Goal: Task Accomplishment & Management: Manage account settings

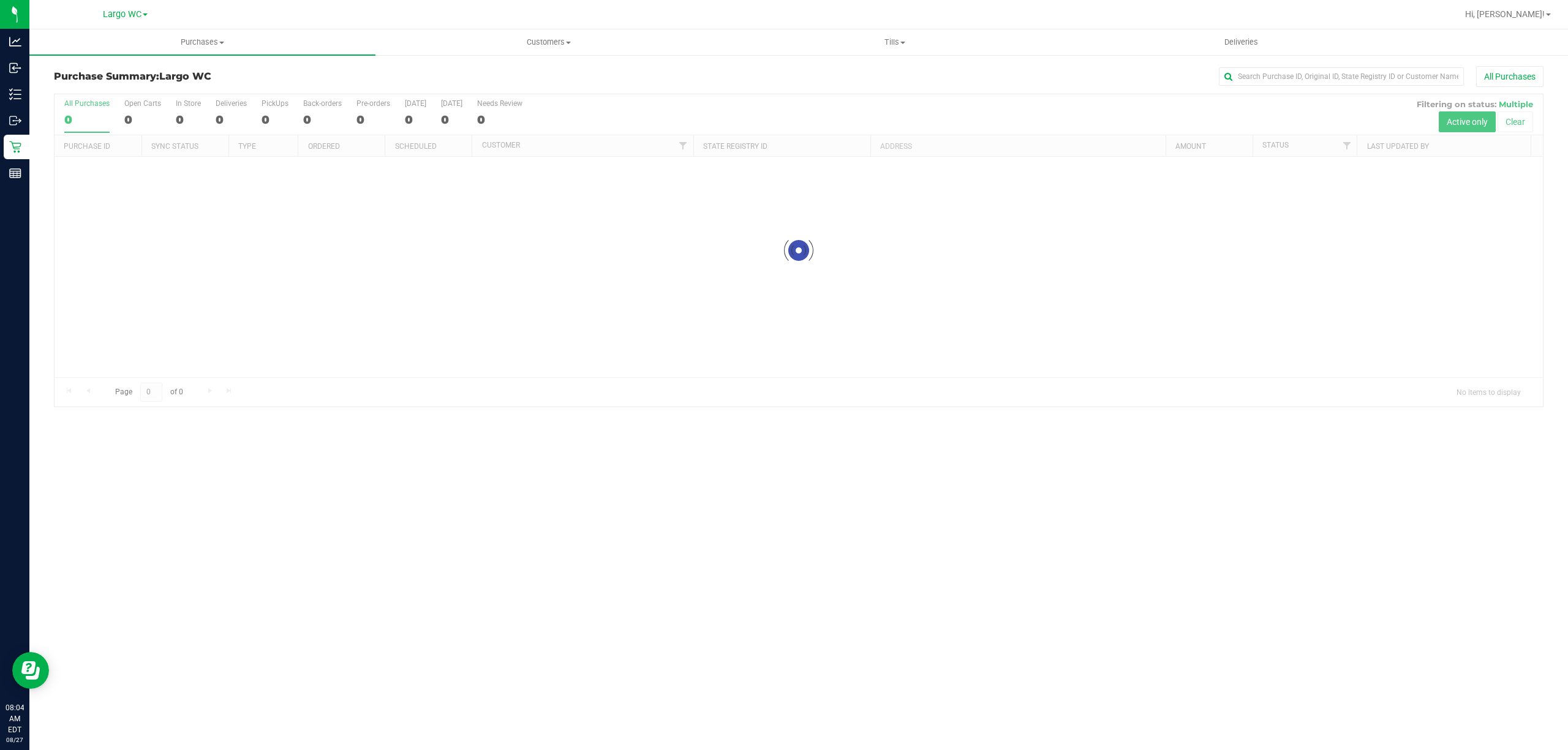
click at [331, 475] on div "Purchases Summary of purchases Fulfillment All purchases Customers All customer…" at bounding box center [798, 390] width 1538 height 721
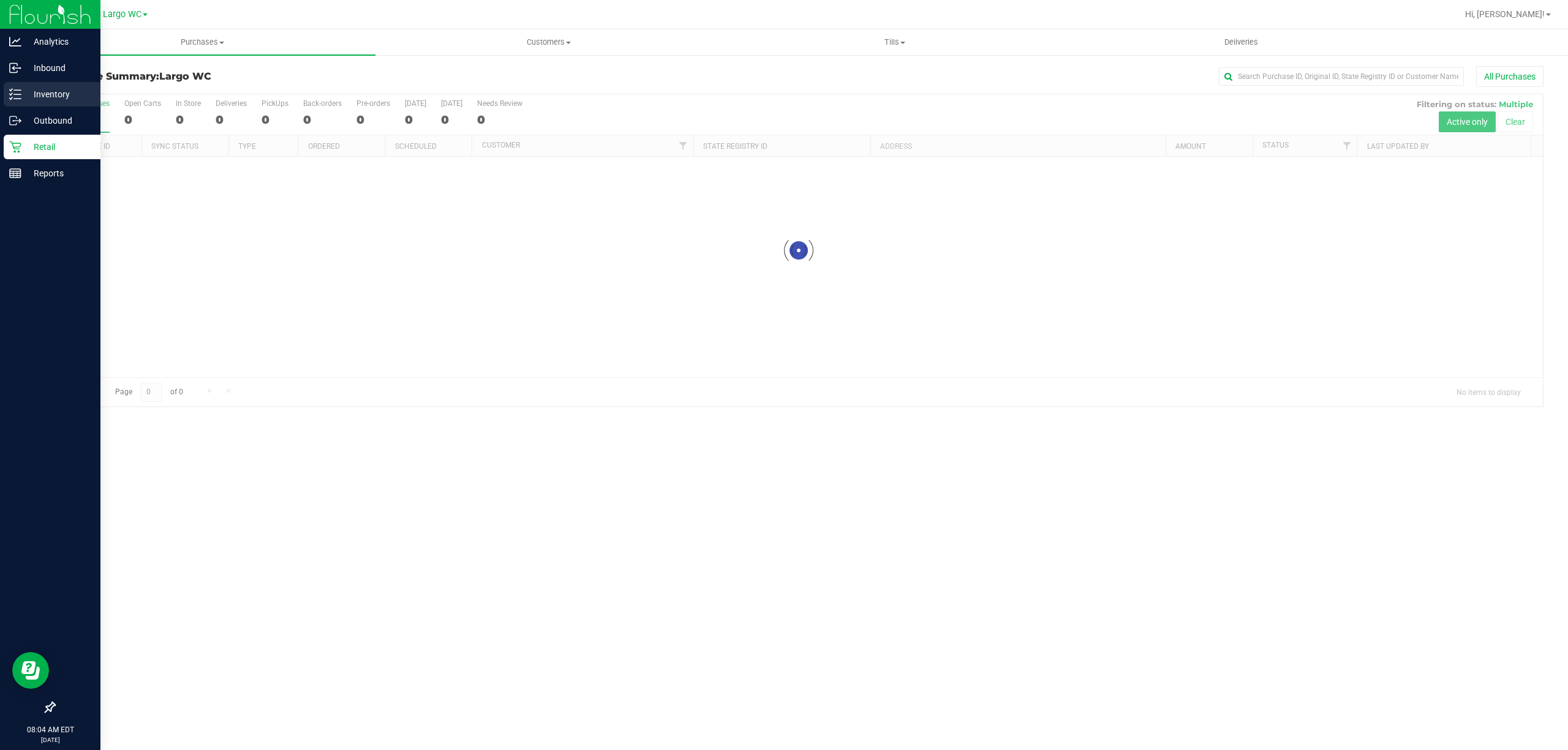
click at [10, 95] on icon at bounding box center [10, 94] width 2 height 2
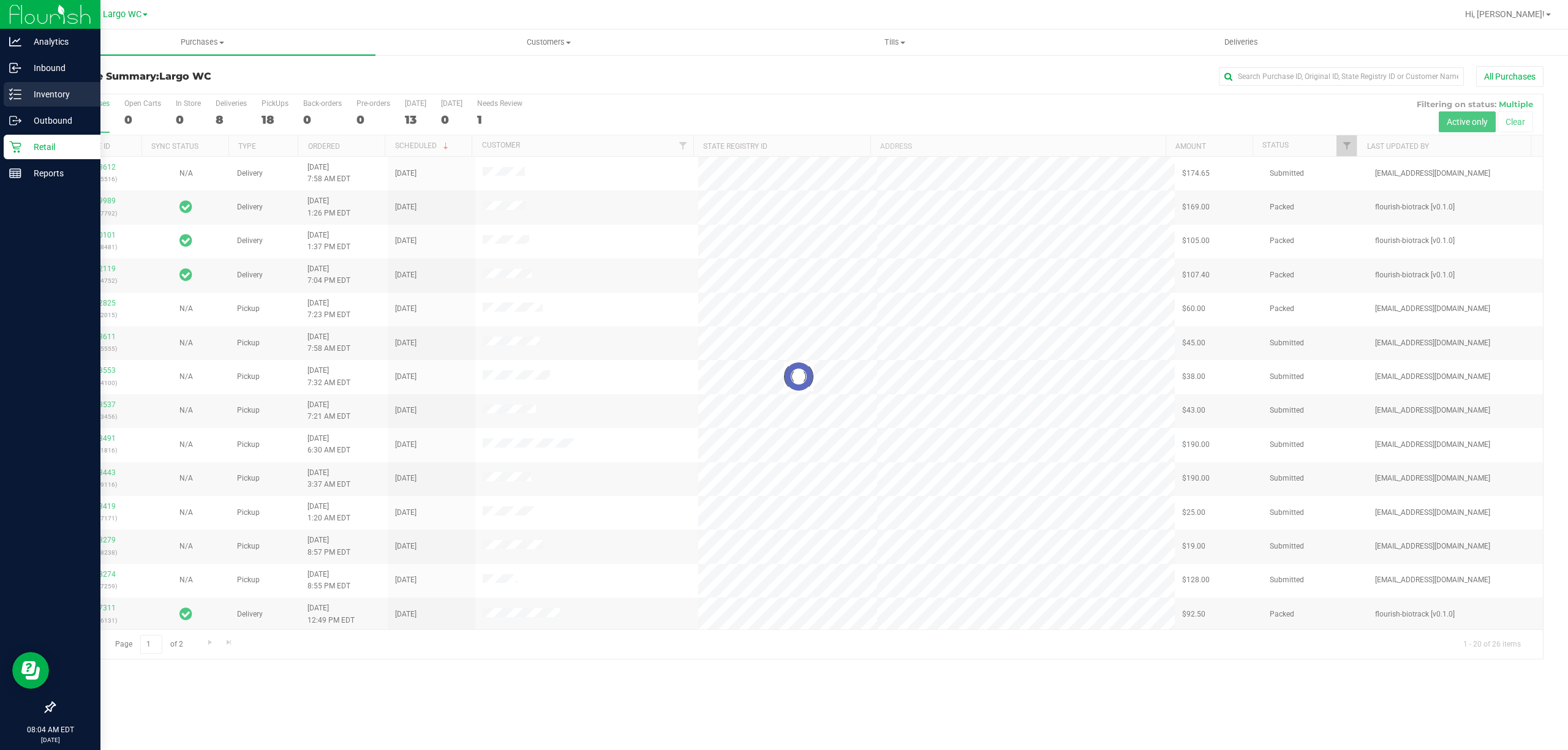
click at [37, 97] on p "Inventory" at bounding box center [58, 94] width 74 height 15
click at [47, 106] on link "Inventory" at bounding box center [50, 95] width 101 height 26
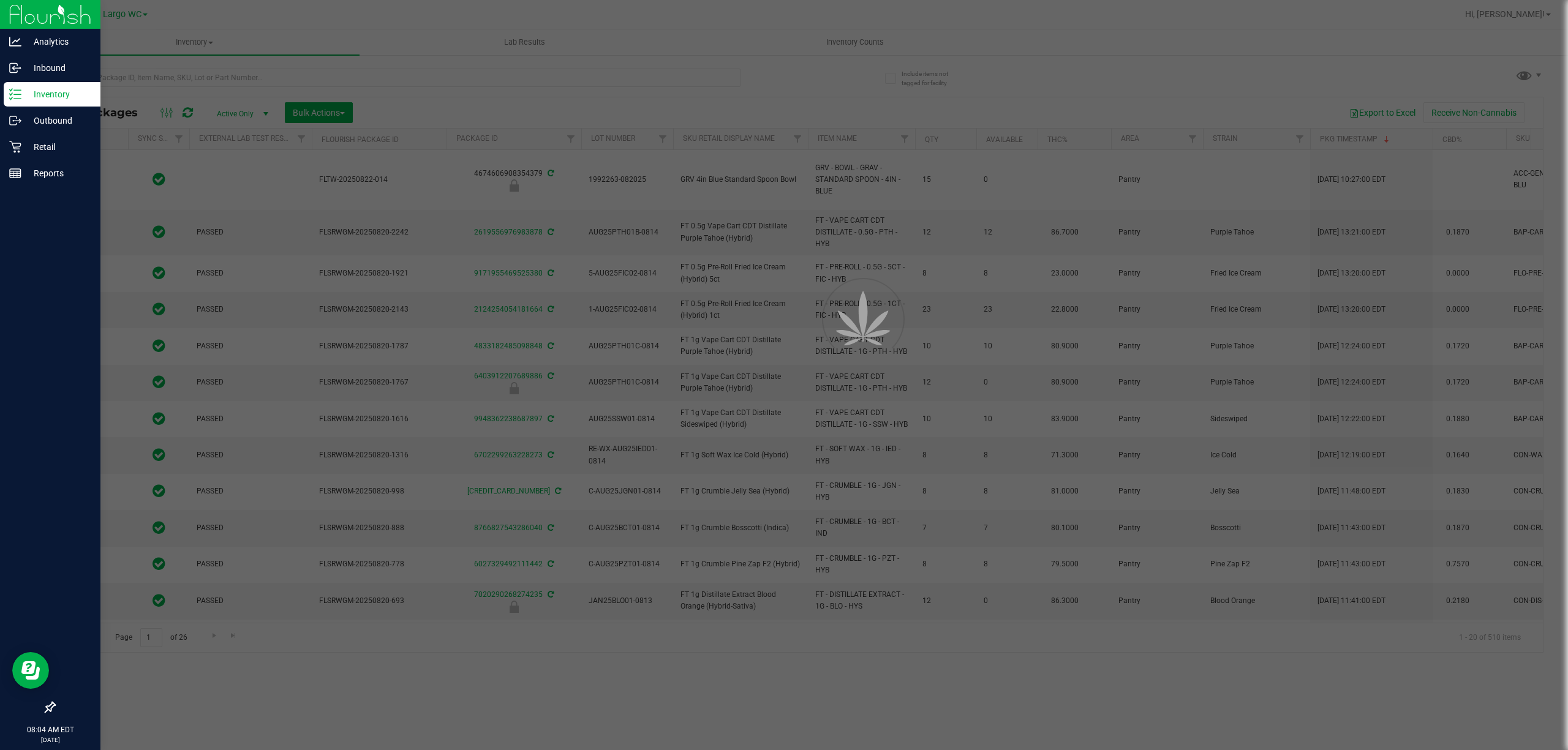
type input "2026-08-12"
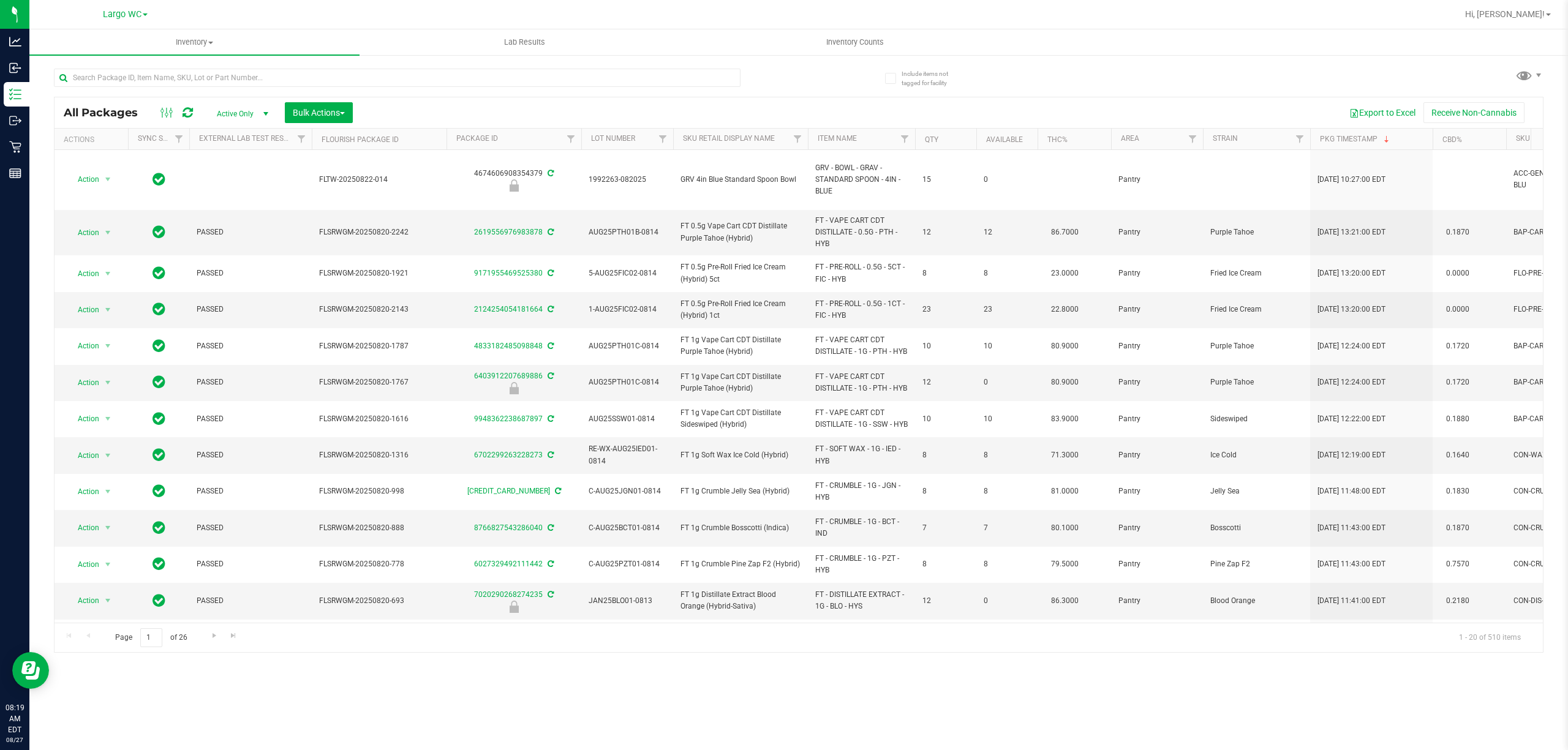
click at [1157, 683] on div "Inventory All packages All inventory Waste log Create inventory Lab Results Inv…" at bounding box center [798, 390] width 1538 height 721
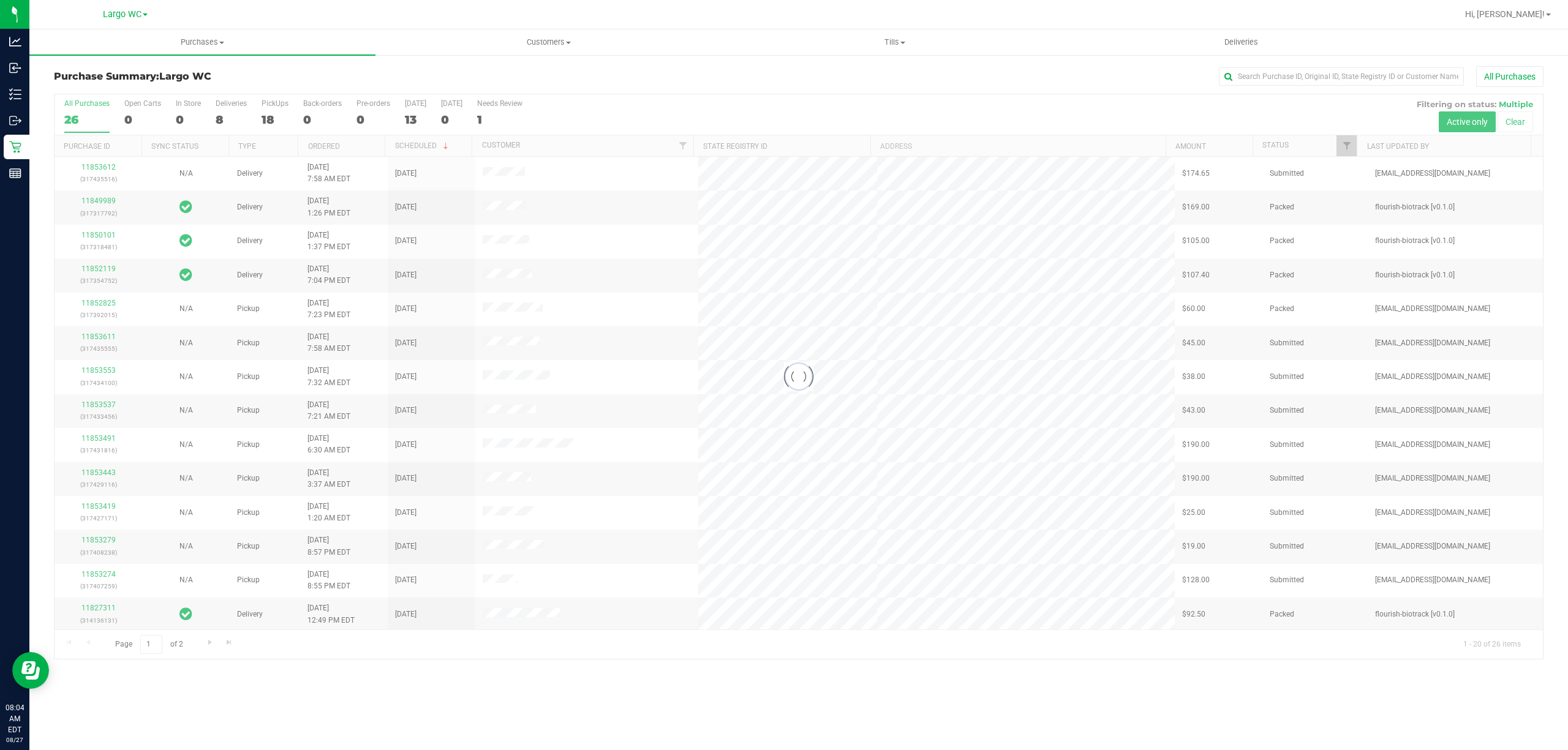
click at [371, 683] on div "Purchases Summary of purchases Fulfillment All purchases Customers All customer…" at bounding box center [798, 390] width 1538 height 721
click at [234, 104] on div "Deliveries" at bounding box center [231, 103] width 31 height 9
click at [0, 0] on input "Deliveries 8" at bounding box center [0, 0] width 0 height 0
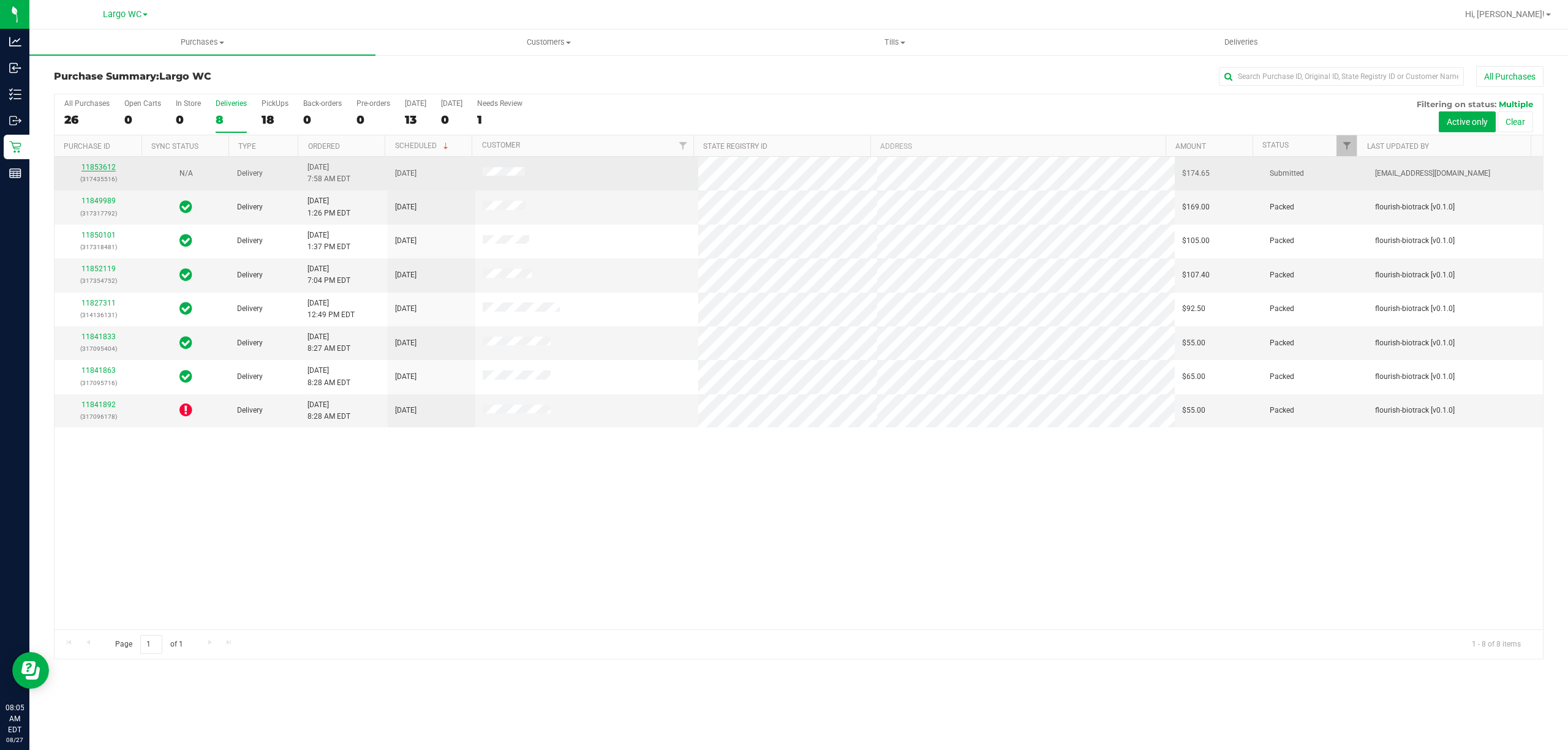
click at [104, 167] on link "11853612" at bounding box center [98, 167] width 34 height 9
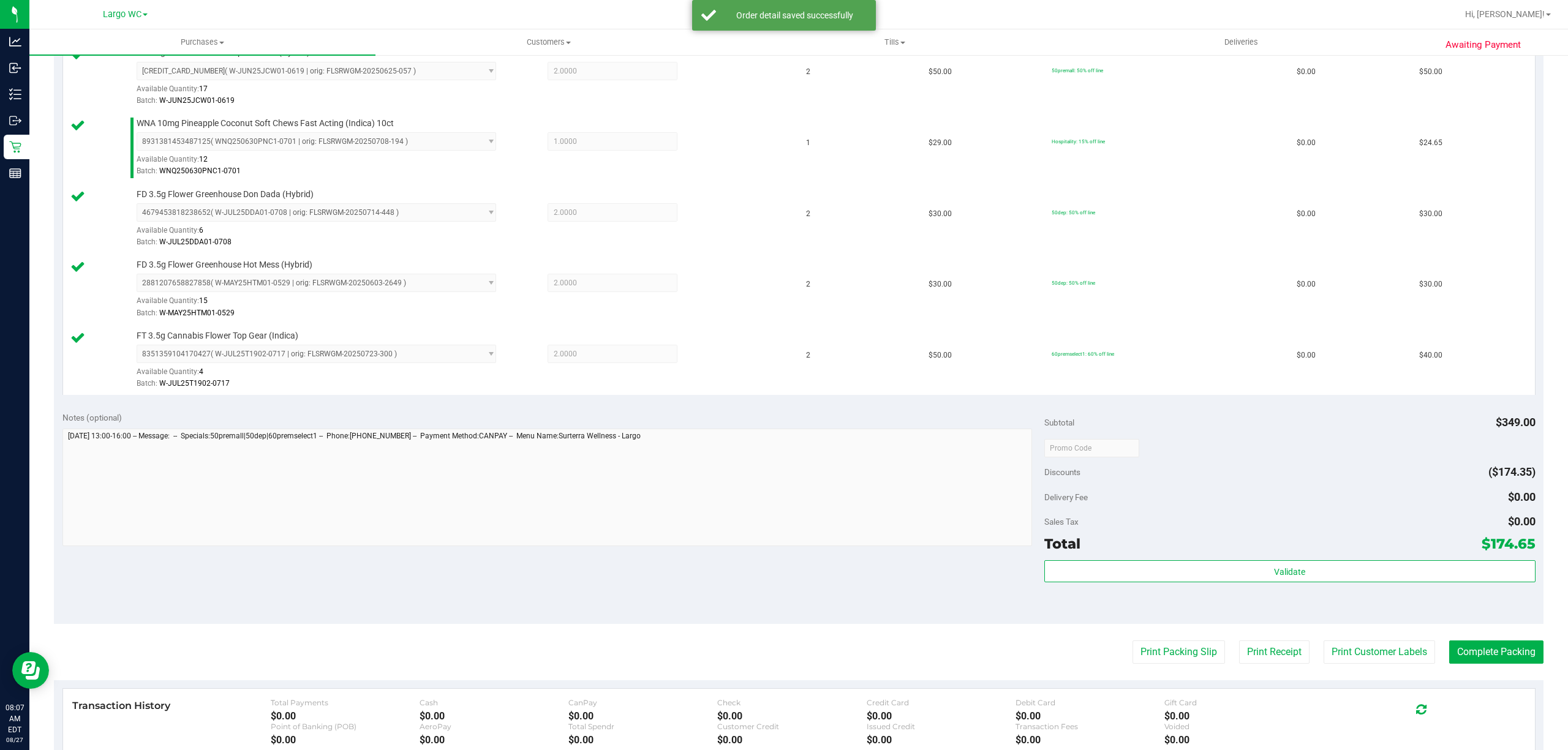
scroll to position [368, 0]
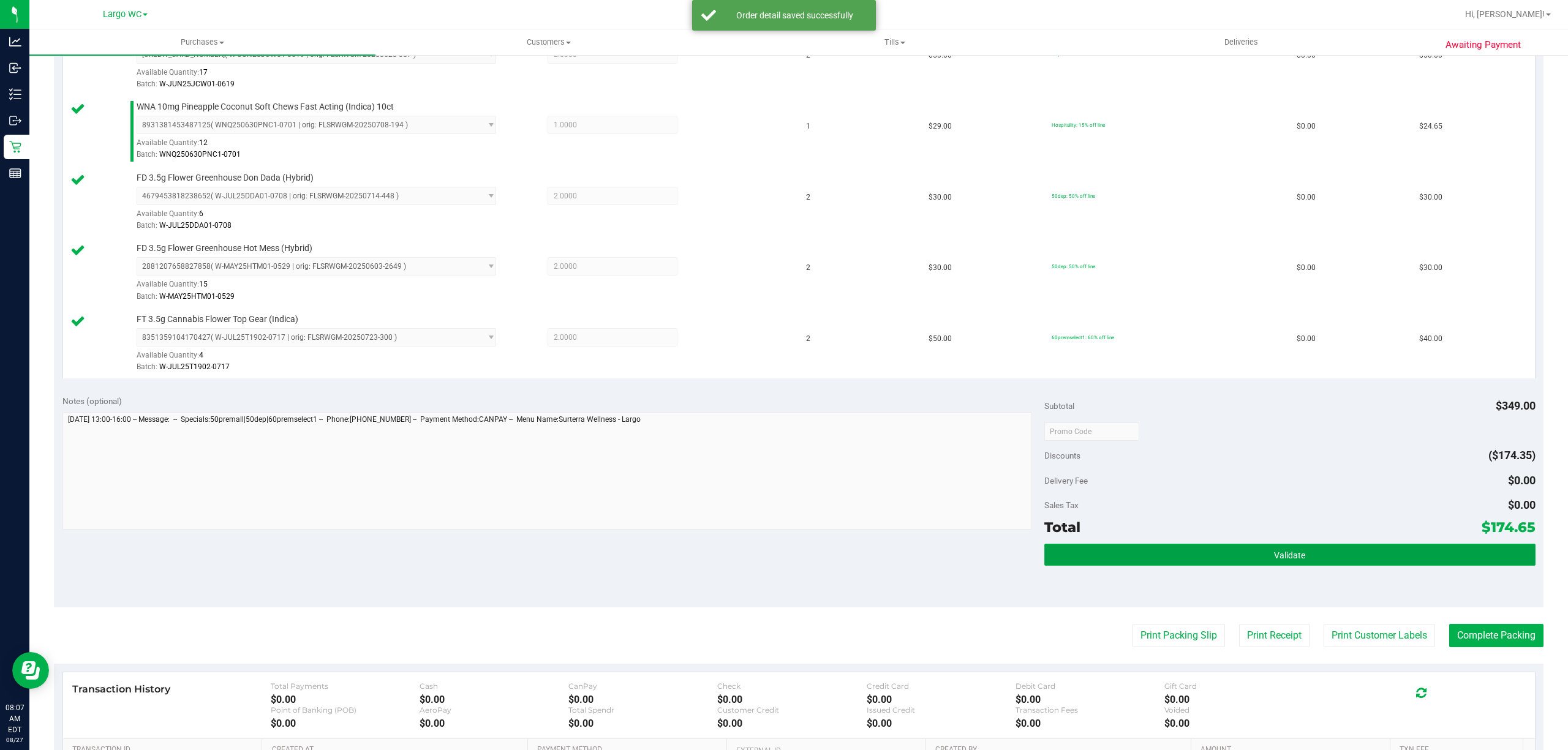
click at [1235, 560] on button "Validate" at bounding box center [1290, 555] width 491 height 22
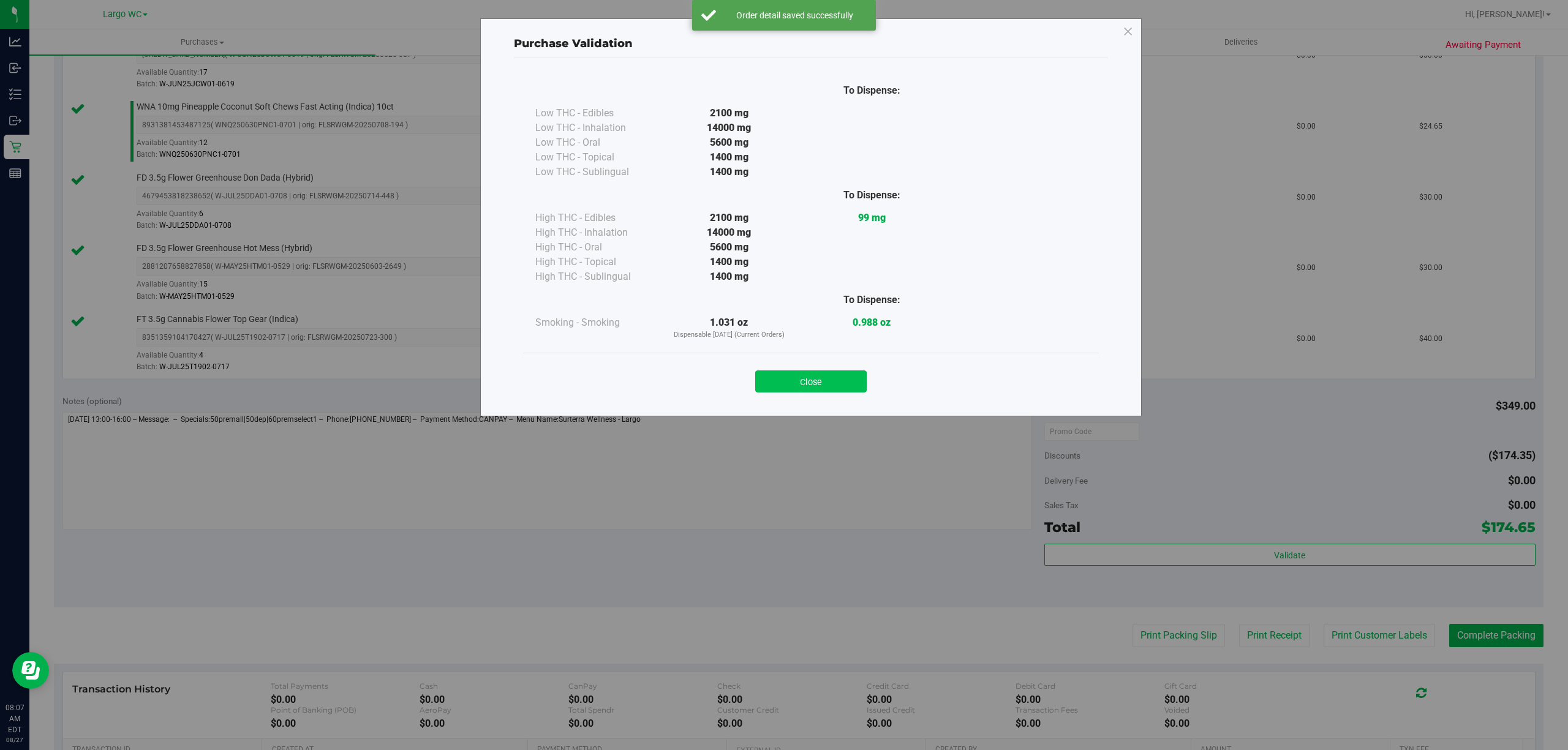
click at [837, 380] on button "Close" at bounding box center [811, 382] width 111 height 22
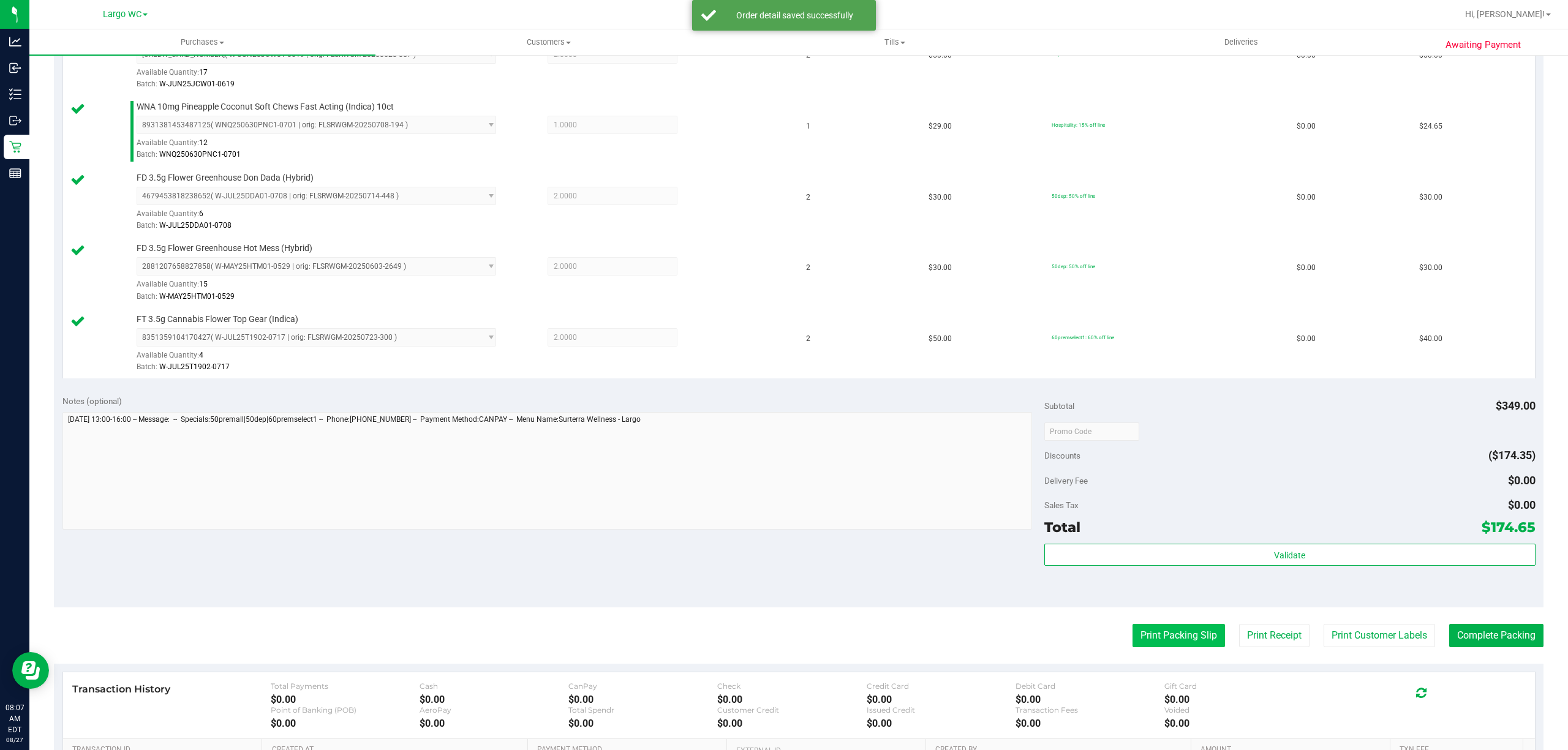
click at [1164, 647] on button "Print Packing Slip" at bounding box center [1178, 636] width 92 height 23
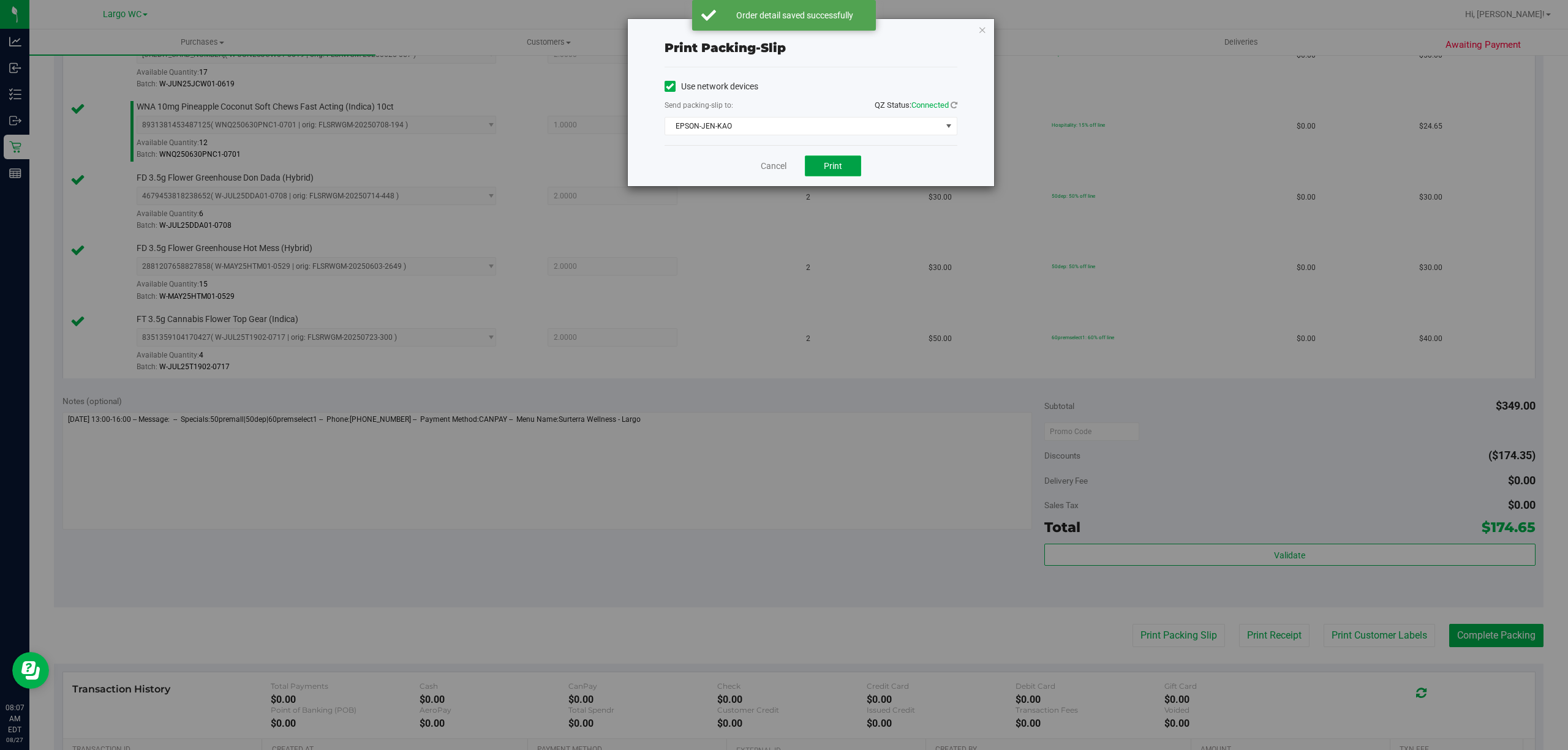
click at [848, 173] on button "Print" at bounding box center [832, 166] width 56 height 21
click at [840, 171] on span "Print" at bounding box center [832, 165] width 18 height 9
click at [773, 167] on link "Cancel" at bounding box center [773, 166] width 25 height 13
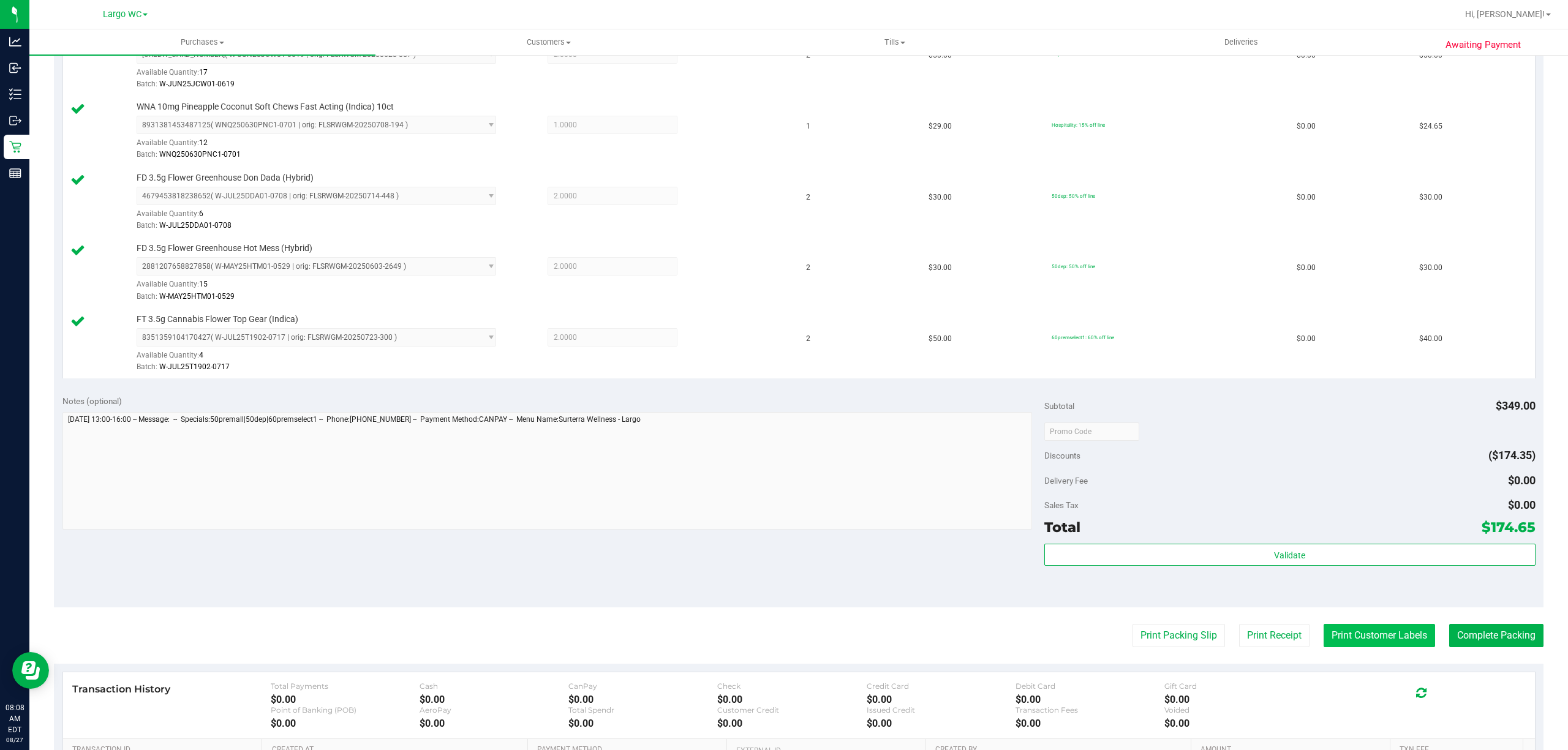
click at [1366, 645] on button "Print Customer Labels" at bounding box center [1379, 636] width 111 height 23
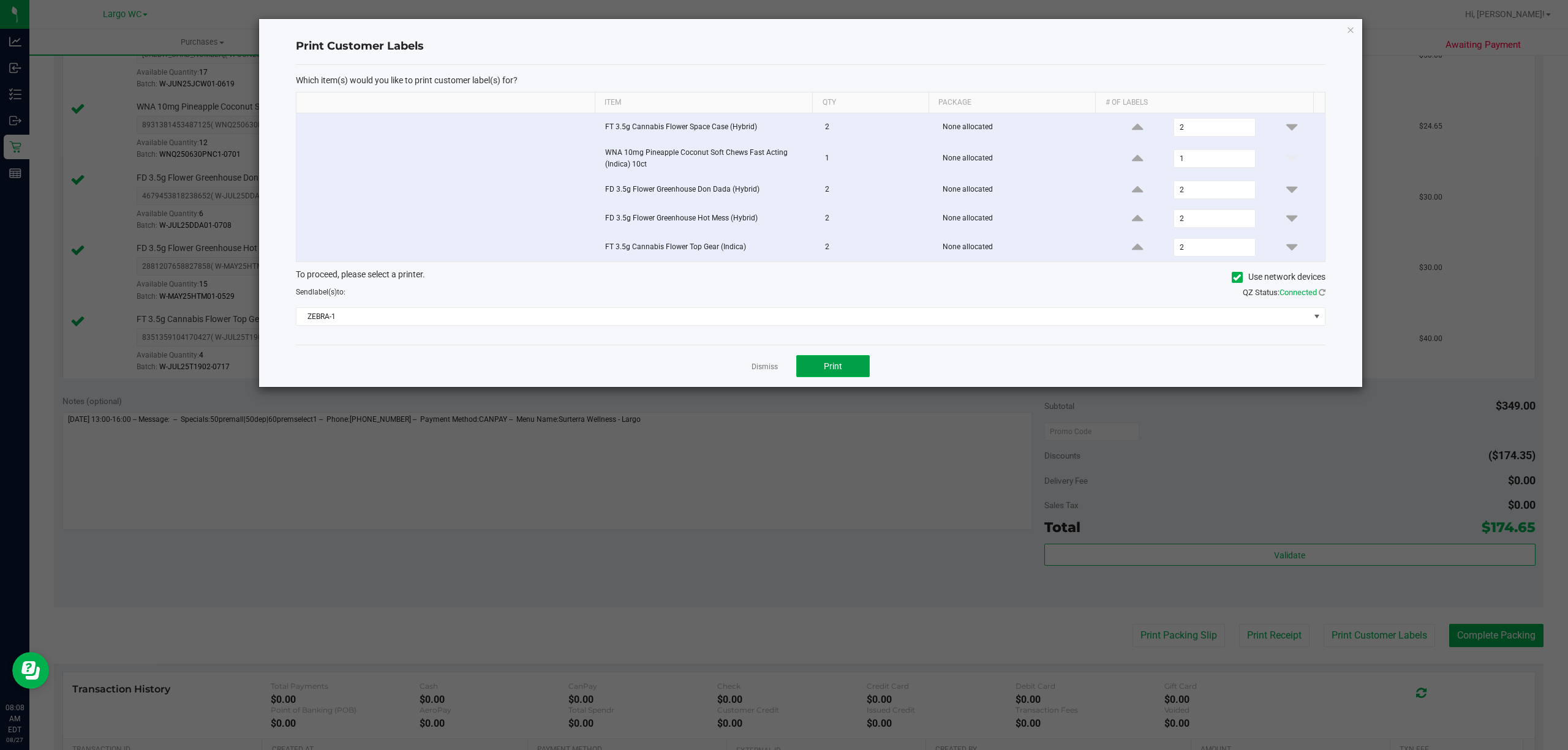
click at [816, 374] on button "Print" at bounding box center [832, 366] width 74 height 22
click at [760, 371] on link "Dismiss" at bounding box center [765, 367] width 26 height 10
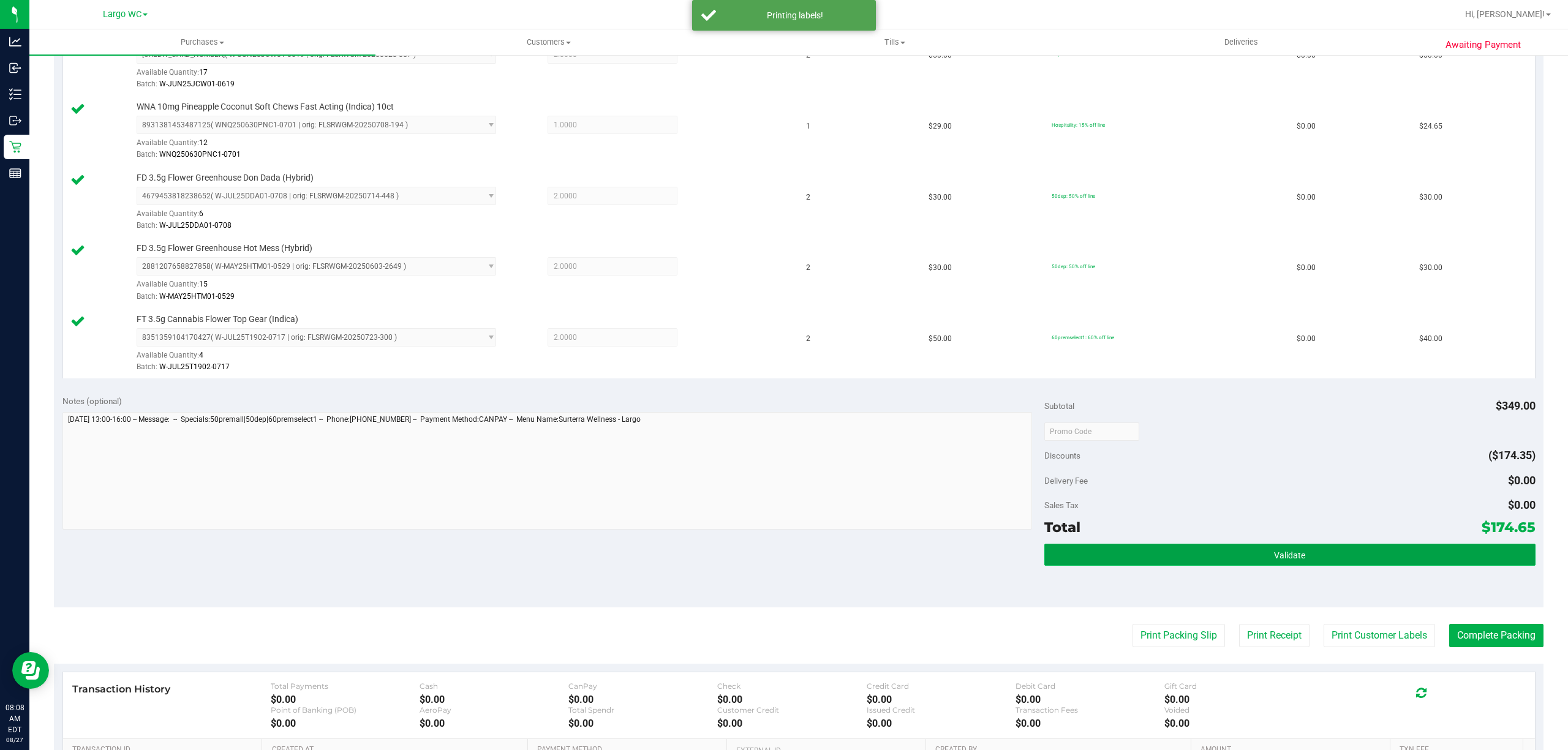
click at [1186, 564] on button "Validate" at bounding box center [1290, 555] width 491 height 22
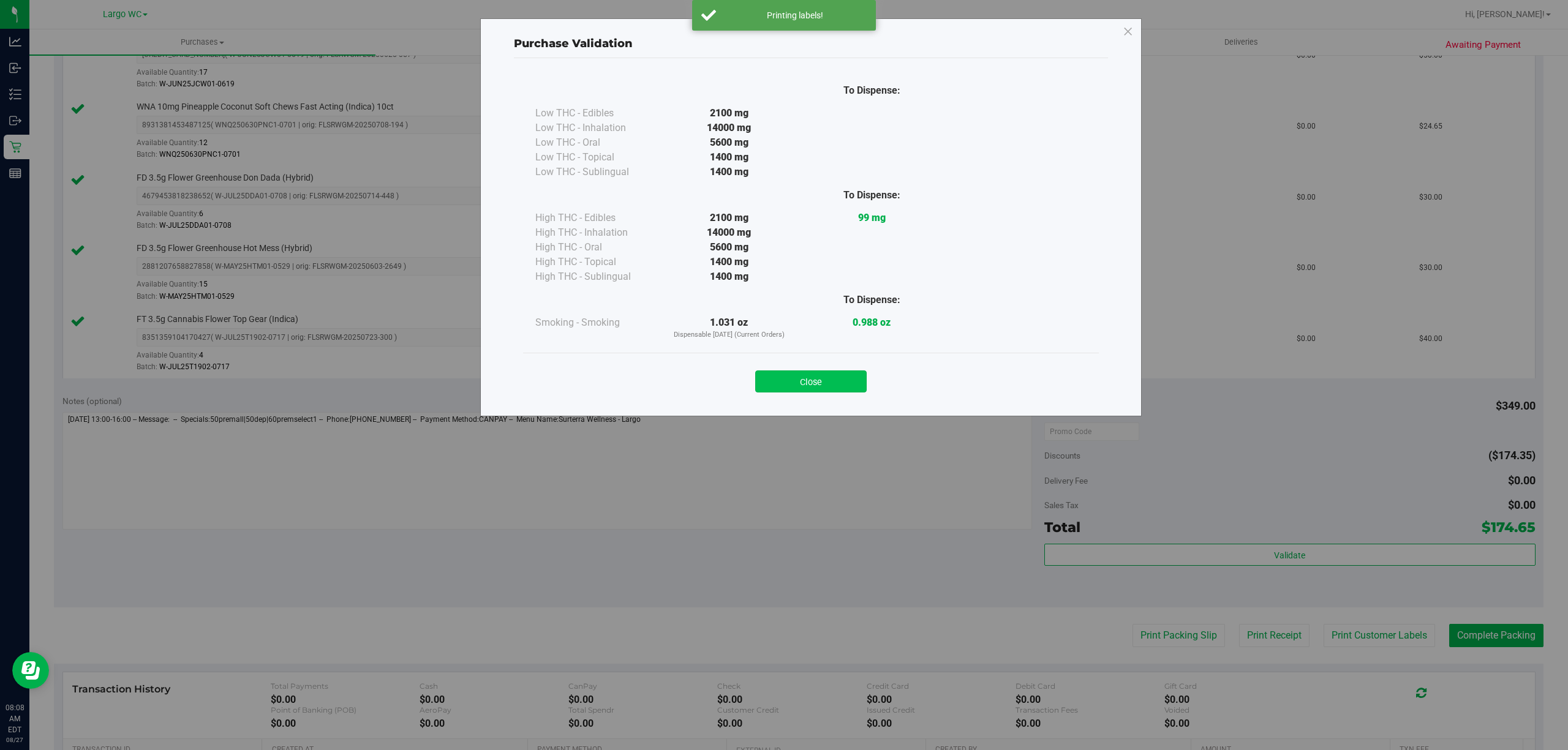
click at [810, 384] on button "Close" at bounding box center [811, 382] width 111 height 22
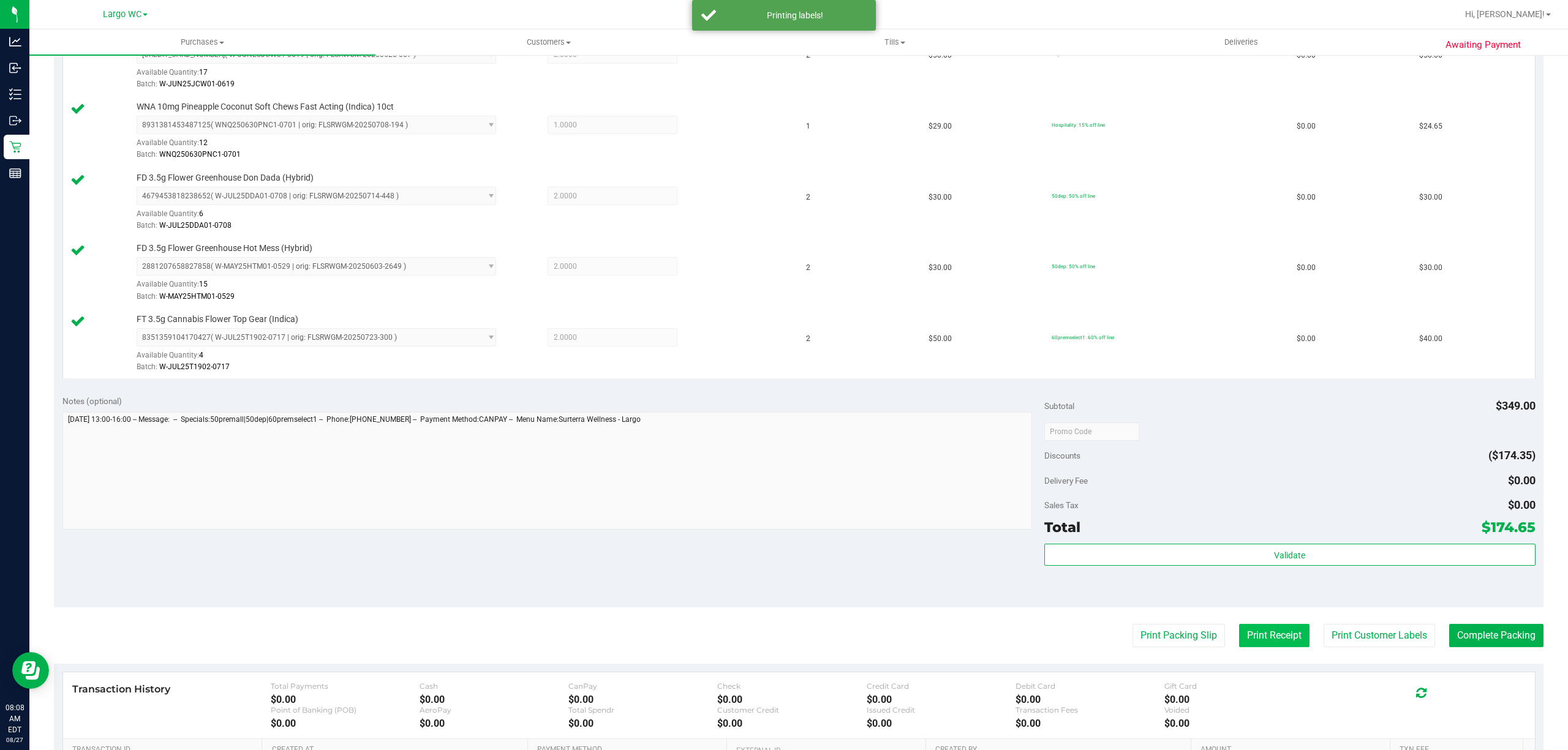
click at [1258, 641] on button "Print Receipt" at bounding box center [1274, 636] width 71 height 23
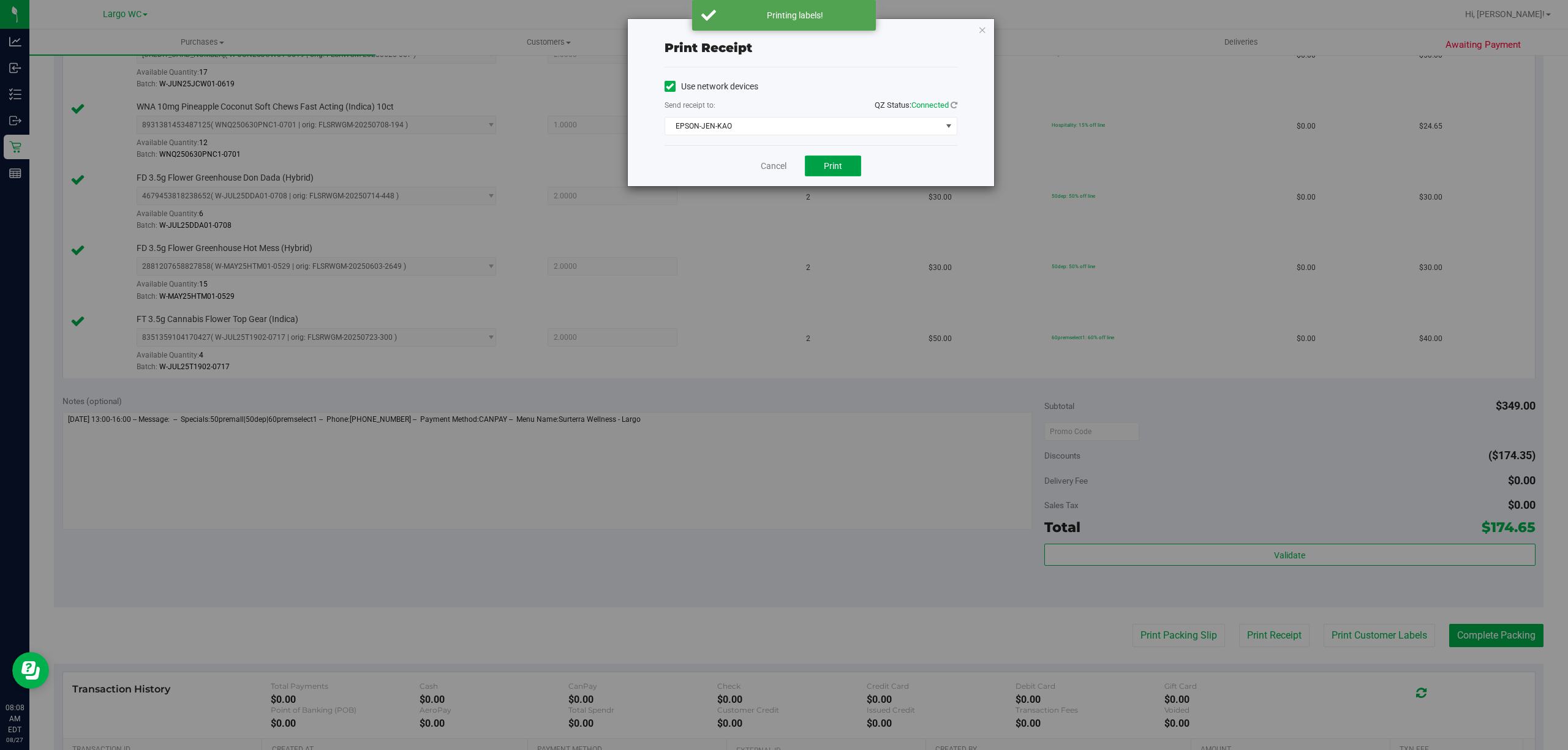
click at [843, 167] on button "Print" at bounding box center [832, 166] width 56 height 21
click at [763, 164] on link "Cancel" at bounding box center [773, 166] width 25 height 13
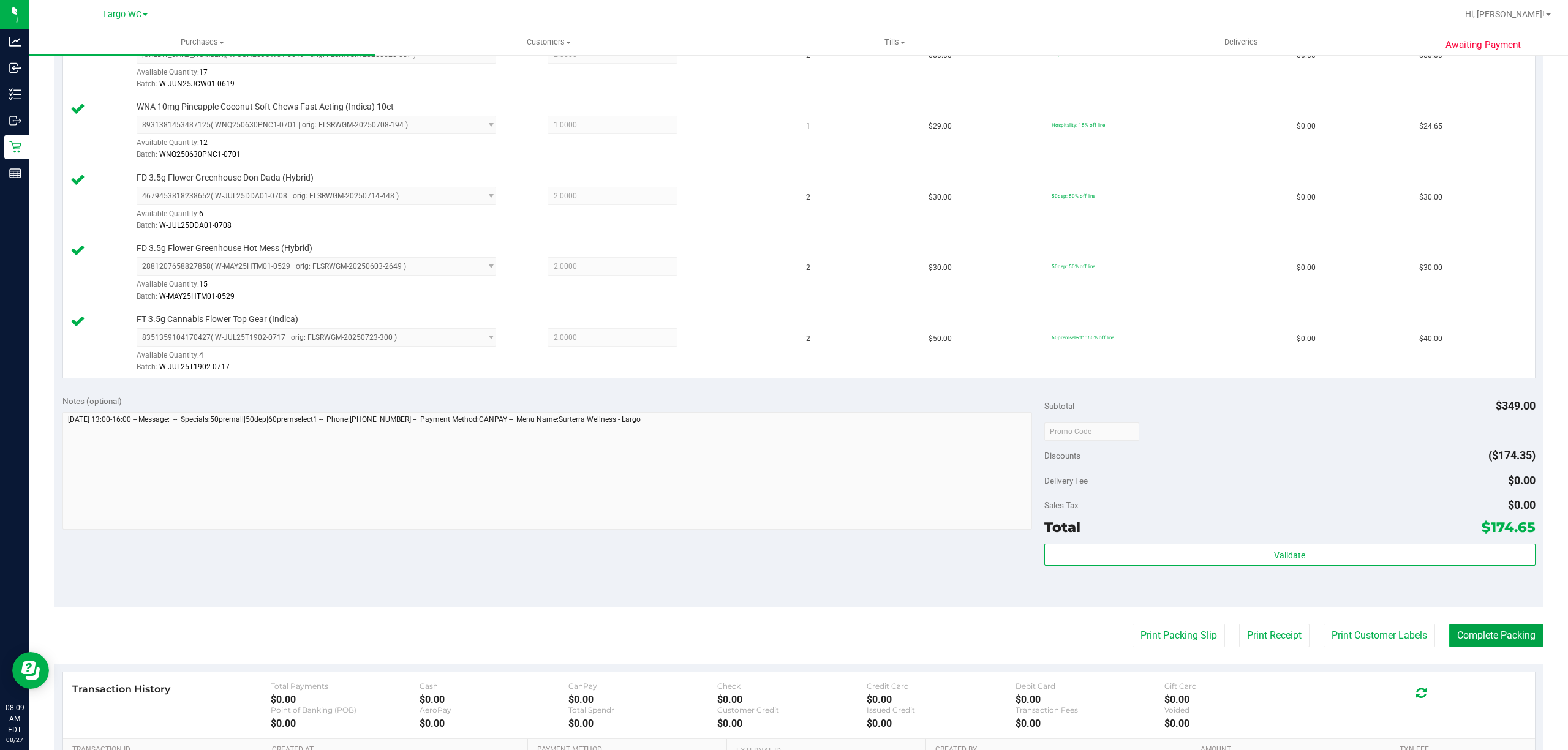
click at [1467, 642] on button "Complete Packing" at bounding box center [1495, 636] width 94 height 23
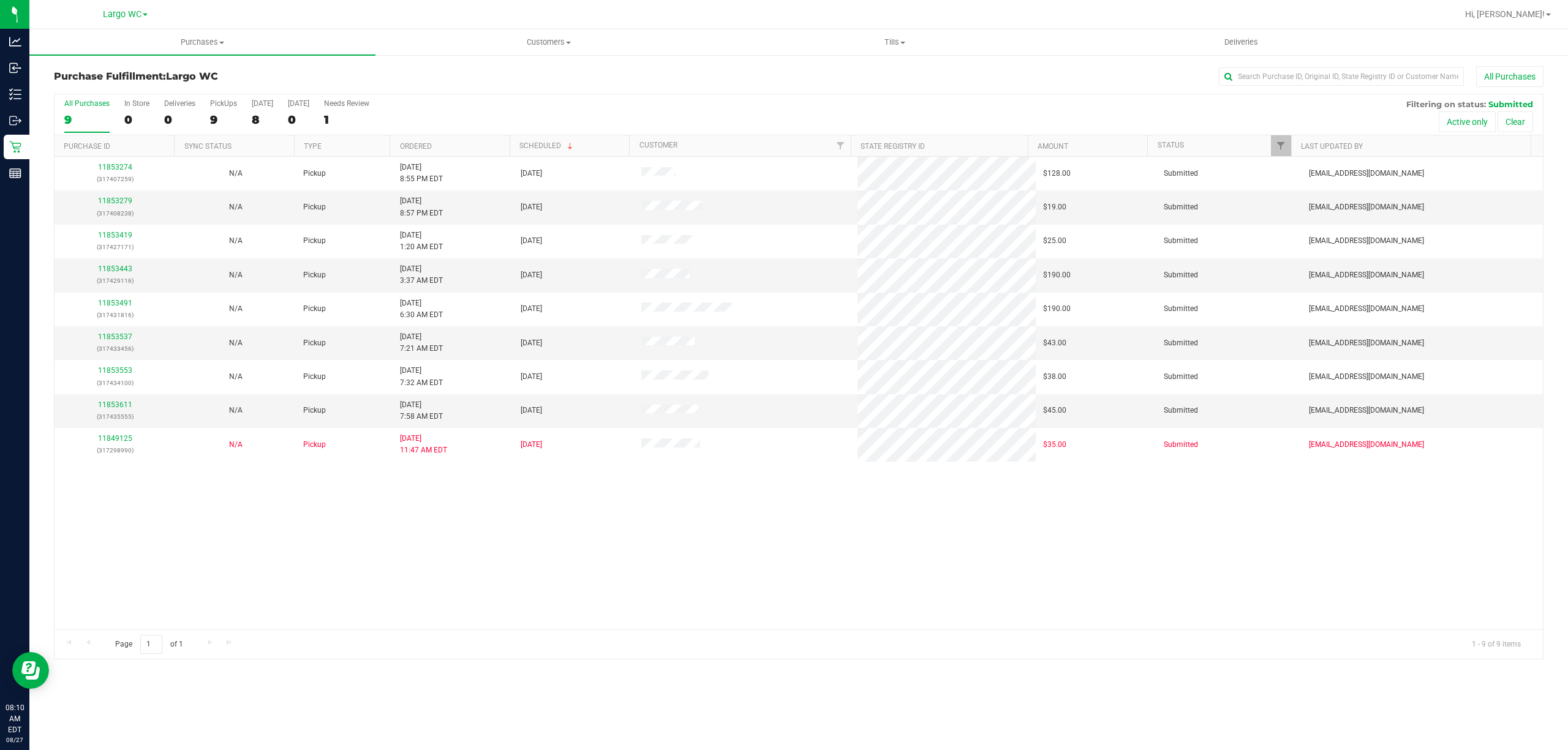
click at [1221, 632] on div "Page 1 of 1 1 - 9 of 9 items" at bounding box center [798, 644] width 1488 height 29
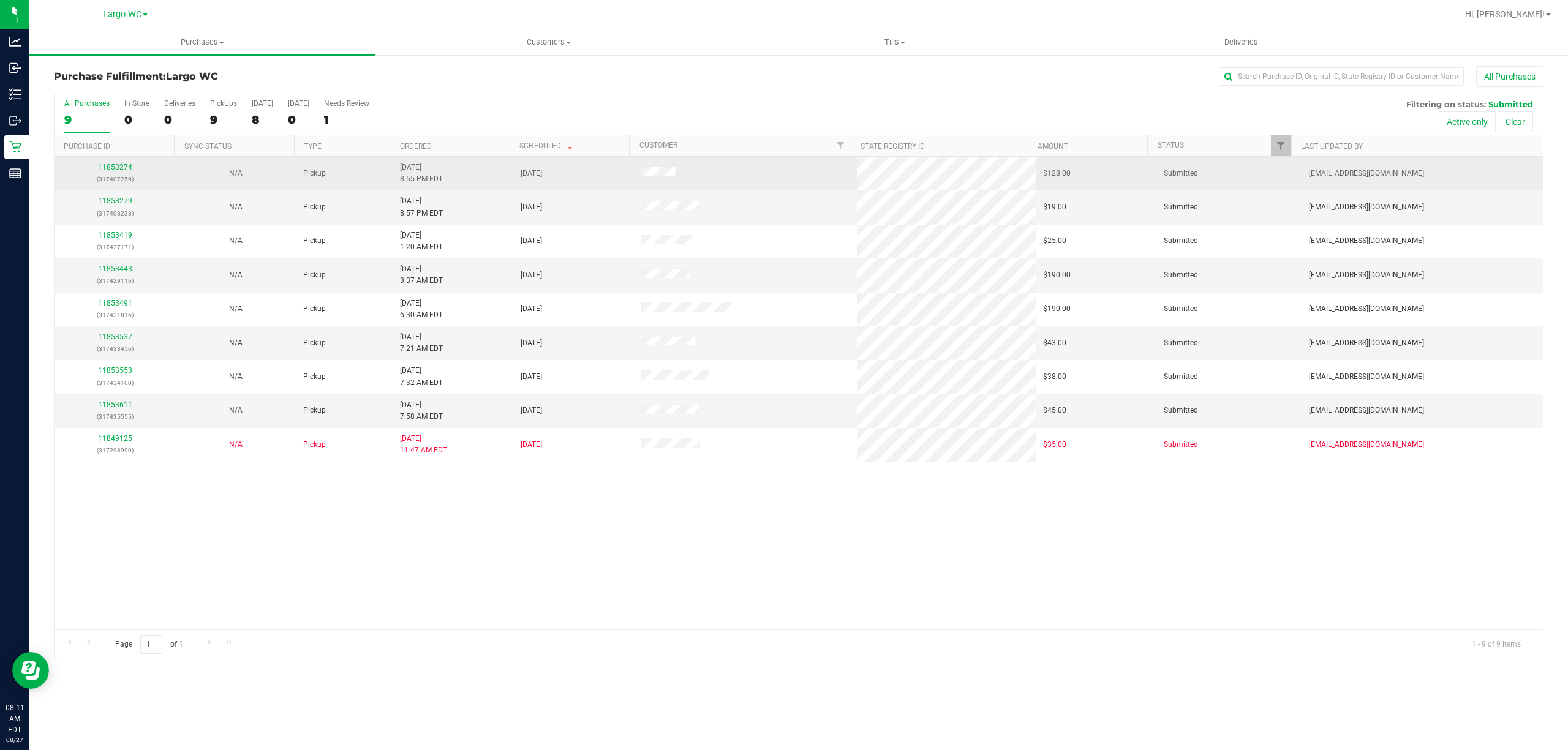
click at [115, 172] on div "11853274 (317407259)" at bounding box center [114, 173] width 106 height 23
click at [114, 167] on link "11853274" at bounding box center [115, 167] width 34 height 9
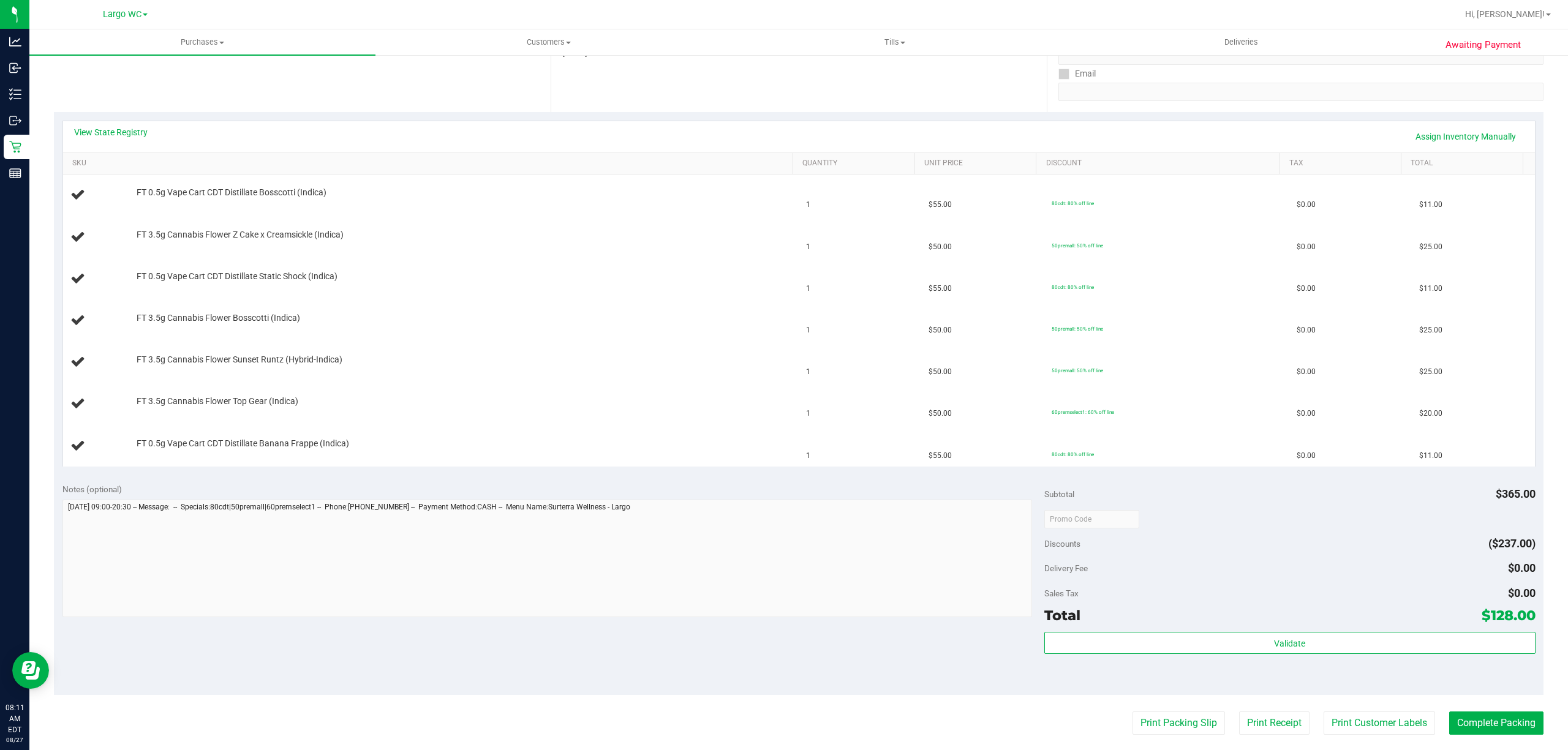
scroll to position [184, 0]
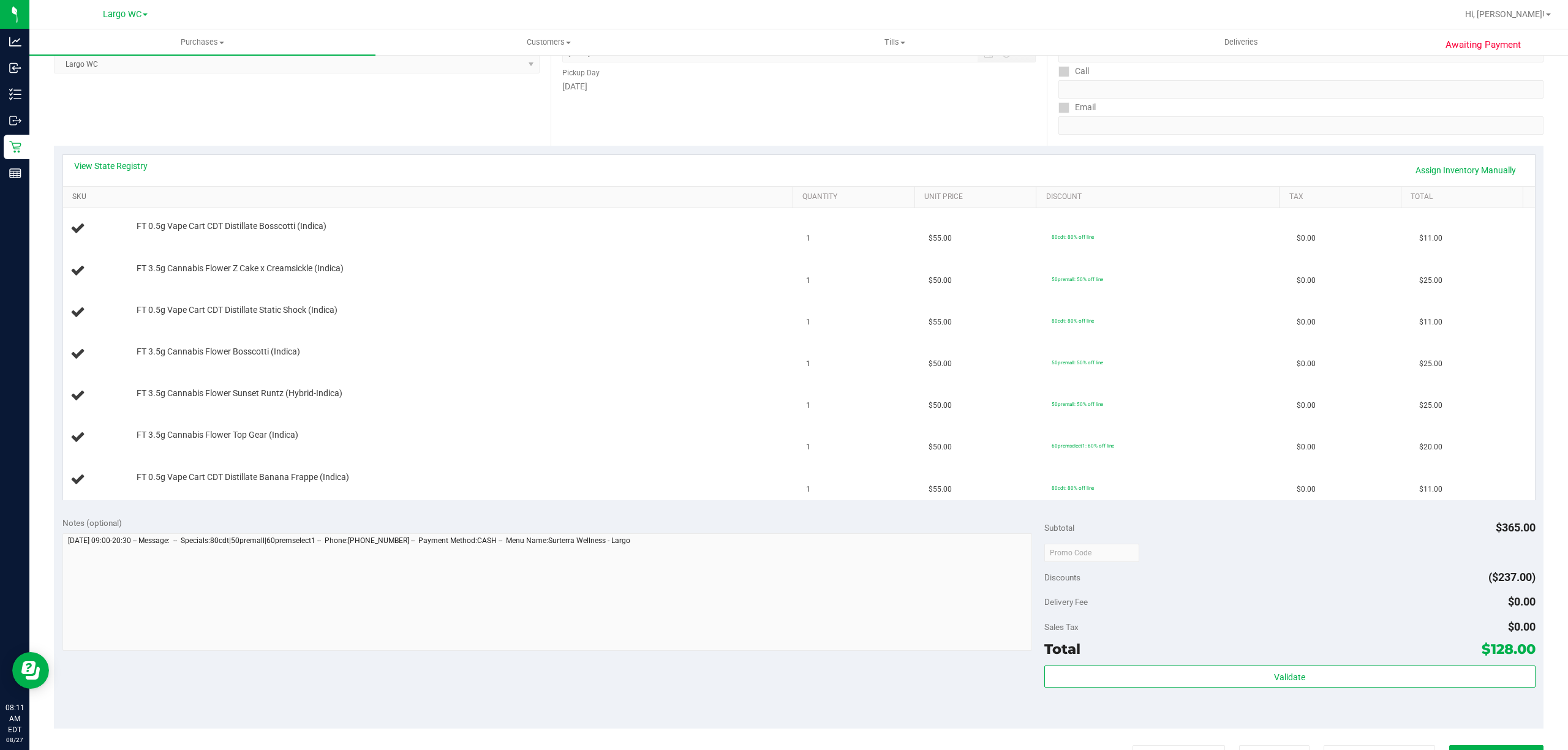
click at [329, 194] on link "SKU" at bounding box center [430, 197] width 716 height 9
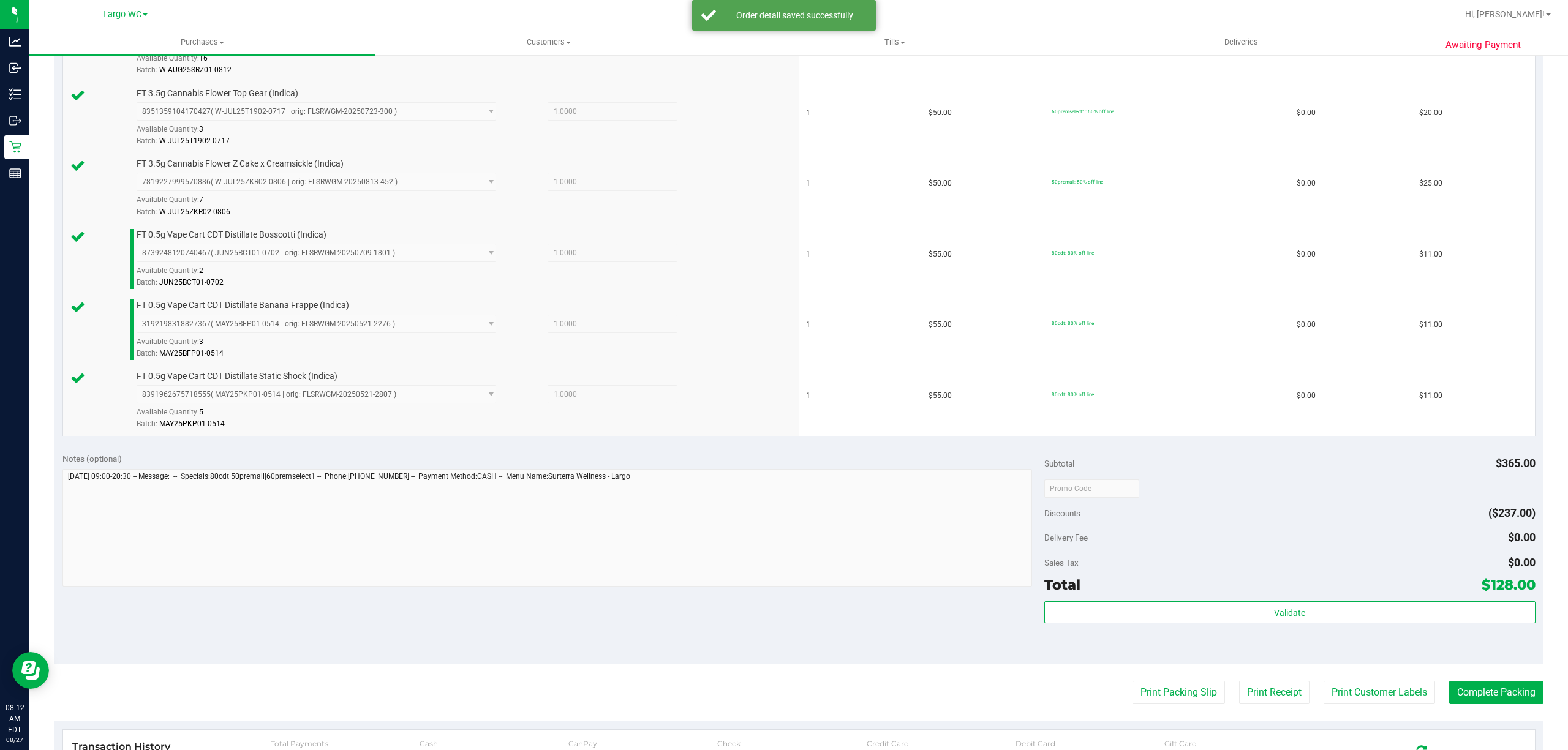
scroll to position [459, 0]
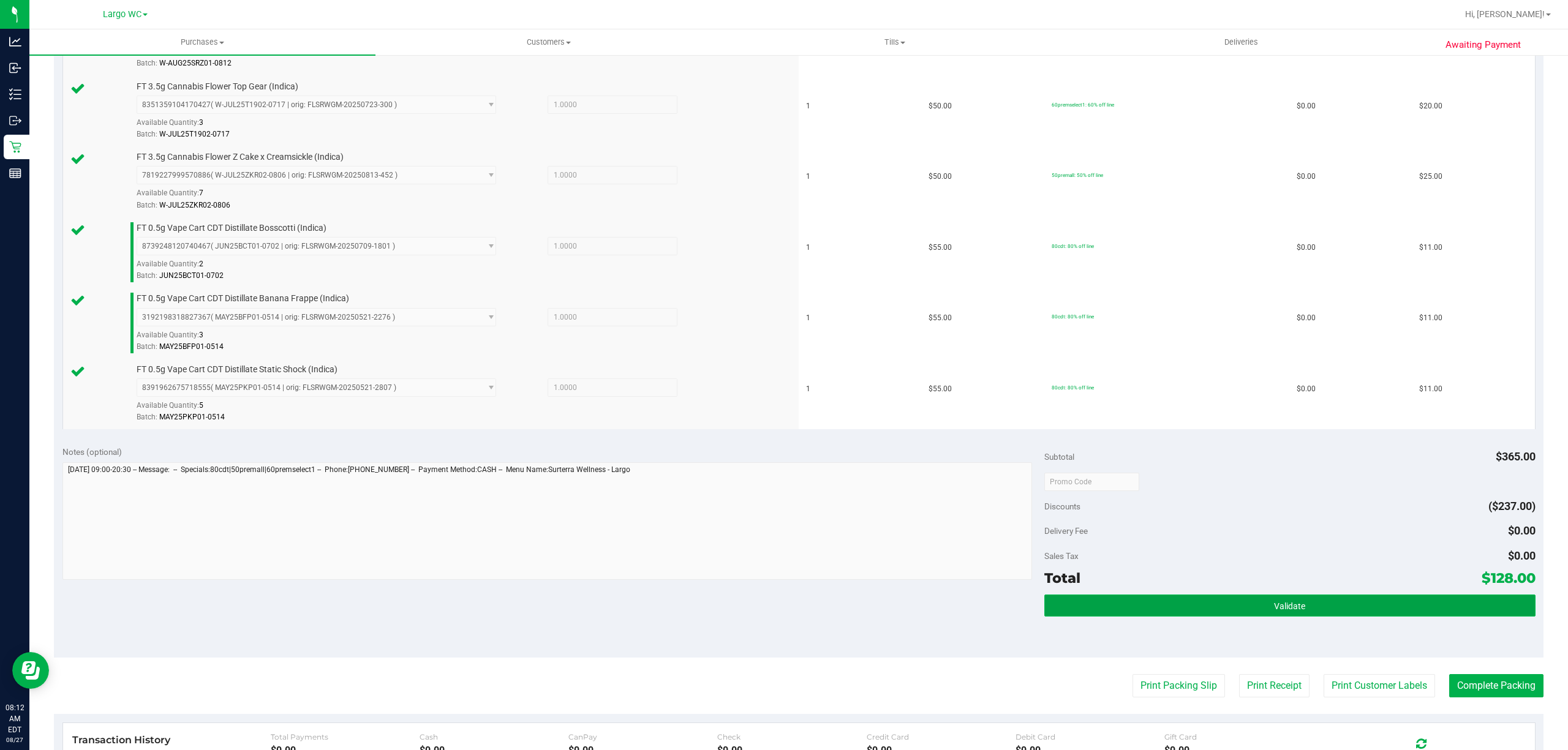
click at [1125, 612] on button "Validate" at bounding box center [1290, 605] width 491 height 22
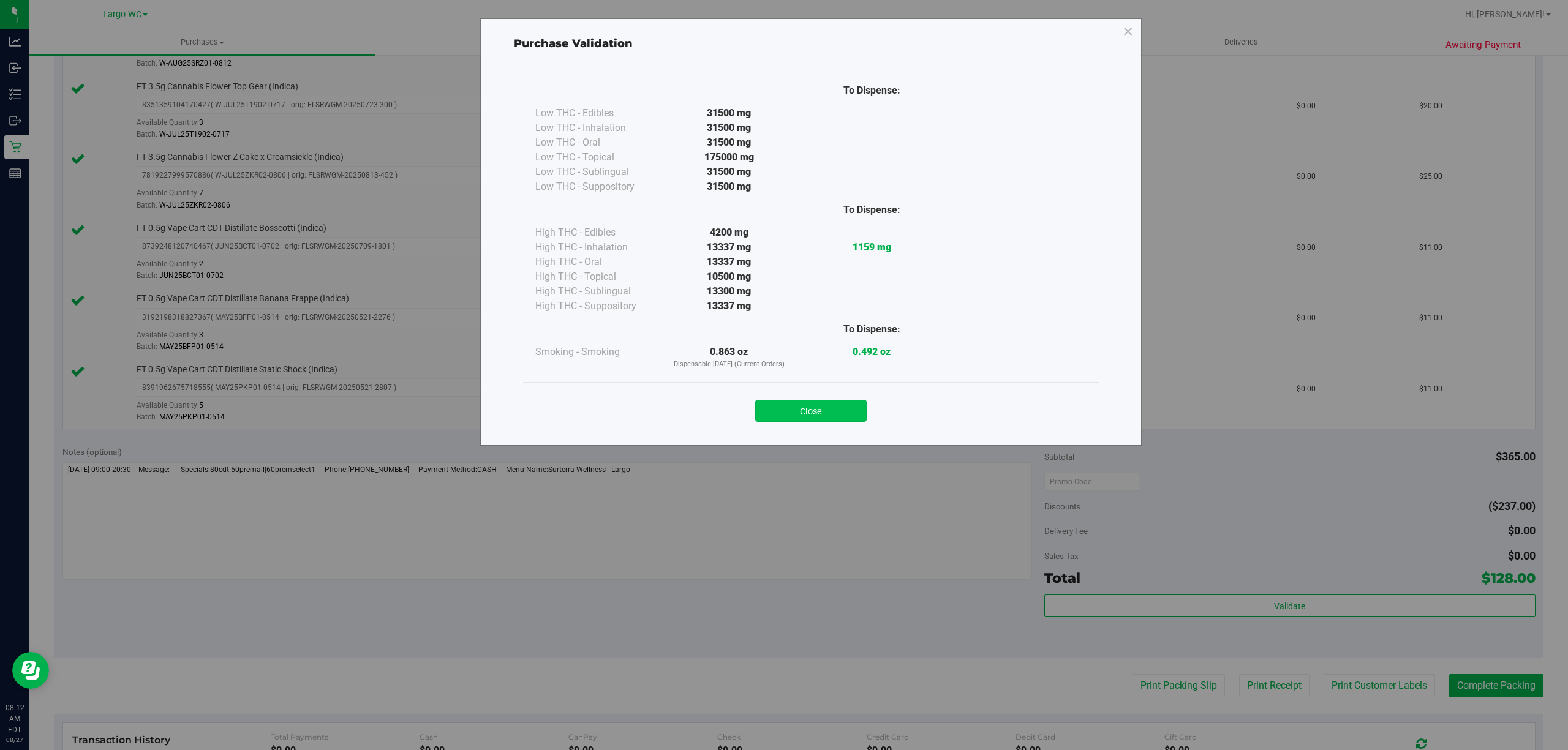
click at [781, 410] on button "Close" at bounding box center [811, 411] width 111 height 22
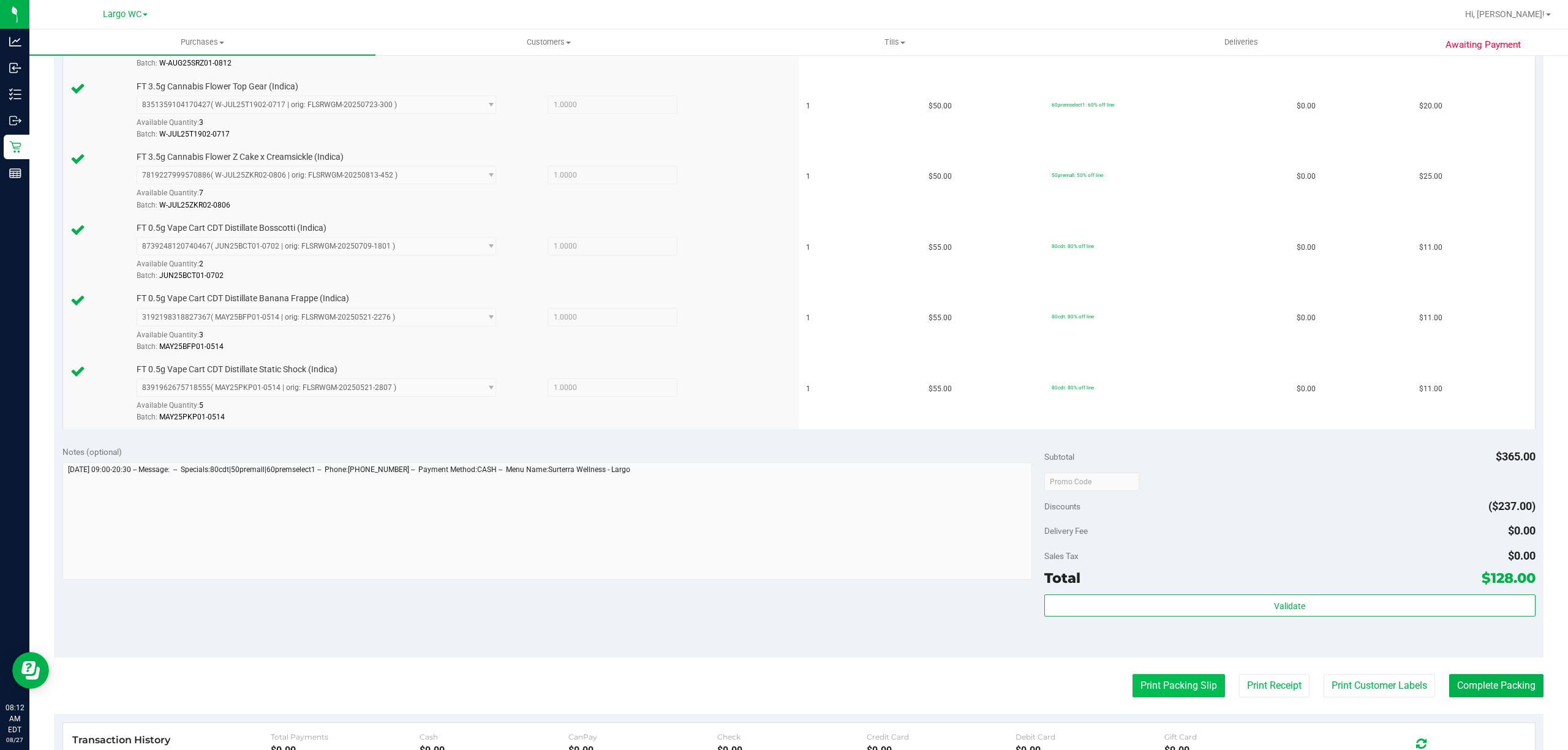
click at [1157, 690] on button "Print Packing Slip" at bounding box center [1178, 686] width 92 height 23
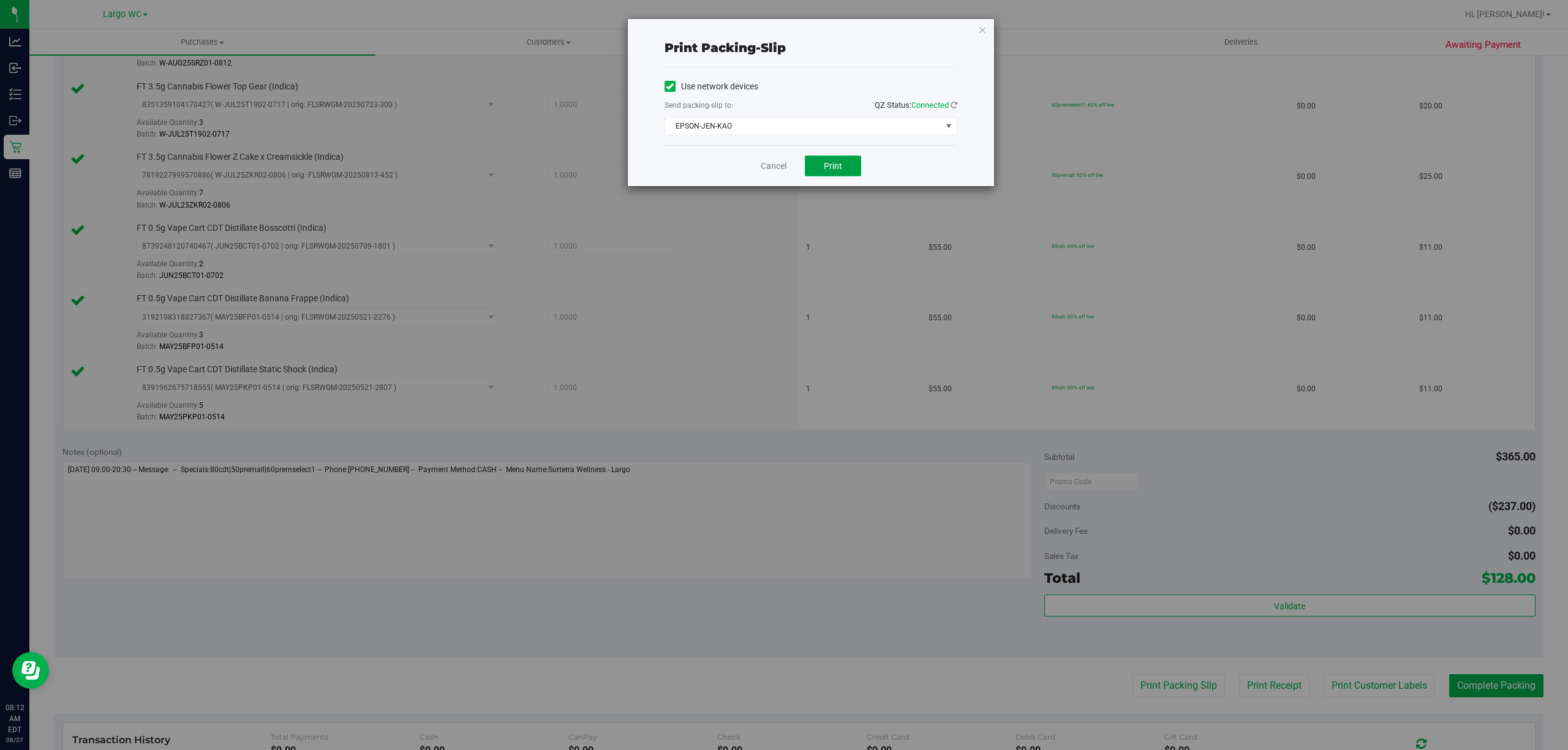
click at [846, 163] on button "Print" at bounding box center [832, 166] width 56 height 21
click at [773, 170] on link "Cancel" at bounding box center [773, 166] width 25 height 13
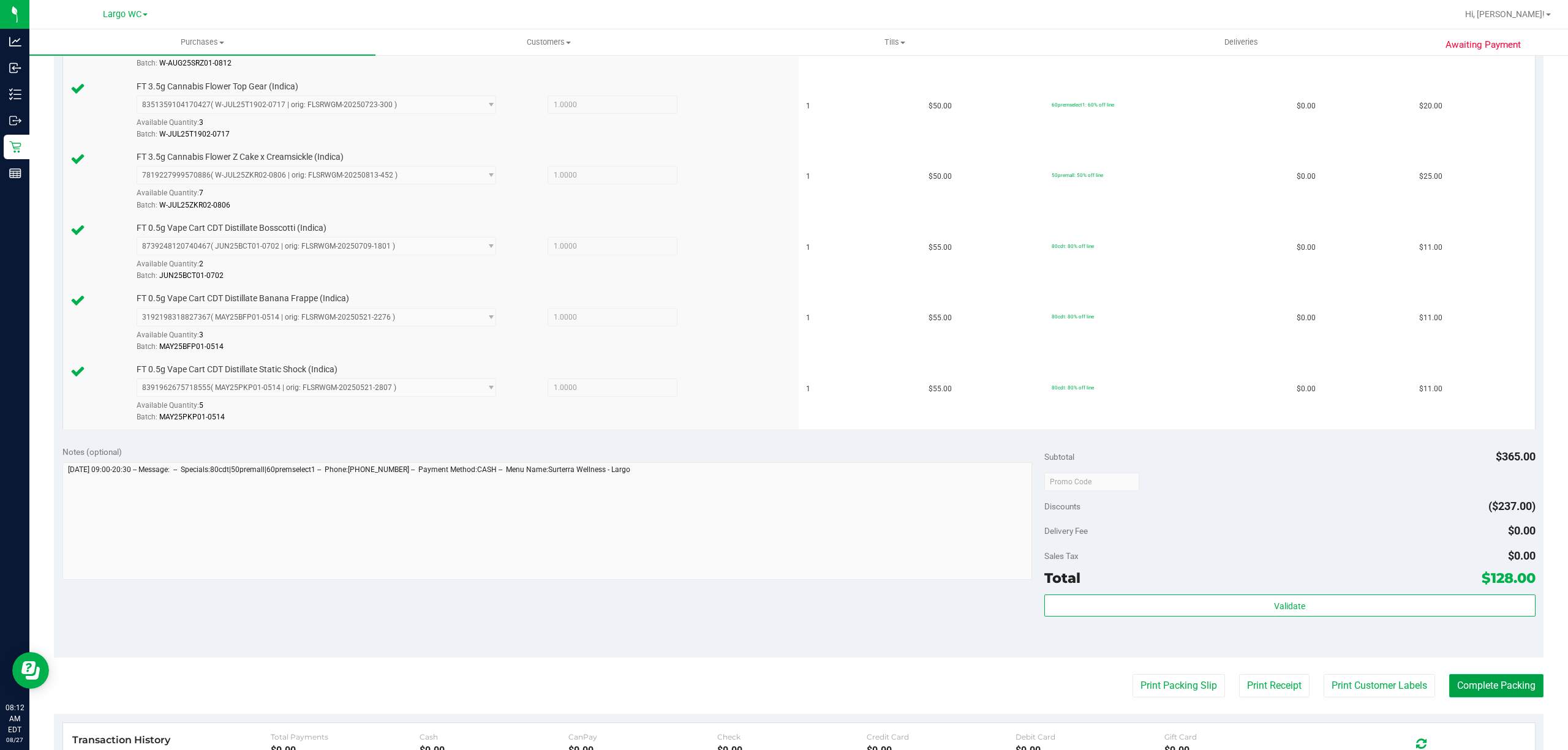
click at [1482, 698] on button "Complete Packing" at bounding box center [1495, 686] width 94 height 23
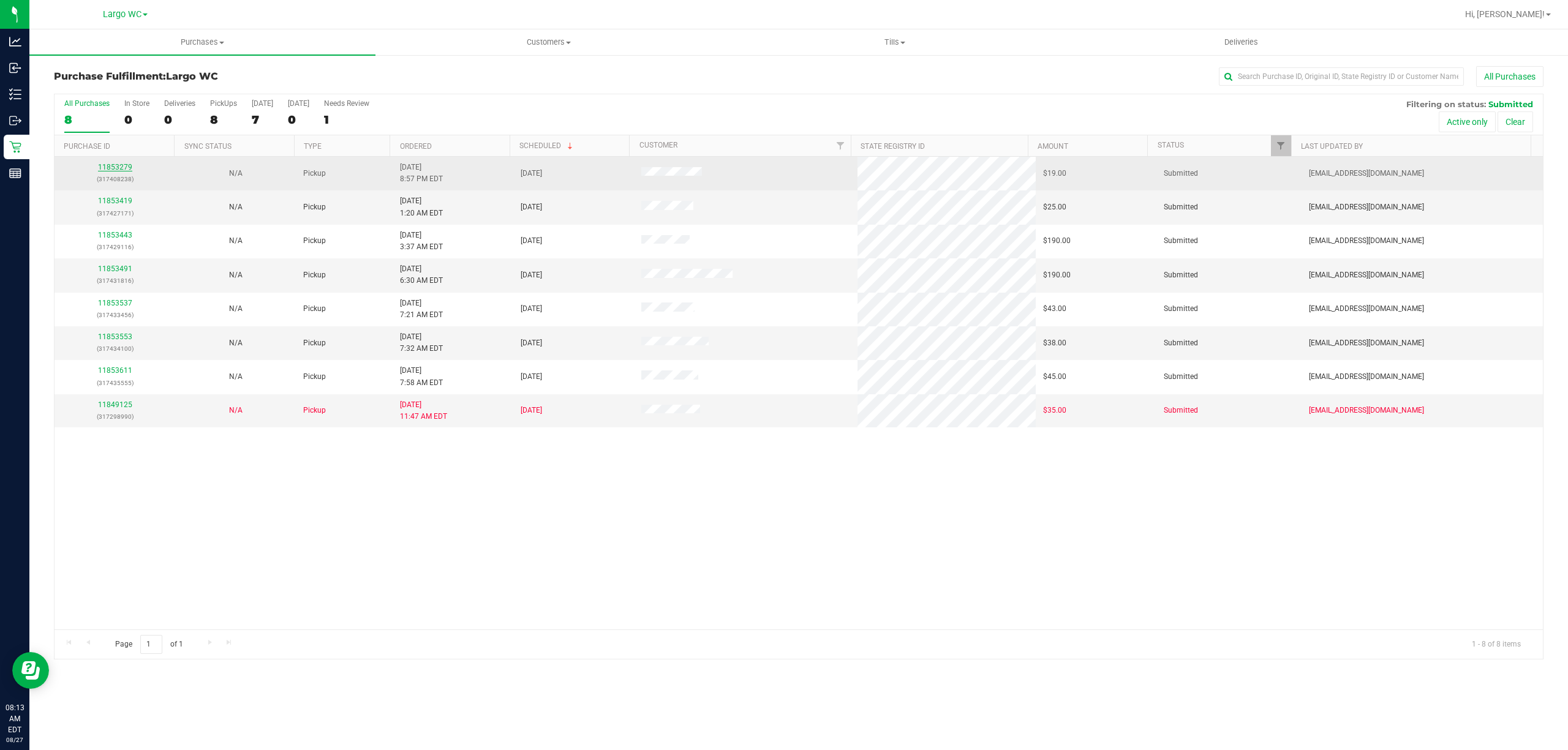
click at [118, 167] on link "11853279" at bounding box center [115, 167] width 34 height 9
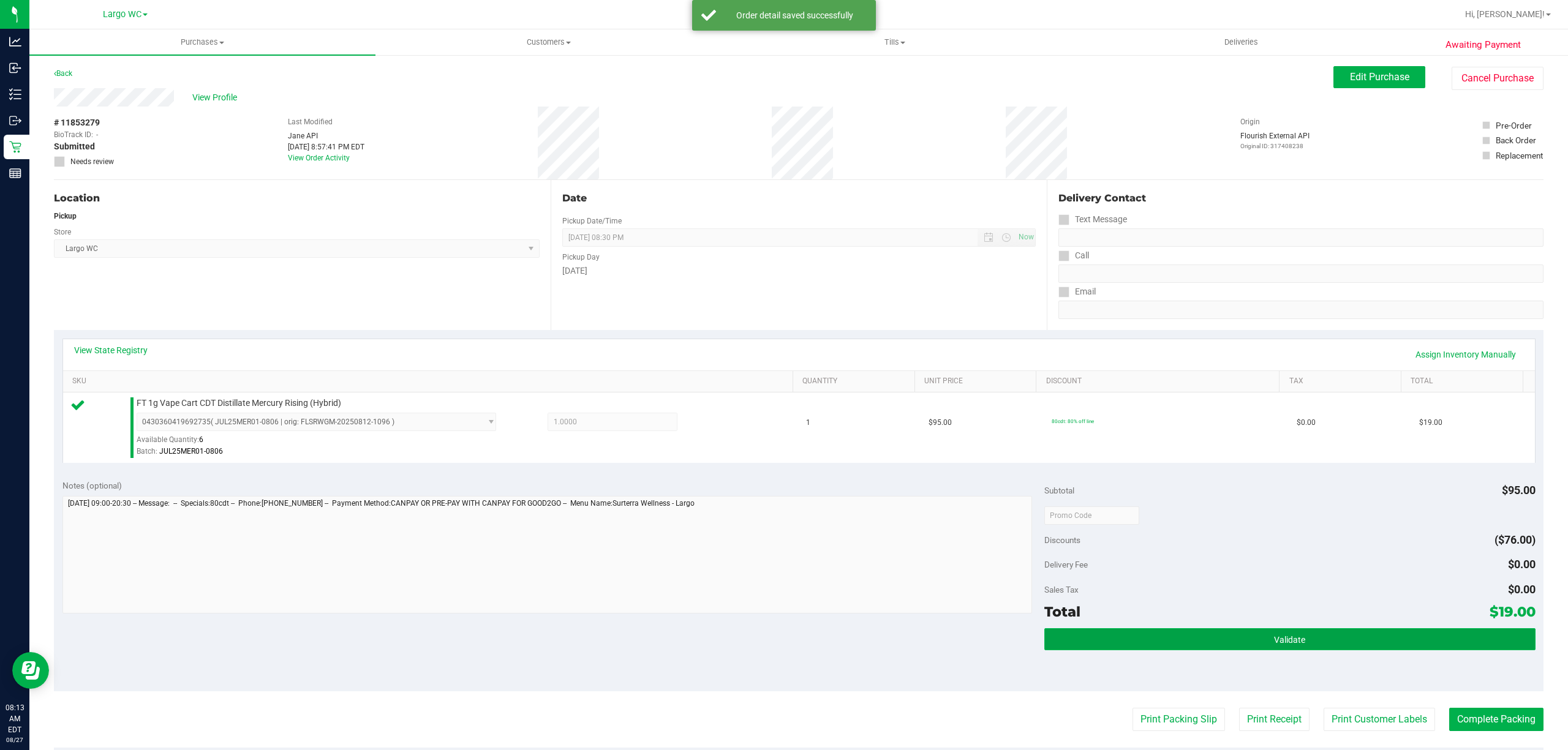
click at [1191, 632] on button "Validate" at bounding box center [1290, 639] width 491 height 22
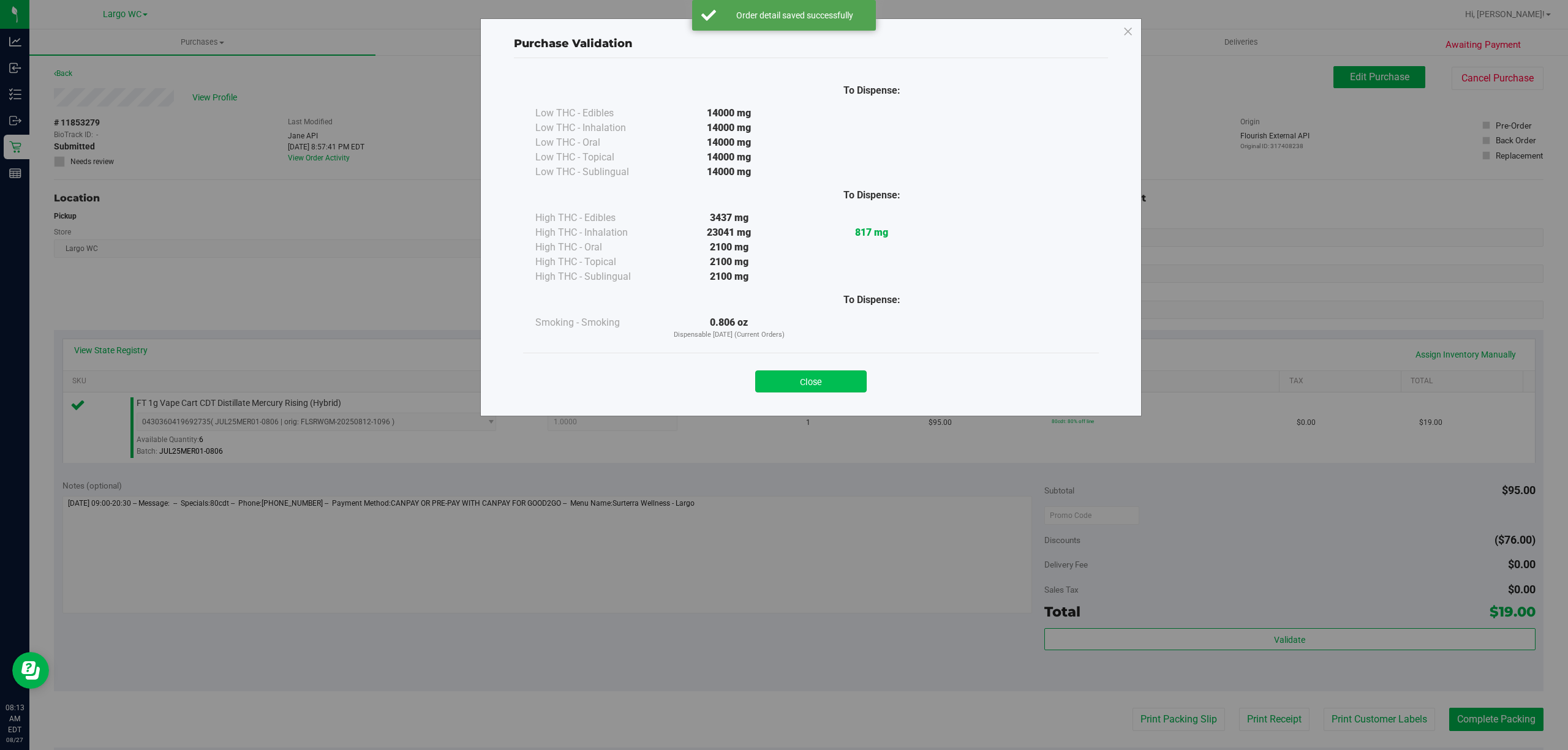
click at [838, 387] on button "Close" at bounding box center [811, 382] width 111 height 22
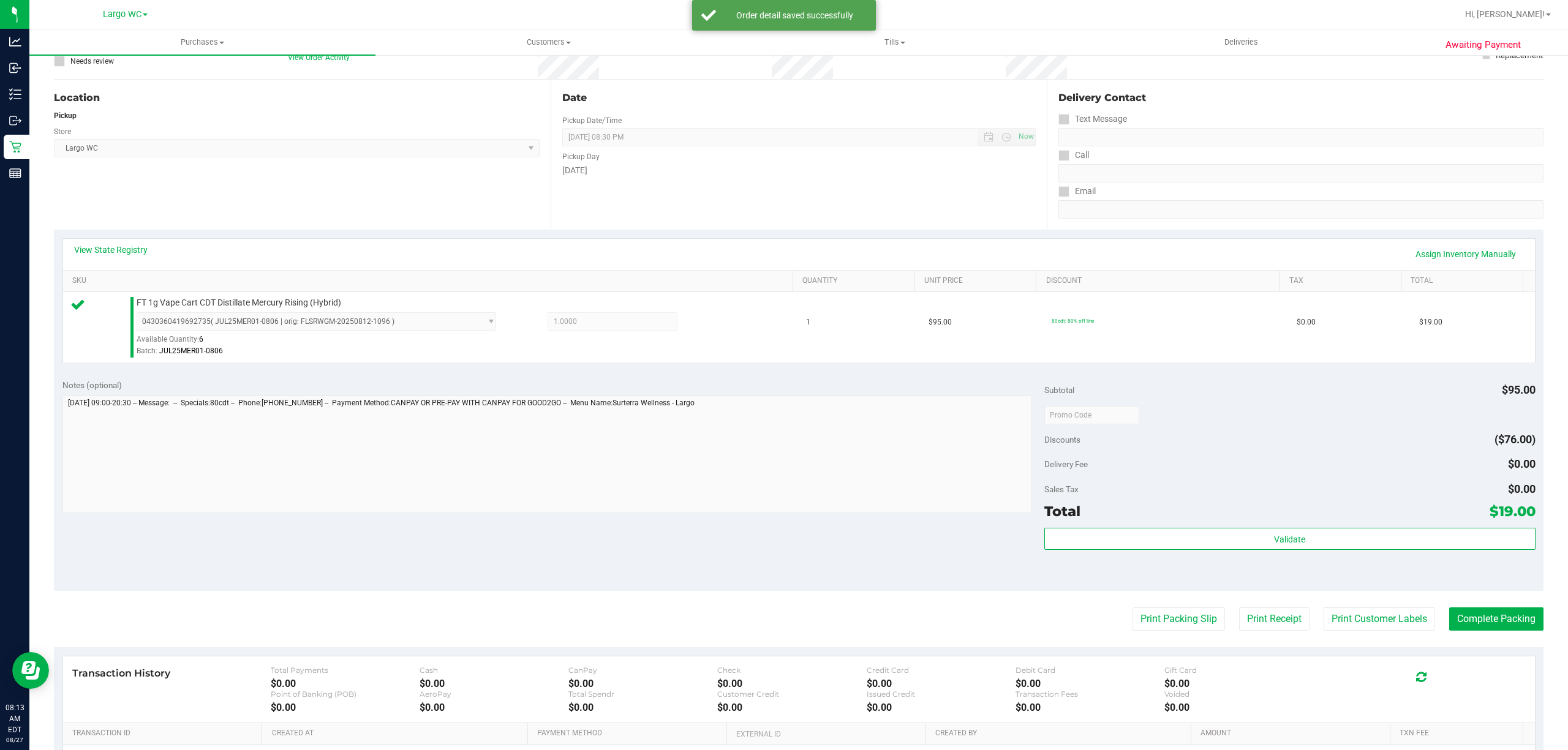
scroll to position [99, 0]
click at [1186, 615] on button "Print Packing Slip" at bounding box center [1178, 620] width 92 height 23
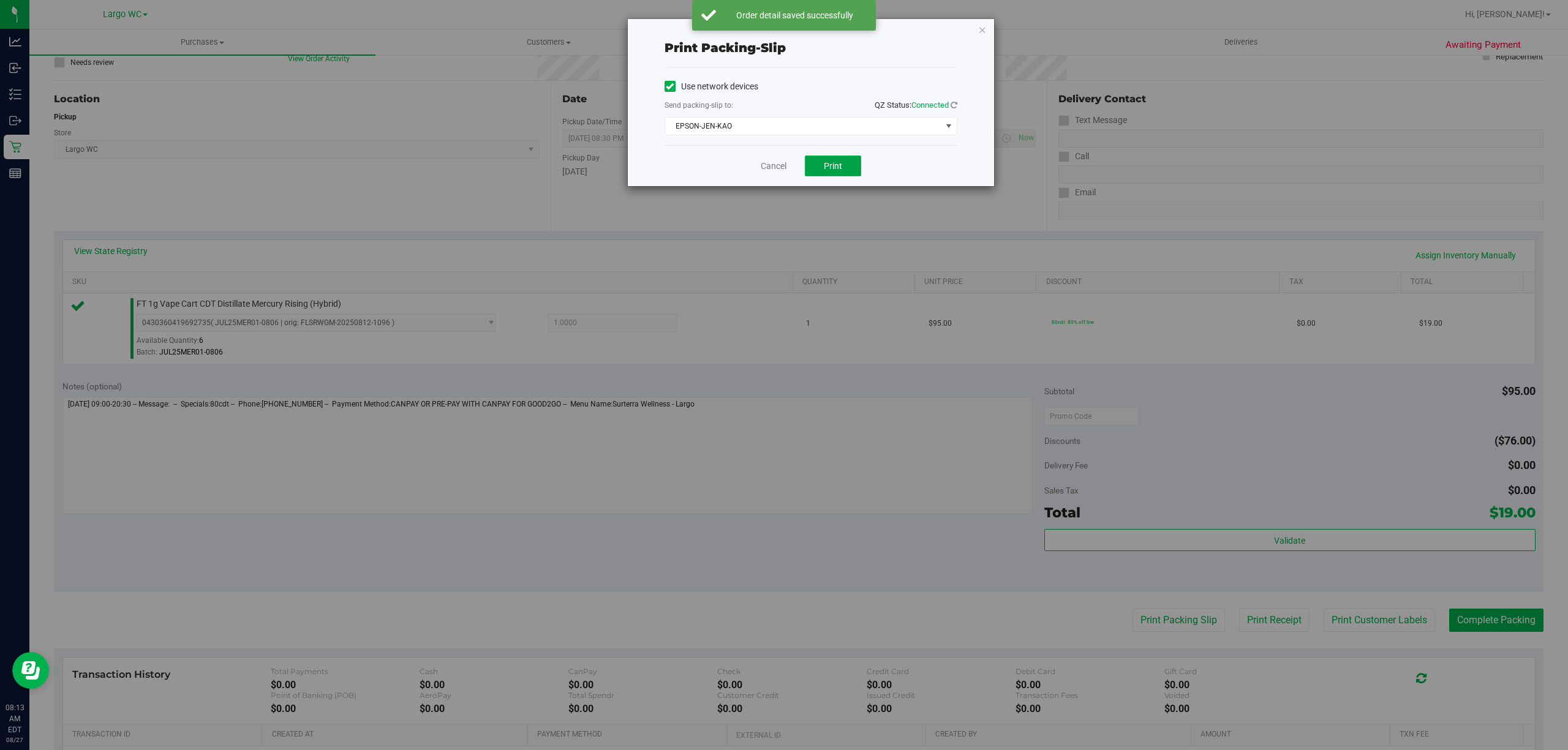
click at [833, 167] on span "Print" at bounding box center [832, 165] width 18 height 9
click at [770, 167] on link "Cancel" at bounding box center [773, 166] width 25 height 13
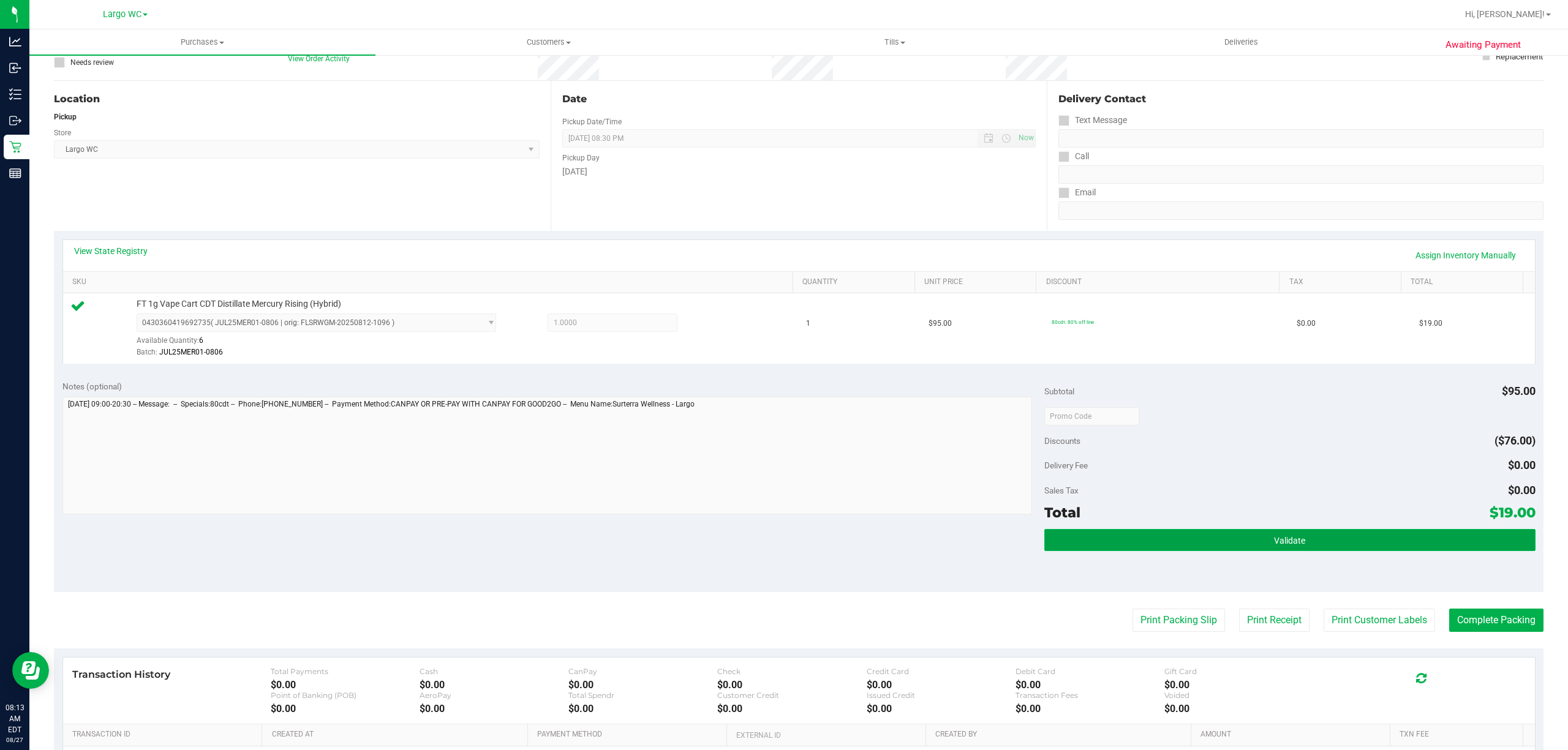
click at [1167, 530] on button "Validate" at bounding box center [1290, 540] width 491 height 22
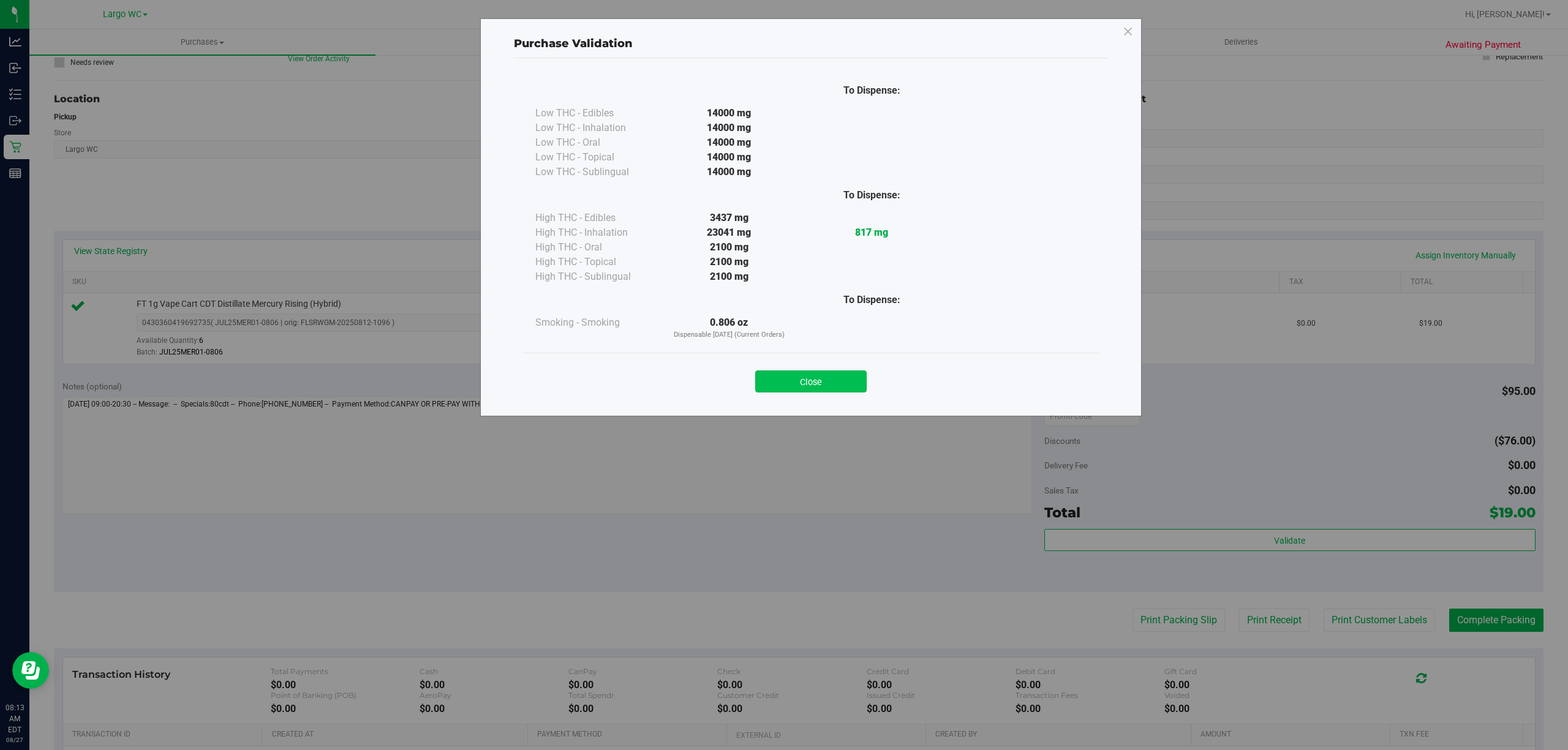
click at [816, 375] on button "Close" at bounding box center [811, 382] width 111 height 22
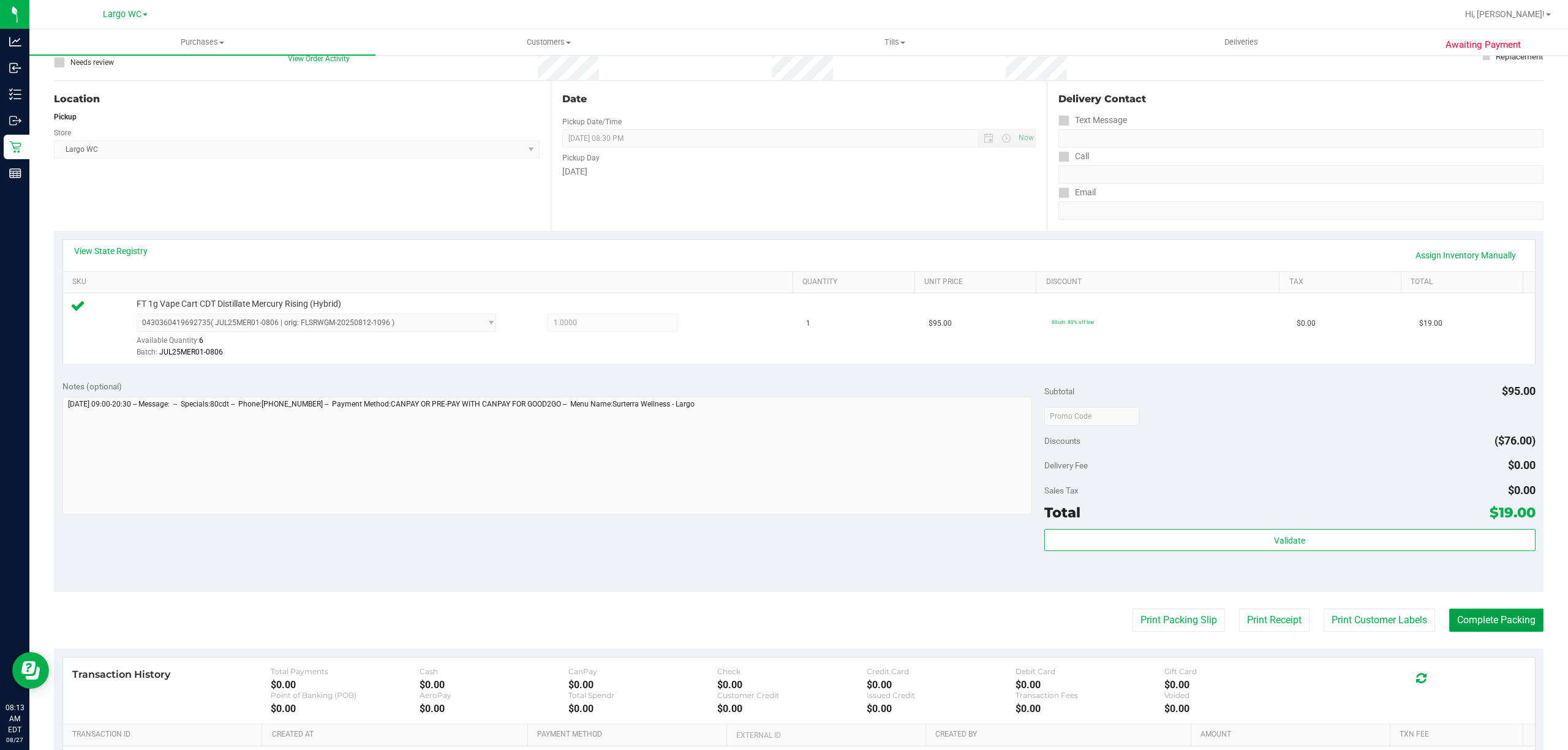
click at [1449, 615] on button "Complete Packing" at bounding box center [1495, 620] width 94 height 23
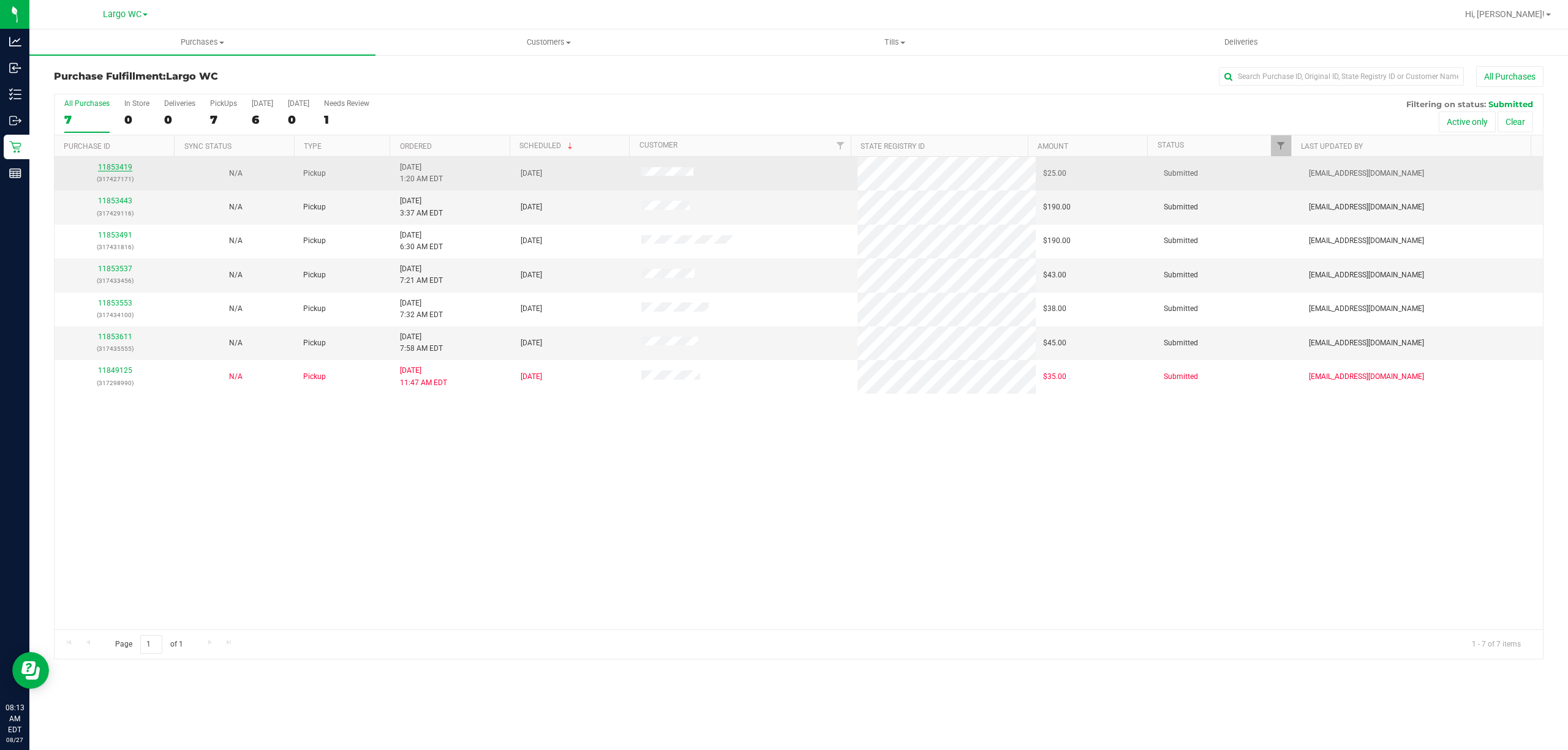
click at [114, 170] on link "11853419" at bounding box center [115, 167] width 34 height 9
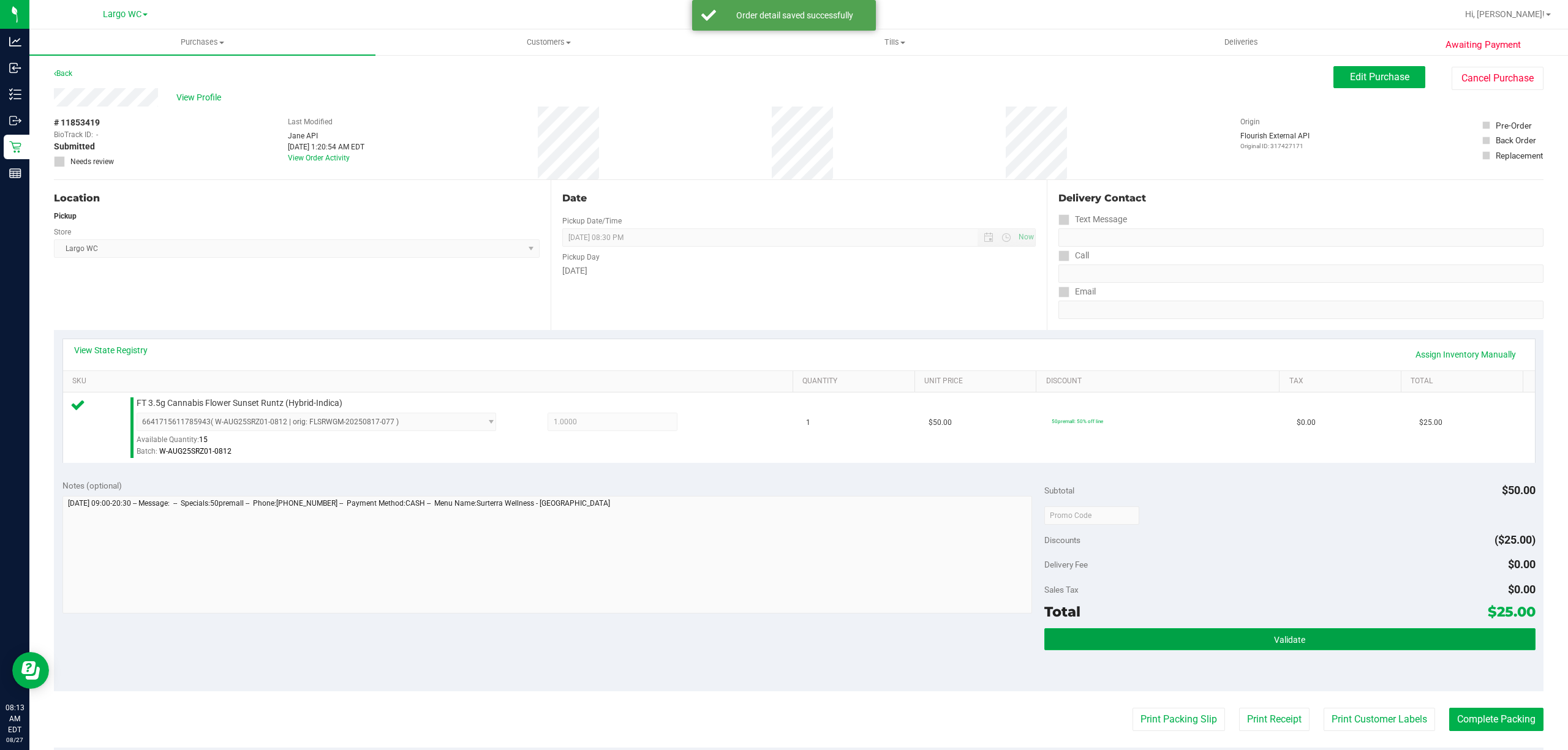
click at [1176, 647] on button "Validate" at bounding box center [1290, 639] width 491 height 22
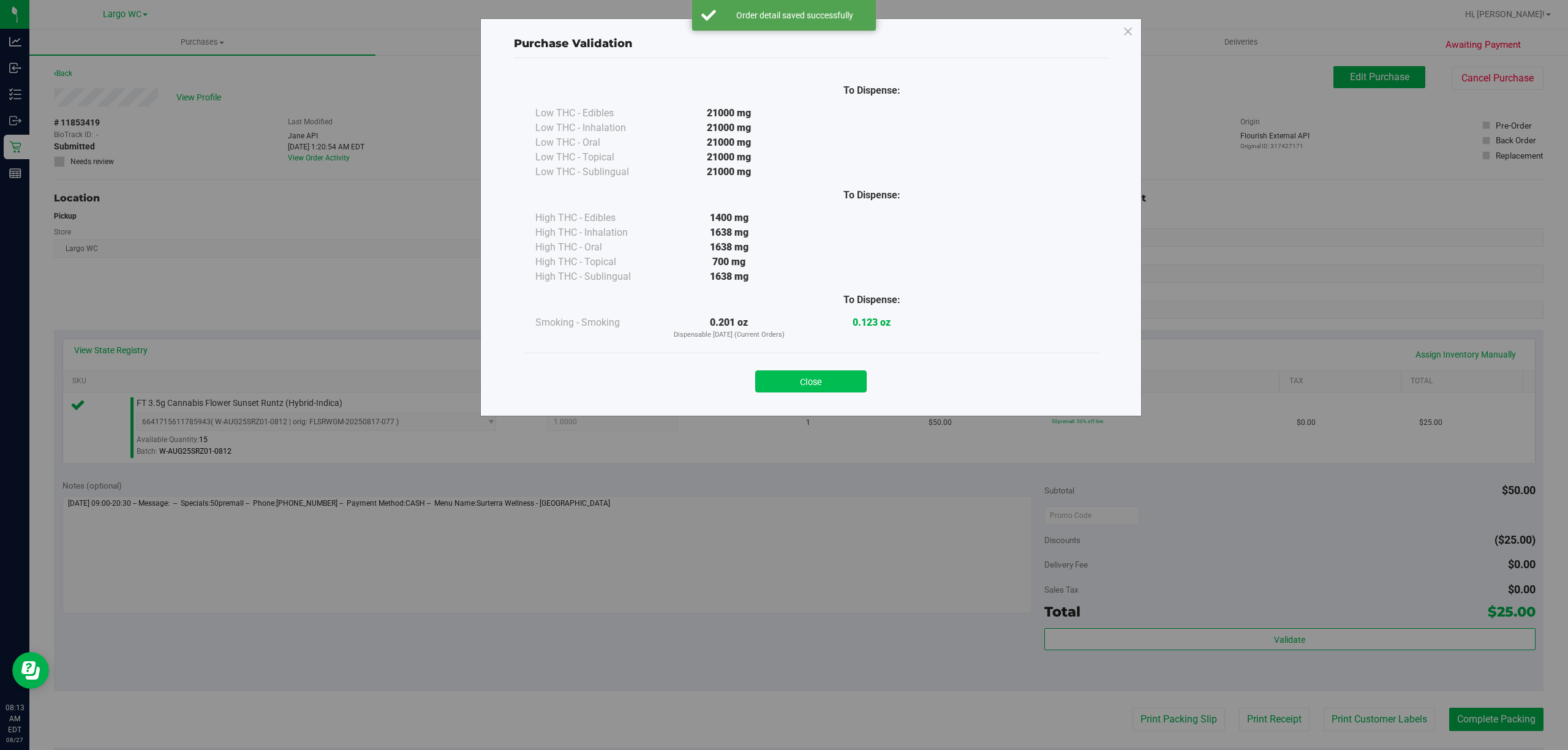
click at [833, 383] on button "Close" at bounding box center [811, 382] width 111 height 22
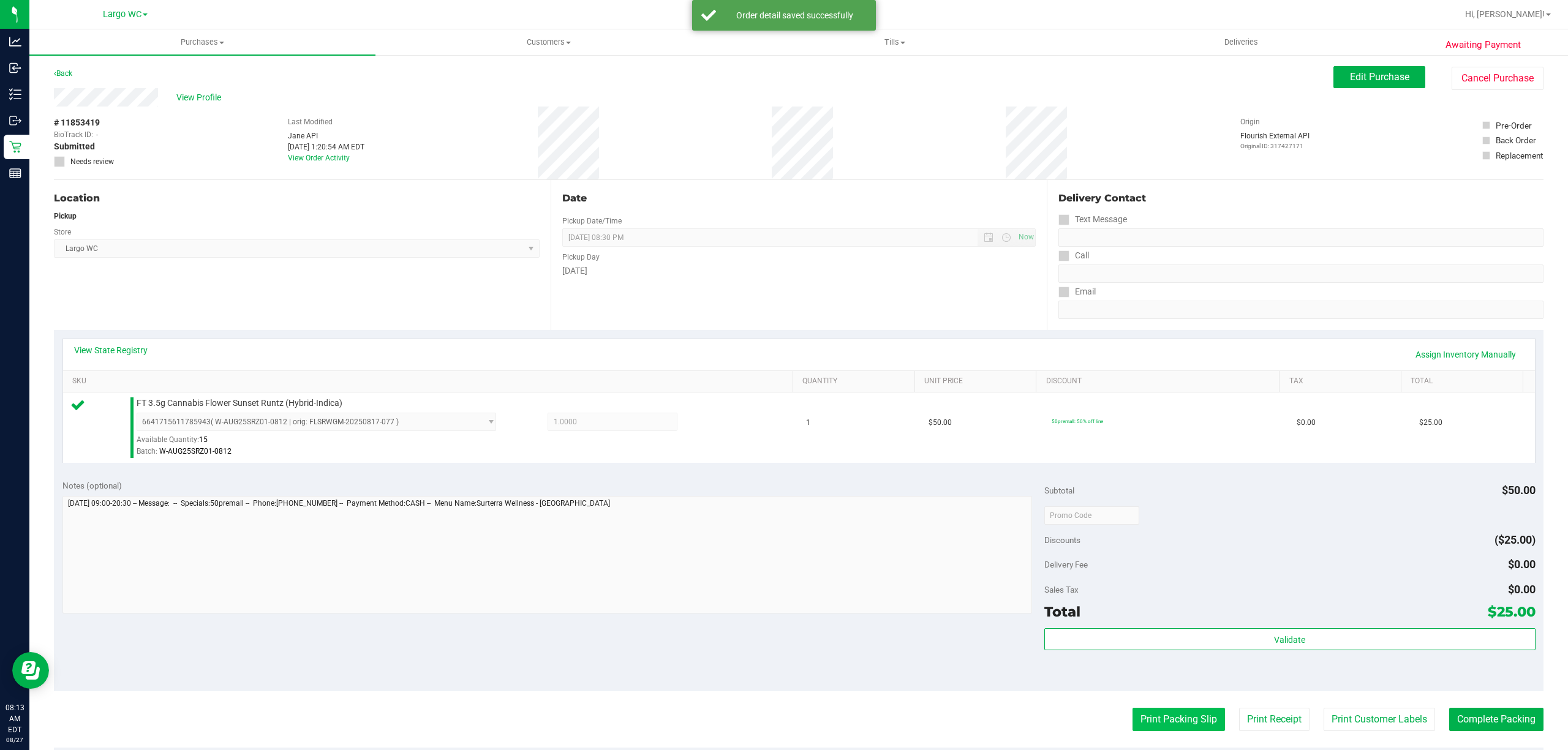
click at [1175, 727] on button "Print Packing Slip" at bounding box center [1178, 719] width 92 height 23
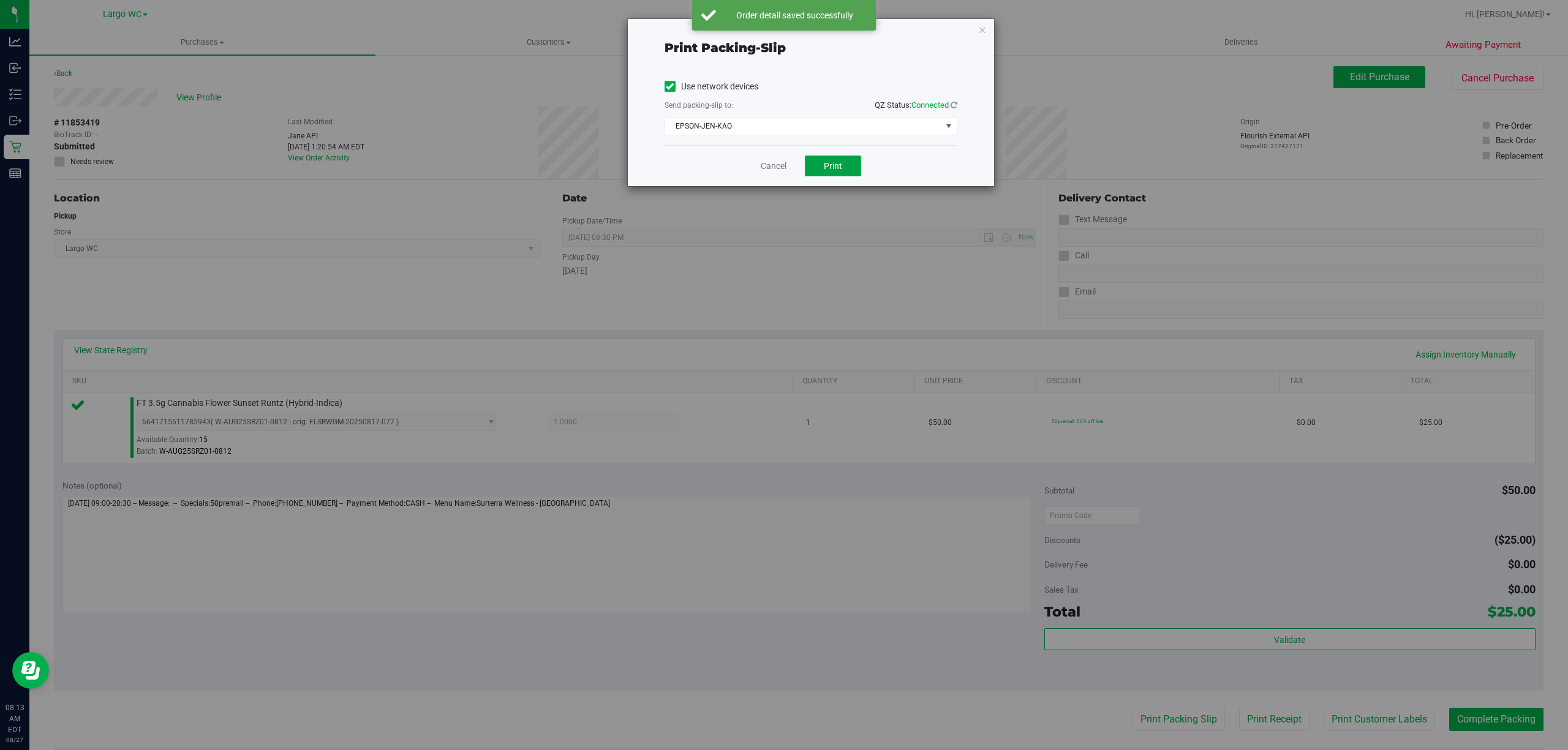
click at [836, 169] on span "Print" at bounding box center [832, 165] width 18 height 9
click at [768, 167] on link "Cancel" at bounding box center [773, 166] width 25 height 13
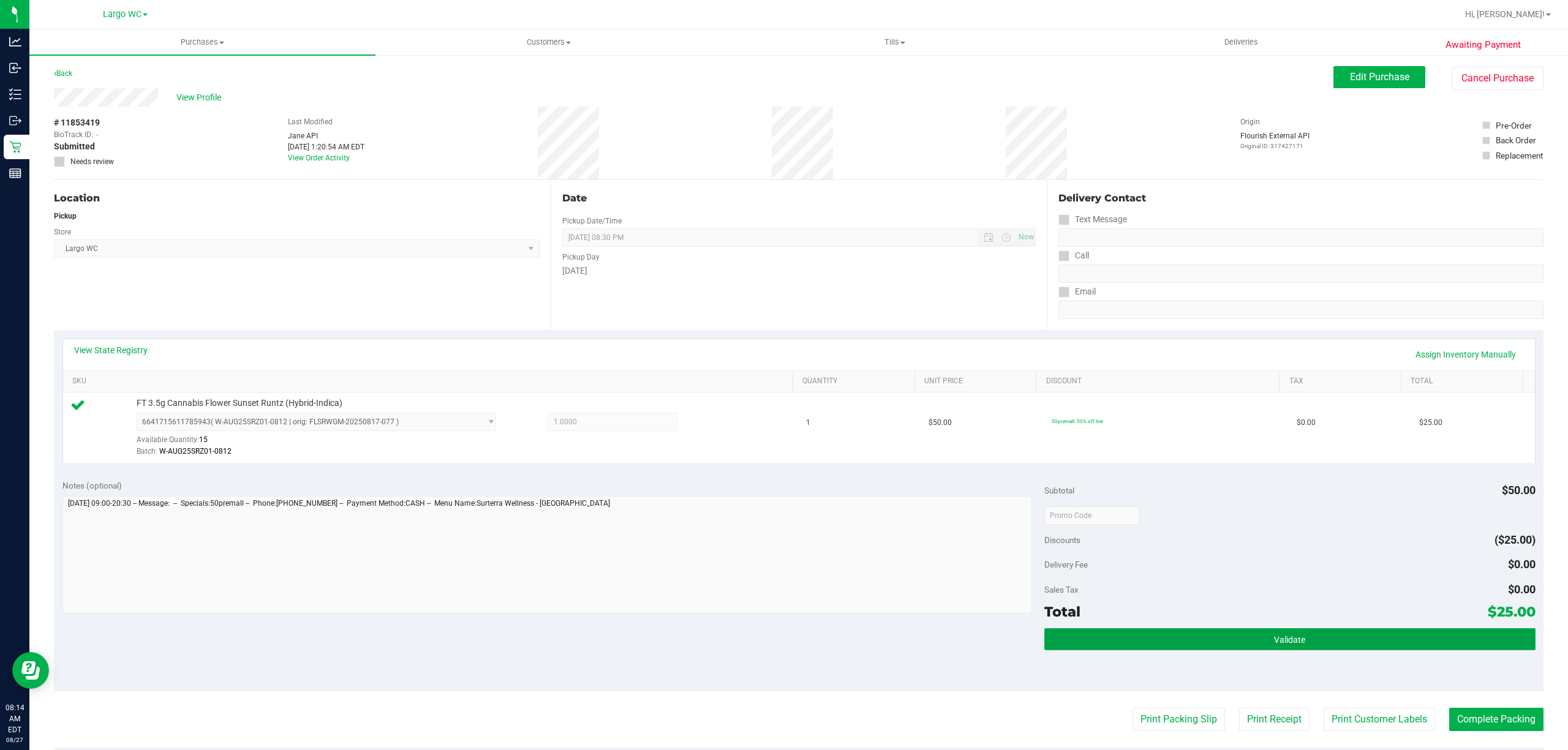
click at [1179, 633] on button "Validate" at bounding box center [1290, 639] width 491 height 22
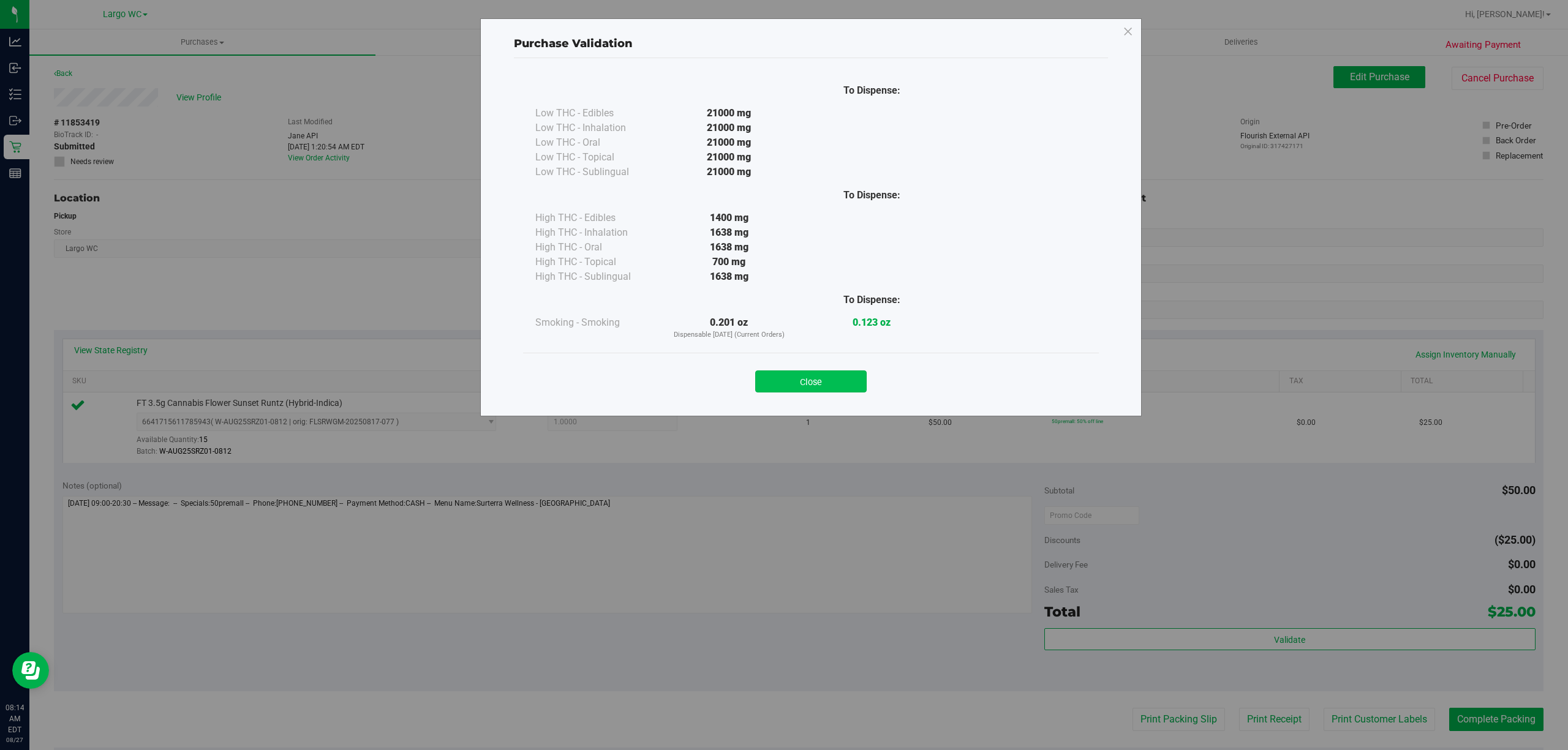
click at [826, 387] on button "Close" at bounding box center [811, 382] width 111 height 22
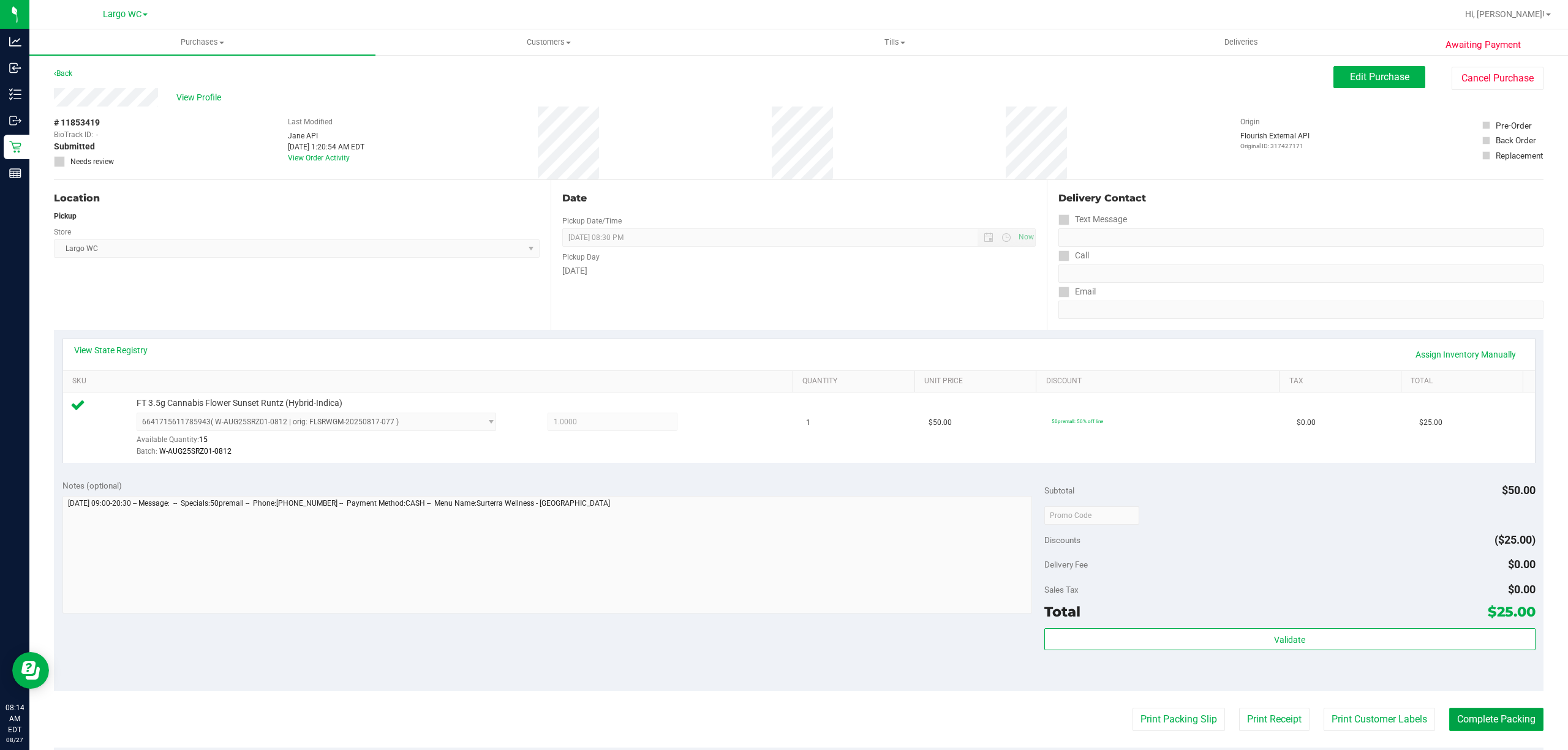
click at [1483, 713] on button "Complete Packing" at bounding box center [1495, 719] width 94 height 23
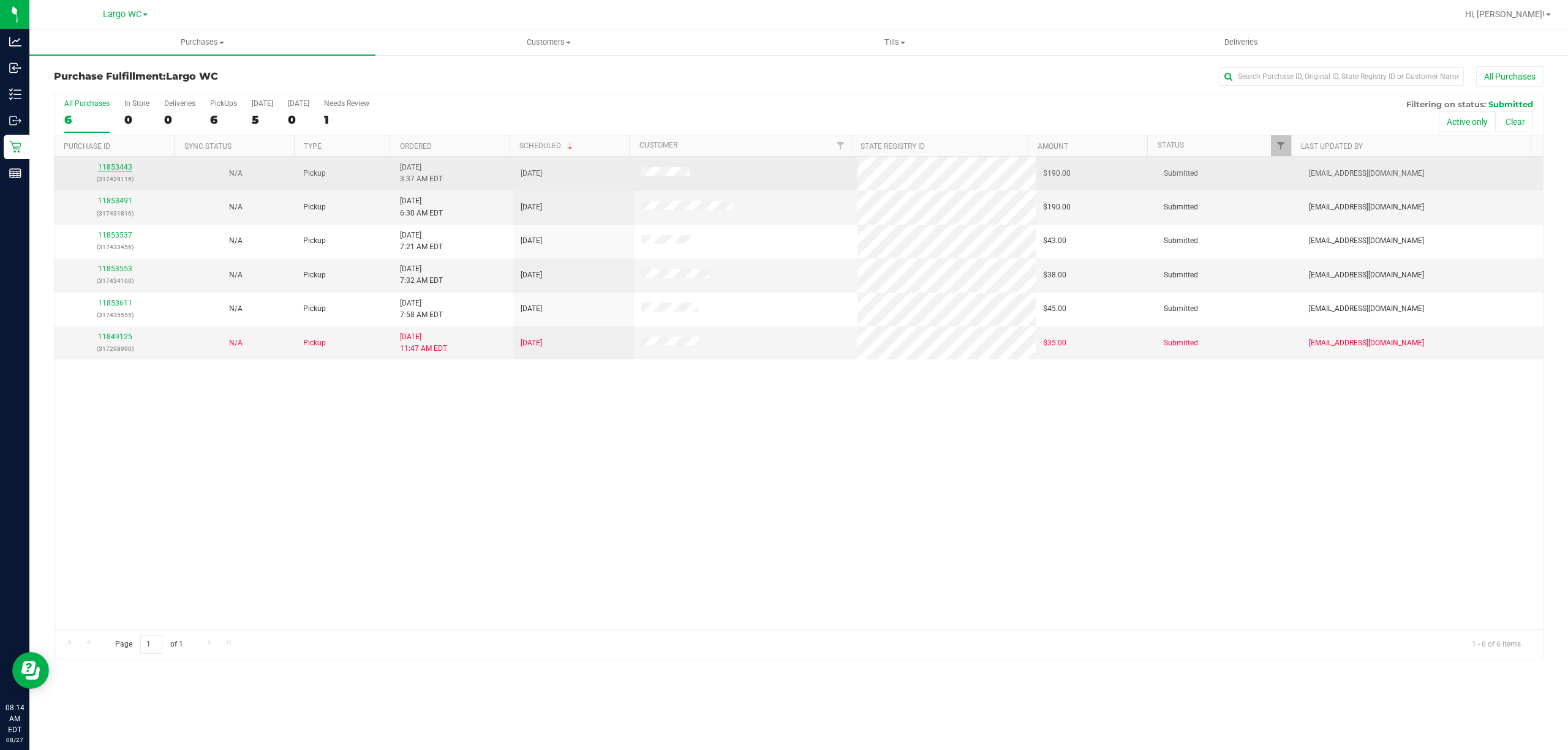
click at [111, 167] on link "11853443" at bounding box center [115, 167] width 34 height 9
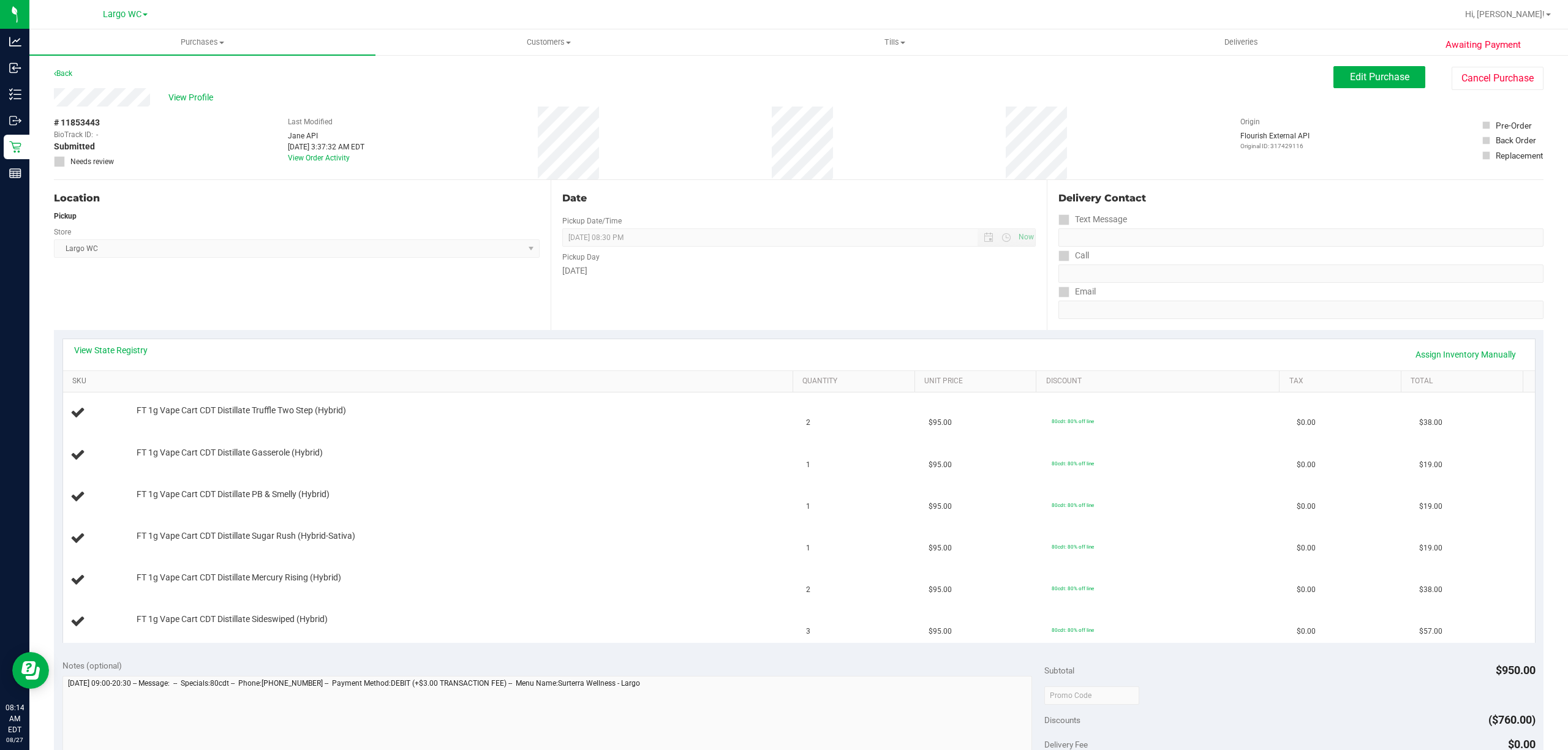
click at [414, 382] on link "SKU" at bounding box center [430, 381] width 716 height 9
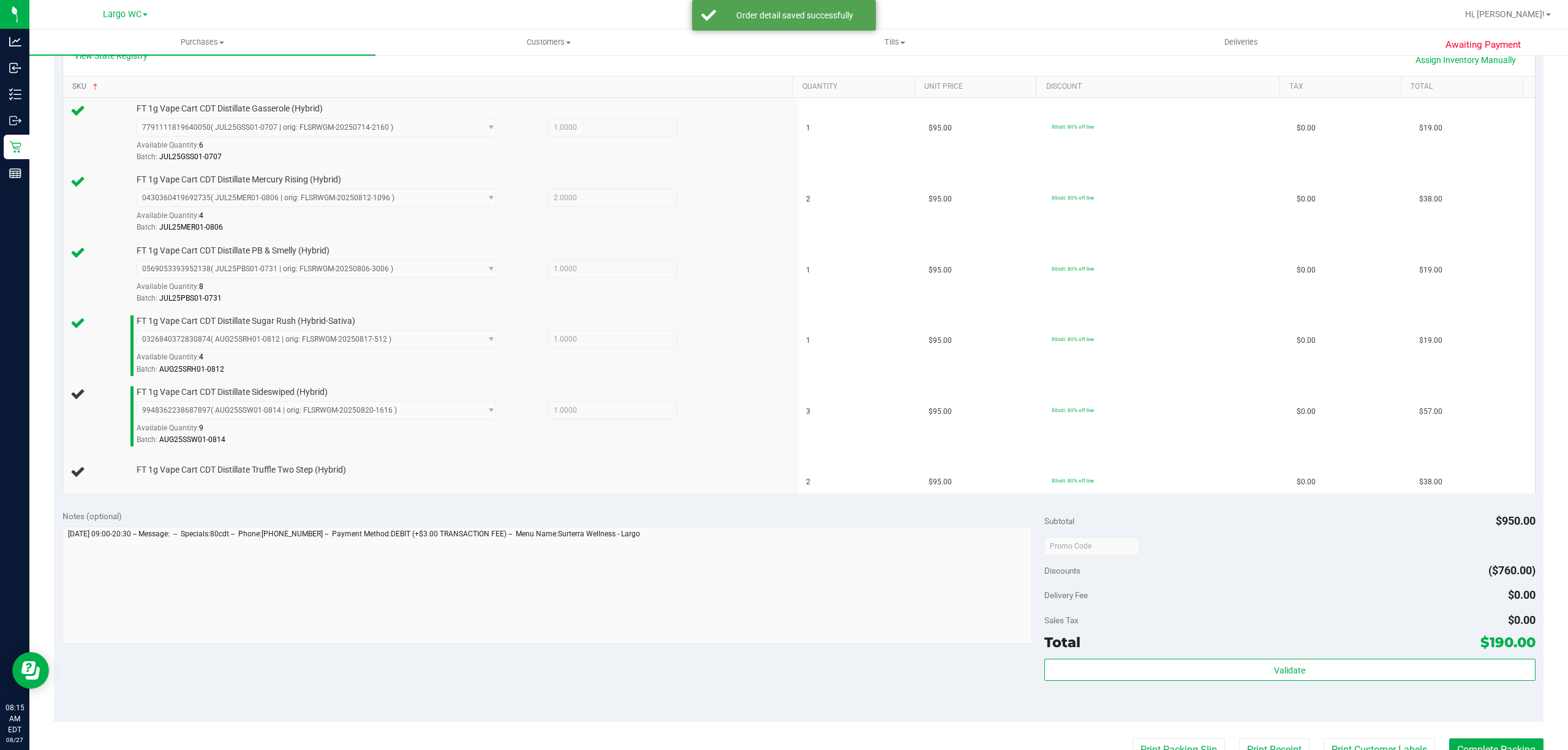
scroll to position [304, 0]
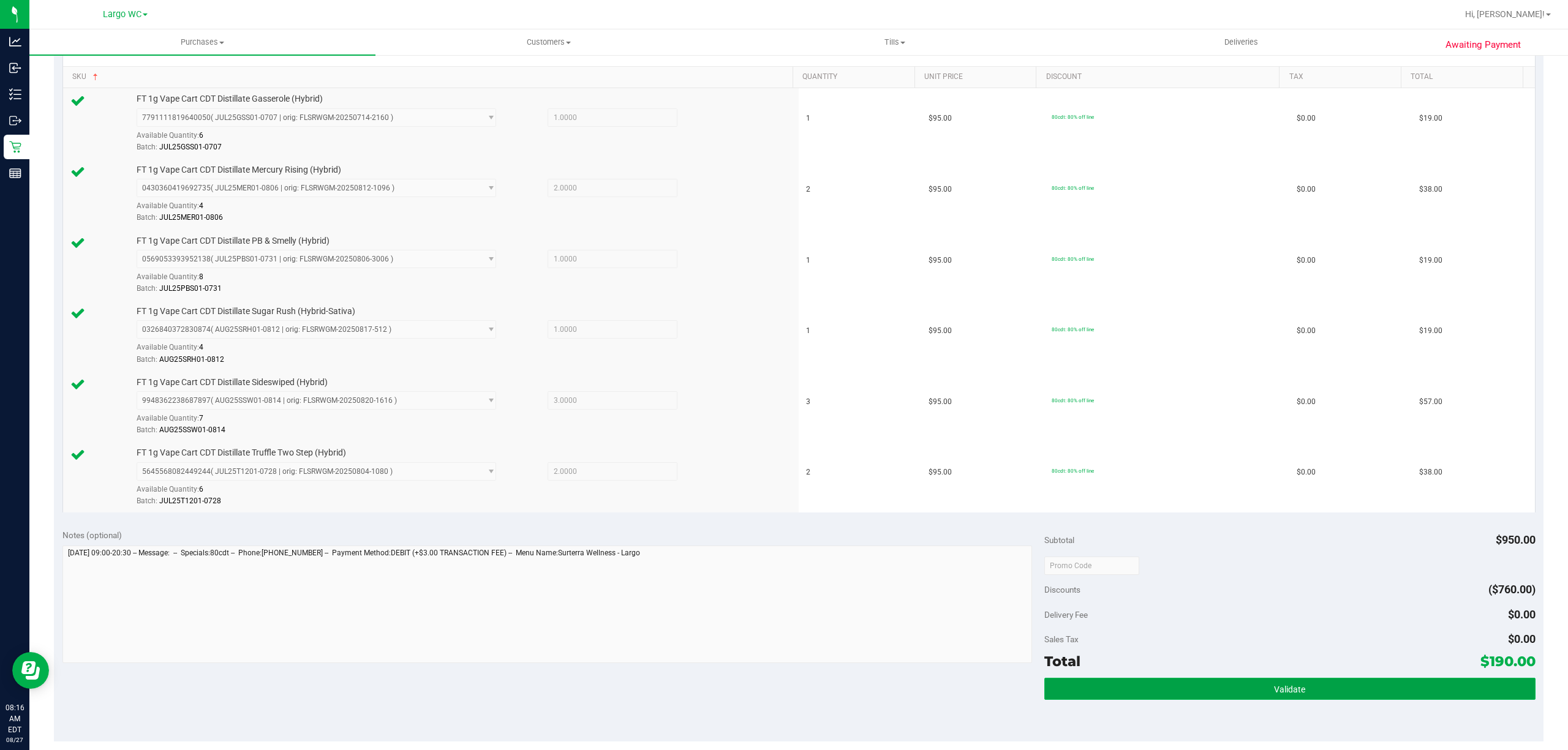
click at [1293, 687] on button "Validate" at bounding box center [1290, 689] width 491 height 22
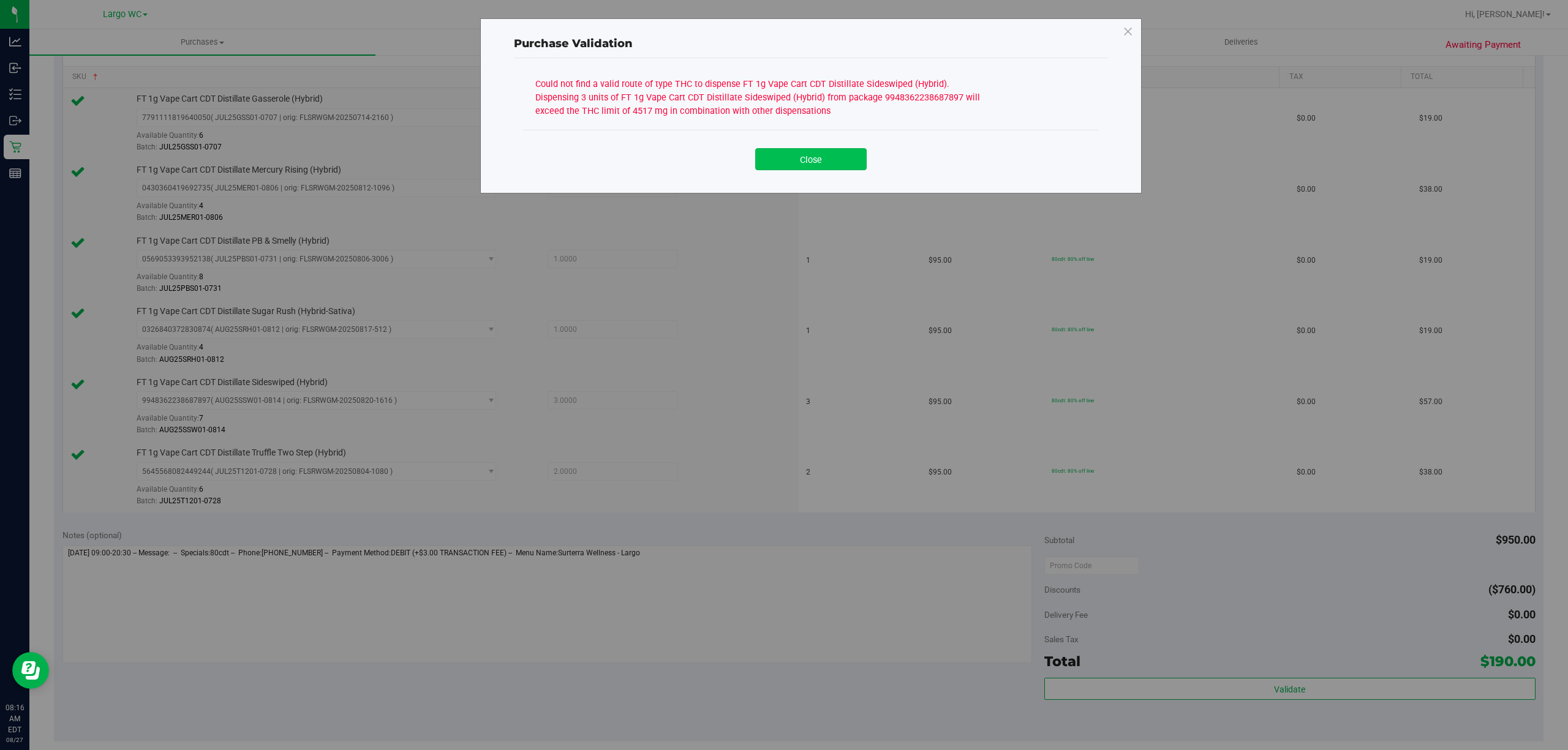
click at [851, 160] on button "Close" at bounding box center [811, 159] width 111 height 22
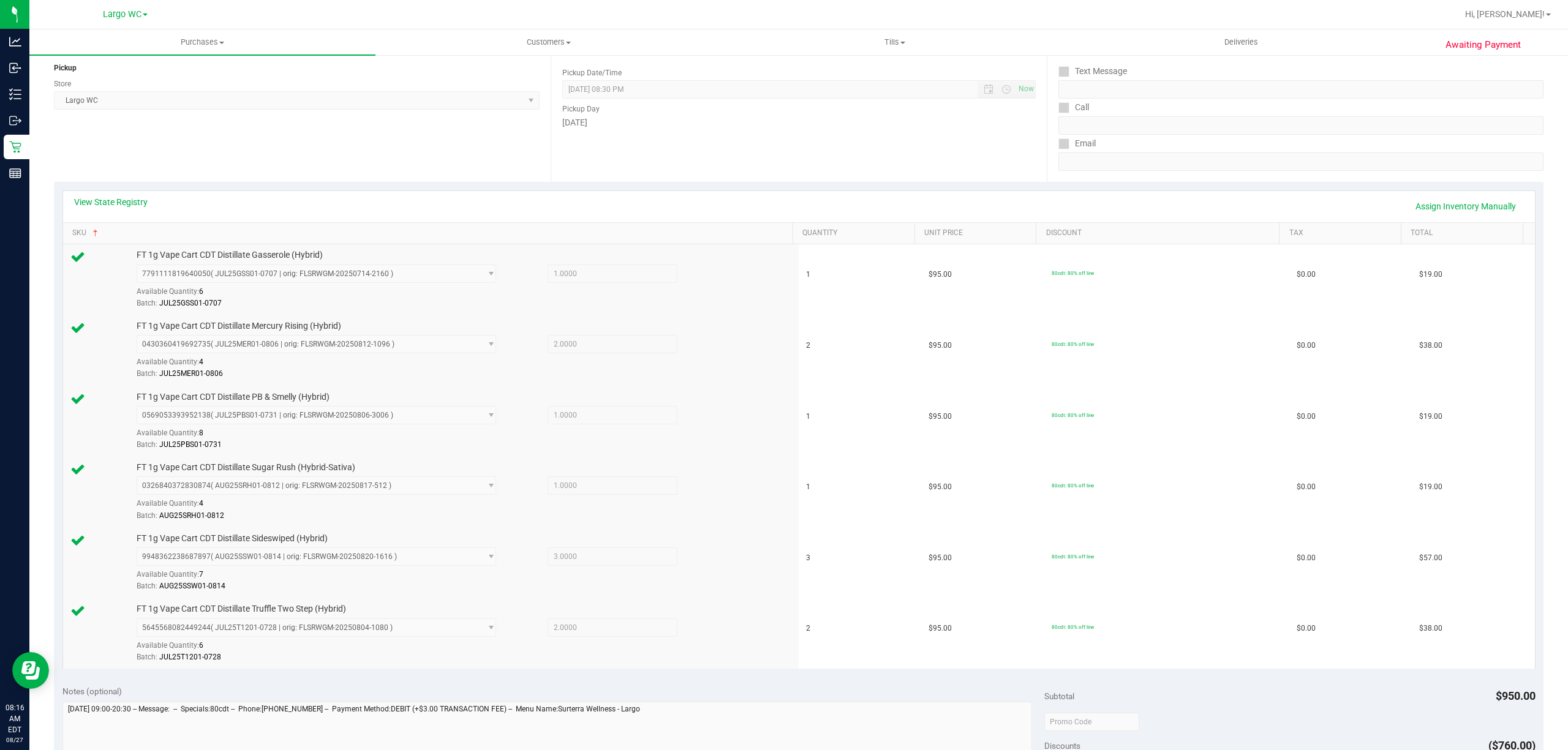
scroll to position [0, 0]
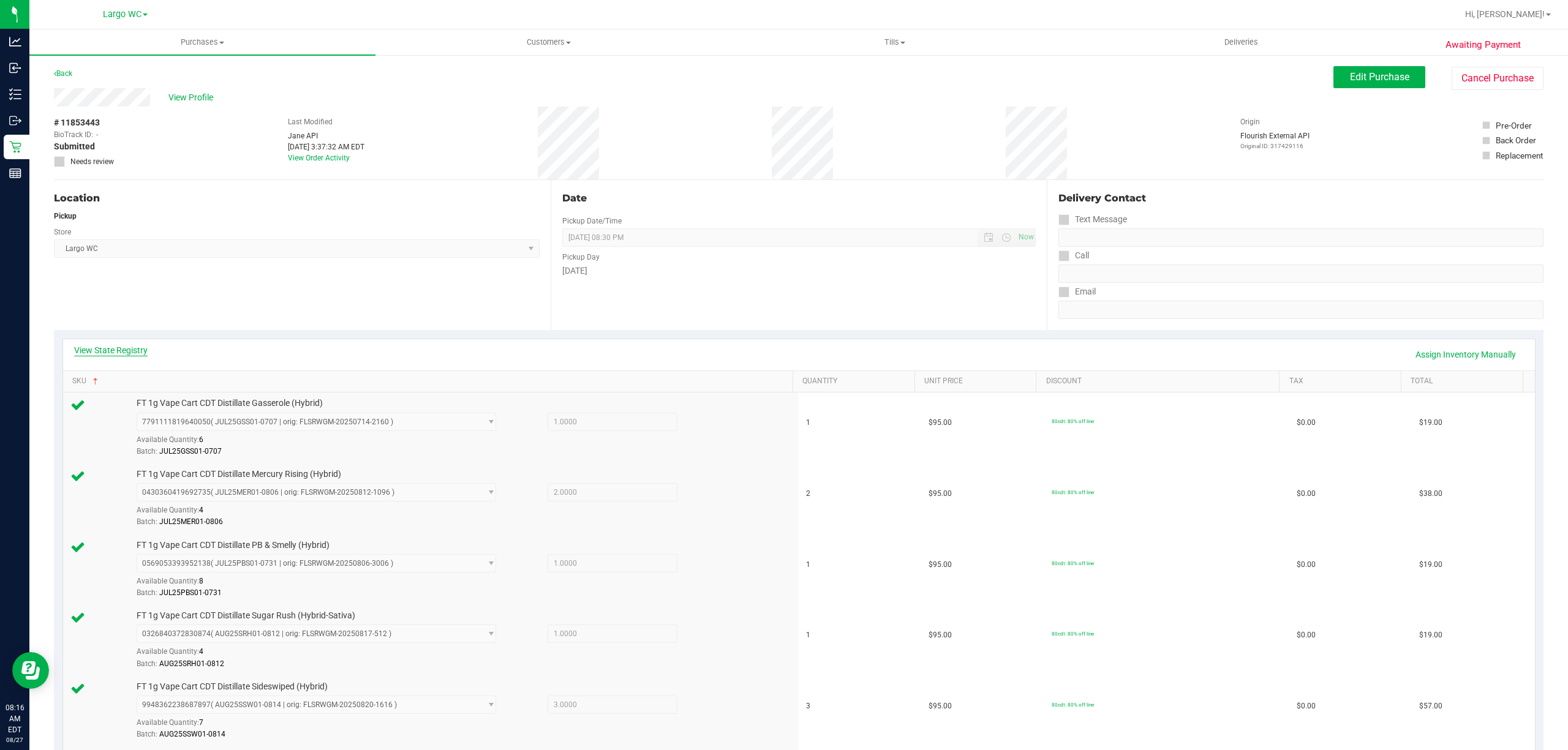
click at [103, 348] on link "View State Registry" at bounding box center [111, 350] width 74 height 12
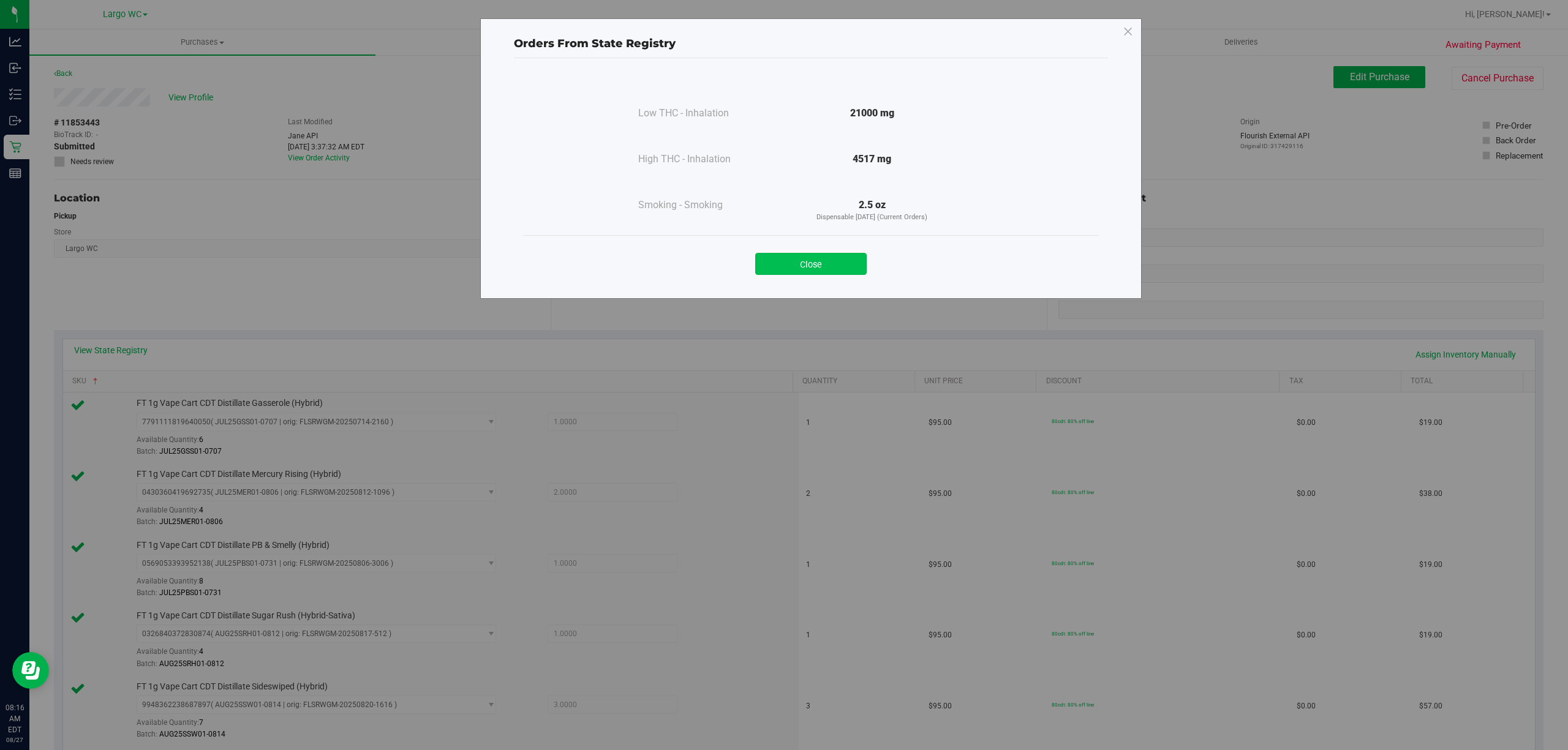
click at [856, 272] on button "Close" at bounding box center [811, 264] width 111 height 22
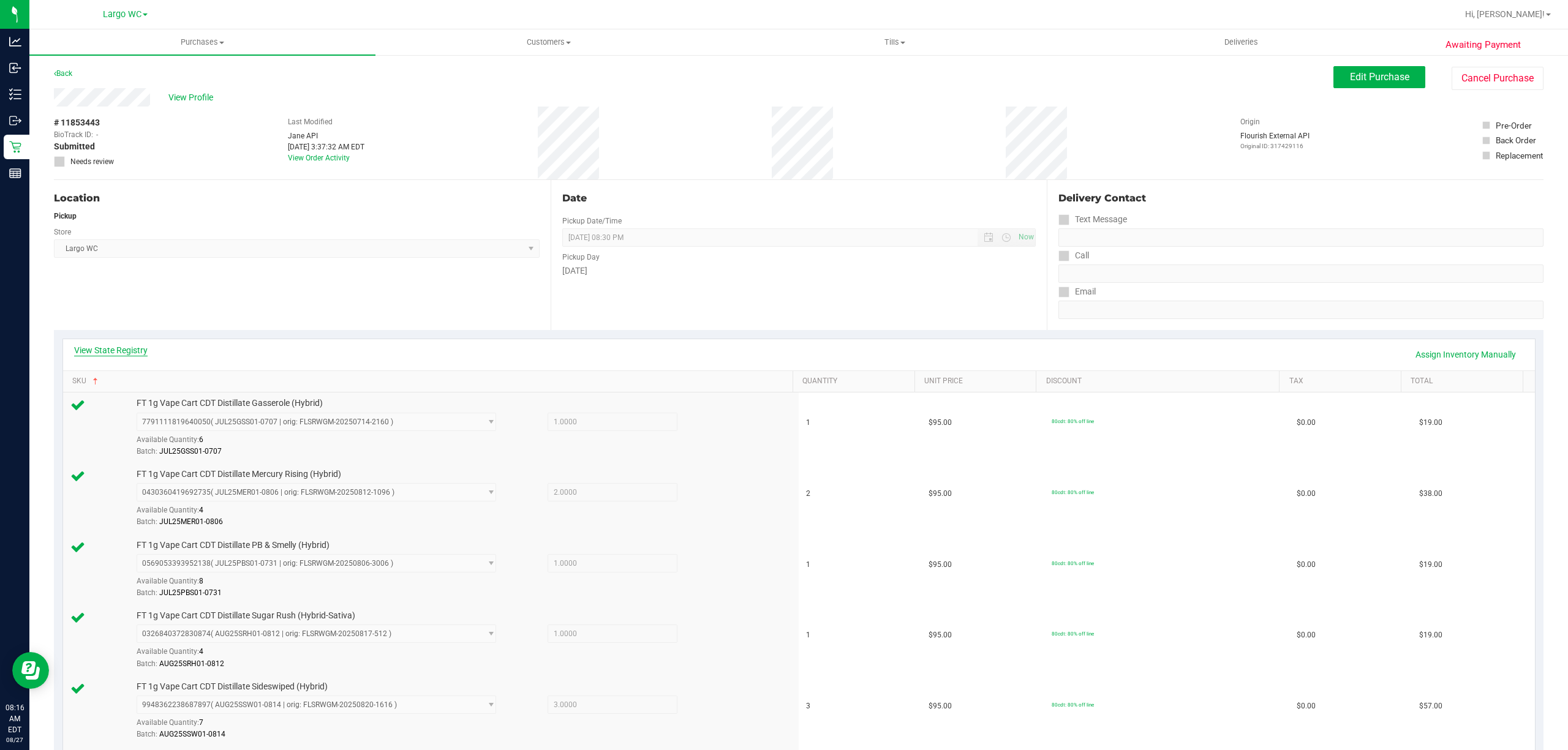
click at [123, 353] on link "View State Registry" at bounding box center [111, 350] width 74 height 12
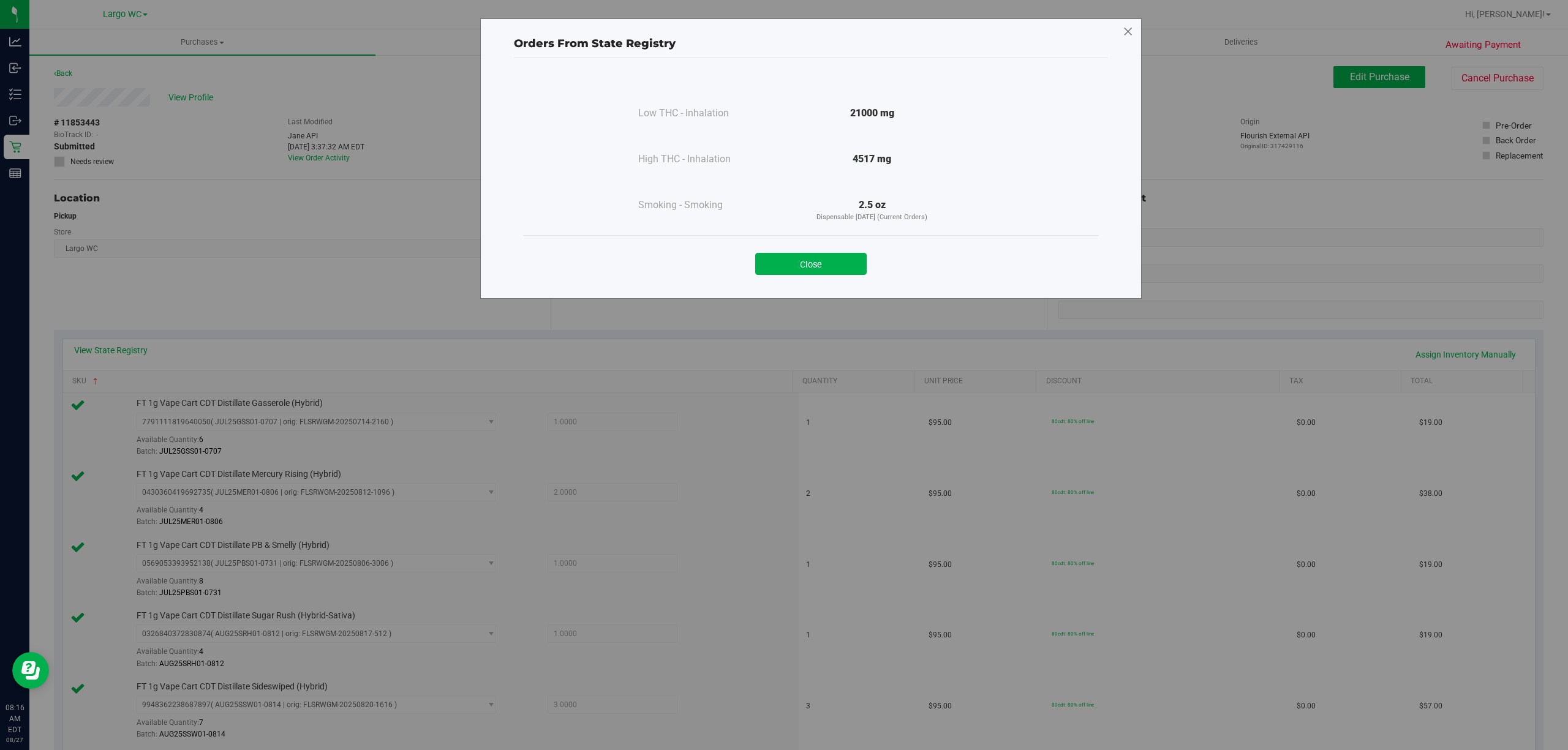
click at [1127, 35] on icon at bounding box center [1127, 31] width 11 height 20
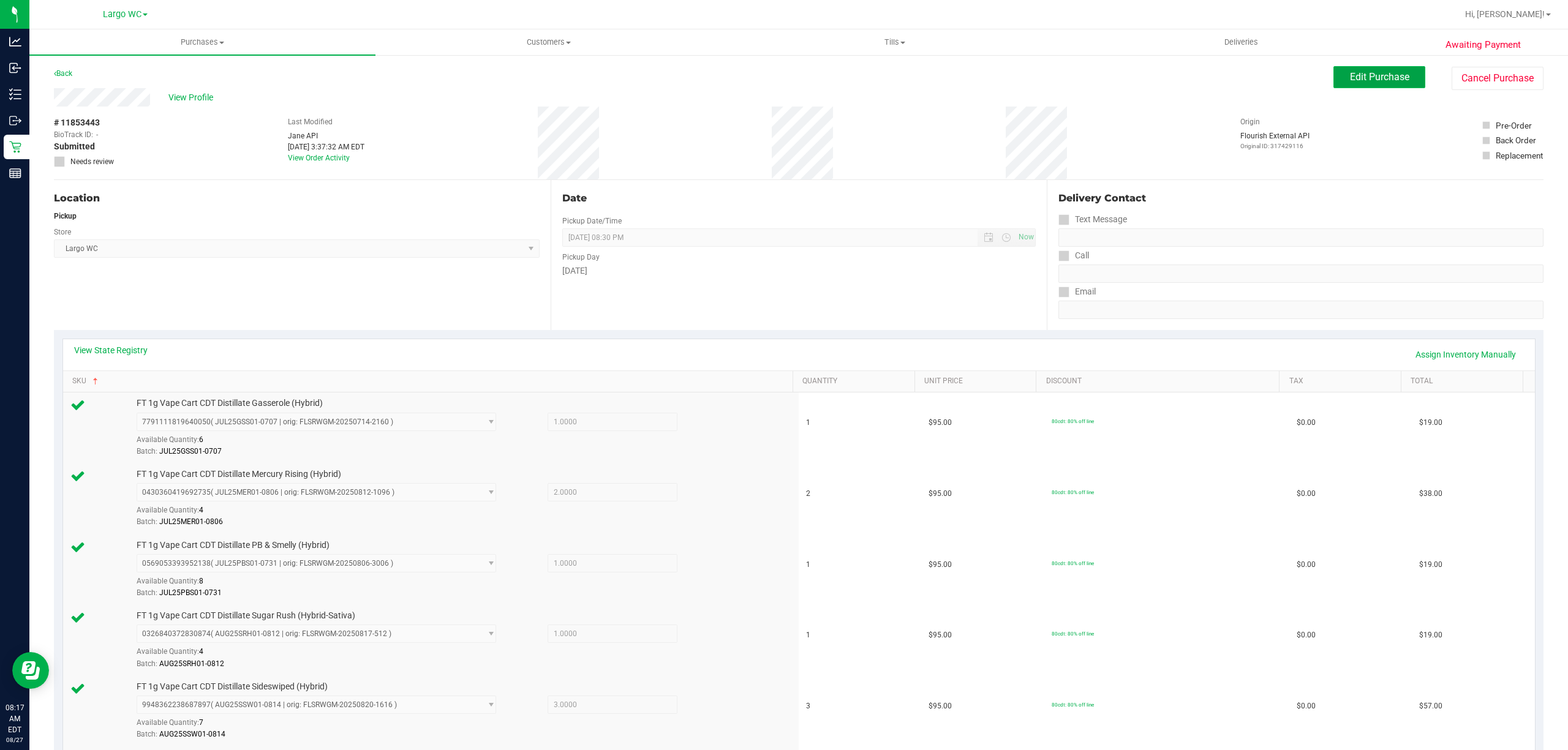
click at [1390, 77] on span "Edit Purchase" at bounding box center [1379, 77] width 60 height 12
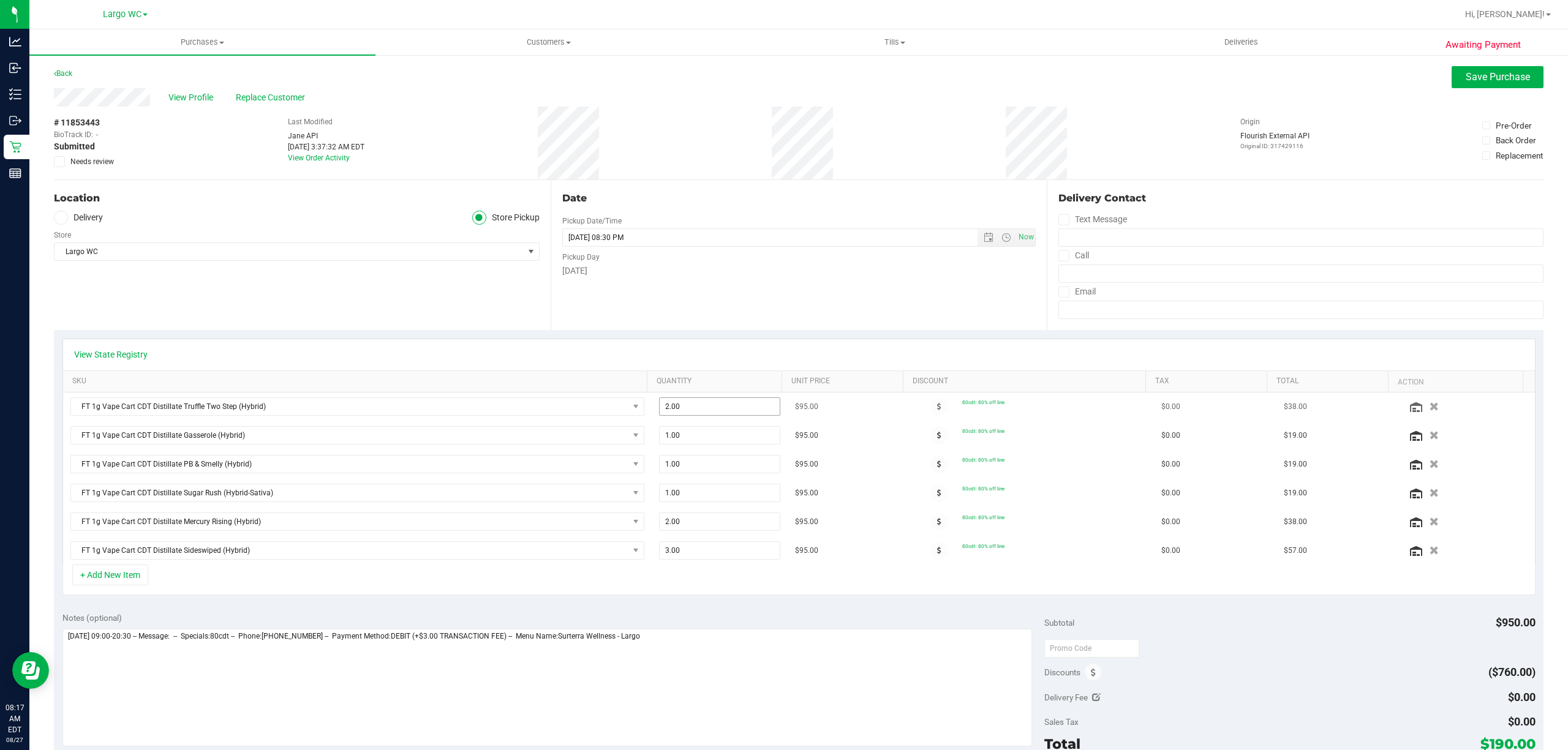
click at [702, 410] on input "2.00" at bounding box center [720, 407] width 120 height 17
type input "1"
click at [845, 314] on div "Date Pickup Date/Time 08/27/2025 Now 08/27/2025 08:30 PM Now Pickup Day Wednesd…" at bounding box center [799, 255] width 497 height 150
type input "2.00"
click at [1484, 82] on span "Save Purchase" at bounding box center [1497, 77] width 64 height 12
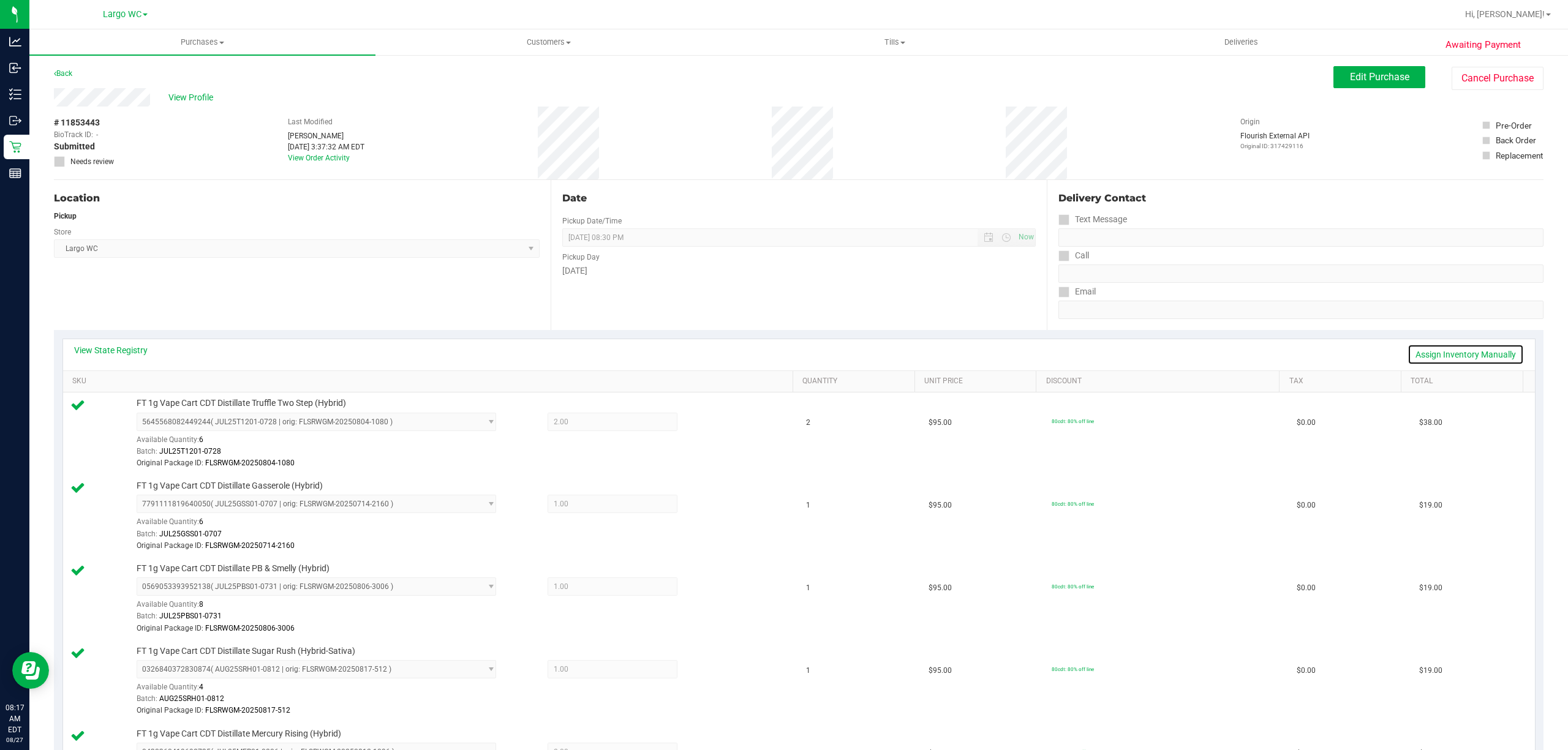
click at [1465, 356] on link "Assign Inventory Manually" at bounding box center [1465, 355] width 117 height 21
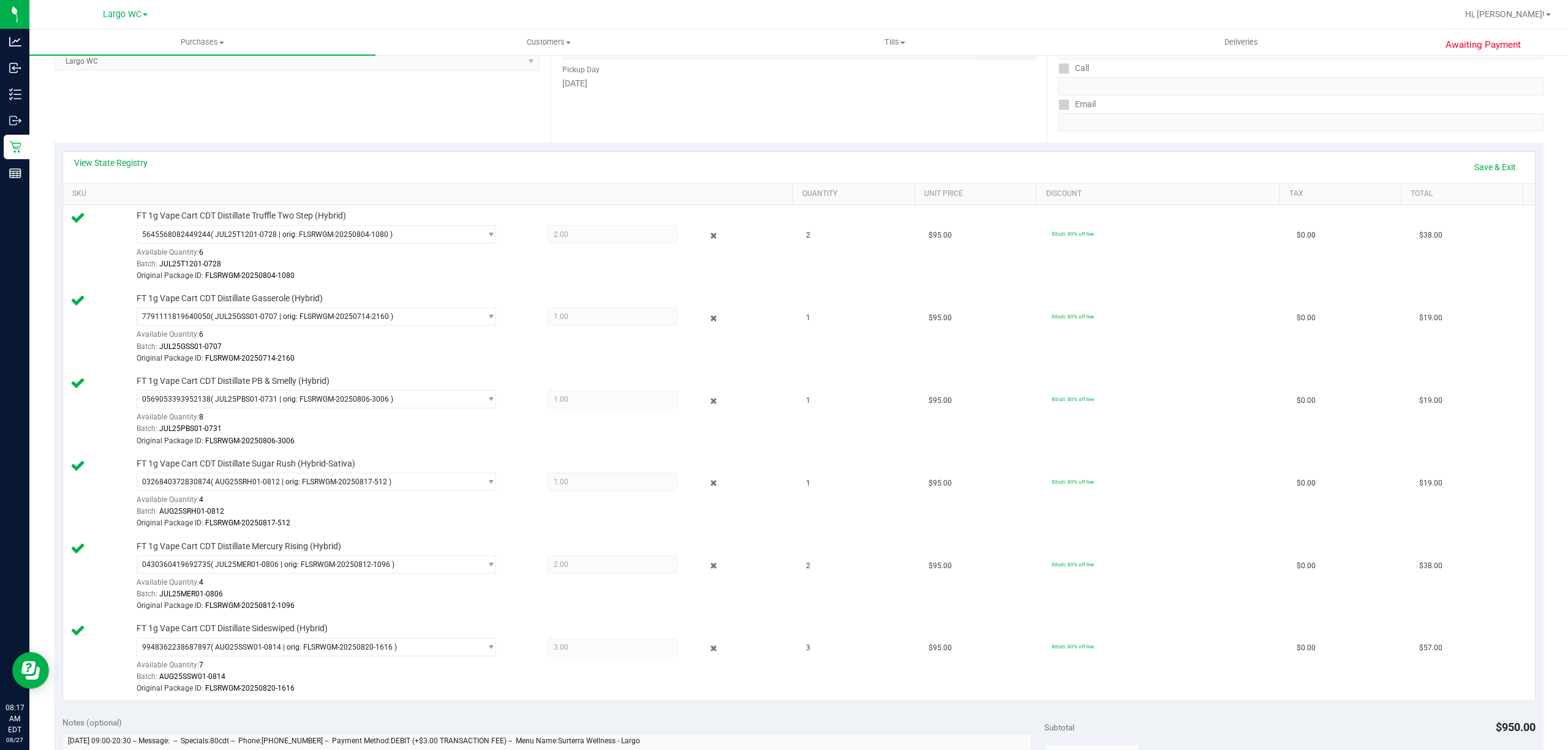
scroll to position [189, 0]
click at [706, 235] on icon at bounding box center [713, 234] width 13 height 14
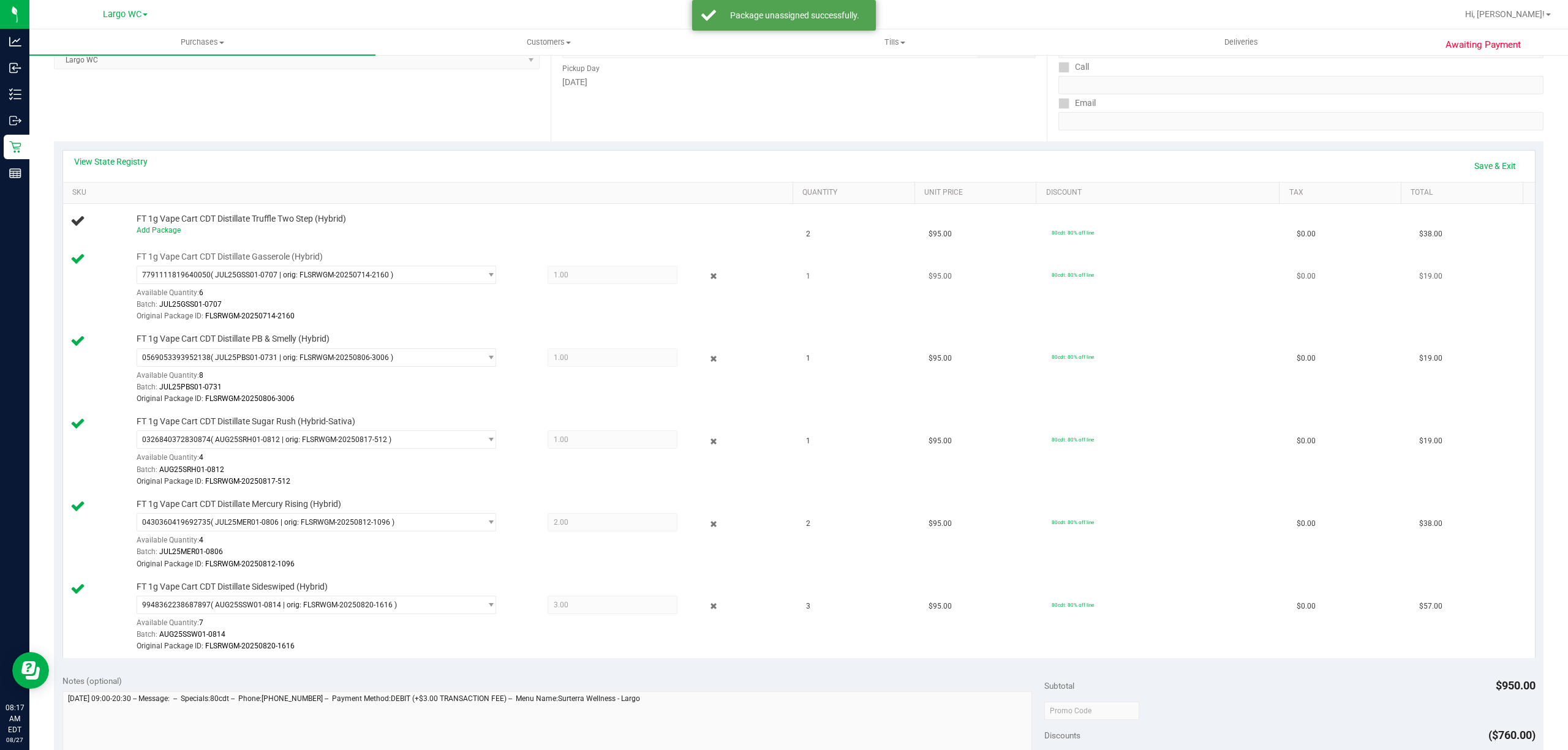
click at [702, 323] on div at bounding box center [461, 322] width 649 height 1
click at [706, 360] on icon at bounding box center [713, 358] width 13 height 14
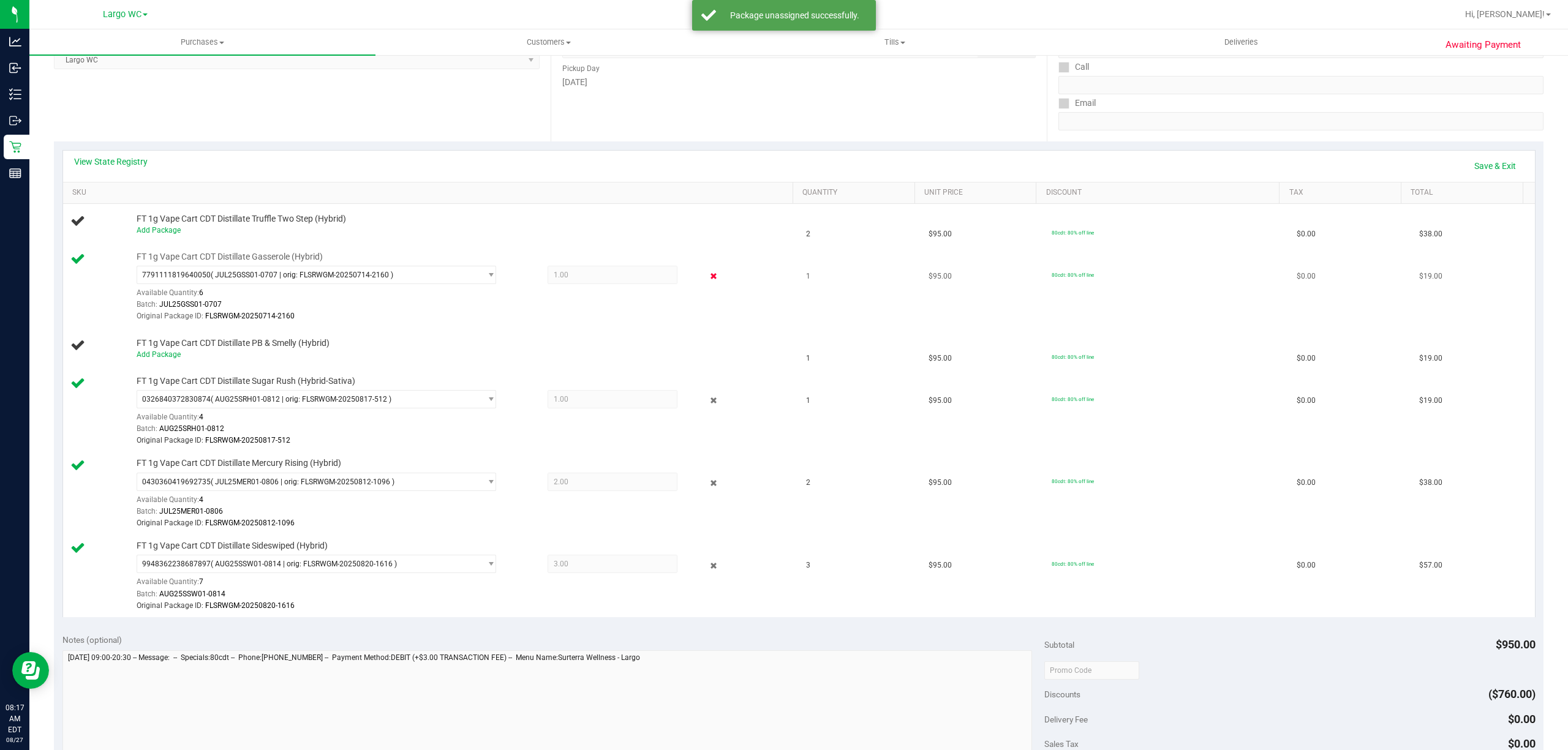
click at [706, 275] on icon at bounding box center [713, 276] width 13 height 14
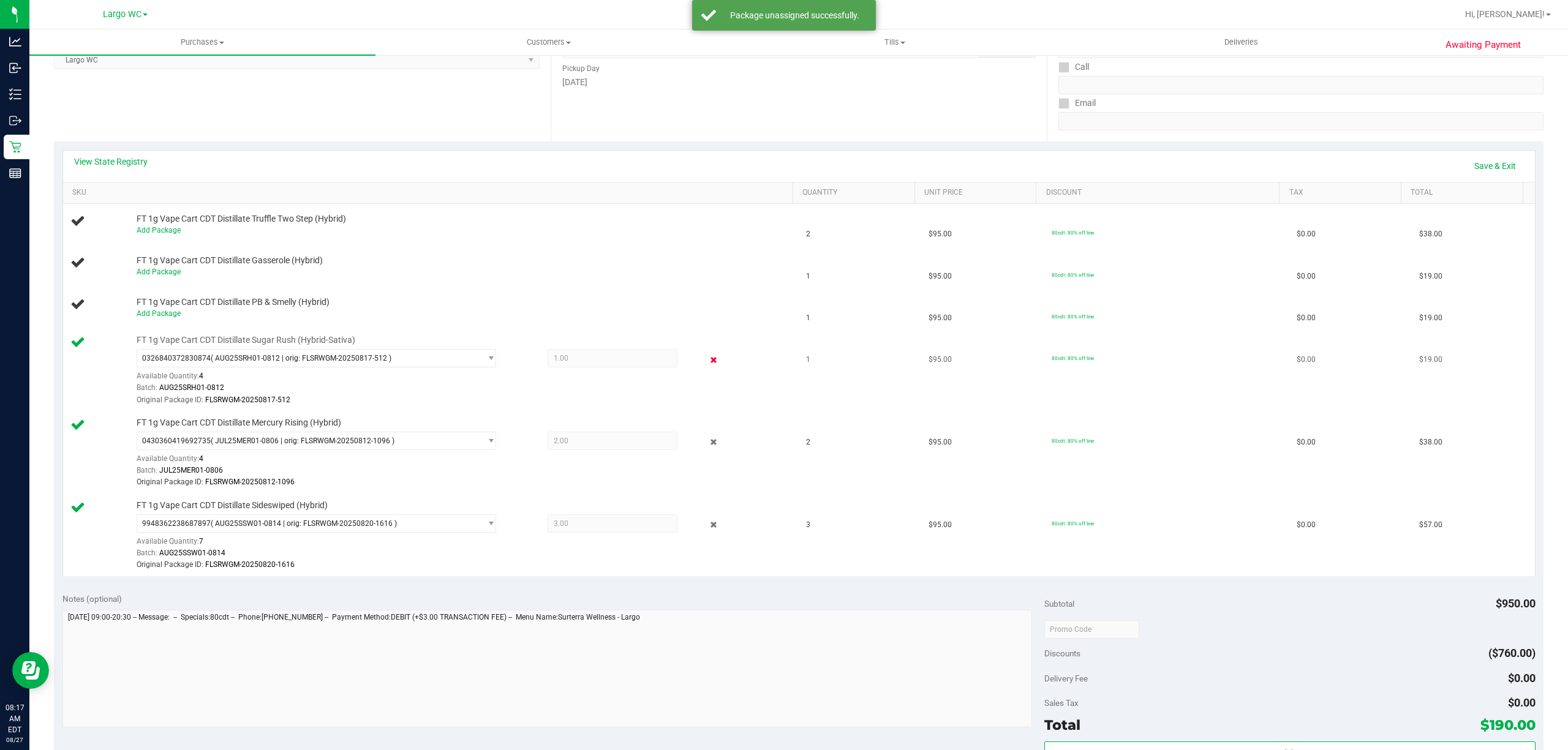
click at [706, 360] on icon at bounding box center [713, 359] width 13 height 14
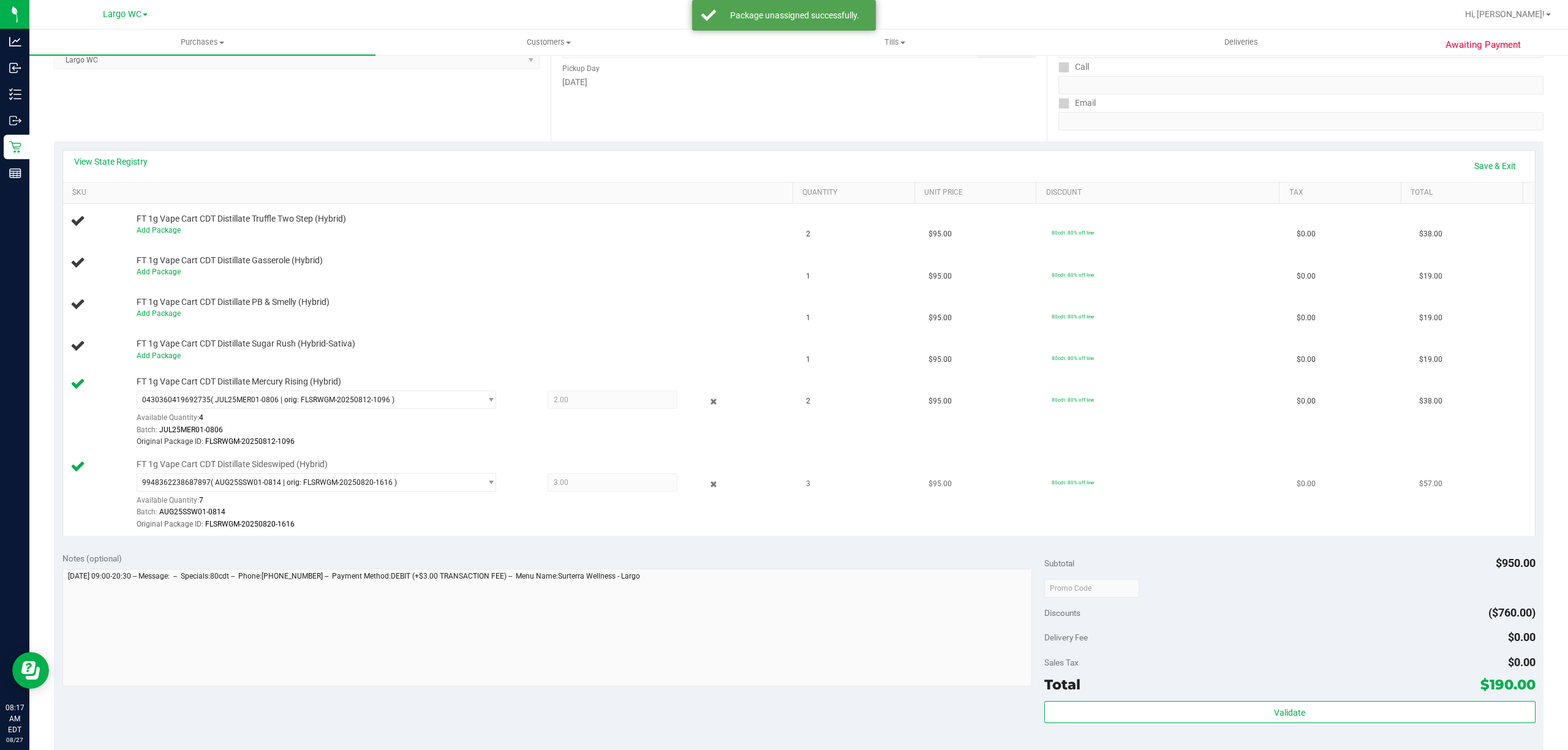
click at [698, 461] on div "FT 1g Vape Cart CDT Distillate Sideswiped (Hybrid) 9948362238687897 ( AUG25SSW0…" at bounding box center [458, 494] width 655 height 72
click at [706, 489] on icon at bounding box center [713, 483] width 13 height 14
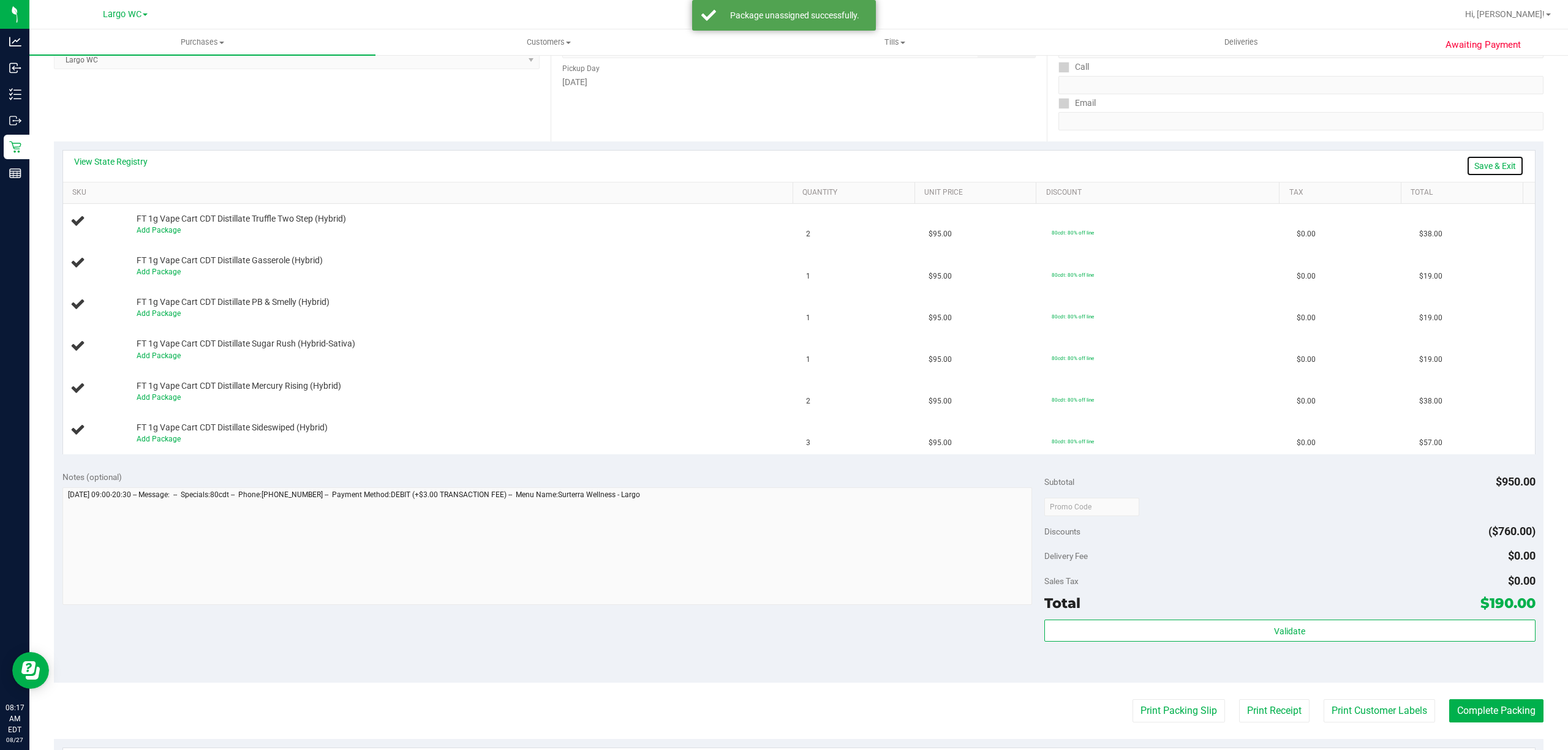
click at [1487, 165] on link "Save & Exit" at bounding box center [1494, 166] width 58 height 21
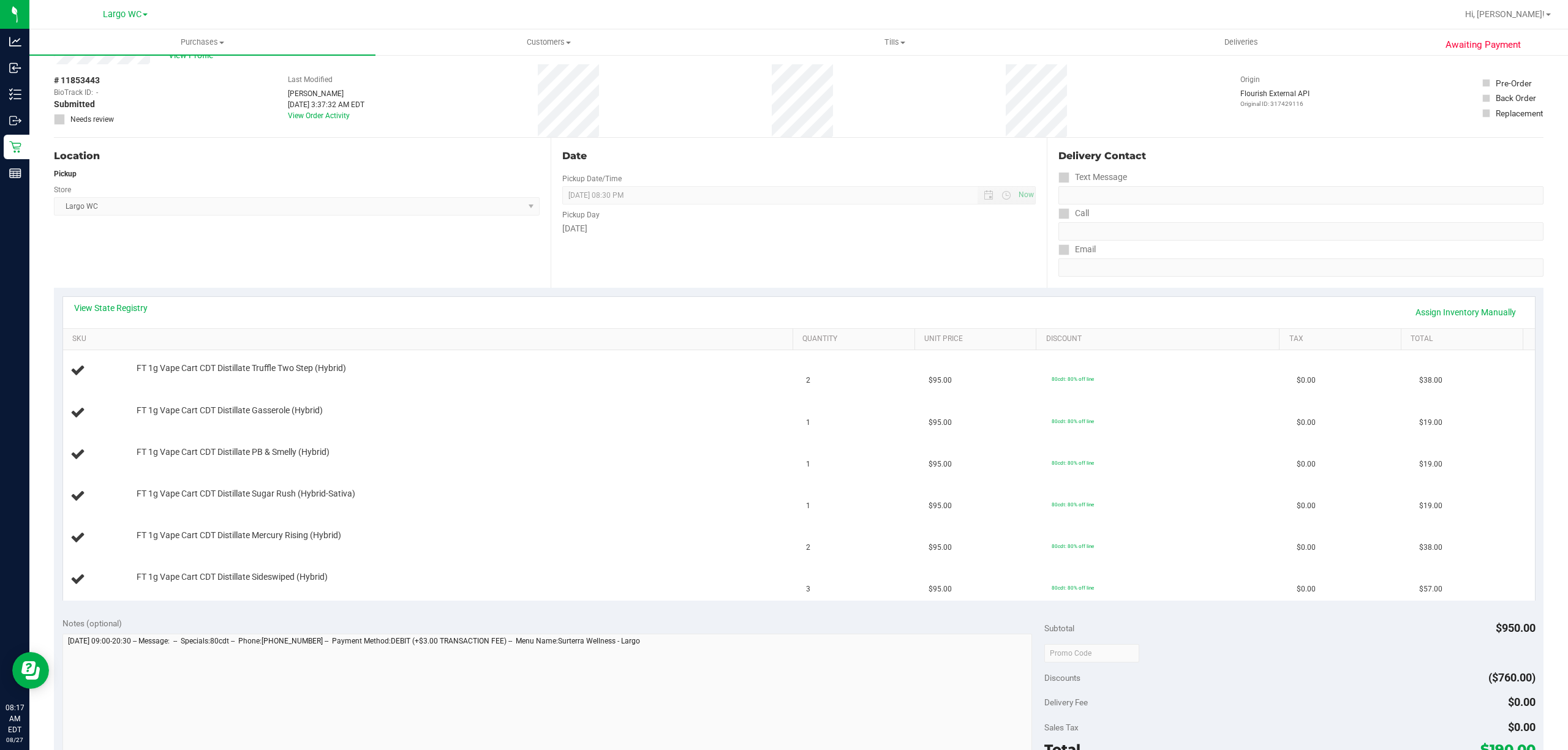
scroll to position [0, 0]
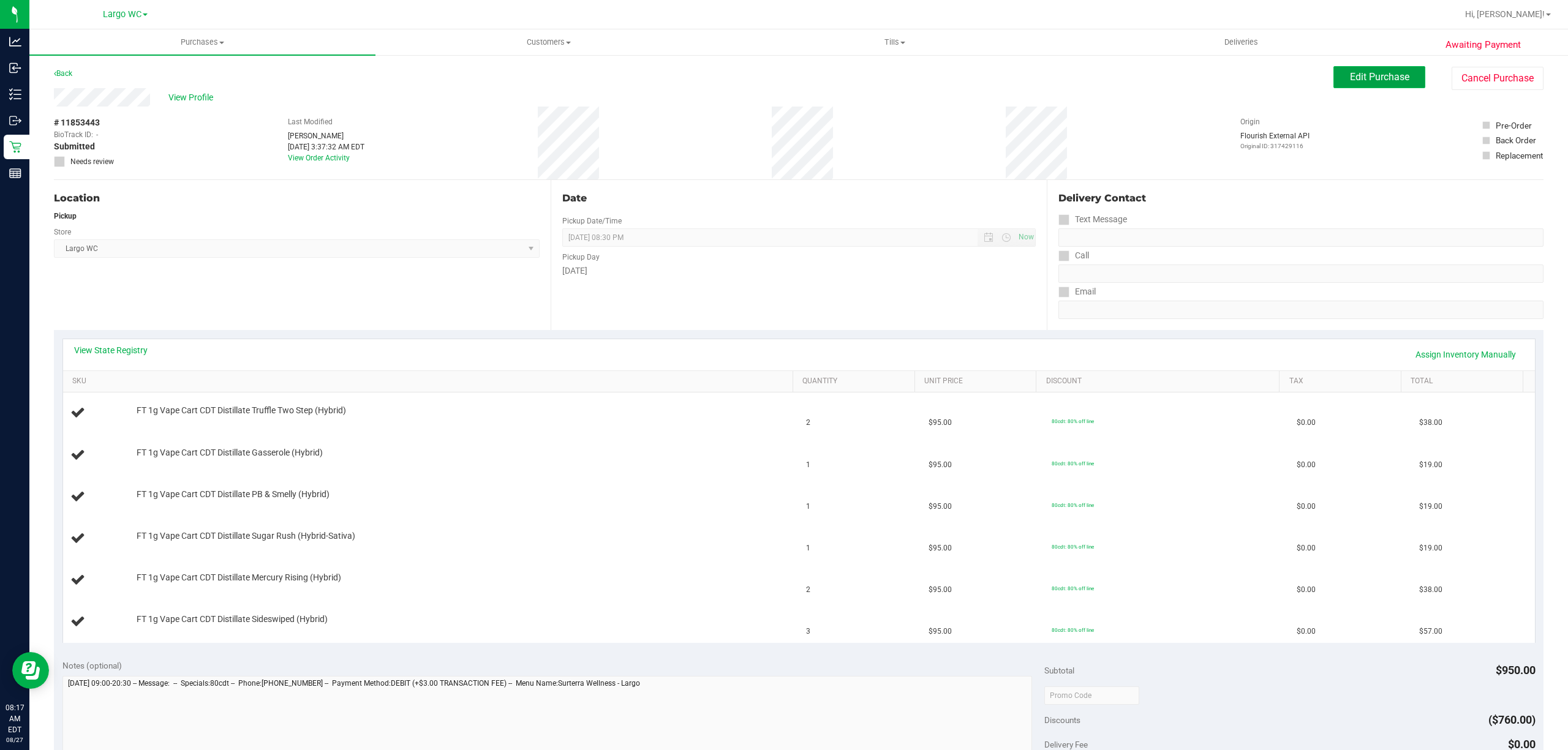
click at [1370, 79] on span "Edit Purchase" at bounding box center [1379, 77] width 60 height 12
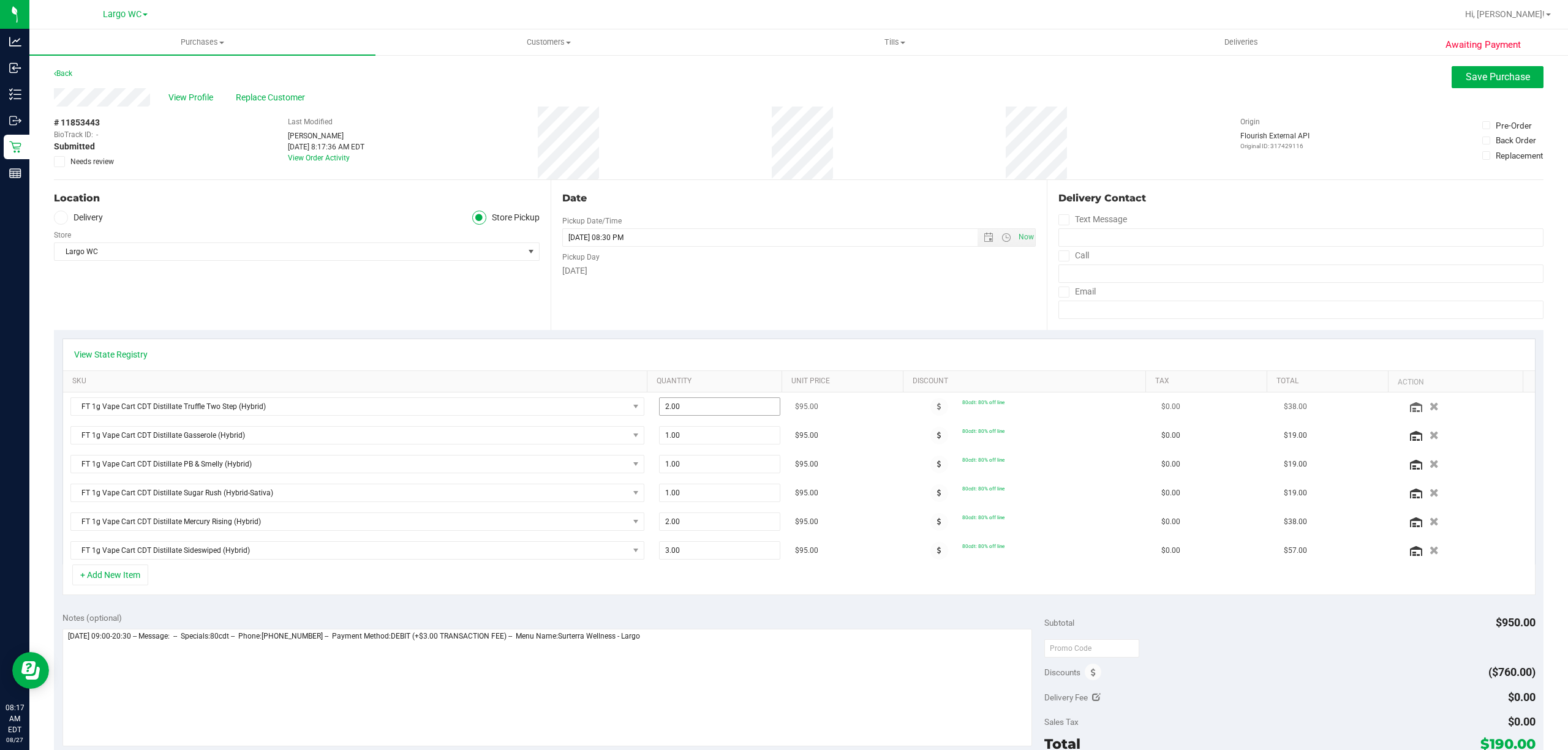
click at [690, 409] on input "2.00" at bounding box center [720, 407] width 120 height 17
type input "1"
click at [741, 526] on input "2.00" at bounding box center [720, 522] width 120 height 17
type input "1.00"
type input "1"
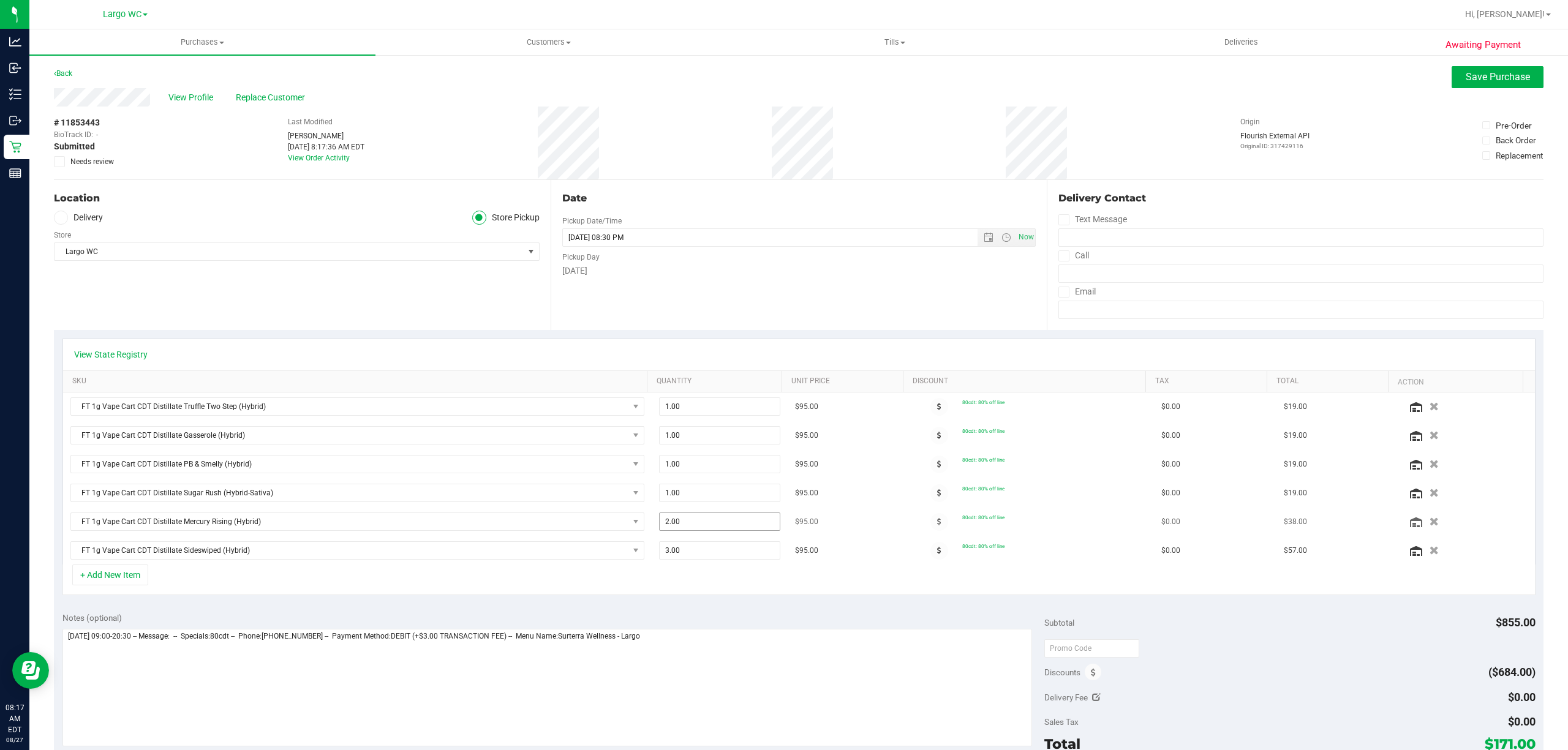
click at [696, 525] on input "2.00" at bounding box center [720, 522] width 120 height 17
type input "1"
click at [722, 555] on input "3.00" at bounding box center [720, 550] width 120 height 17
type input "1.00"
click at [706, 555] on input "3.00" at bounding box center [720, 550] width 120 height 17
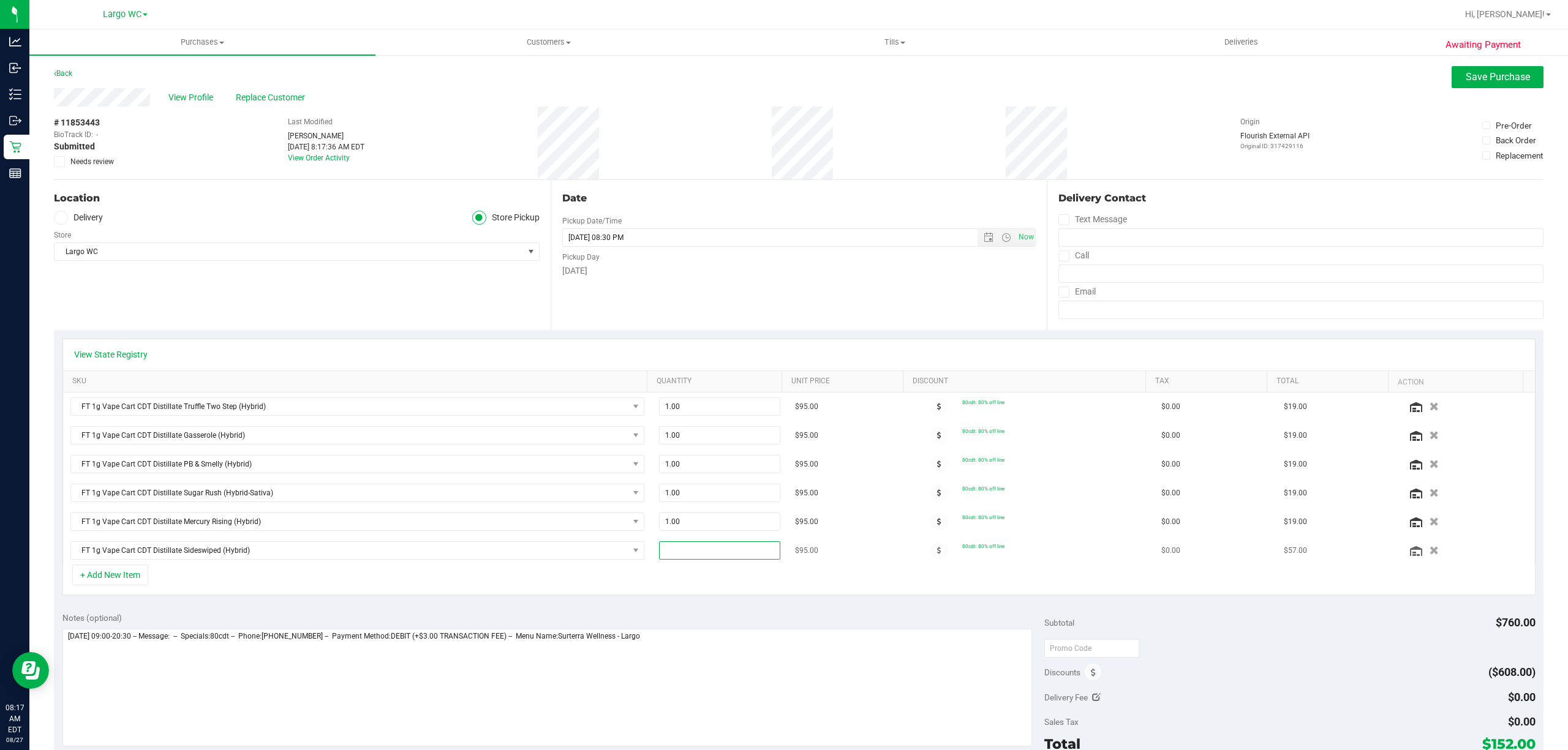
type input "1"
click at [892, 304] on div "Date Pickup Date/Time 08/27/2025 Now 08/27/2025 08:30 PM Now Pickup Day Wednesd…" at bounding box center [799, 255] width 497 height 150
type input "1.00"
click at [1490, 79] on span "Save Purchase" at bounding box center [1497, 77] width 64 height 12
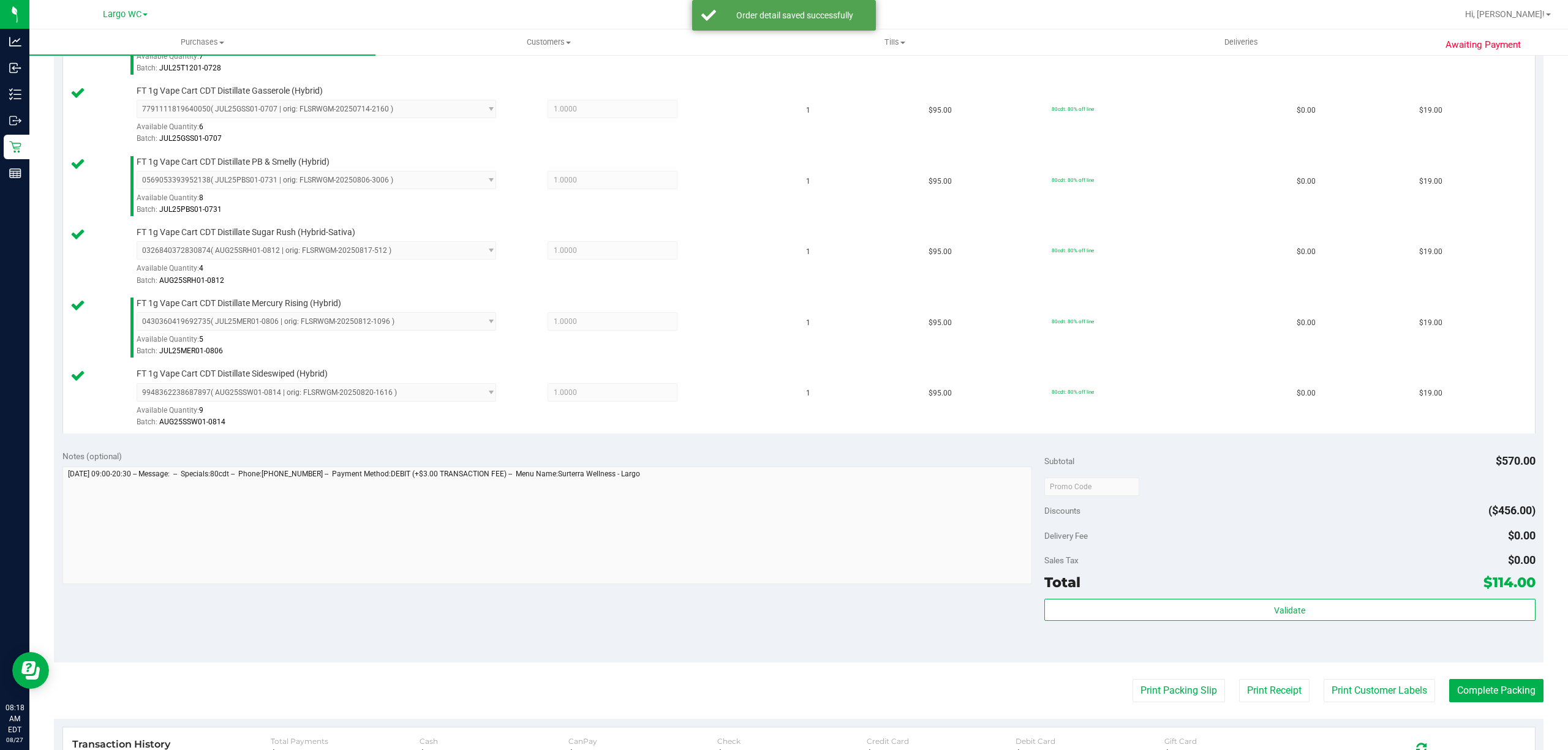
scroll to position [398, 0]
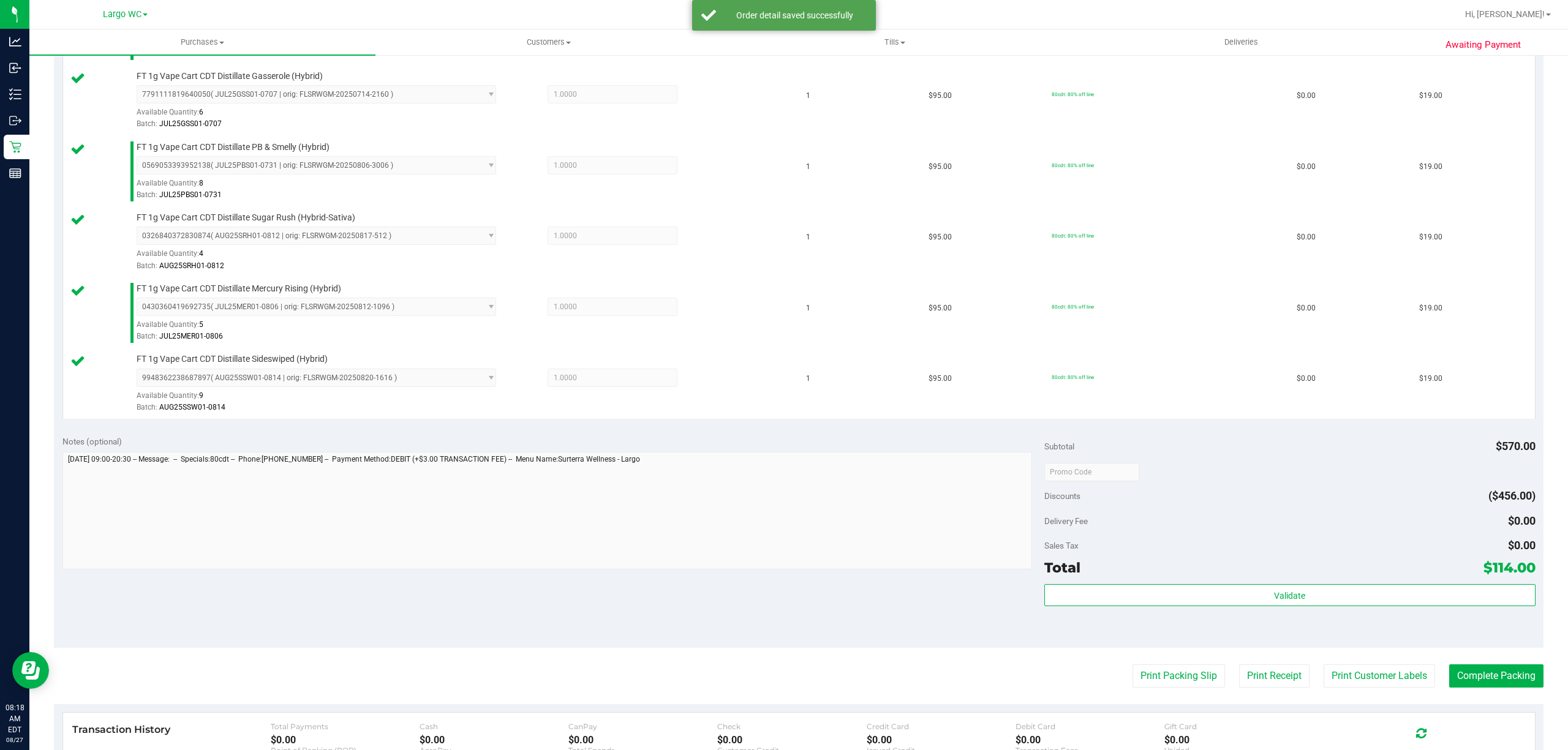
click at [1181, 567] on div "Total $114.00" at bounding box center [1290, 567] width 491 height 22
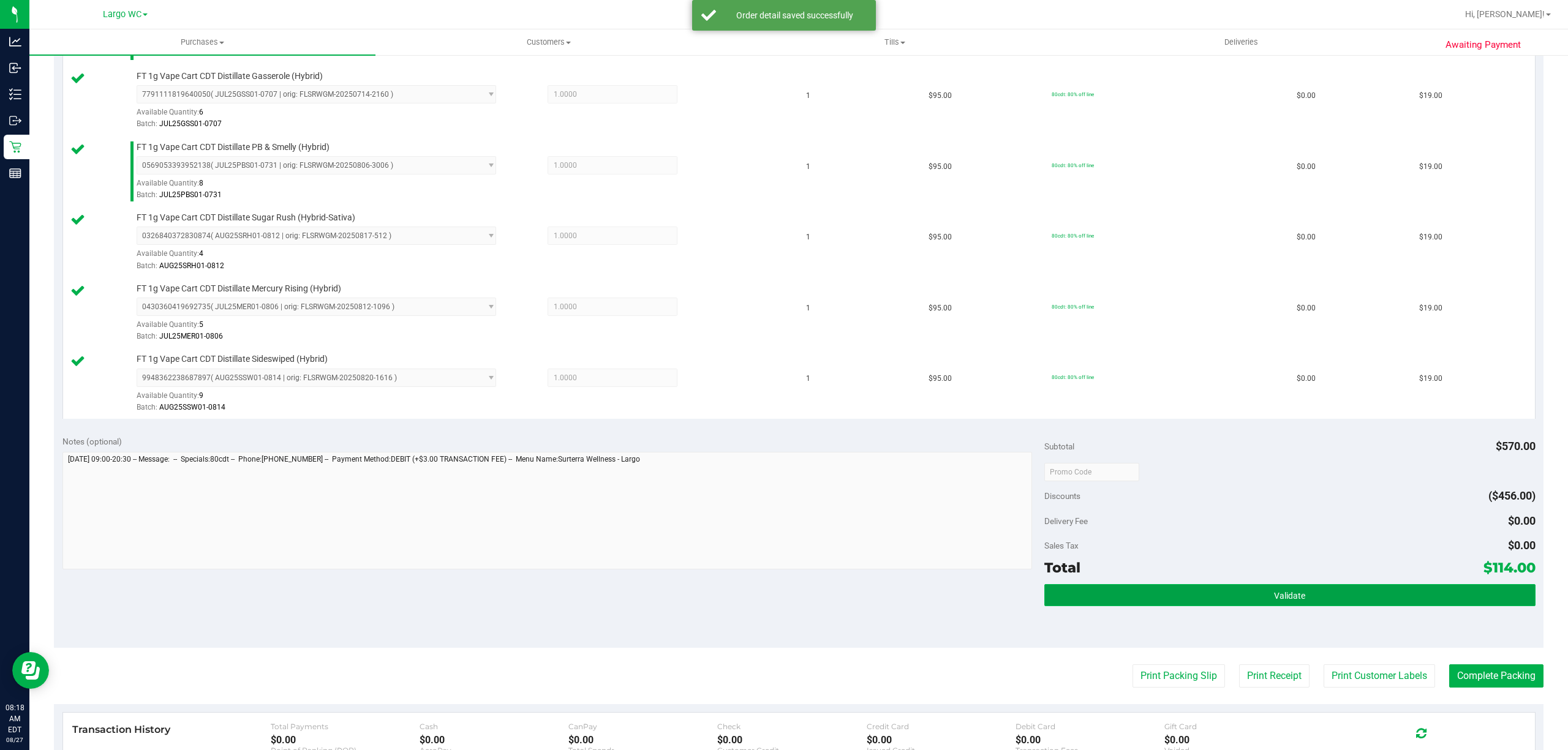
click at [1164, 598] on button "Validate" at bounding box center [1290, 595] width 491 height 22
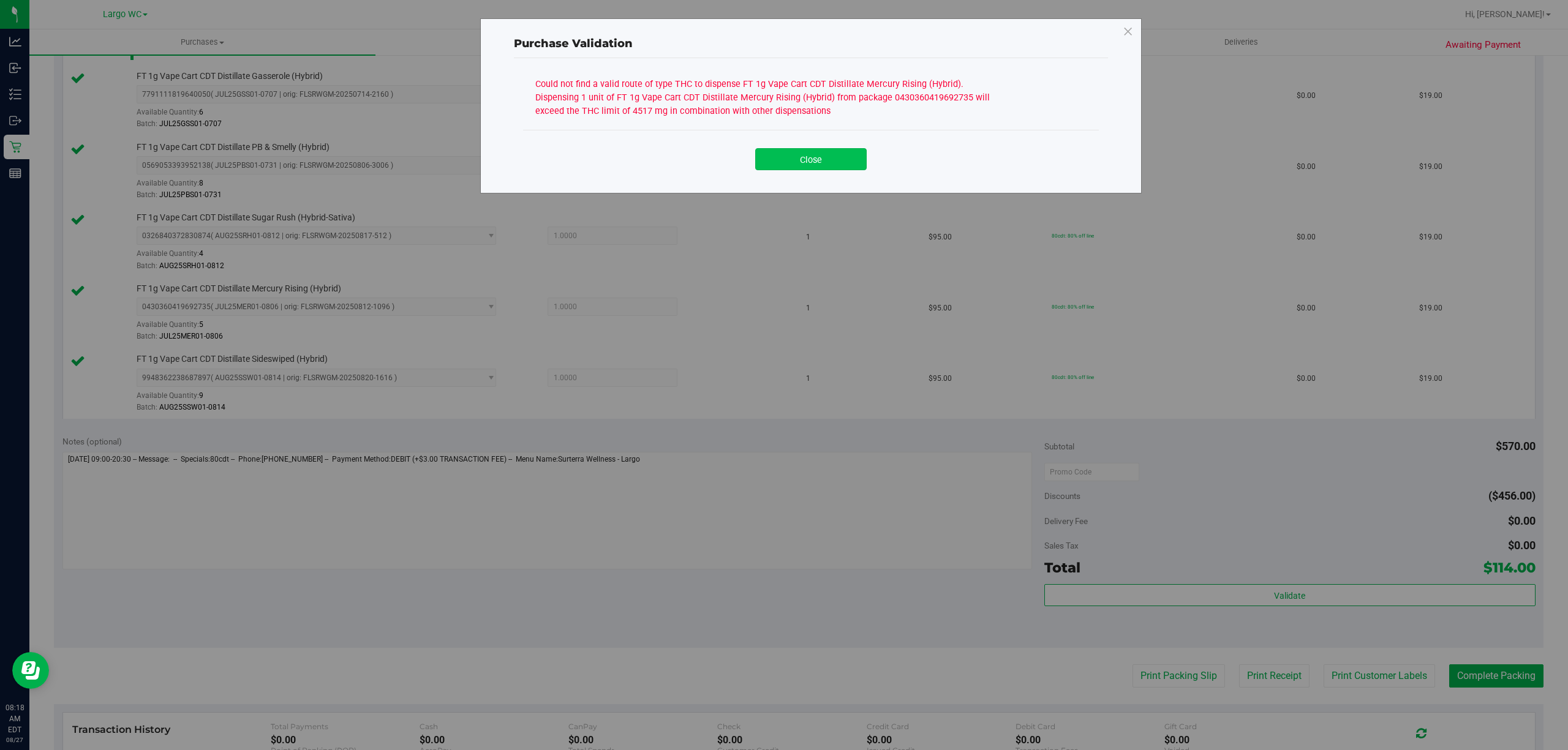
click at [825, 164] on button "Close" at bounding box center [811, 159] width 111 height 22
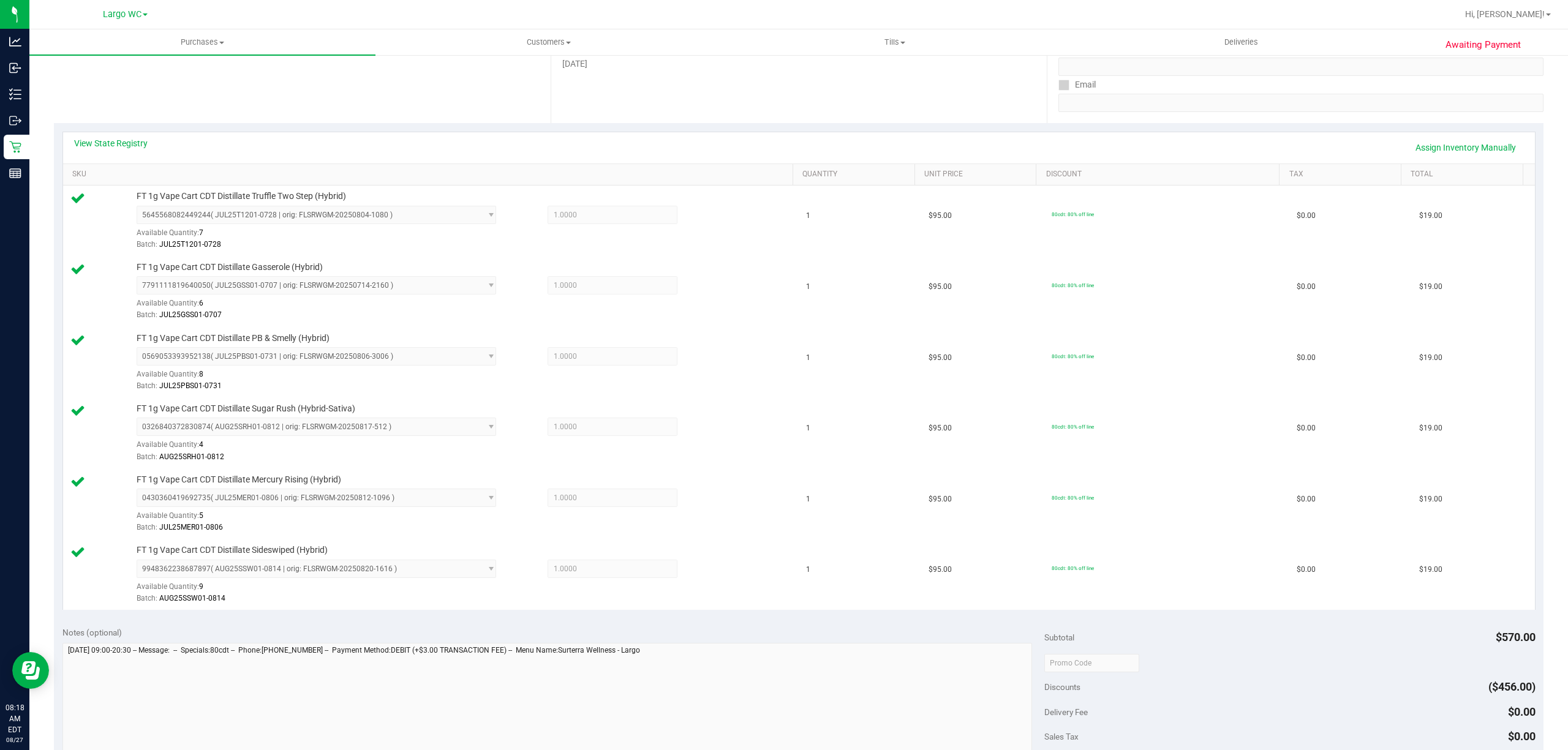
scroll to position [208, 0]
click at [294, 49] on uib-tab-heading "Purchases Summary of purchases Fulfillment All purchases" at bounding box center [202, 42] width 346 height 25
click at [415, 173] on link "SKU" at bounding box center [430, 173] width 716 height 9
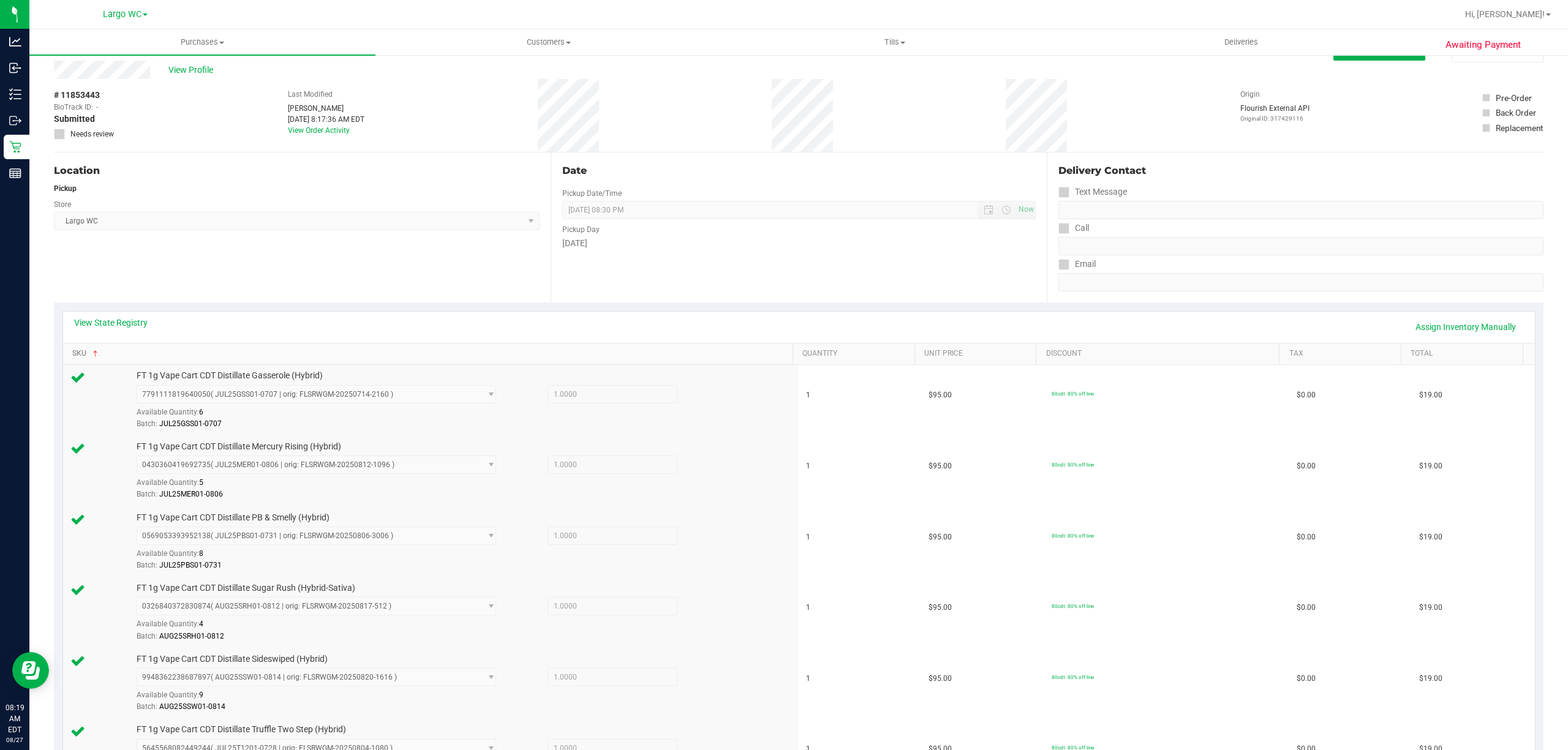
scroll to position [0, 0]
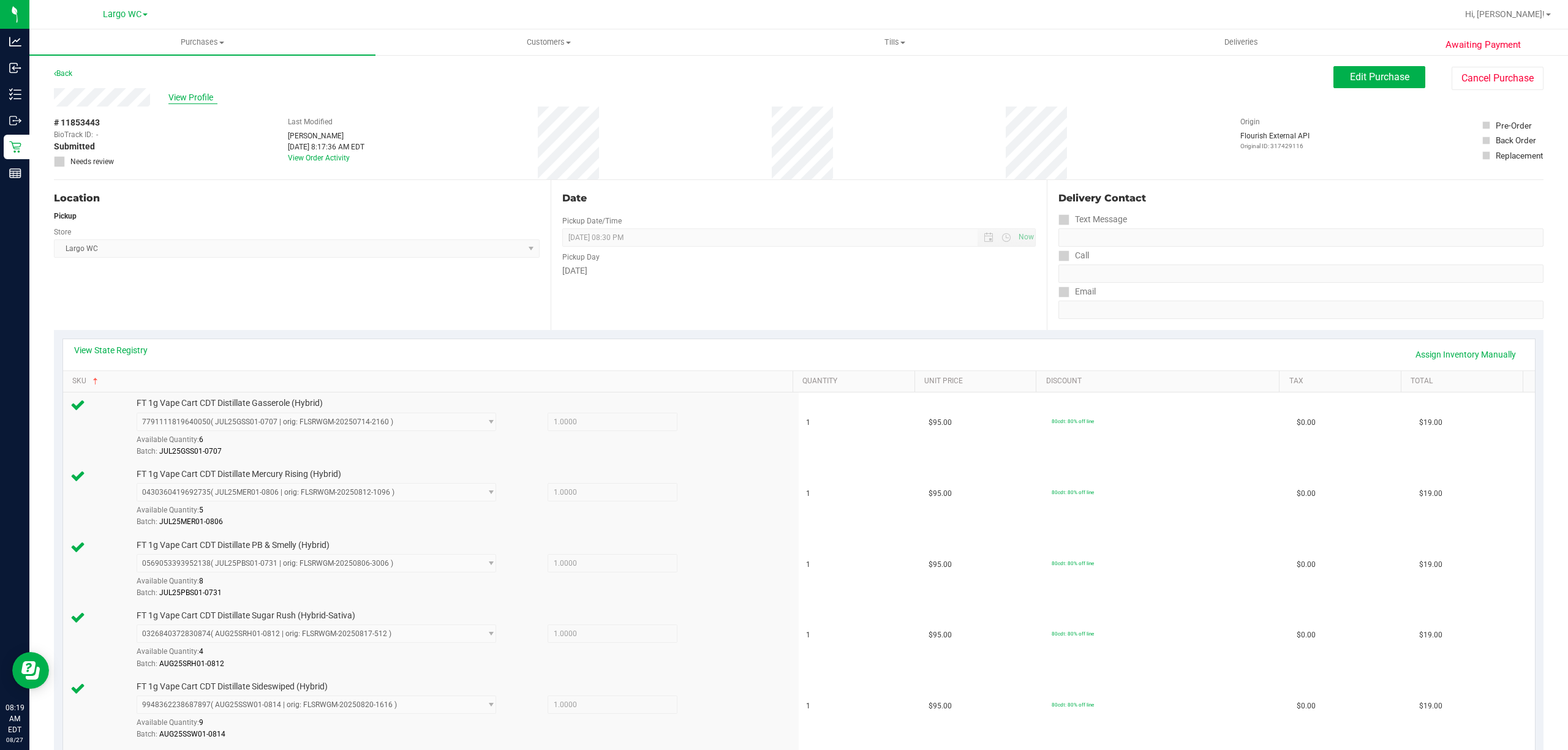
click at [189, 103] on span "View Profile" at bounding box center [192, 98] width 49 height 13
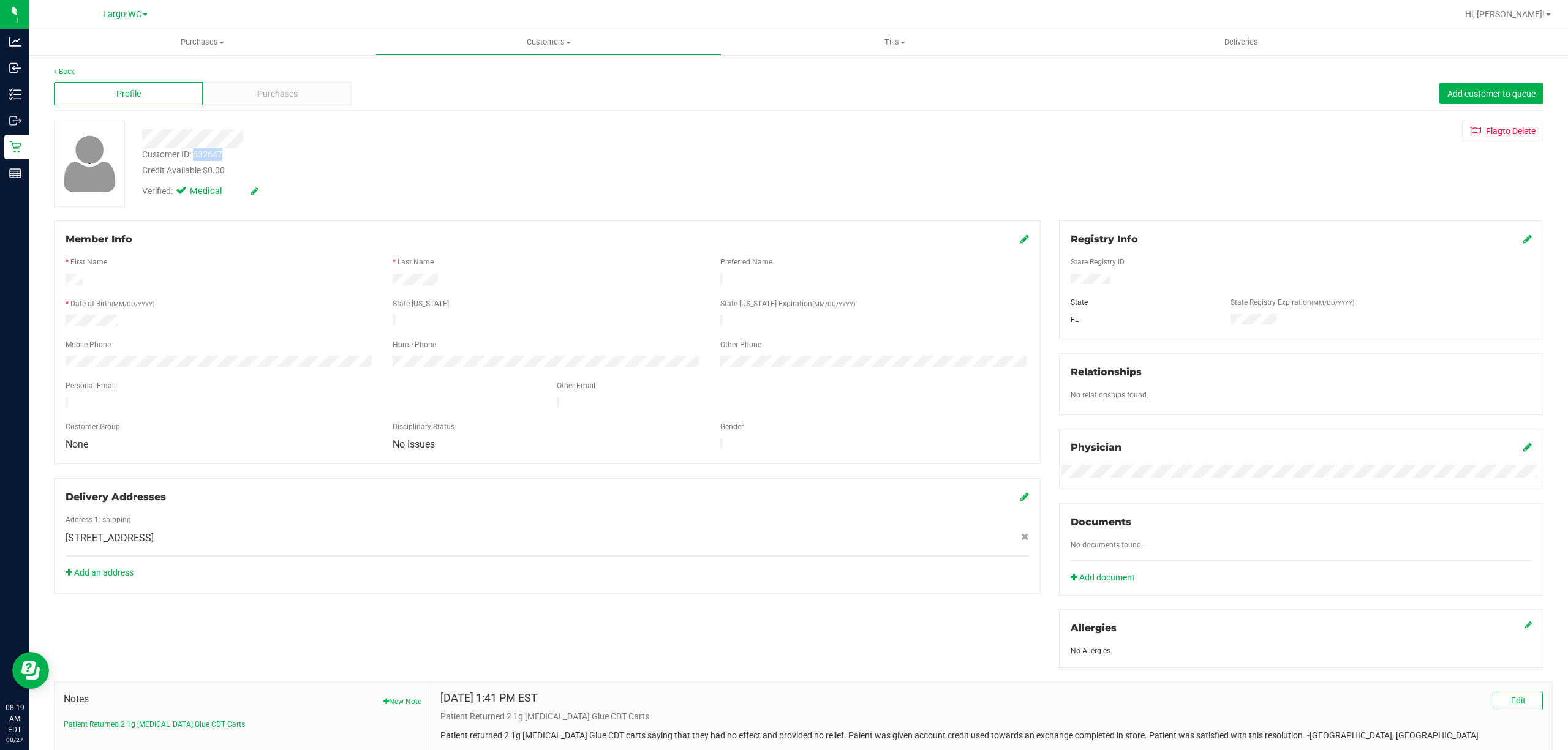
copy div "632647"
click at [296, 490] on div "Delivery Addresses" at bounding box center [547, 497] width 964 height 15
click at [55, 71] on icon at bounding box center [55, 71] width 2 height 7
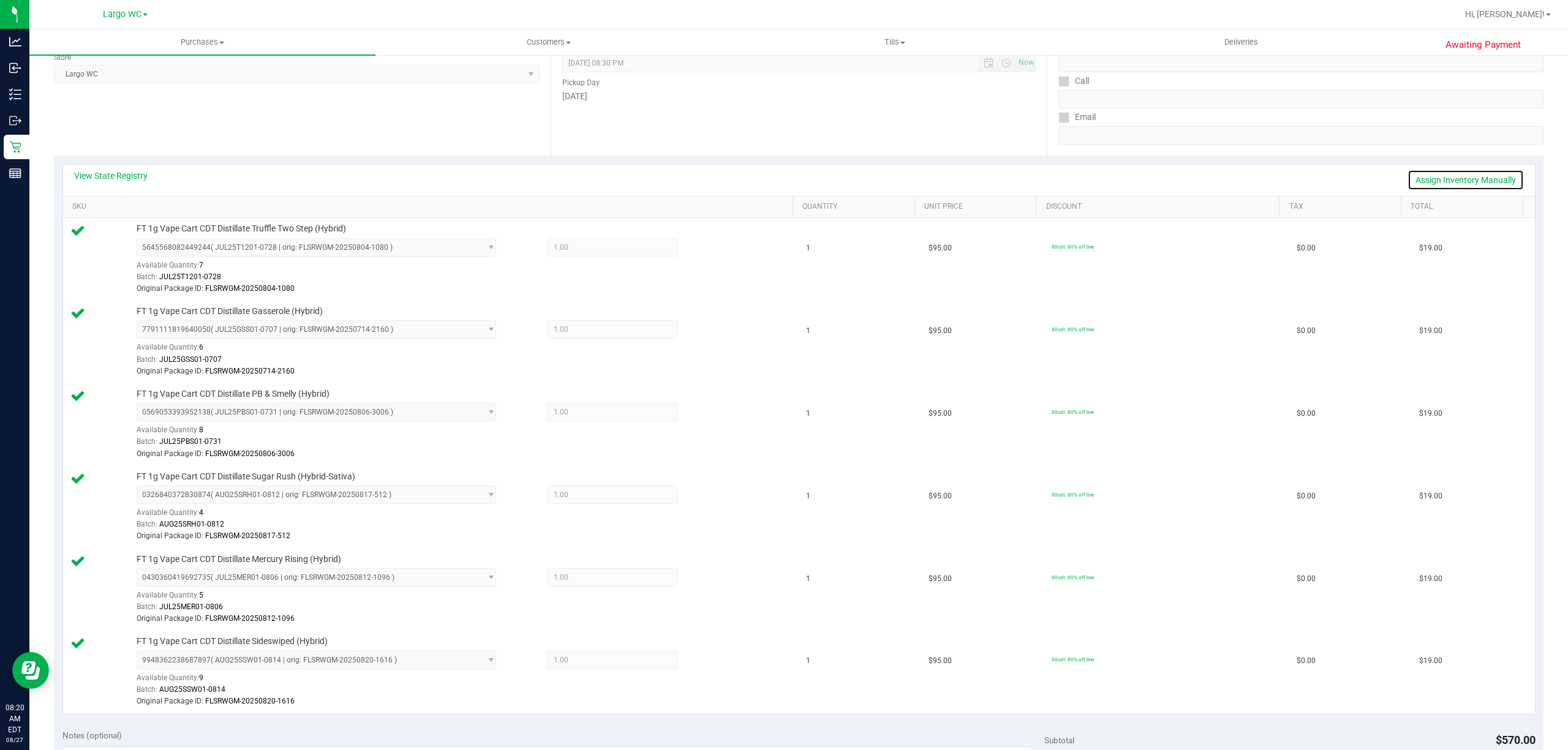
click at [1441, 182] on link "Assign Inventory Manually" at bounding box center [1465, 180] width 117 height 21
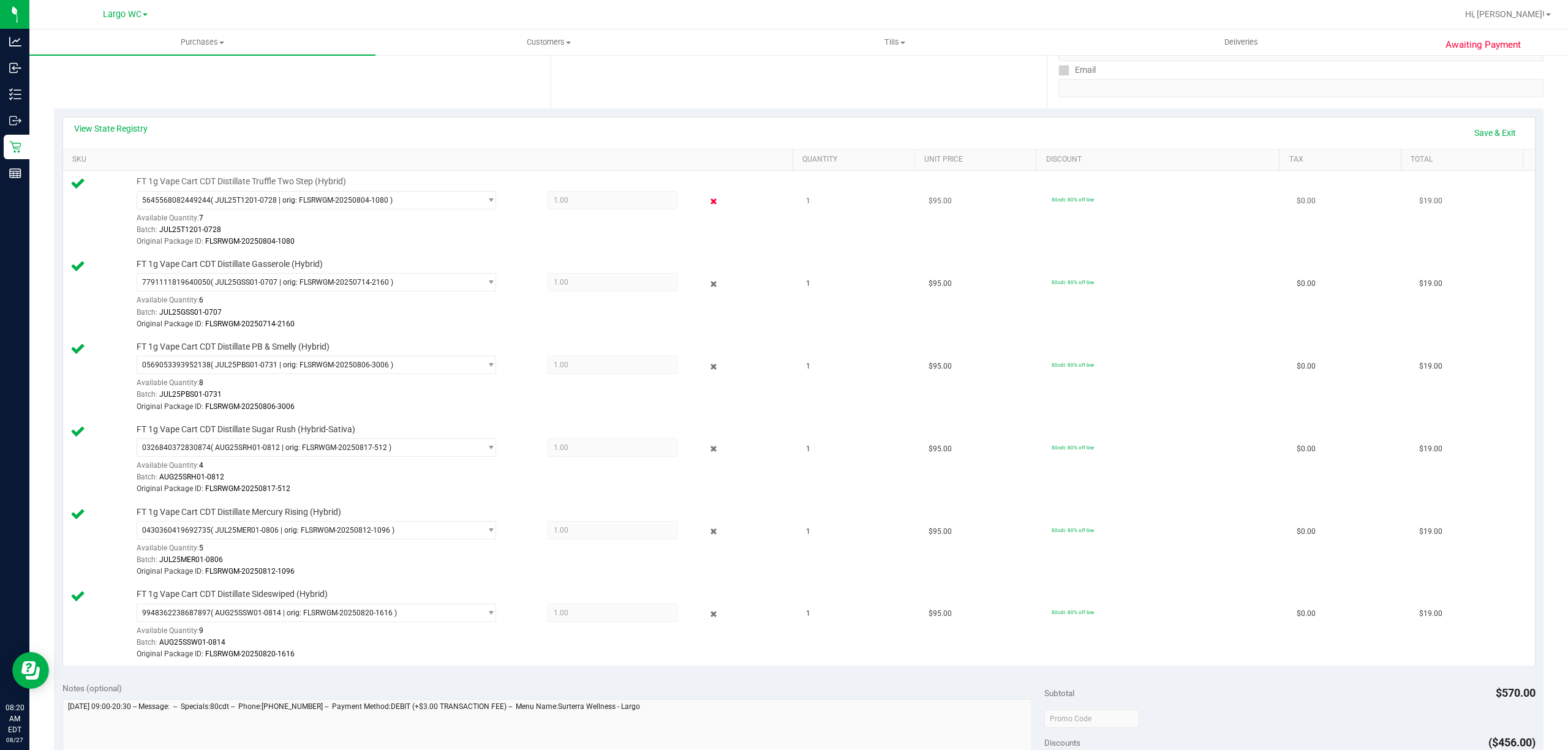
click at [706, 202] on icon at bounding box center [713, 201] width 13 height 14
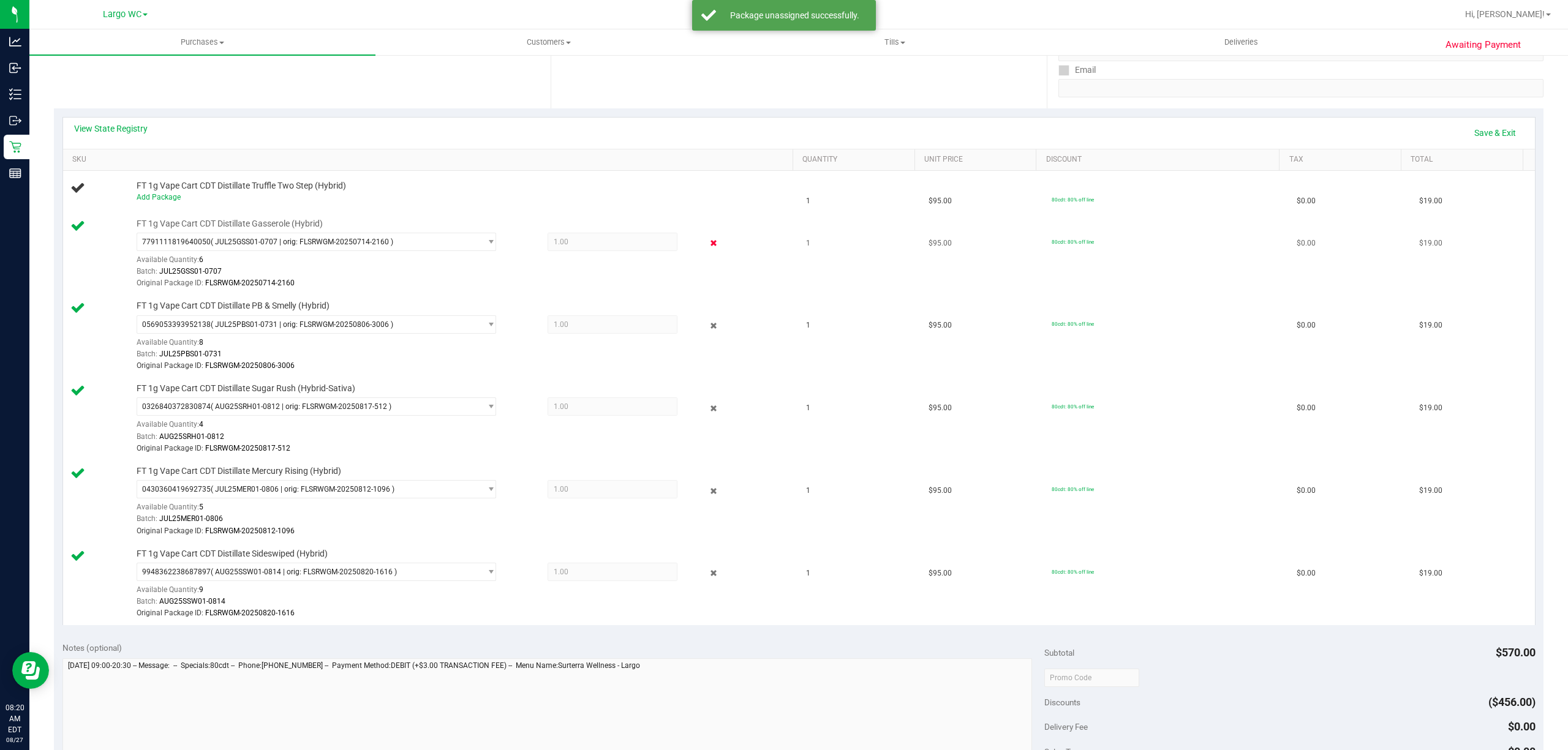
click at [706, 250] on icon at bounding box center [713, 243] width 13 height 14
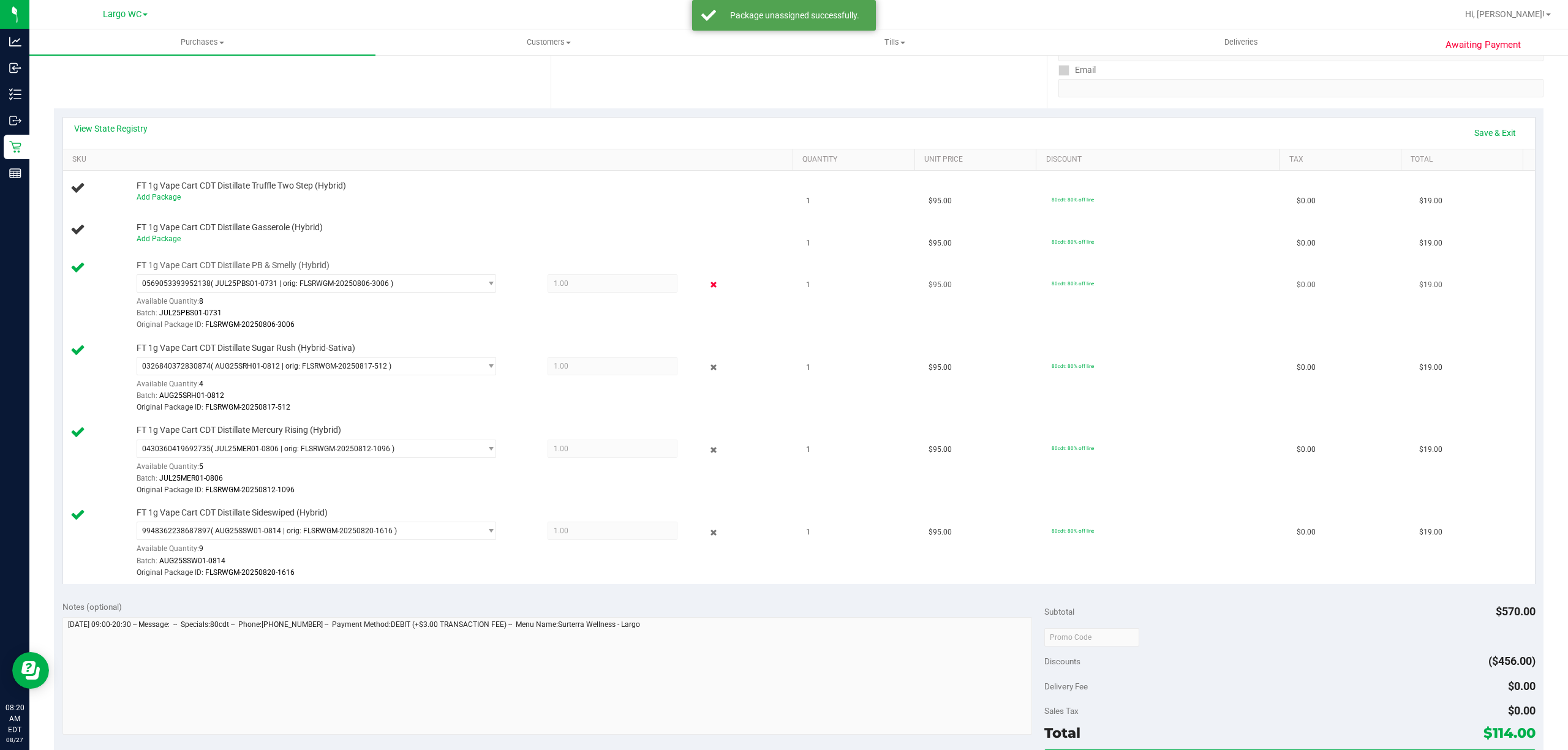
click at [706, 285] on icon at bounding box center [713, 285] width 13 height 14
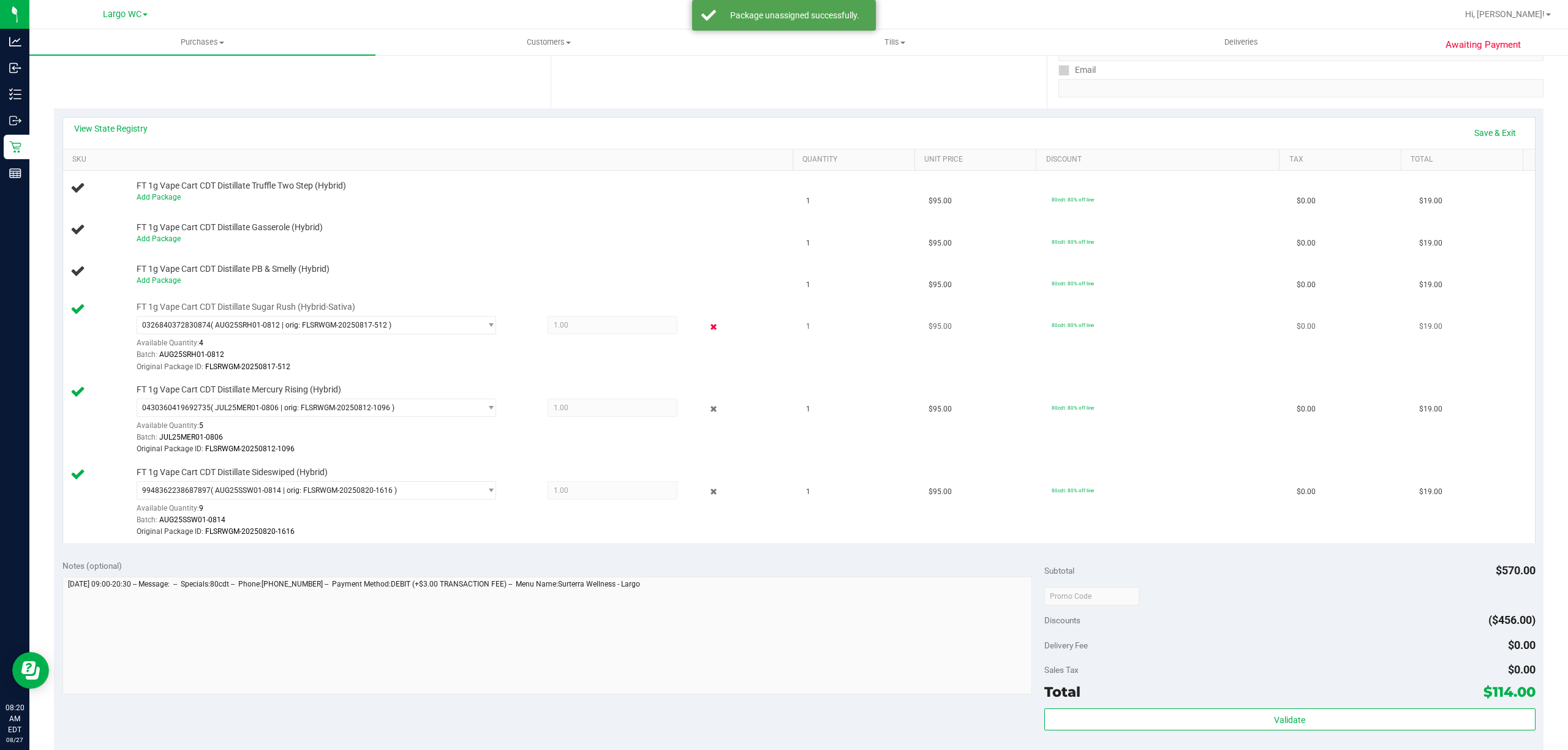
click at [706, 332] on icon at bounding box center [713, 326] width 13 height 14
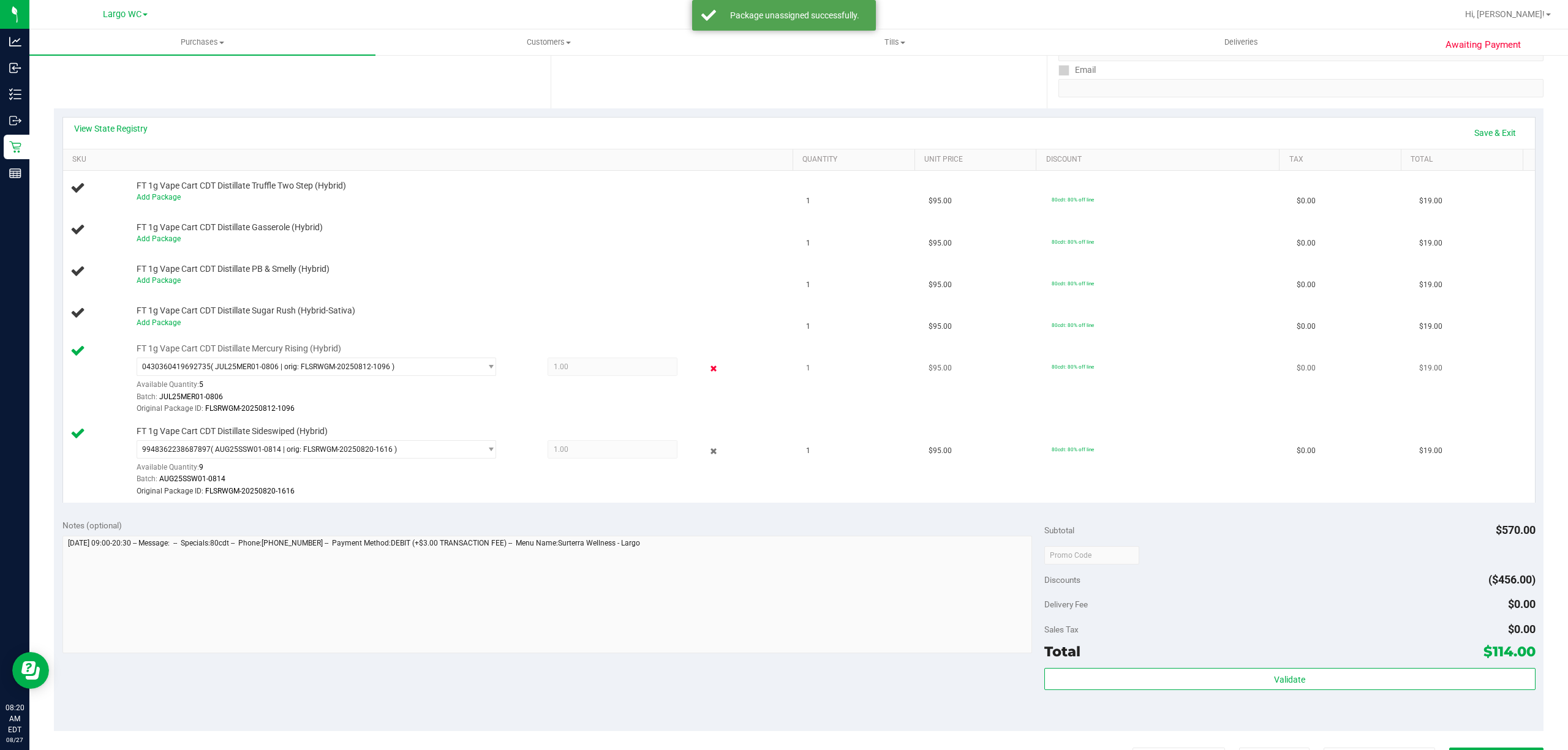
click at [706, 370] on icon at bounding box center [713, 368] width 13 height 14
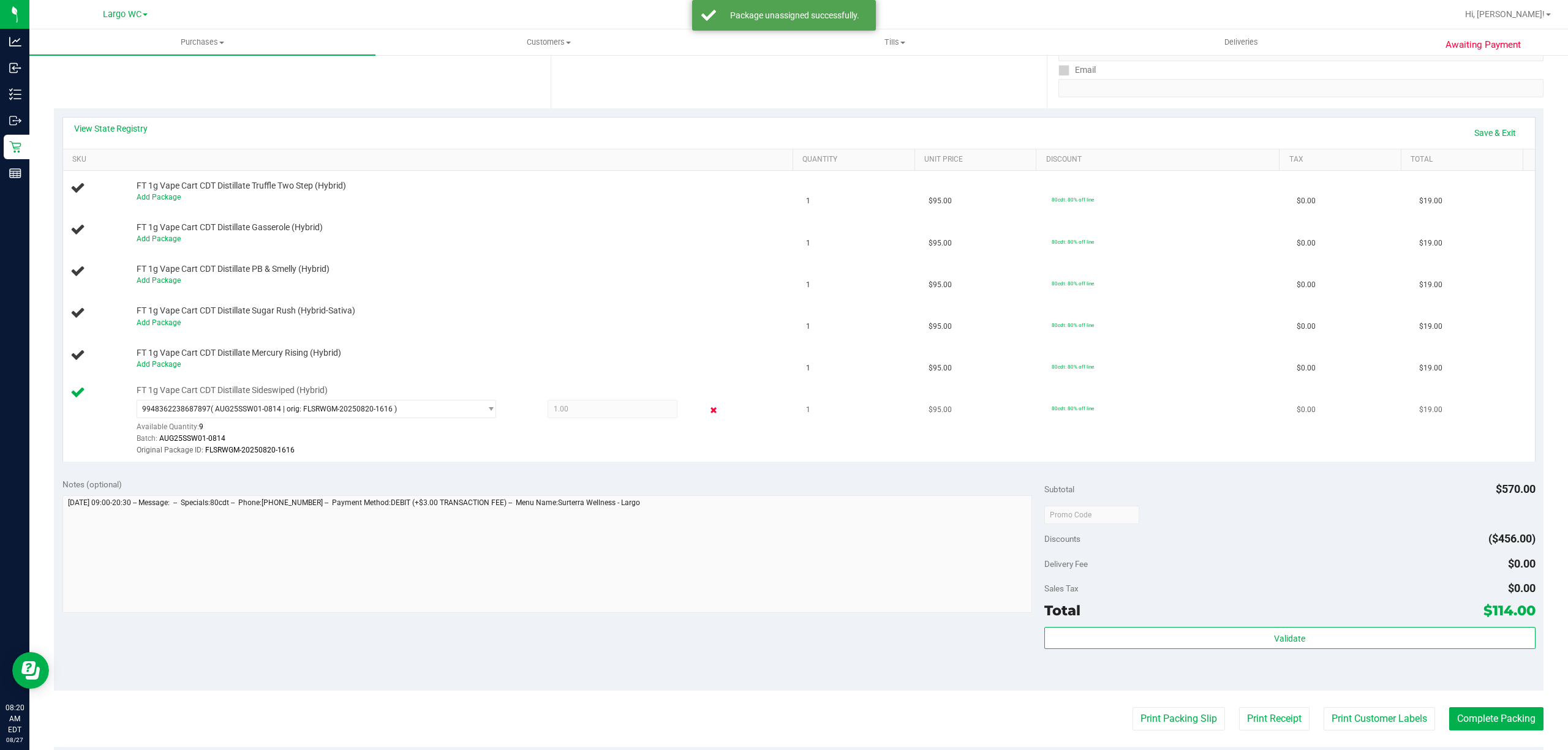
click at [706, 415] on icon at bounding box center [713, 410] width 13 height 14
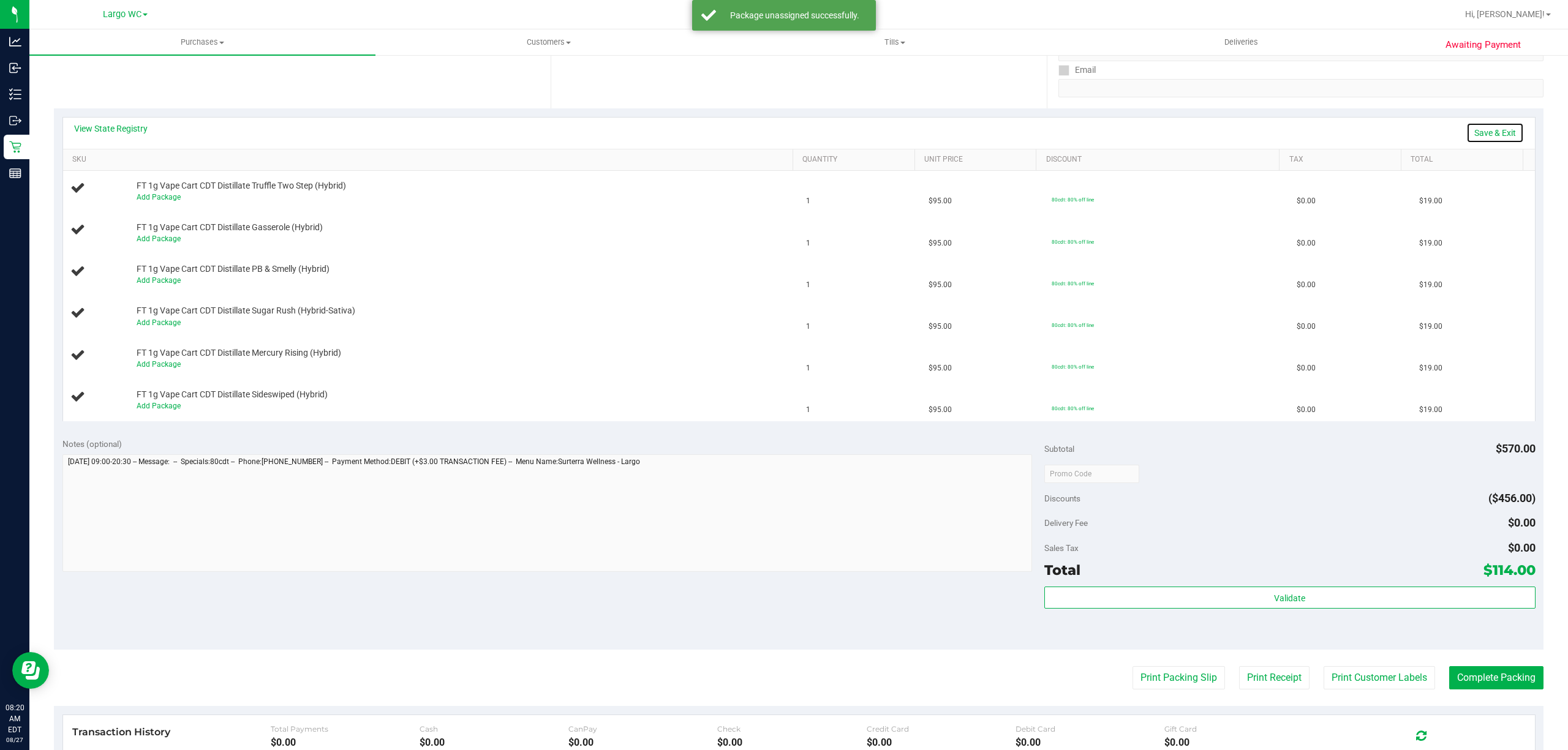
click at [1490, 138] on link "Save & Exit" at bounding box center [1494, 133] width 58 height 21
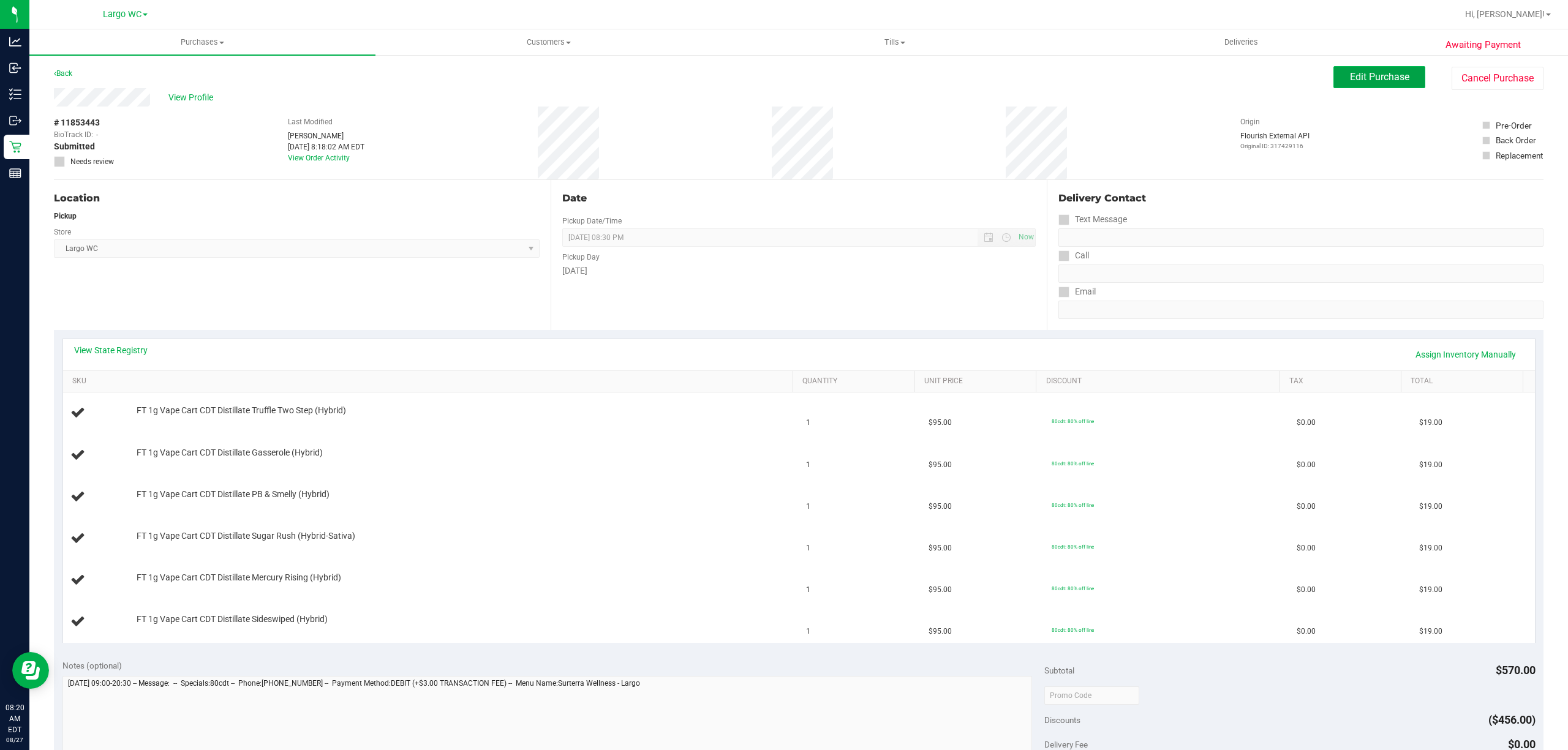
click at [1379, 82] on span "Edit Purchase" at bounding box center [1379, 77] width 60 height 12
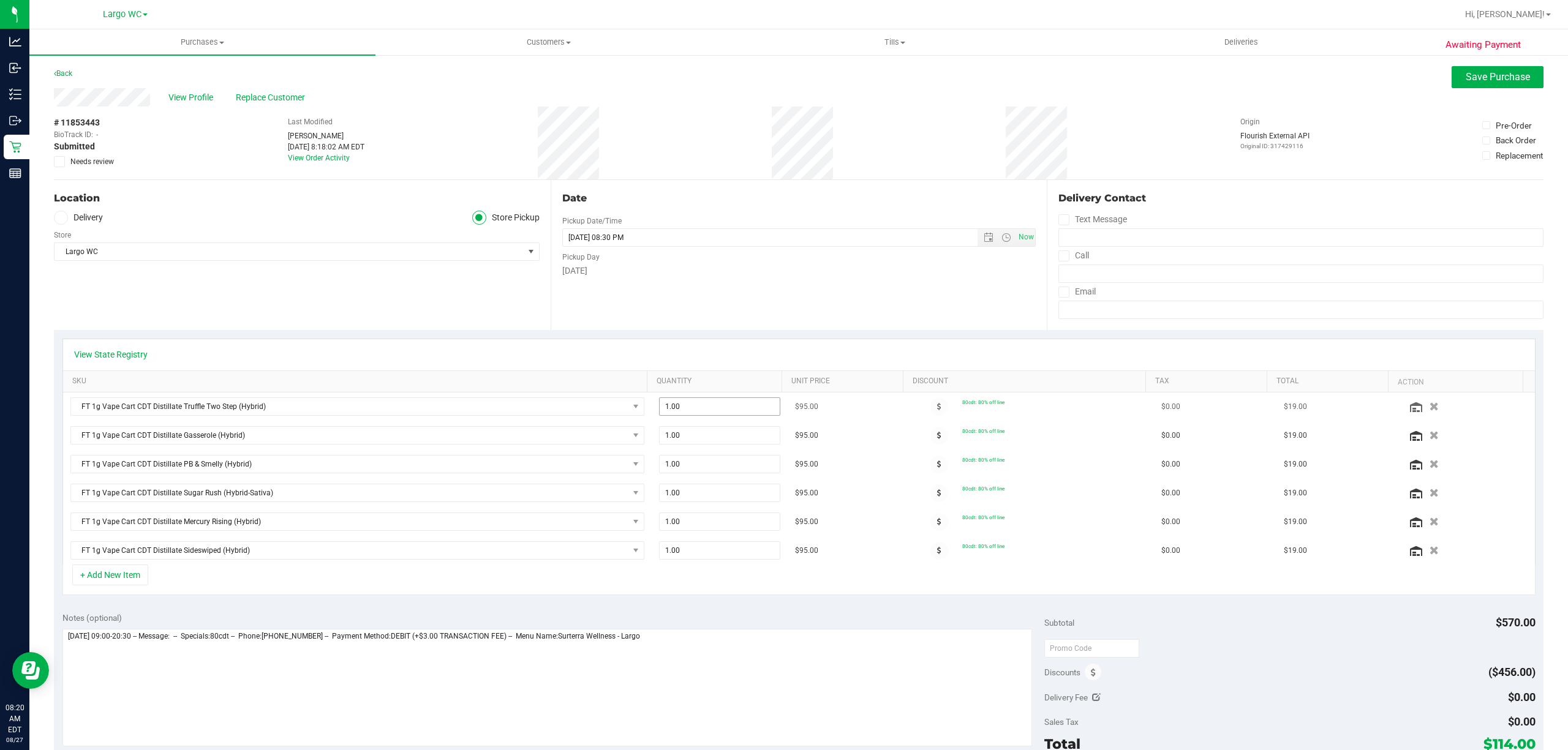
click at [719, 412] on input "1.00" at bounding box center [720, 407] width 120 height 17
type input "2"
click at [724, 291] on div "Date Pickup Date/Time 08/27/2025 Now 08/27/2025 08:30 PM Now Pickup Day Wednesd…" at bounding box center [799, 255] width 497 height 150
type input "2.00"
click at [721, 555] on input "1.00" at bounding box center [720, 550] width 120 height 17
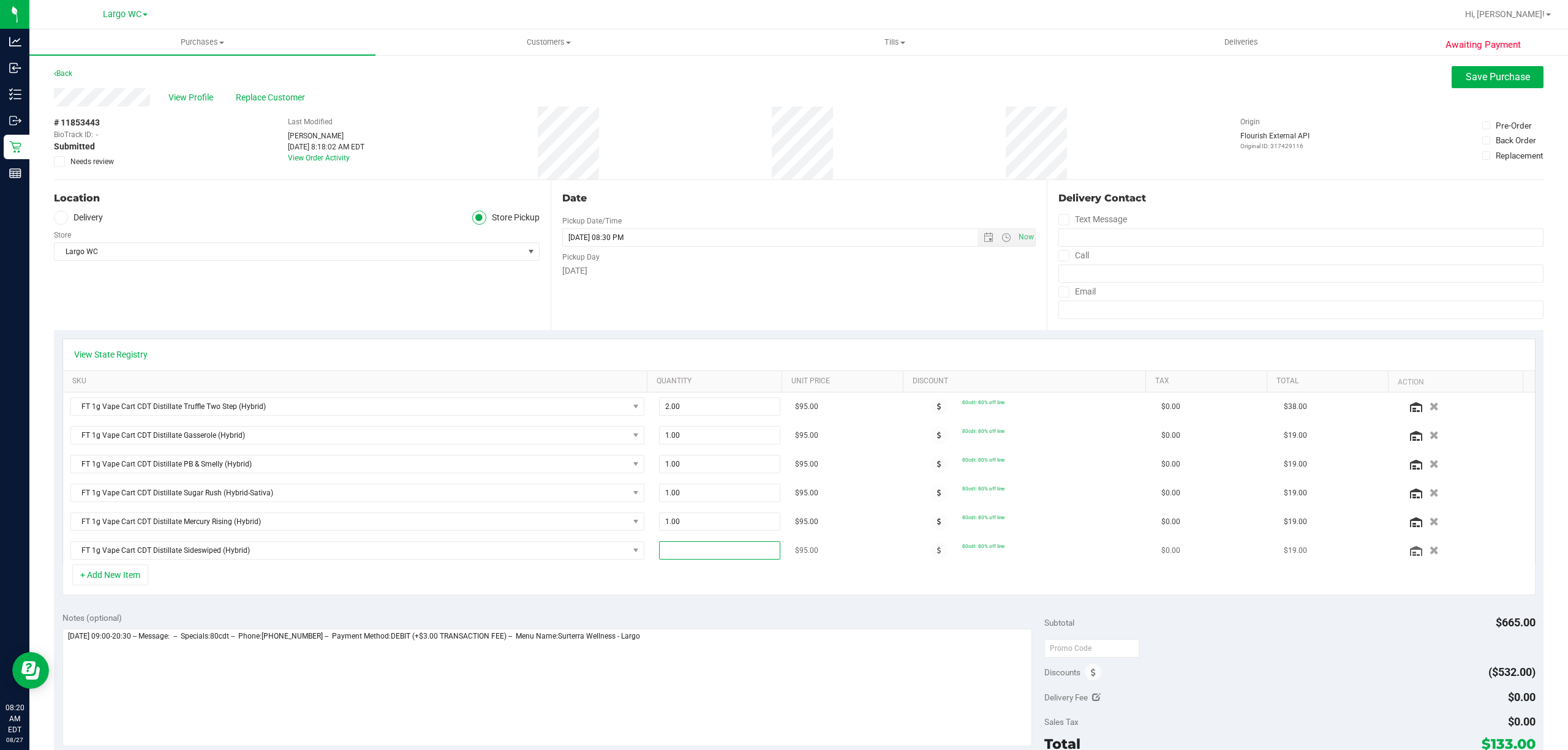
type input "3"
click at [798, 296] on div "Date Pickup Date/Time 08/27/2025 Now 08/27/2025 08:30 PM Now Pickup Day Wednesd…" at bounding box center [799, 255] width 497 height 150
type input "3.00"
click at [696, 527] on input "1.00" at bounding box center [720, 522] width 120 height 17
type input "2"
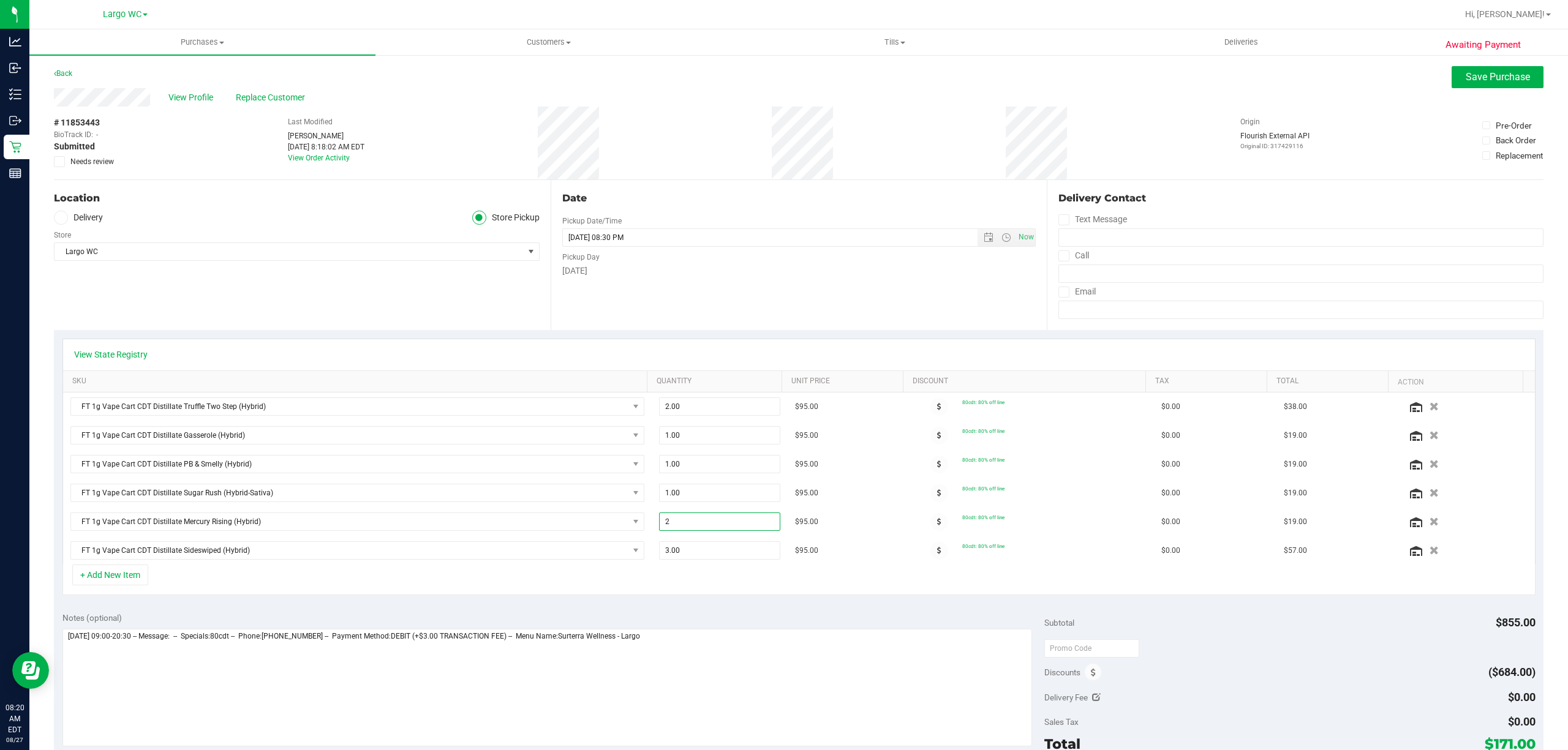
click at [852, 309] on div "Date Pickup Date/Time 08/27/2025 Now 08/27/2025 08:30 PM Now Pickup Day Wednesd…" at bounding box center [799, 255] width 497 height 150
type input "2.00"
click at [1466, 81] on span "Save Purchase" at bounding box center [1497, 77] width 64 height 12
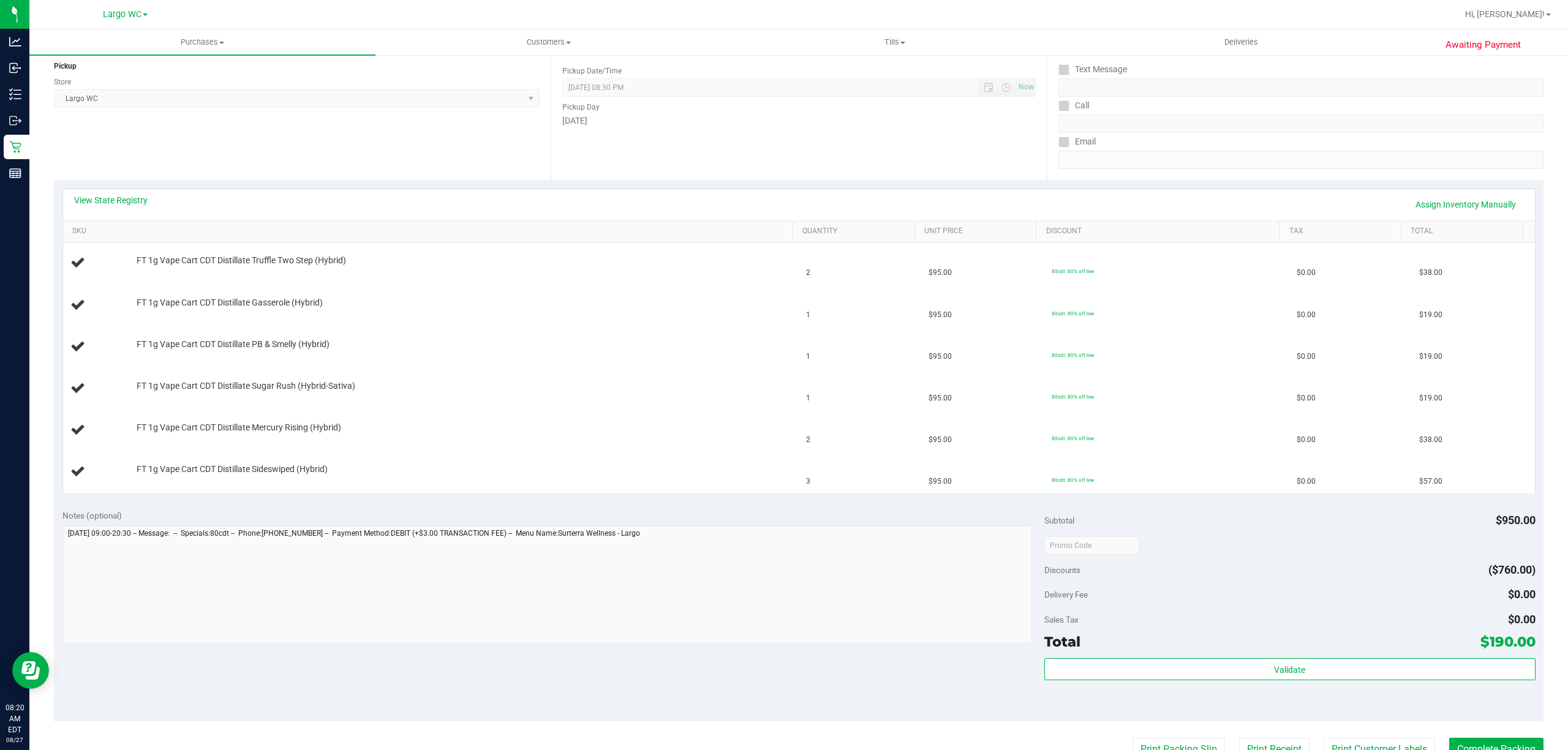
scroll to position [152, 0]
click at [806, 398] on span "1" at bounding box center [808, 396] width 4 height 12
click at [806, 356] on span "1" at bounding box center [808, 355] width 4 height 12
click at [811, 327] on td "1" at bounding box center [859, 345] width 122 height 42
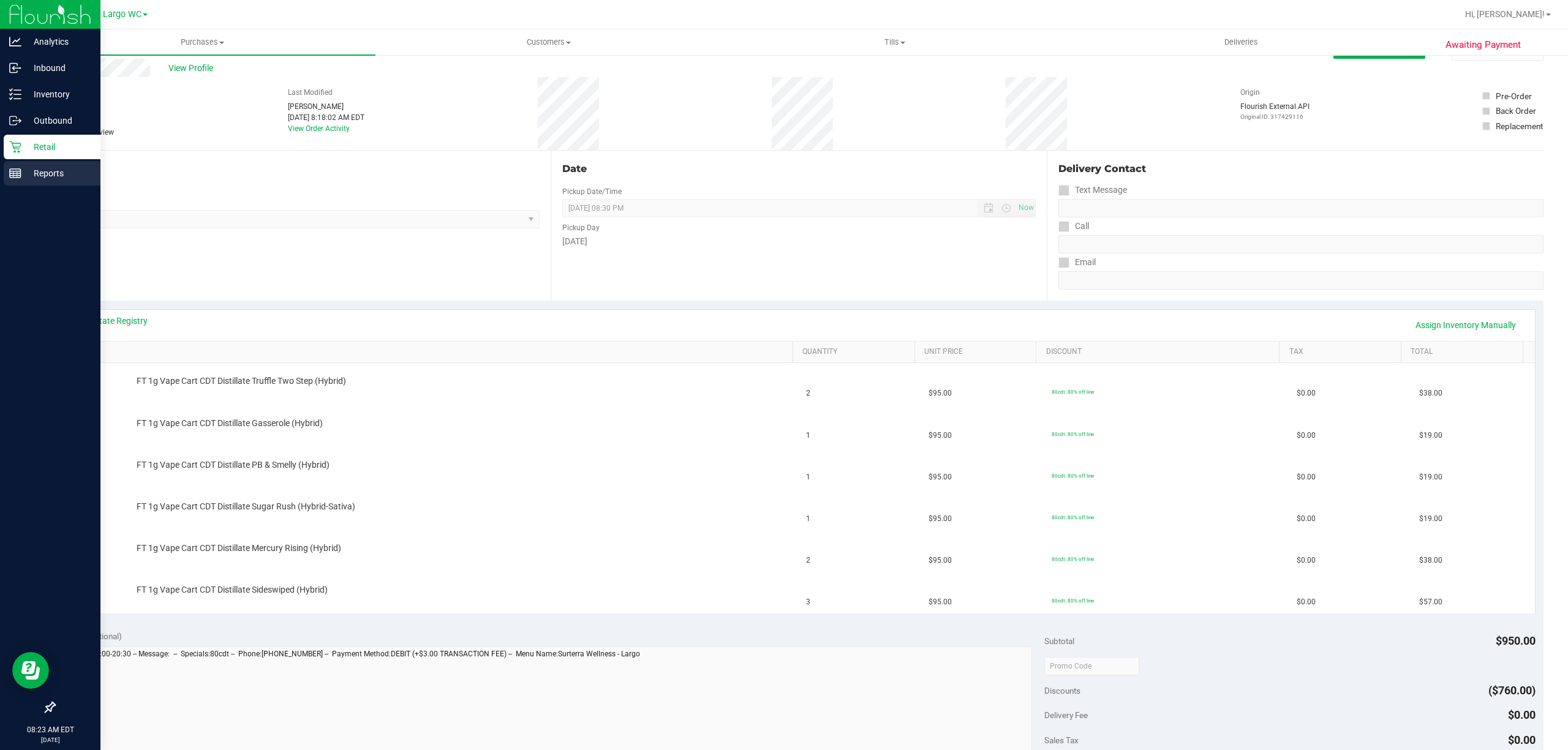
scroll to position [0, 0]
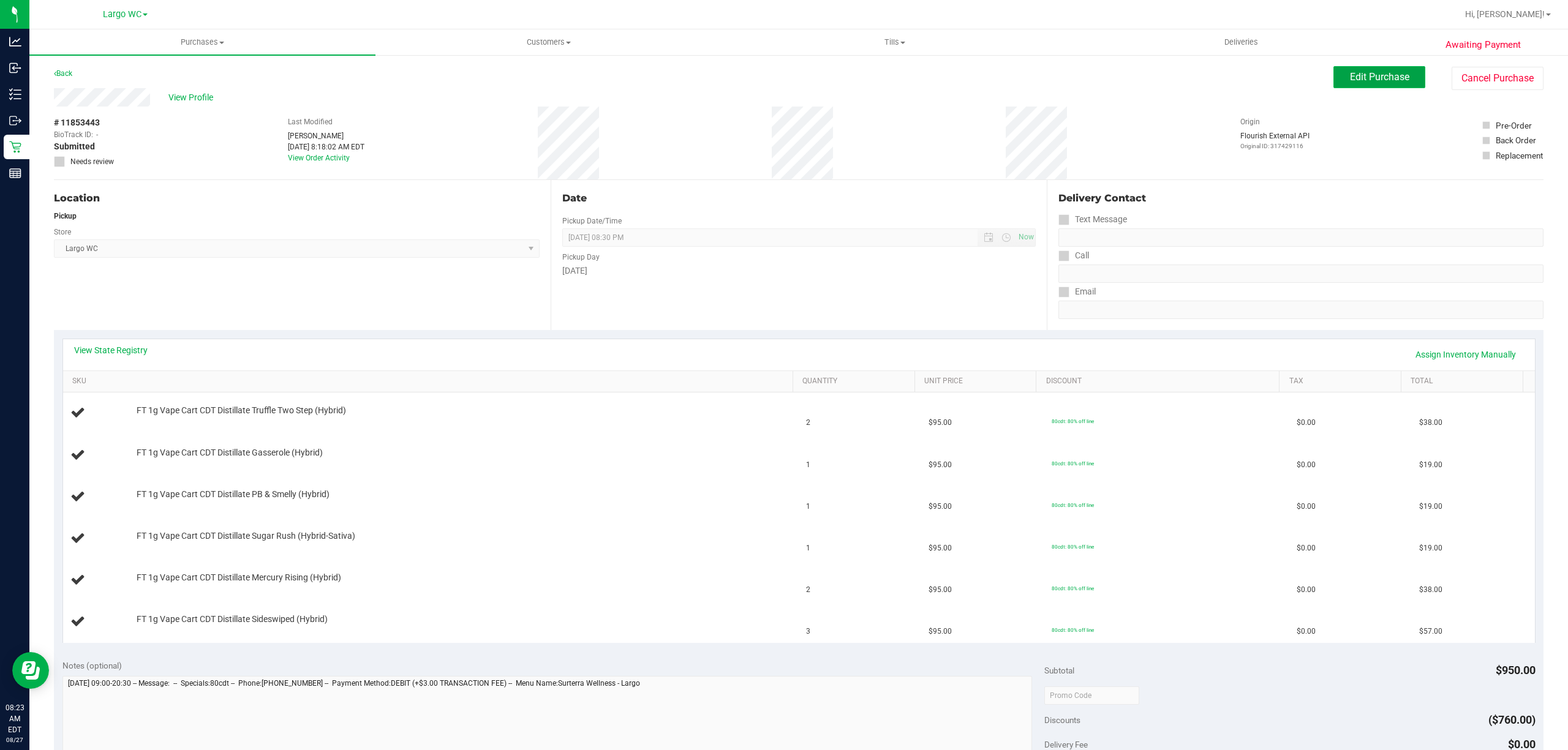
click at [1333, 79] on button "Edit Purchase" at bounding box center [1379, 77] width 92 height 22
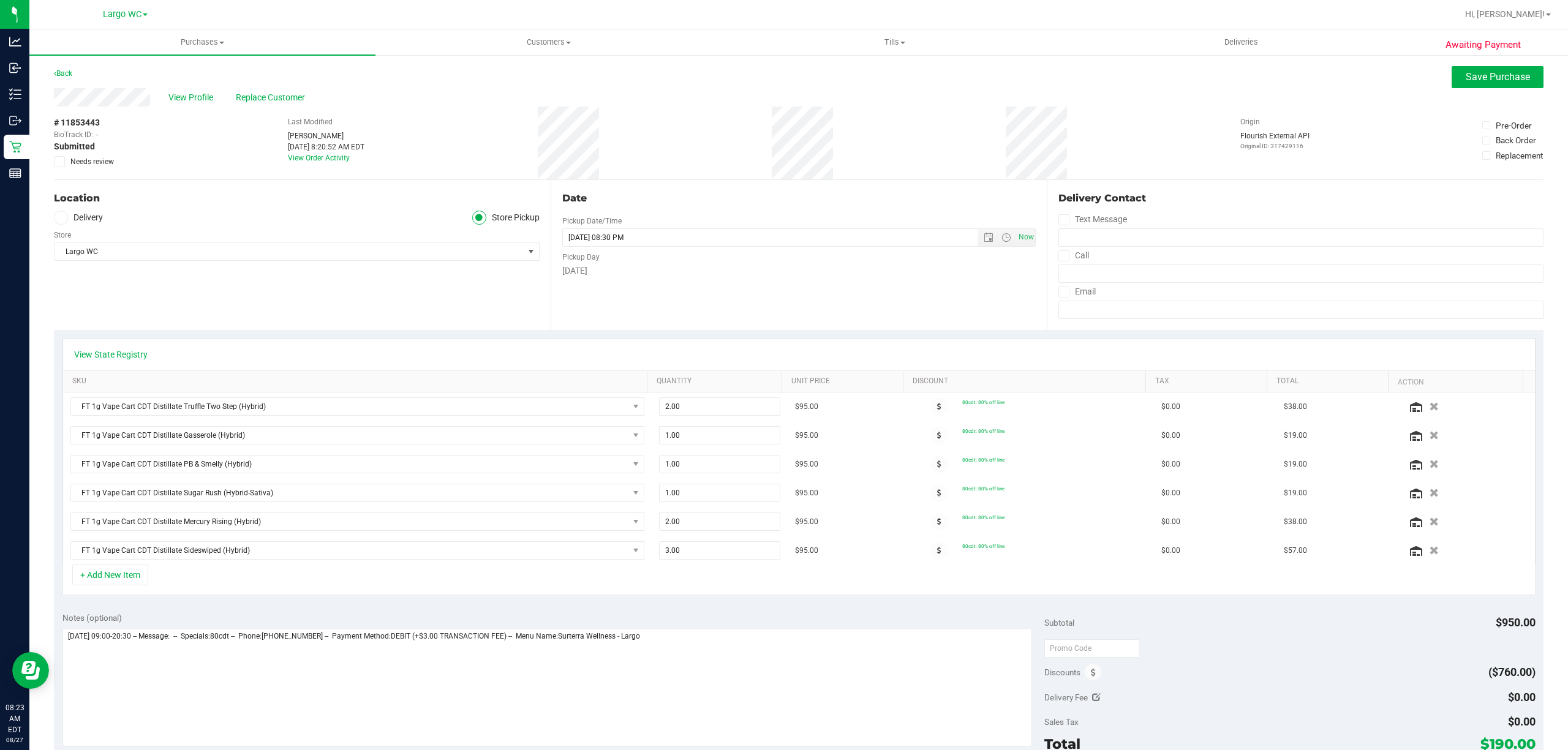
click at [81, 165] on span "Needs review" at bounding box center [92, 161] width 44 height 11
click at [0, 0] on input "Needs review" at bounding box center [0, 0] width 0 height 0
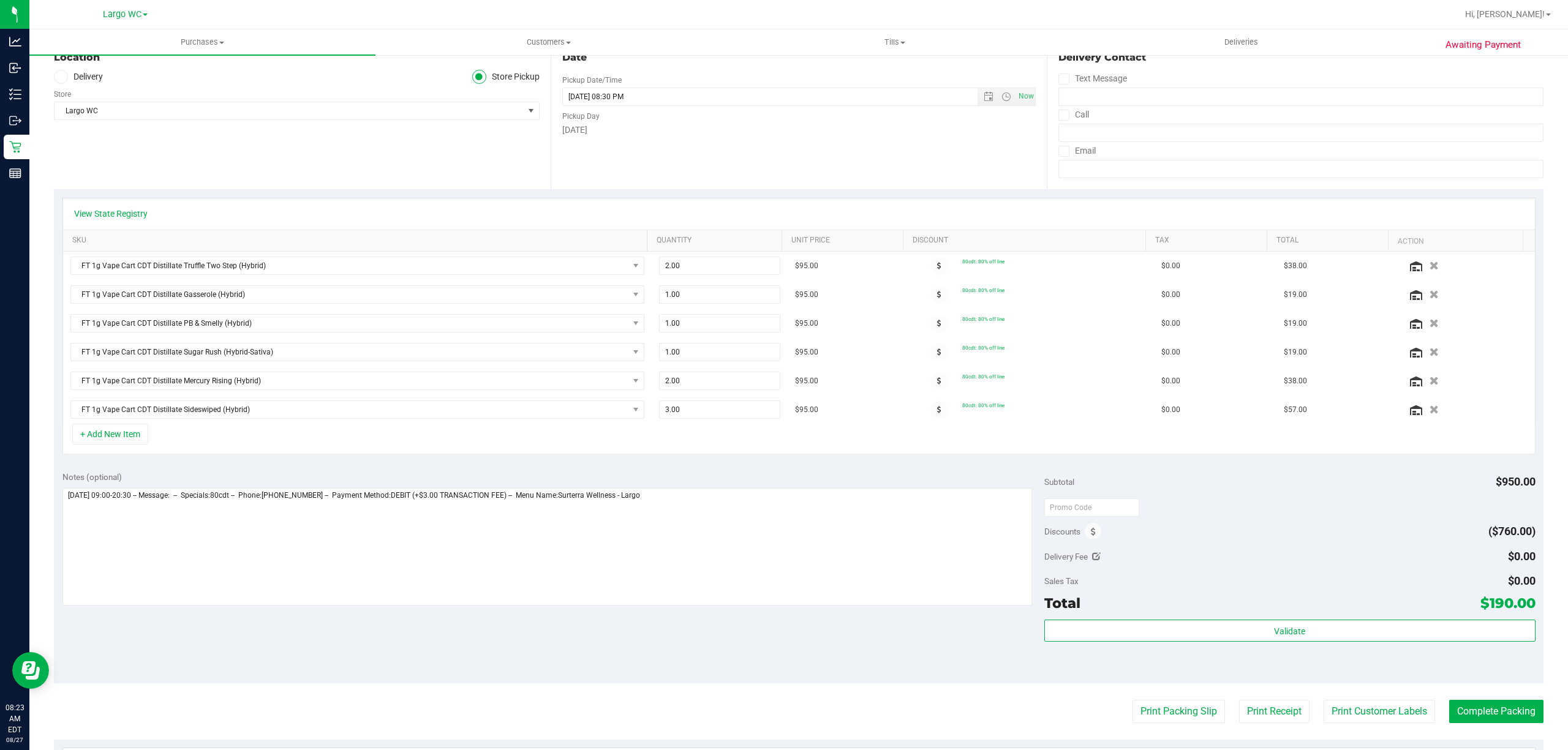
scroll to position [390, 0]
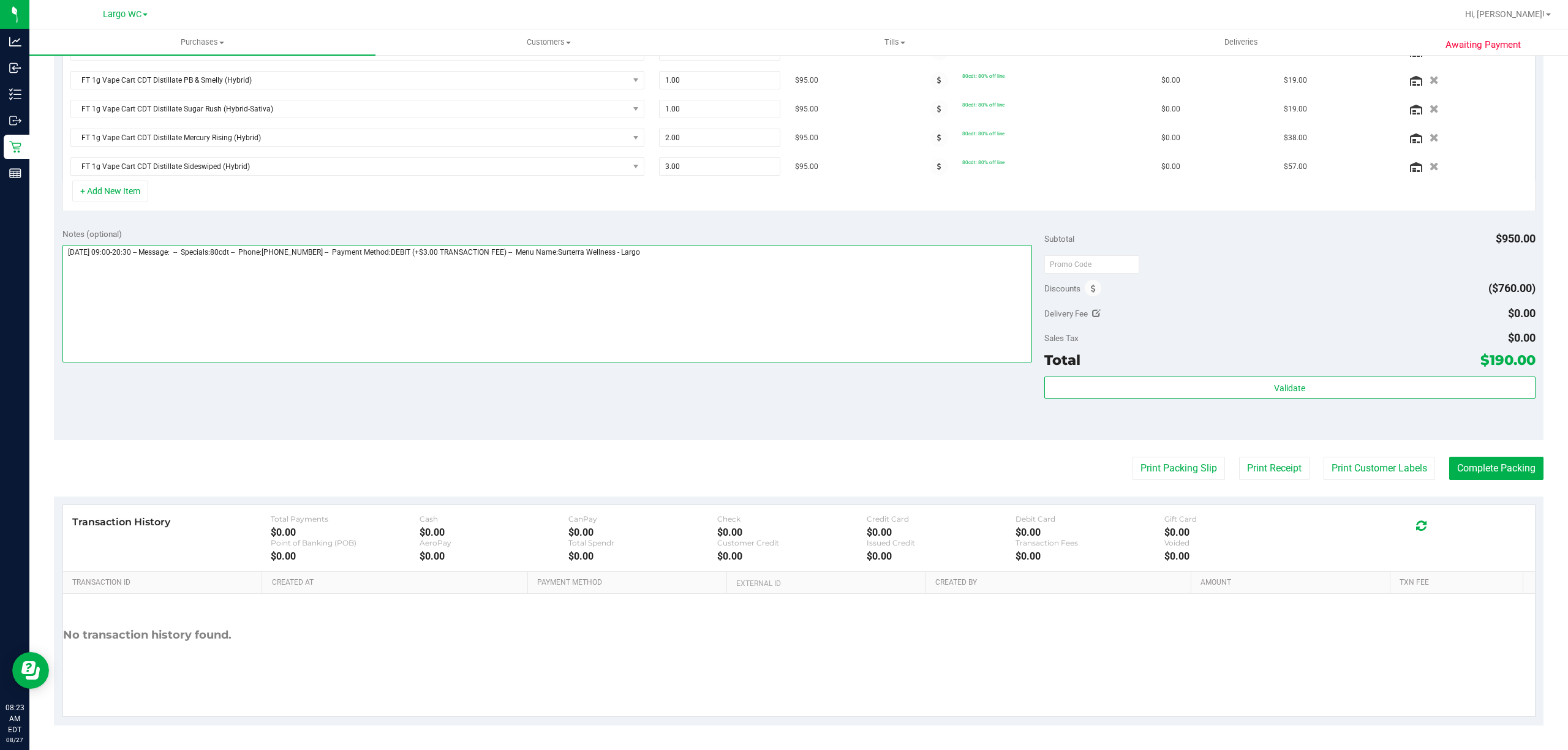
click at [760, 352] on textarea at bounding box center [547, 303] width 969 height 117
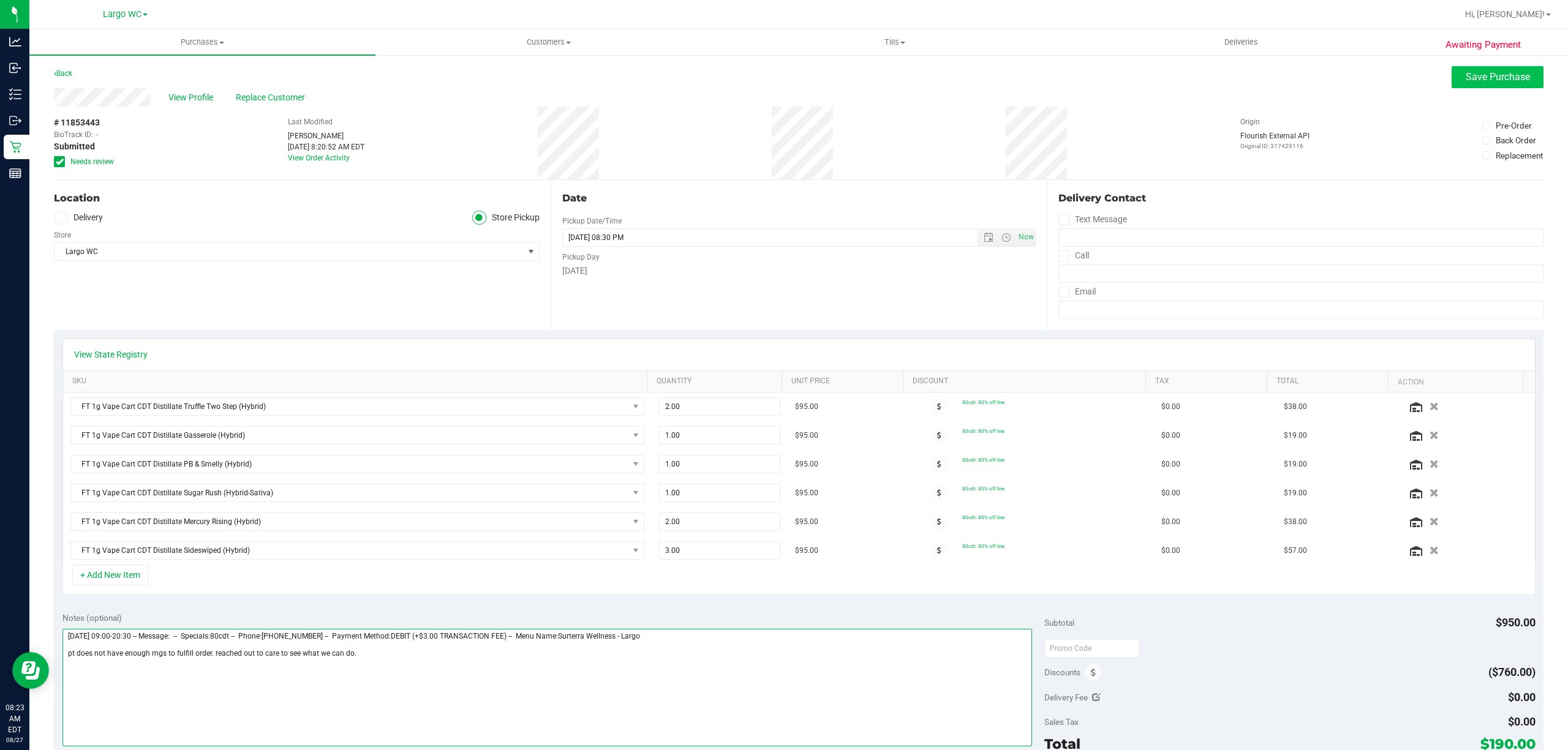
type textarea "Wednesday 08/27/2025 09:00-20:30 -- Message: -- Specials:80cdt -- Phone:7275578…"
click at [1498, 76] on span "Save Purchase" at bounding box center [1497, 77] width 64 height 12
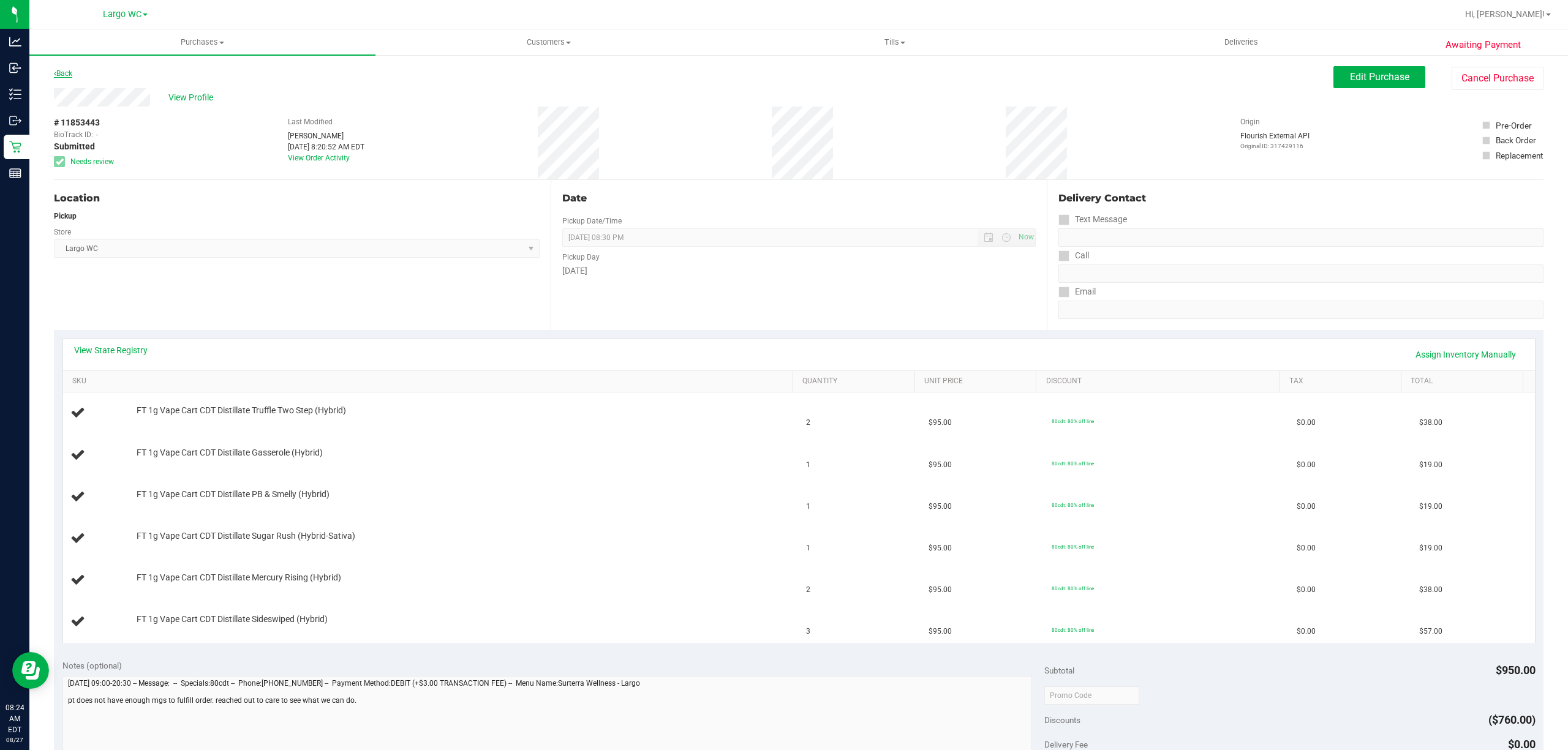
click at [63, 72] on link "Back" at bounding box center [63, 74] width 18 height 9
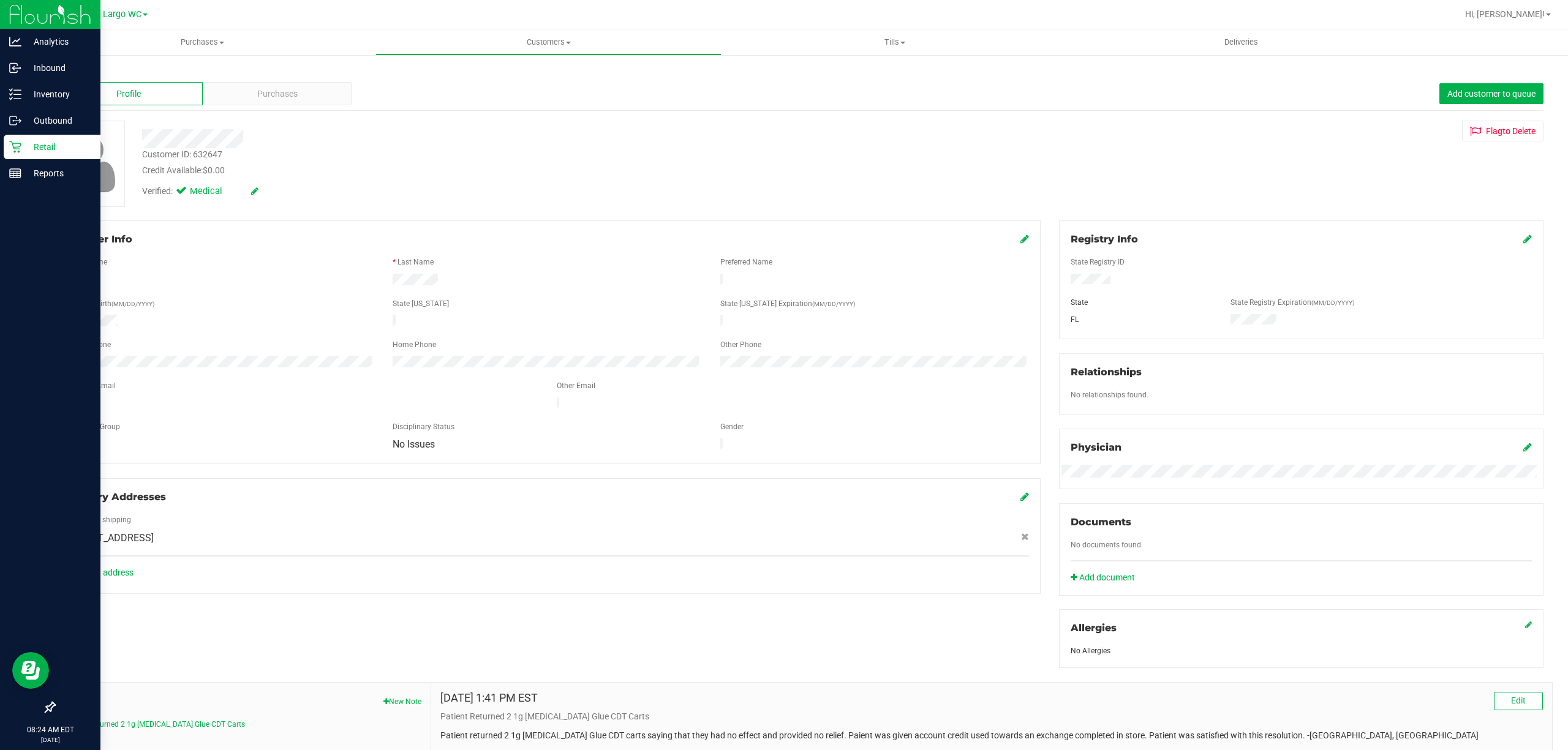
click at [13, 147] on icon at bounding box center [15, 147] width 12 height 12
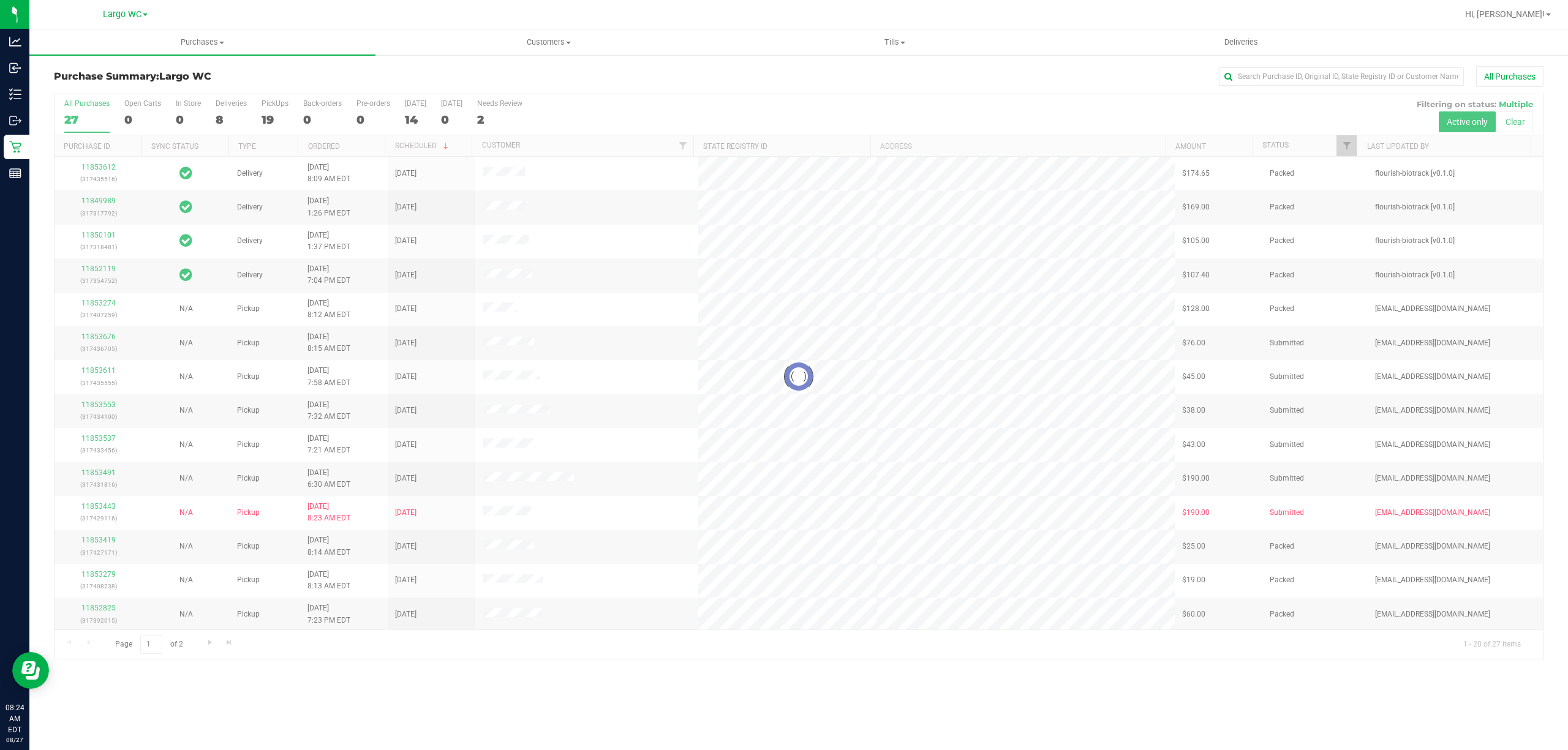
click at [453, 702] on div "Purchases Summary of purchases Fulfillment All purchases Customers All customer…" at bounding box center [798, 390] width 1538 height 721
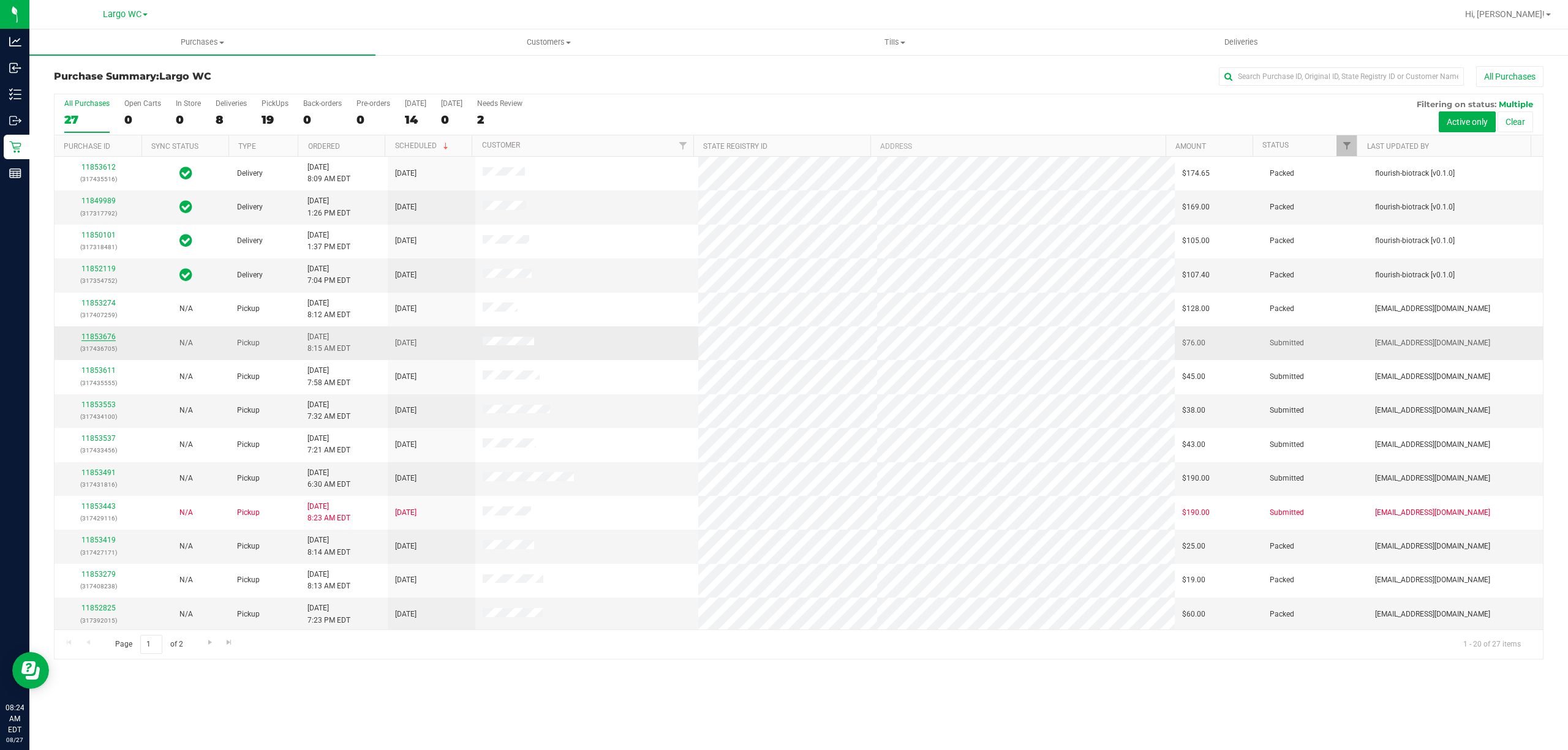
click at [82, 341] on link "11853676" at bounding box center [98, 337] width 34 height 9
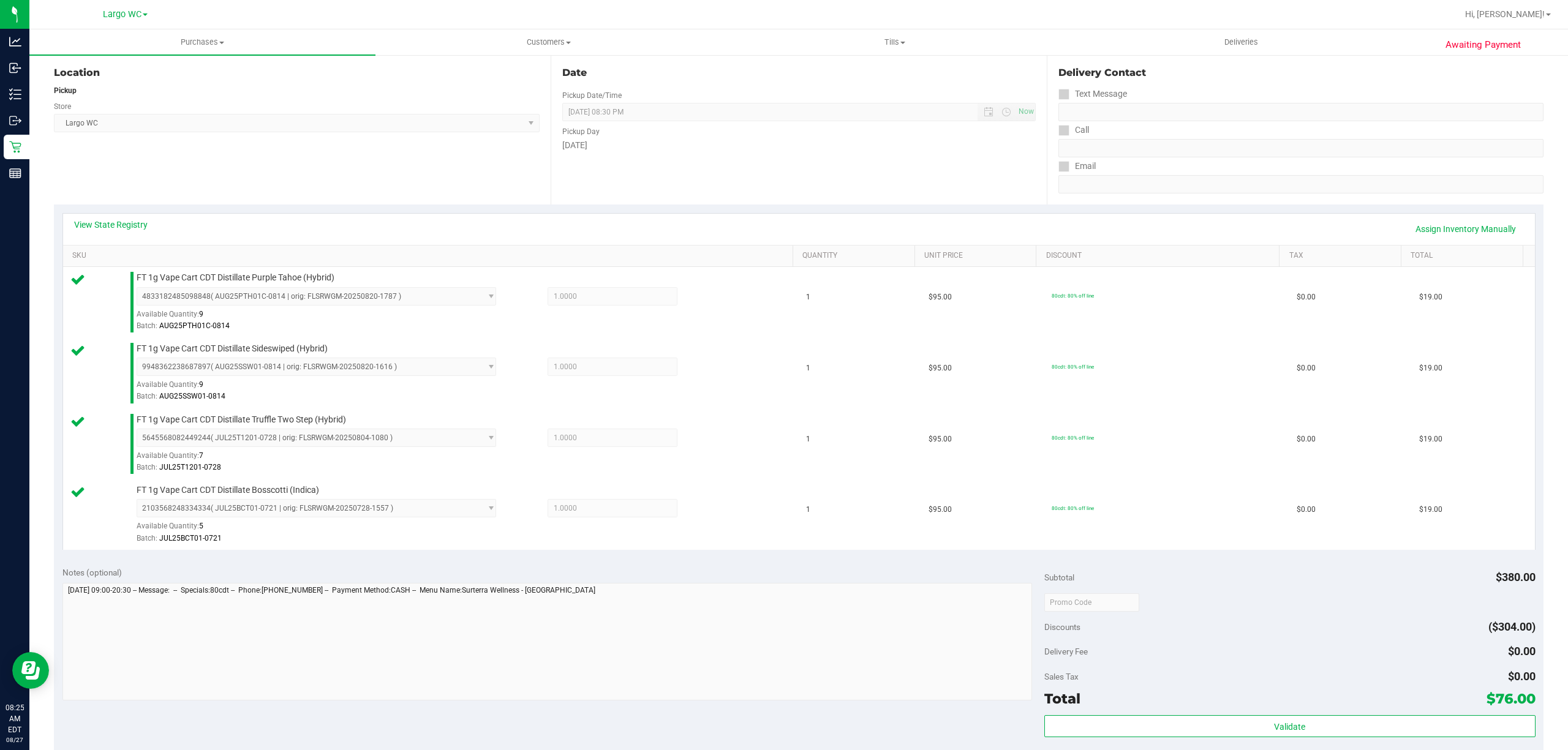
scroll to position [213, 0]
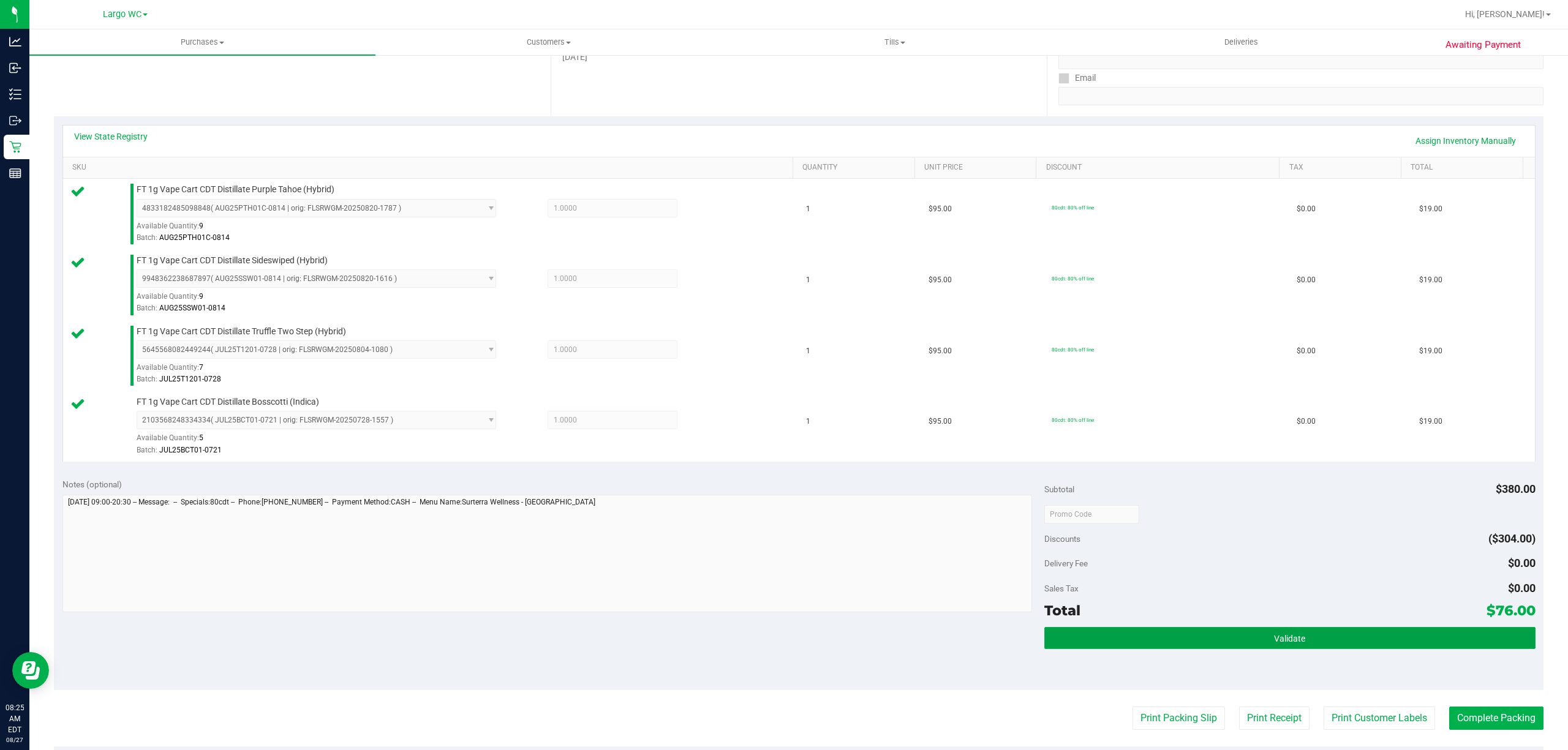
click at [1207, 632] on button "Validate" at bounding box center [1290, 638] width 491 height 22
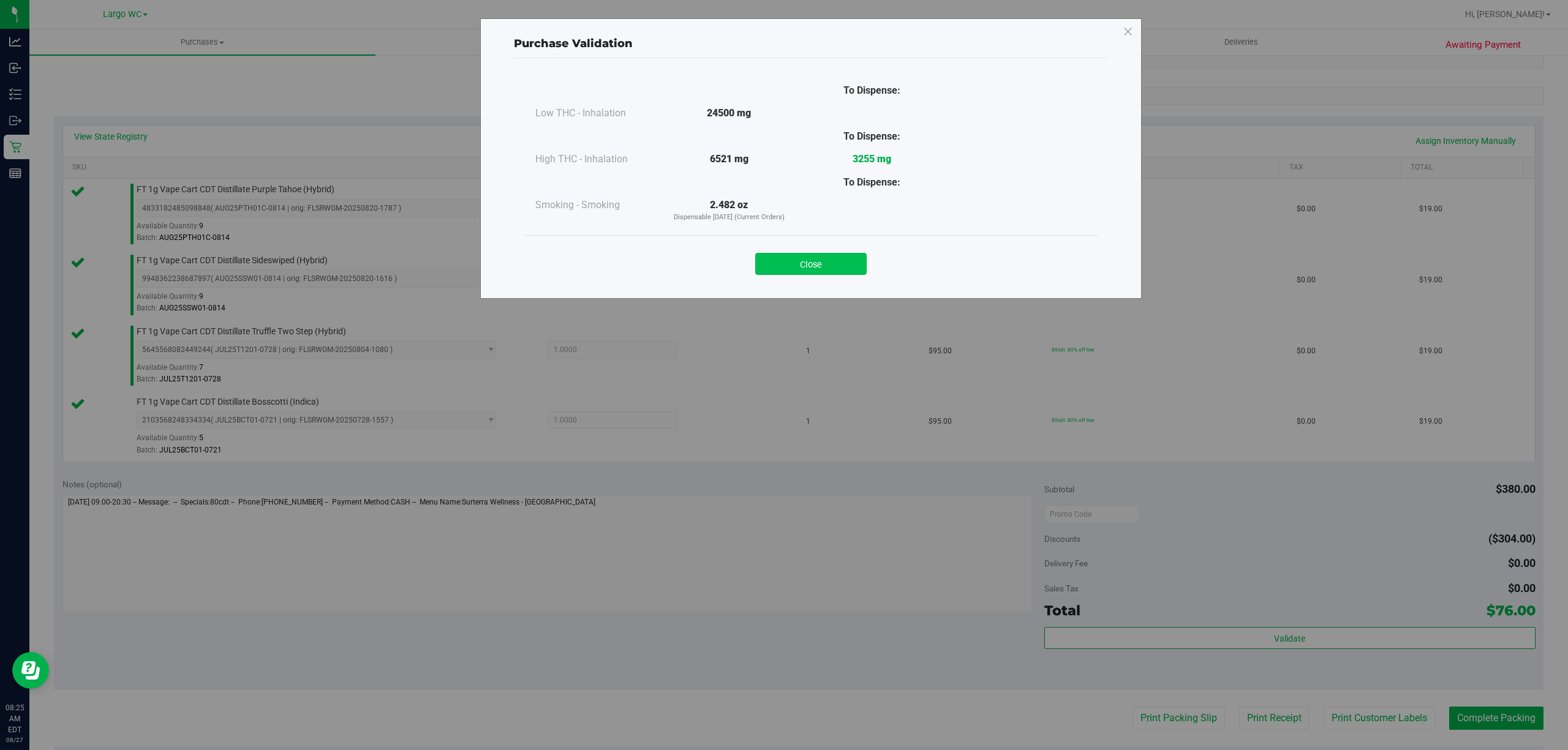
click at [839, 258] on button "Close" at bounding box center [811, 264] width 111 height 22
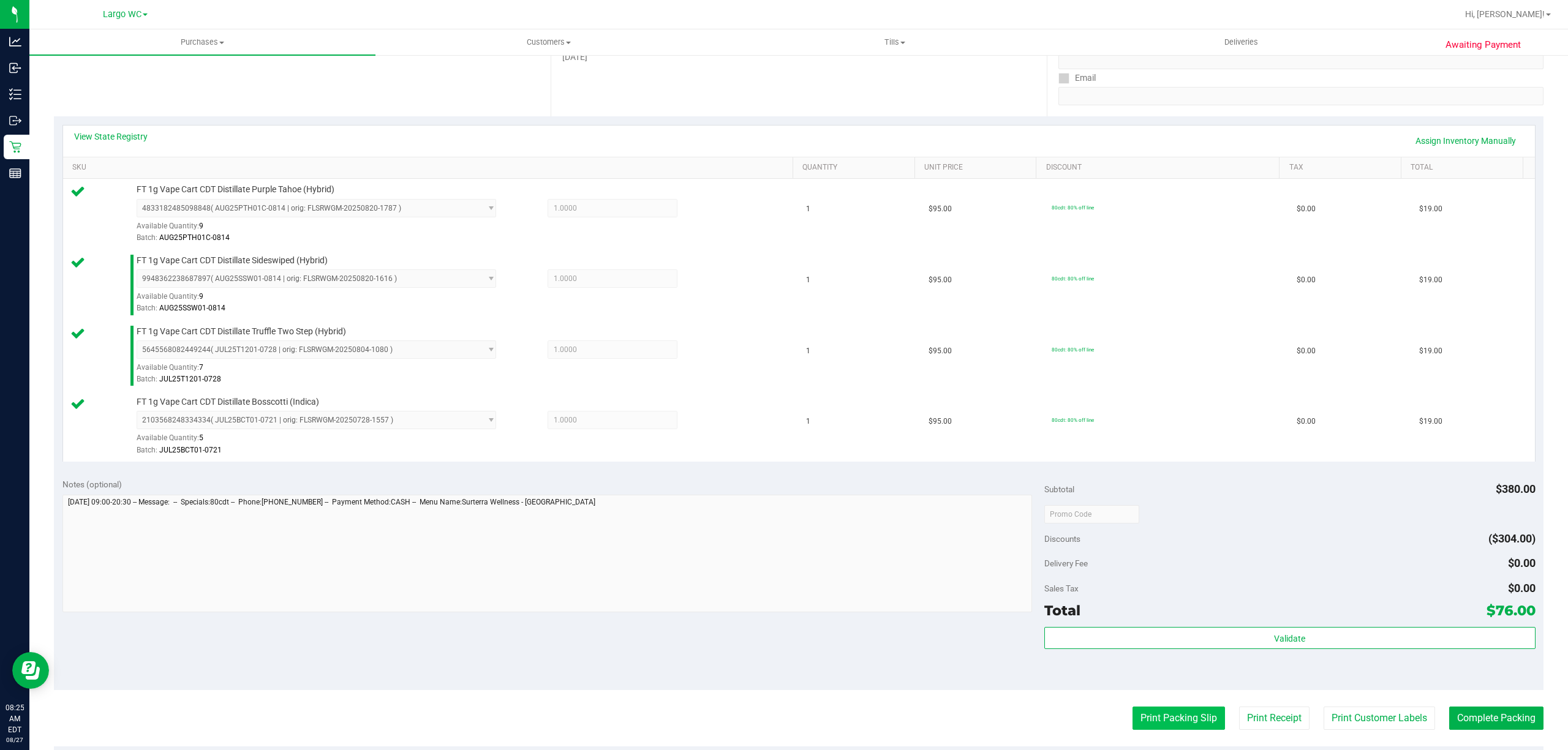
click at [1159, 725] on button "Print Packing Slip" at bounding box center [1178, 718] width 92 height 23
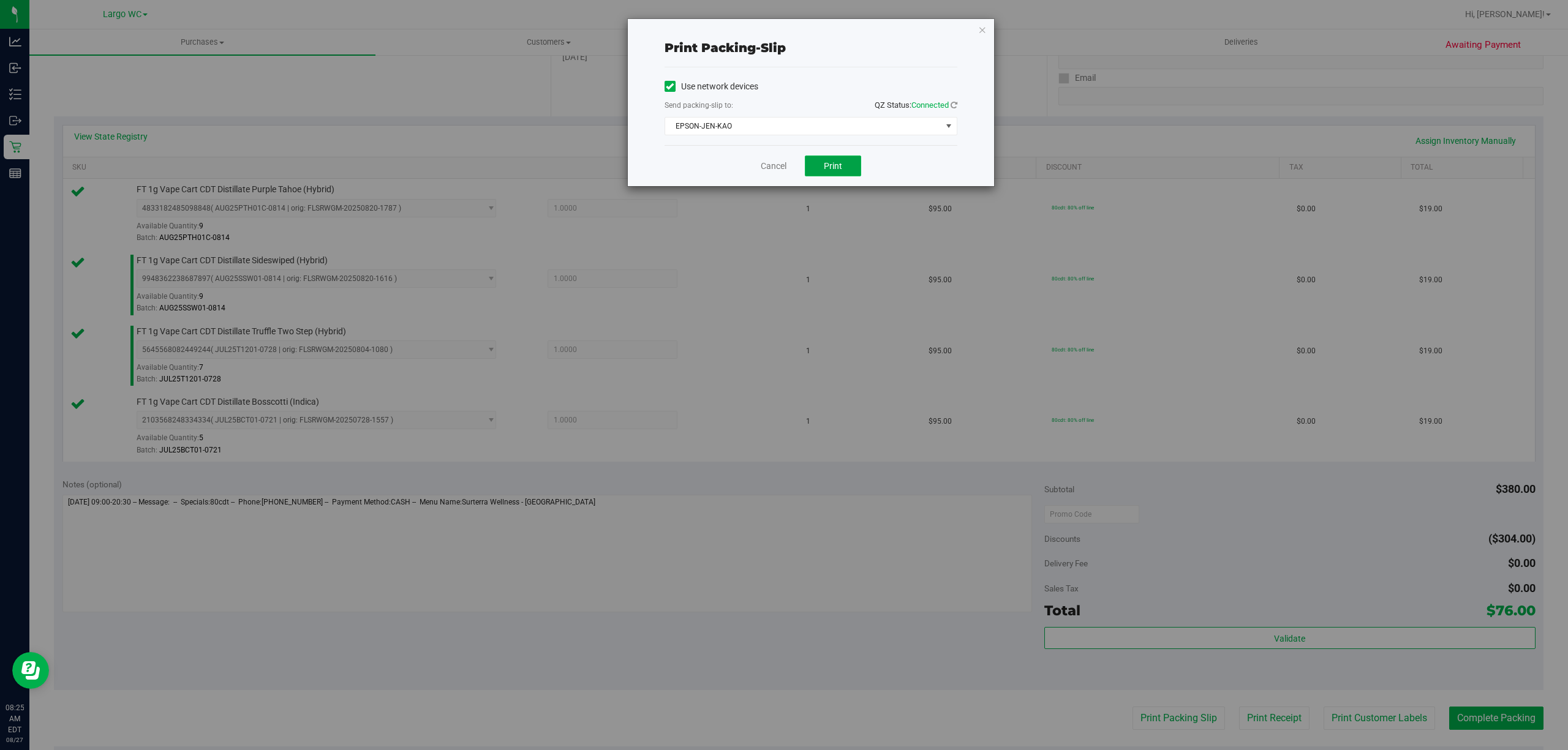
click at [843, 170] on button "Print" at bounding box center [832, 166] width 56 height 21
click at [770, 167] on link "Cancel" at bounding box center [773, 166] width 25 height 13
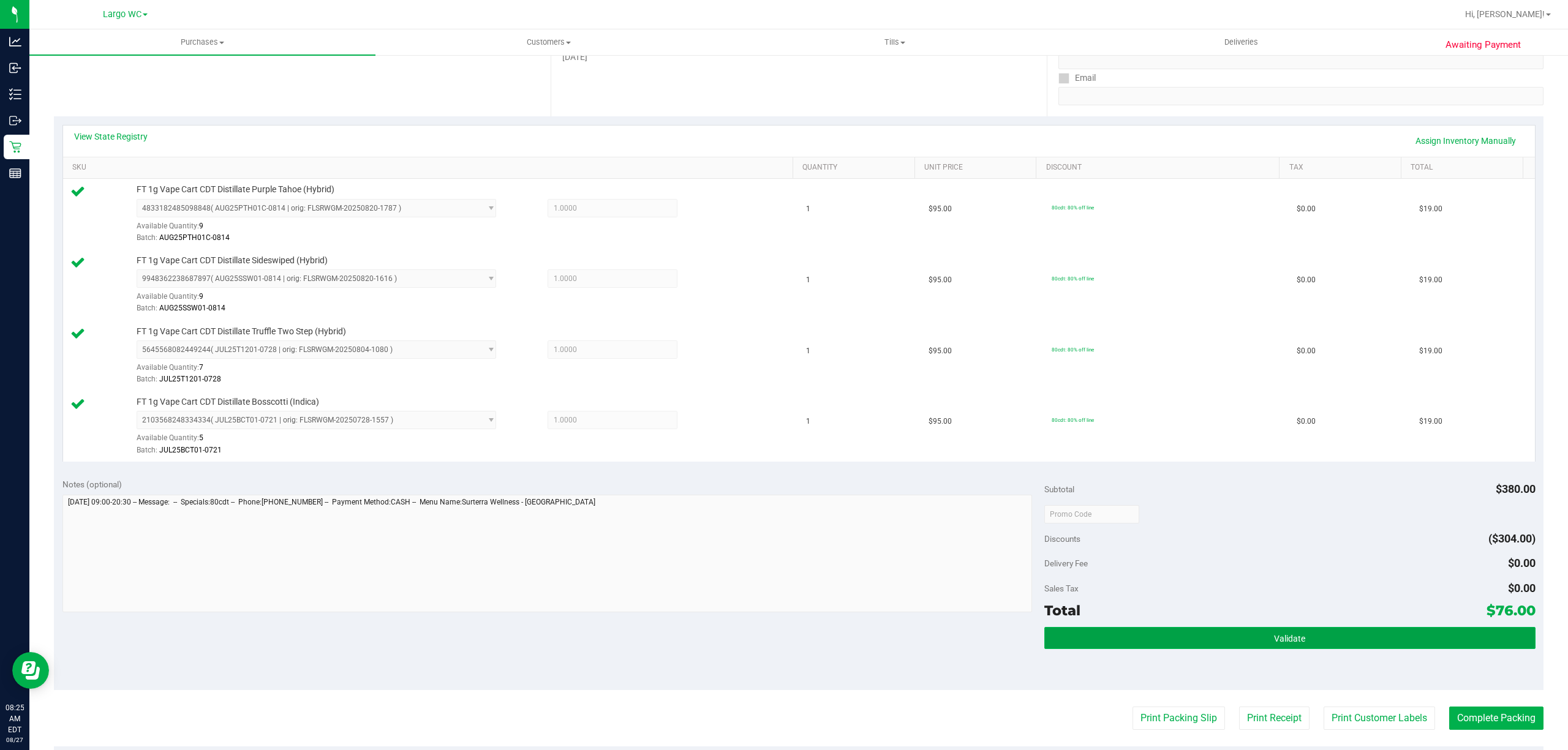
click at [1280, 640] on span "Validate" at bounding box center [1289, 638] width 31 height 9
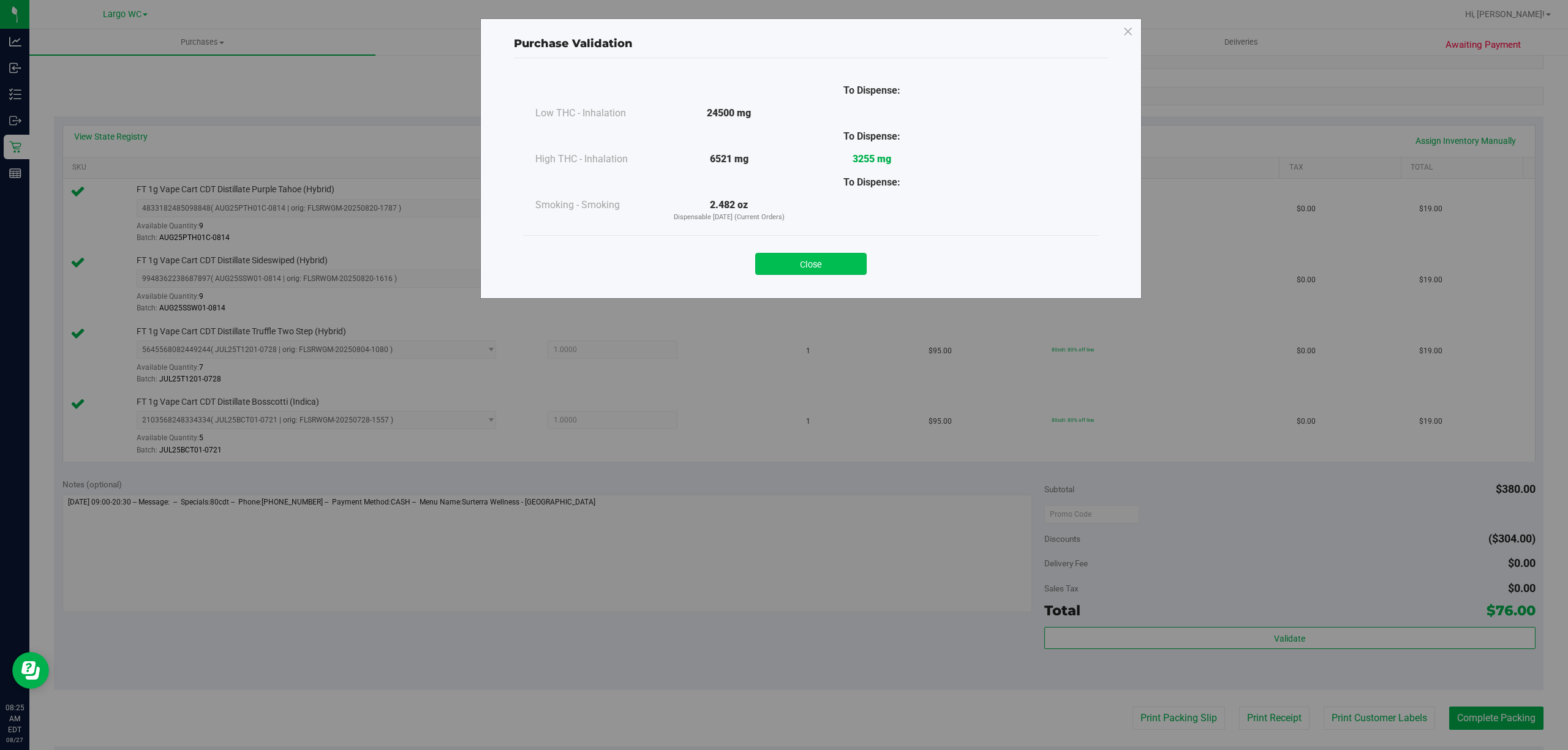
click at [824, 272] on button "Close" at bounding box center [811, 264] width 111 height 22
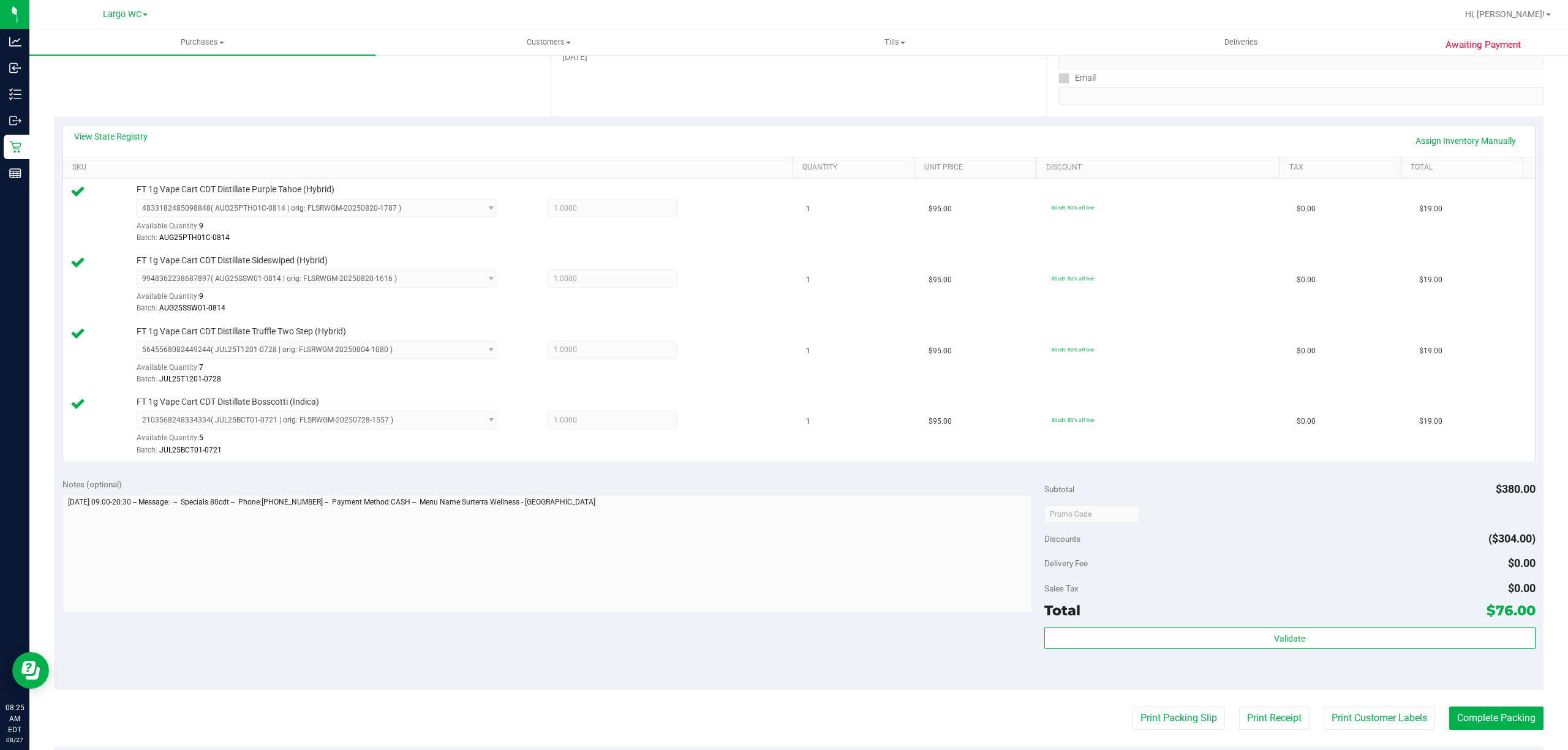
scroll to position [208, 0]
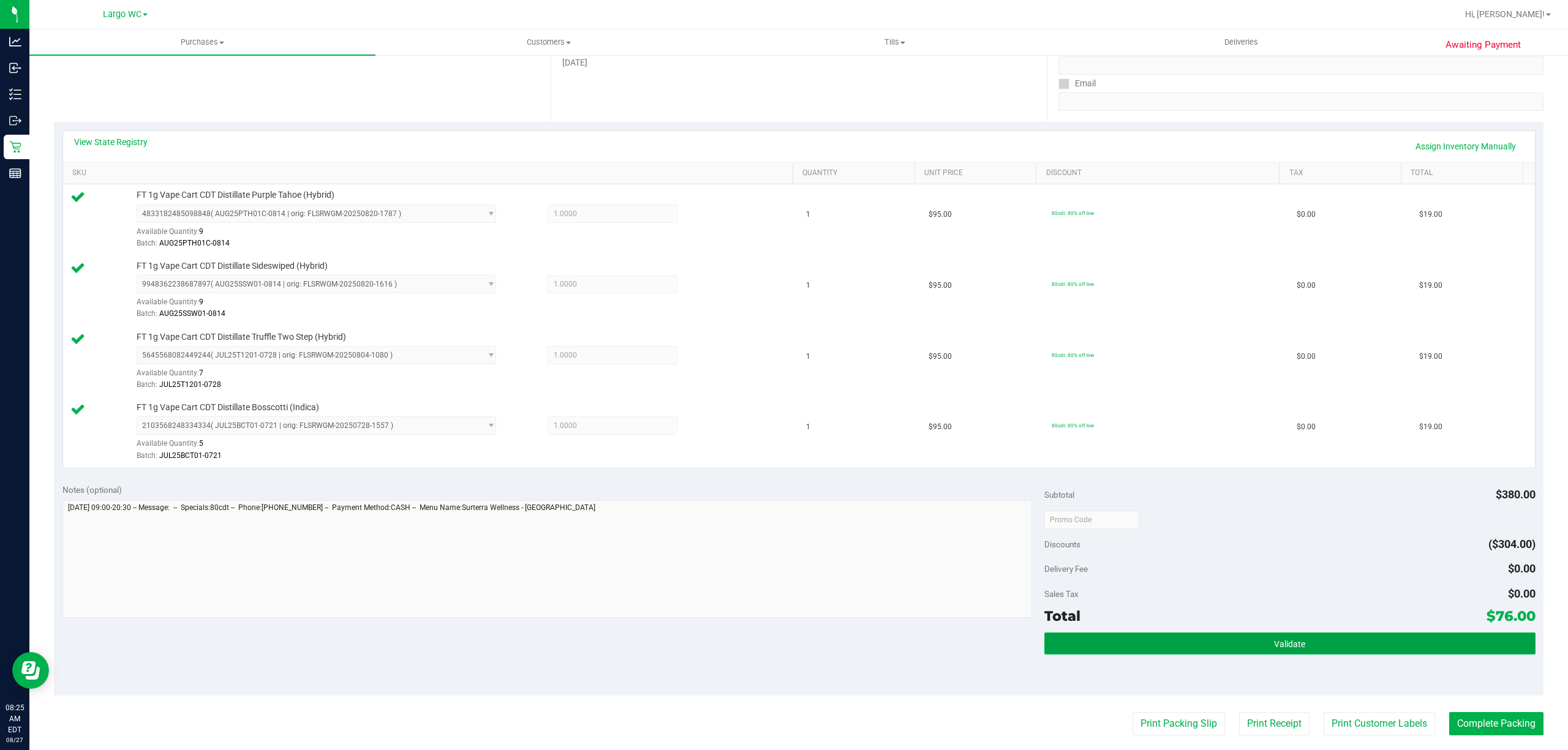
click at [1211, 654] on button "Validate" at bounding box center [1290, 644] width 491 height 22
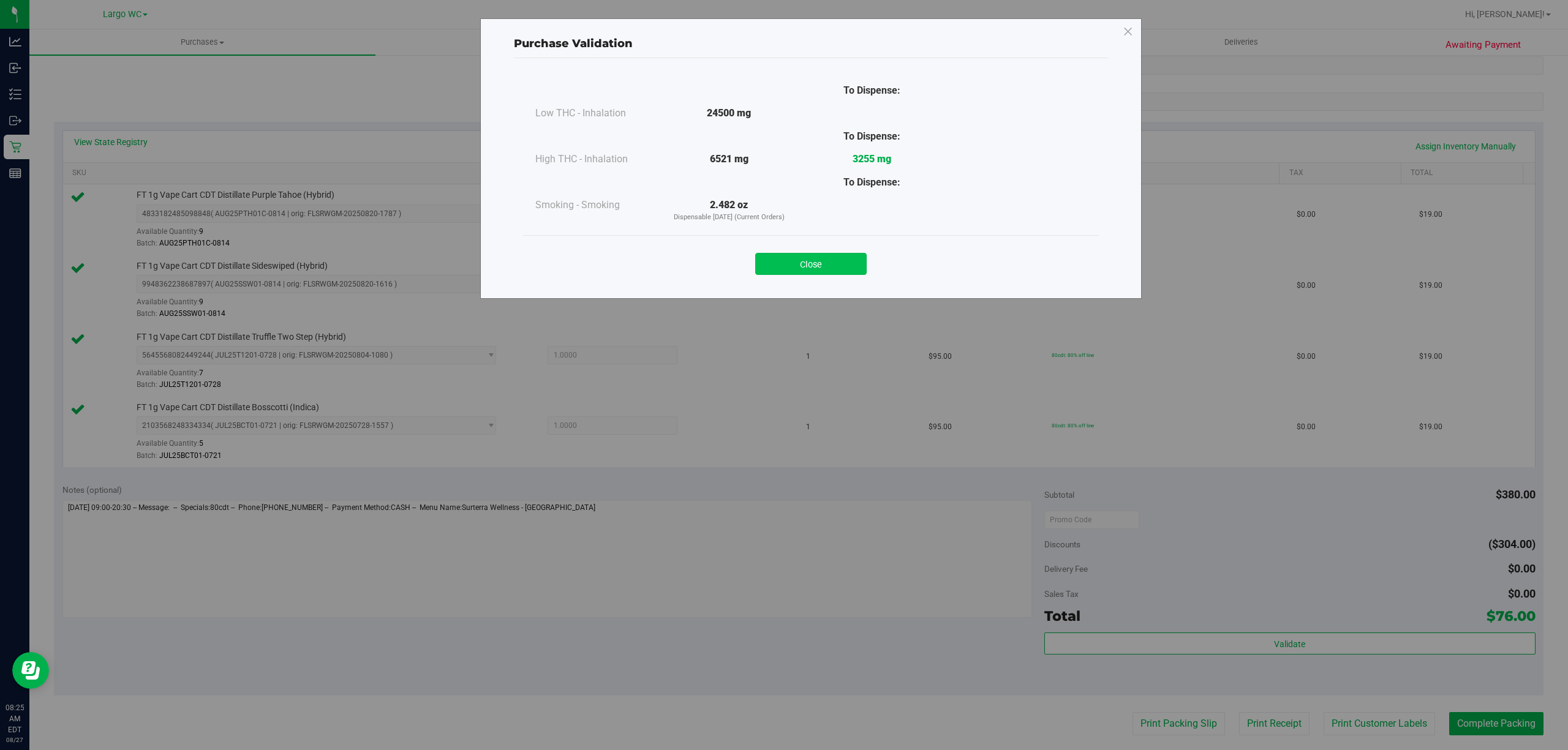
click at [822, 264] on button "Close" at bounding box center [811, 264] width 111 height 22
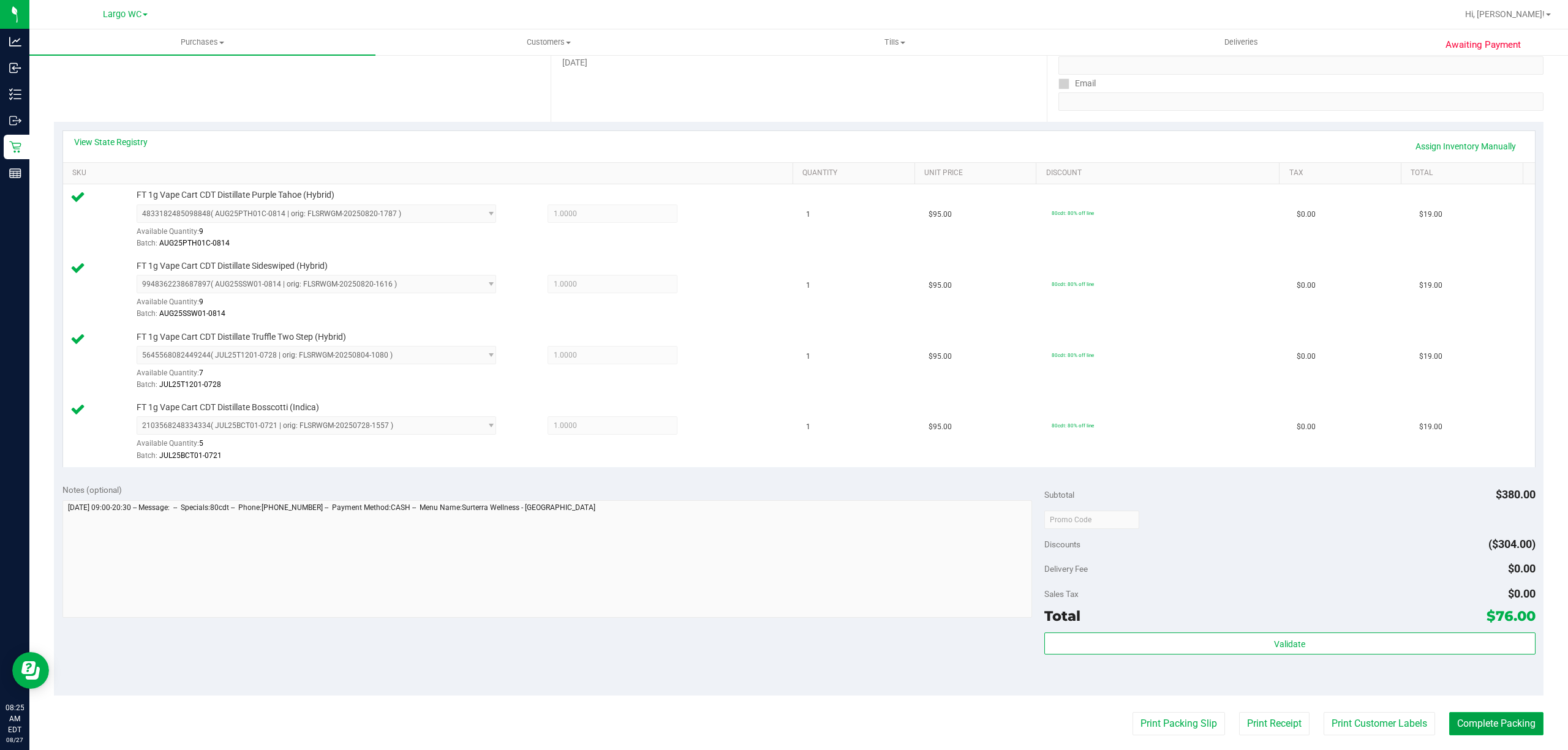
click at [1506, 730] on button "Complete Packing" at bounding box center [1495, 724] width 94 height 23
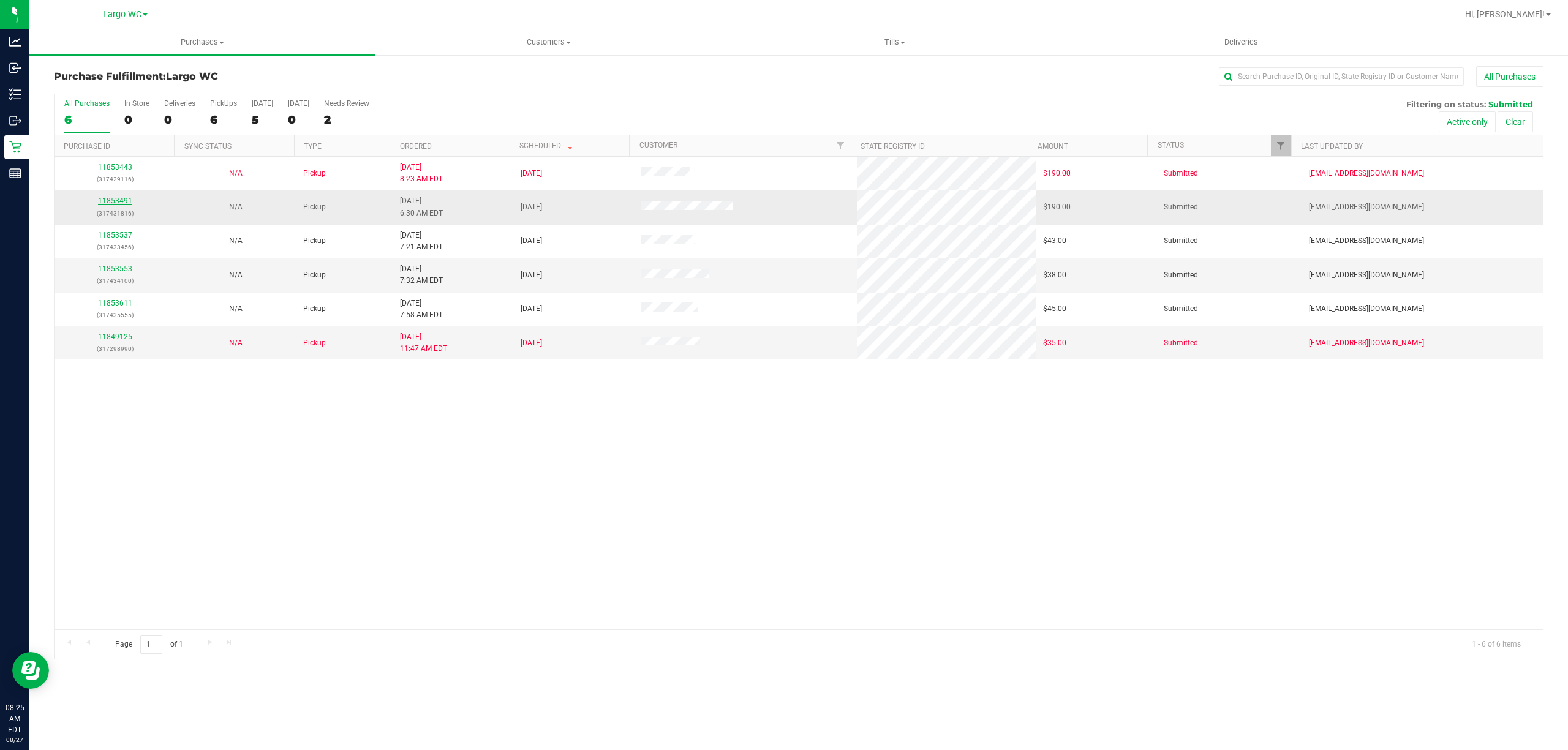
click at [118, 202] on link "11853491" at bounding box center [115, 201] width 34 height 9
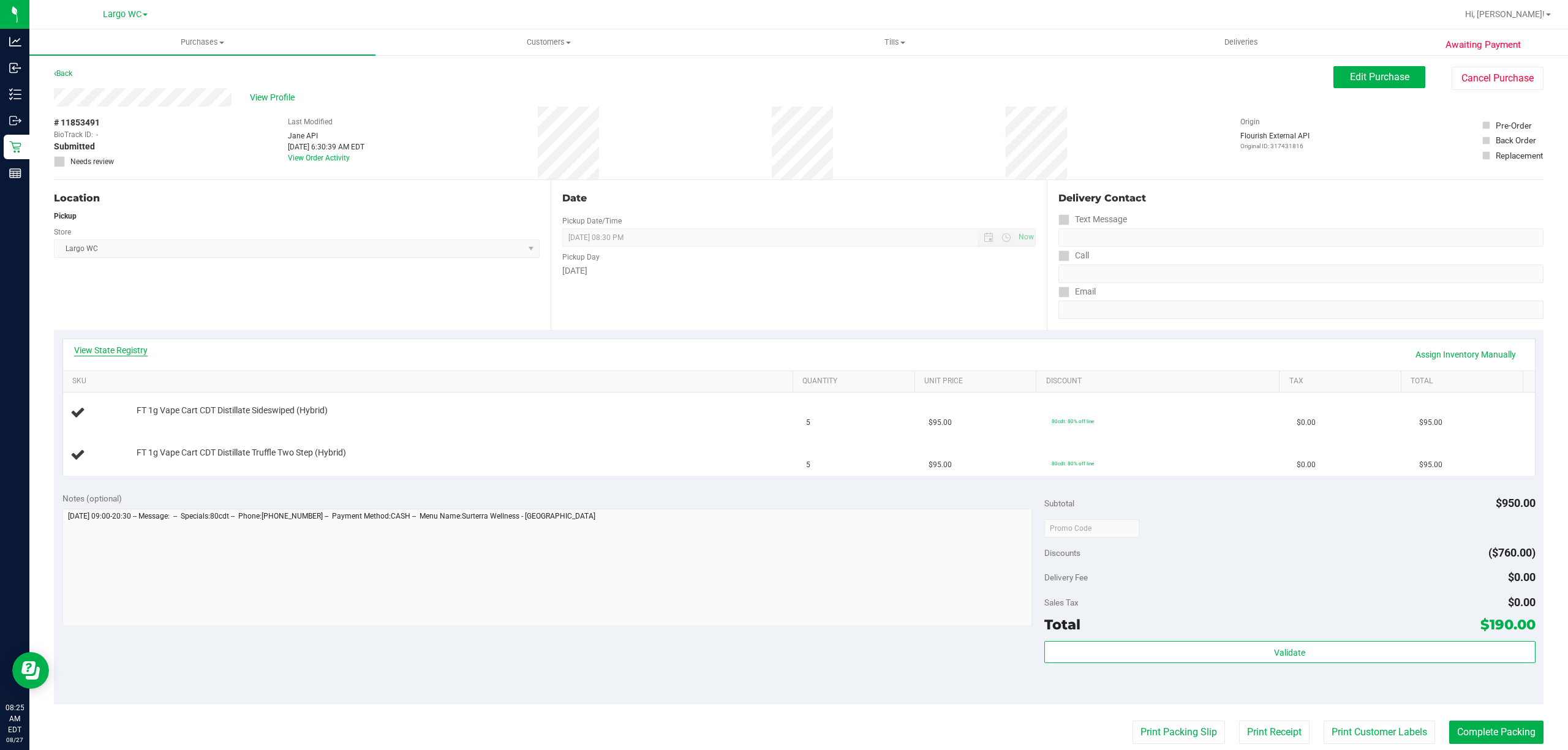
click at [122, 353] on link "View State Registry" at bounding box center [111, 350] width 74 height 12
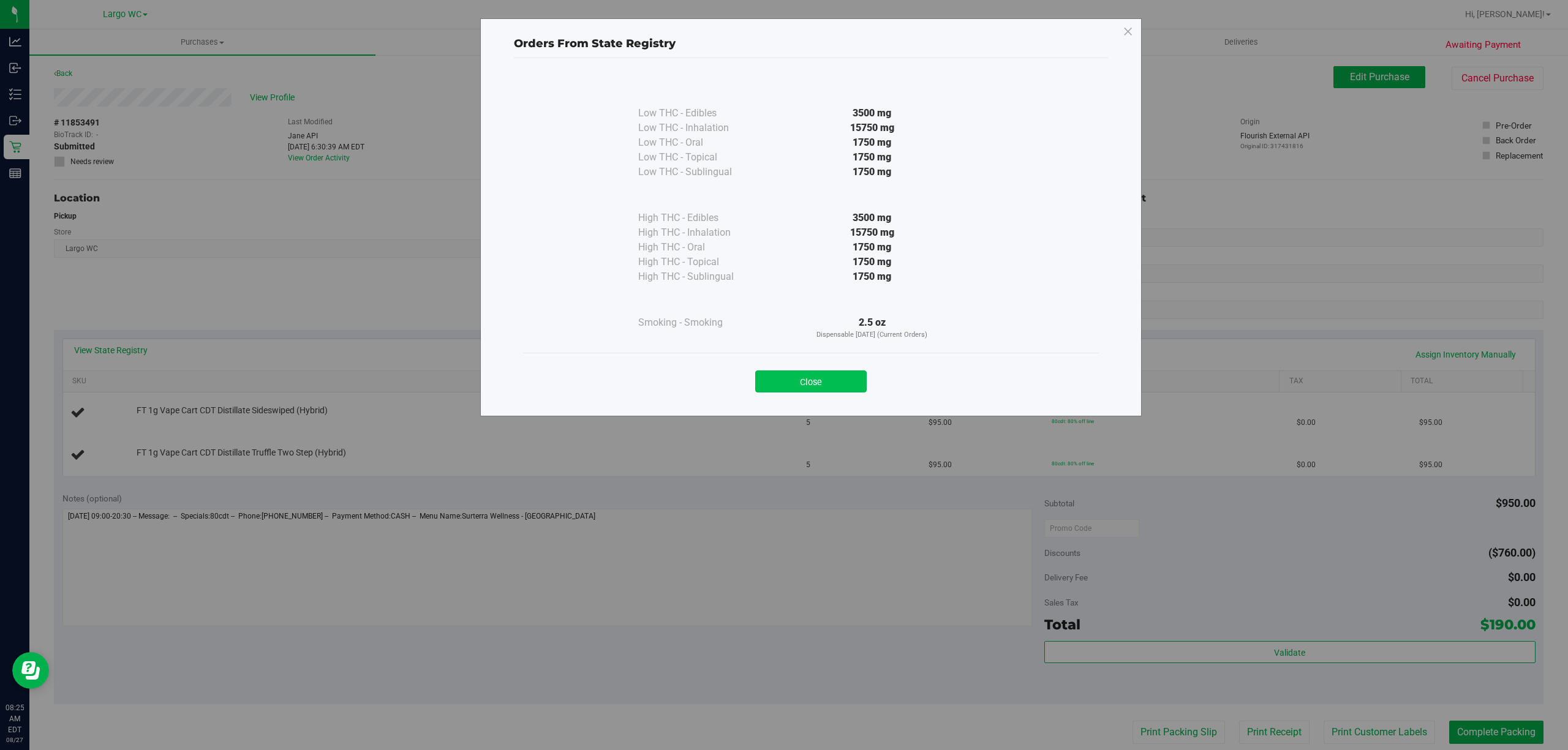
click at [823, 381] on button "Close" at bounding box center [811, 382] width 111 height 22
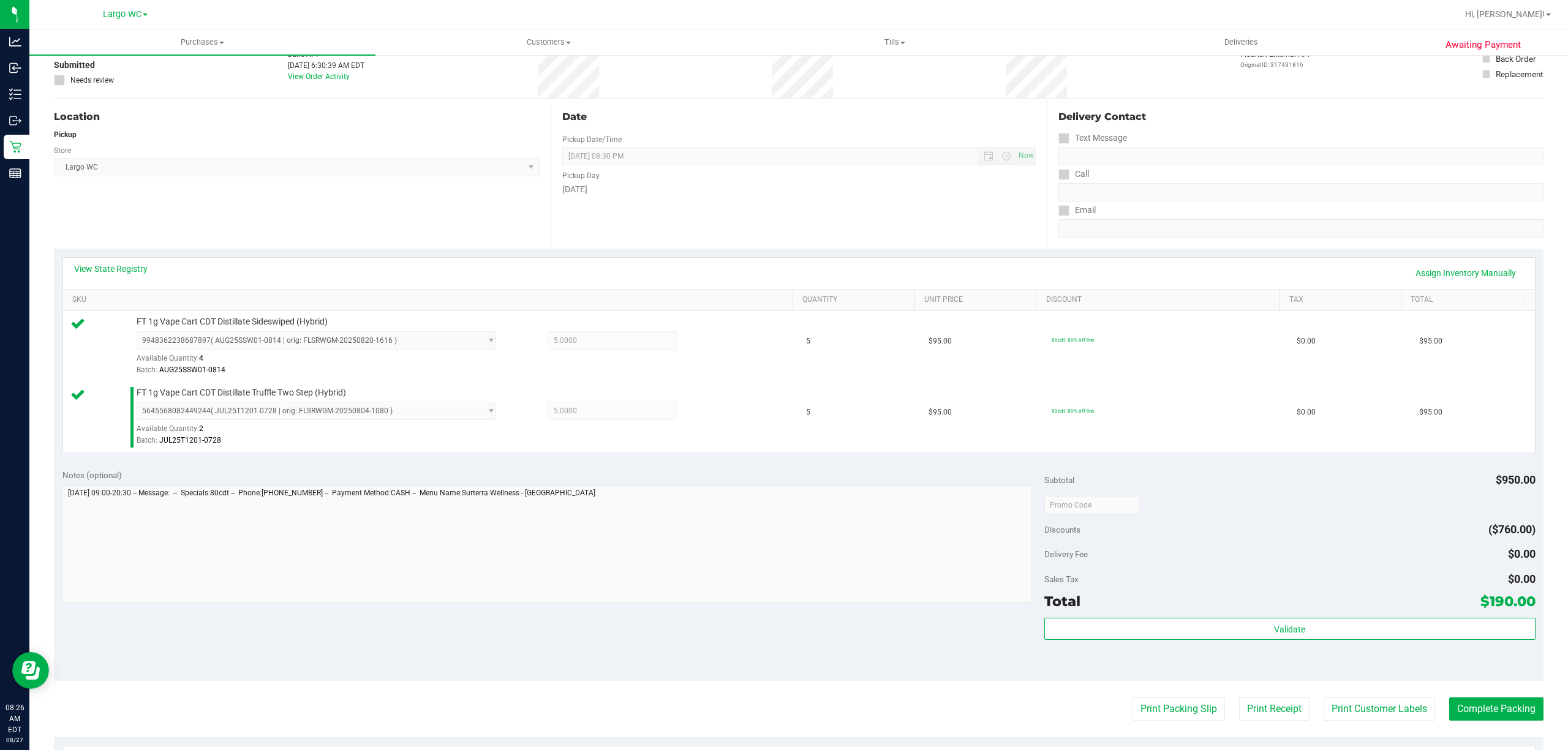
scroll to position [88, 0]
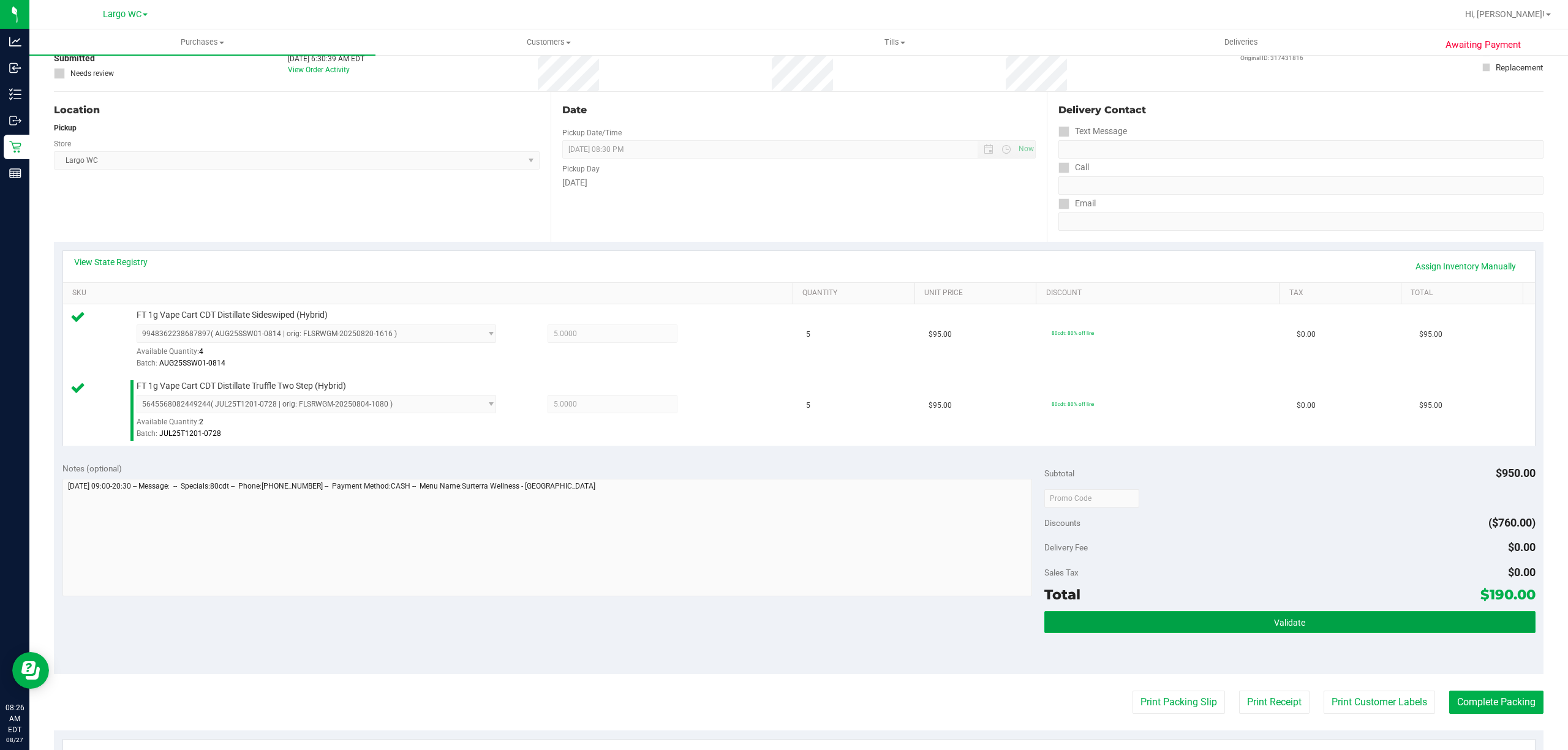
click at [1281, 631] on button "Validate" at bounding box center [1290, 622] width 491 height 22
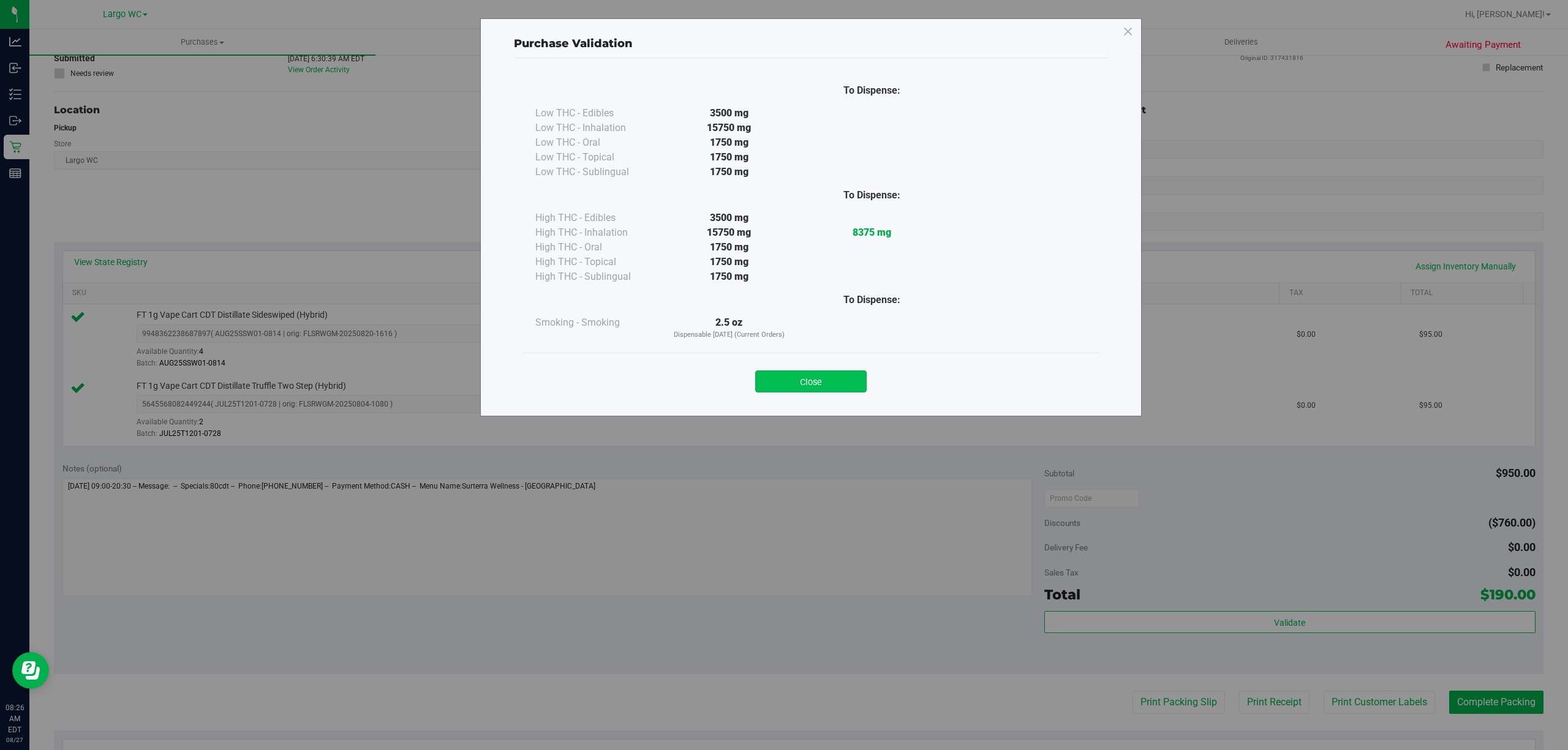
click at [822, 388] on button "Close" at bounding box center [811, 382] width 111 height 22
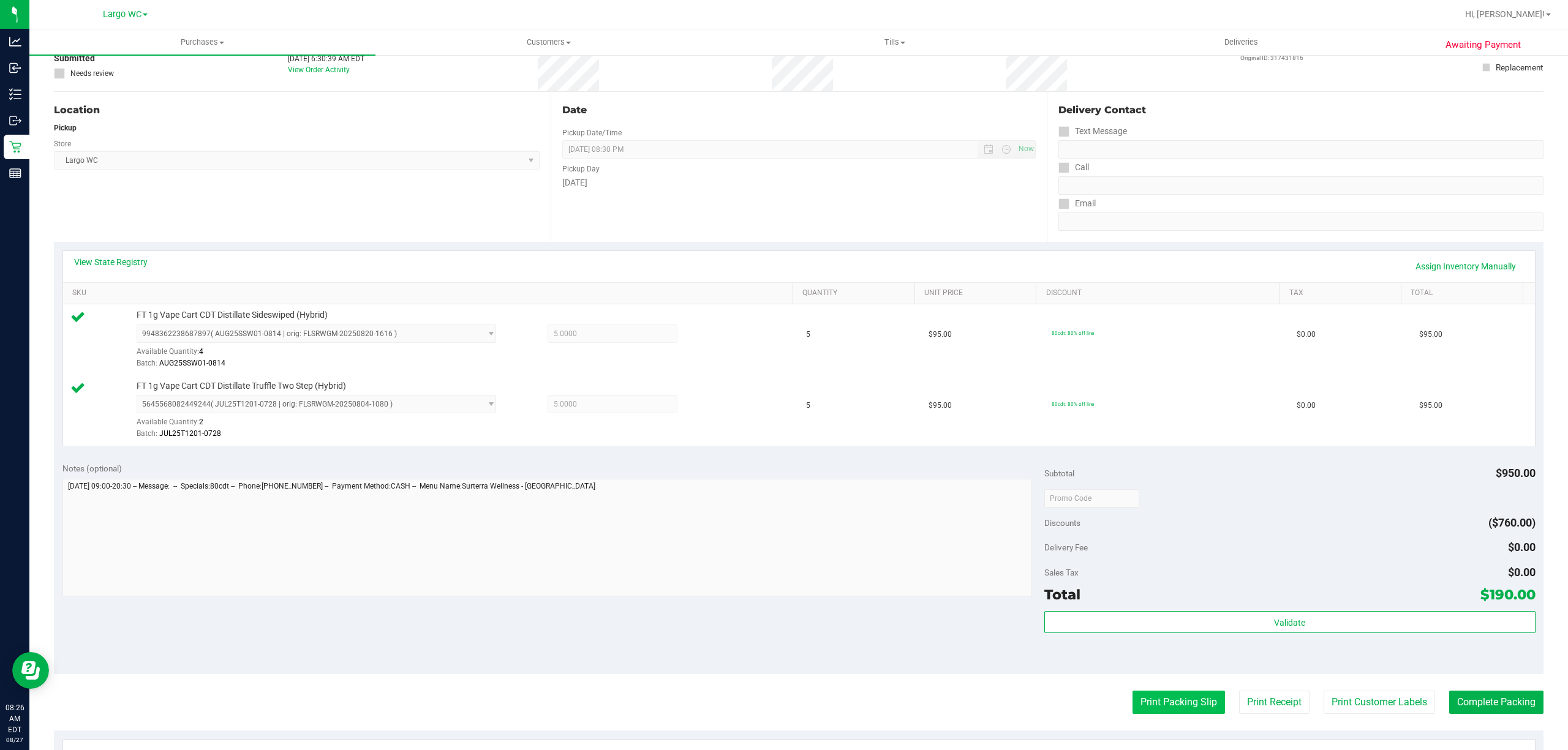
click at [1138, 703] on button "Print Packing Slip" at bounding box center [1178, 702] width 92 height 23
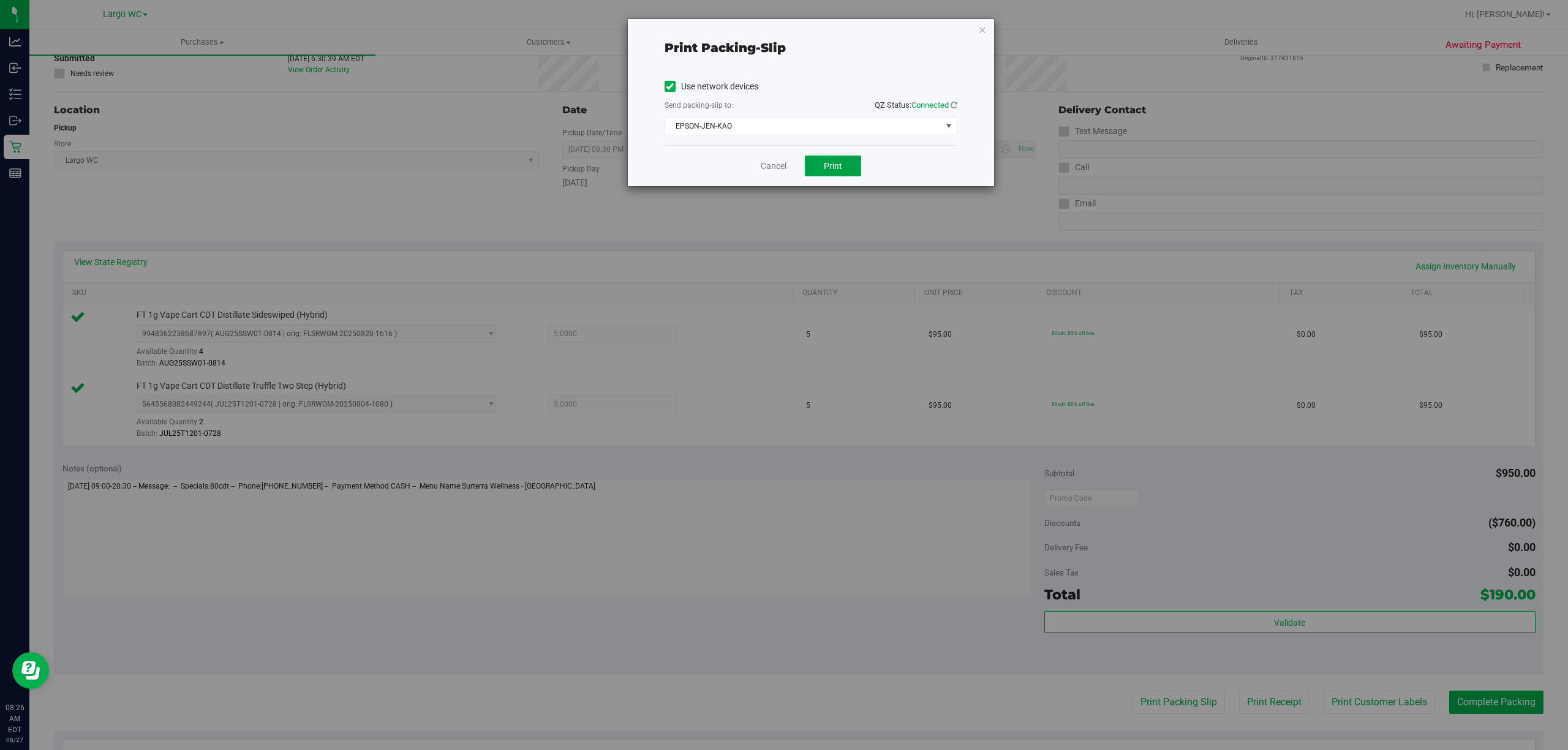
click at [836, 173] on button "Print" at bounding box center [832, 166] width 56 height 21
click at [765, 167] on link "Cancel" at bounding box center [773, 166] width 25 height 13
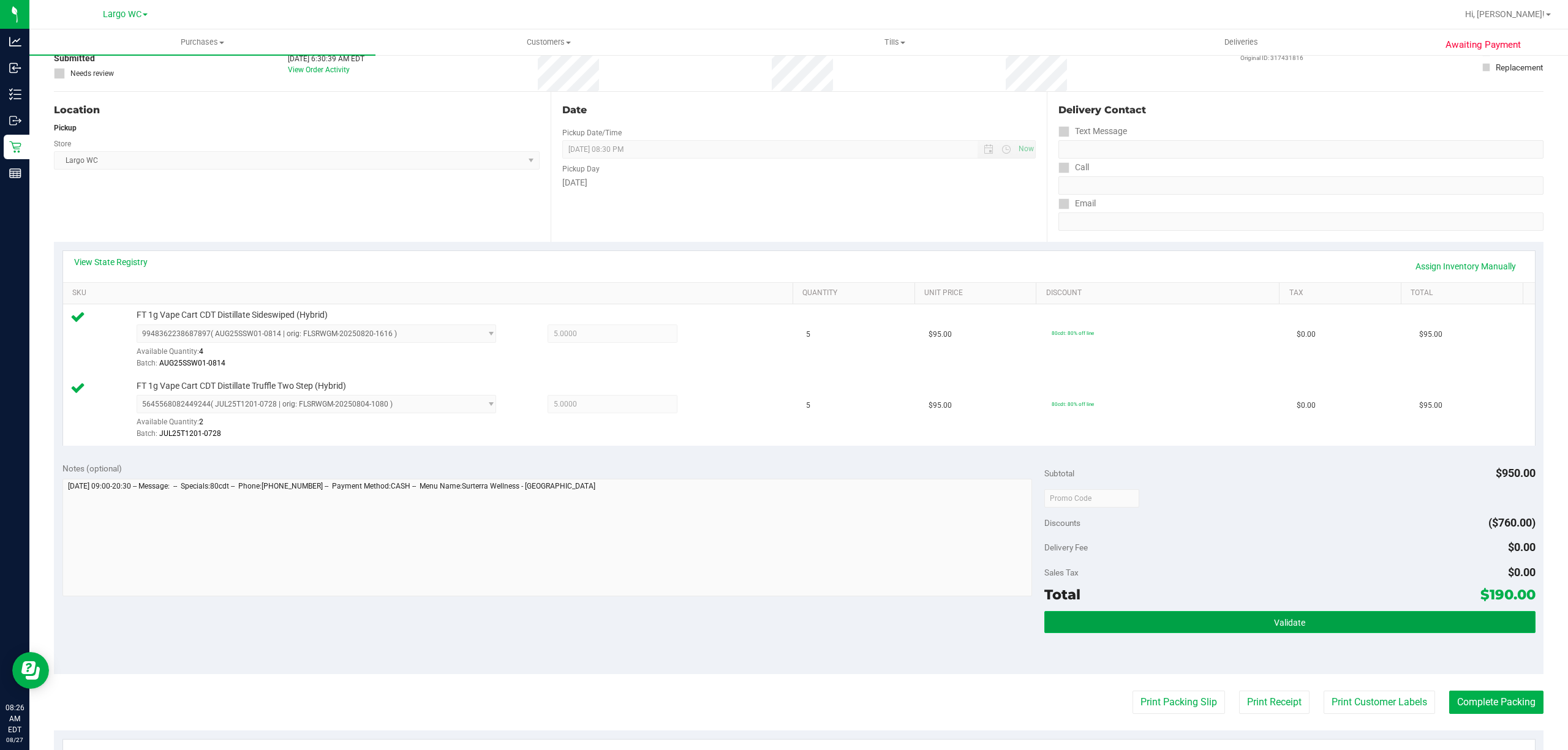
click at [1197, 623] on button "Validate" at bounding box center [1290, 622] width 491 height 22
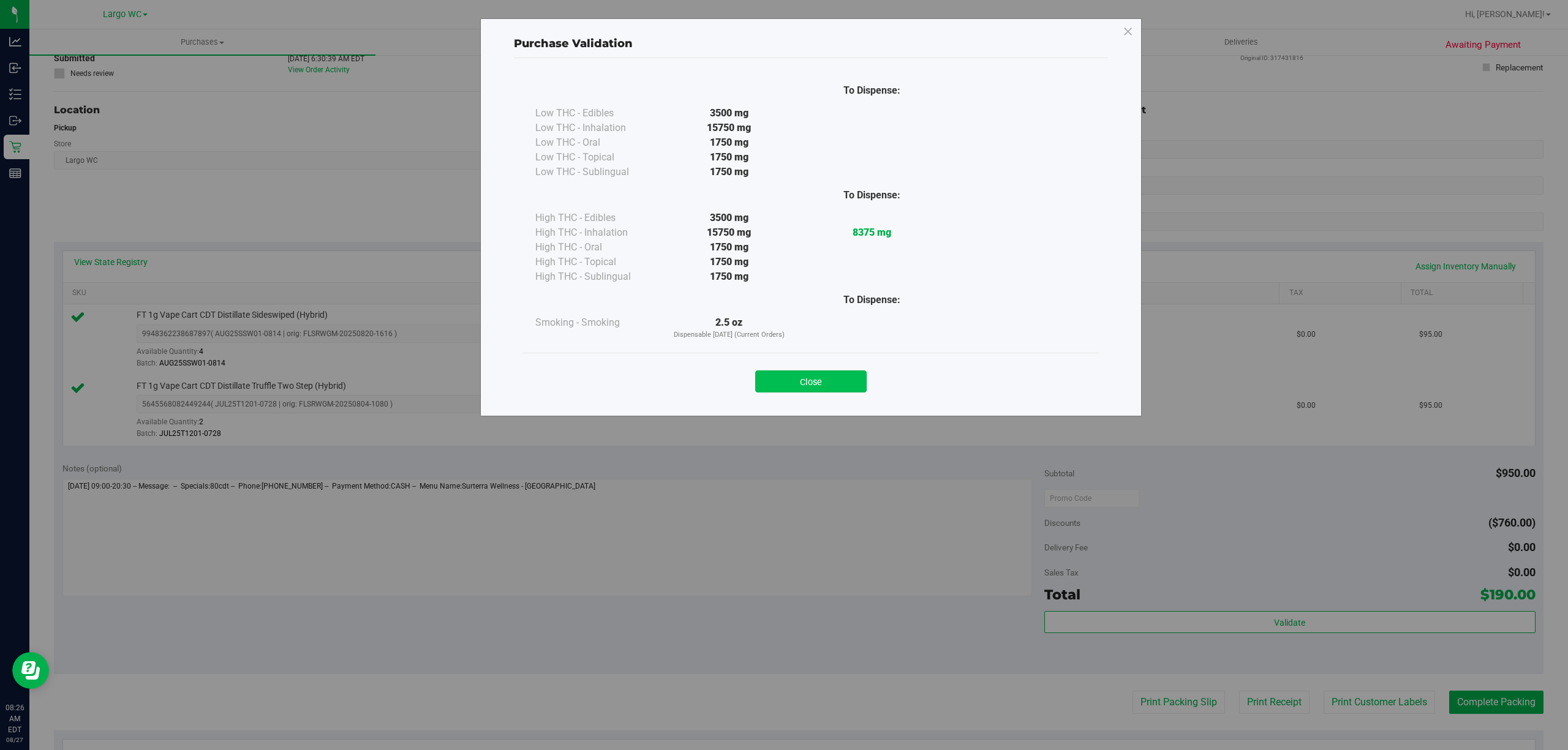
click at [819, 380] on button "Close" at bounding box center [811, 382] width 111 height 22
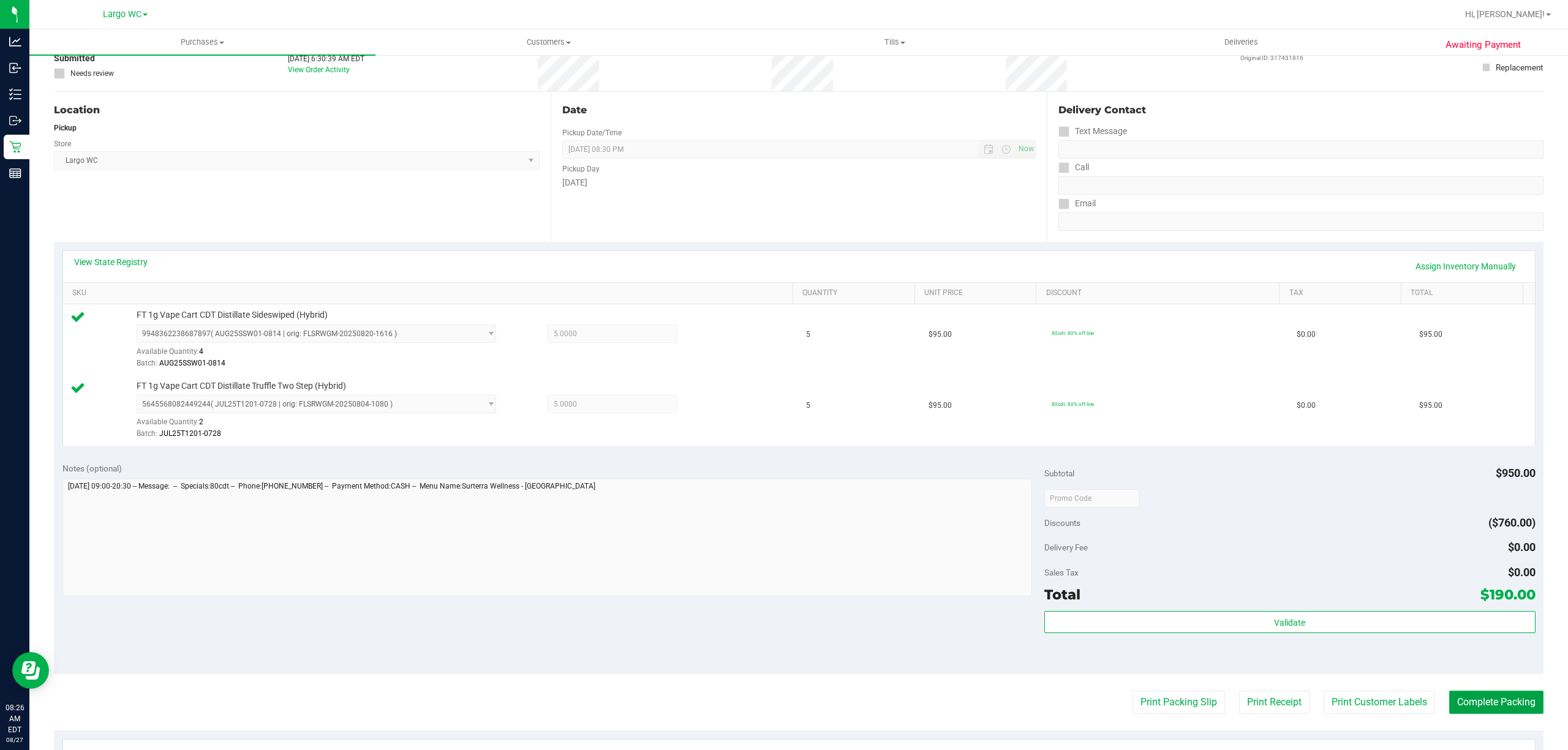
click at [1506, 704] on button "Complete Packing" at bounding box center [1495, 702] width 94 height 23
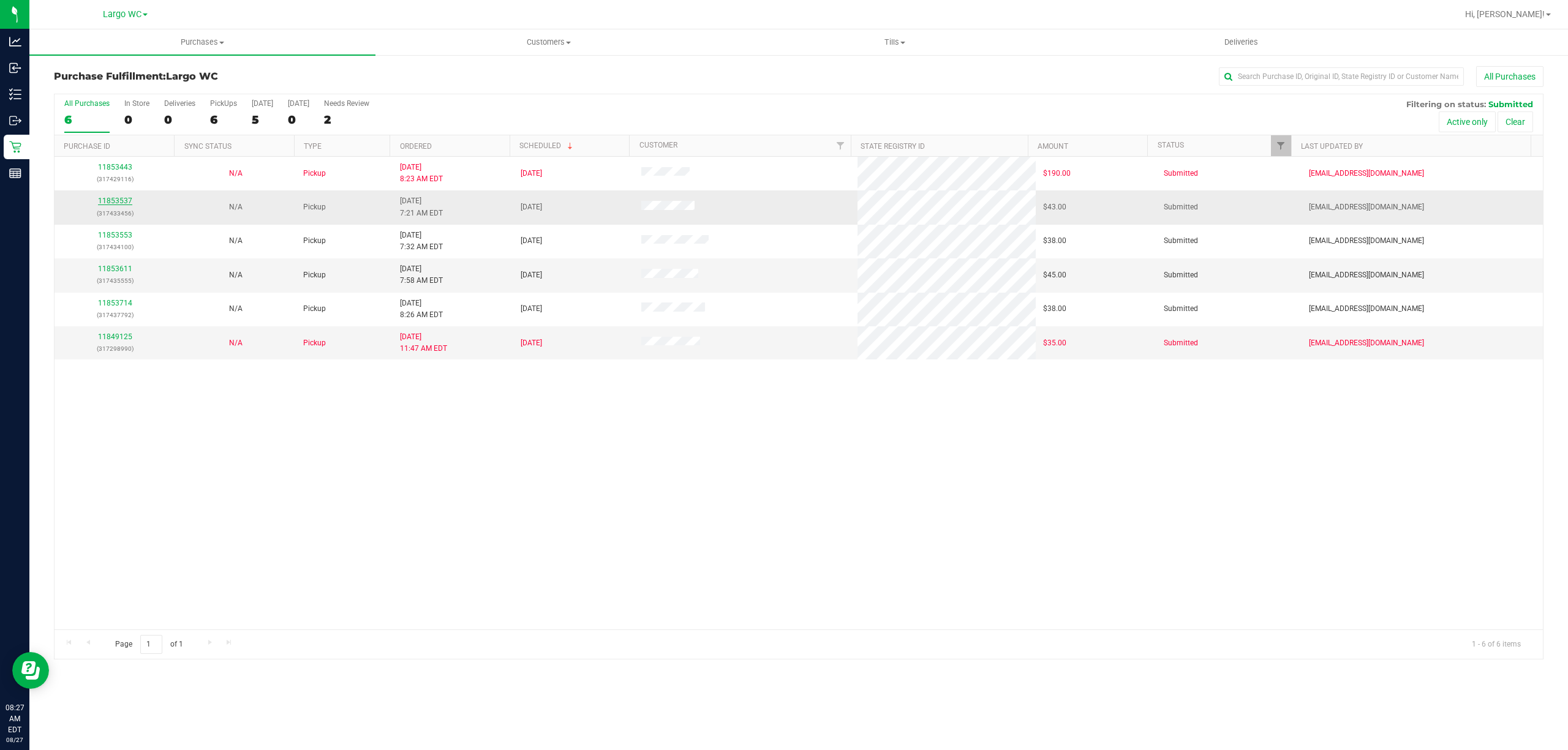
click at [122, 204] on link "11853537" at bounding box center [115, 201] width 34 height 9
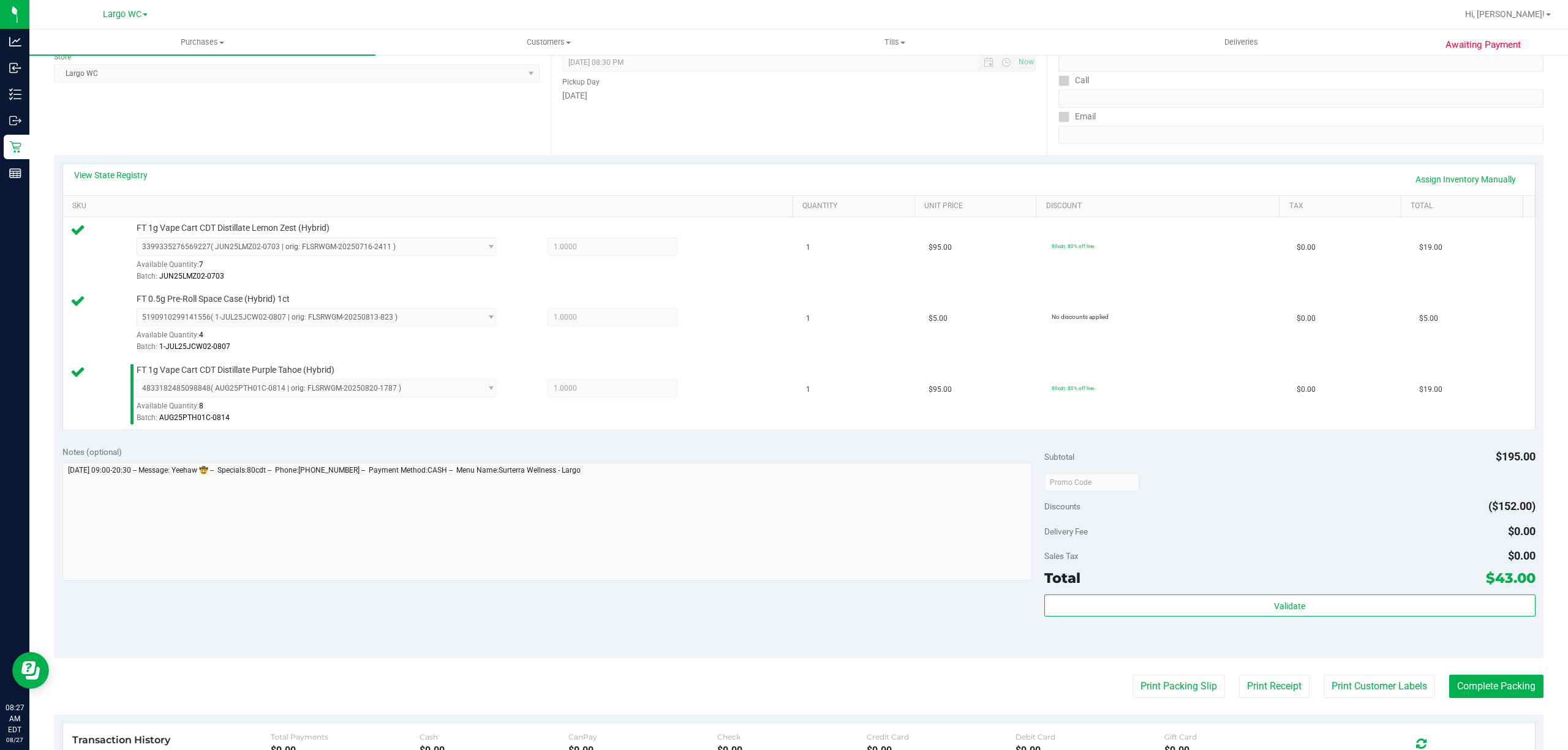
scroll to position [176, 0]
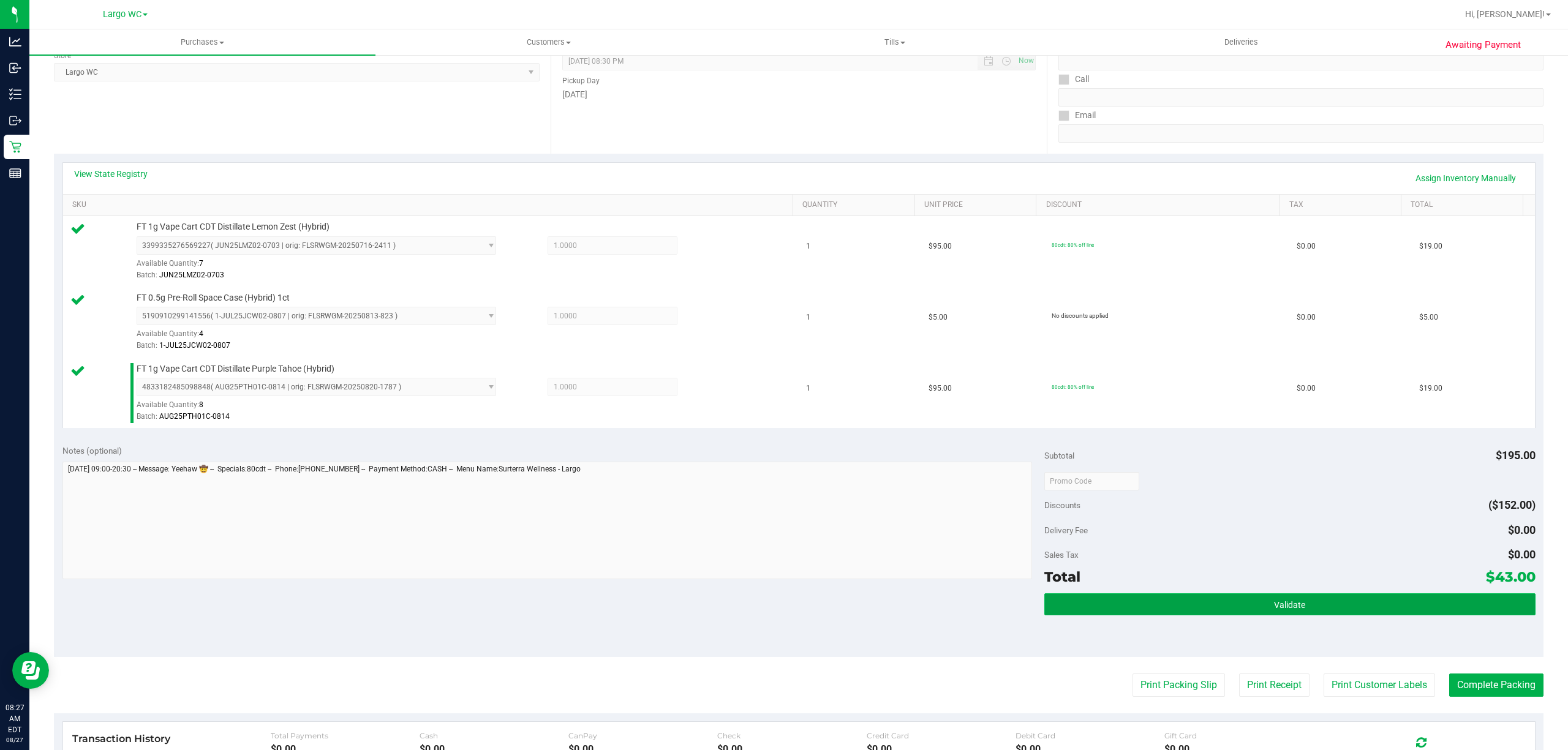
click at [1248, 601] on button "Validate" at bounding box center [1290, 604] width 491 height 22
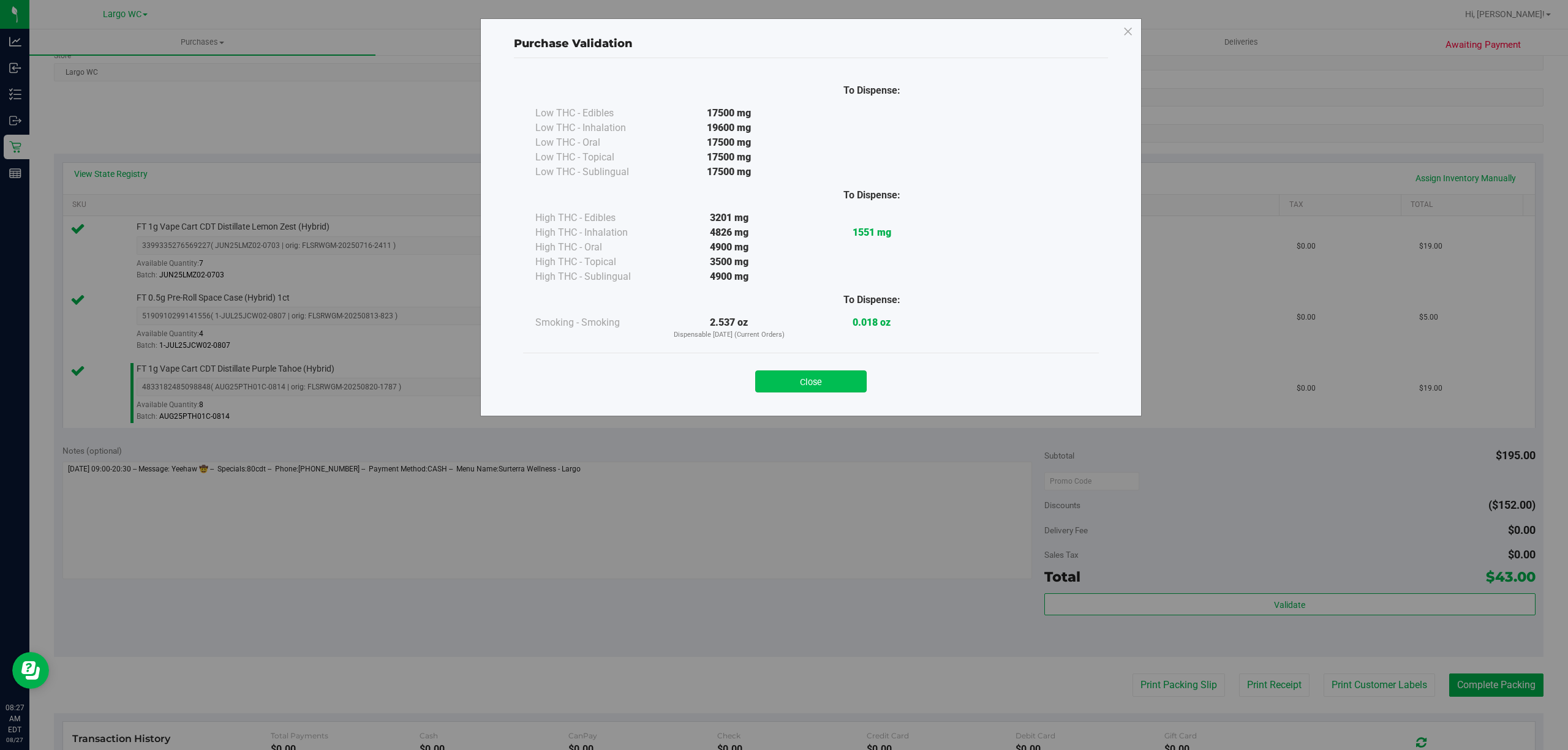
click at [837, 387] on button "Close" at bounding box center [811, 382] width 111 height 22
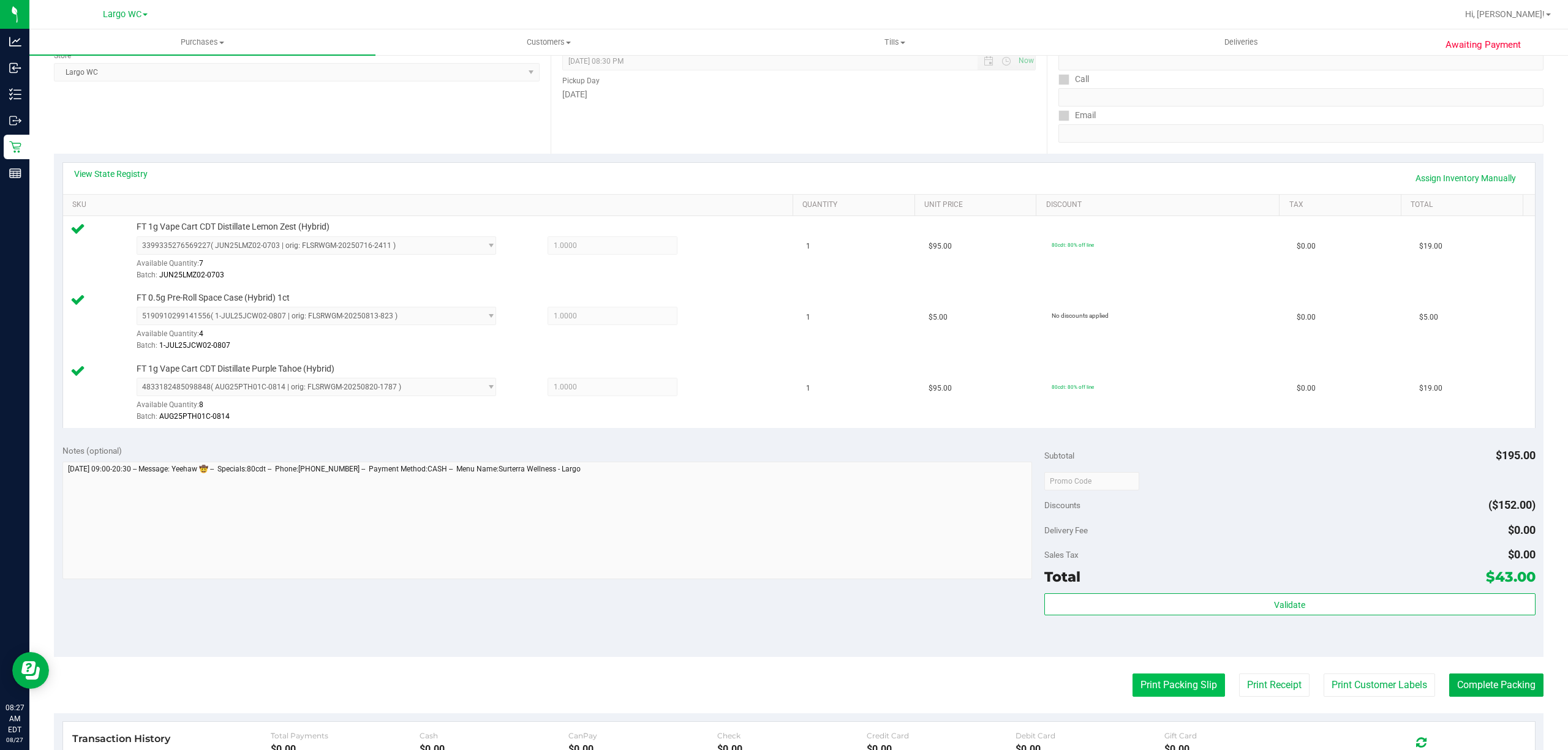
click at [1164, 688] on button "Print Packing Slip" at bounding box center [1178, 685] width 92 height 23
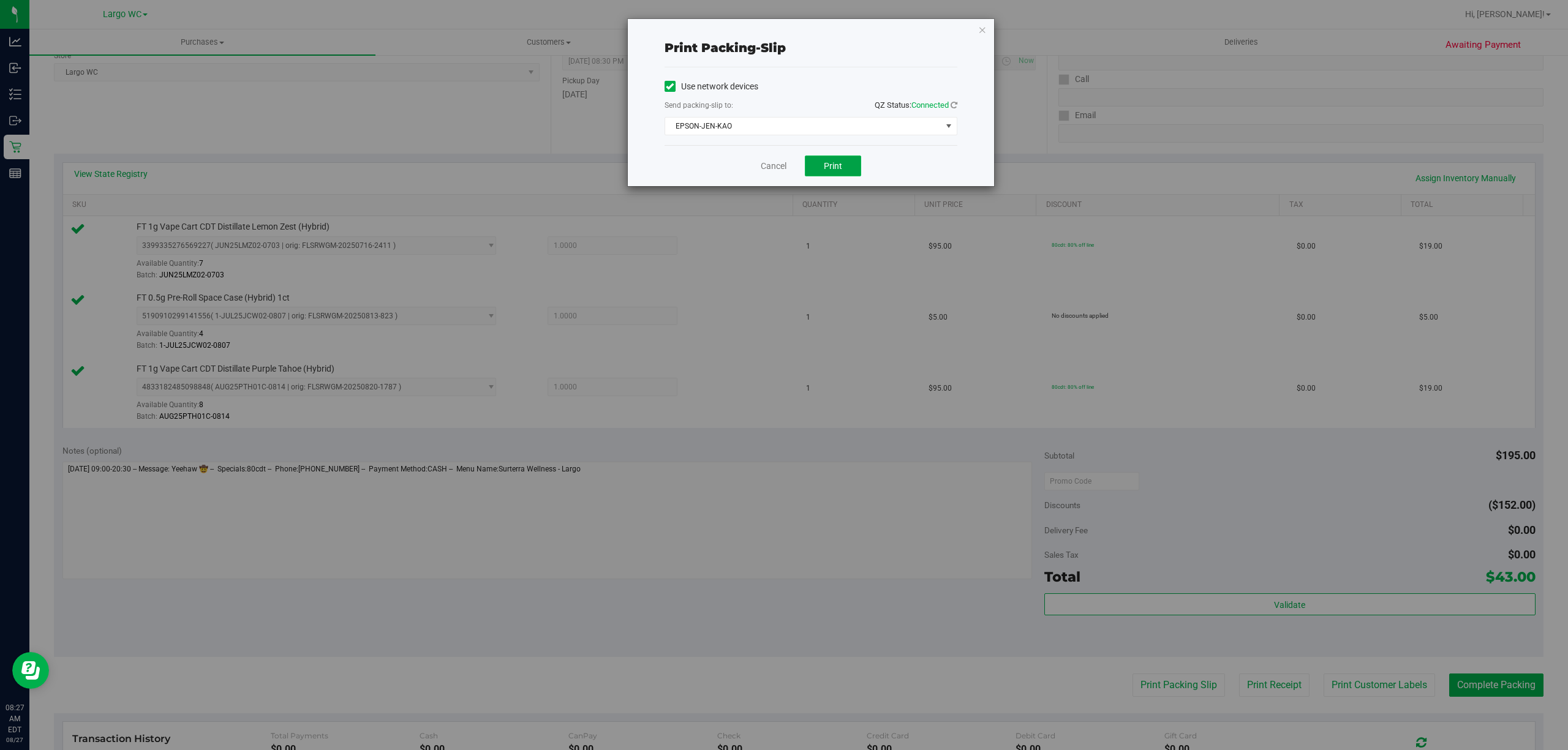
click at [833, 167] on span "Print" at bounding box center [832, 165] width 18 height 9
click at [772, 165] on link "Cancel" at bounding box center [773, 166] width 25 height 13
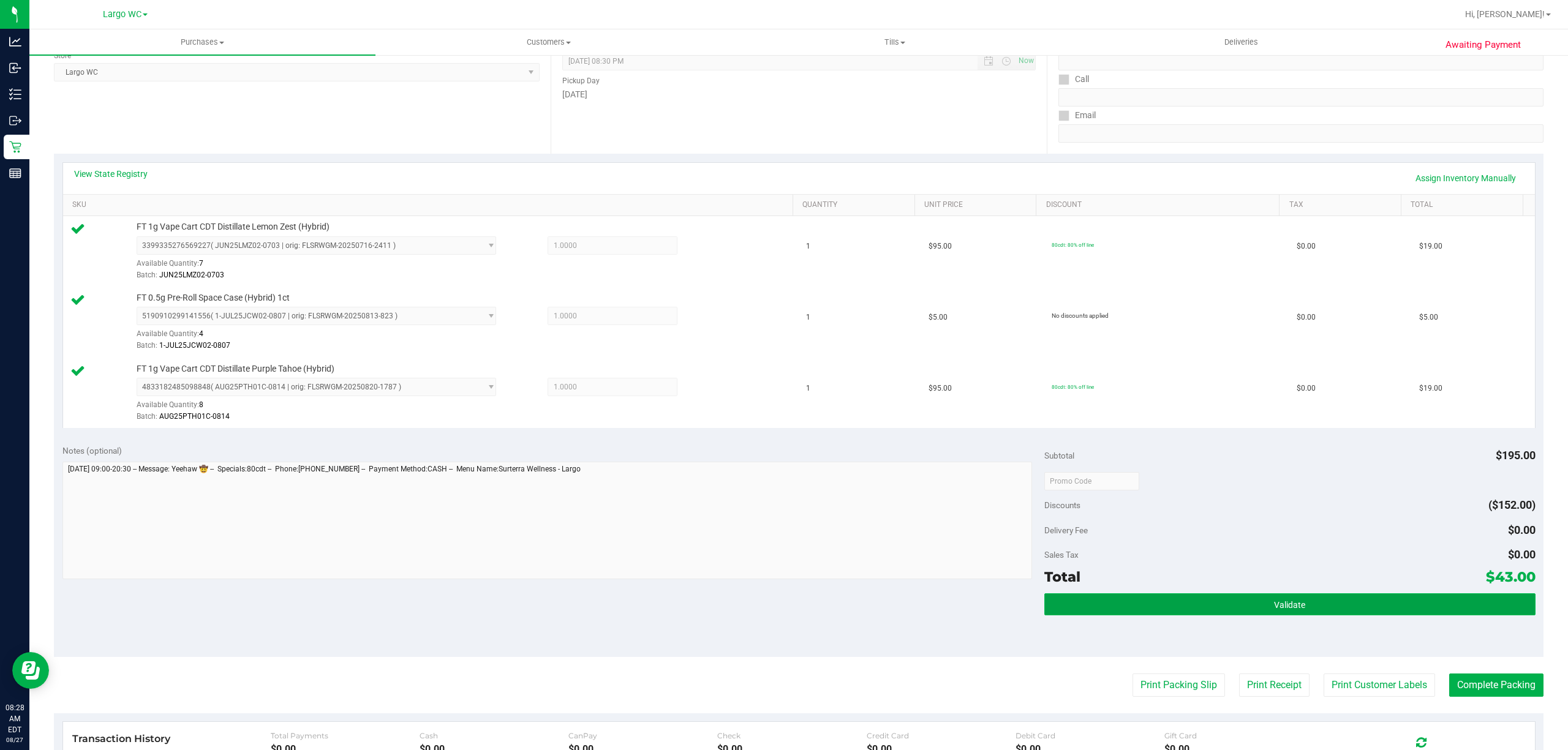
click at [1240, 599] on button "Validate" at bounding box center [1290, 604] width 491 height 22
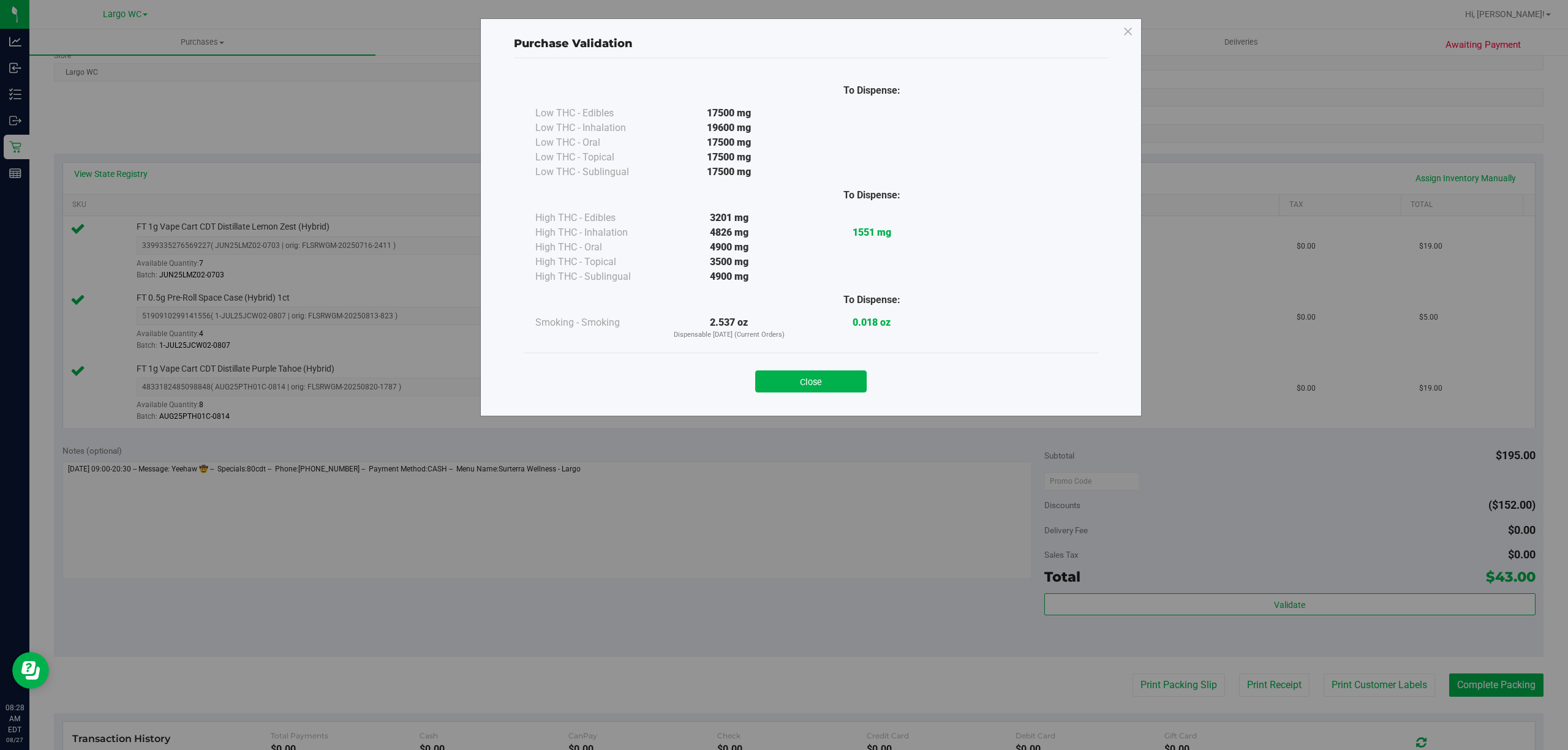
click at [811, 406] on div "Purchase Validation To Dispense: Low THC - Edibles 17500 mg" at bounding box center [811, 217] width 661 height 398
click at [807, 383] on button "Close" at bounding box center [811, 382] width 111 height 22
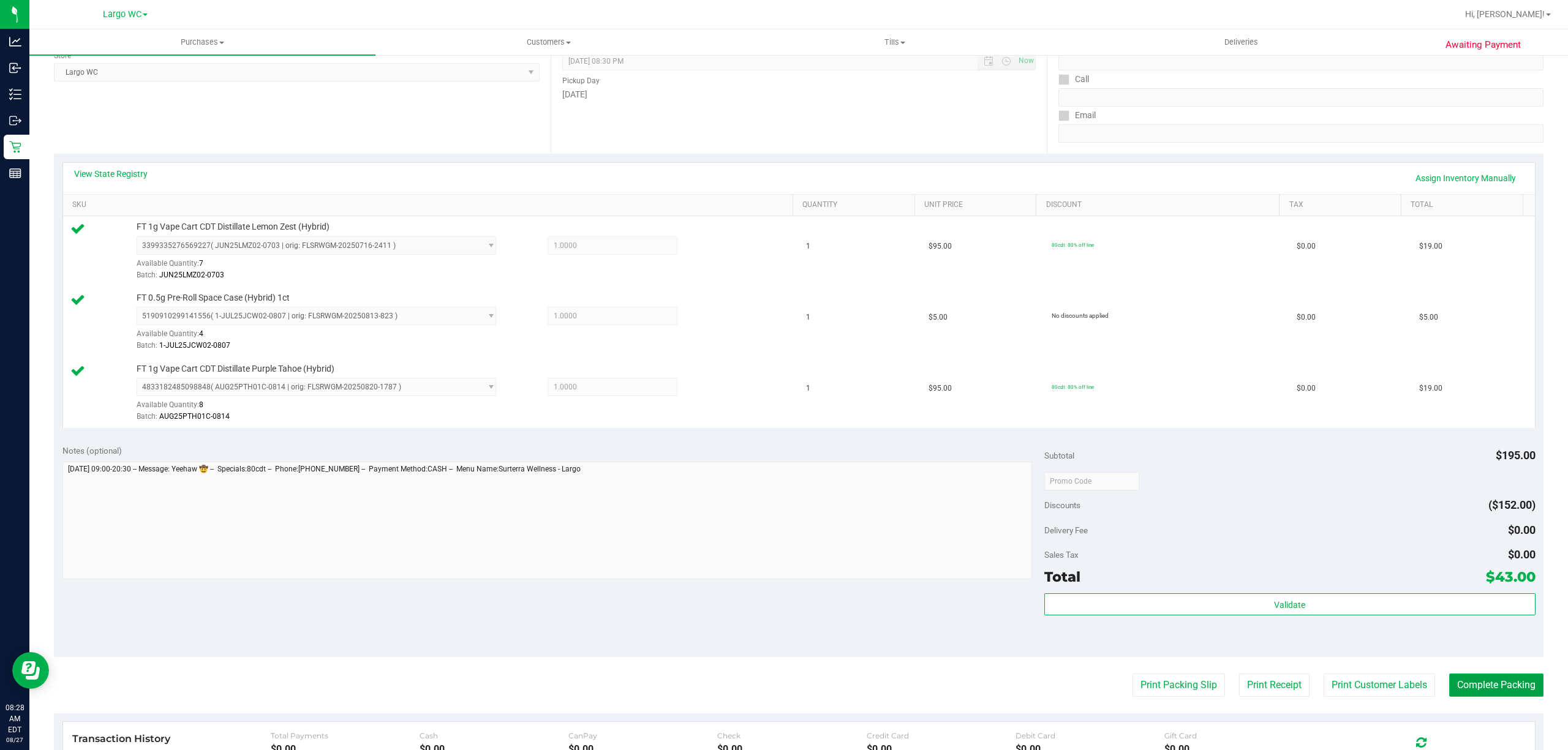
click at [1505, 695] on button "Complete Packing" at bounding box center [1495, 685] width 94 height 23
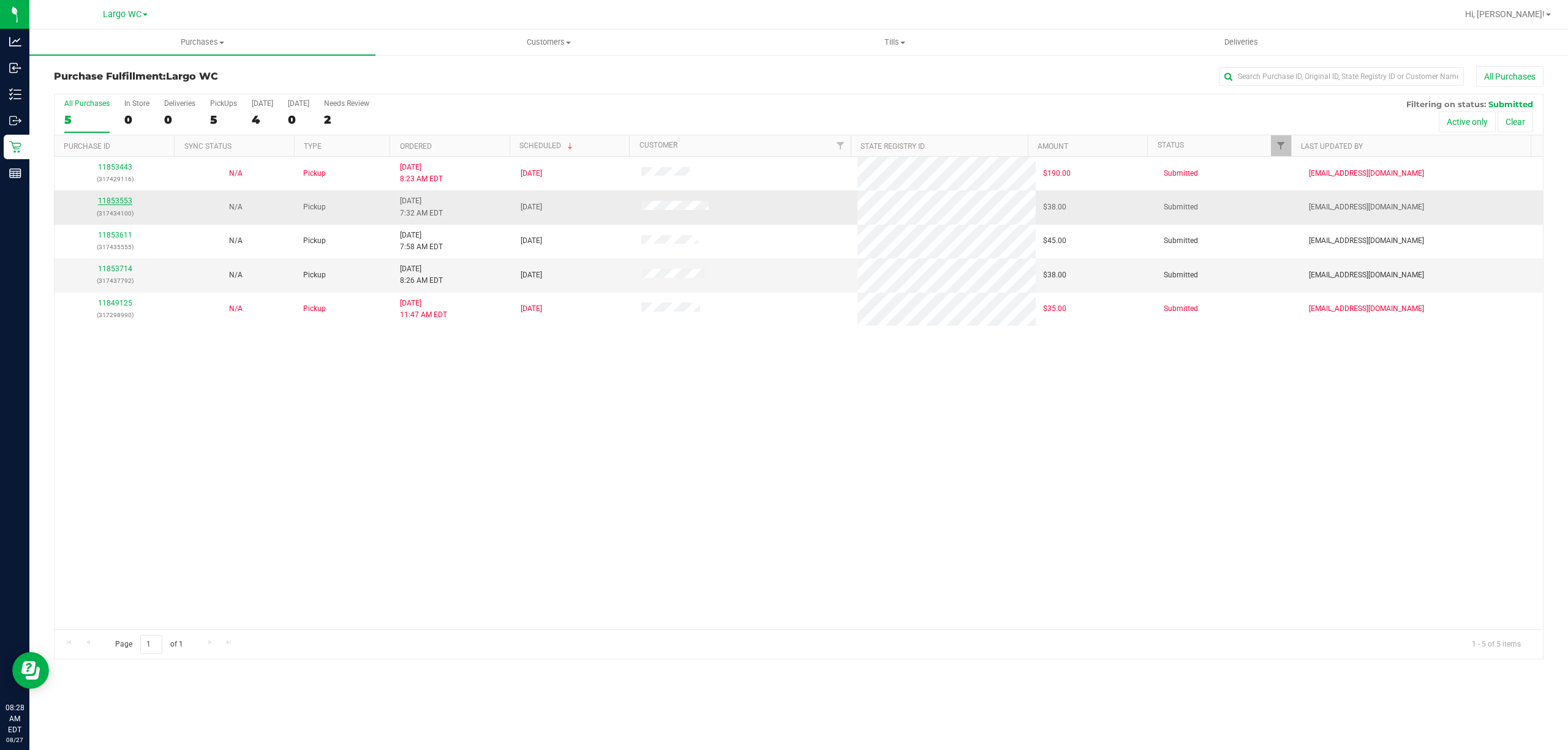
click at [117, 203] on link "11853553" at bounding box center [115, 201] width 34 height 9
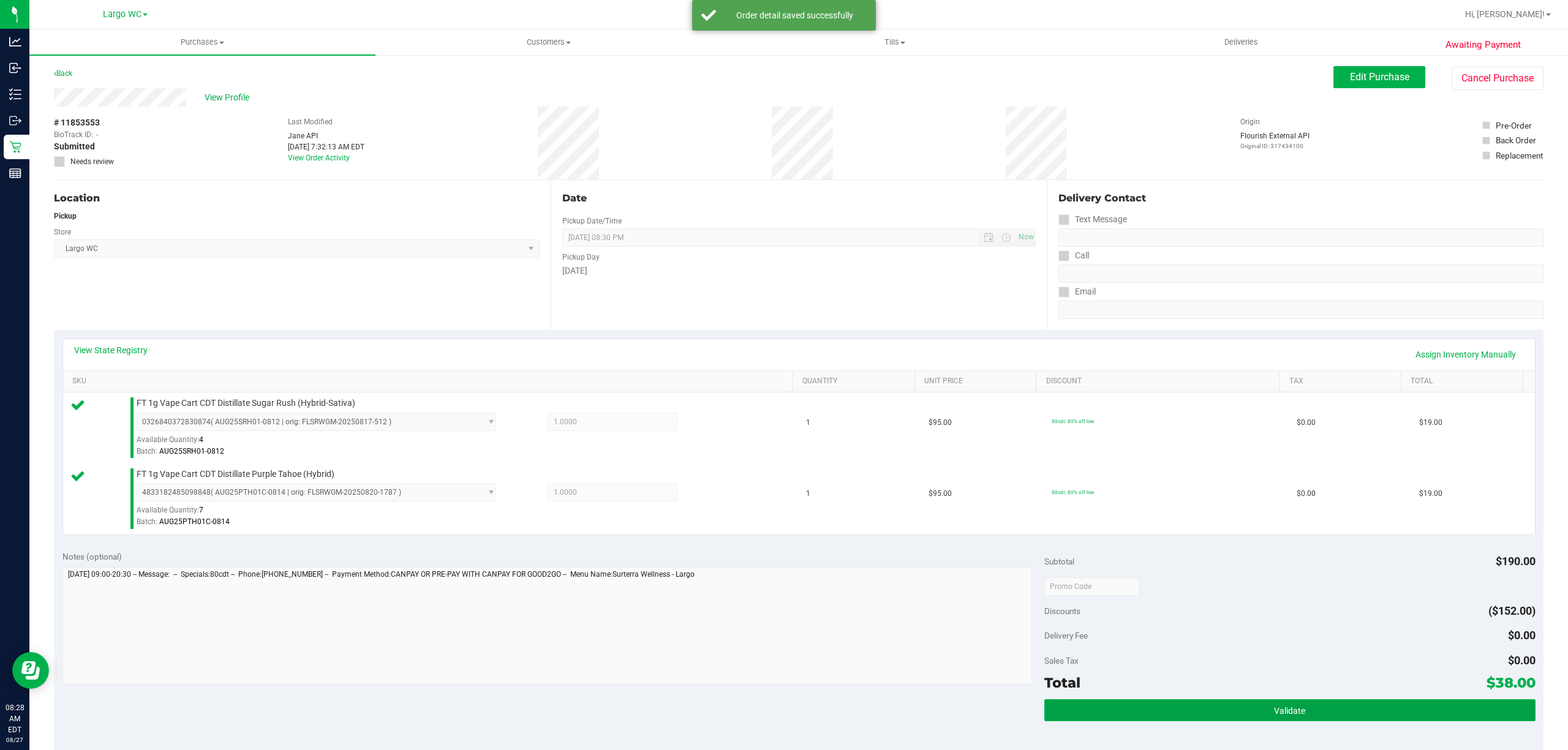
click at [1232, 713] on button "Validate" at bounding box center [1290, 710] width 491 height 22
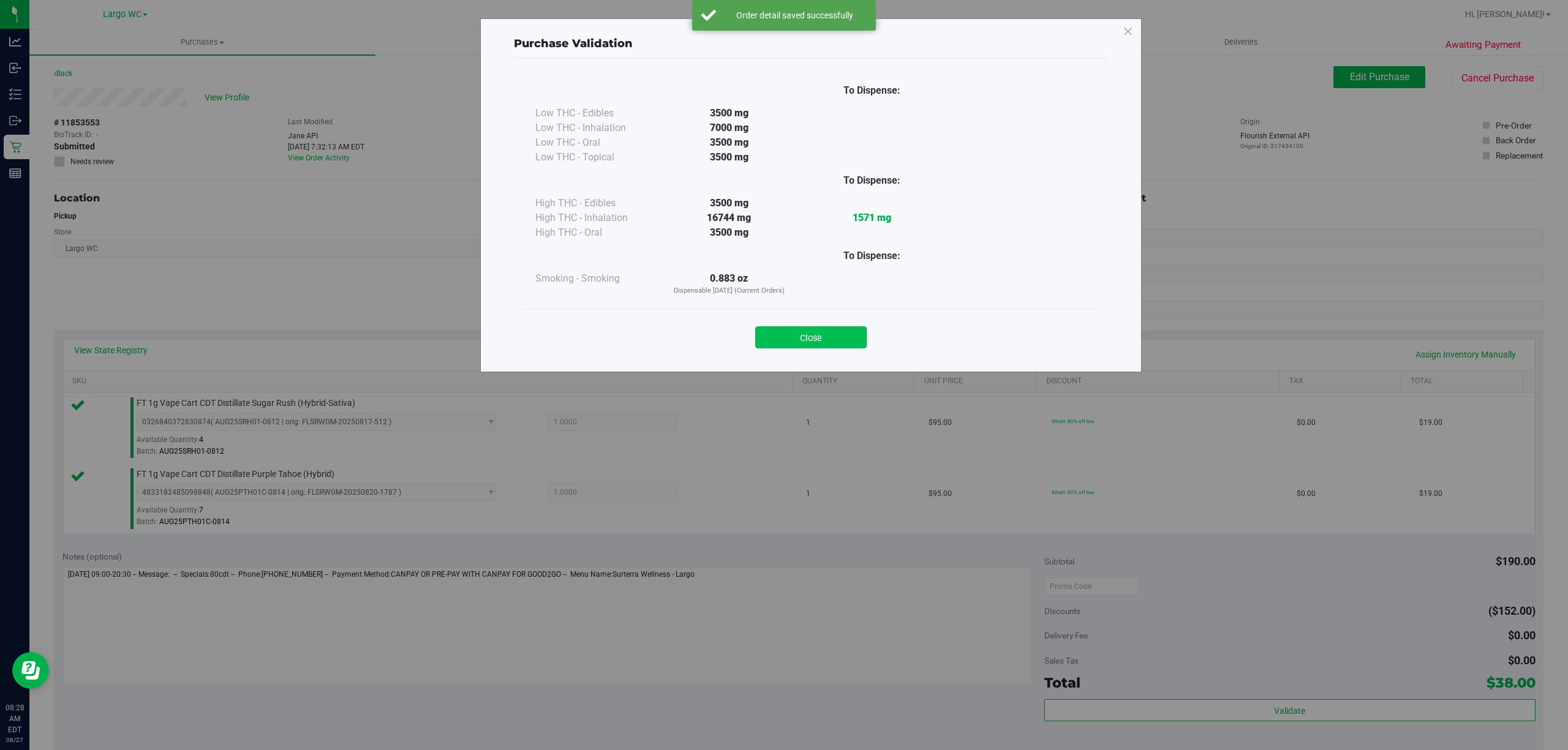
click at [811, 339] on button "Close" at bounding box center [811, 337] width 111 height 22
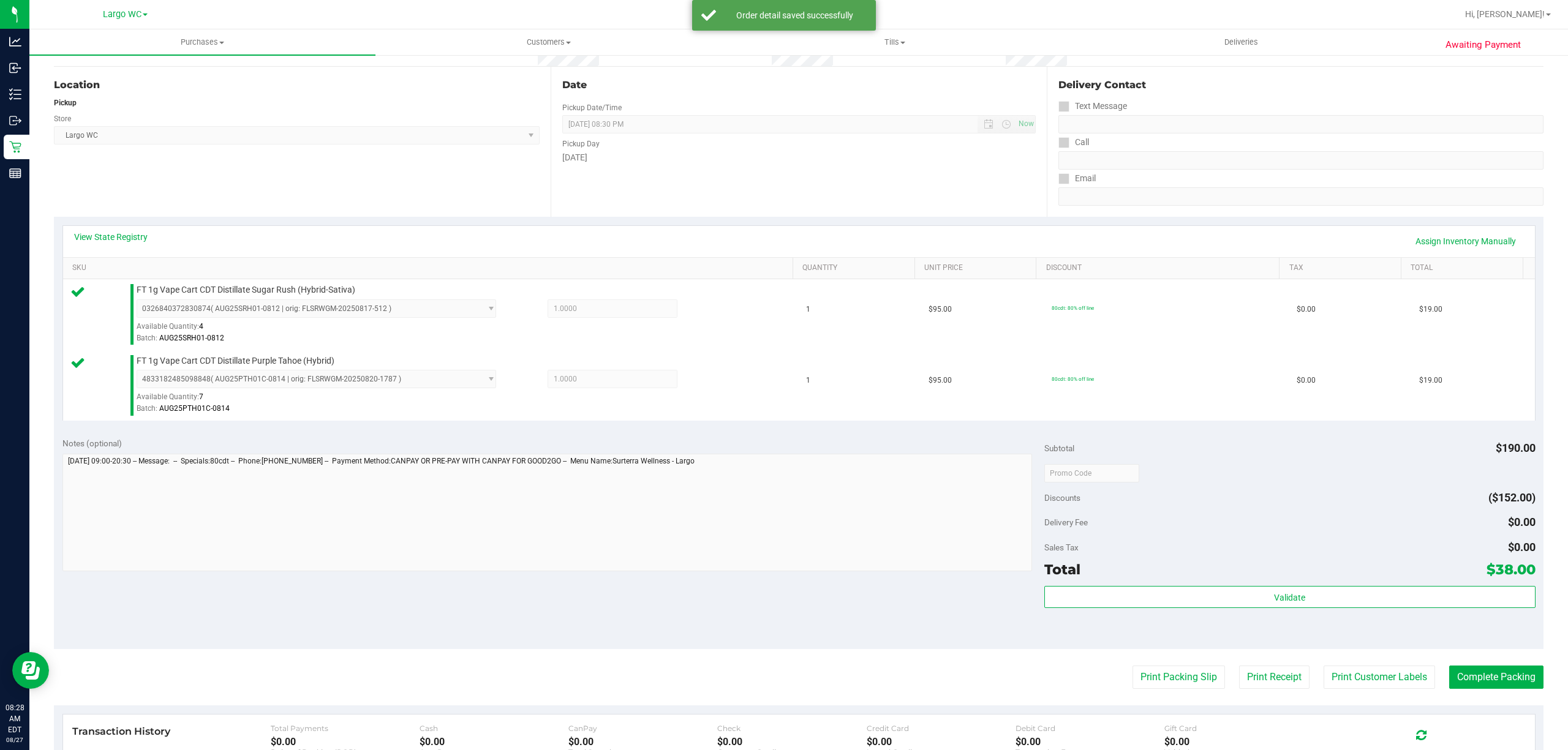
scroll to position [125, 0]
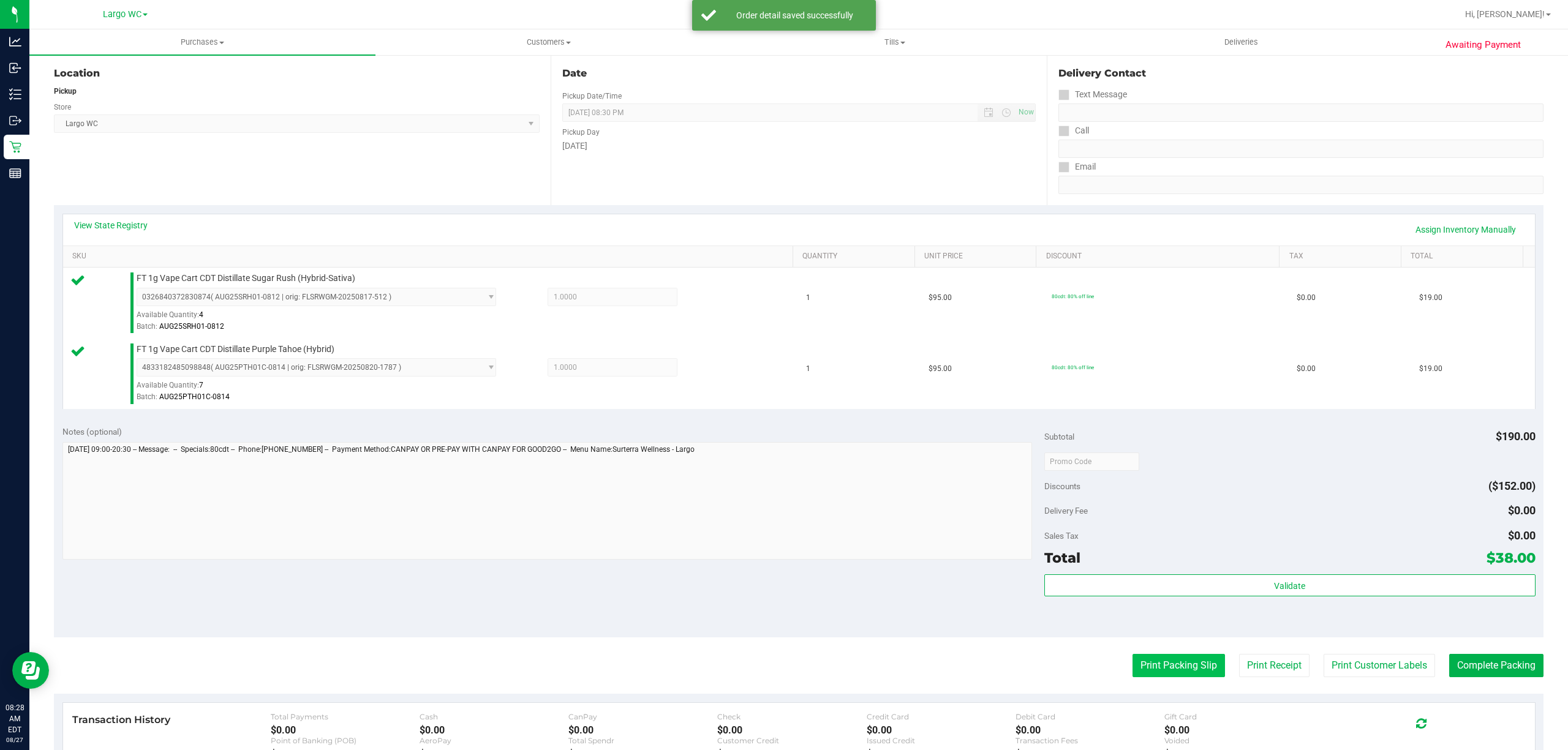
click at [1145, 674] on button "Print Packing Slip" at bounding box center [1178, 666] width 92 height 23
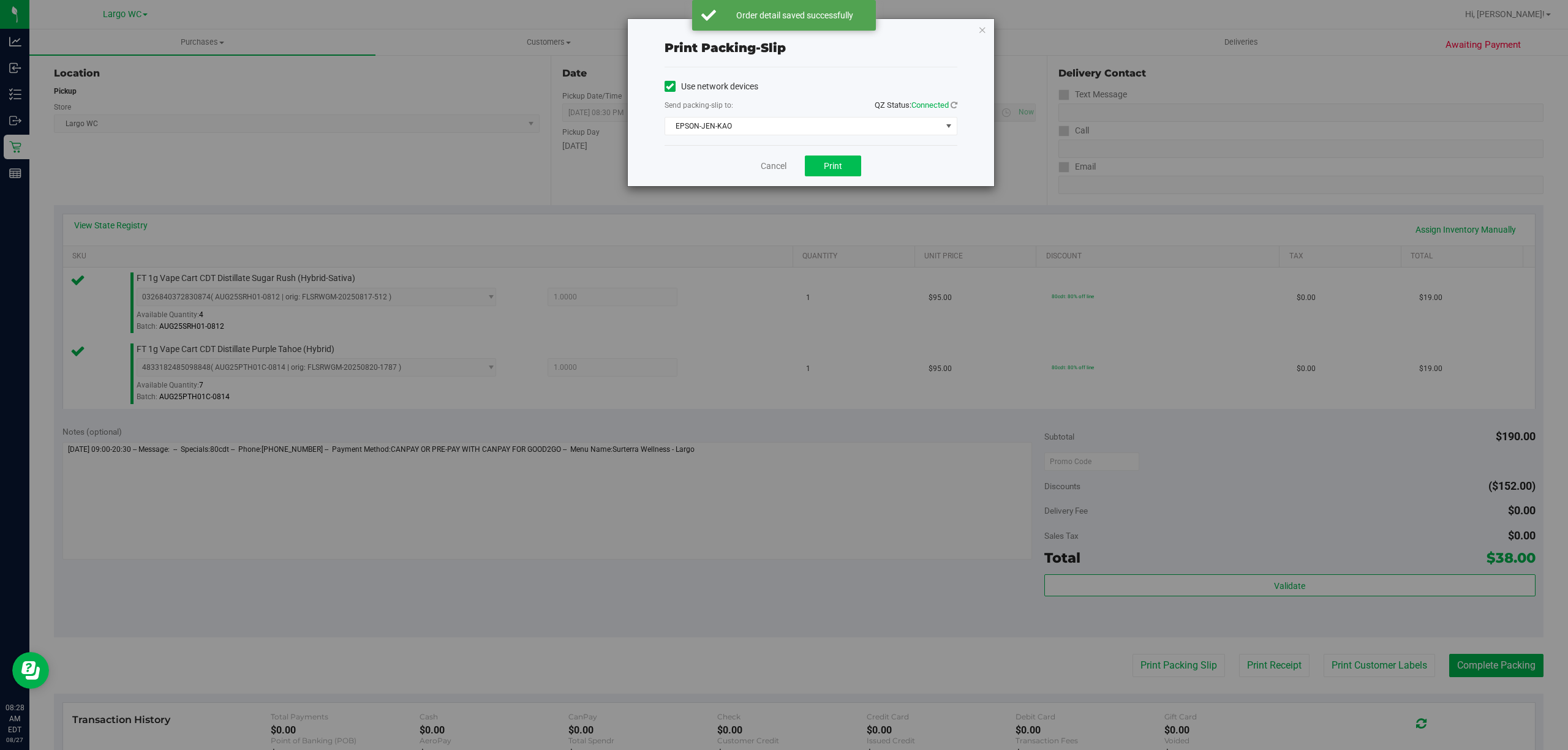
click at [819, 164] on button "Print" at bounding box center [832, 166] width 56 height 21
click at [760, 167] on link "Cancel" at bounding box center [773, 166] width 25 height 13
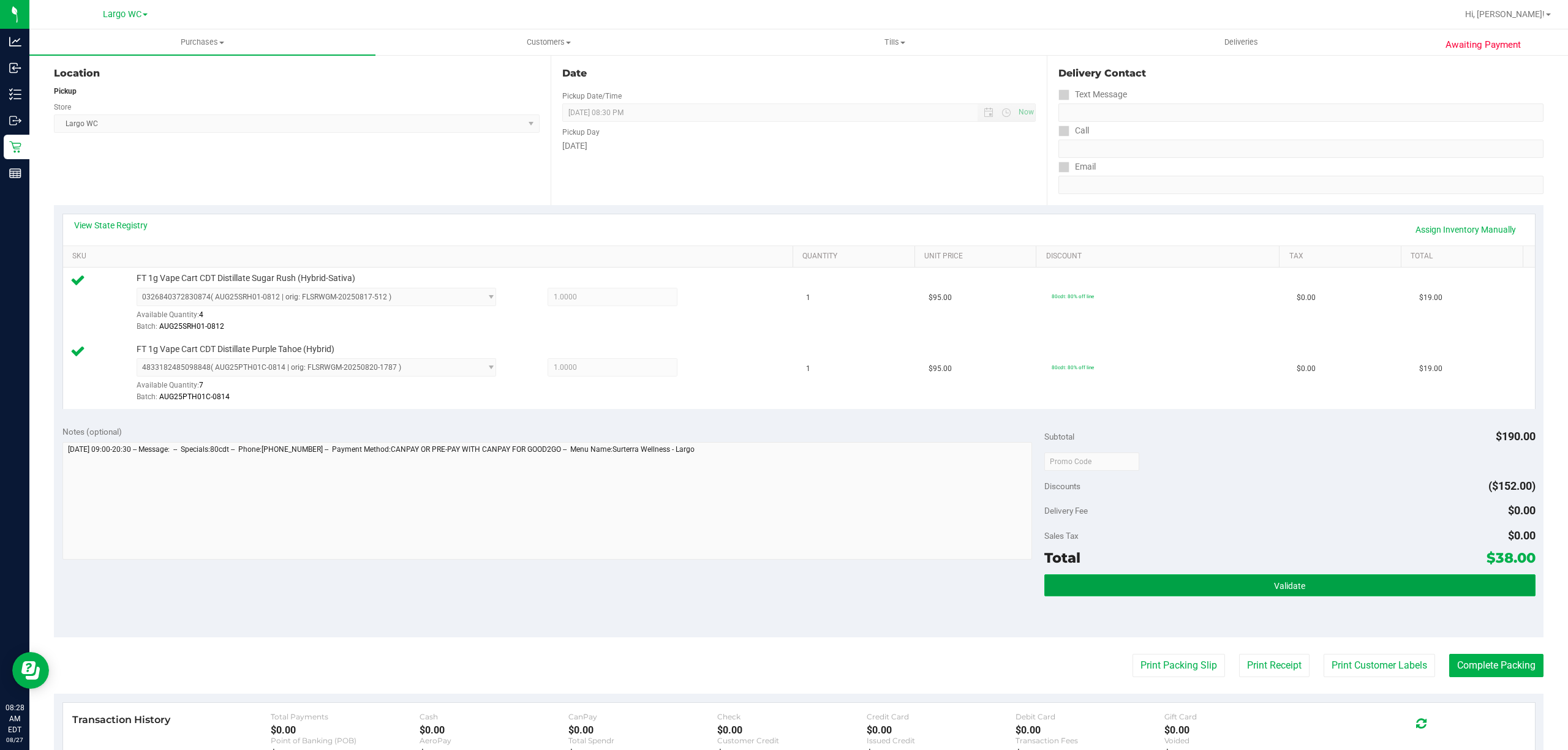
click at [1240, 579] on button "Validate" at bounding box center [1290, 585] width 491 height 22
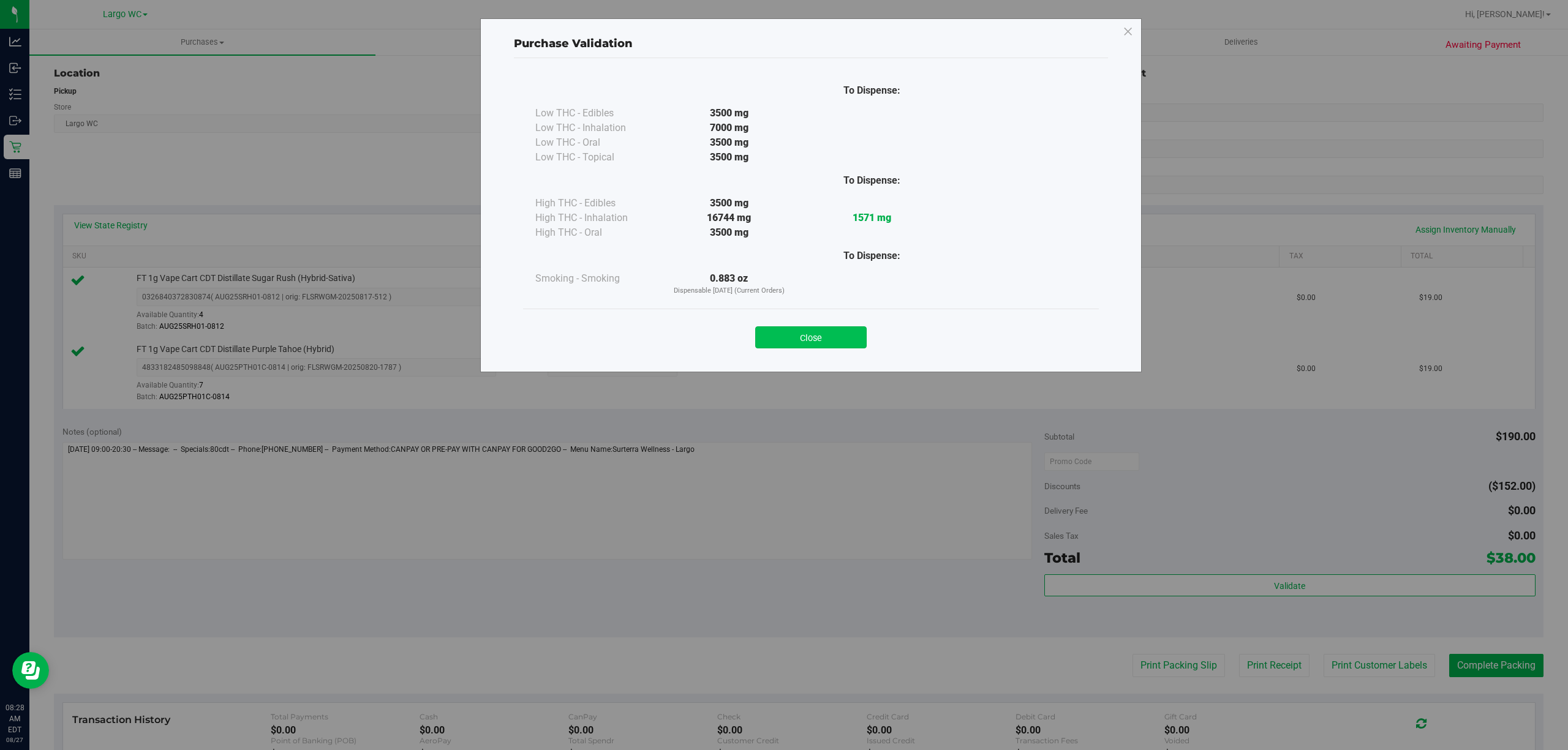
click at [833, 344] on button "Close" at bounding box center [811, 337] width 111 height 22
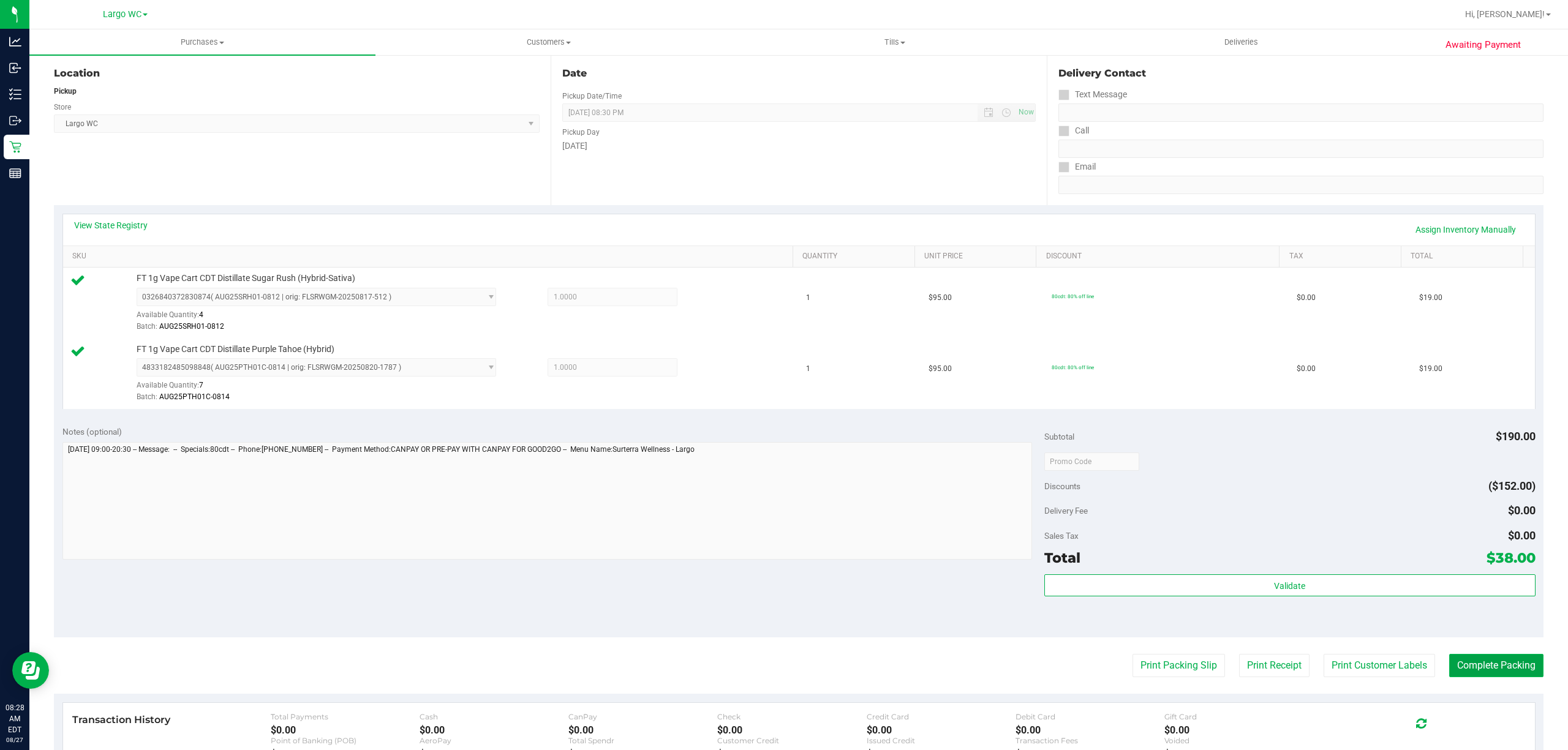
click at [1491, 669] on button "Complete Packing" at bounding box center [1495, 666] width 94 height 23
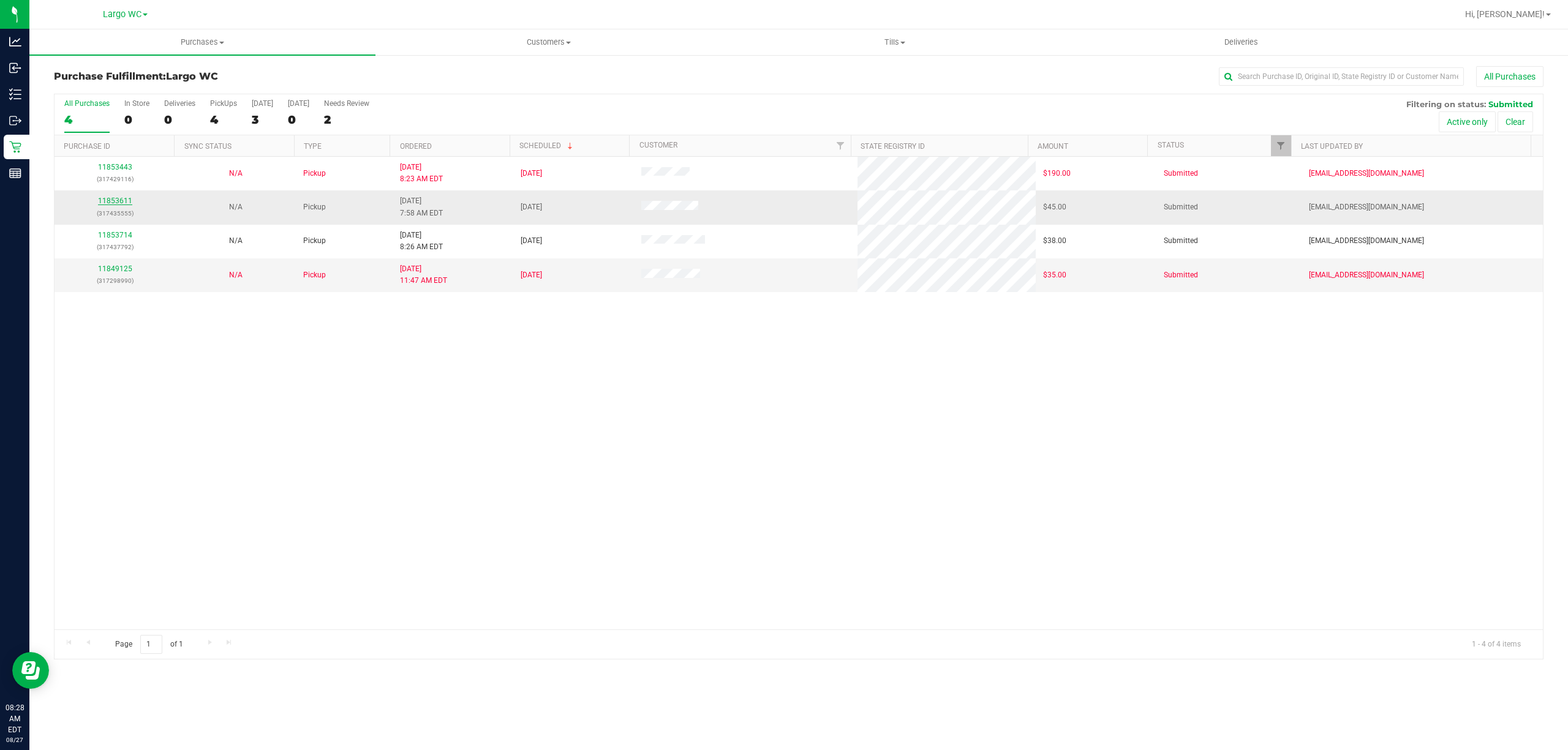
click at [121, 202] on link "11853611" at bounding box center [115, 201] width 34 height 9
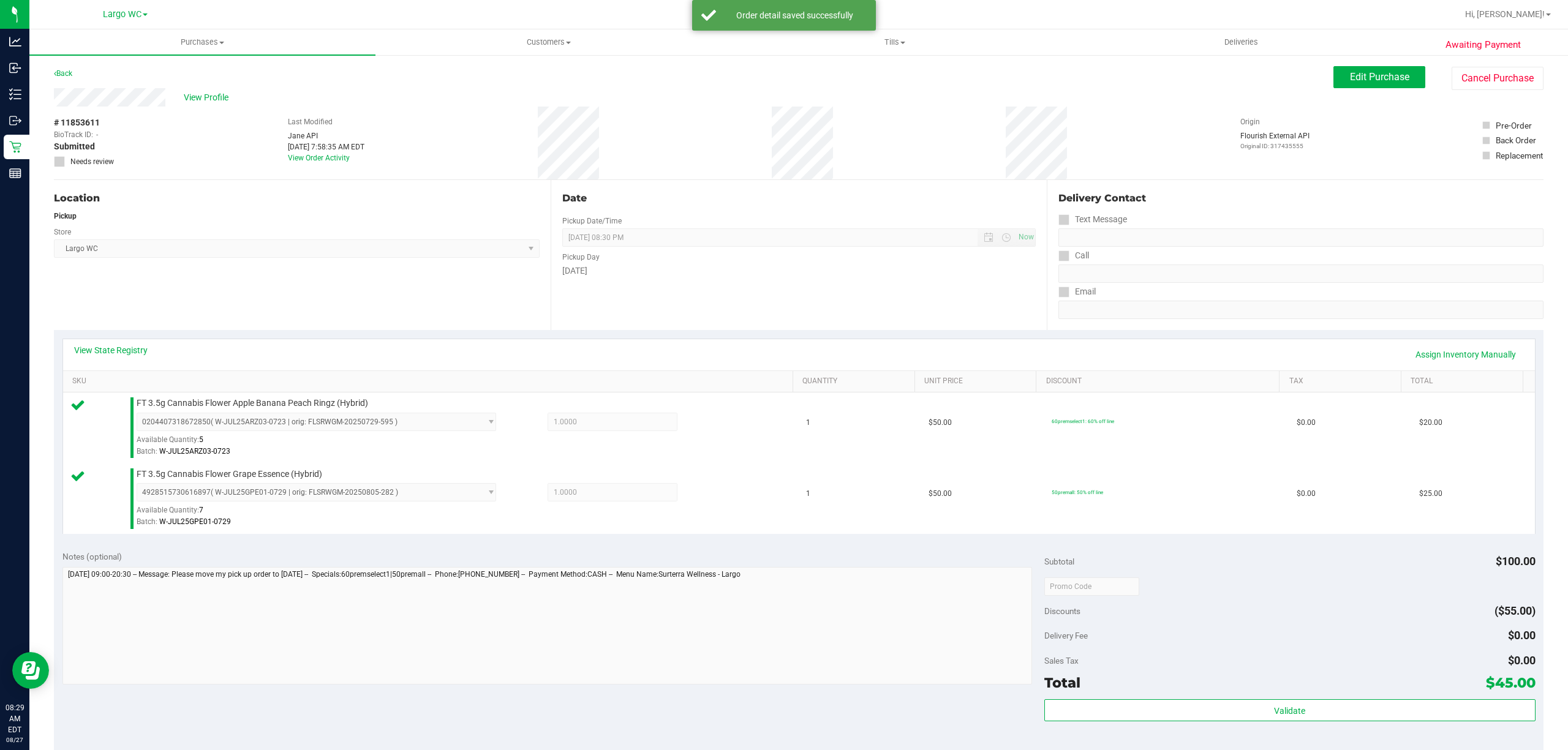
scroll to position [20, 0]
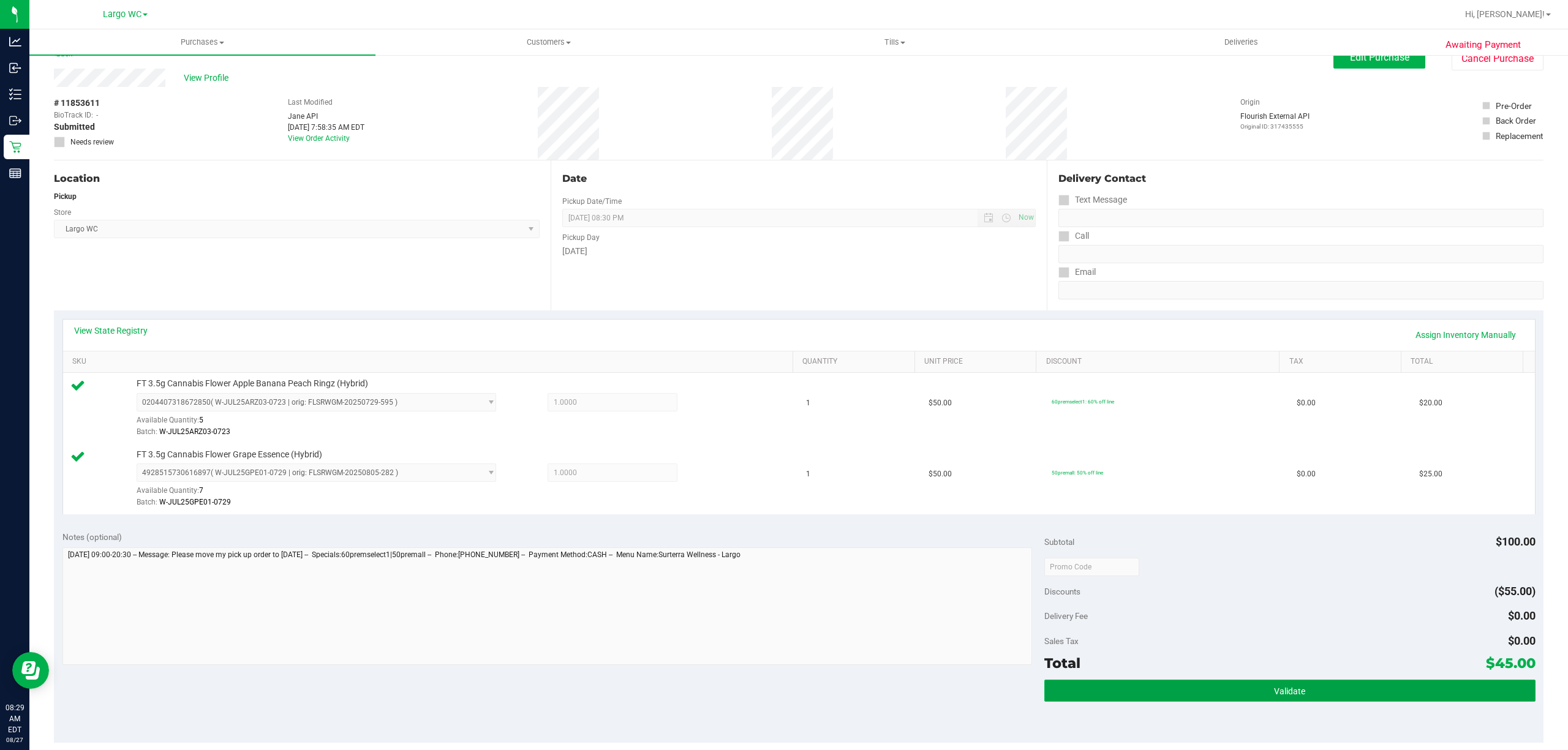
click at [1371, 686] on button "Validate" at bounding box center [1290, 690] width 491 height 22
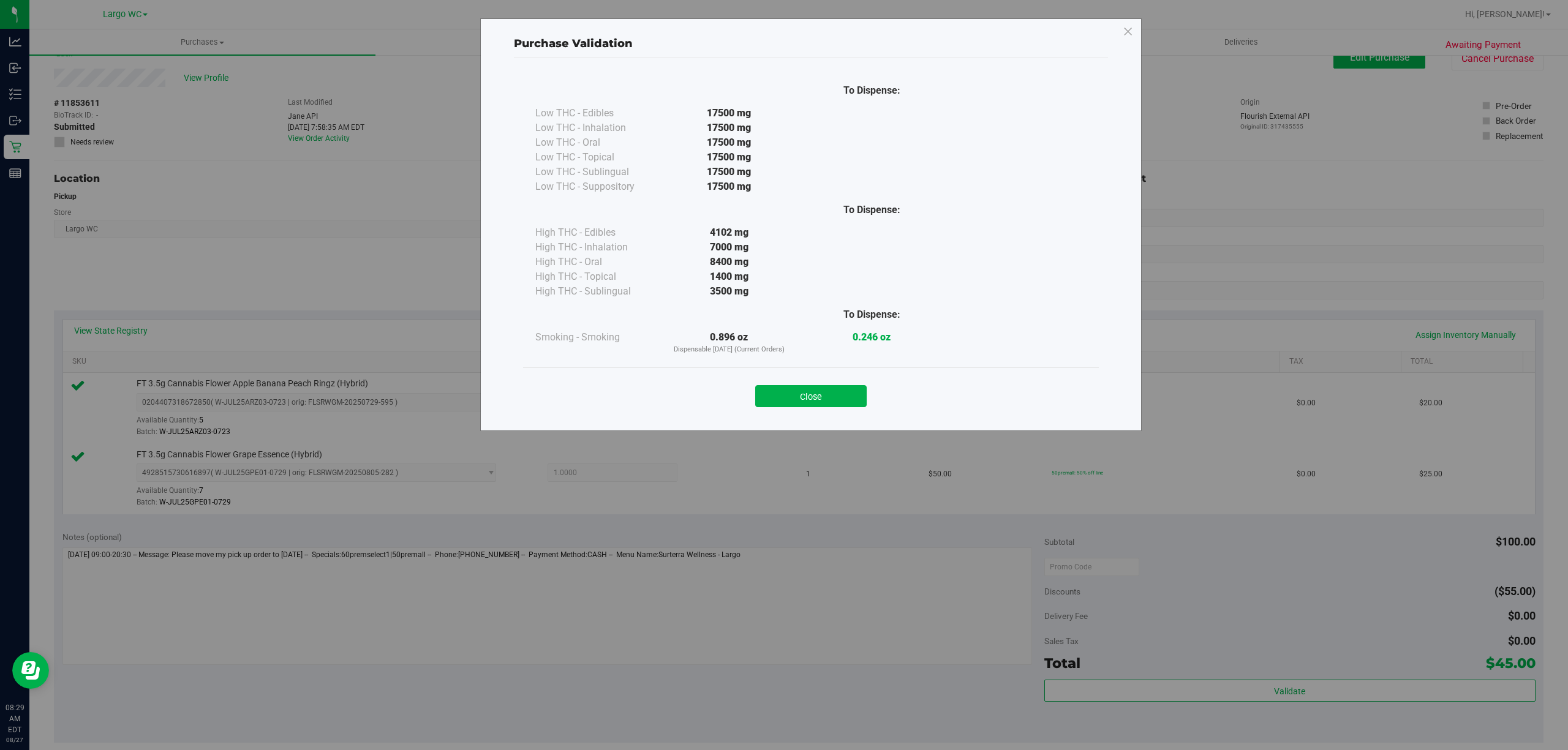
click at [843, 422] on div "Purchase Validation To Dispense: Low THC - Edibles 17500 mg" at bounding box center [811, 224] width 661 height 413
click at [838, 398] on button "Close" at bounding box center [811, 396] width 111 height 22
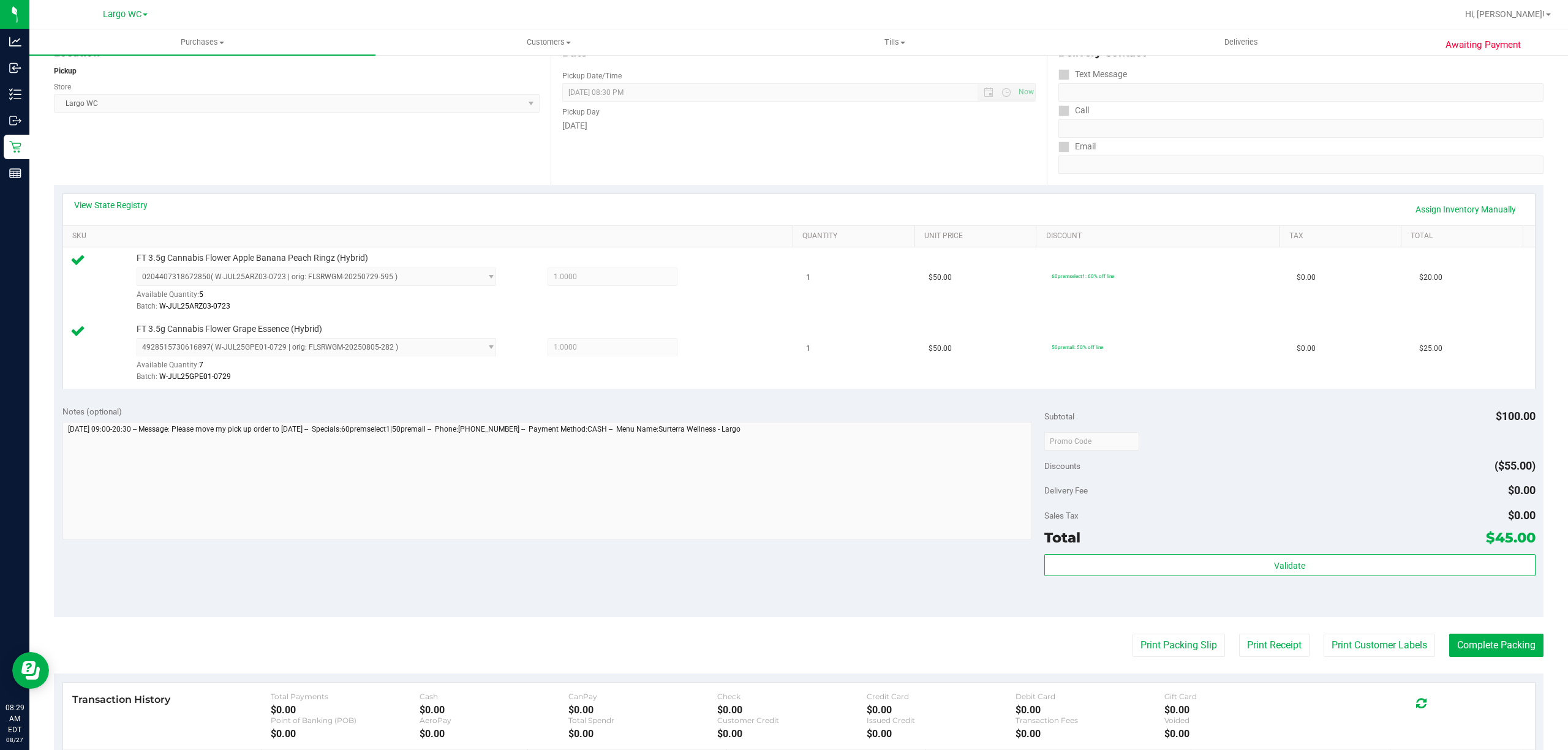
scroll to position [180, 0]
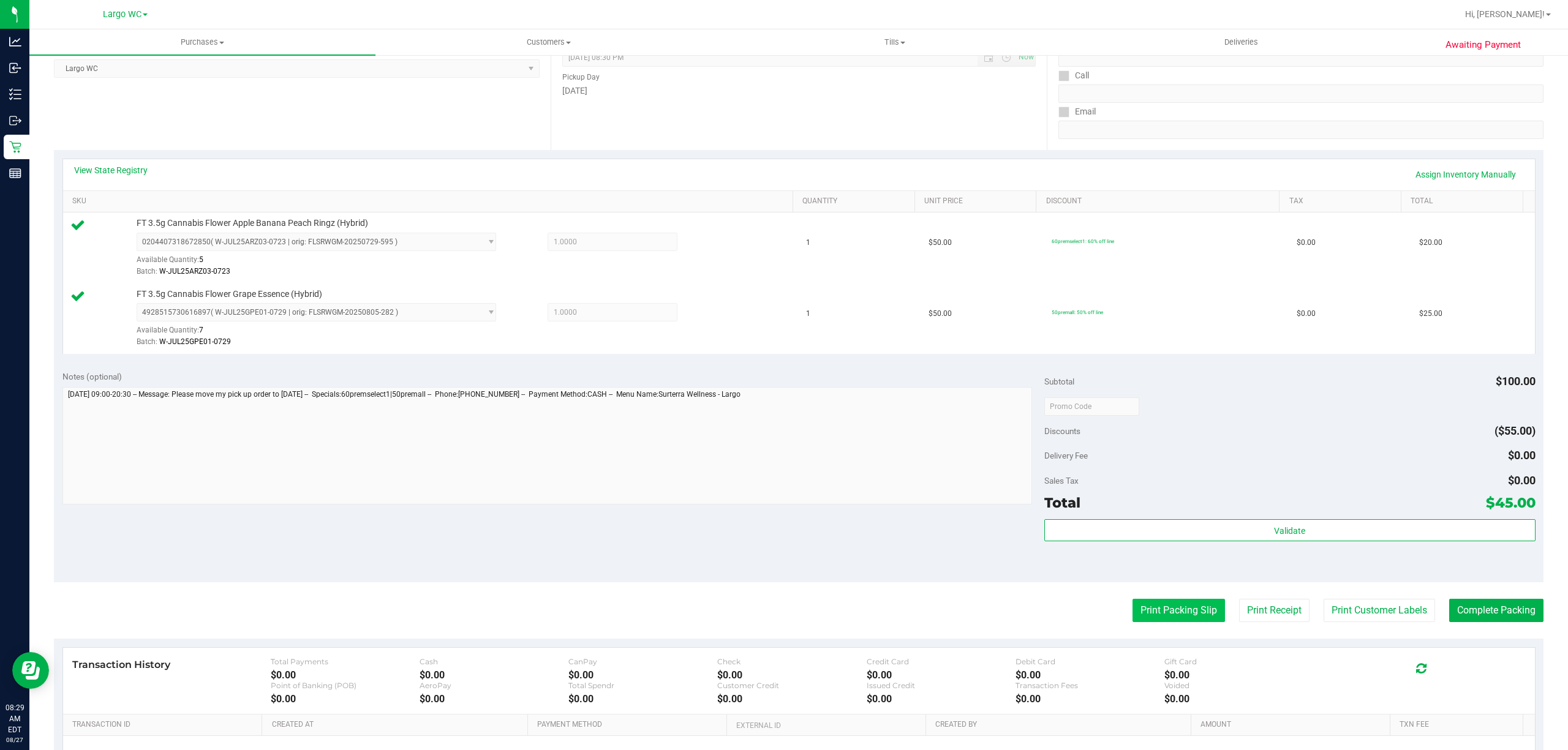
click at [1184, 613] on button "Print Packing Slip" at bounding box center [1178, 610] width 92 height 23
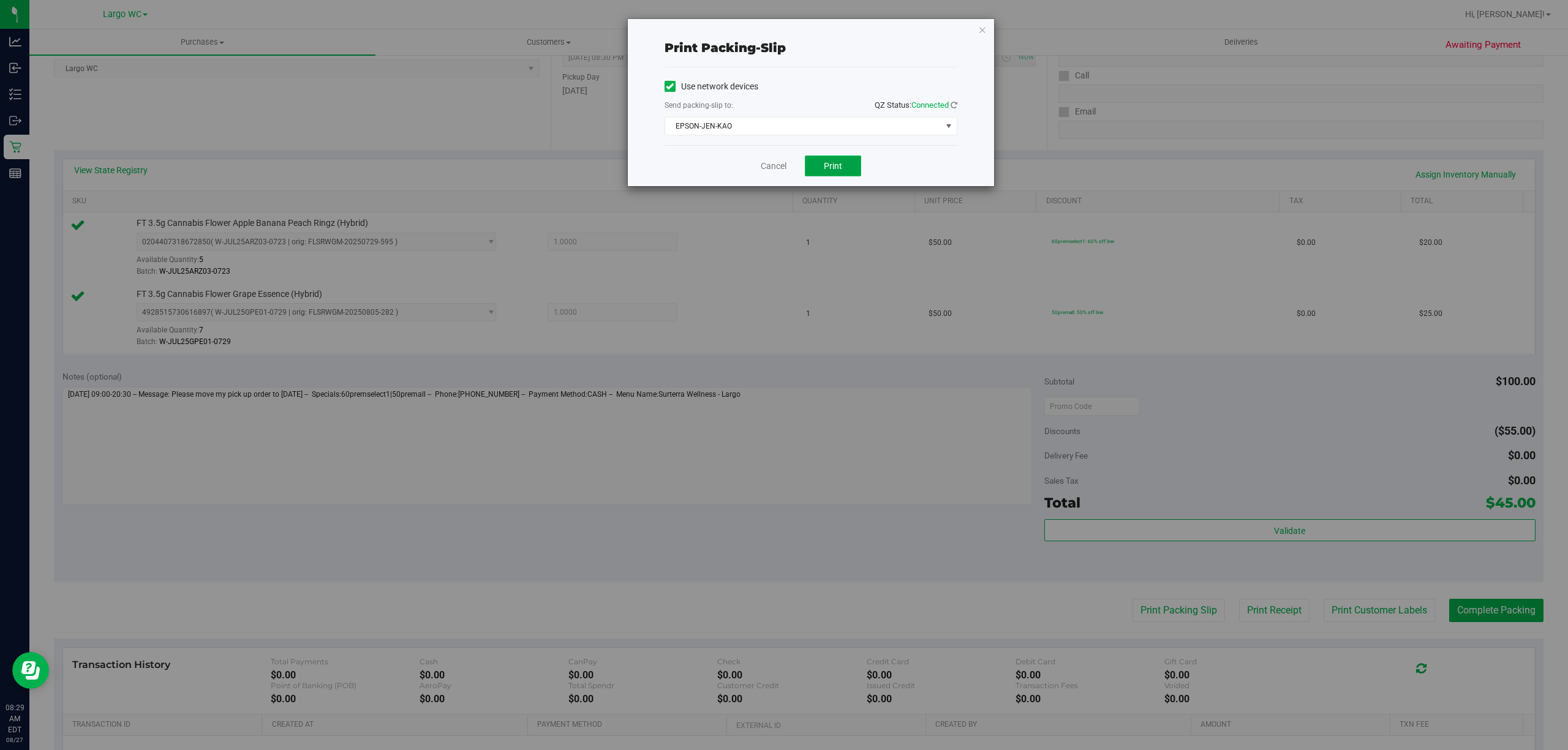
click at [832, 167] on span "Print" at bounding box center [832, 165] width 18 height 9
click at [769, 170] on link "Cancel" at bounding box center [773, 166] width 25 height 13
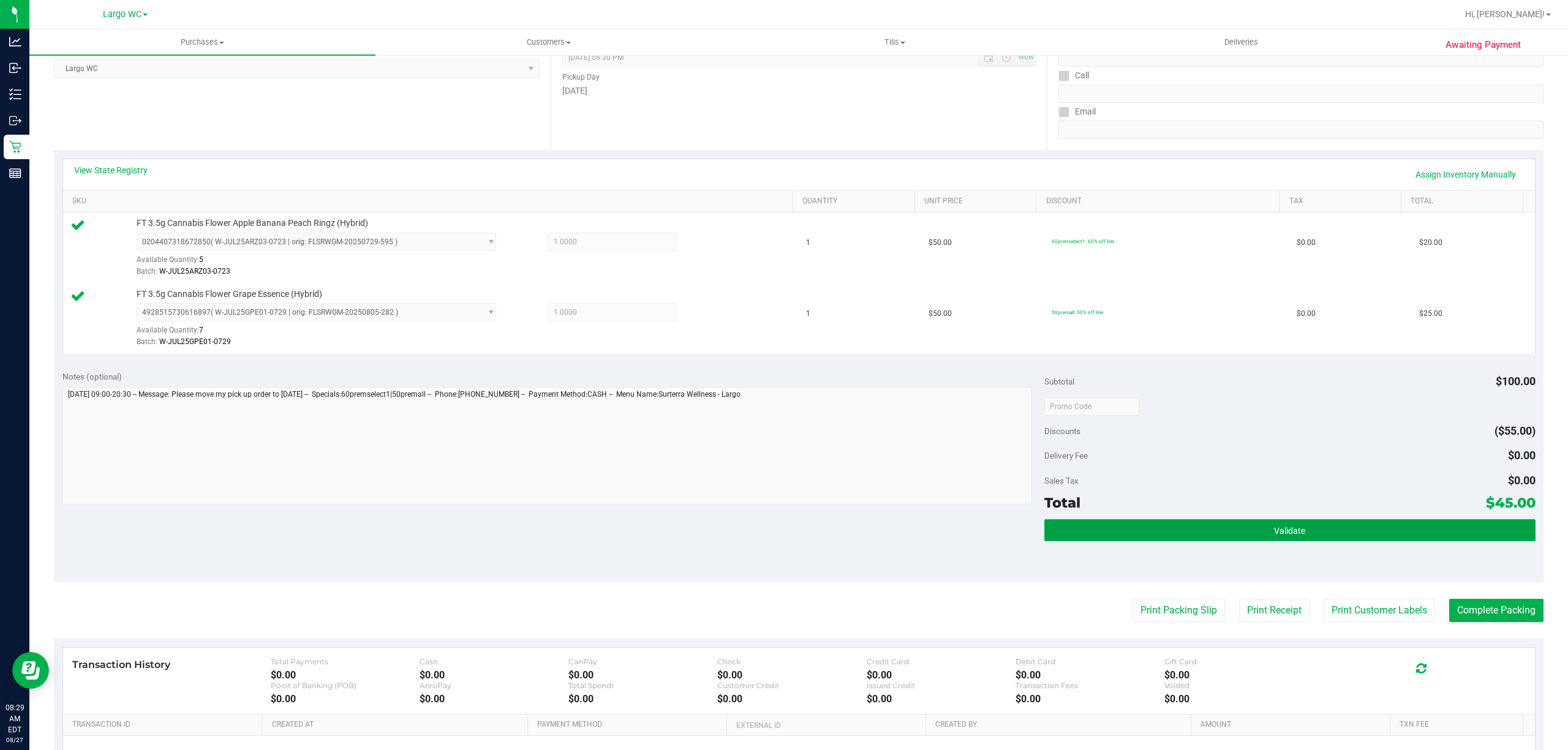
click at [1229, 521] on button "Validate" at bounding box center [1290, 530] width 491 height 22
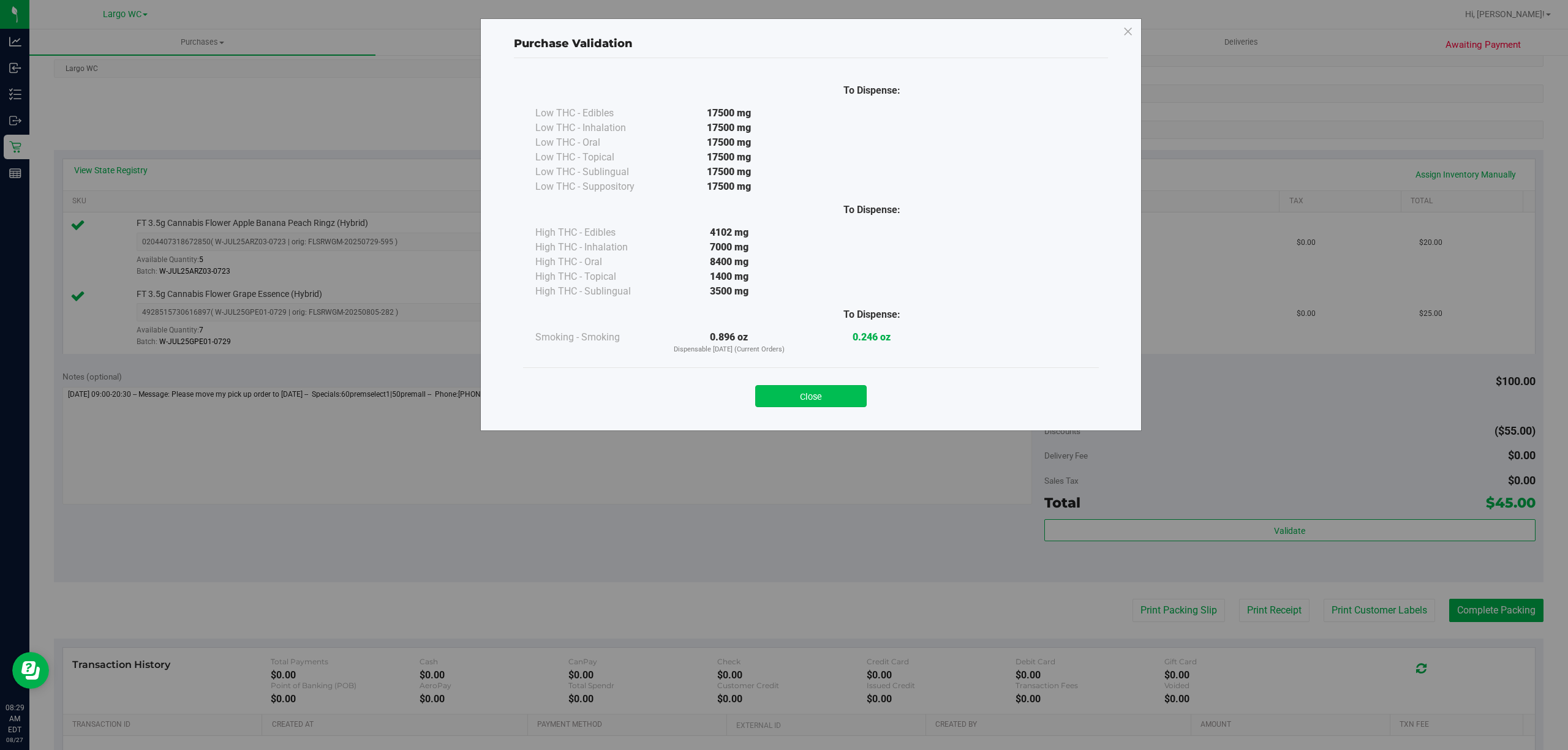
click at [805, 400] on button "Close" at bounding box center [811, 396] width 111 height 22
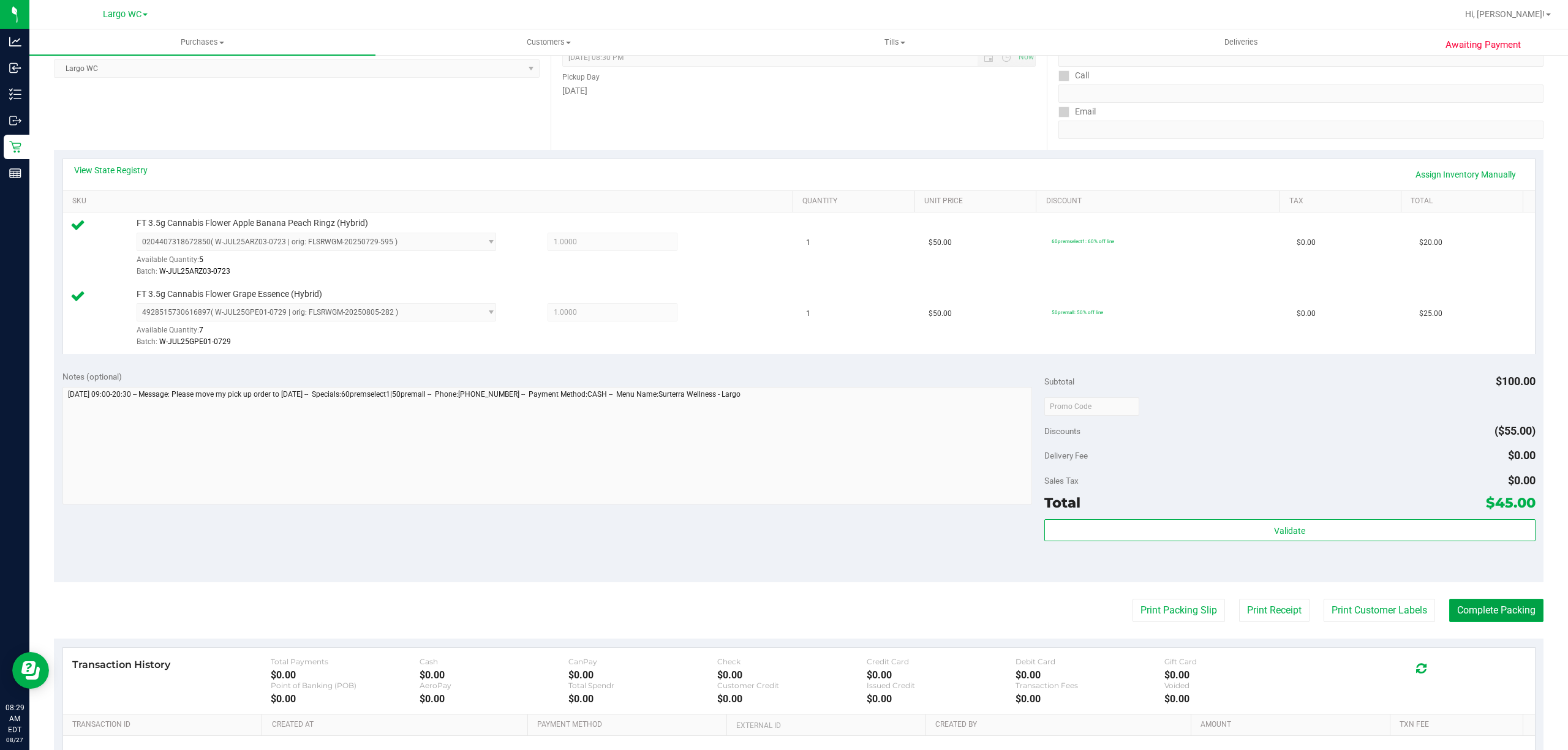
click at [1492, 611] on button "Complete Packing" at bounding box center [1495, 610] width 94 height 23
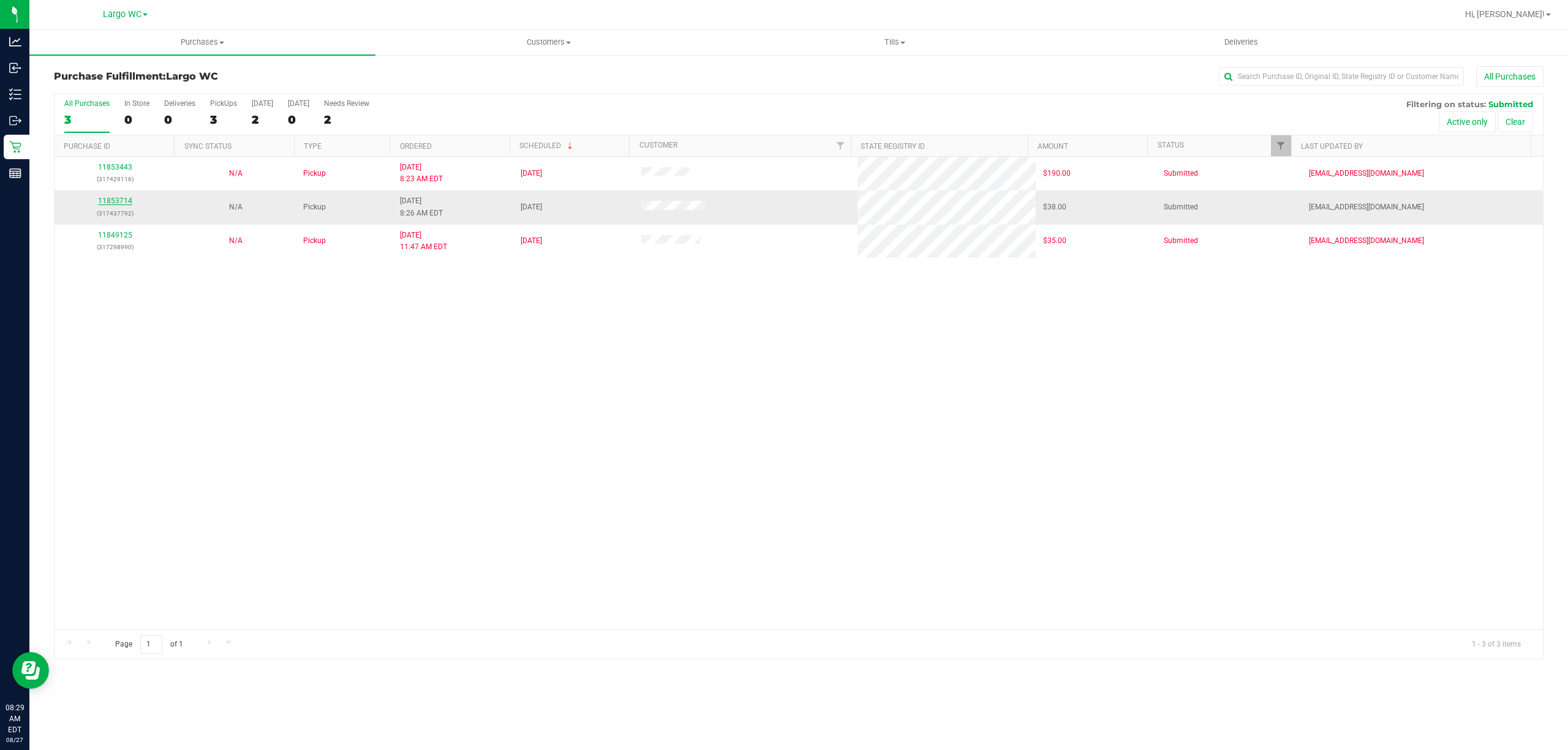
click at [106, 202] on link "11853714" at bounding box center [115, 201] width 34 height 9
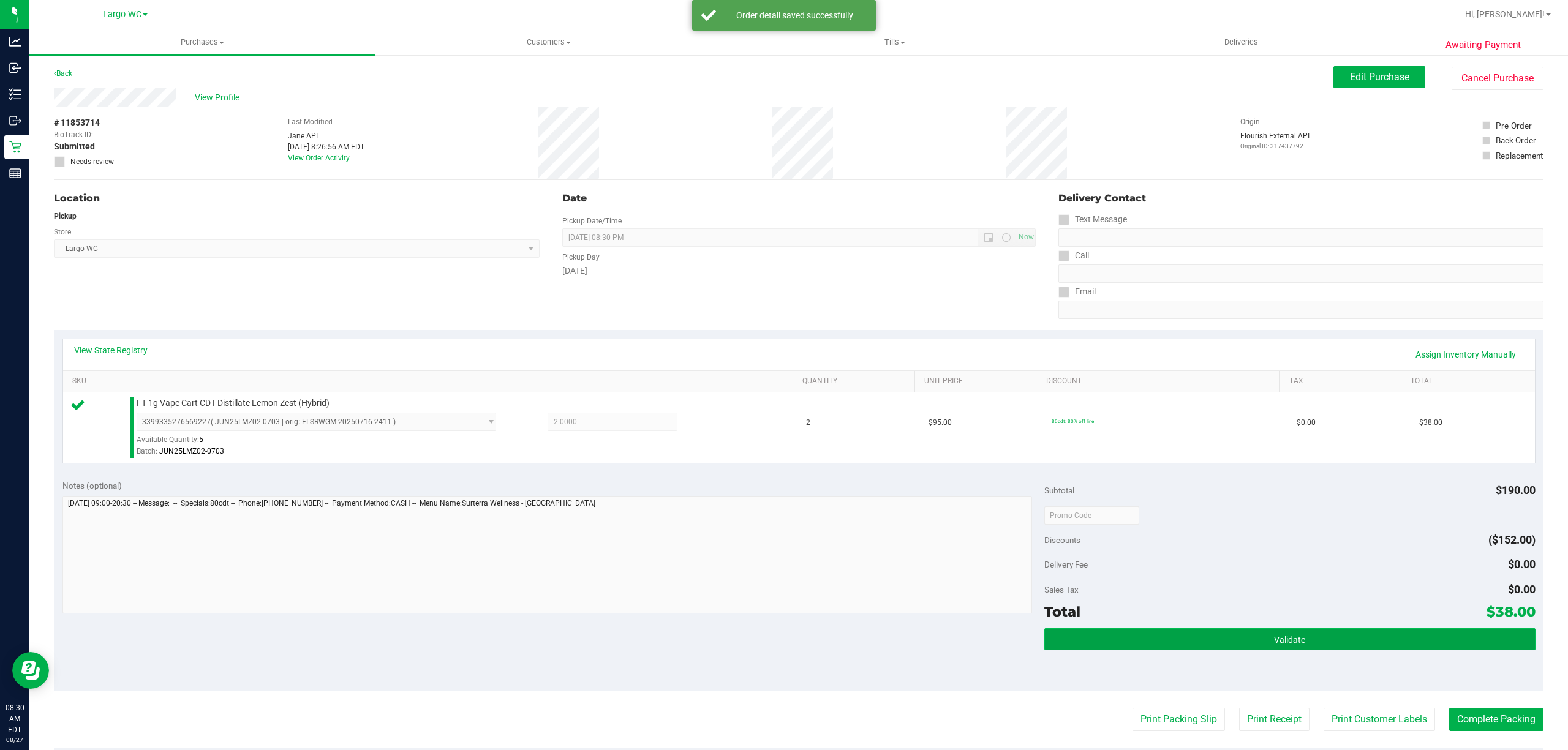
click at [1302, 644] on button "Validate" at bounding box center [1290, 639] width 491 height 22
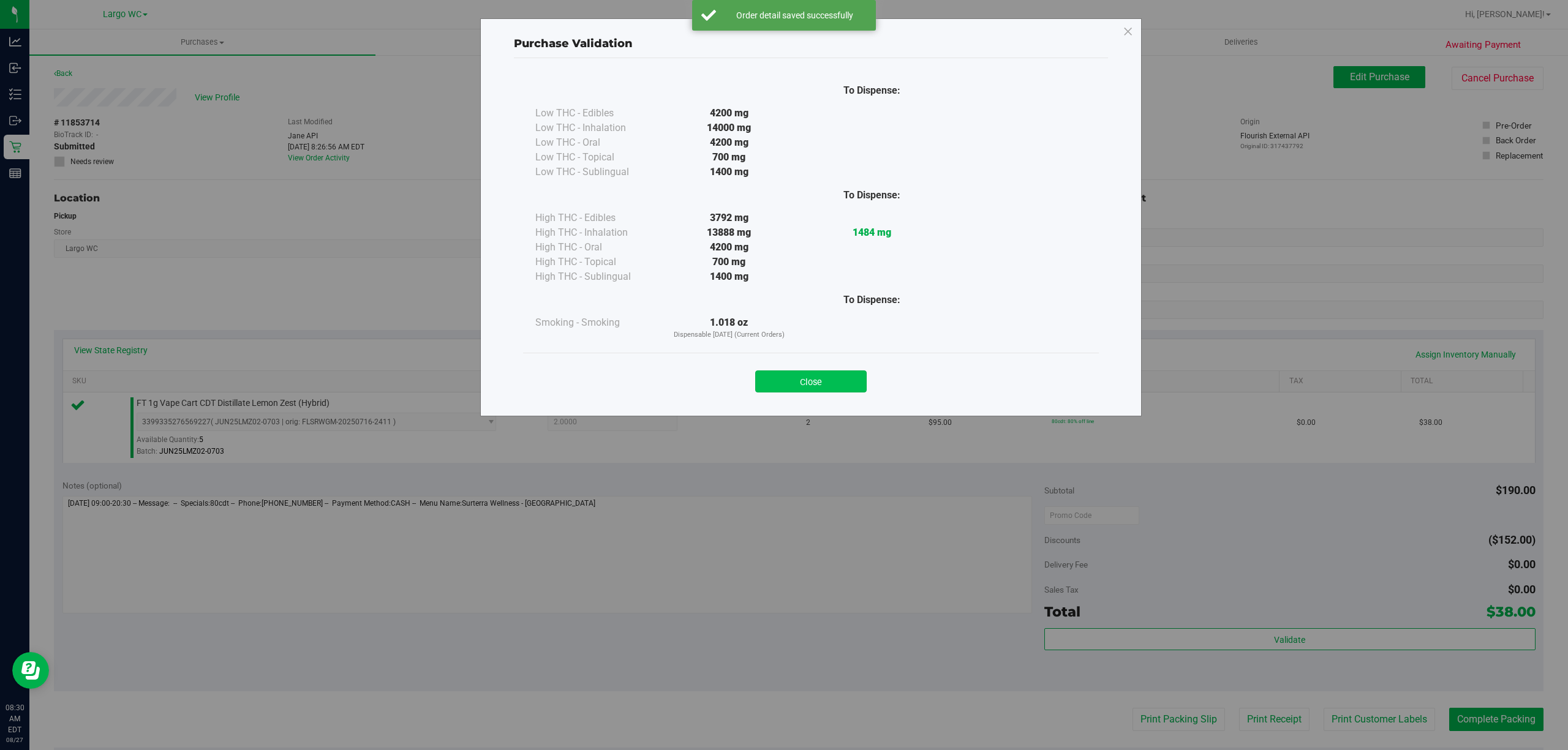
click at [835, 380] on button "Close" at bounding box center [811, 382] width 111 height 22
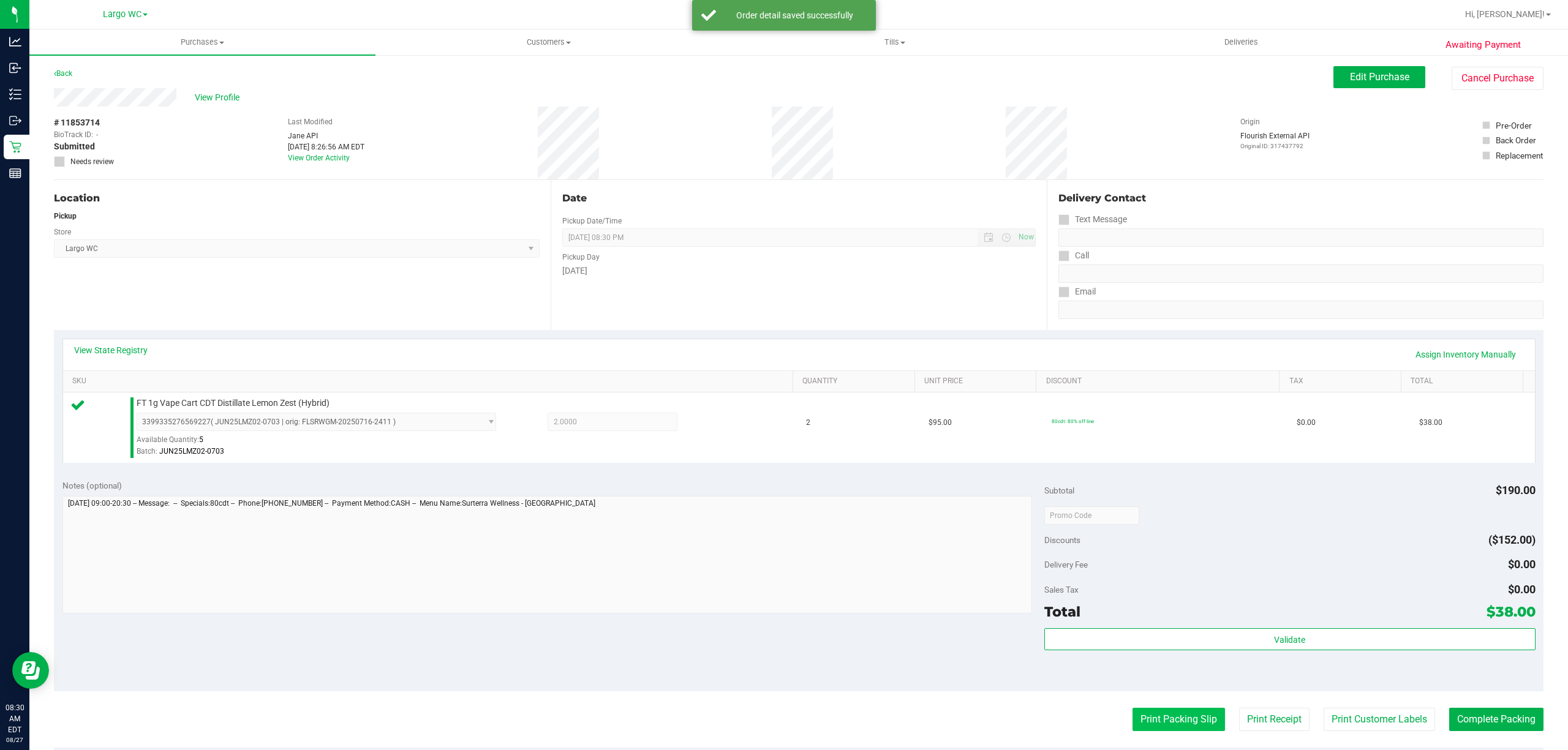
click at [1169, 717] on button "Print Packing Slip" at bounding box center [1178, 719] width 92 height 23
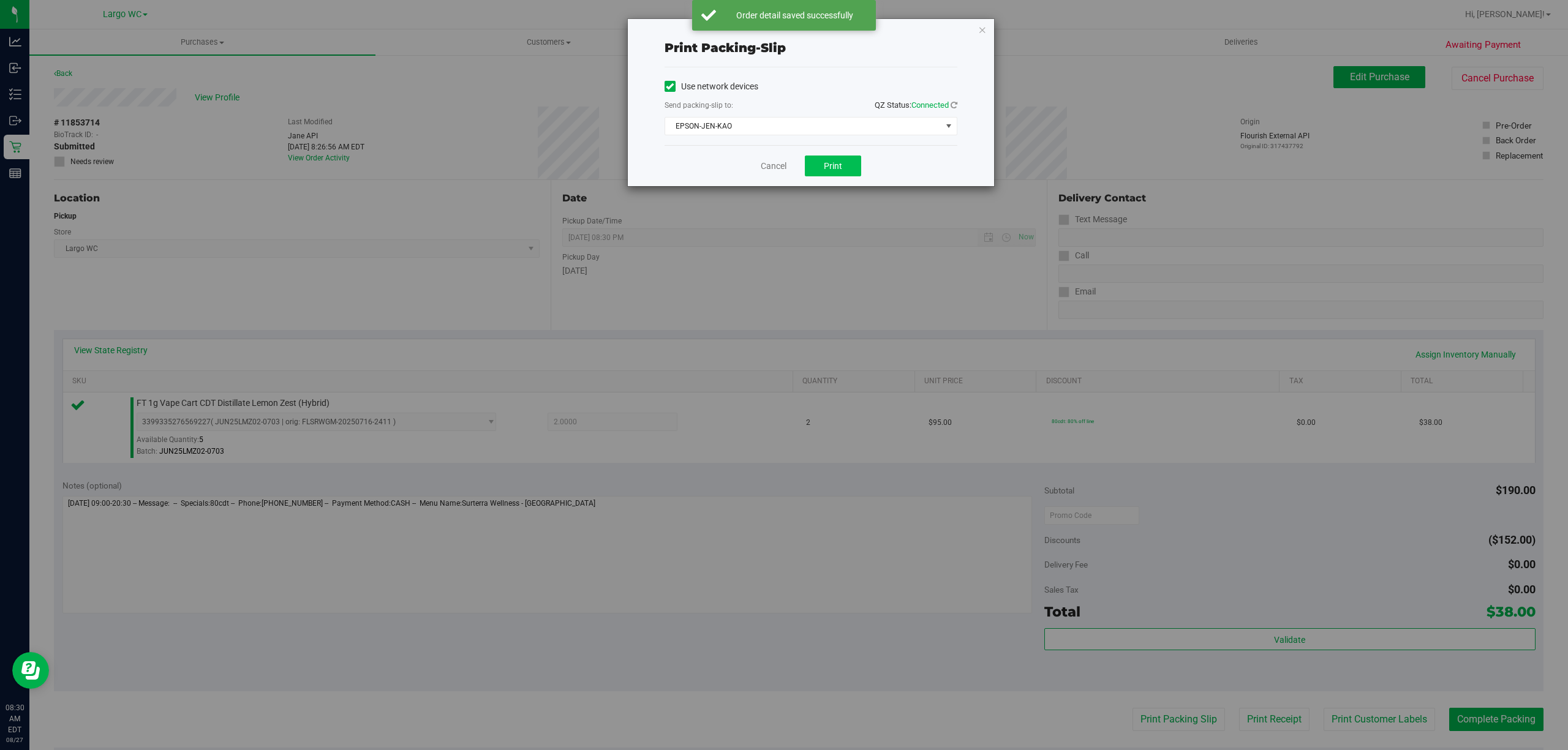
click at [839, 175] on button "Print" at bounding box center [832, 166] width 56 height 21
click at [762, 167] on link "Cancel" at bounding box center [773, 166] width 25 height 13
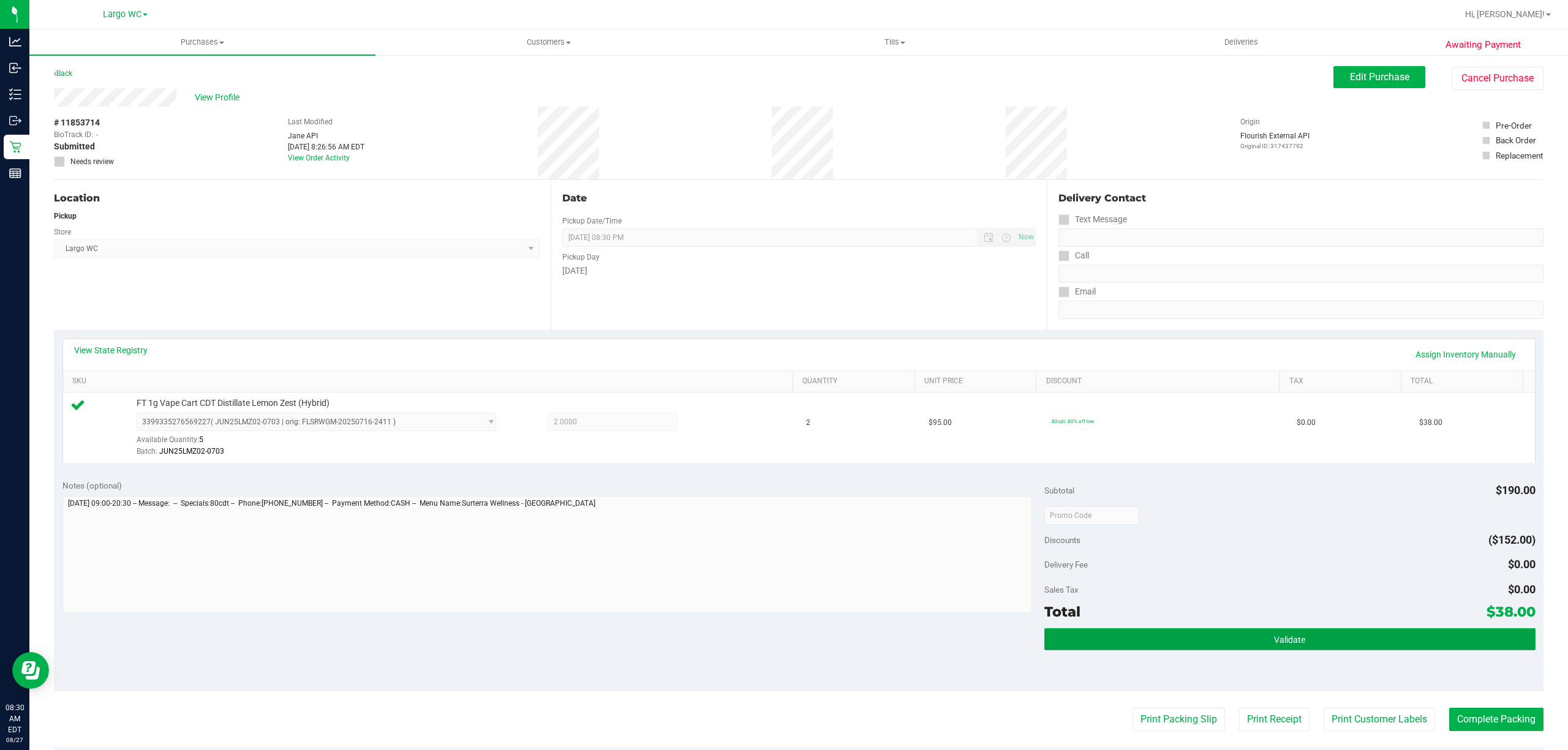
click at [1155, 634] on button "Validate" at bounding box center [1290, 639] width 491 height 22
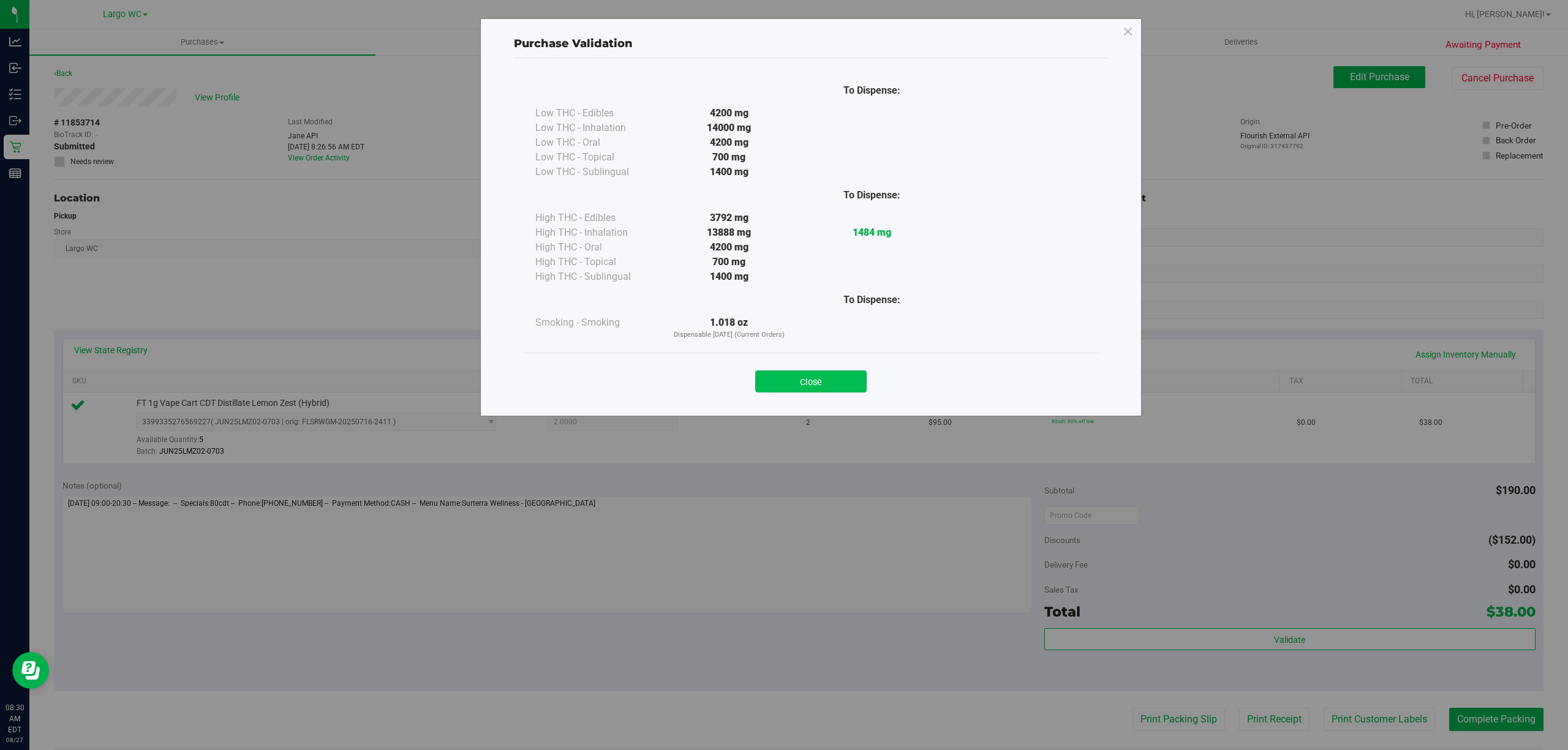
click at [819, 380] on button "Close" at bounding box center [811, 382] width 111 height 22
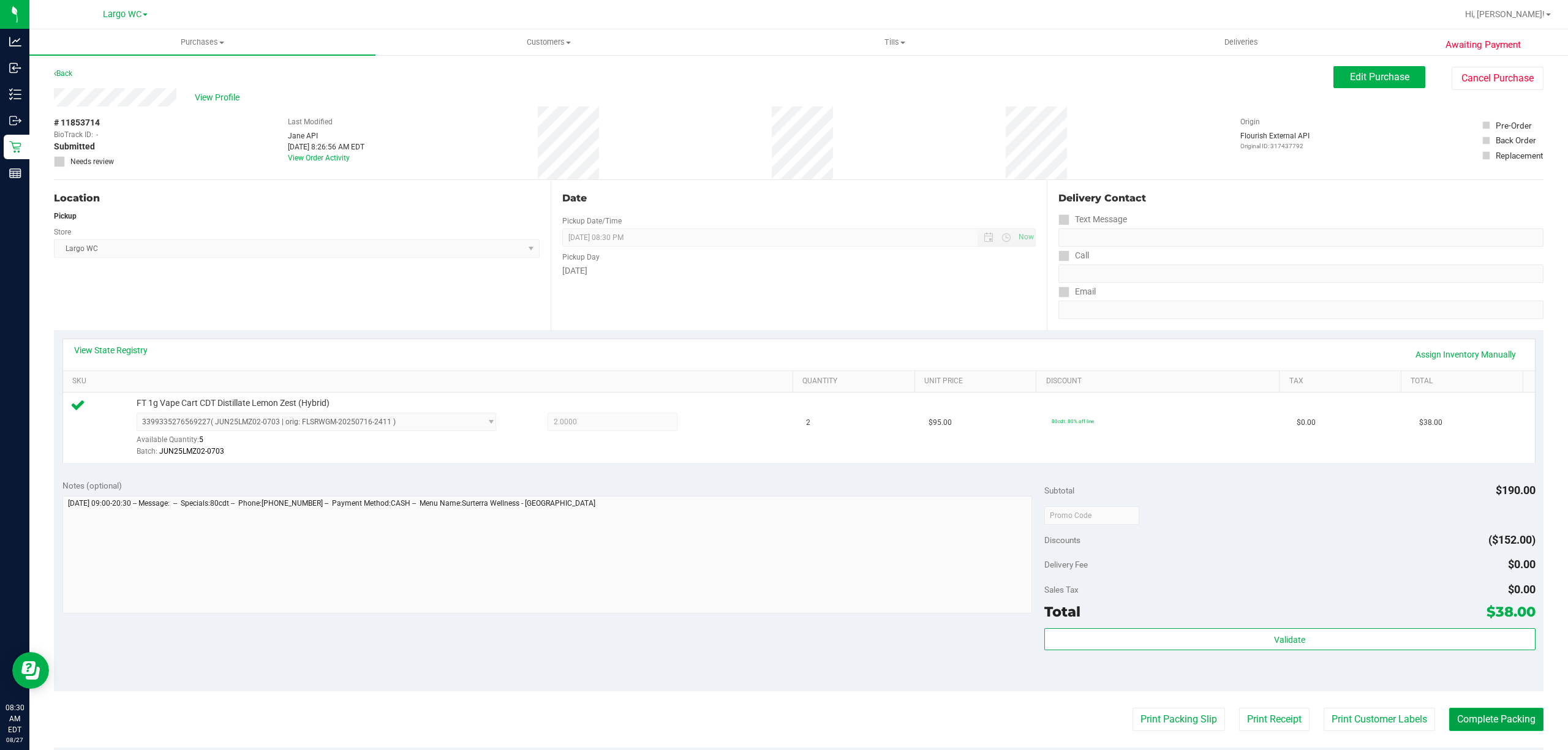
click at [1473, 725] on button "Complete Packing" at bounding box center [1495, 719] width 94 height 23
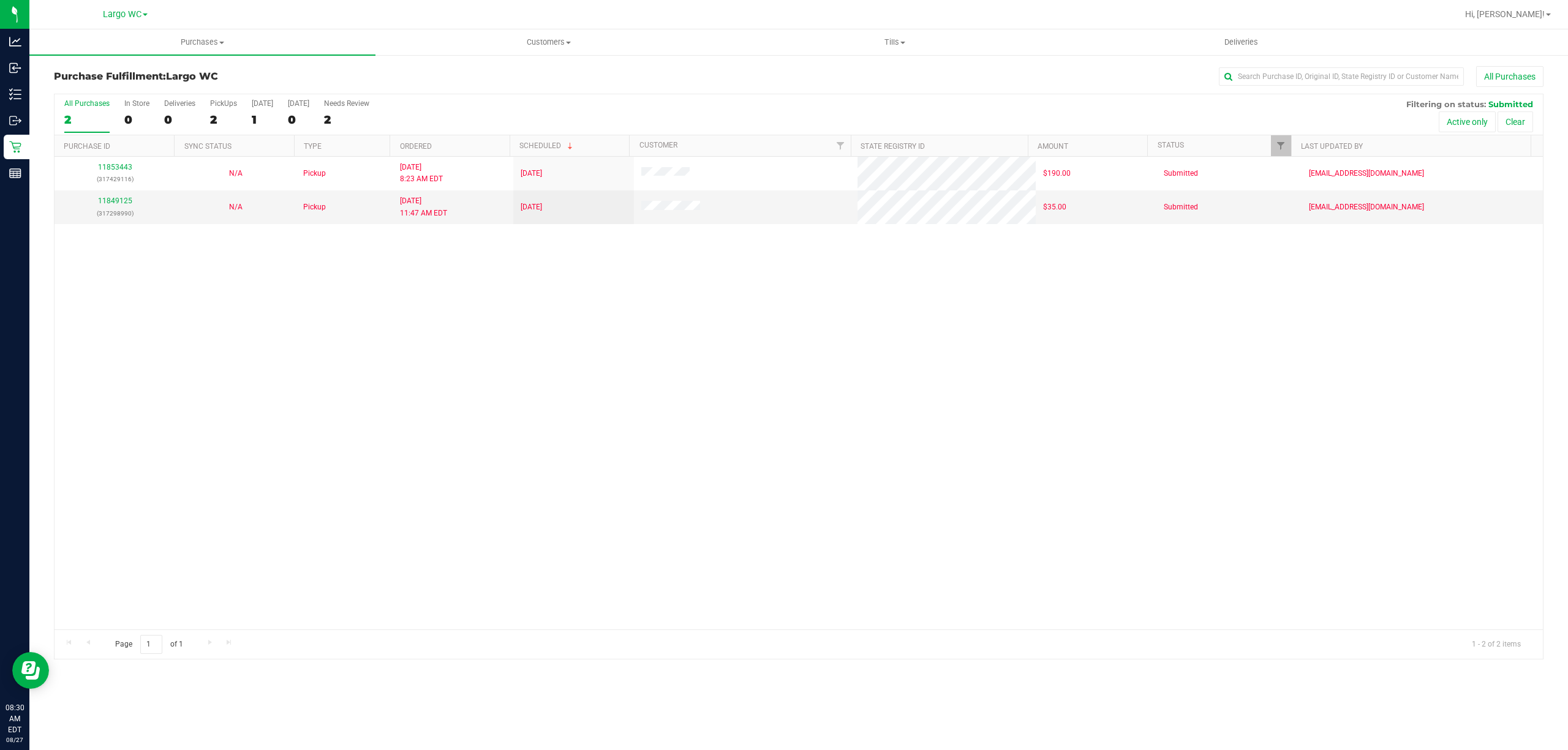
click at [361, 512] on div "11853443 (317429116) N/A Pickup 8/27/2025 8:23 AM EDT 8/27/2025 $190.00 Submitt…" at bounding box center [798, 392] width 1488 height 473
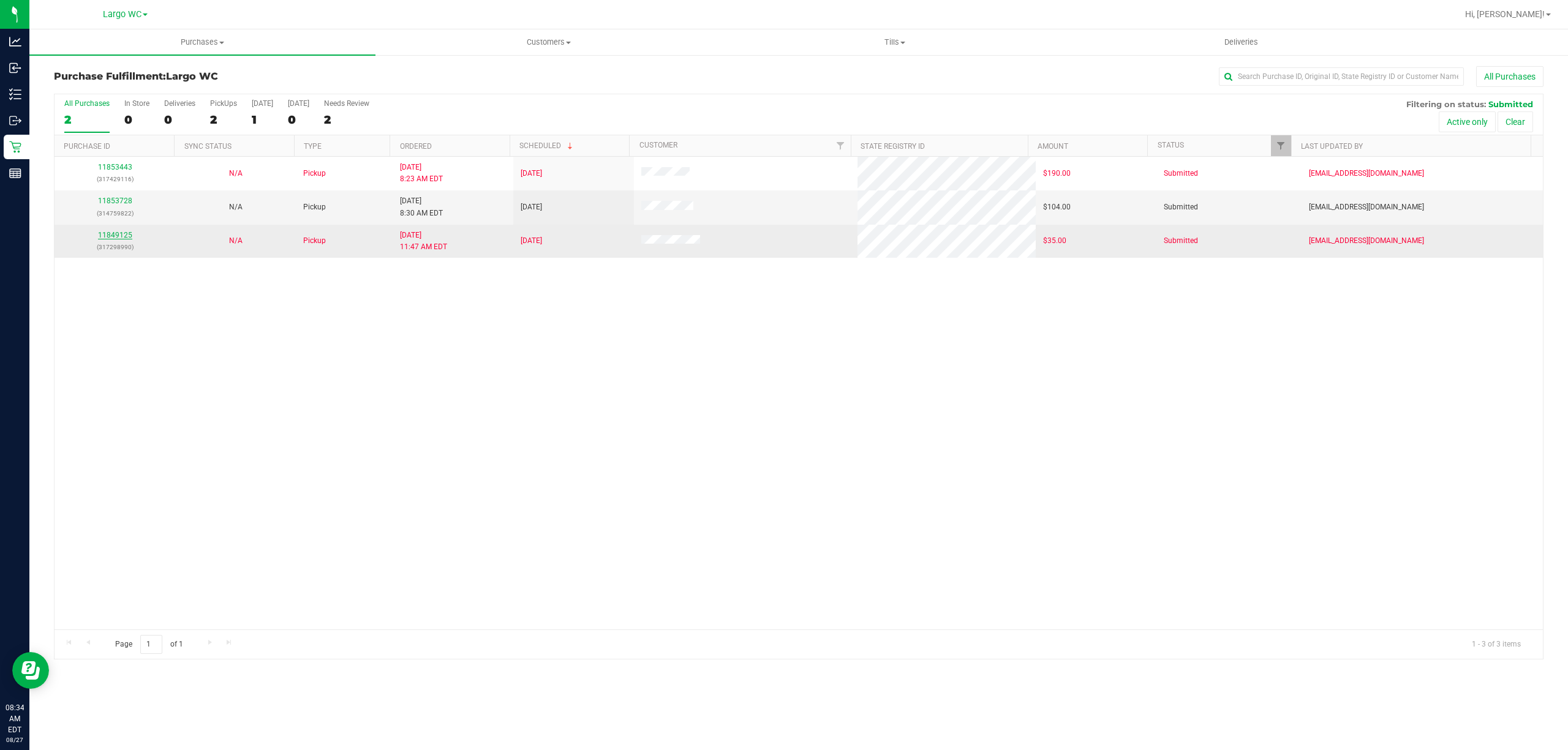
click at [106, 238] on link "11849125" at bounding box center [115, 235] width 34 height 9
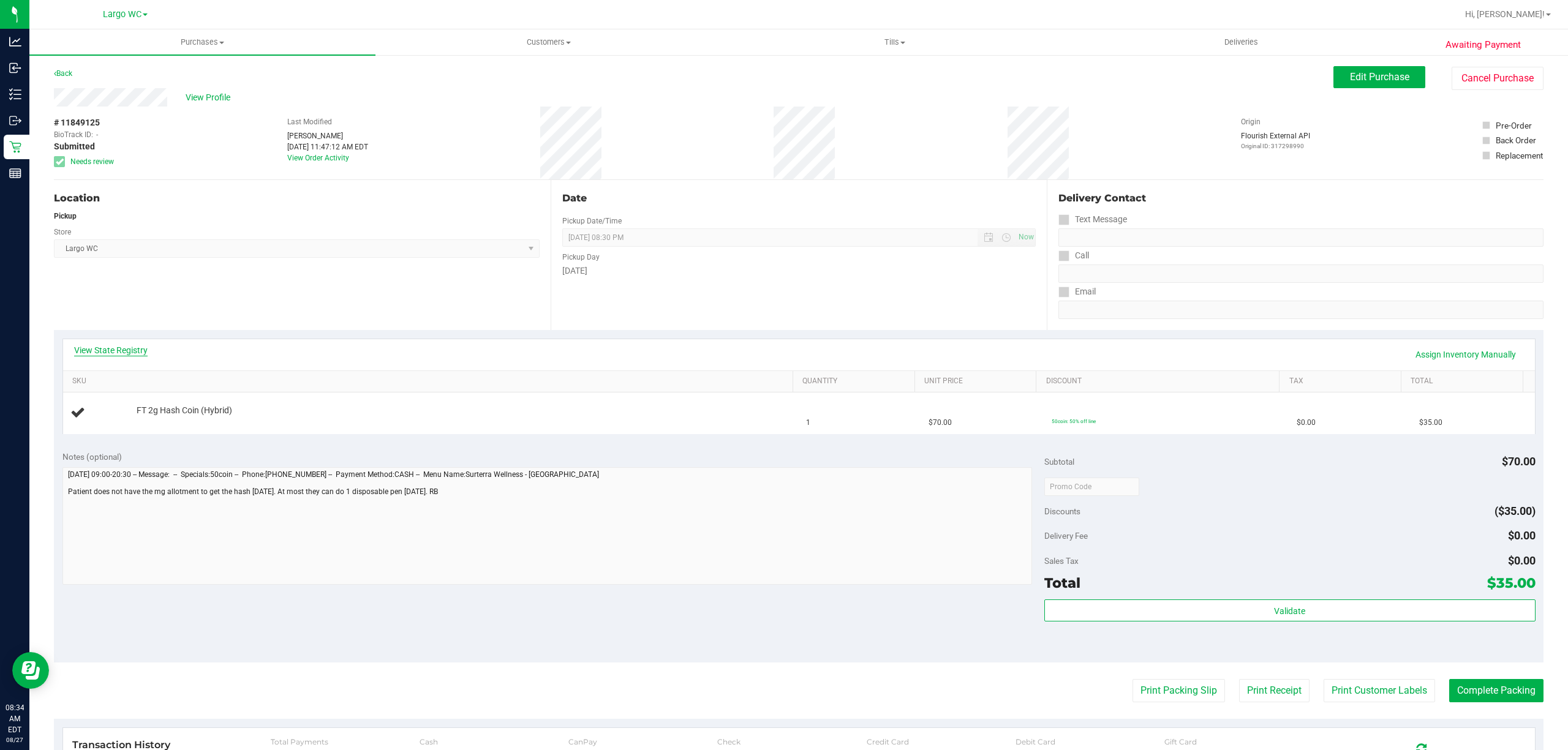
click at [129, 350] on link "View State Registry" at bounding box center [111, 350] width 74 height 12
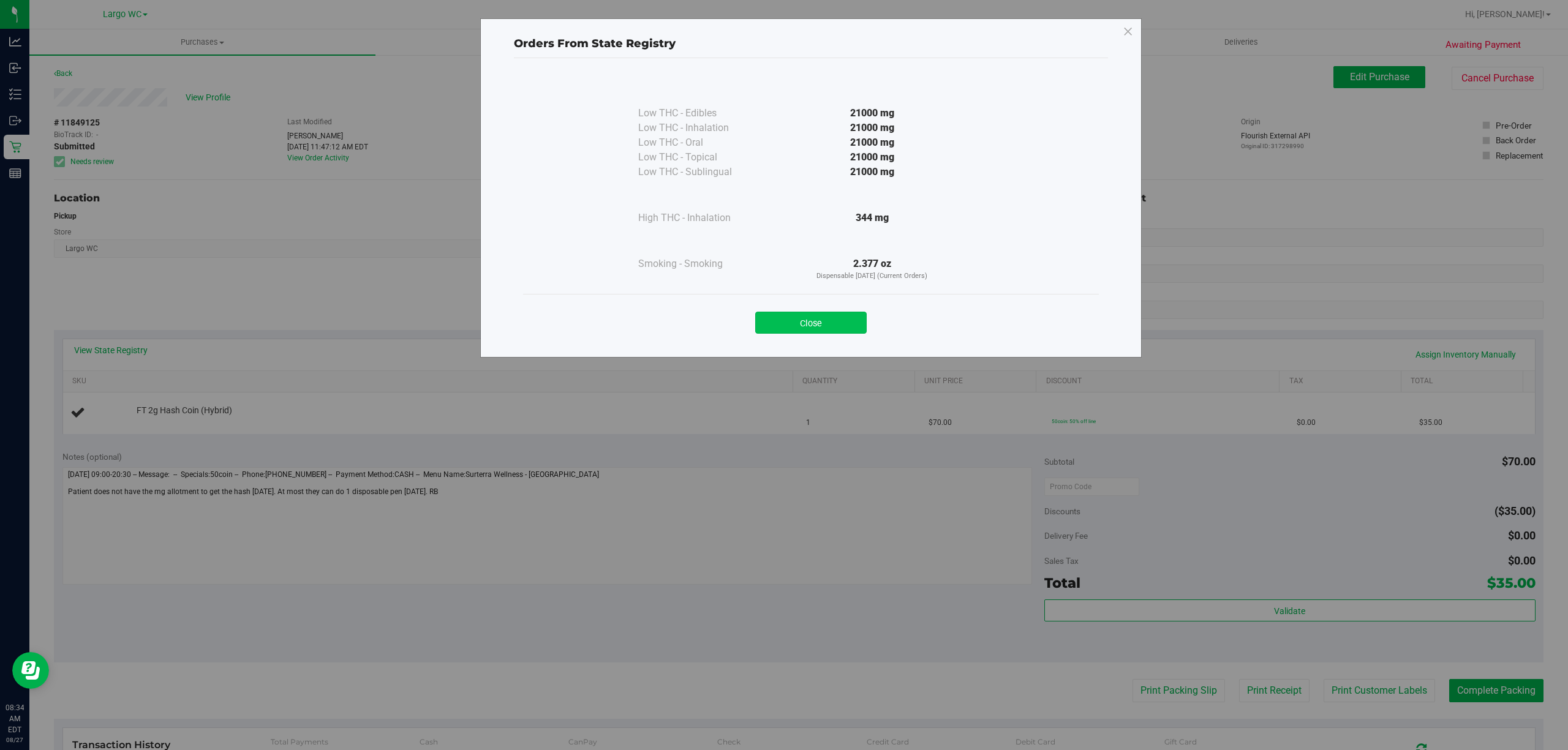
click at [801, 314] on button "Close" at bounding box center [811, 323] width 111 height 22
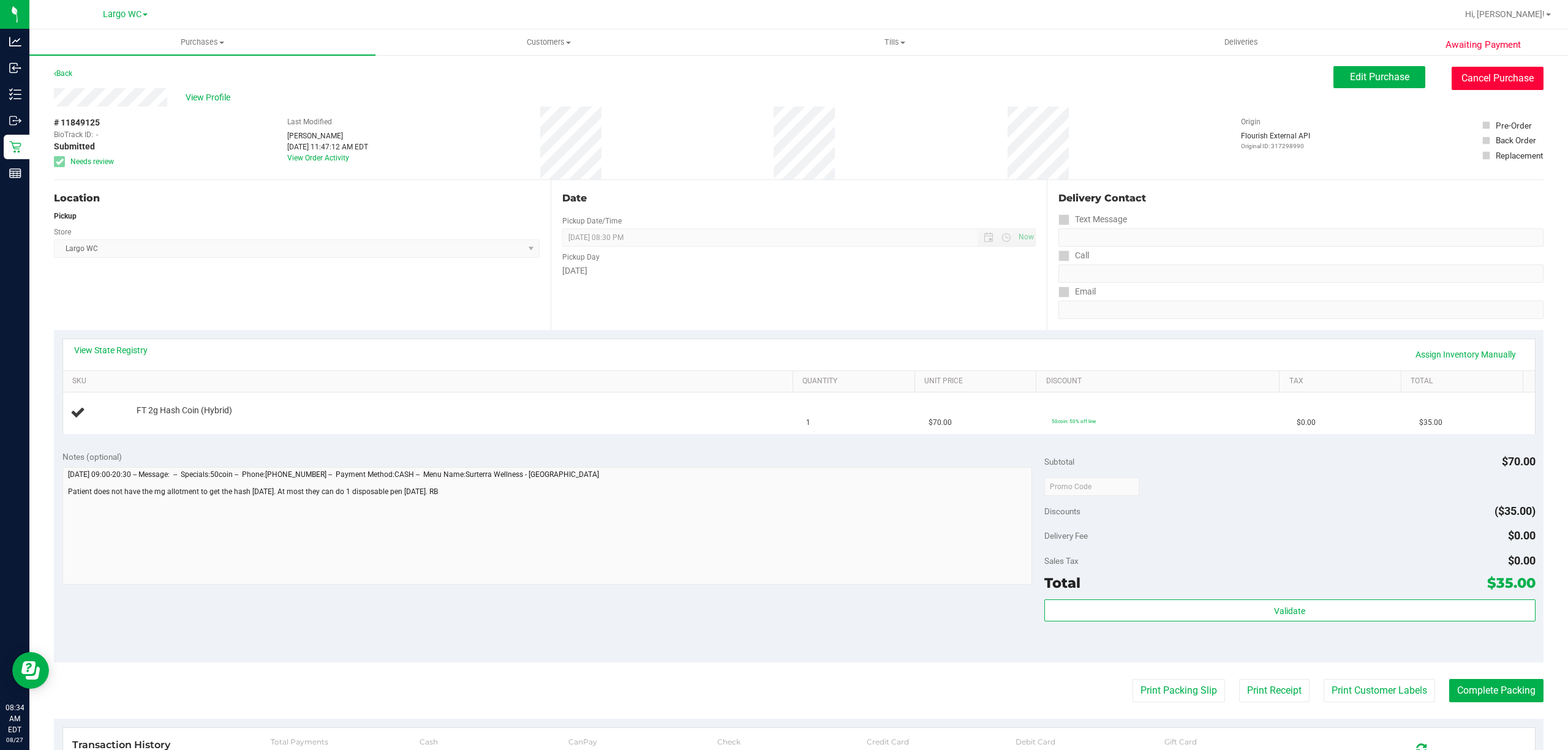
click at [1484, 82] on button "Cancel Purchase" at bounding box center [1497, 79] width 92 height 23
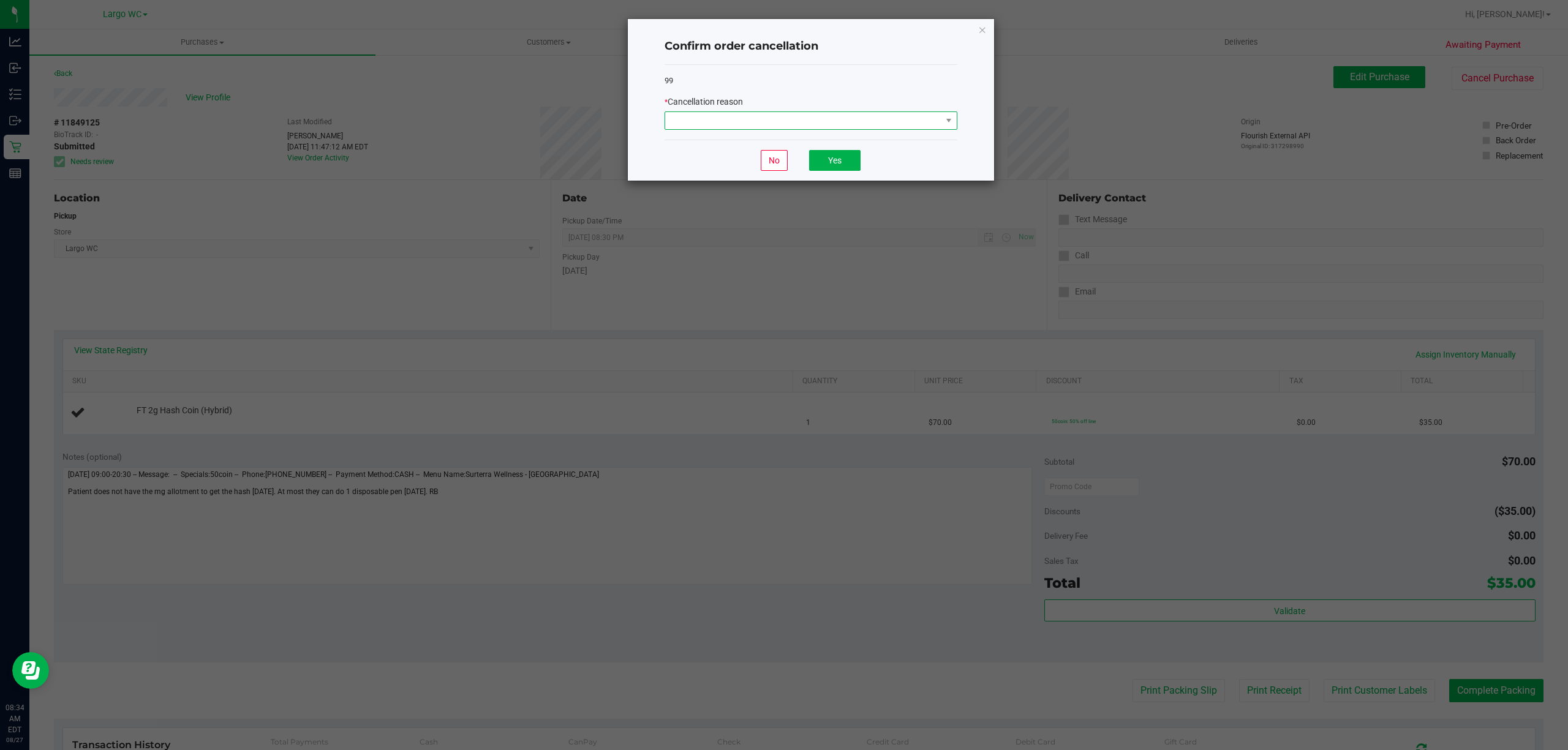
click at [871, 123] on span at bounding box center [803, 121] width 276 height 17
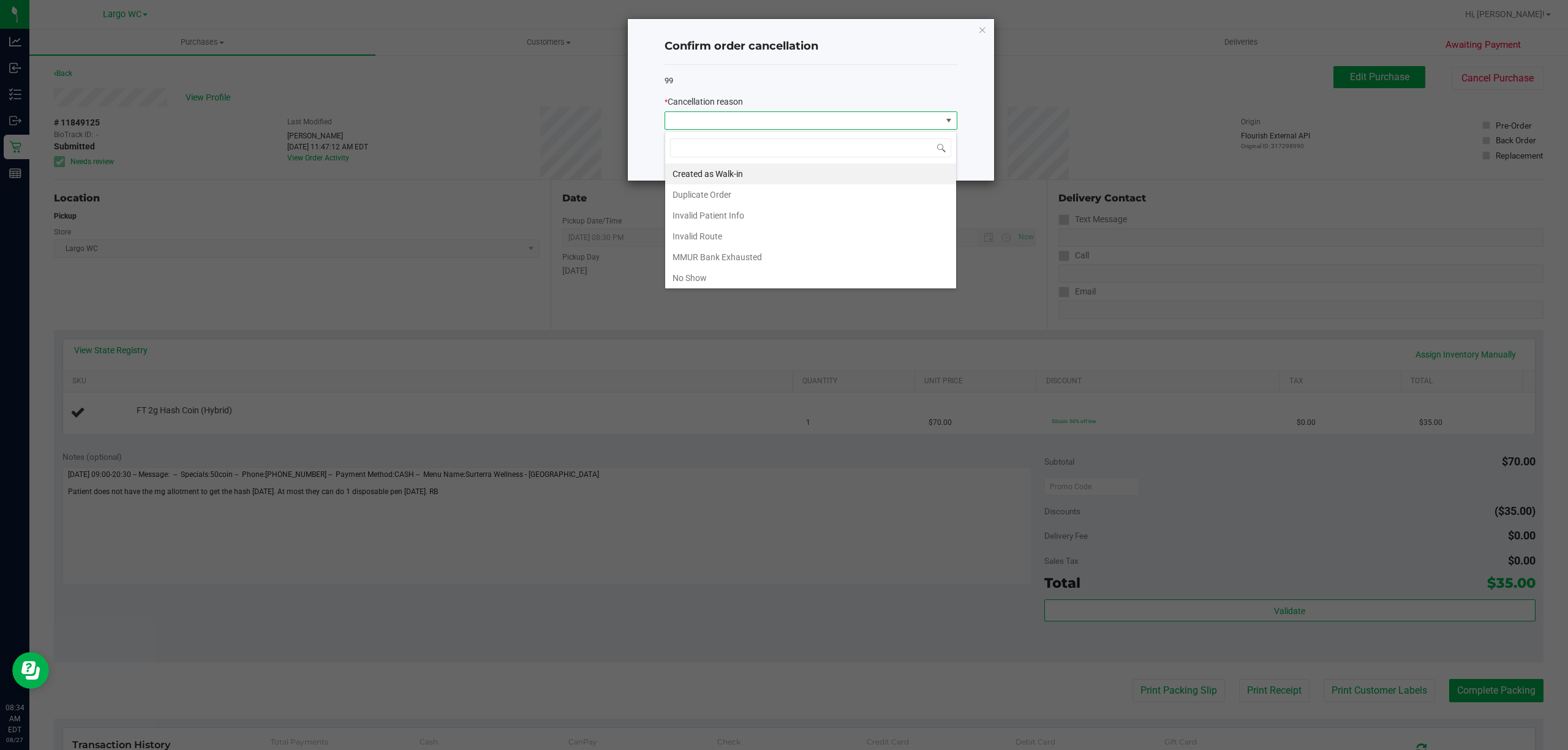
scroll to position [18, 292]
click at [738, 258] on li "MMUR Bank Exhausted" at bounding box center [810, 257] width 291 height 21
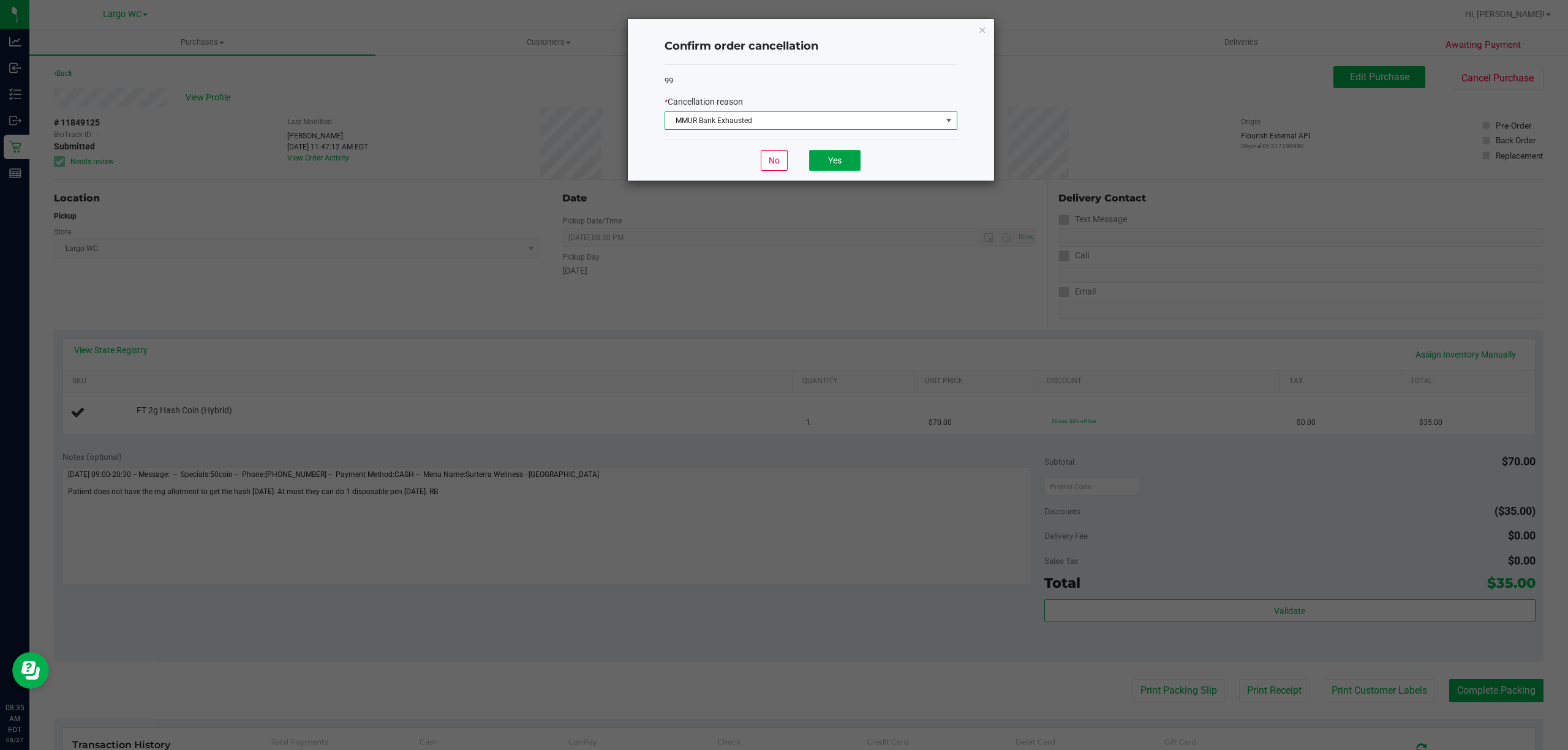
click at [848, 154] on button "Yes" at bounding box center [835, 160] width 52 height 21
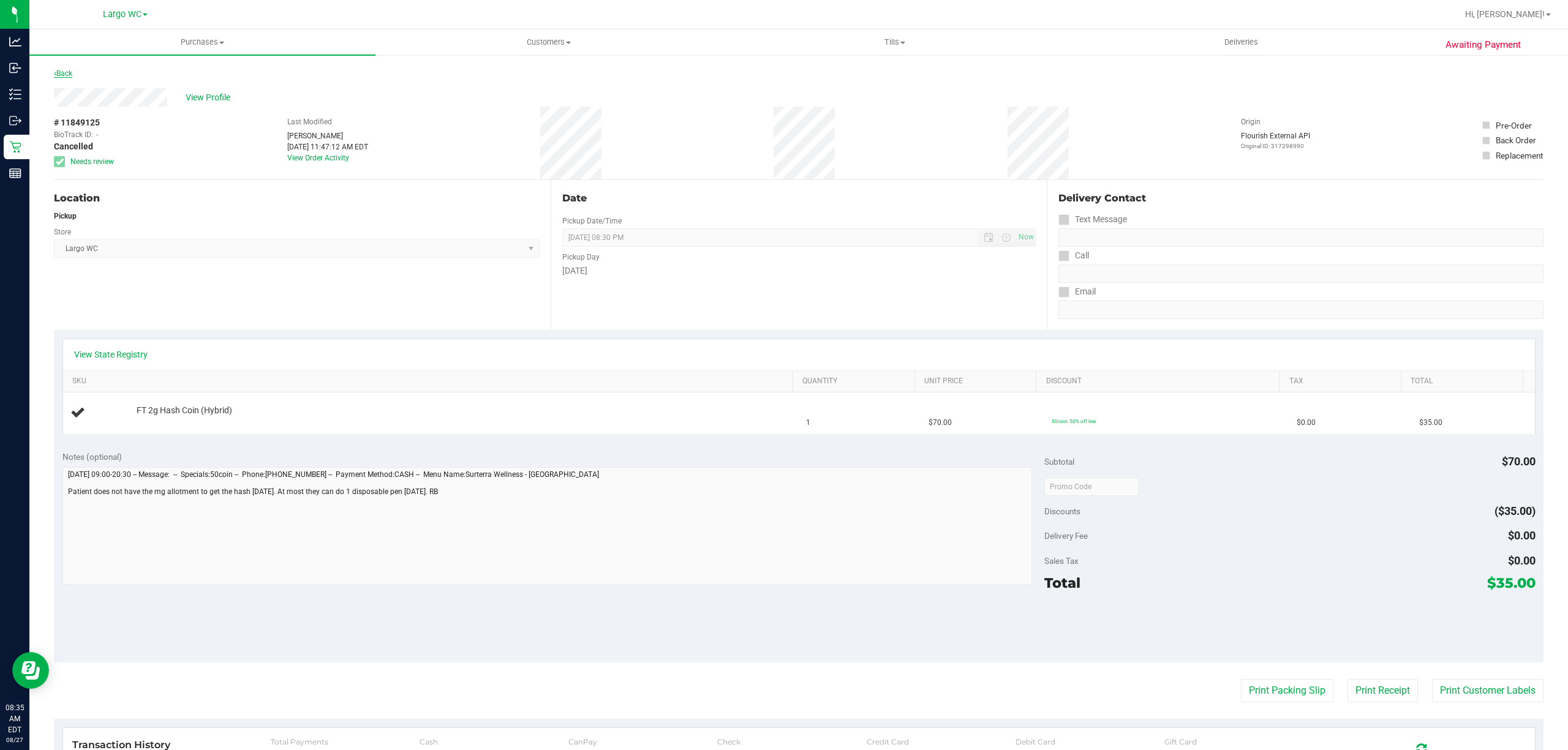
click at [55, 72] on icon at bounding box center [55, 74] width 2 height 7
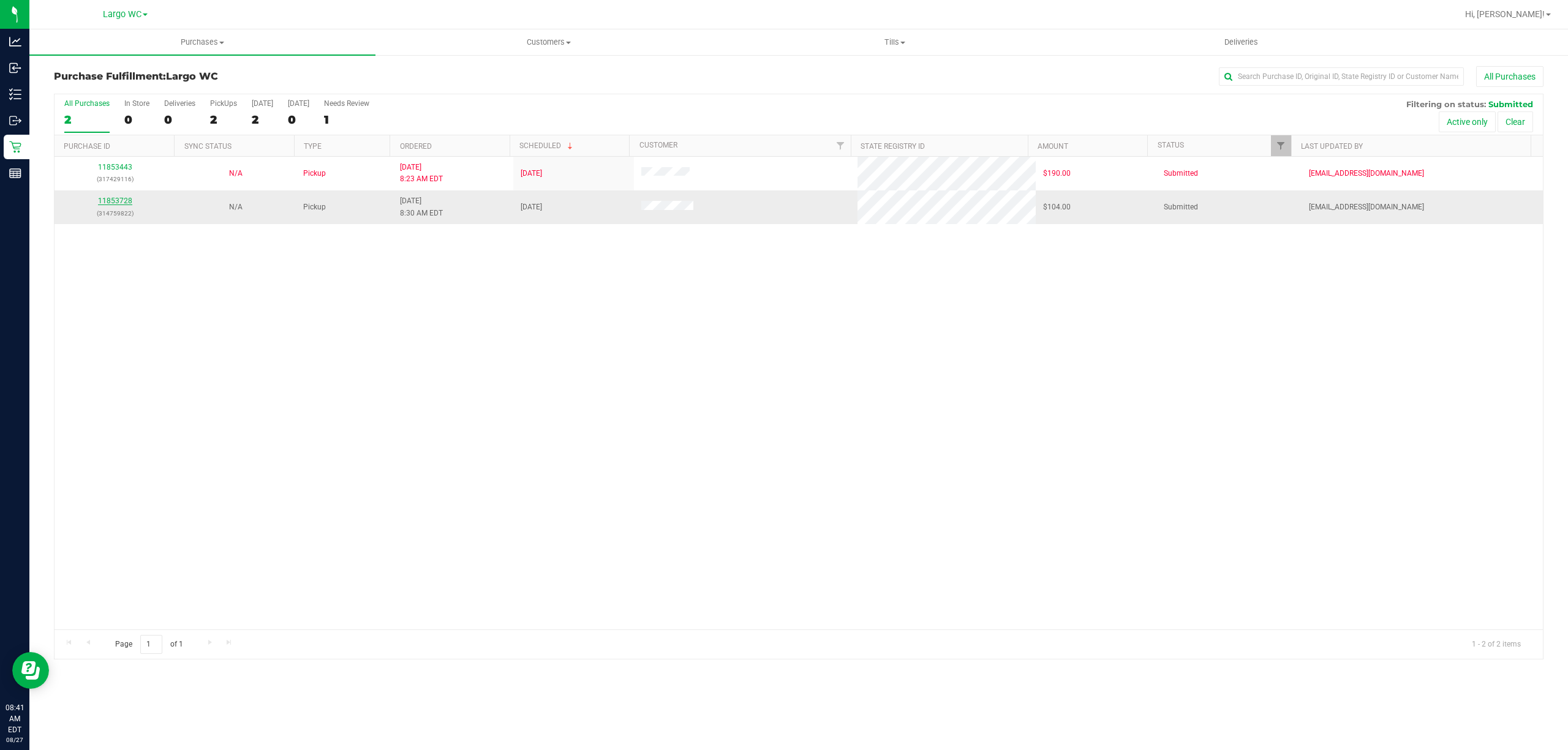
click at [115, 204] on link "11853728" at bounding box center [115, 201] width 34 height 9
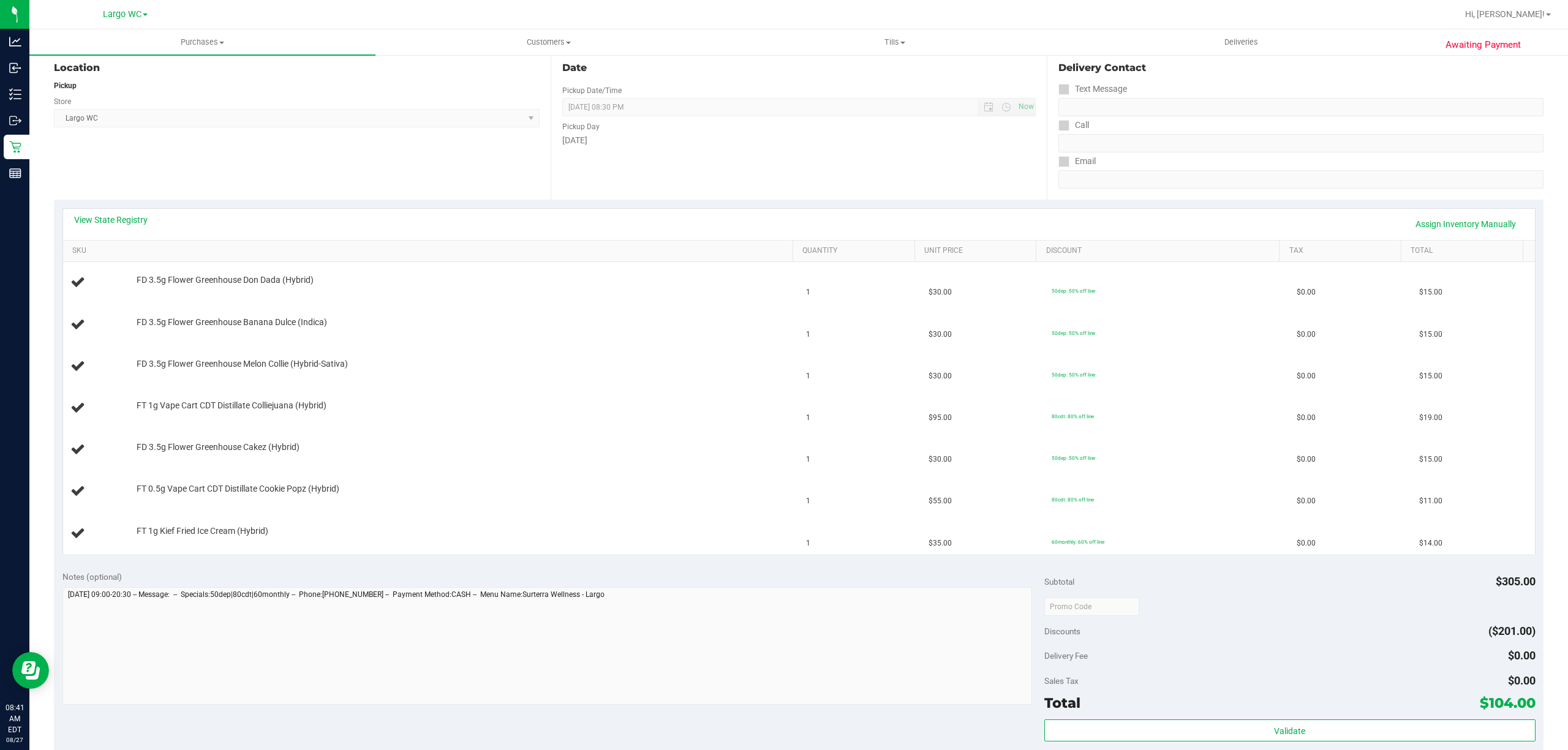
scroll to position [130, 0]
click at [374, 256] on link "SKU" at bounding box center [430, 251] width 716 height 9
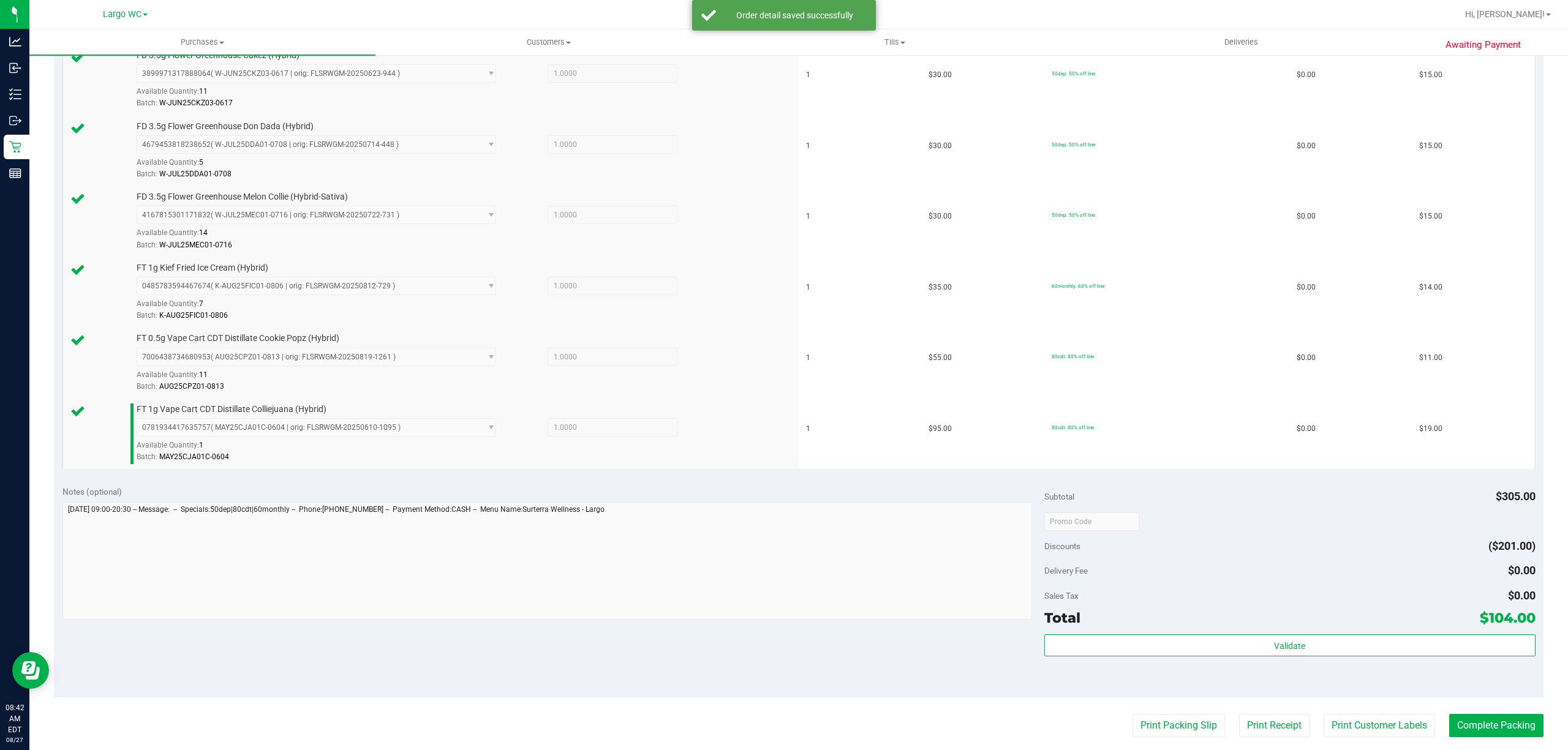
scroll to position [417, 0]
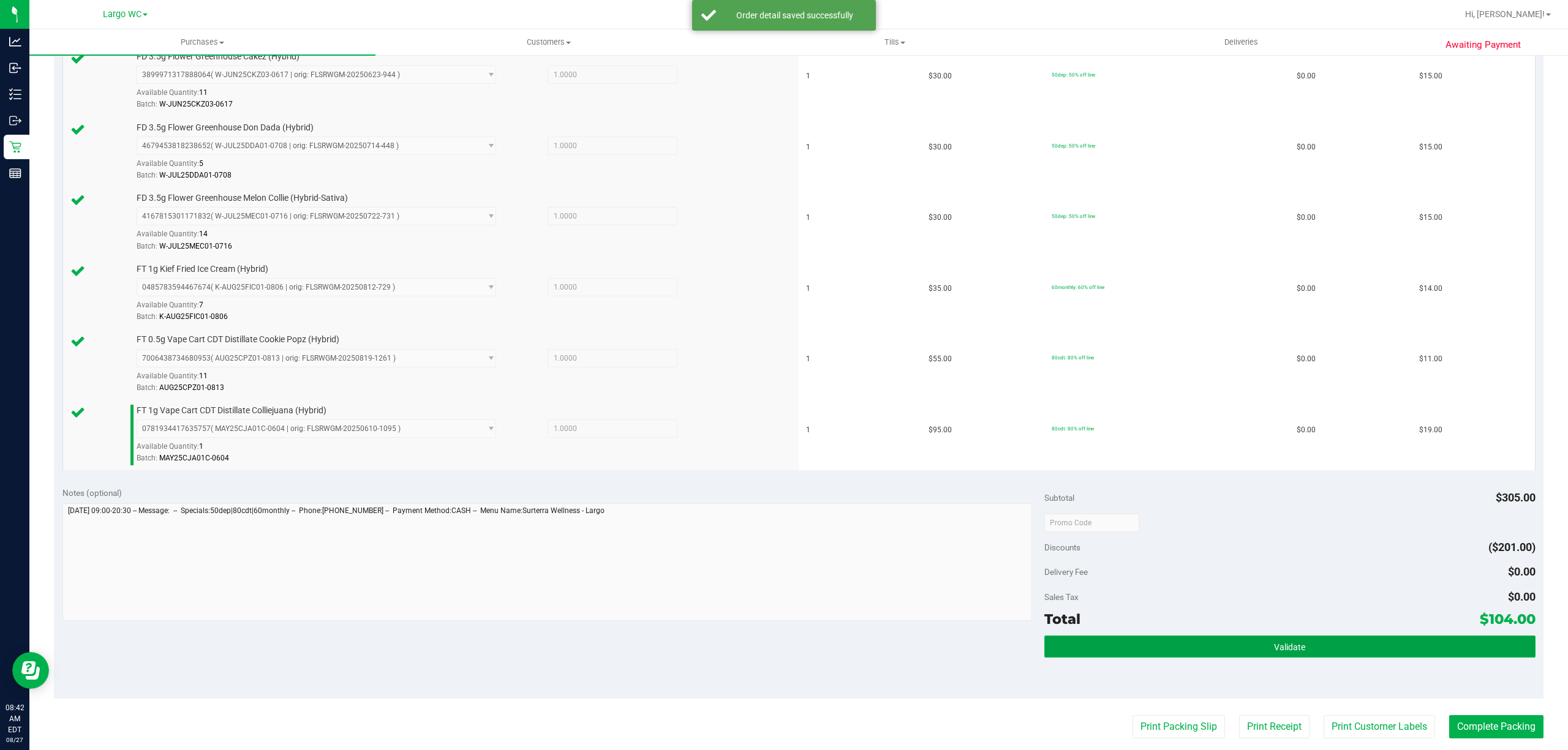
click at [1295, 658] on button "Validate" at bounding box center [1290, 647] width 491 height 22
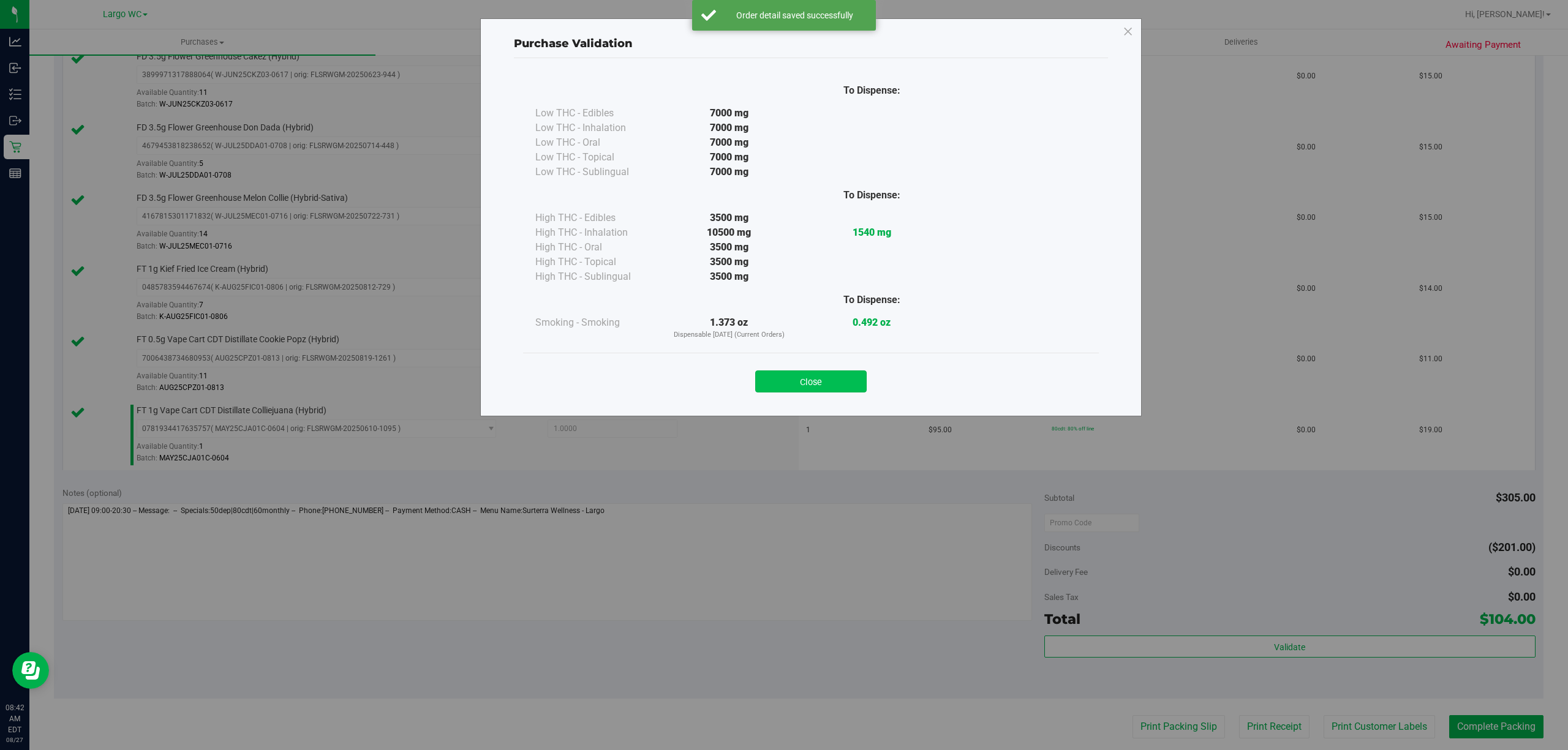
click at [846, 383] on button "Close" at bounding box center [811, 382] width 111 height 22
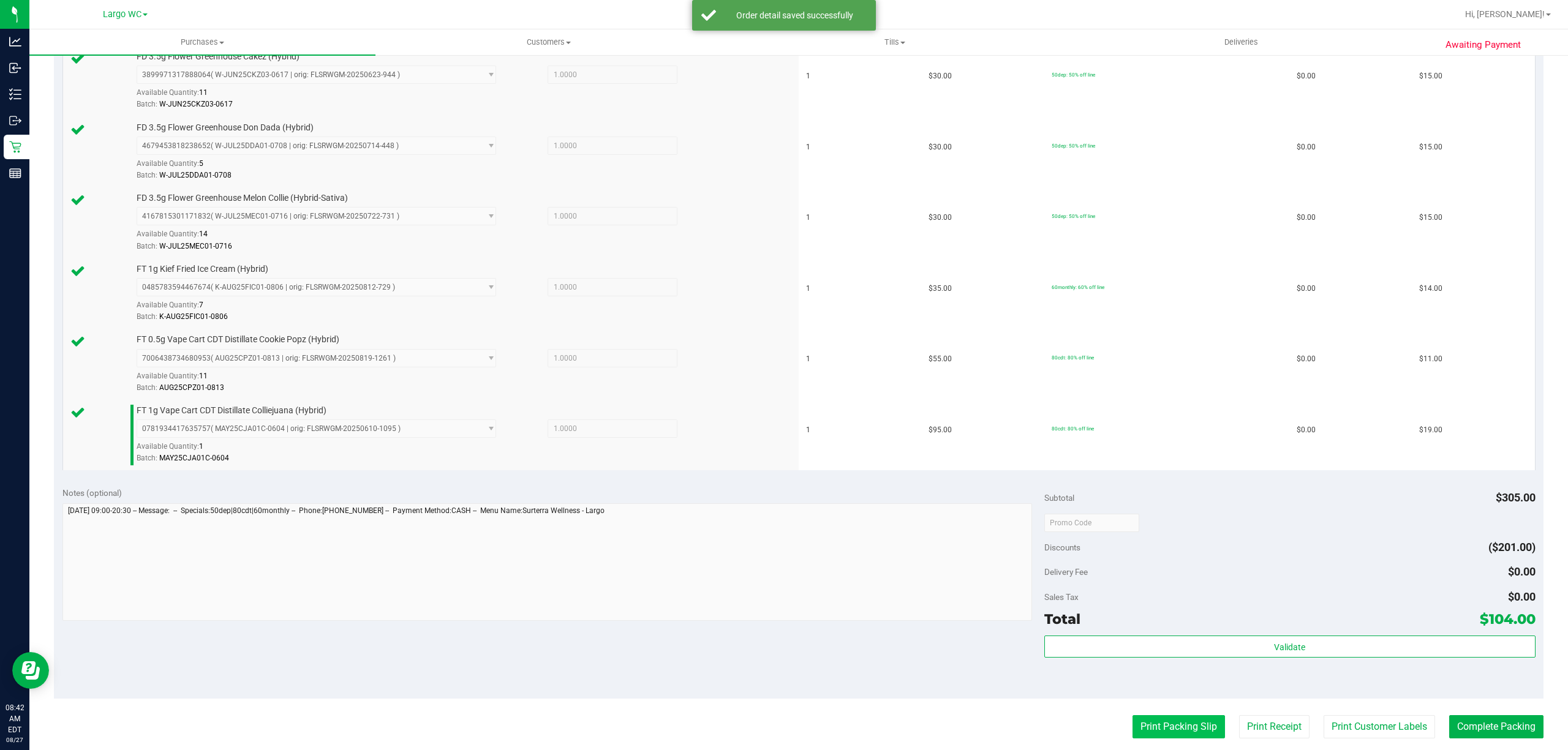
click at [1154, 730] on button "Print Packing Slip" at bounding box center [1178, 727] width 92 height 23
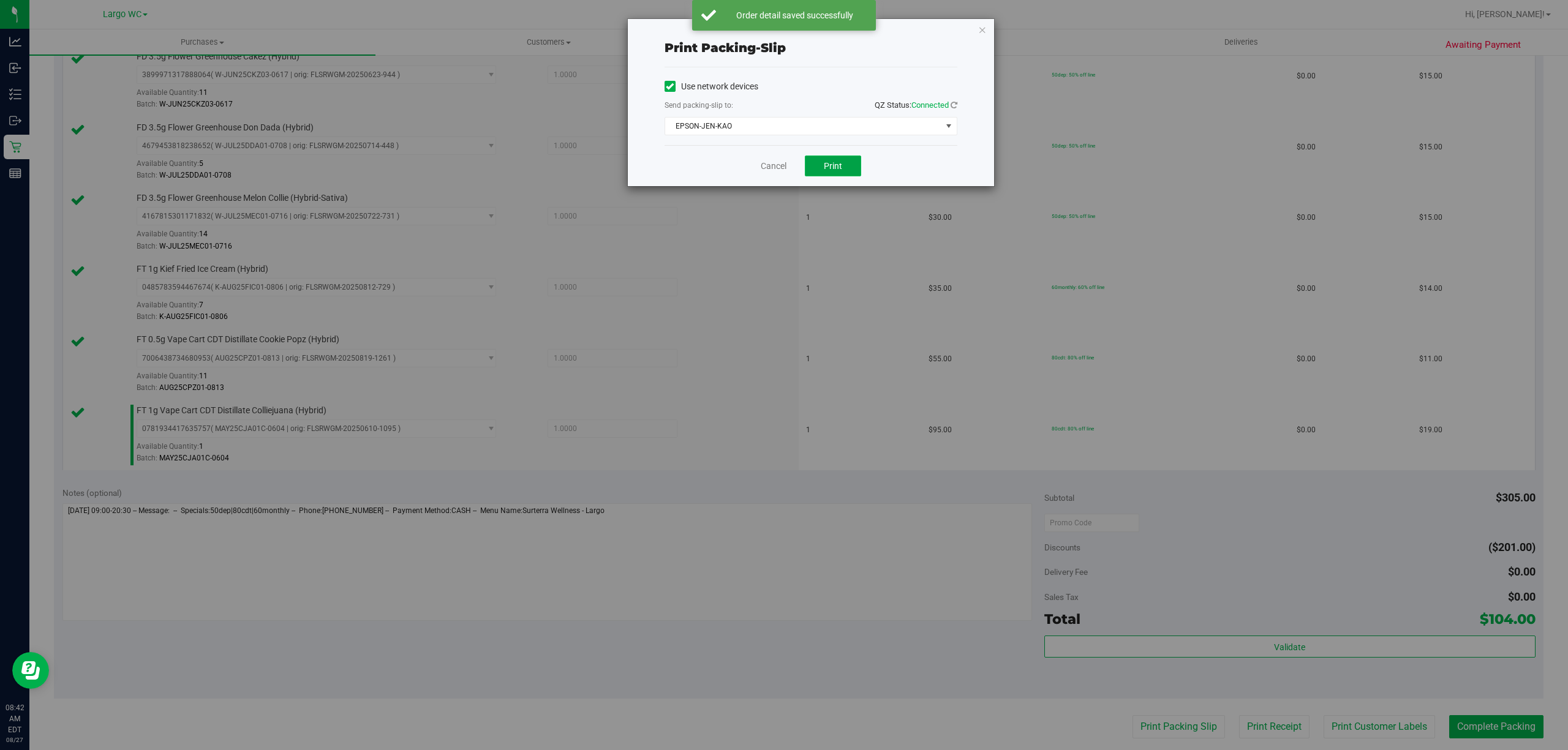
click at [829, 171] on span "Print" at bounding box center [832, 165] width 18 height 9
click at [743, 171] on div "Cancel Print" at bounding box center [811, 165] width 293 height 41
click at [762, 173] on link "Cancel" at bounding box center [773, 166] width 25 height 13
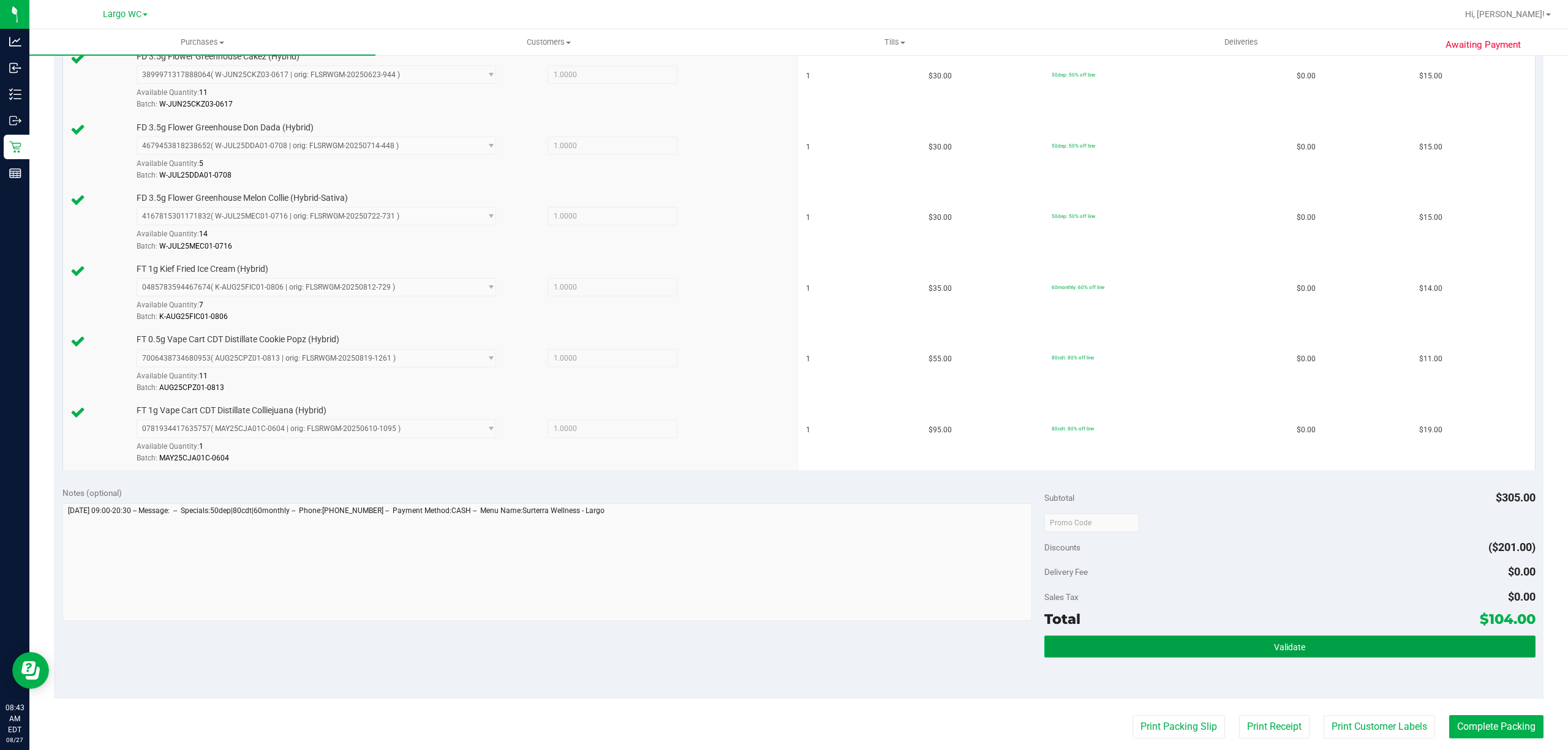
click at [1256, 642] on button "Validate" at bounding box center [1290, 647] width 491 height 22
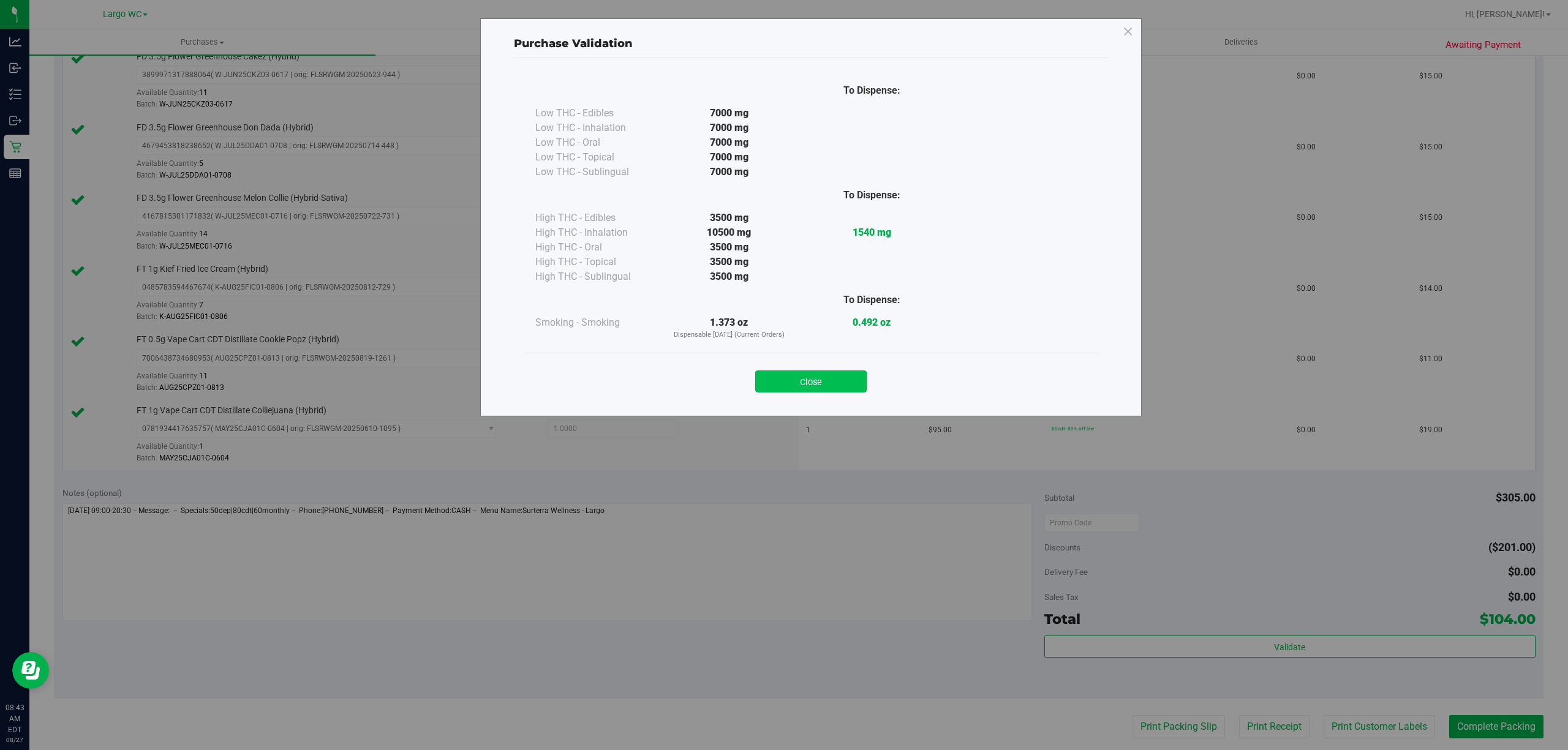
click at [789, 372] on button "Close" at bounding box center [811, 382] width 111 height 22
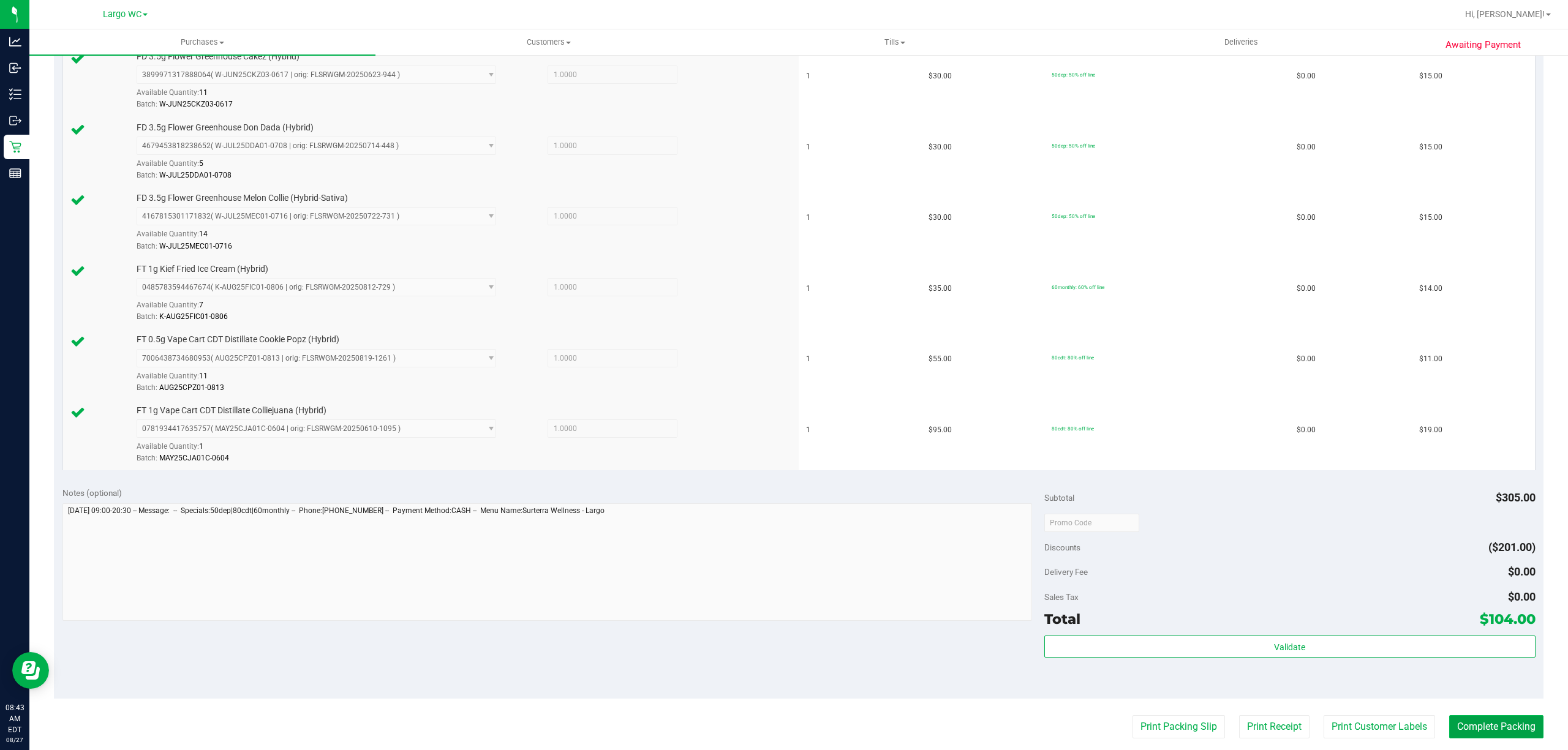
click at [1510, 730] on button "Complete Packing" at bounding box center [1495, 727] width 94 height 23
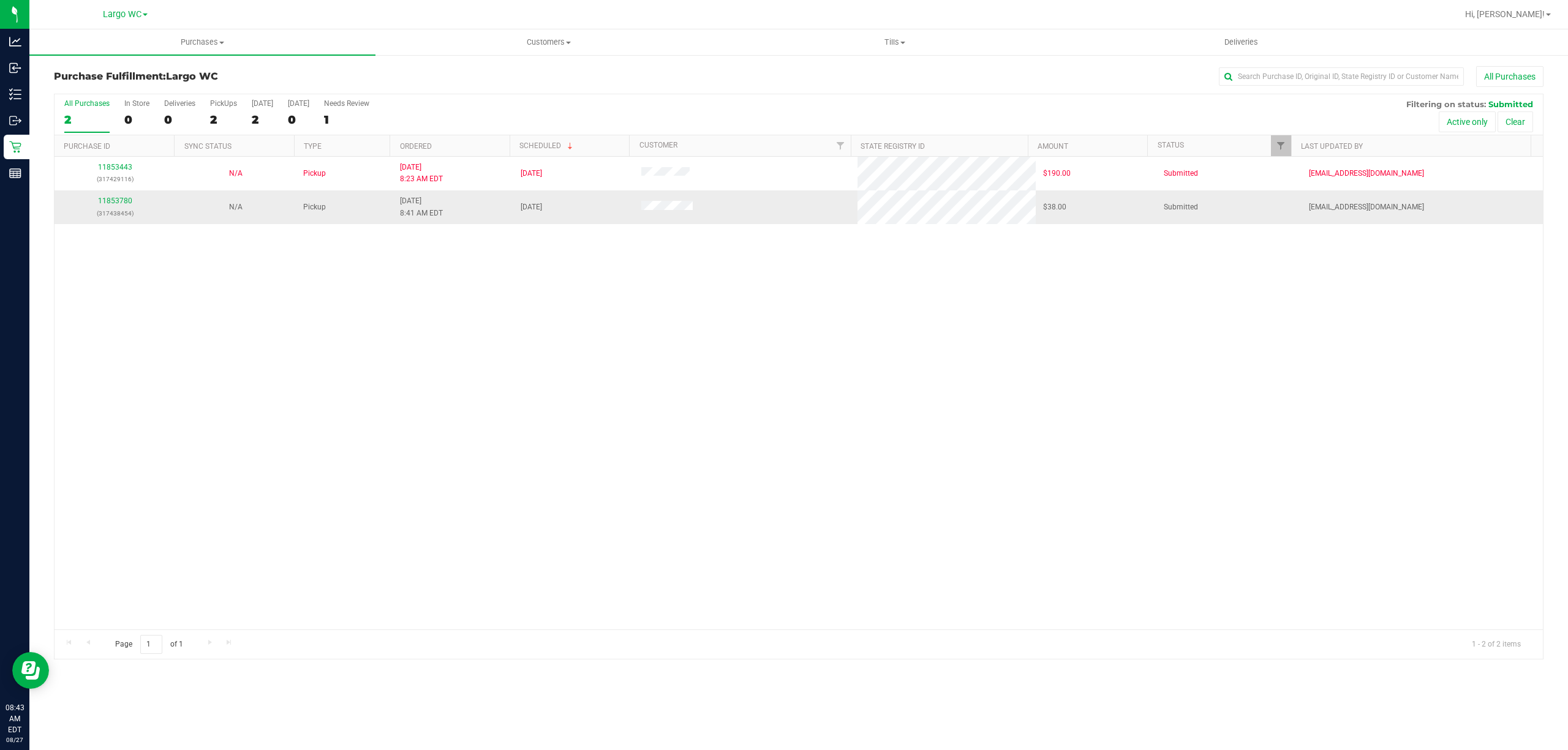
click at [117, 197] on div "11853780 (317438454)" at bounding box center [114, 207] width 106 height 23
click at [117, 205] on link "11853780" at bounding box center [115, 201] width 34 height 9
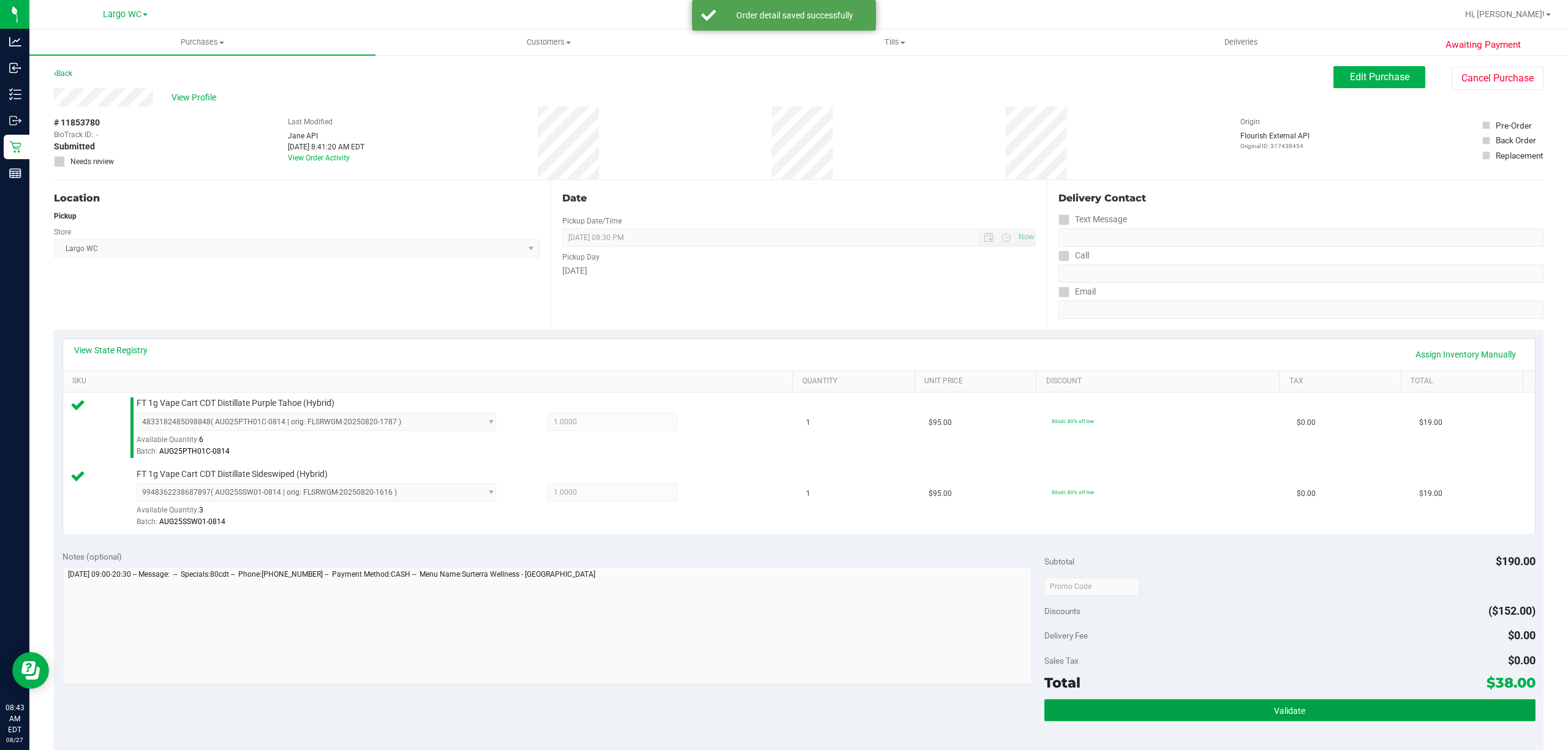
click at [1194, 722] on button "Validate" at bounding box center [1290, 710] width 491 height 22
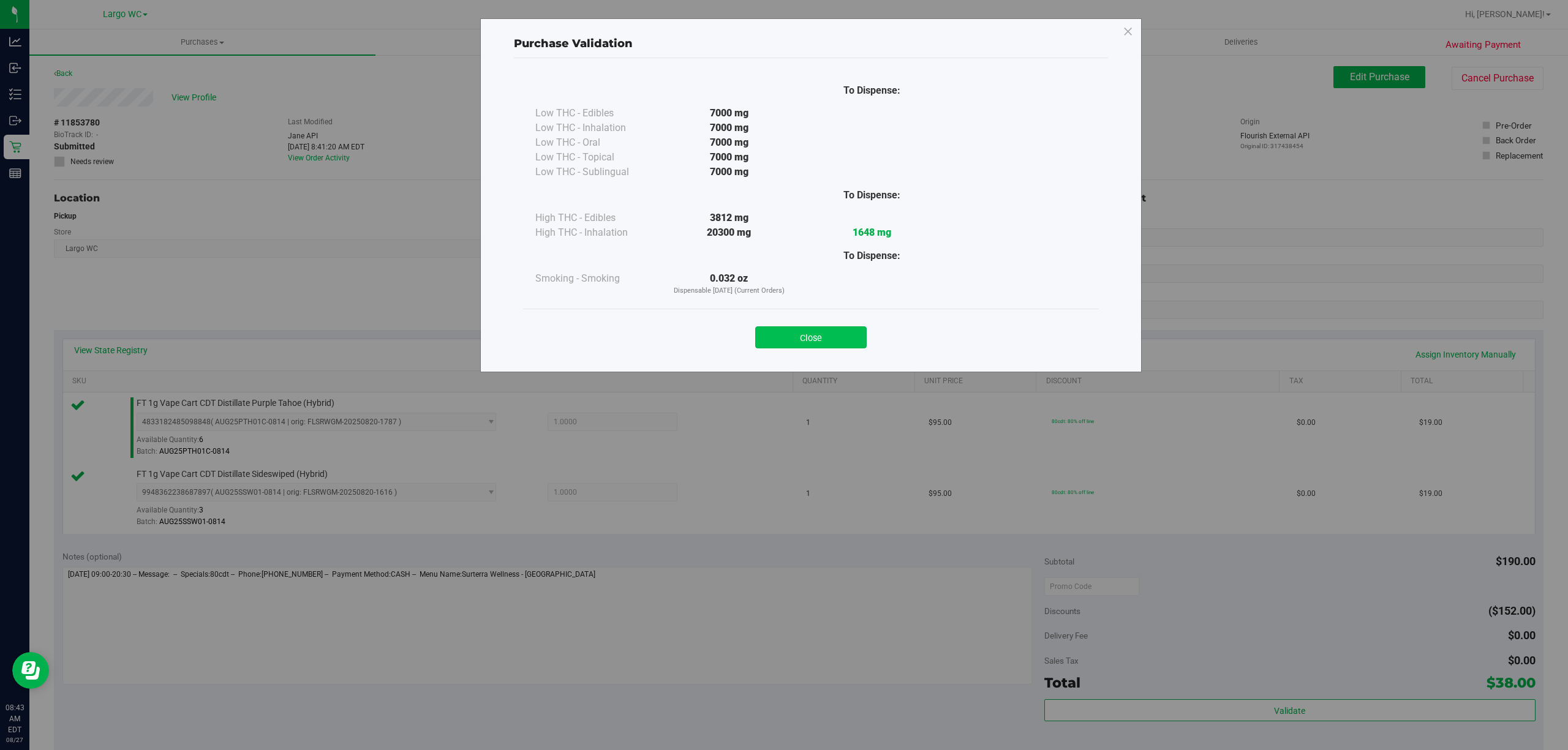
click at [826, 344] on button "Close" at bounding box center [811, 337] width 111 height 22
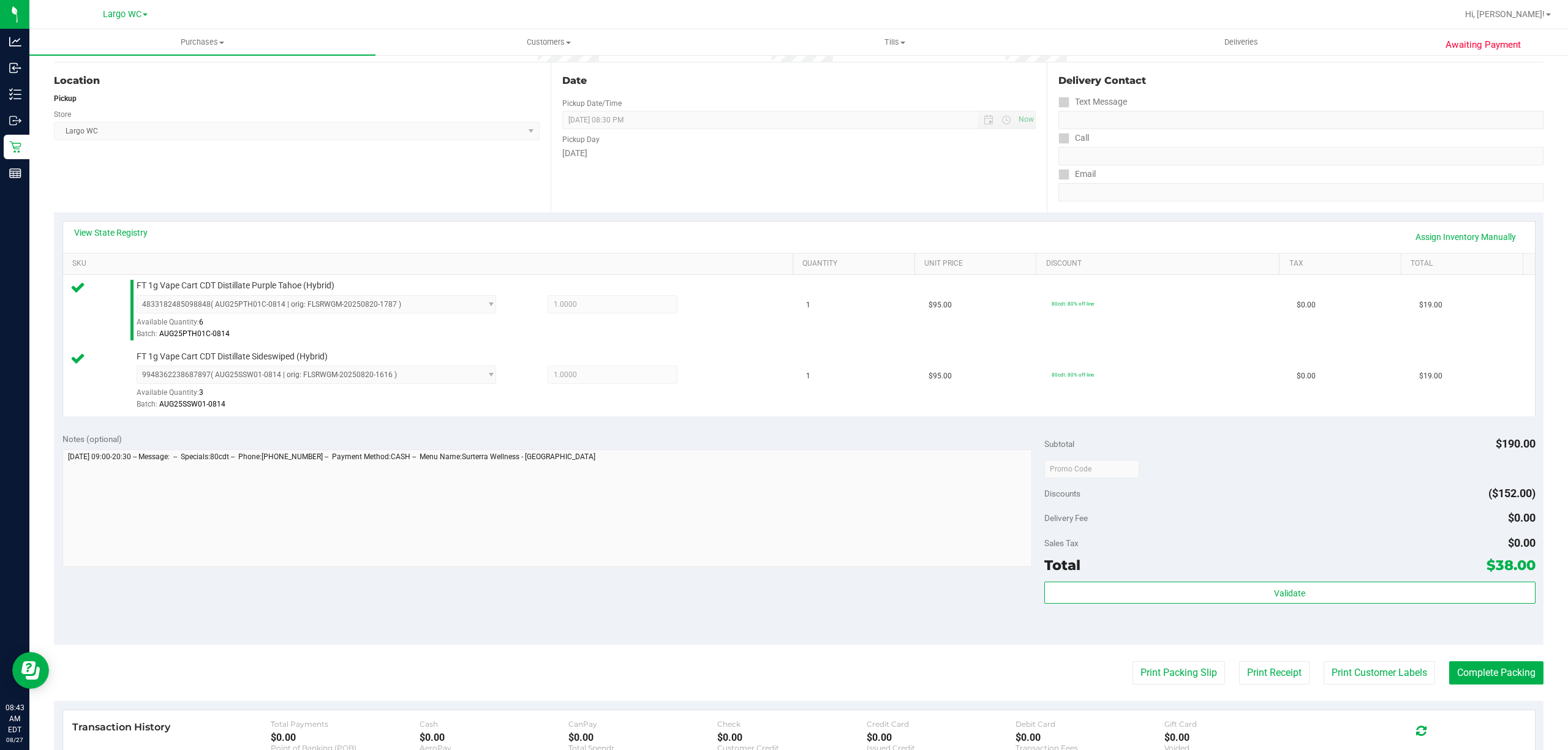
scroll to position [111, 0]
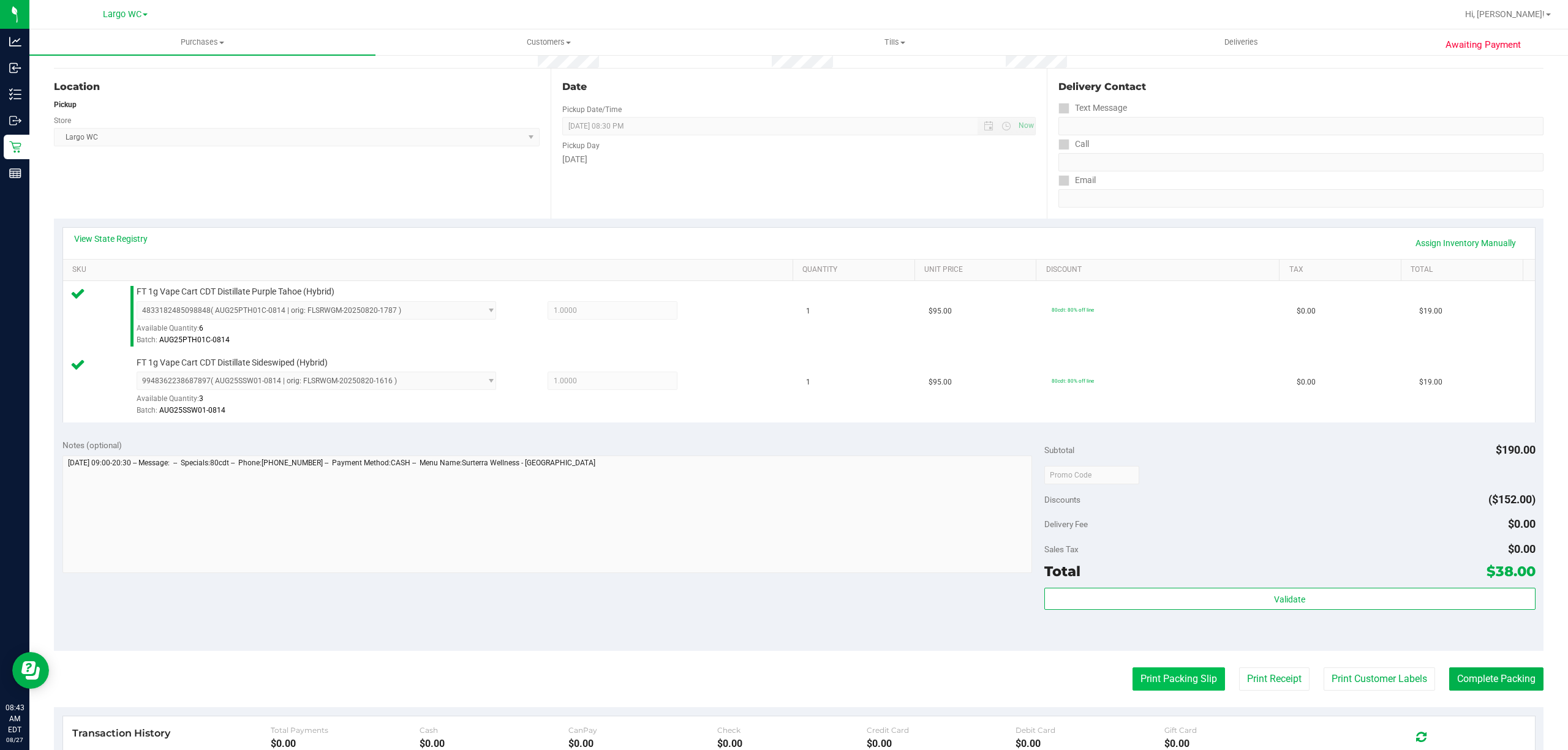
click at [1164, 690] on button "Print Packing Slip" at bounding box center [1178, 679] width 92 height 23
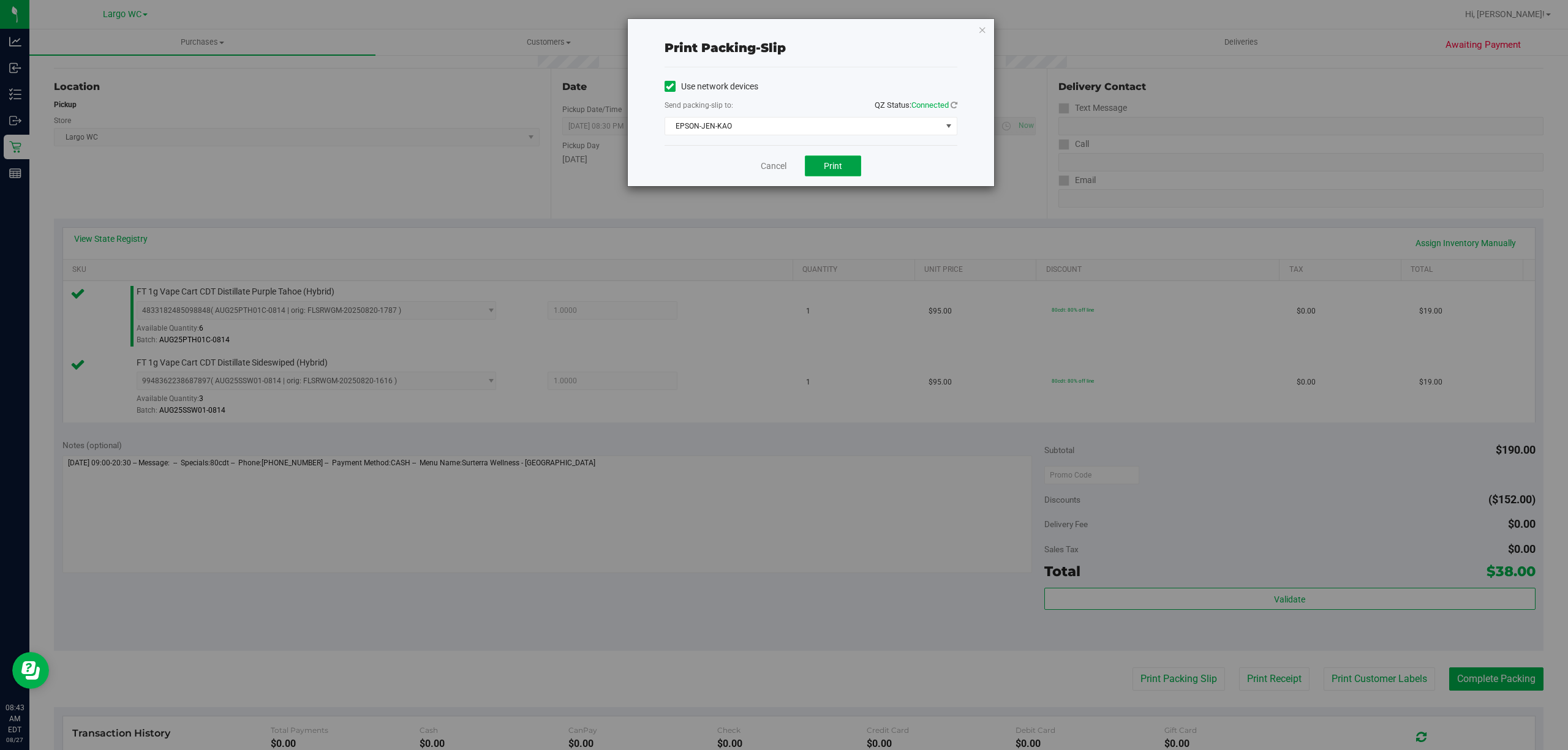
click at [832, 167] on span "Print" at bounding box center [832, 165] width 18 height 9
click at [763, 167] on link "Cancel" at bounding box center [773, 166] width 25 height 13
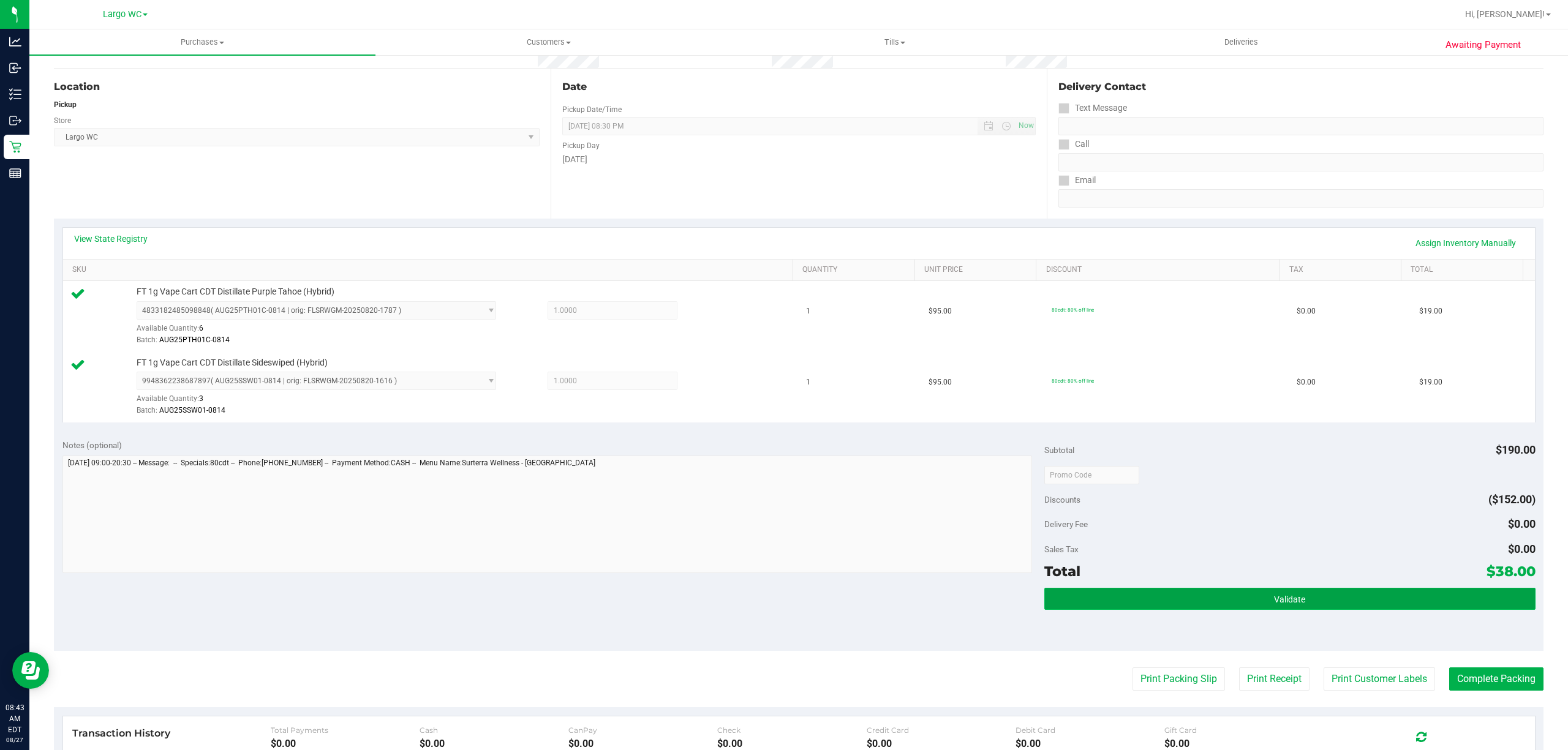
click at [1202, 601] on button "Validate" at bounding box center [1290, 599] width 491 height 22
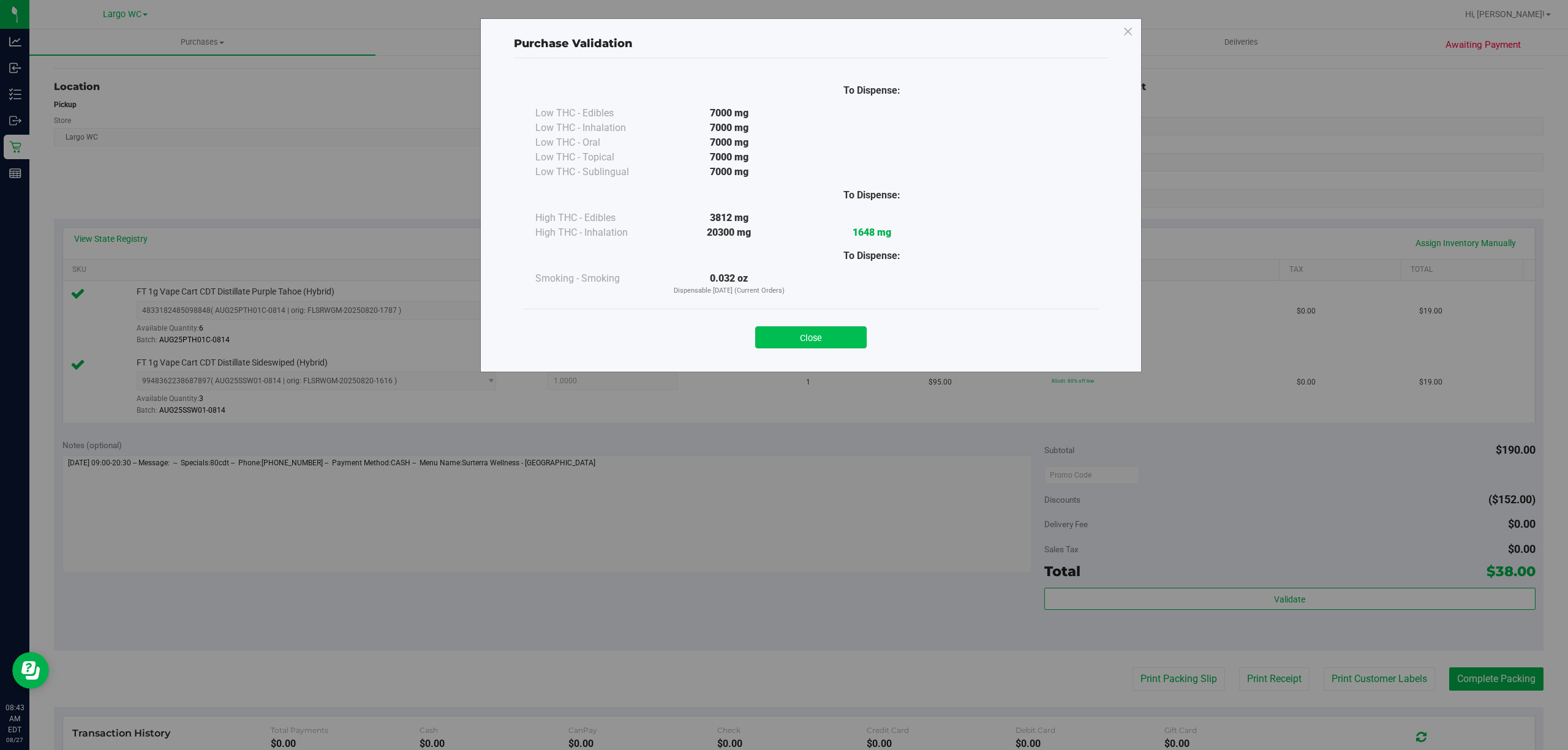
click at [818, 338] on button "Close" at bounding box center [811, 337] width 111 height 22
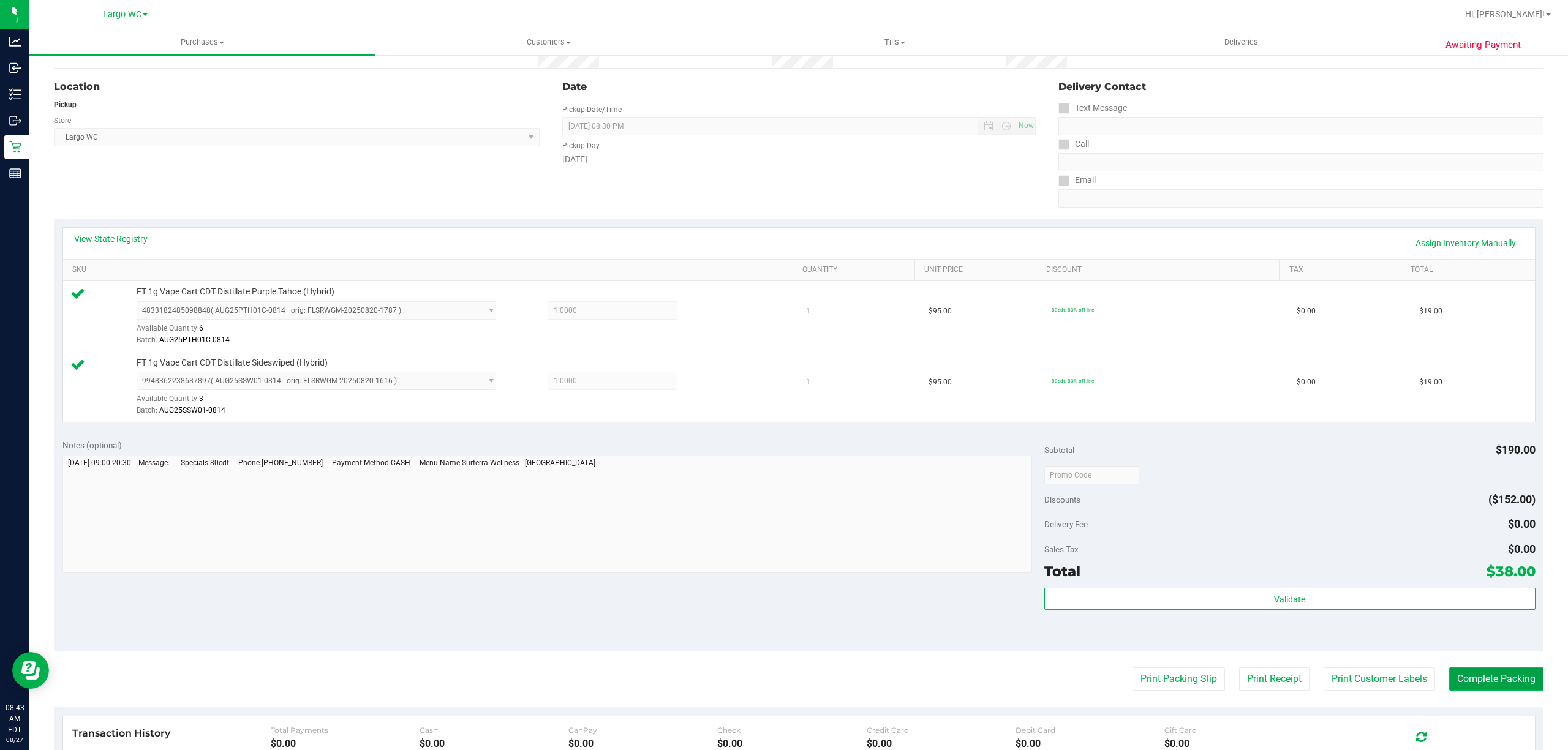
click at [1491, 690] on button "Complete Packing" at bounding box center [1495, 679] width 94 height 23
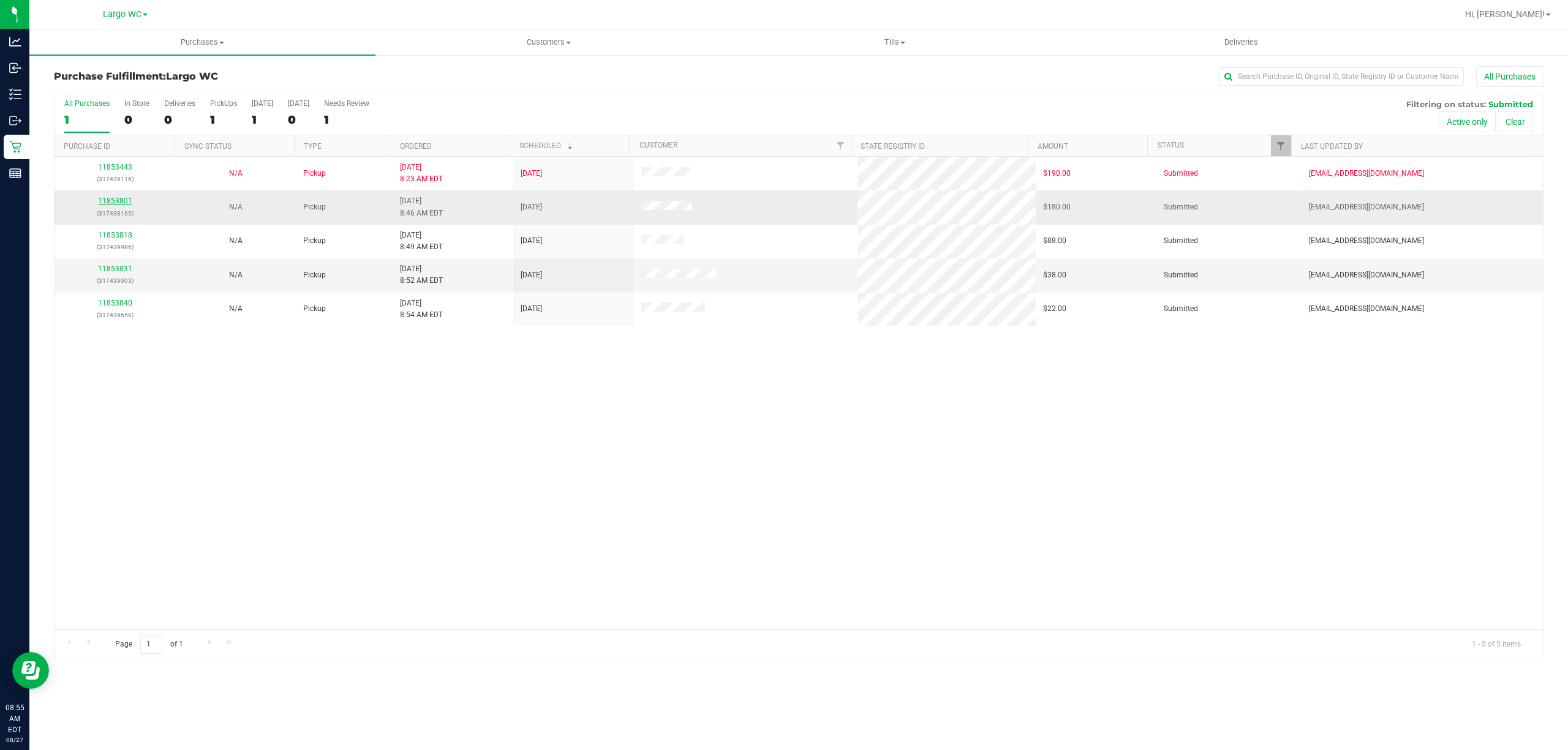
click at [113, 202] on link "11853801" at bounding box center [115, 201] width 34 height 9
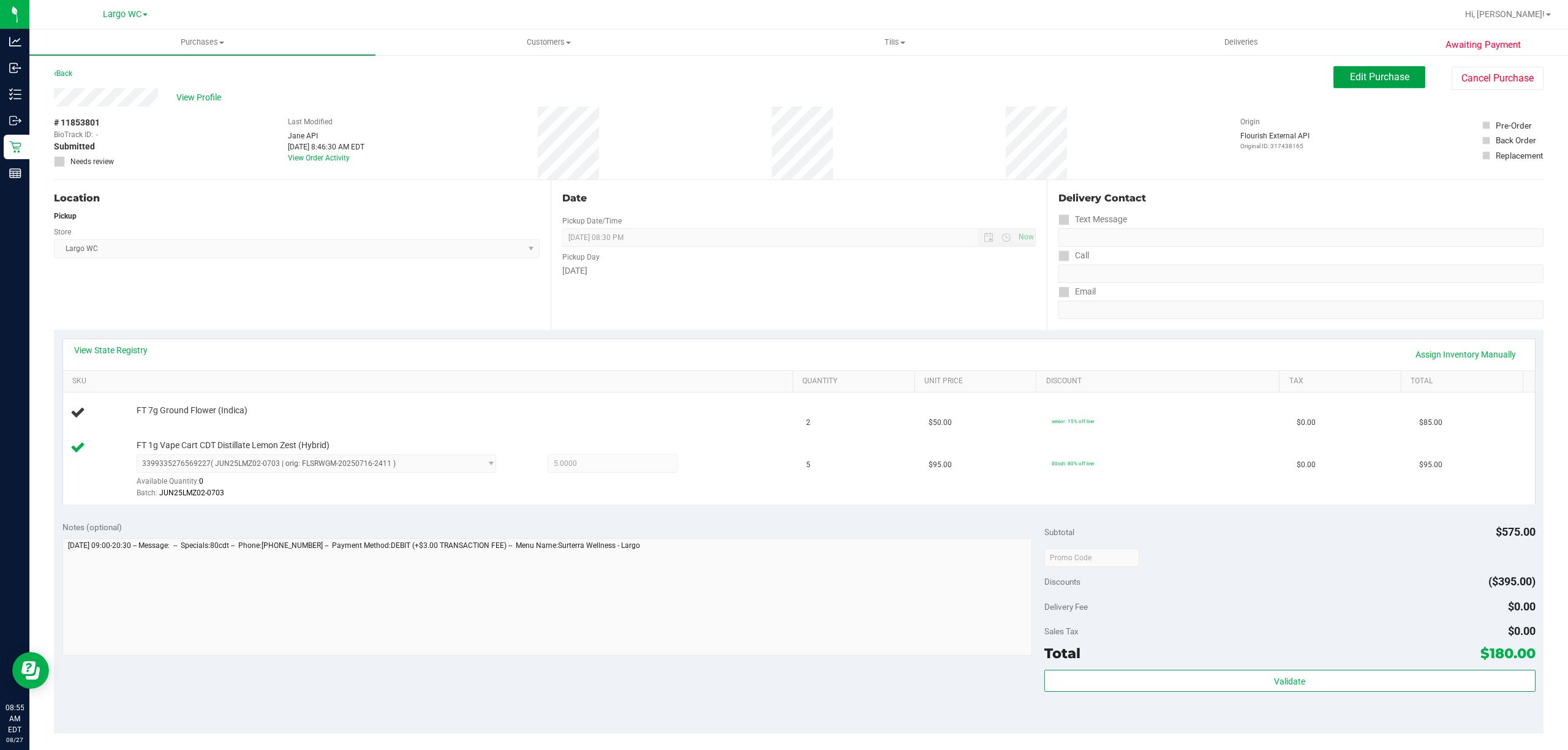
click at [1375, 79] on span "Edit Purchase" at bounding box center [1379, 77] width 60 height 12
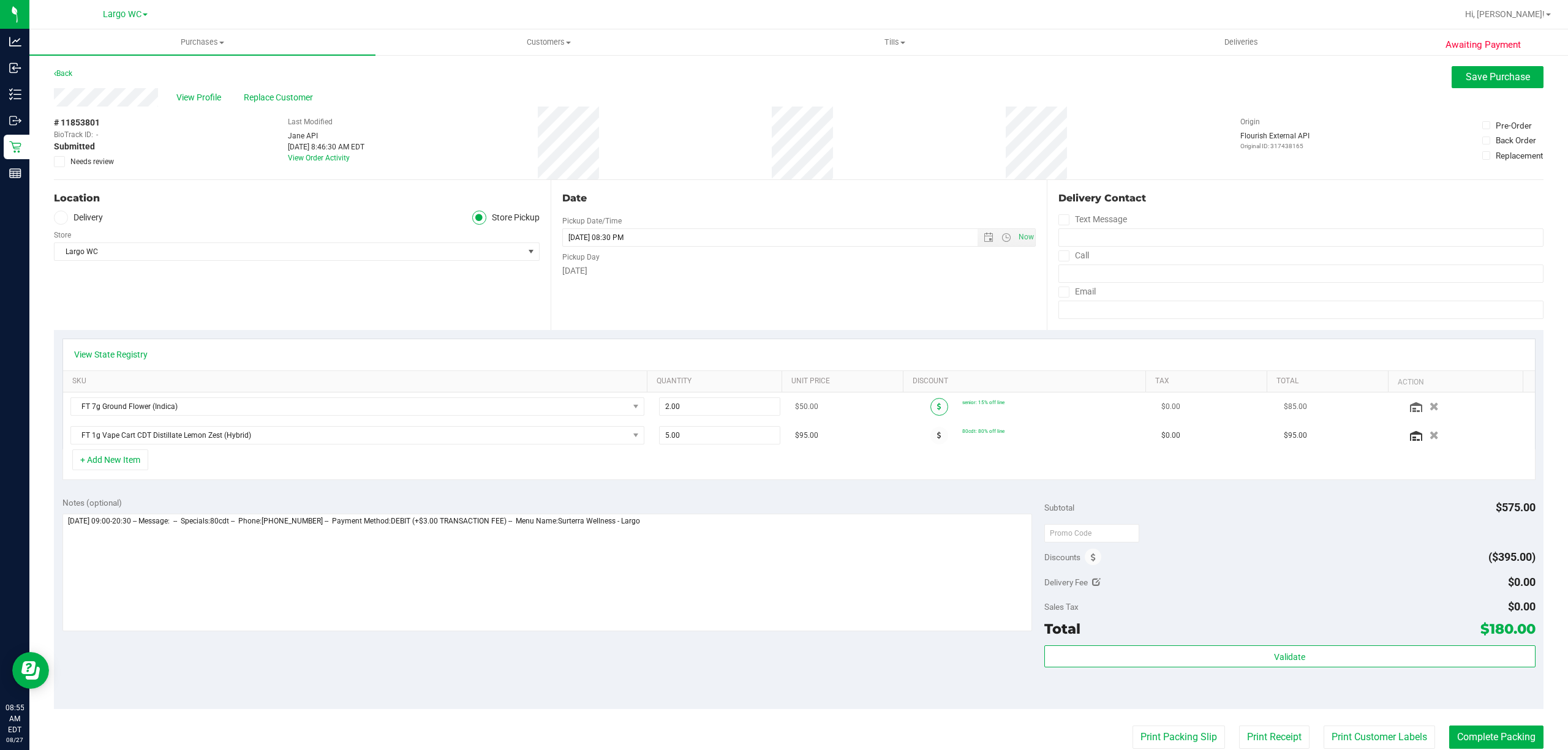
click at [937, 407] on icon at bounding box center [939, 406] width 4 height 7
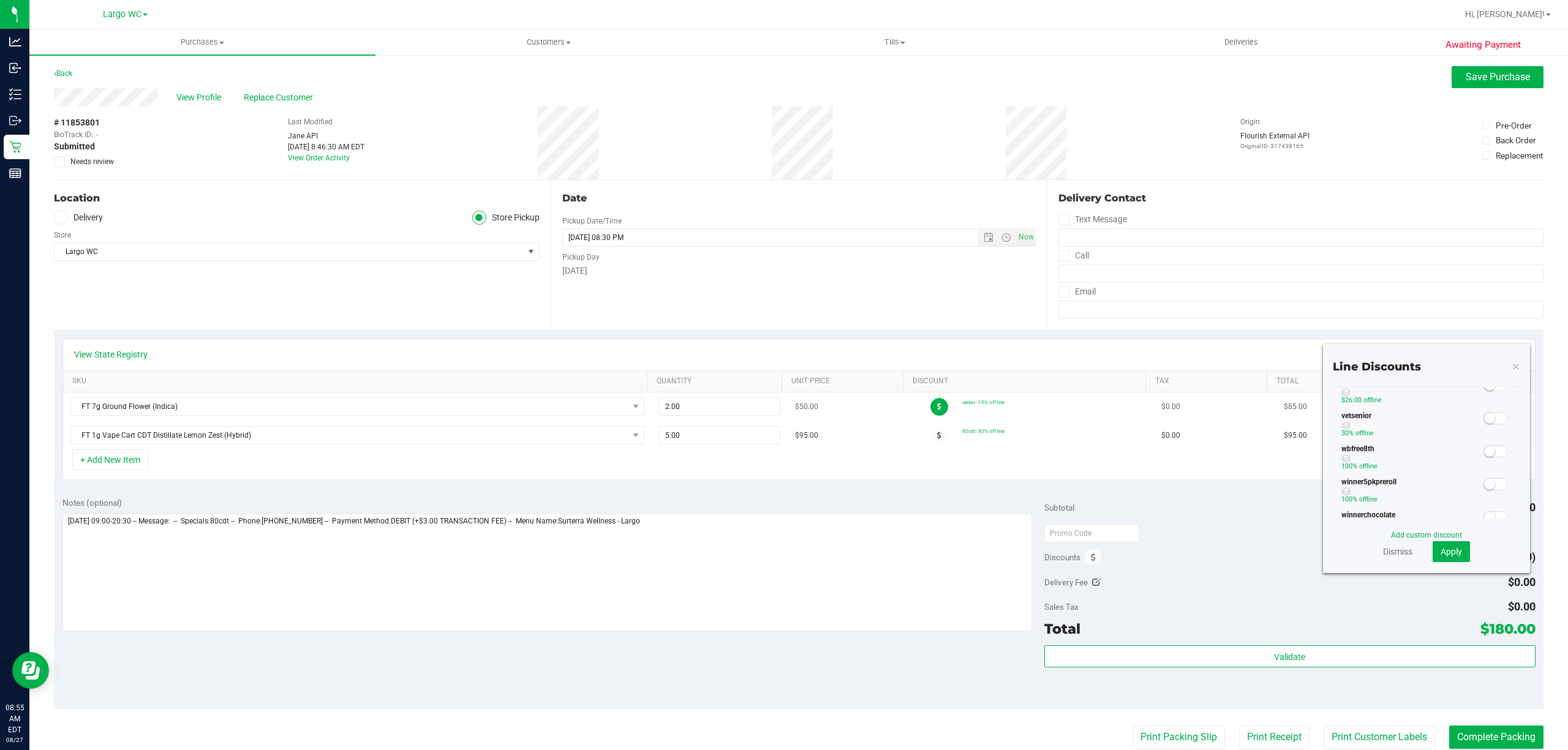
scroll to position [338, 0]
click at [1496, 327] on small at bounding box center [1501, 321] width 11 height 11
click at [1484, 400] on small at bounding box center [1489, 395] width 11 height 11
click at [1445, 557] on button "Apply" at bounding box center [1451, 551] width 37 height 21
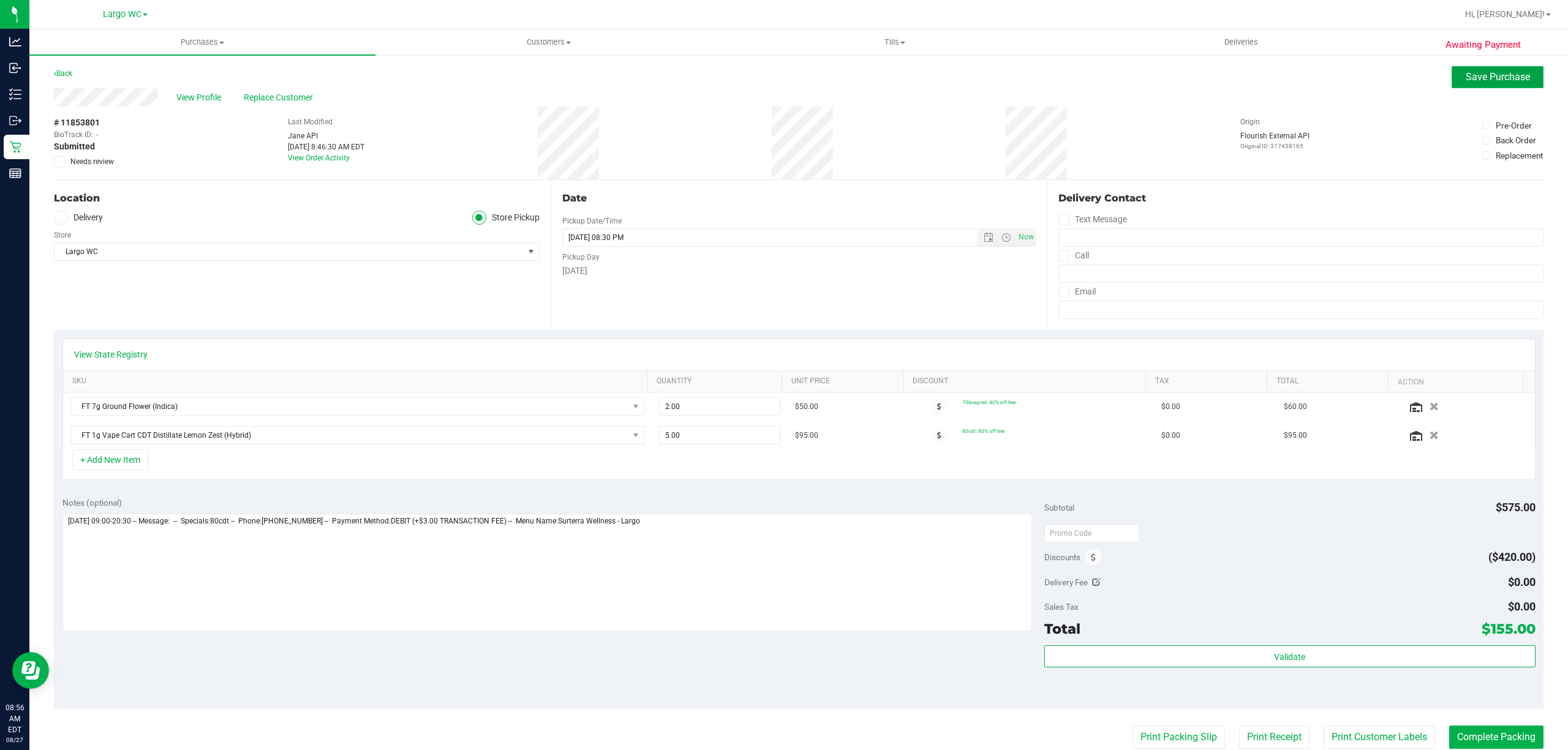
click at [1499, 77] on span "Save Purchase" at bounding box center [1497, 77] width 64 height 12
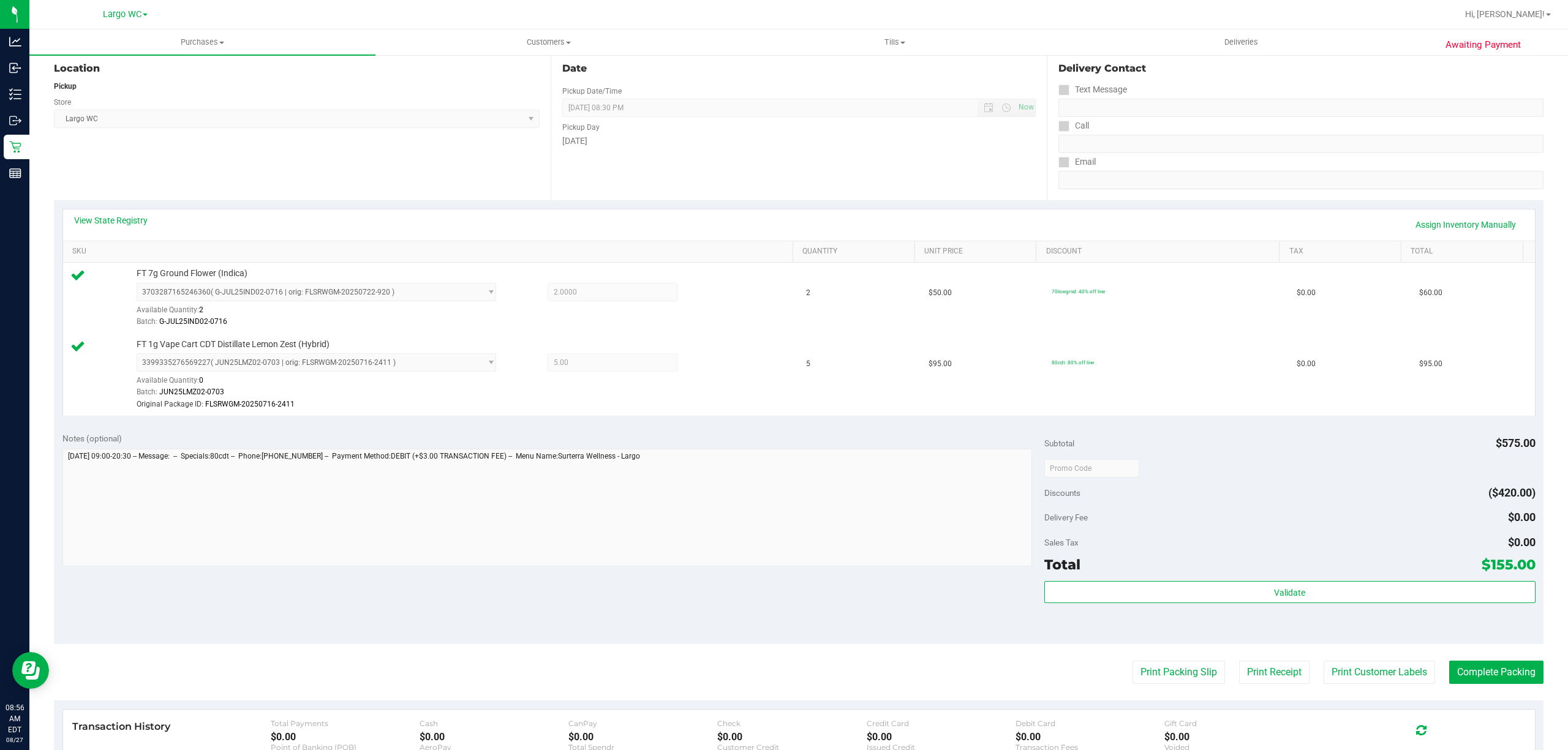
scroll to position [129, 0]
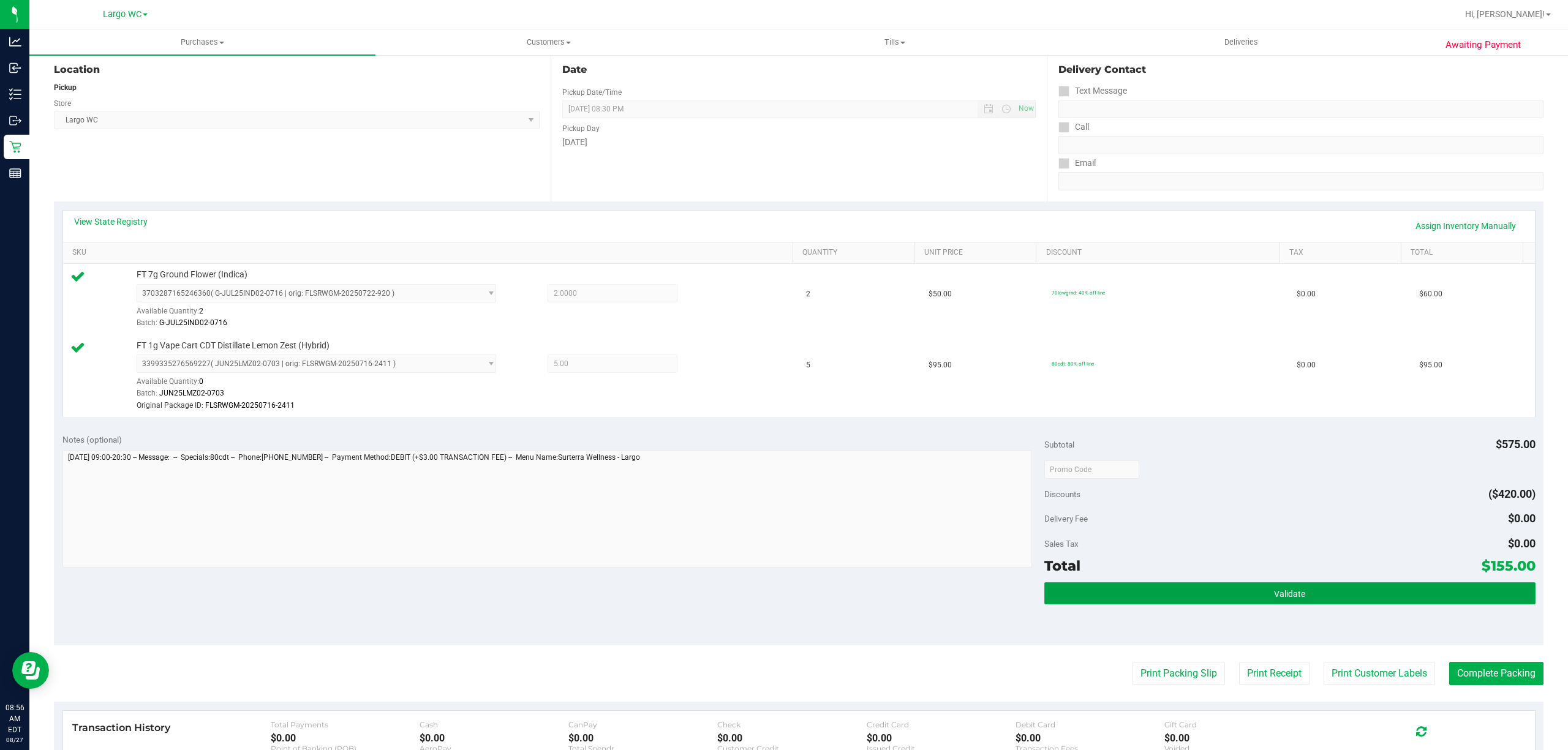
click at [1376, 599] on button "Validate" at bounding box center [1290, 593] width 491 height 22
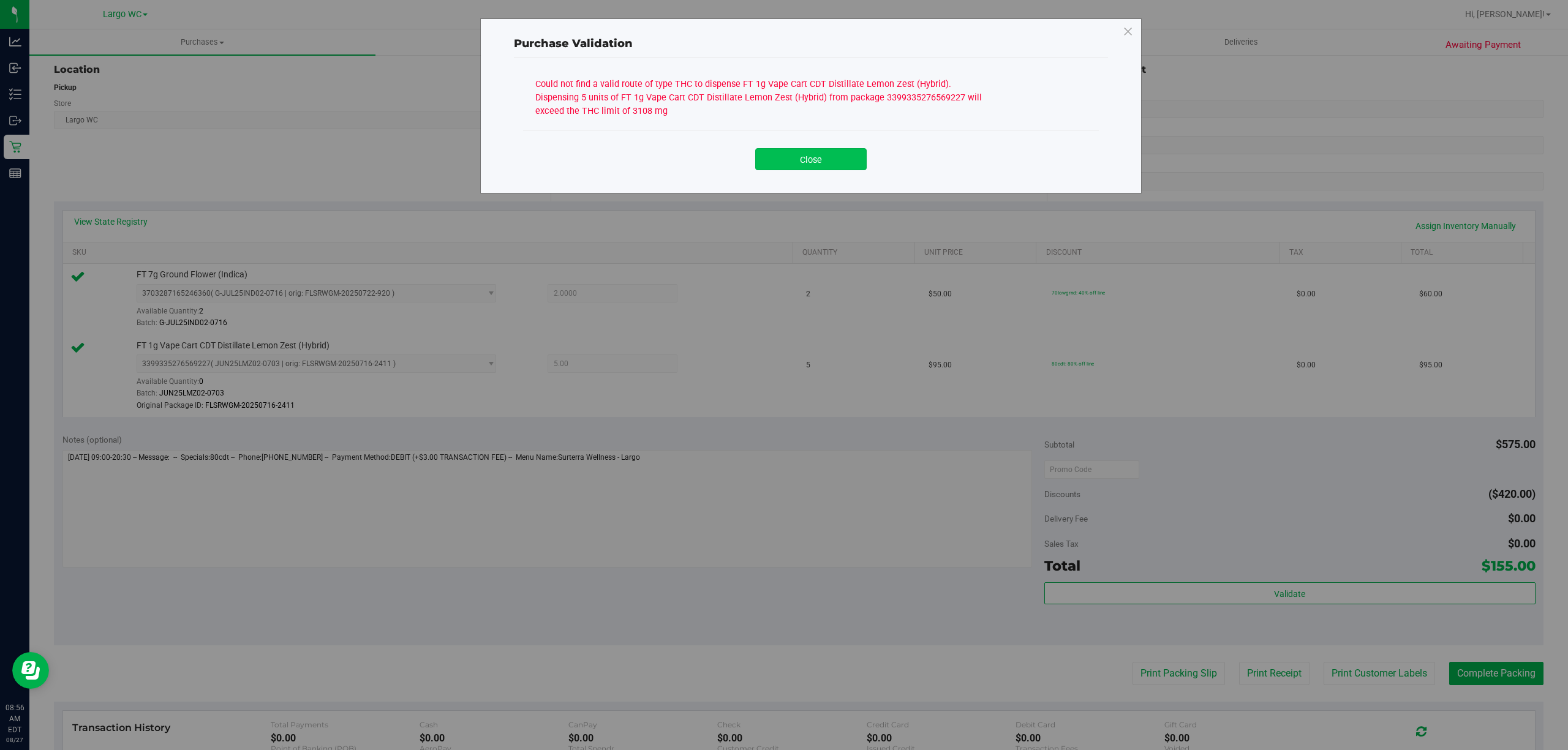
click at [838, 163] on button "Close" at bounding box center [811, 159] width 111 height 22
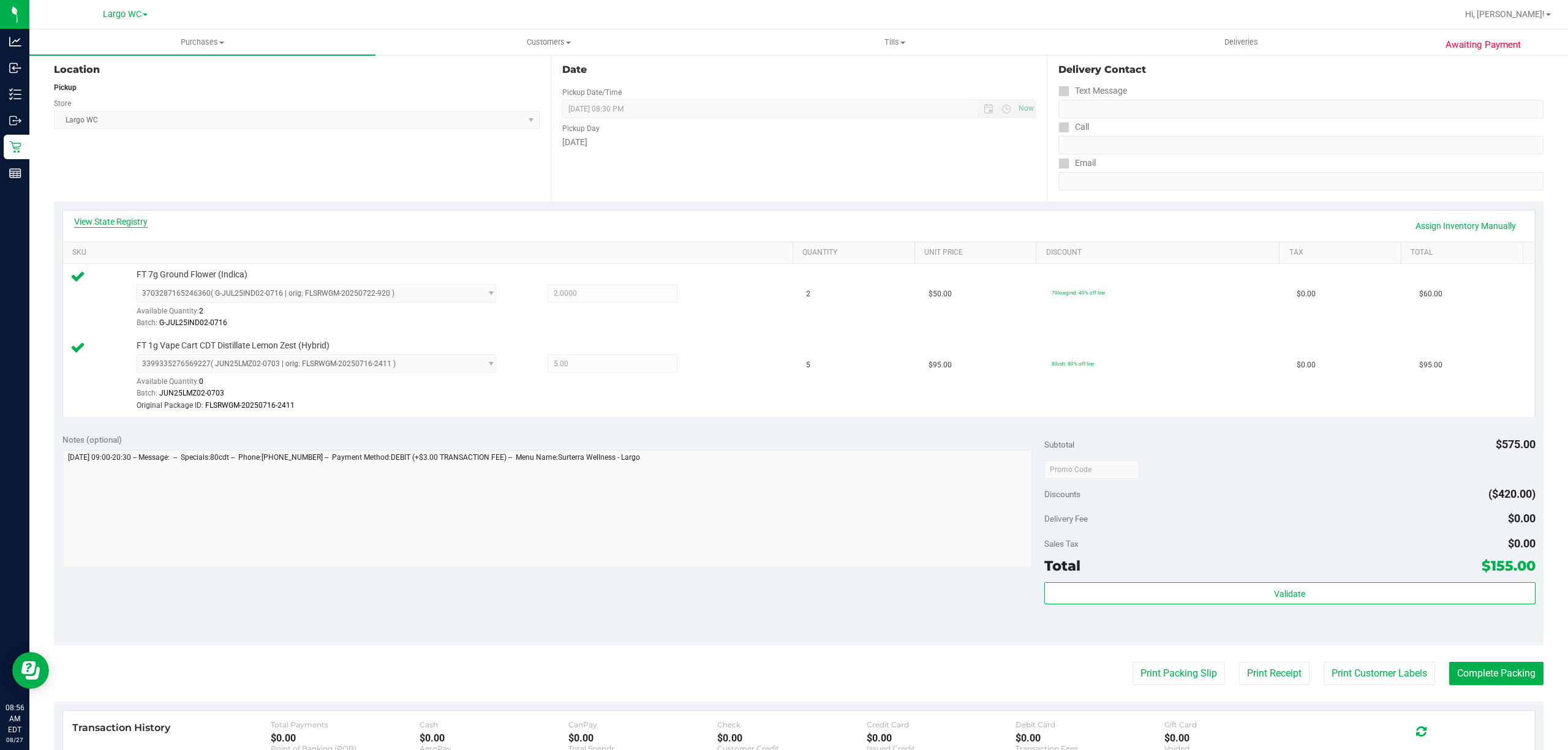
click at [117, 219] on link "View State Registry" at bounding box center [111, 221] width 74 height 12
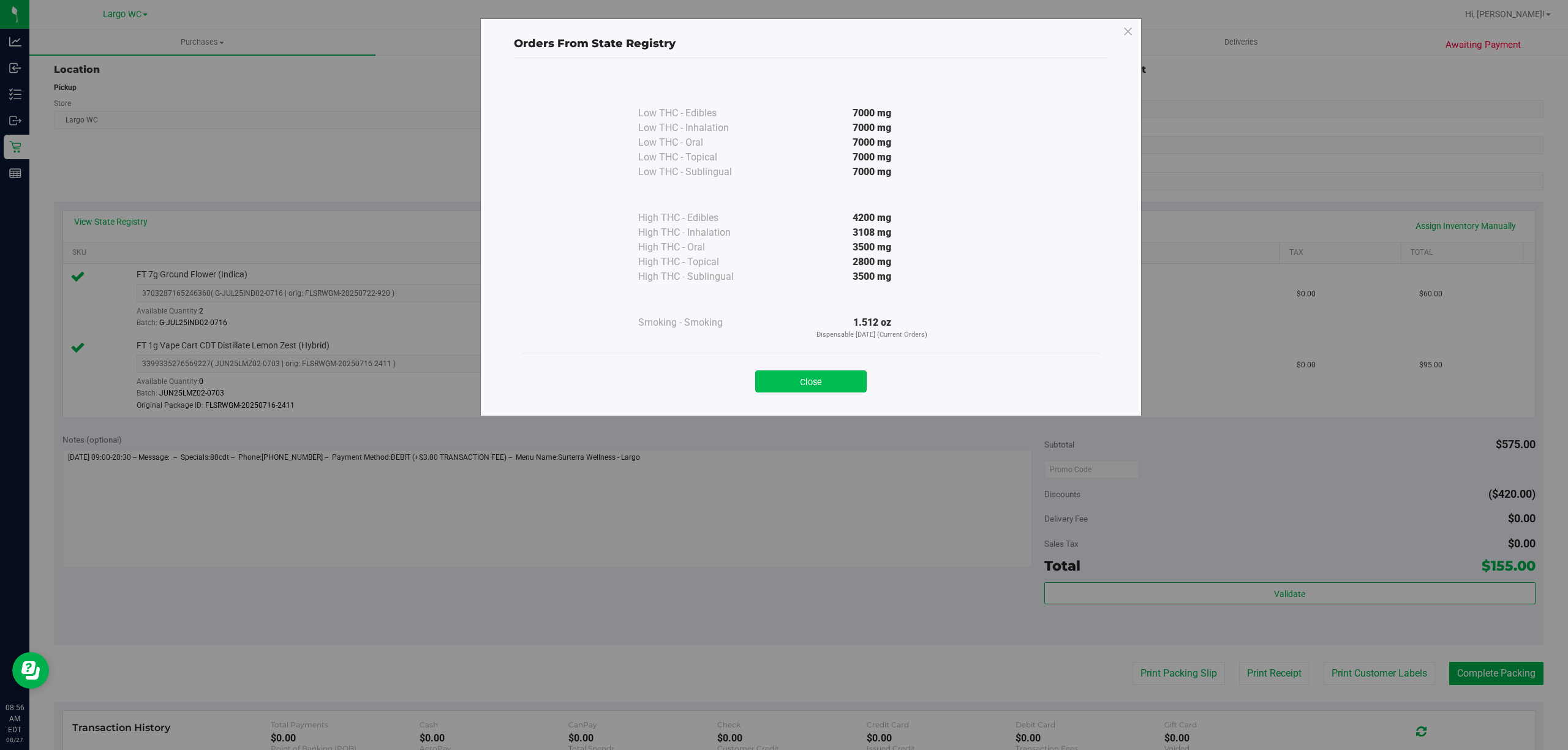
click at [797, 392] on button "Close" at bounding box center [811, 382] width 111 height 22
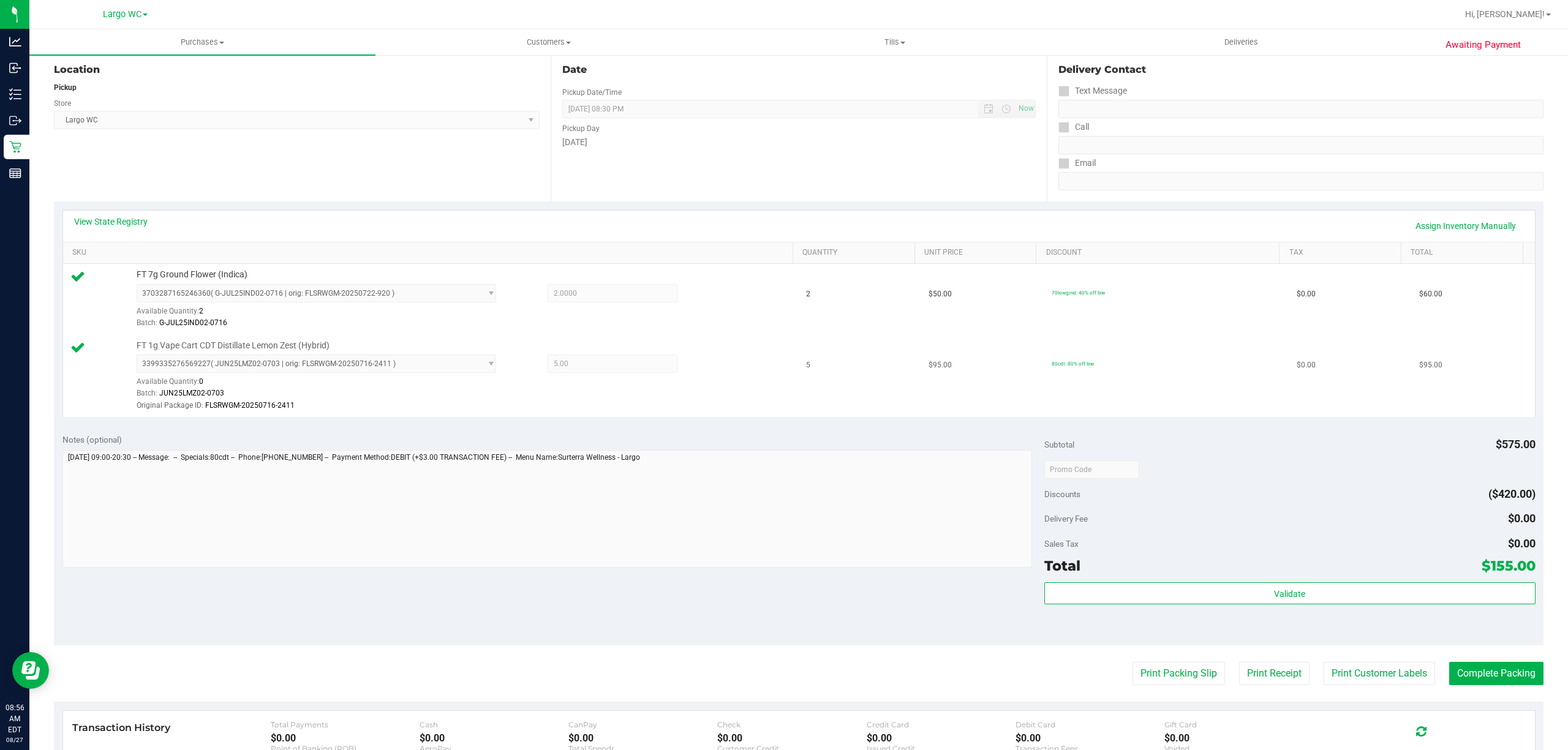
click at [824, 376] on td "5" at bounding box center [859, 376] width 122 height 82
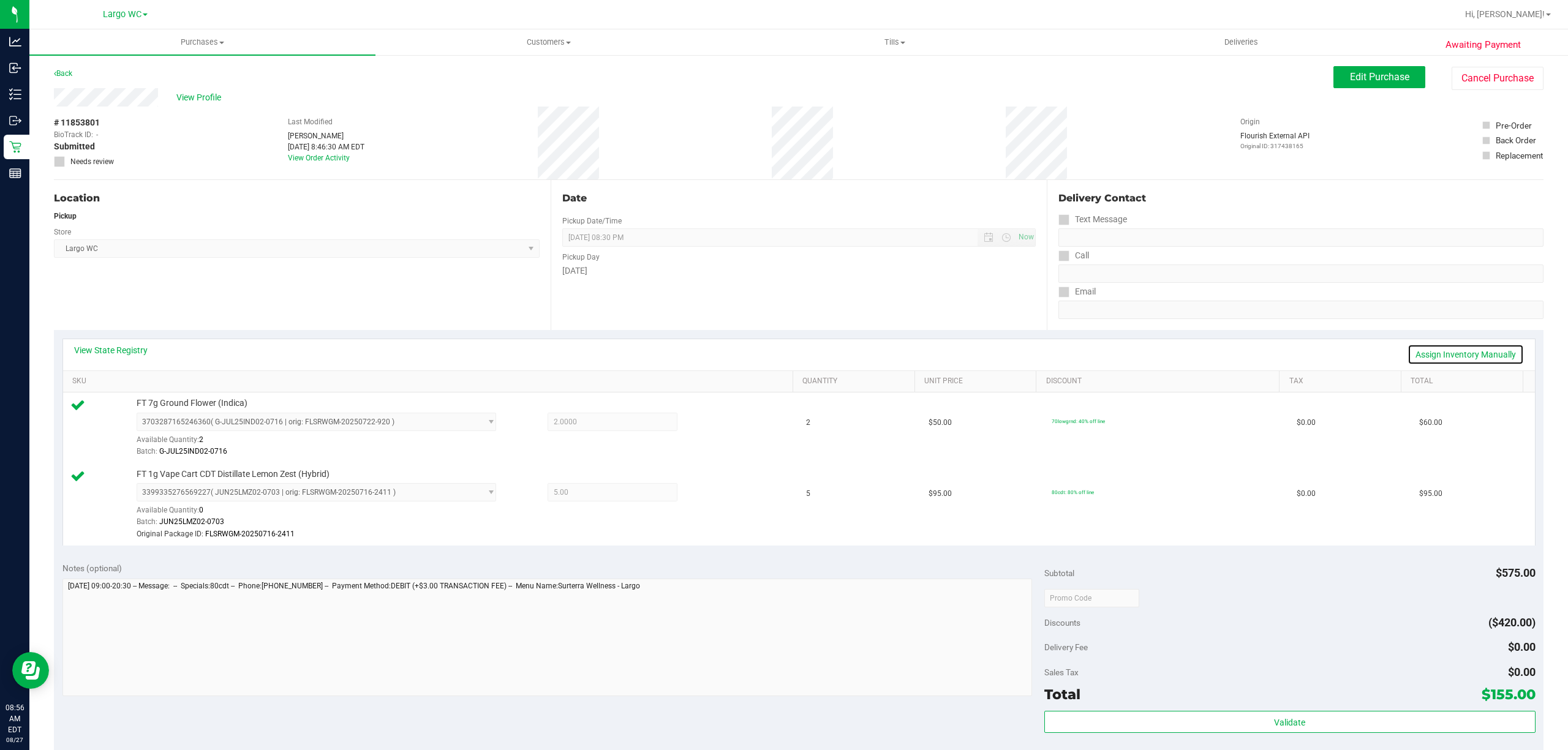
click at [1441, 355] on link "Assign Inventory Manually" at bounding box center [1465, 355] width 117 height 21
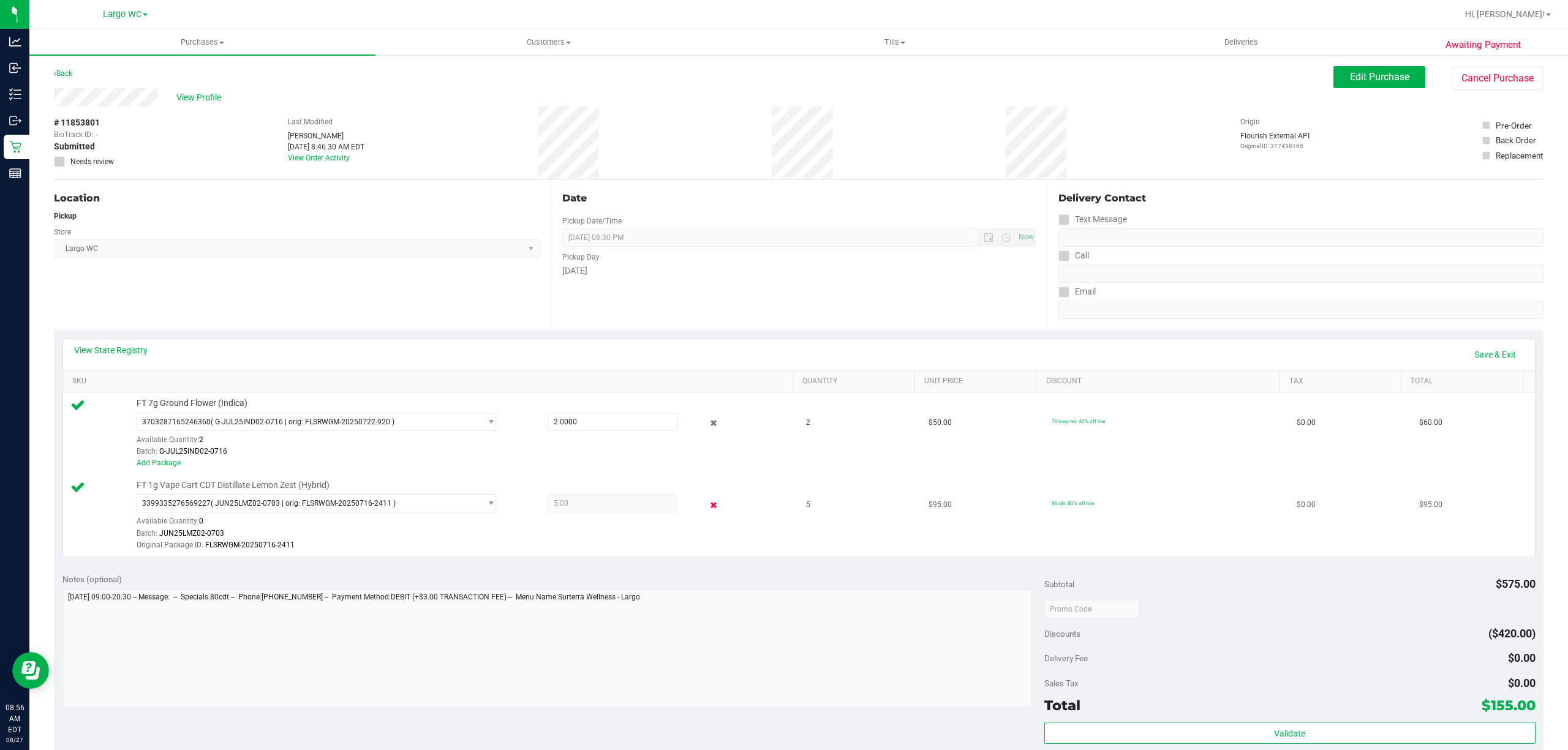
click at [706, 508] on icon at bounding box center [713, 505] width 13 height 14
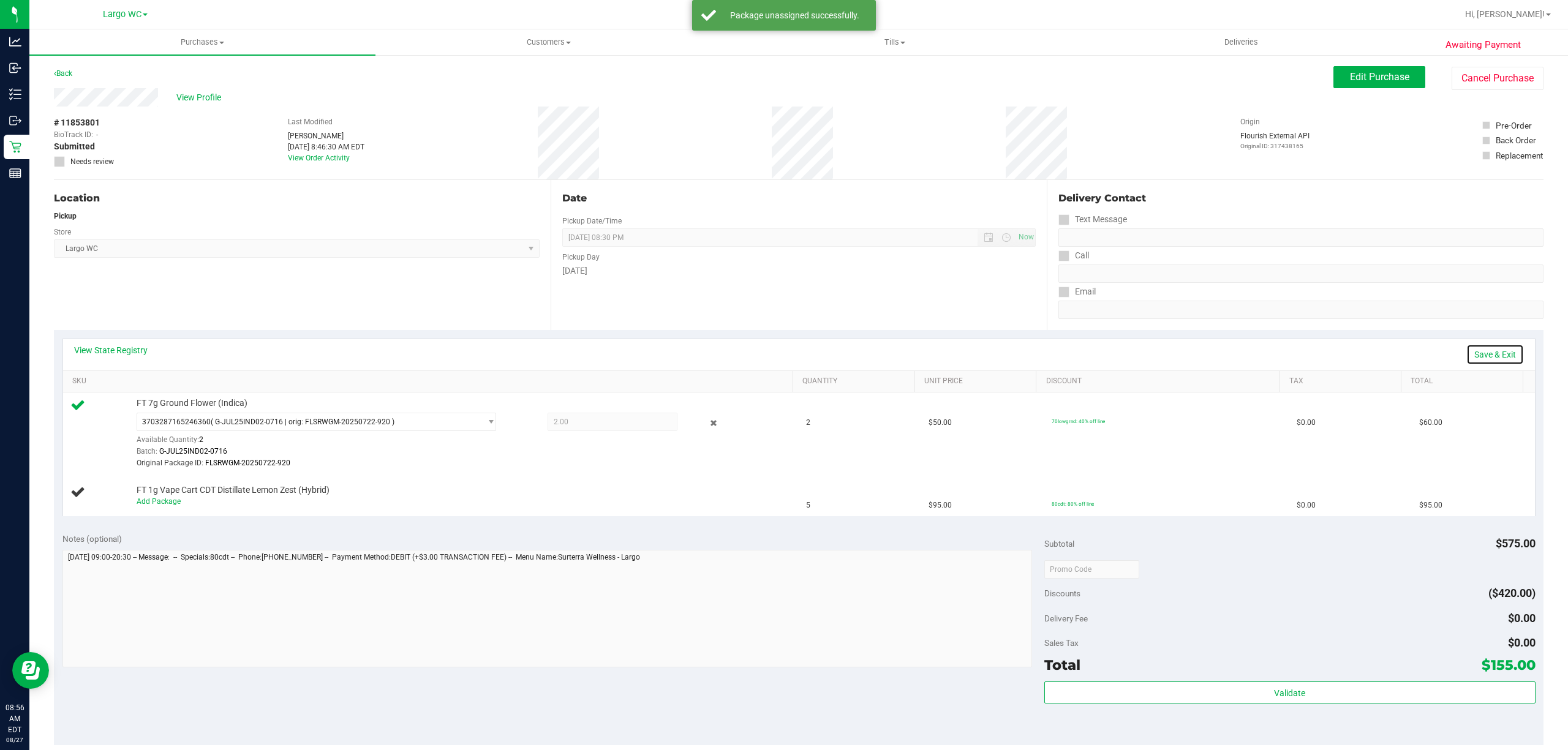
click at [1494, 360] on link "Save & Exit" at bounding box center [1494, 355] width 58 height 21
click at [1371, 81] on span "Edit Purchase" at bounding box center [1379, 77] width 60 height 12
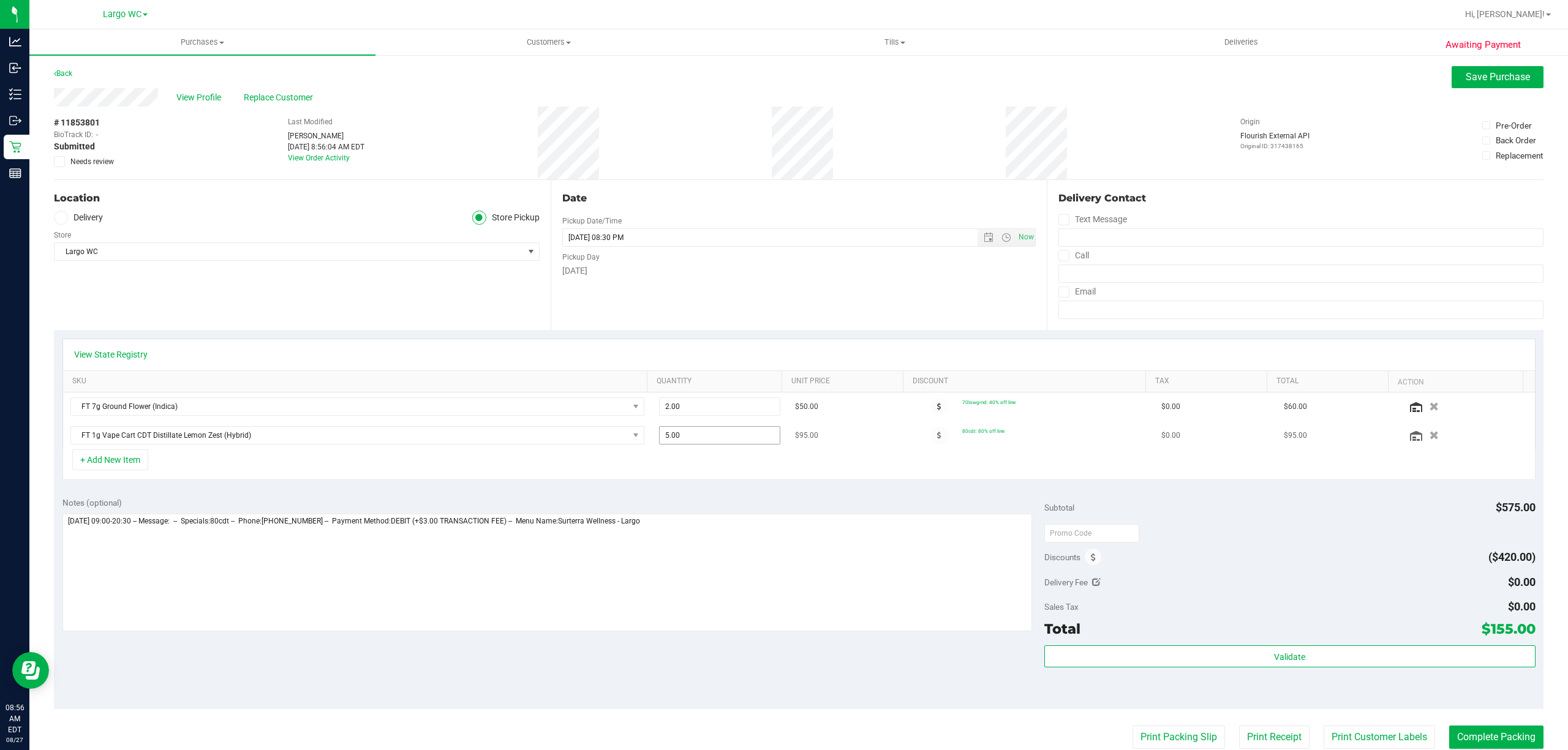
click at [703, 439] on input "5.00" at bounding box center [720, 435] width 120 height 17
type input "4"
click at [954, 302] on div "Date Pickup Date/Time 08/27/2025 Now 08/27/2025 08:30 PM Now Pickup Day Wednesd…" at bounding box center [799, 255] width 497 height 150
type input "4.00"
click at [1467, 79] on span "Save Purchase" at bounding box center [1497, 77] width 64 height 12
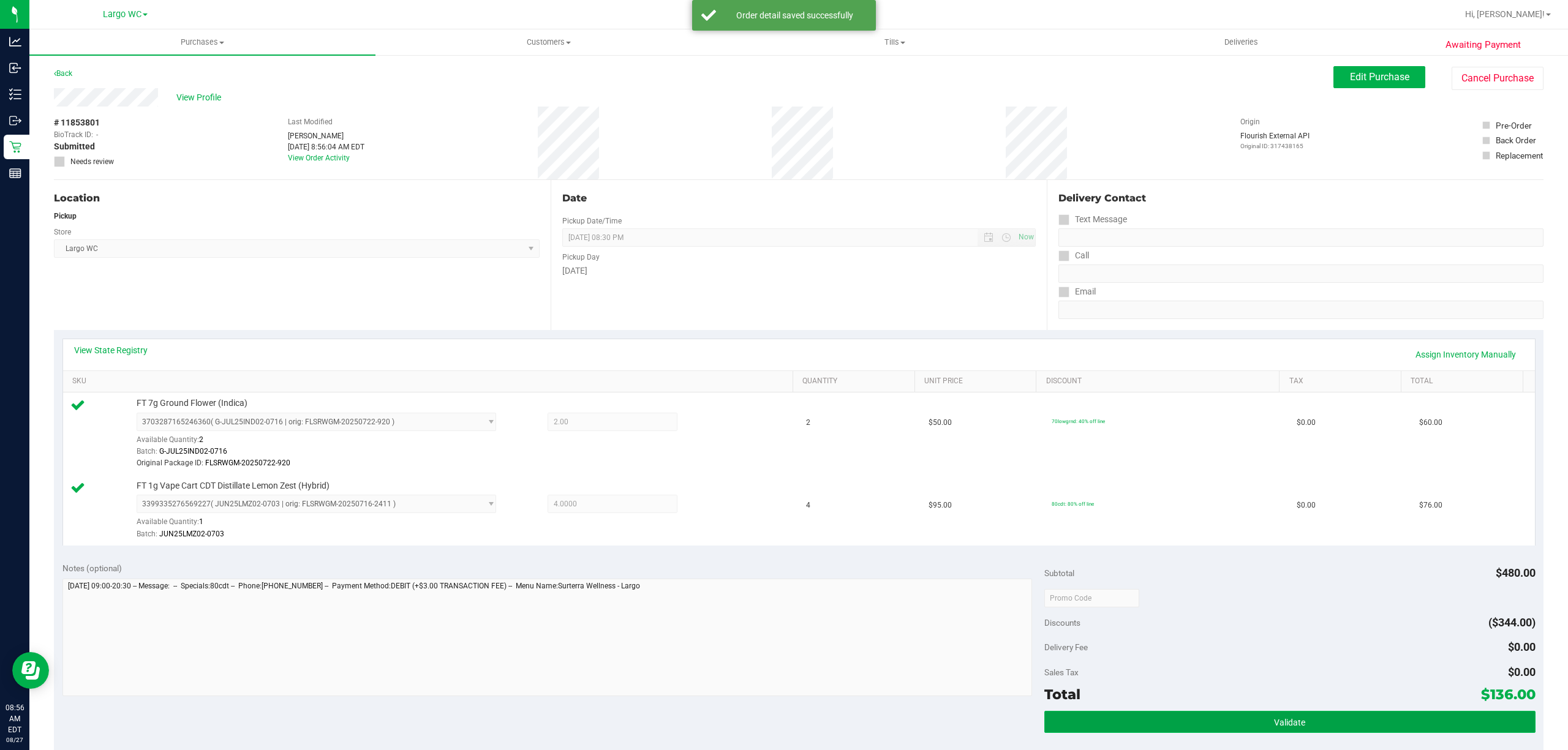
click at [1333, 715] on button "Validate" at bounding box center [1290, 722] width 491 height 22
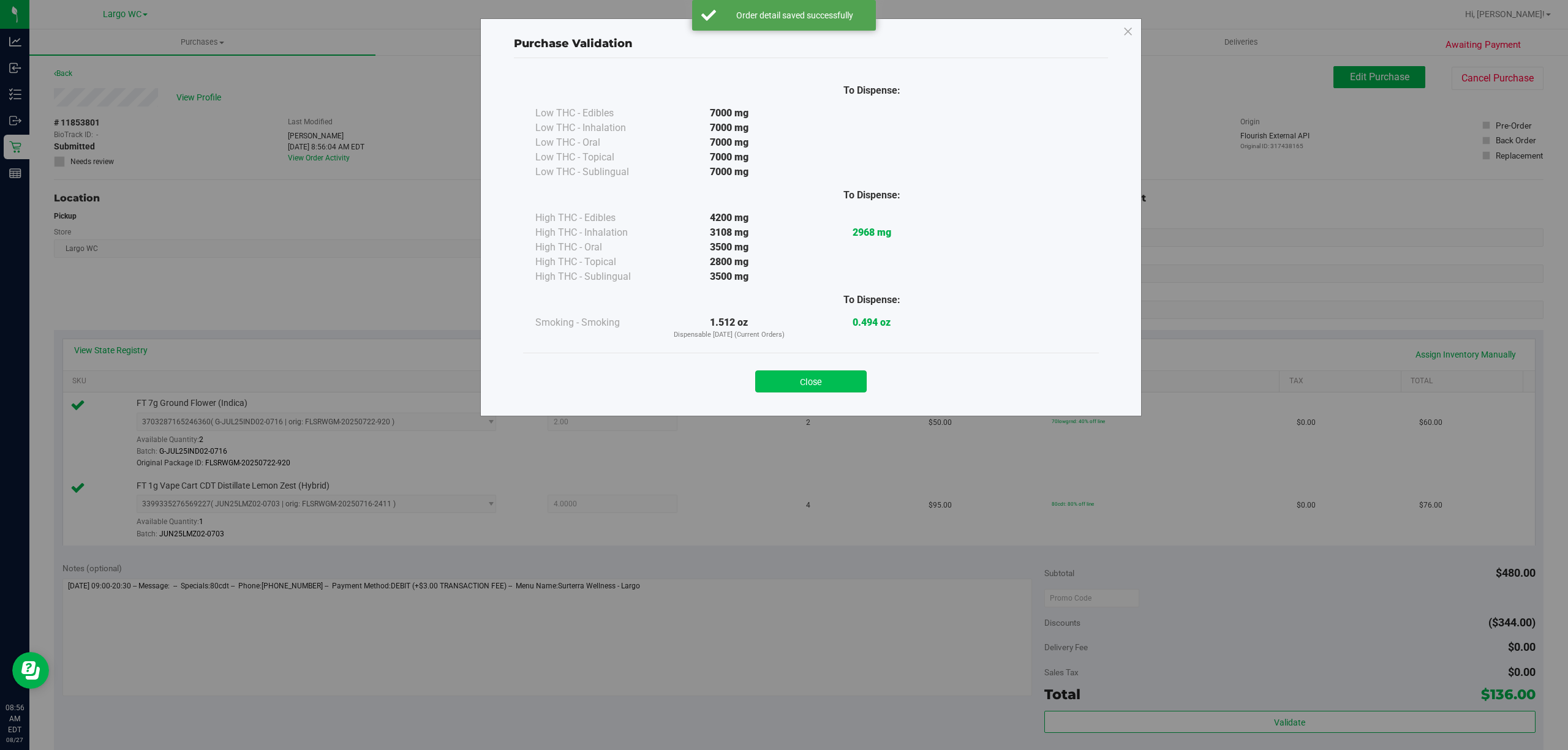
click at [816, 377] on button "Close" at bounding box center [811, 382] width 111 height 22
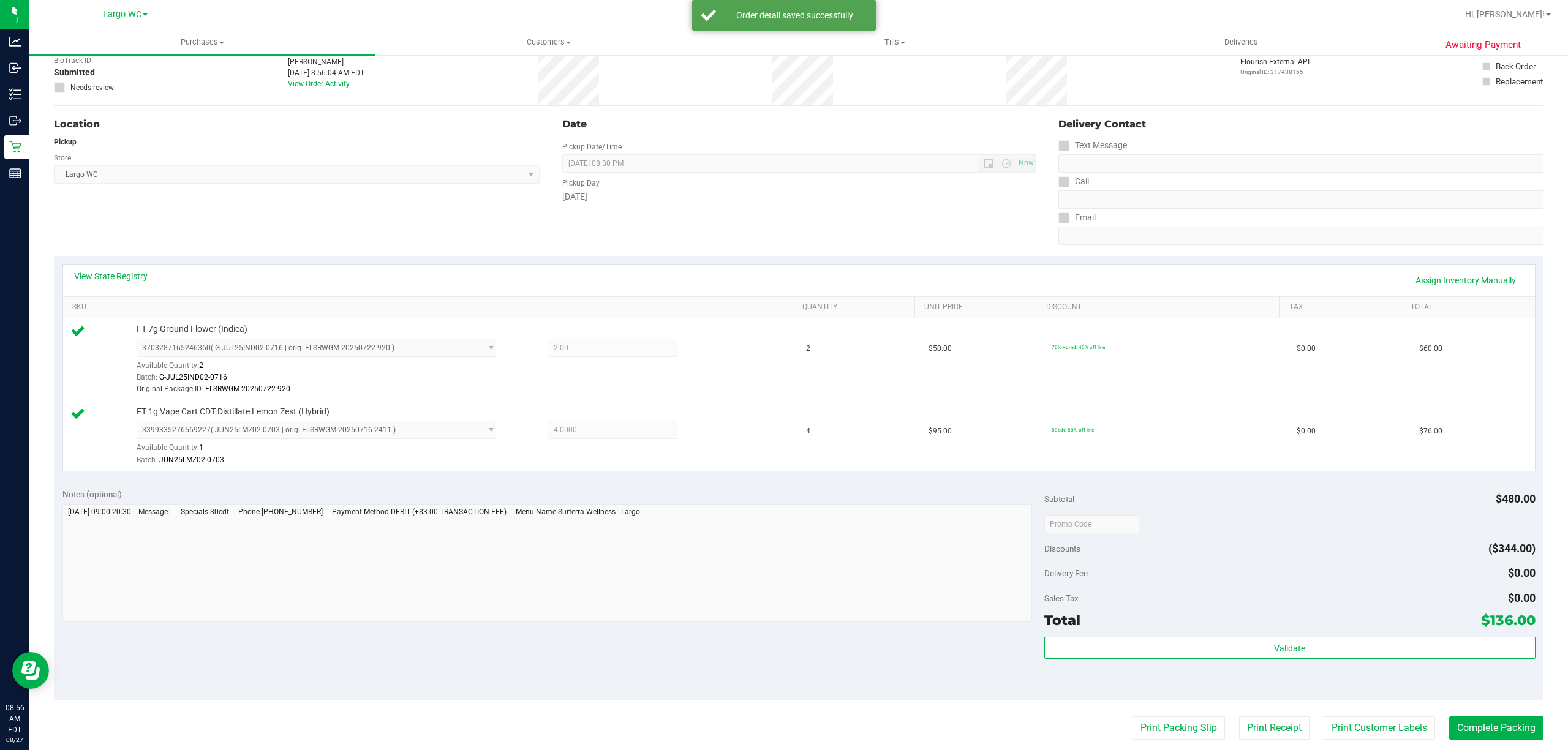
scroll to position [63, 0]
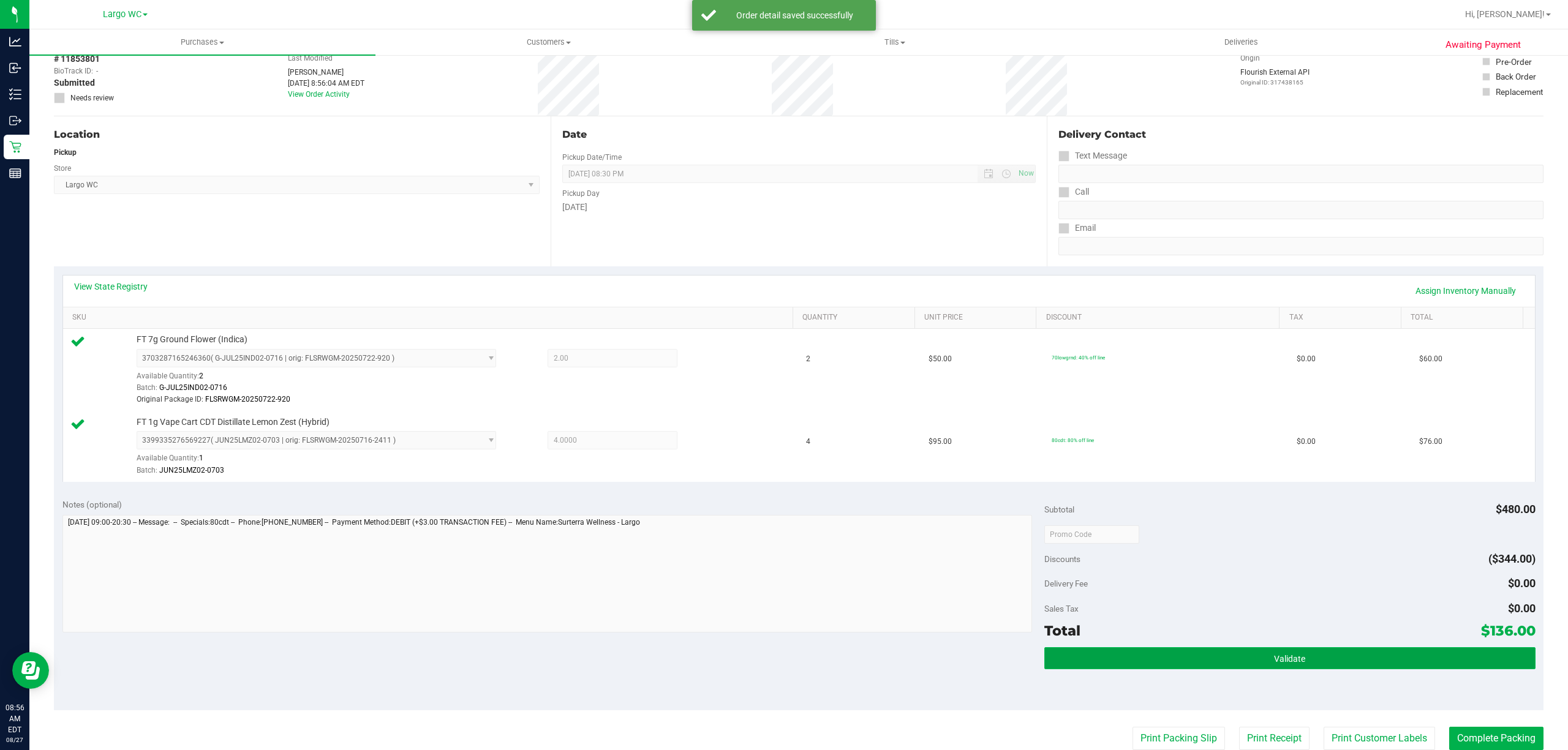
click at [1199, 656] on button "Validate" at bounding box center [1290, 658] width 491 height 22
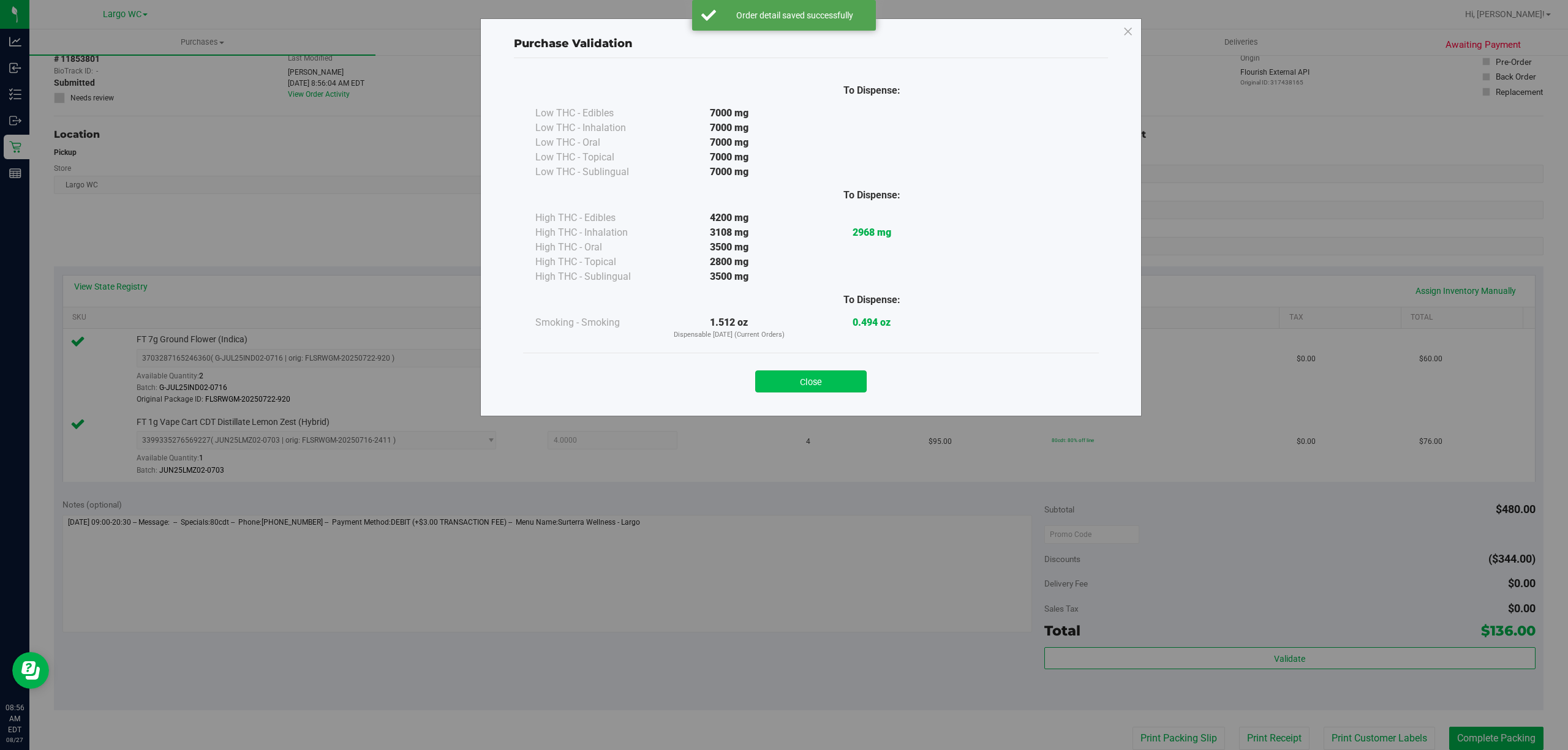
click at [812, 383] on button "Close" at bounding box center [811, 382] width 111 height 22
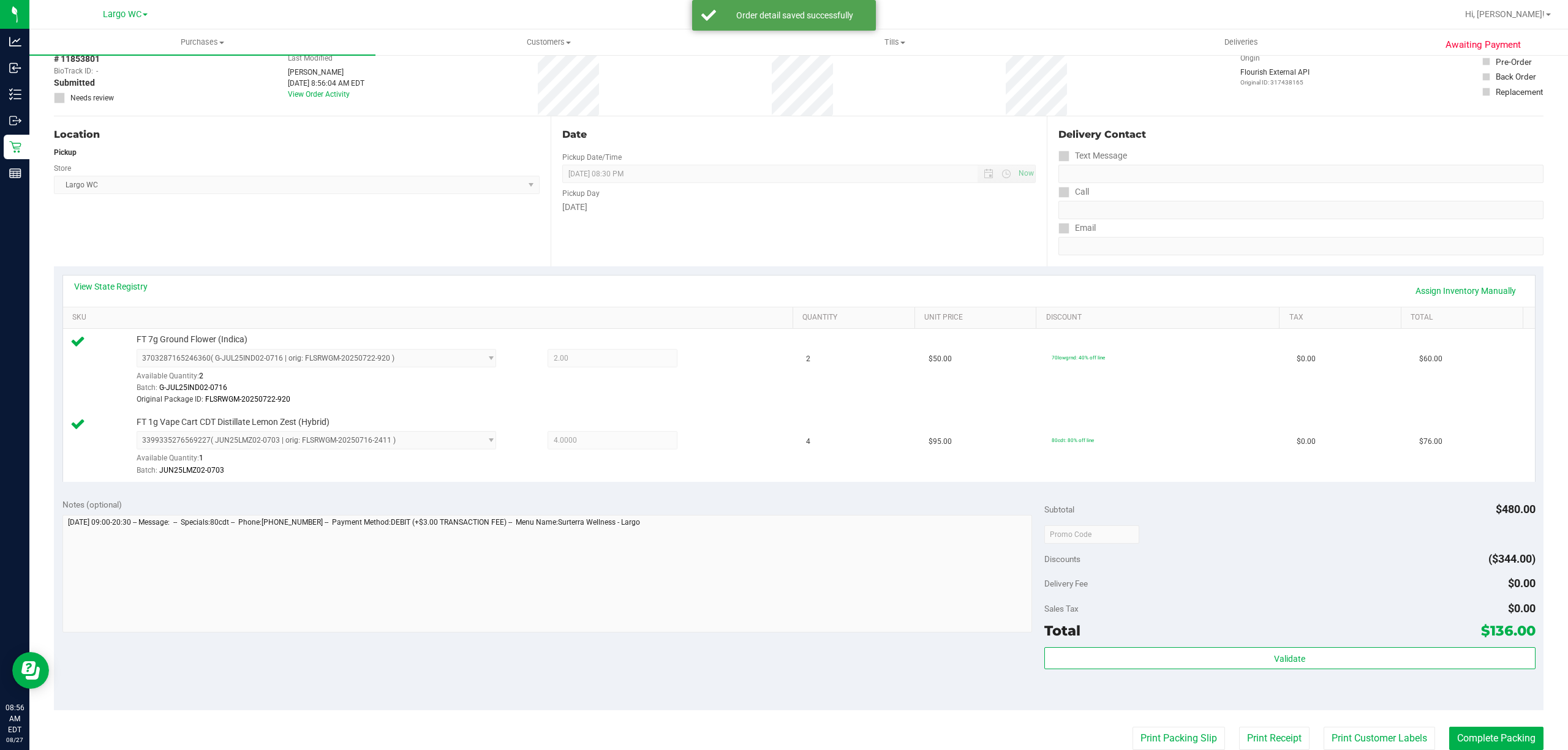
scroll to position [0, 0]
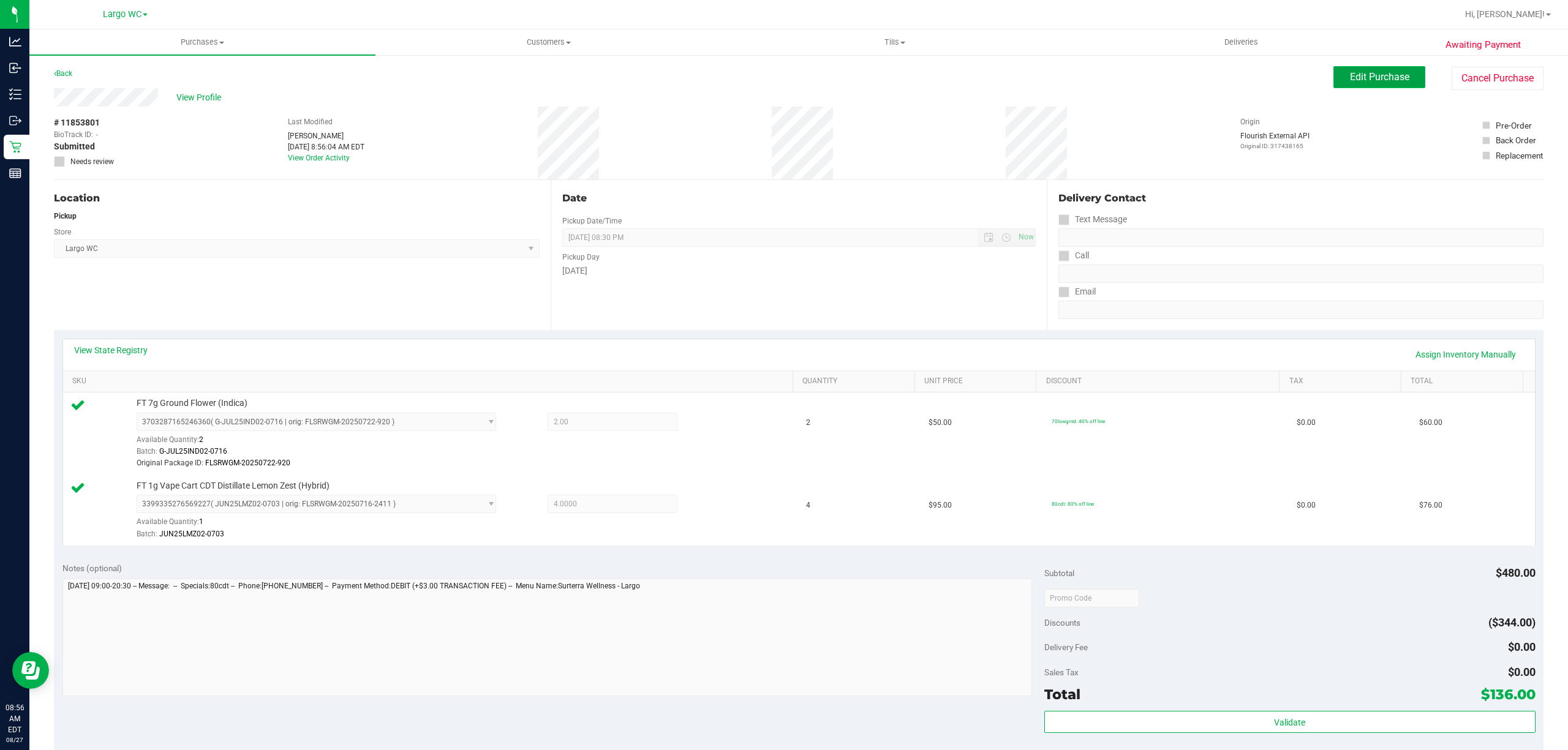
click at [1362, 79] on span "Edit Purchase" at bounding box center [1379, 77] width 60 height 12
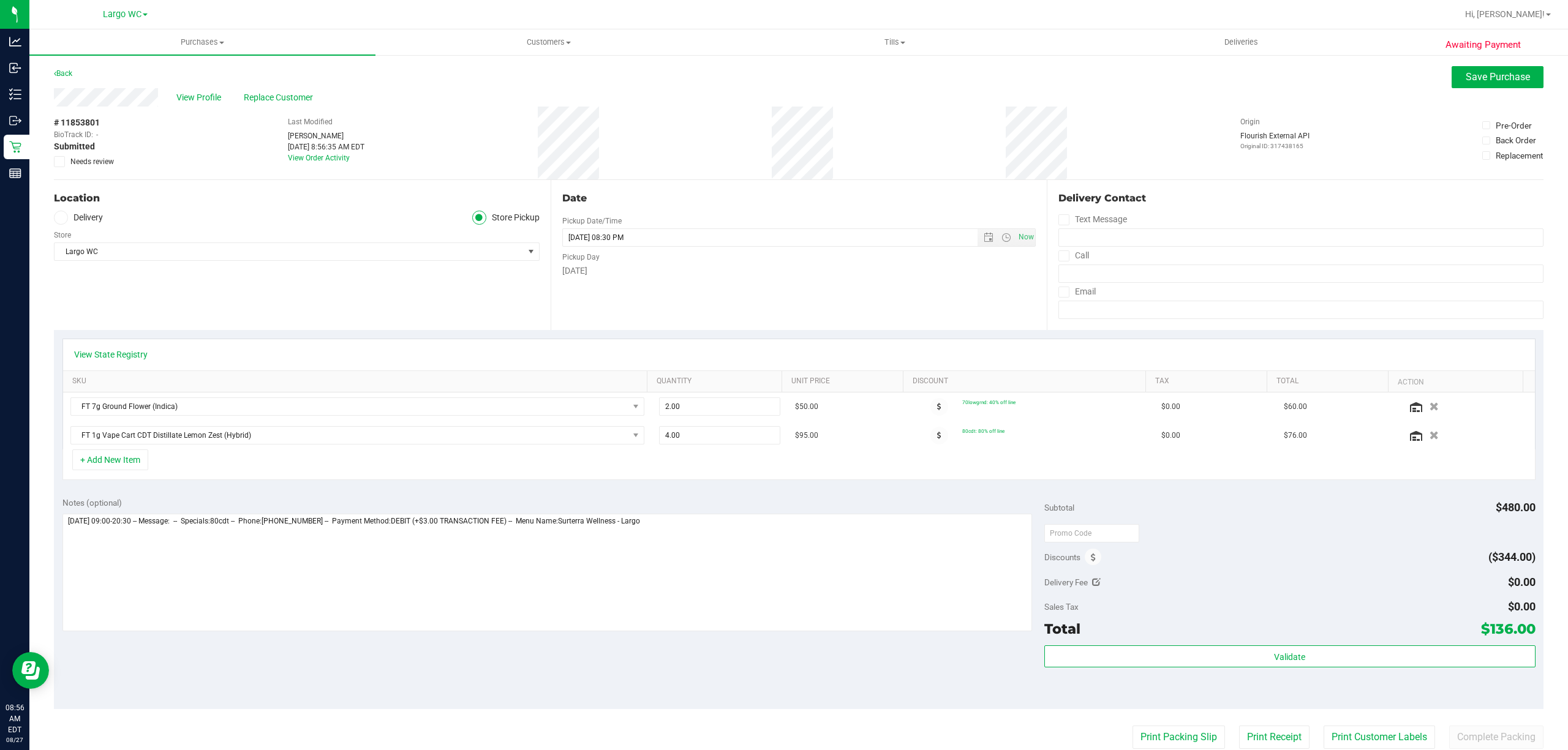
click at [79, 163] on span "Needs review" at bounding box center [92, 161] width 44 height 11
click at [0, 0] on input "Needs review" at bounding box center [0, 0] width 0 height 0
click at [857, 583] on textarea at bounding box center [547, 572] width 969 height 117
type textarea "Wednesday 08/27/2025 09:00-20:30 -- Message: -- Specials:80cdt -- Phone:7277438…"
click at [1488, 77] on span "Save Purchase" at bounding box center [1497, 77] width 64 height 12
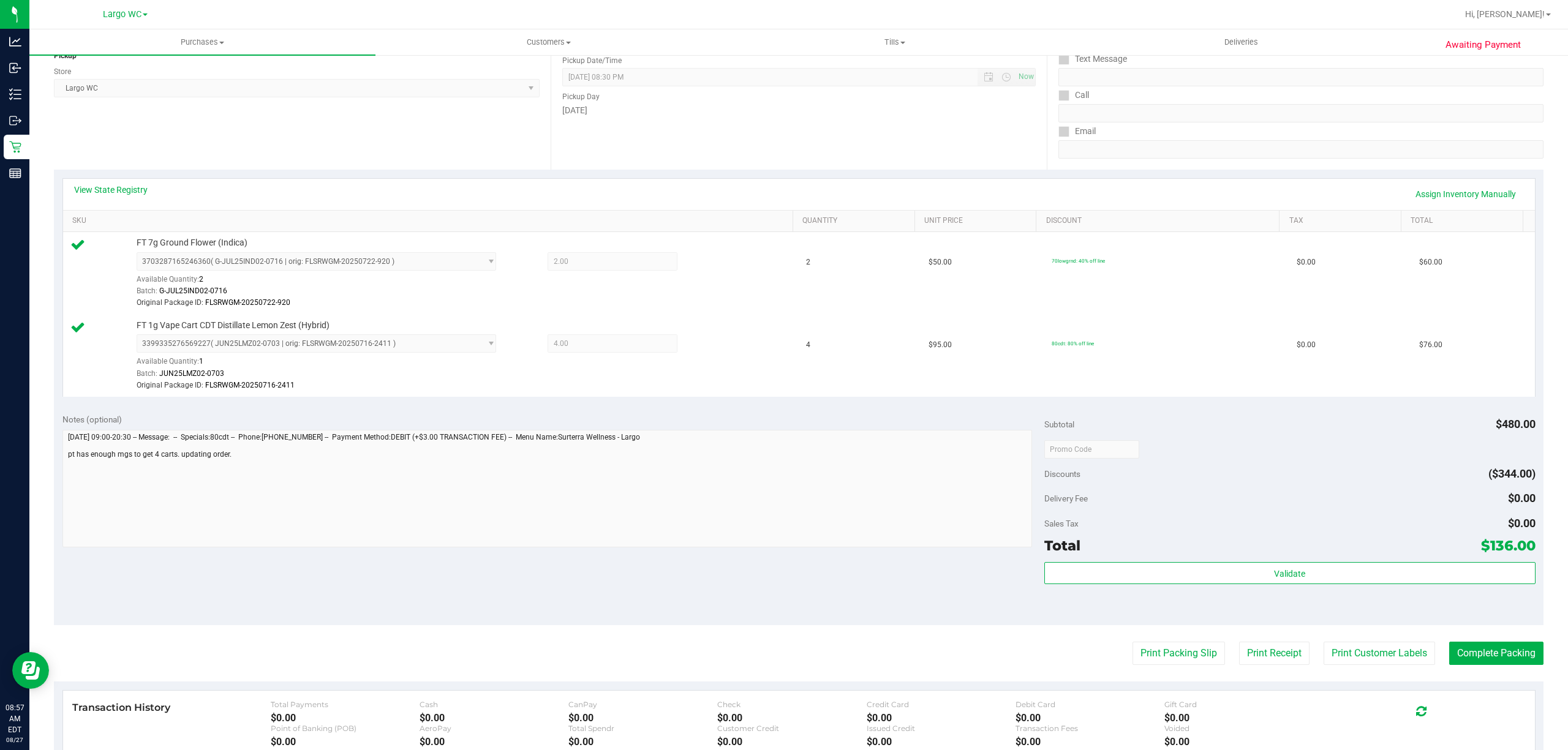
scroll to position [199, 0]
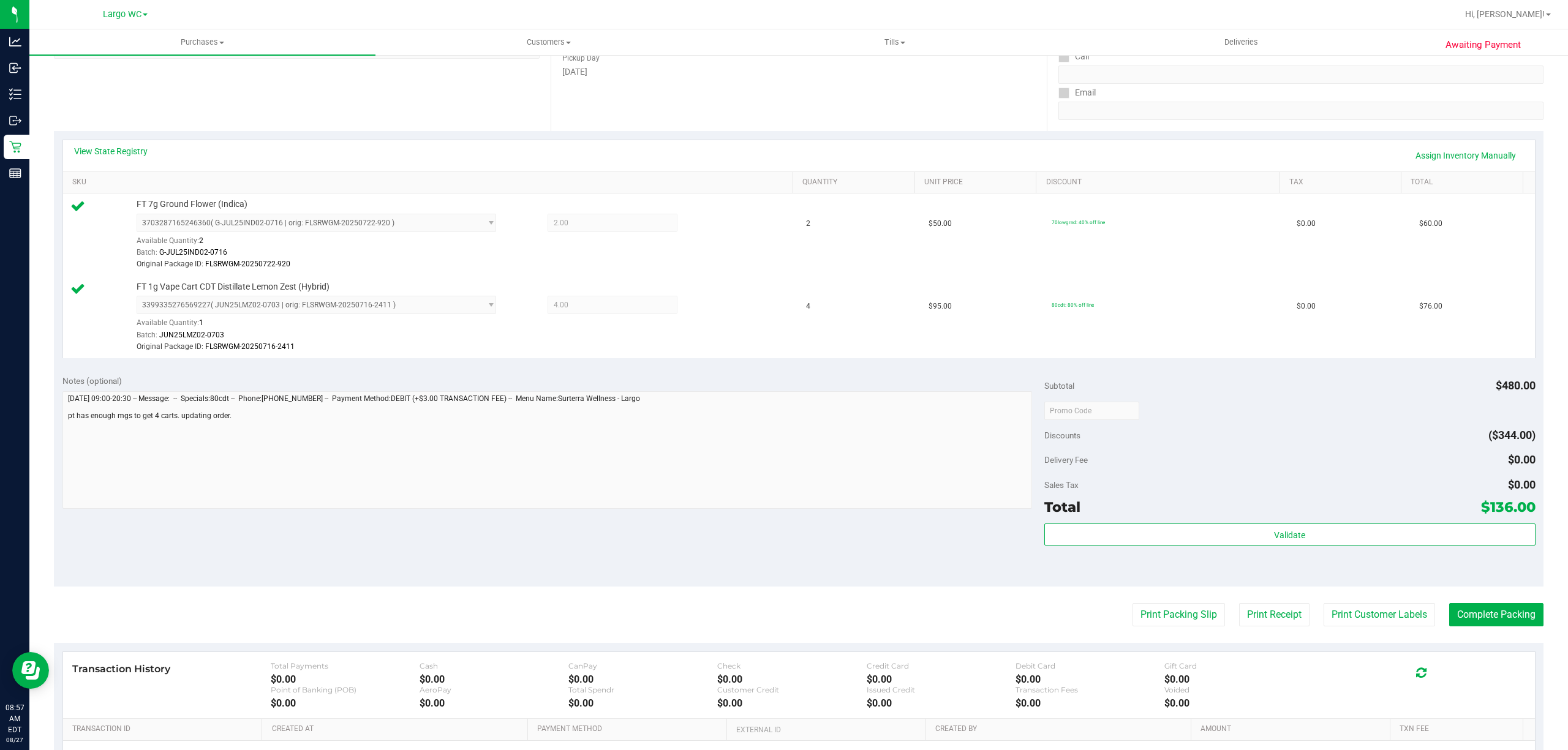
click at [1316, 561] on div "Validate" at bounding box center [1290, 551] width 491 height 55
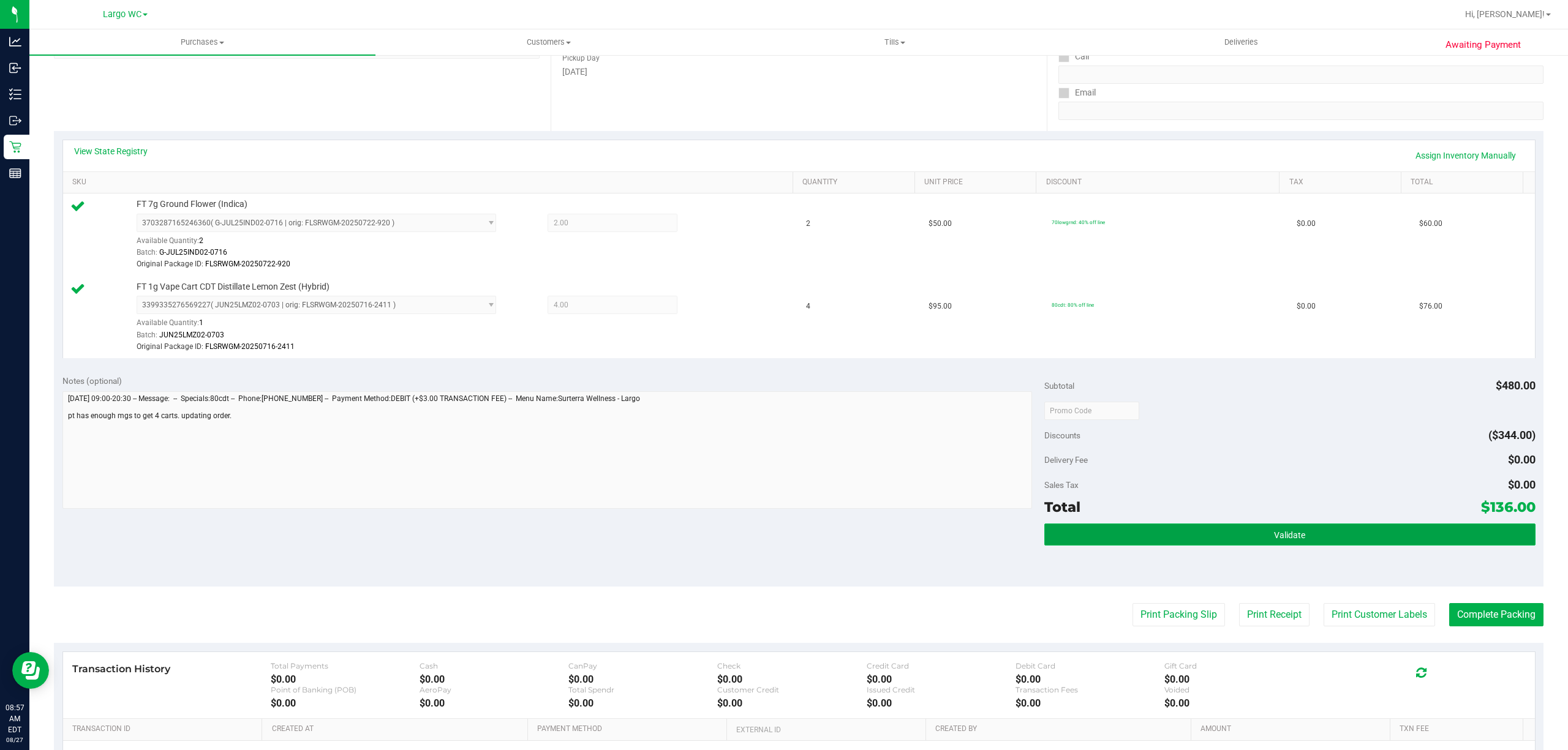
click at [1277, 537] on span "Validate" at bounding box center [1289, 534] width 31 height 9
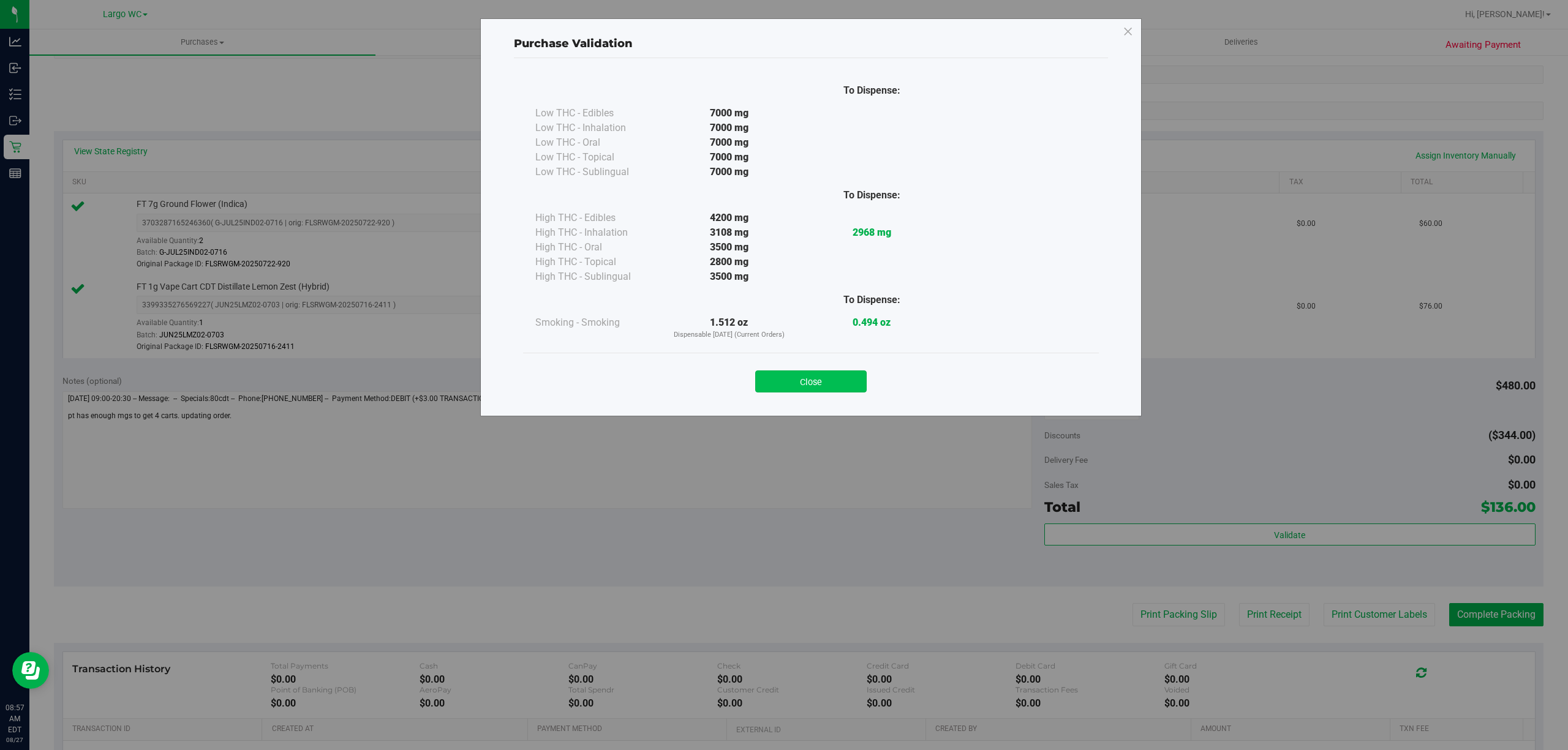
click at [852, 390] on button "Close" at bounding box center [811, 382] width 111 height 22
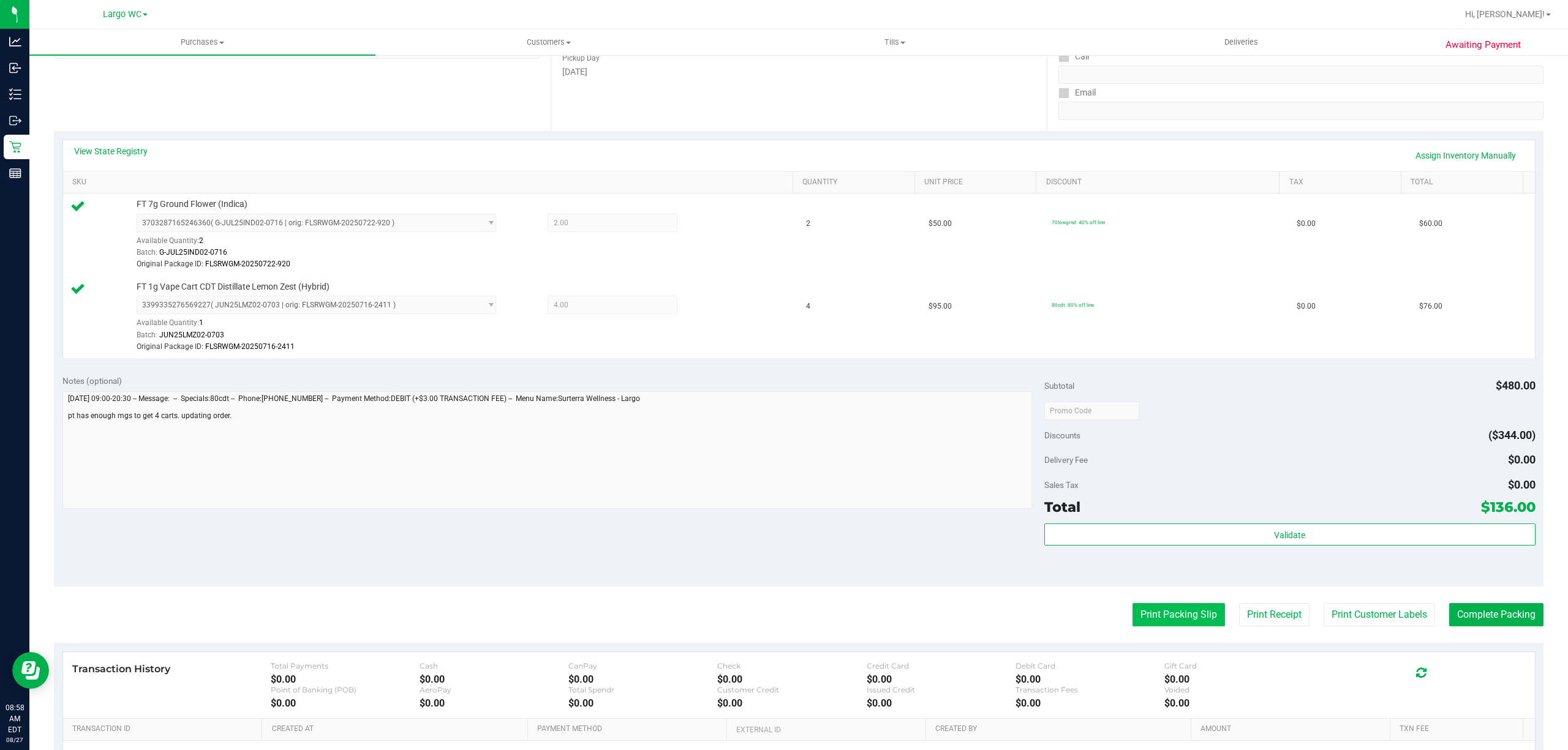
click at [1173, 621] on button "Print Packing Slip" at bounding box center [1178, 615] width 92 height 23
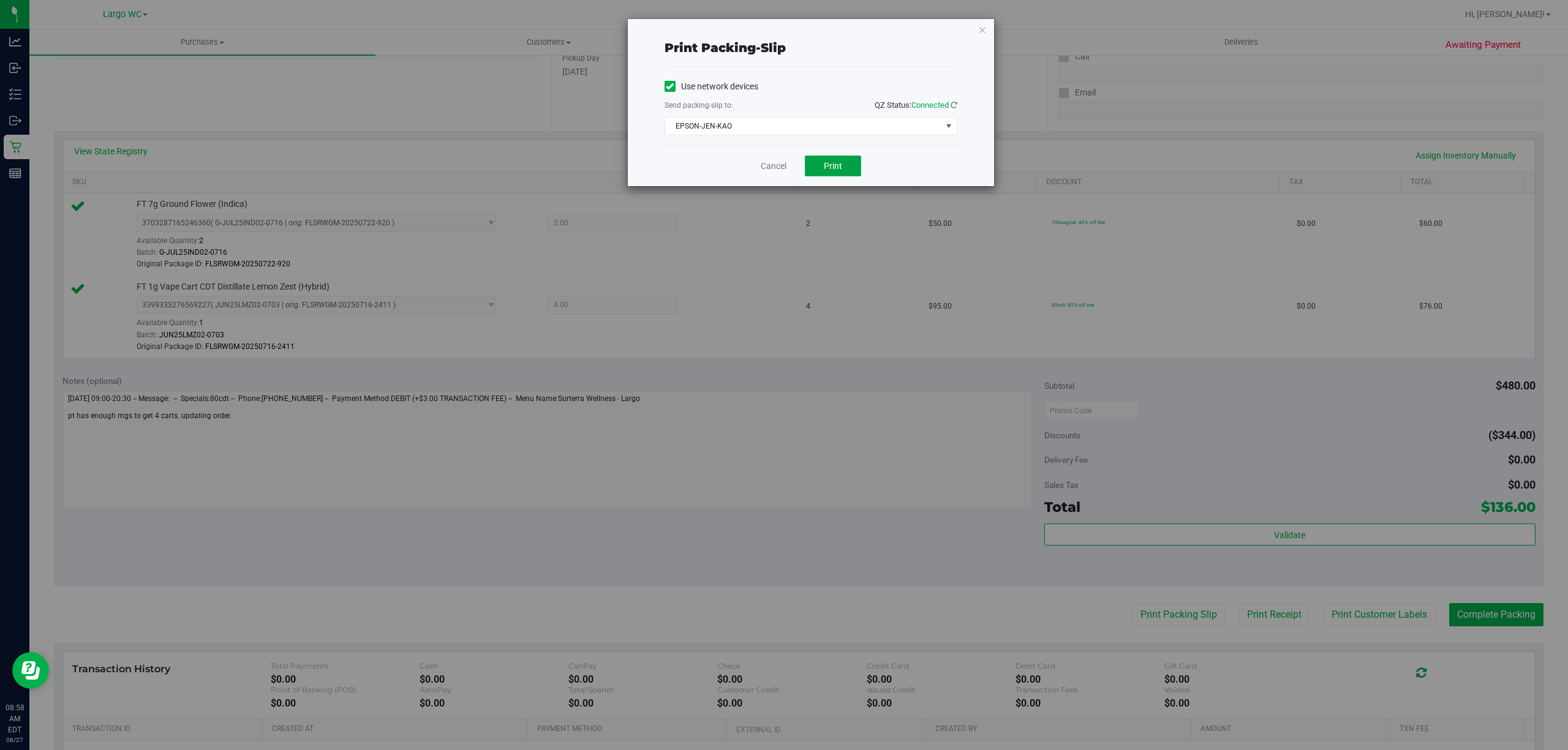
click at [831, 167] on span "Print" at bounding box center [832, 165] width 18 height 9
click at [822, 172] on button "Print" at bounding box center [832, 166] width 56 height 21
click at [769, 167] on link "Cancel" at bounding box center [773, 166] width 25 height 13
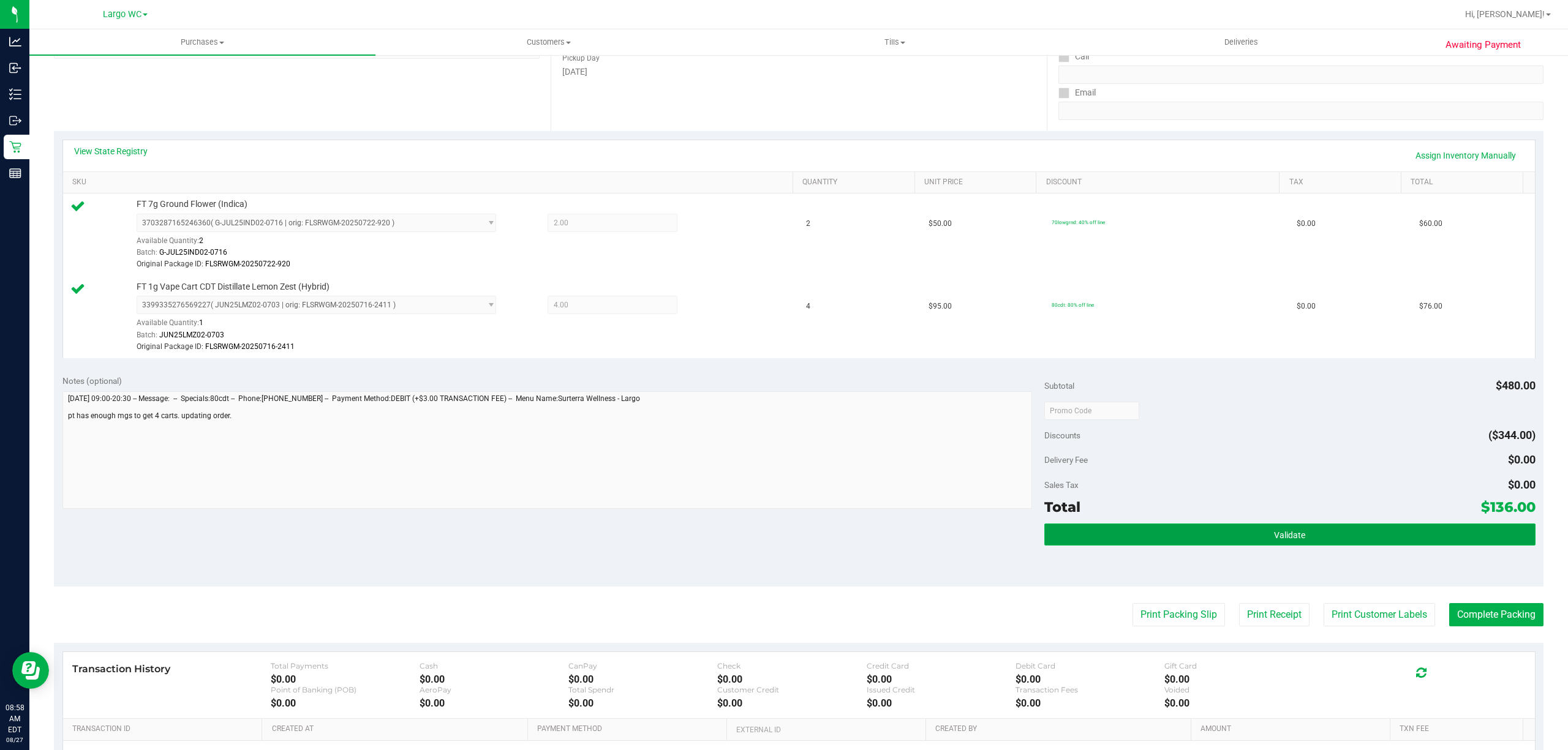
click at [1202, 530] on button "Validate" at bounding box center [1290, 534] width 491 height 22
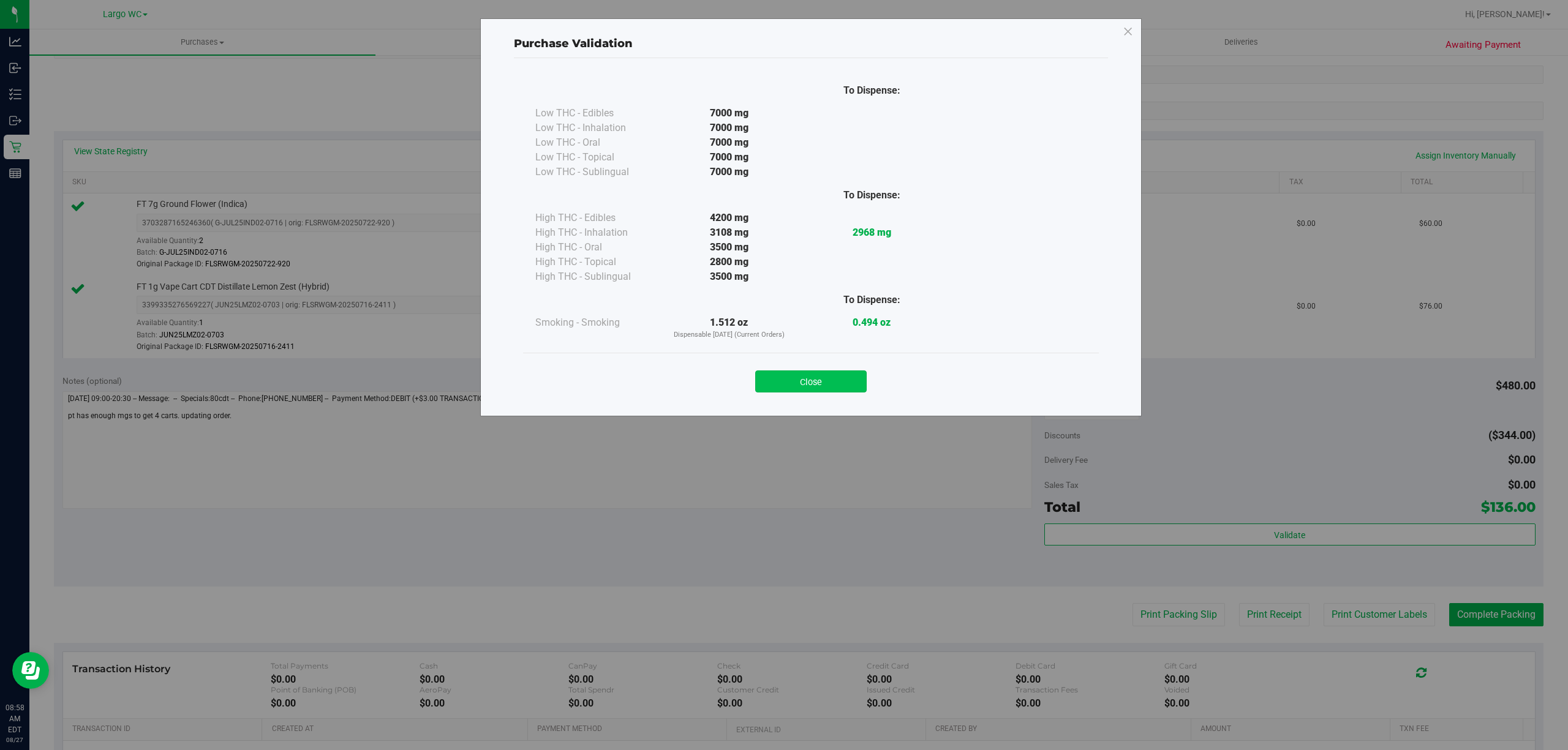
click at [808, 390] on button "Close" at bounding box center [811, 382] width 111 height 22
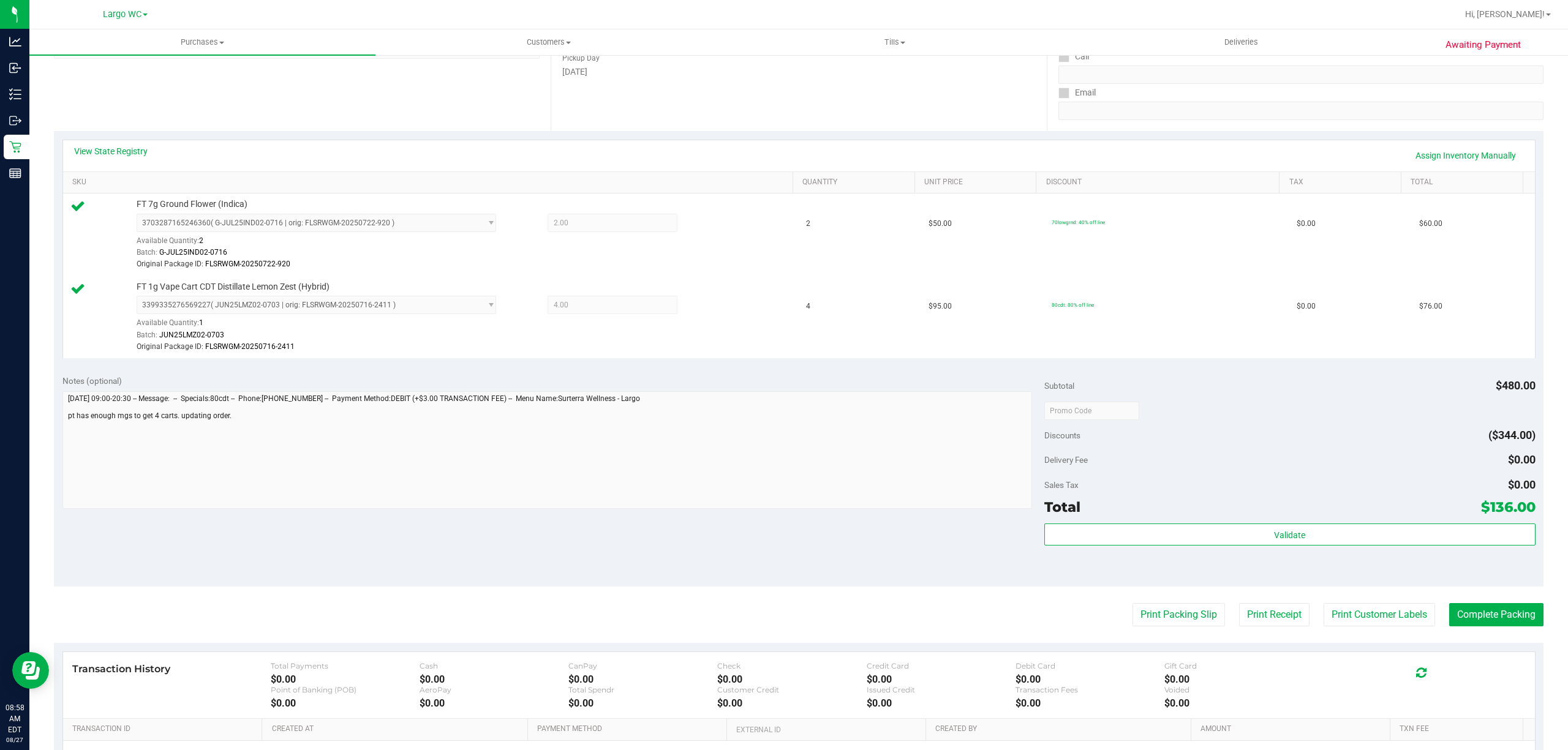
click at [1493, 656] on div "Transaction History Total Payments $0.00 Cash $0.00 CanPay $0.00 Check $0.00 Cr…" at bounding box center [799, 685] width 1472 height 67
click at [1470, 583] on div "Notes (optional) Subtotal $480.00 Discounts ($344.00) Delivery Fee $0.00 Sales …" at bounding box center [798, 476] width 1489 height 221
click at [1500, 625] on button "Complete Packing" at bounding box center [1495, 615] width 94 height 23
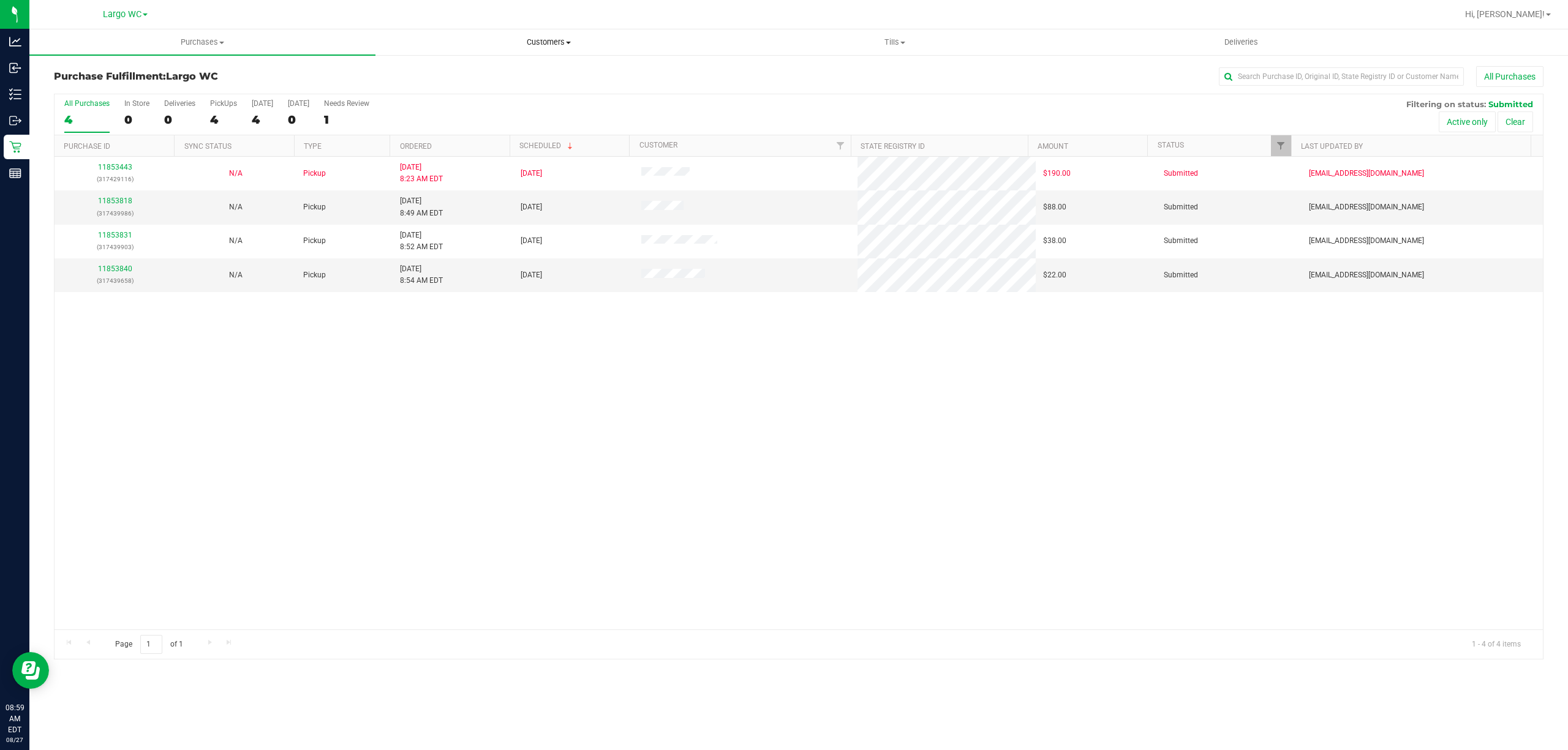
click at [566, 39] on span "Customers" at bounding box center [548, 42] width 344 height 11
click at [448, 75] on span "All customers" at bounding box center [419, 74] width 88 height 10
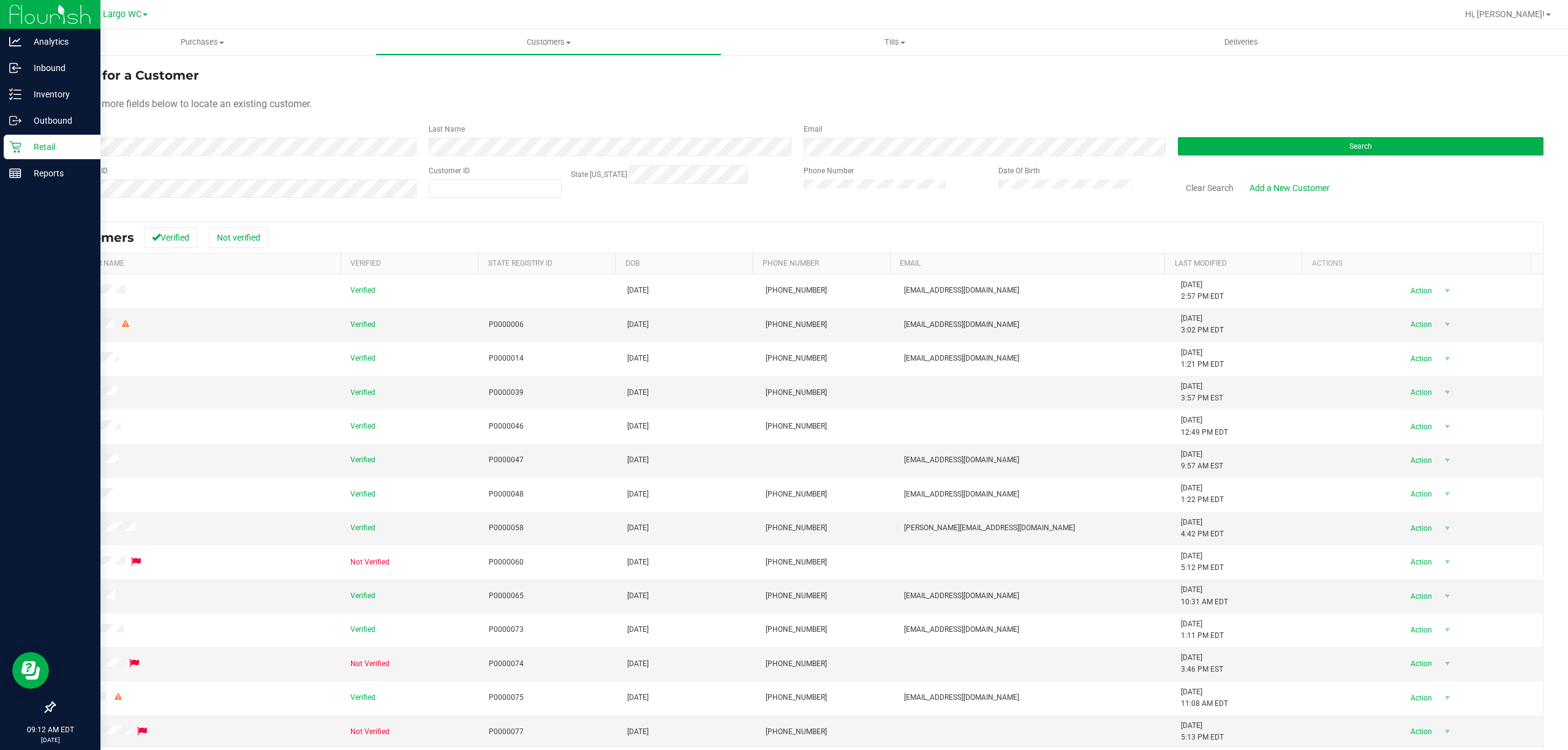
click at [15, 147] on icon at bounding box center [15, 147] width 12 height 12
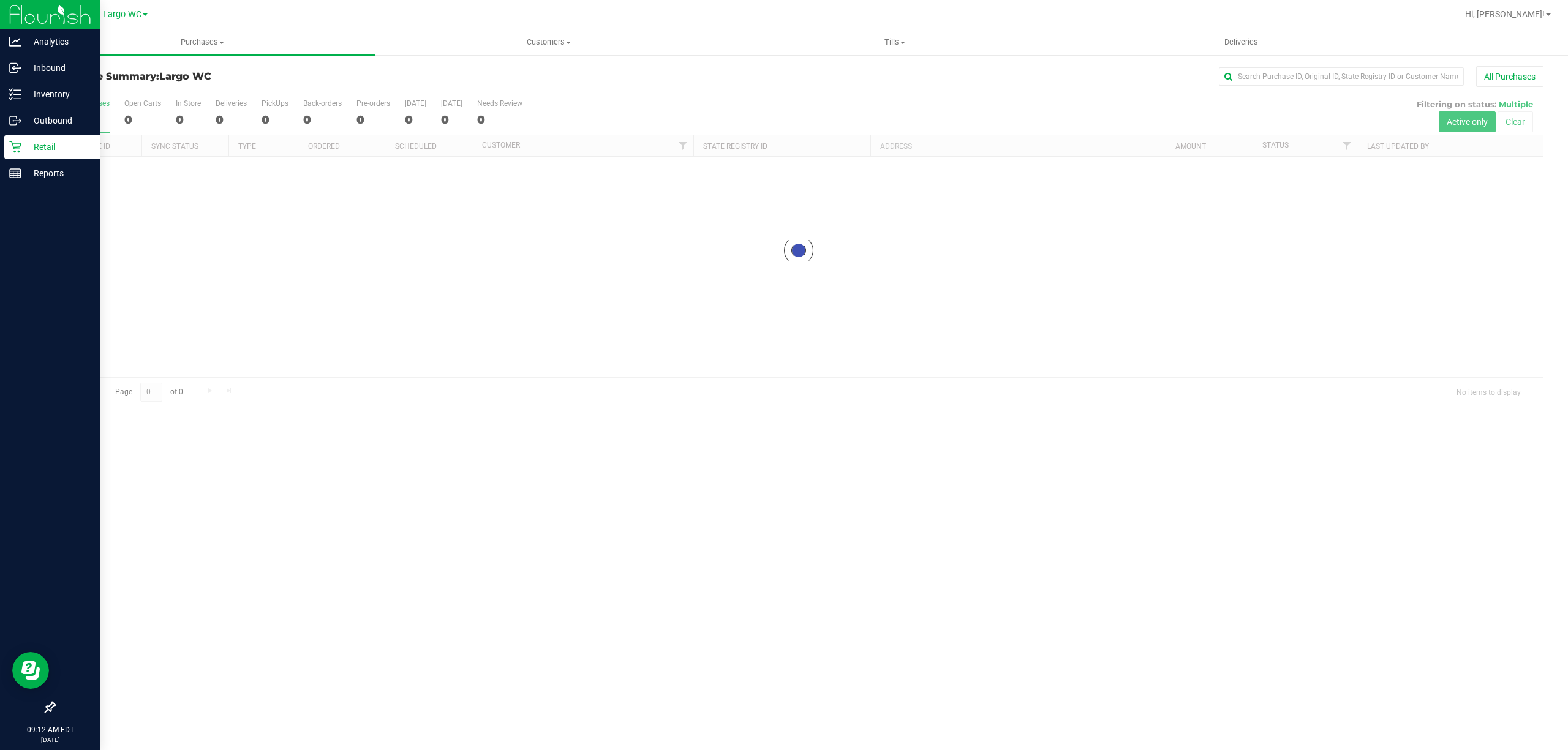
click at [508, 518] on div "Purchases Summary of purchases Fulfillment All purchases Customers All customer…" at bounding box center [798, 390] width 1538 height 721
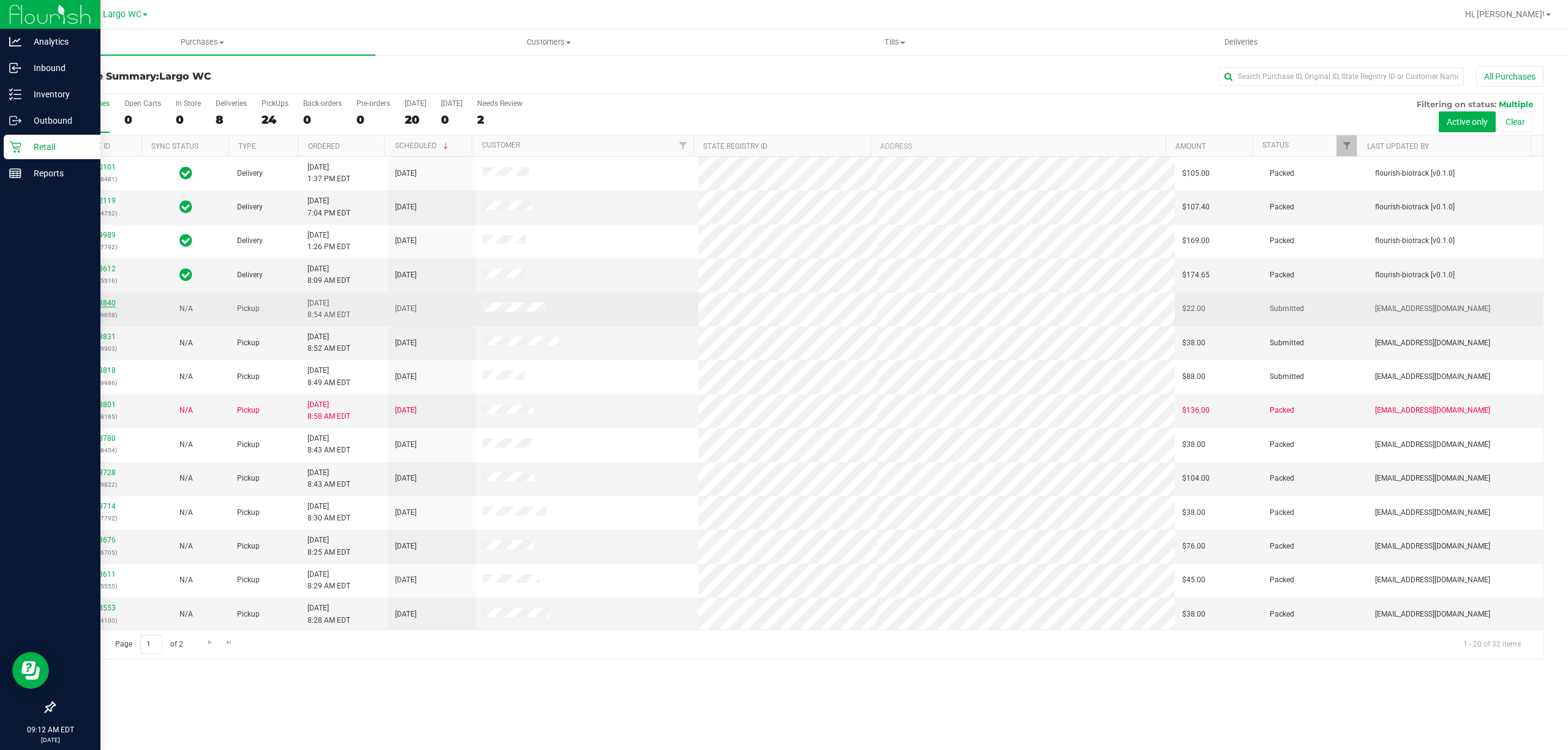
click at [87, 304] on link "11853840" at bounding box center [98, 303] width 34 height 9
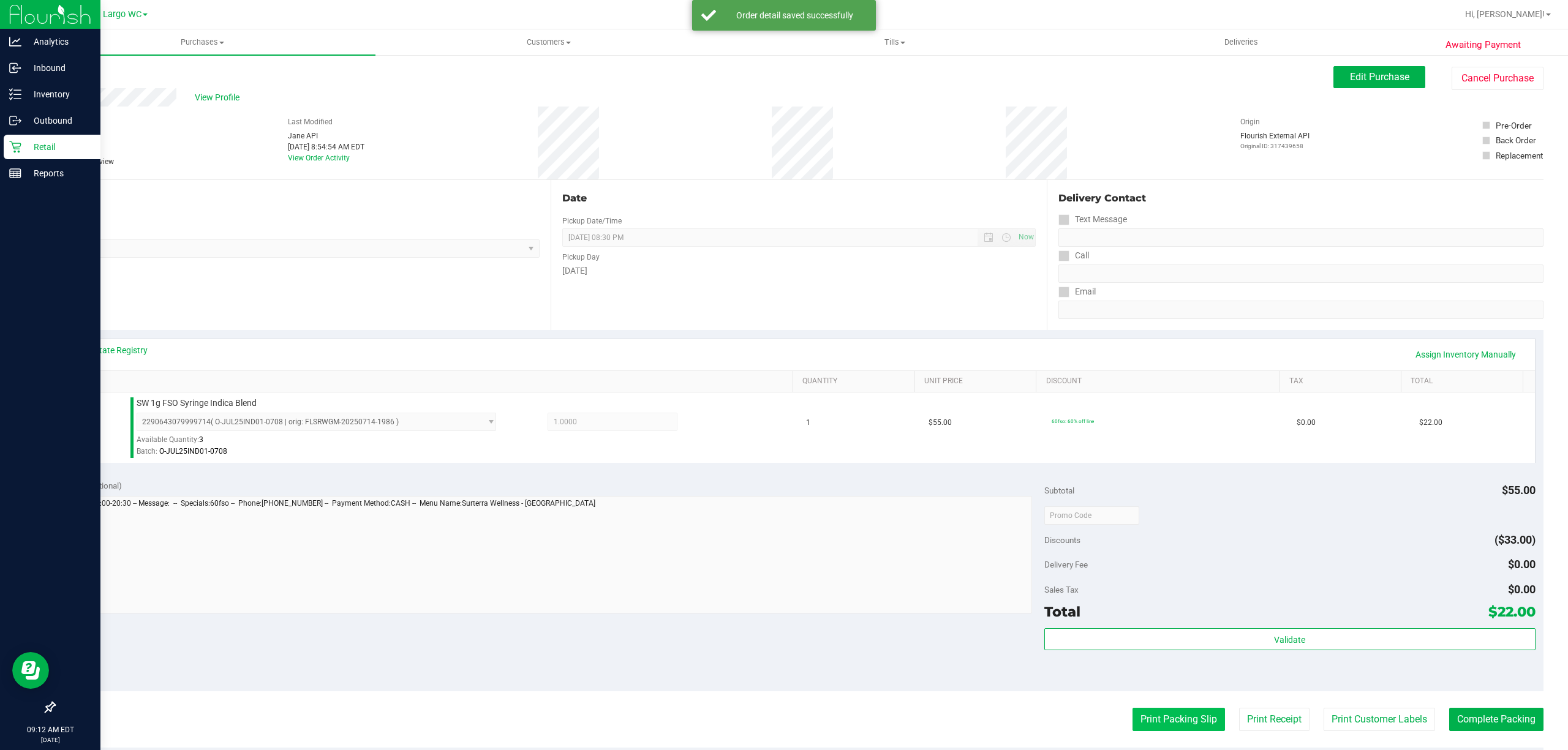
click at [1188, 721] on button "Print Packing Slip" at bounding box center [1178, 719] width 92 height 23
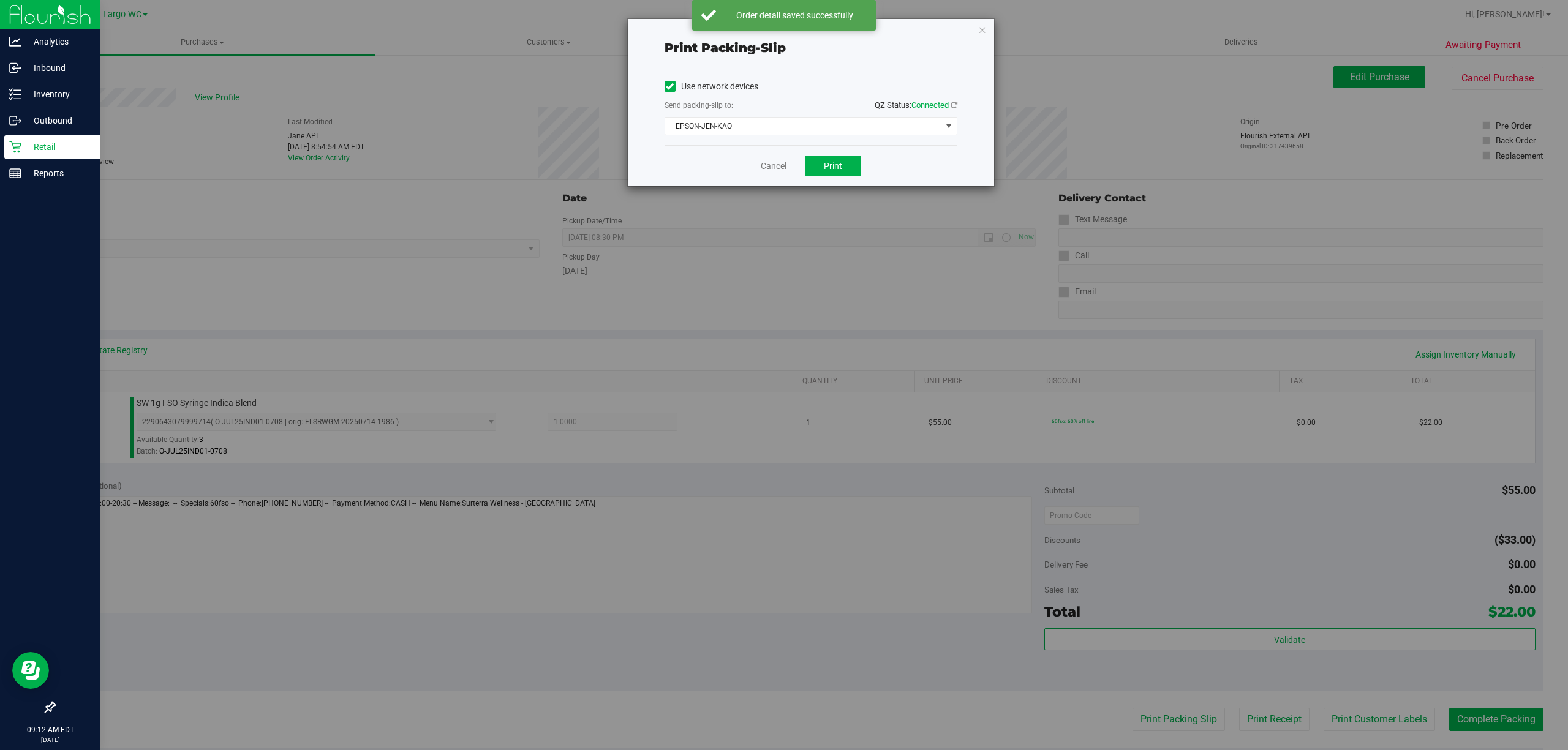
click at [782, 190] on div "Print packing-slip Use network devices Send packing-slip to: QZ Status: Connect…" at bounding box center [788, 375] width 1577 height 750
click at [771, 170] on link "Cancel" at bounding box center [773, 166] width 25 height 13
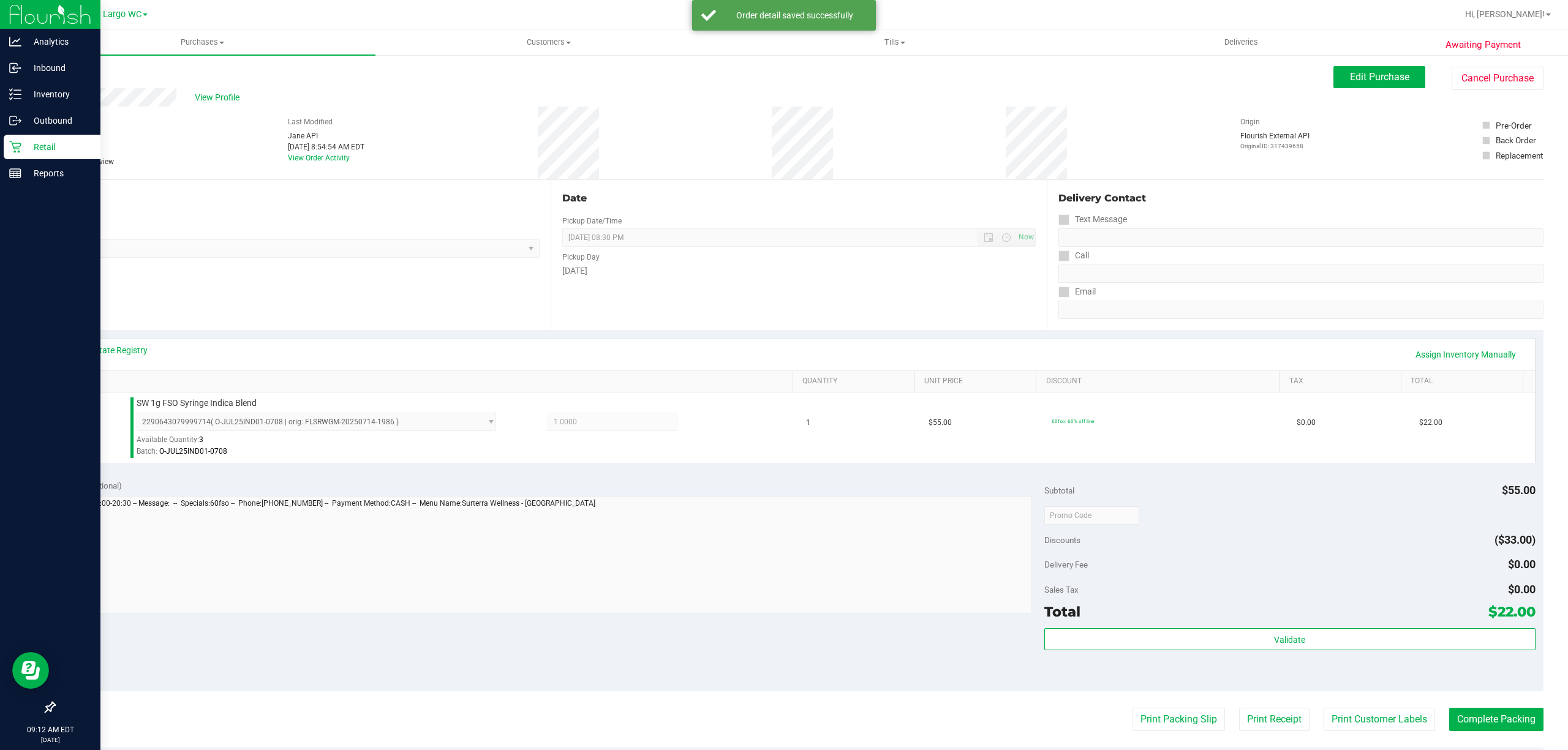
click at [1125, 666] on div "Validate" at bounding box center [1290, 656] width 491 height 55
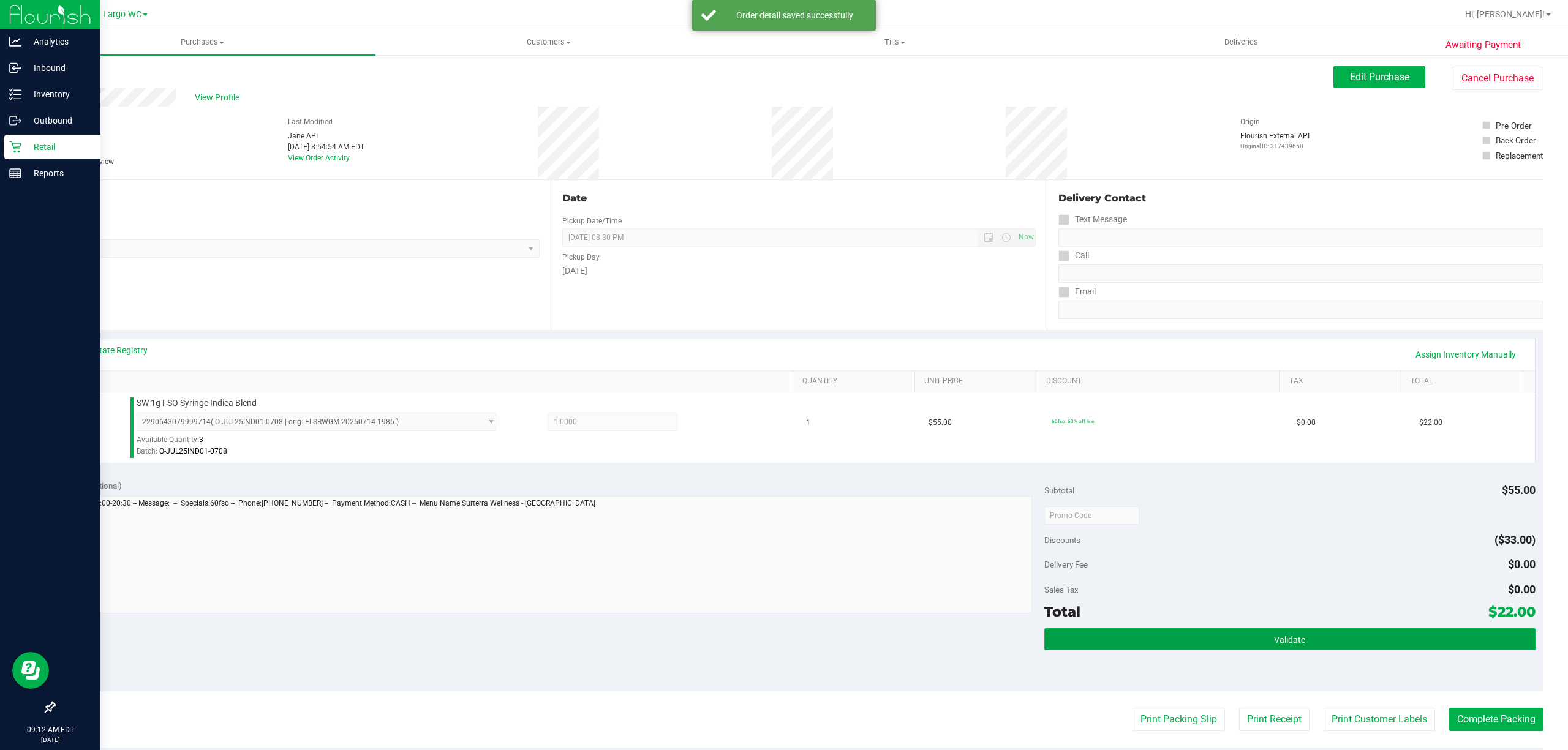
click at [1094, 636] on button "Validate" at bounding box center [1290, 639] width 491 height 22
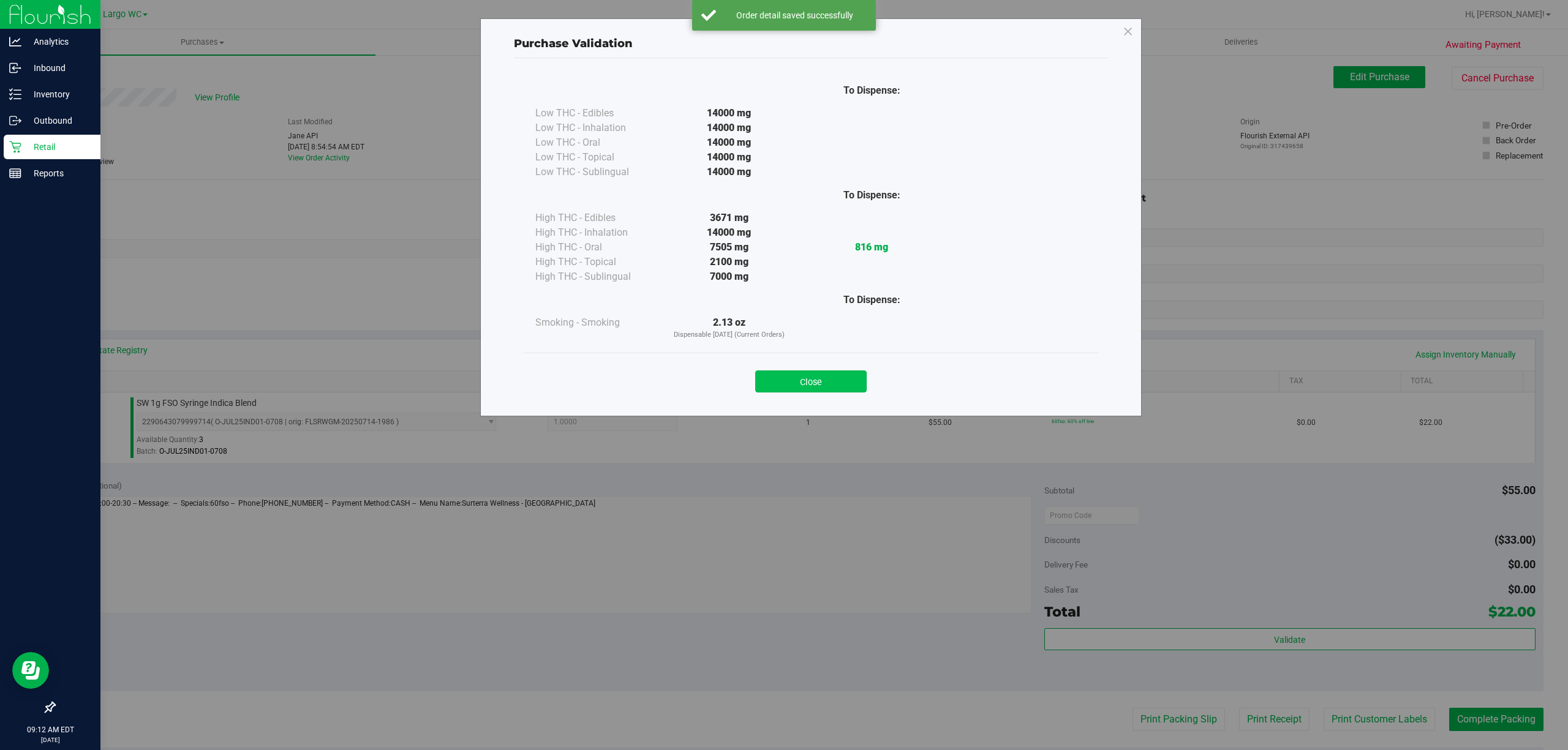
click at [845, 374] on button "Close" at bounding box center [811, 382] width 111 height 22
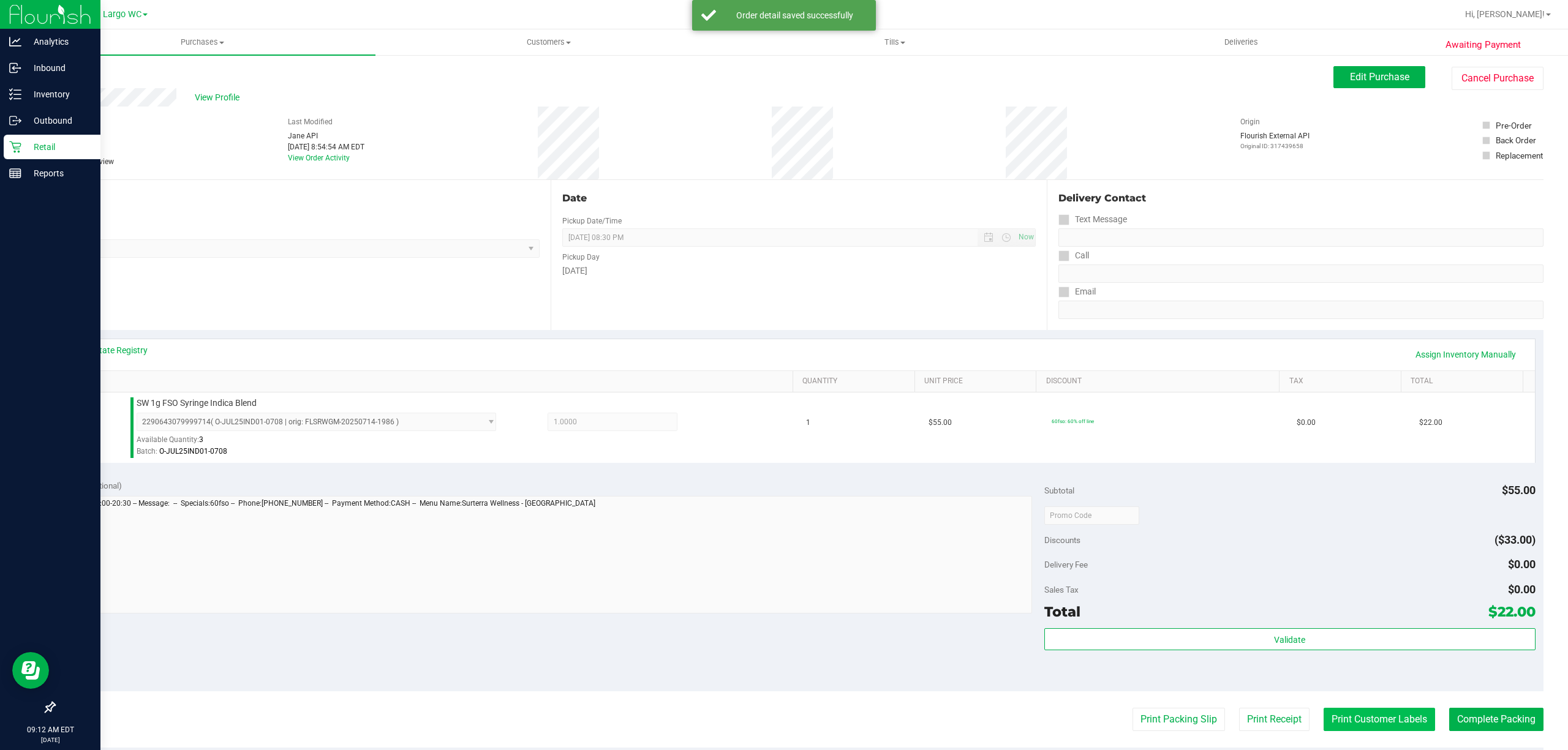
click at [1351, 722] on button "Print Customer Labels" at bounding box center [1379, 719] width 111 height 23
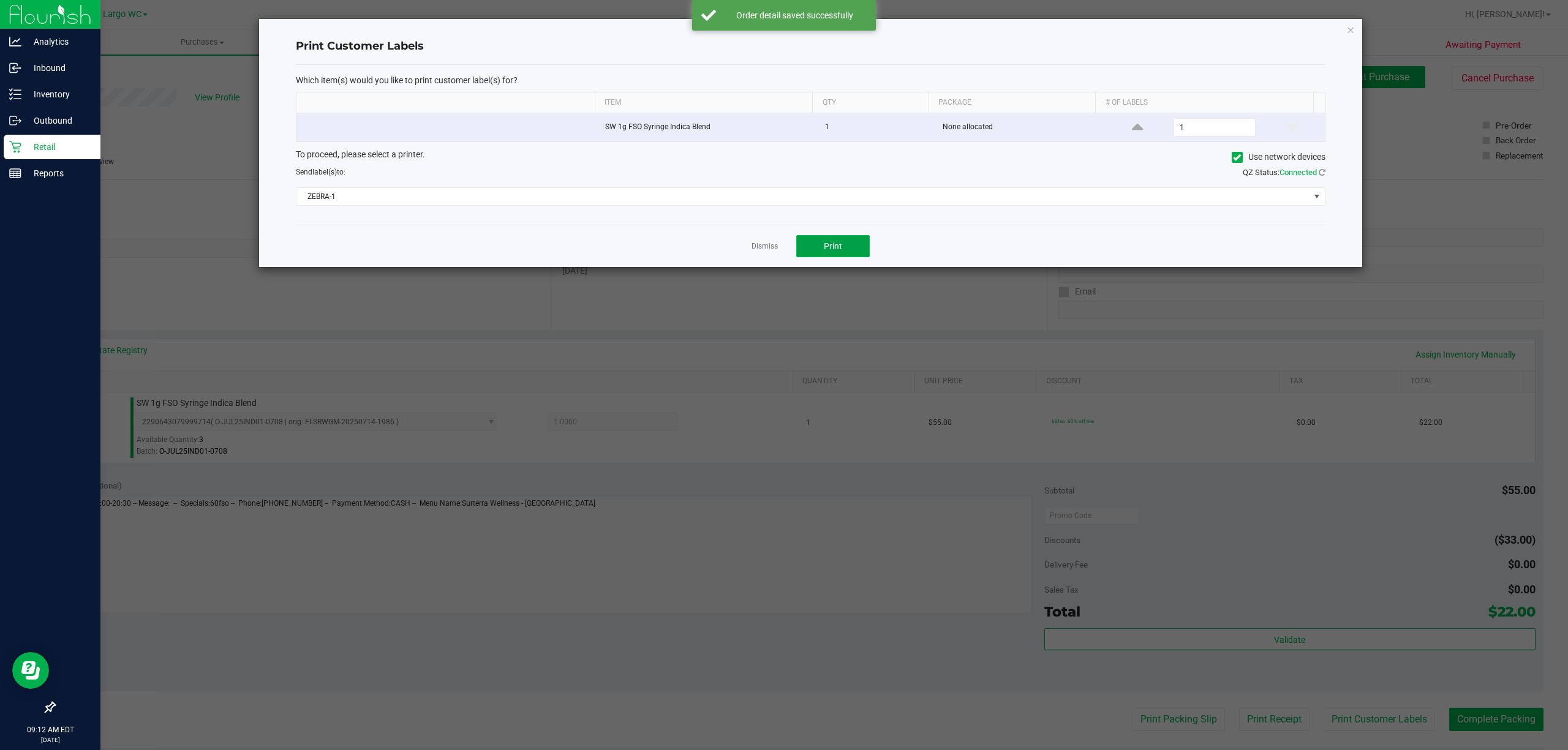
click at [827, 257] on button "Print" at bounding box center [832, 246] width 74 height 22
click at [763, 248] on link "Dismiss" at bounding box center [765, 246] width 26 height 10
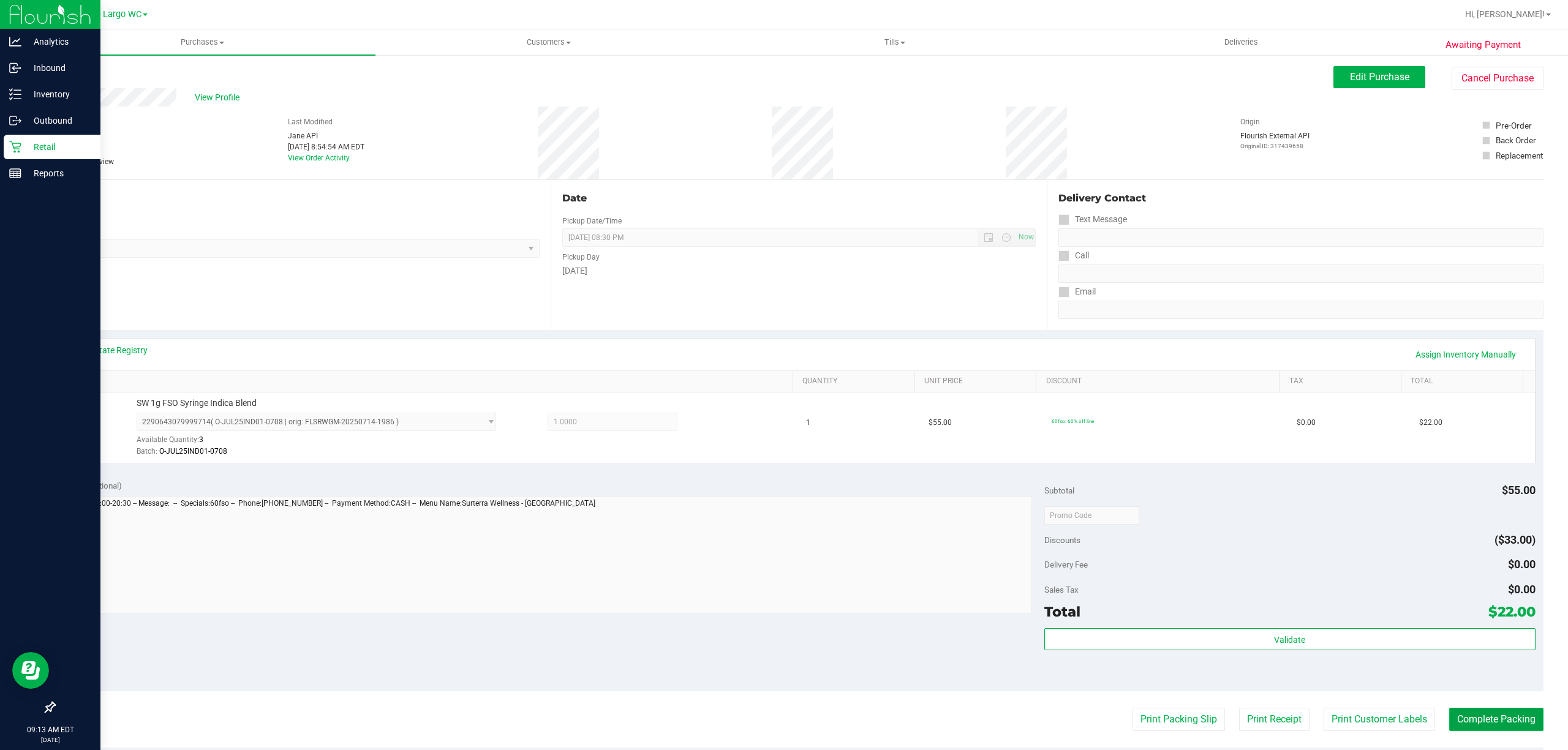
click at [1476, 721] on button "Complete Packing" at bounding box center [1495, 719] width 94 height 23
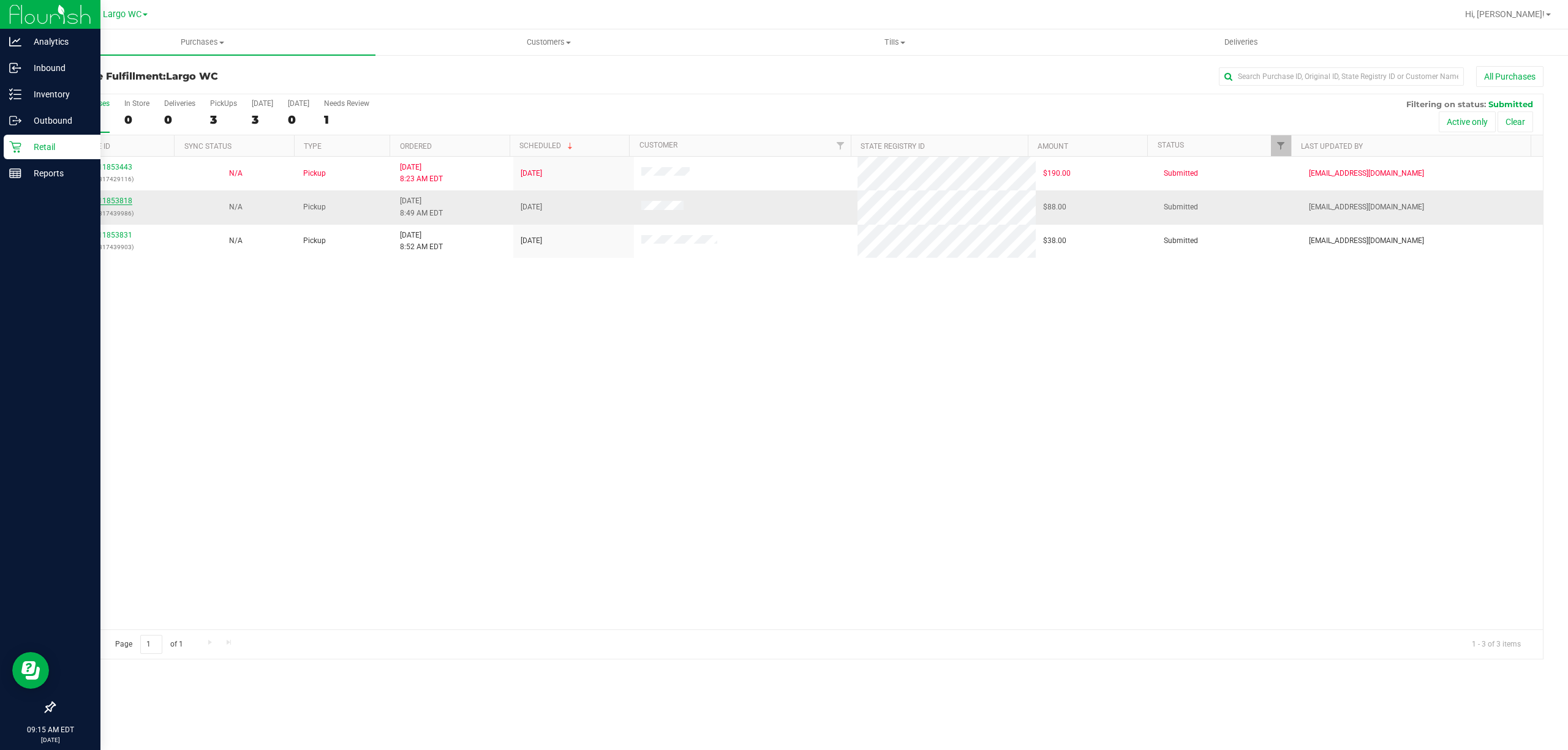
click at [106, 200] on link "11853818" at bounding box center [115, 201] width 34 height 9
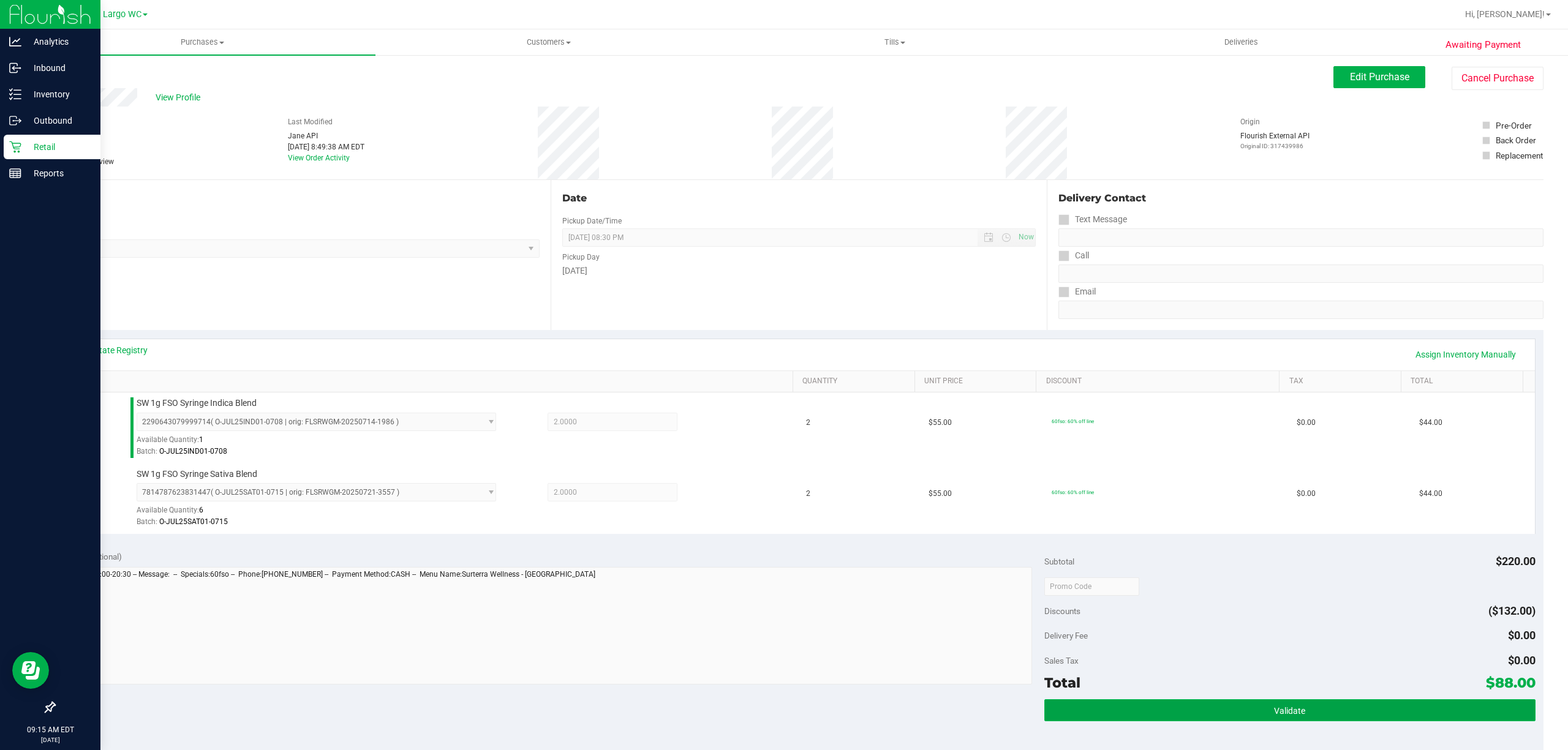
click at [1249, 715] on button "Validate" at bounding box center [1290, 710] width 491 height 22
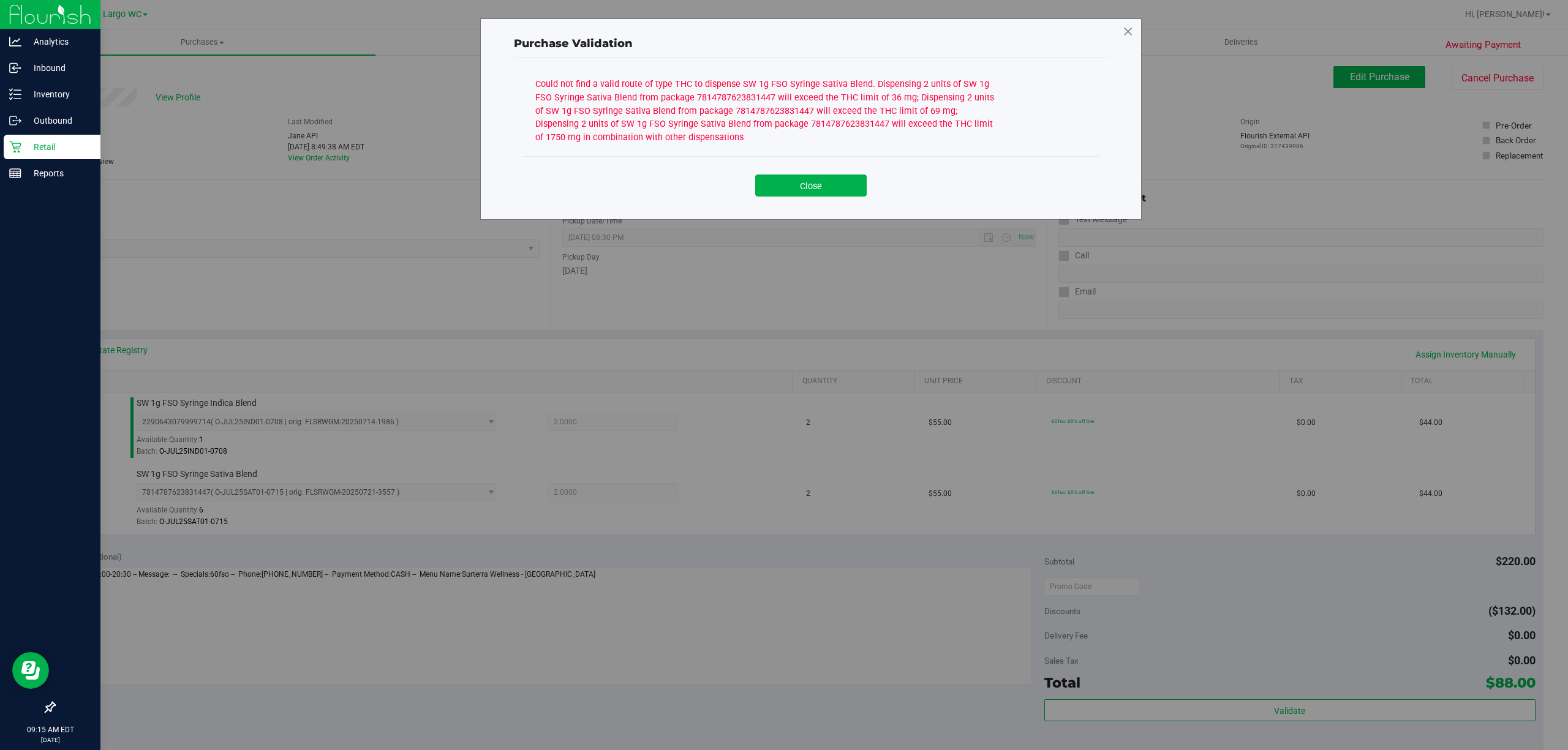
click at [1128, 31] on icon at bounding box center [1127, 31] width 11 height 20
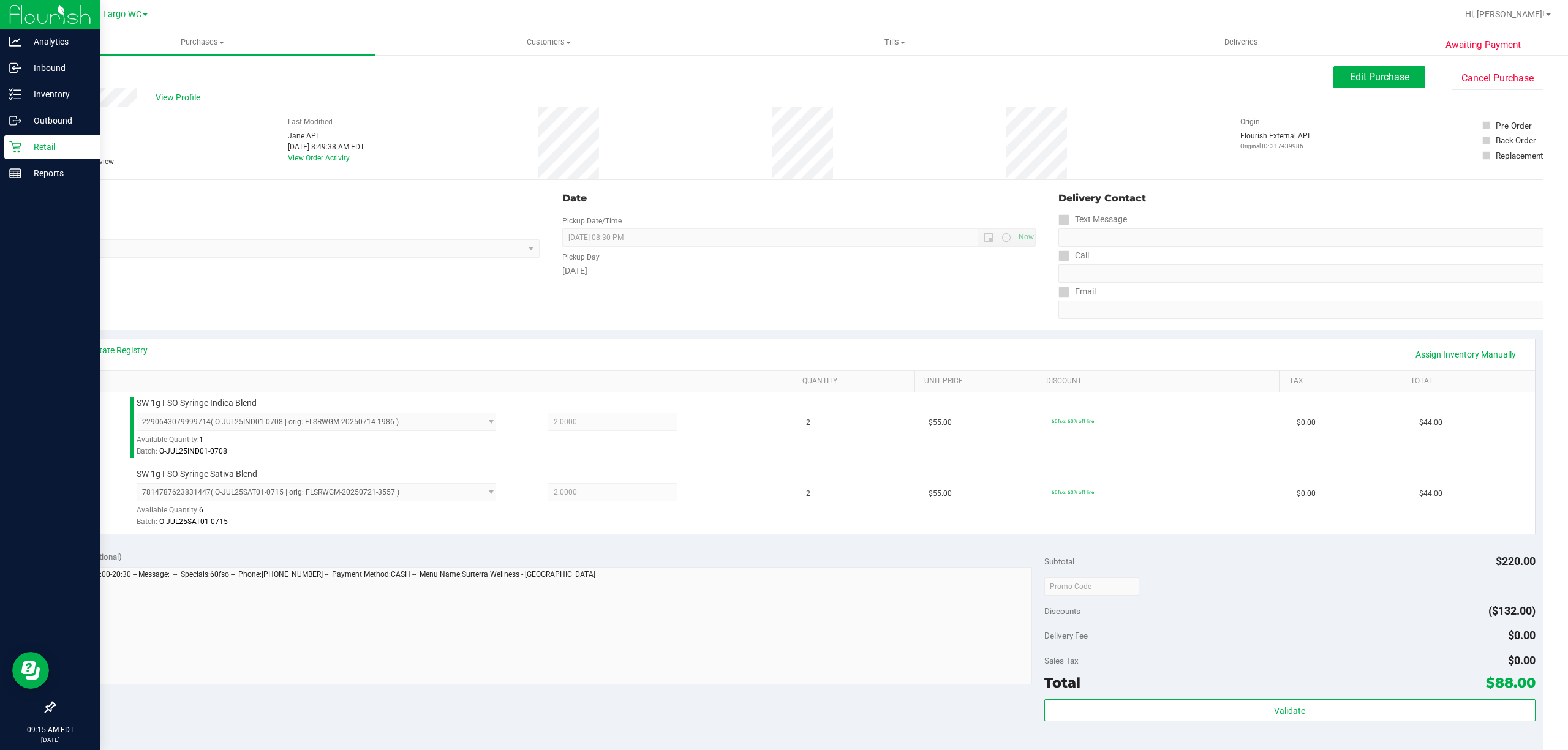
click at [131, 352] on link "View State Registry" at bounding box center [111, 350] width 74 height 12
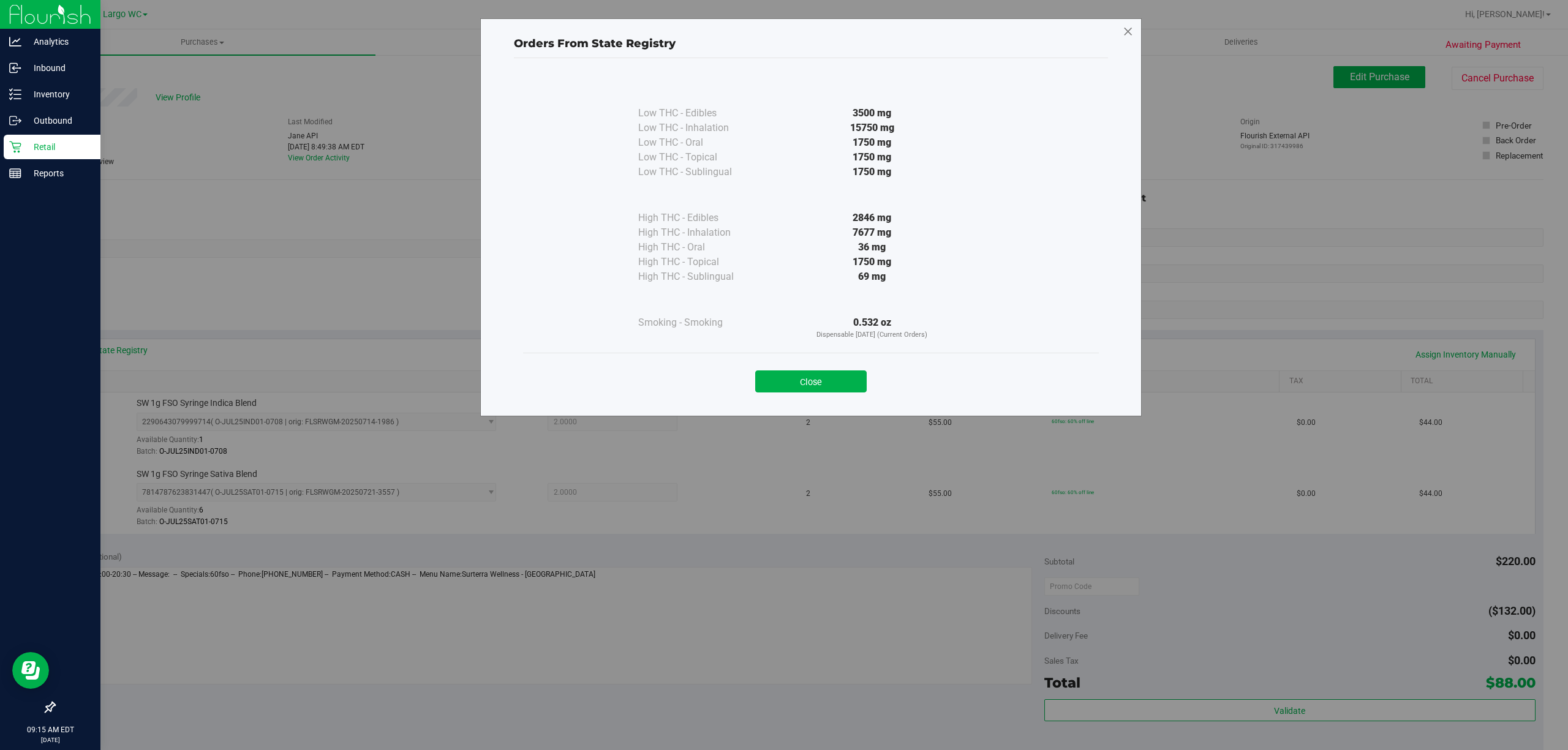
click at [1127, 35] on icon at bounding box center [1127, 31] width 11 height 20
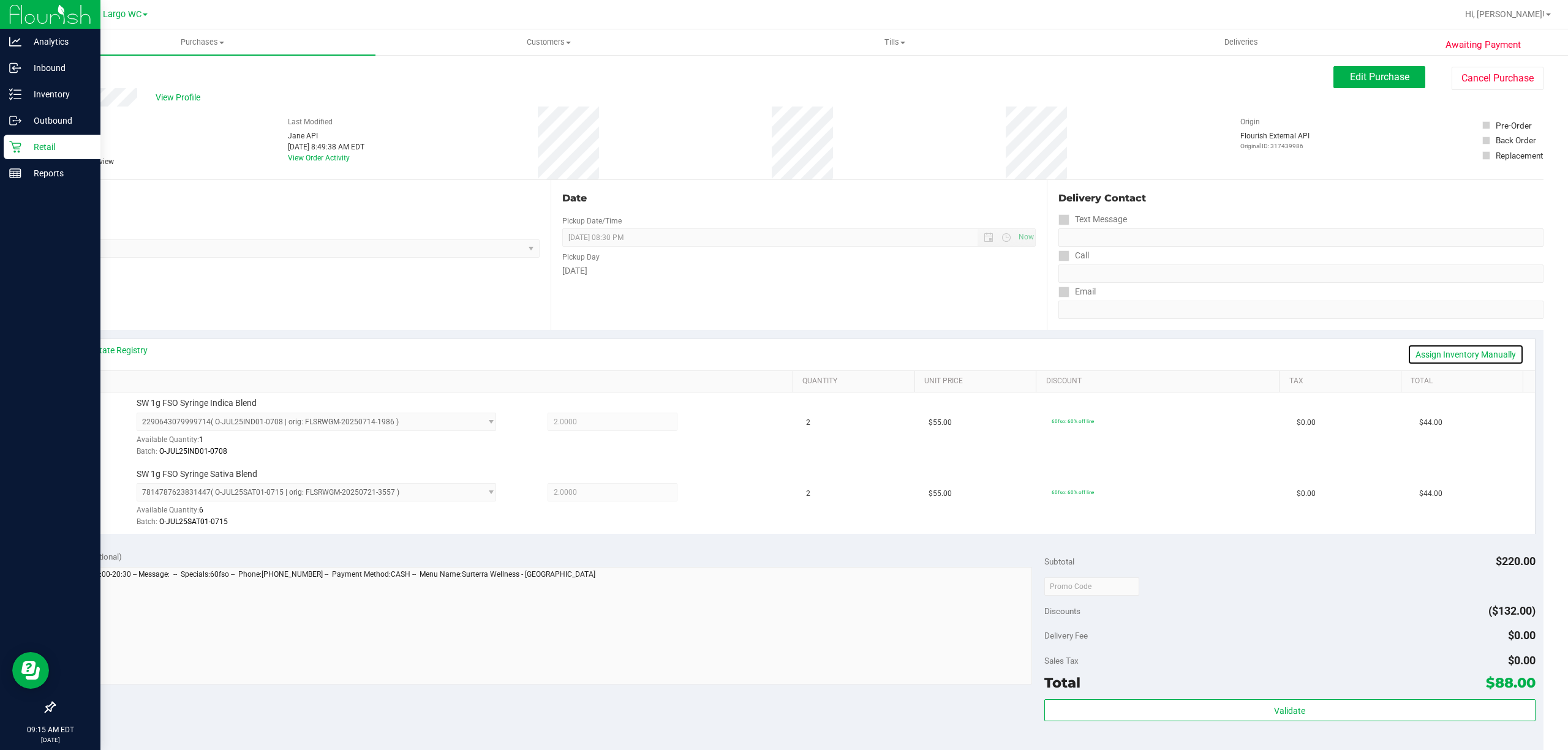
click at [1450, 349] on link "Assign Inventory Manually" at bounding box center [1465, 355] width 117 height 21
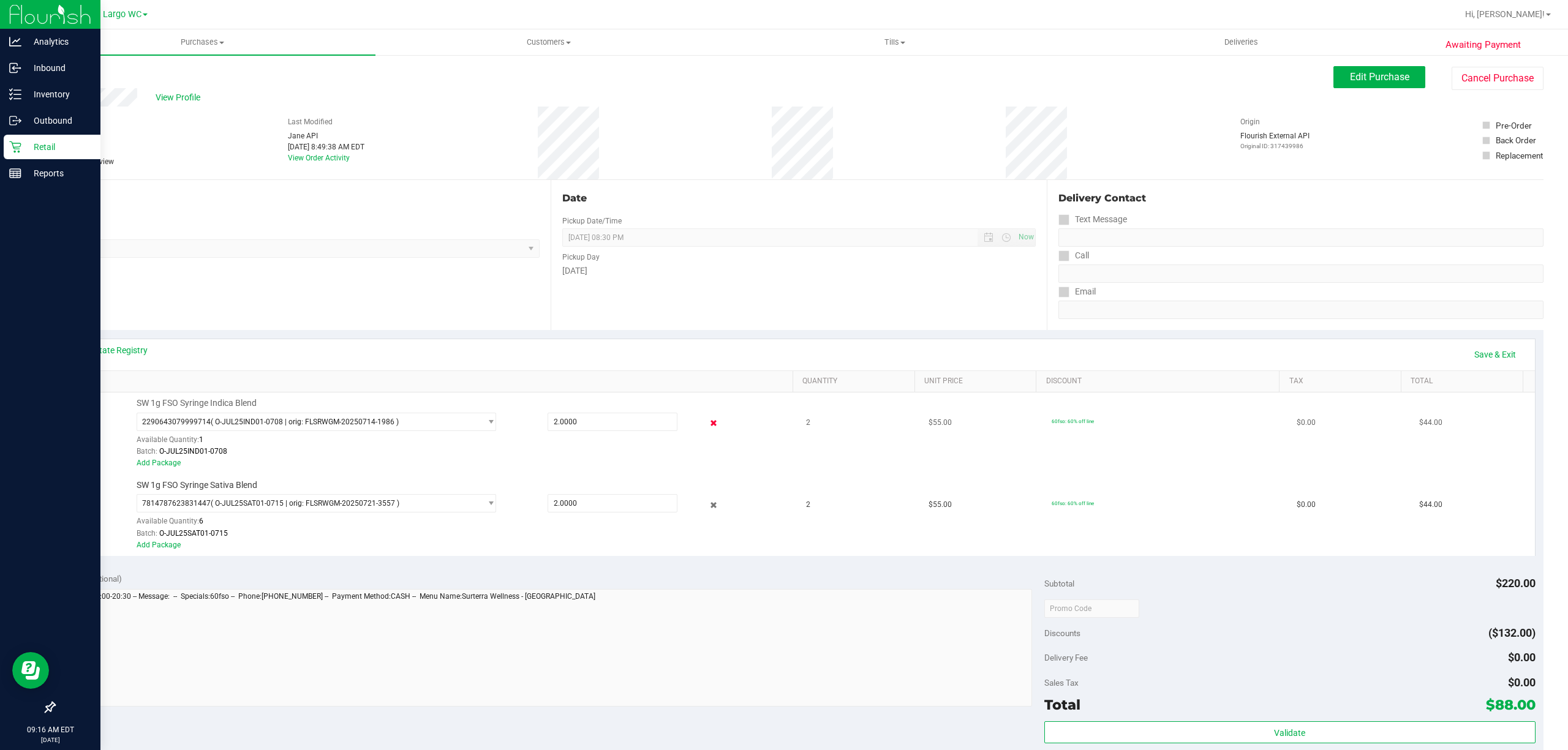
click at [706, 424] on icon at bounding box center [713, 423] width 13 height 14
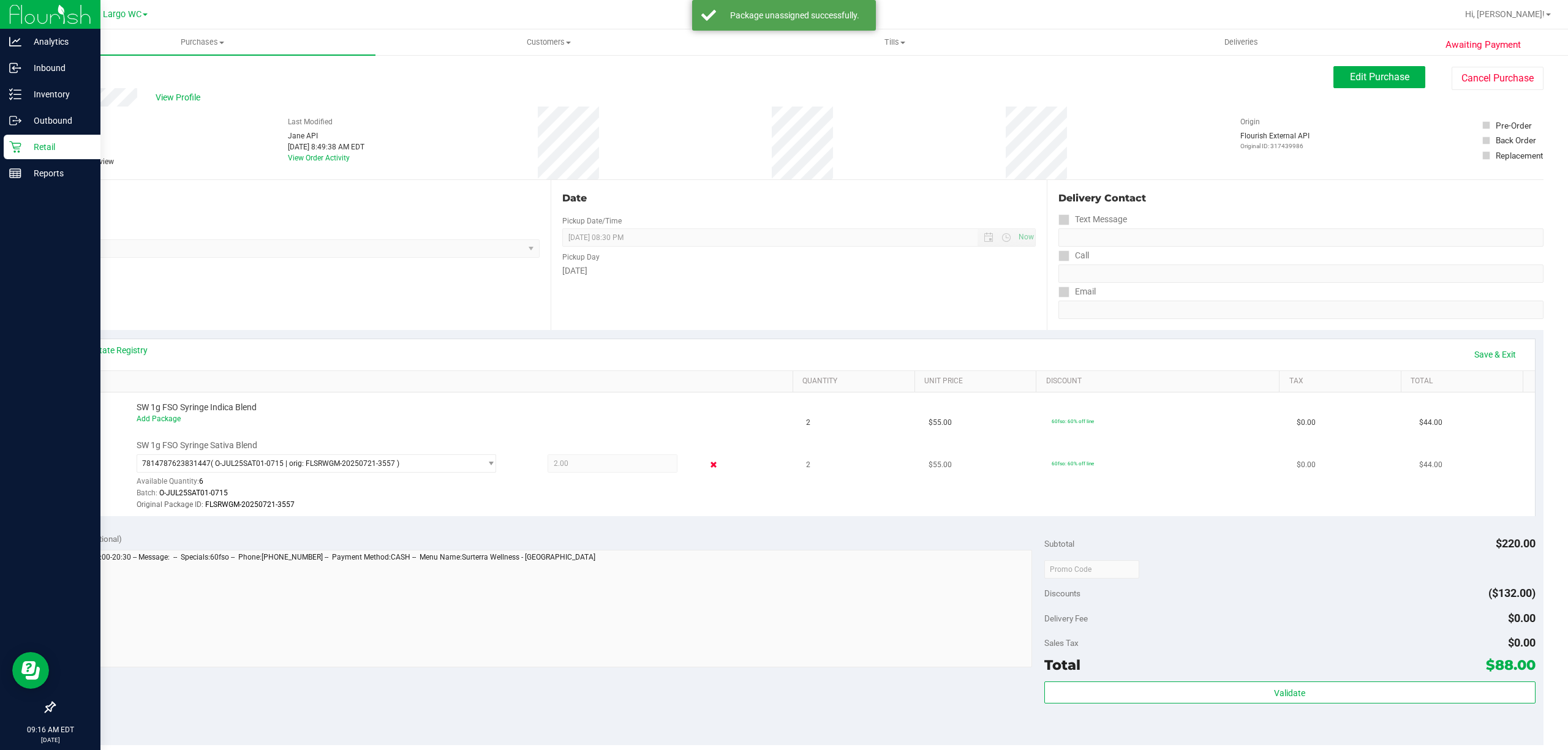
click at [706, 464] on icon at bounding box center [713, 465] width 13 height 14
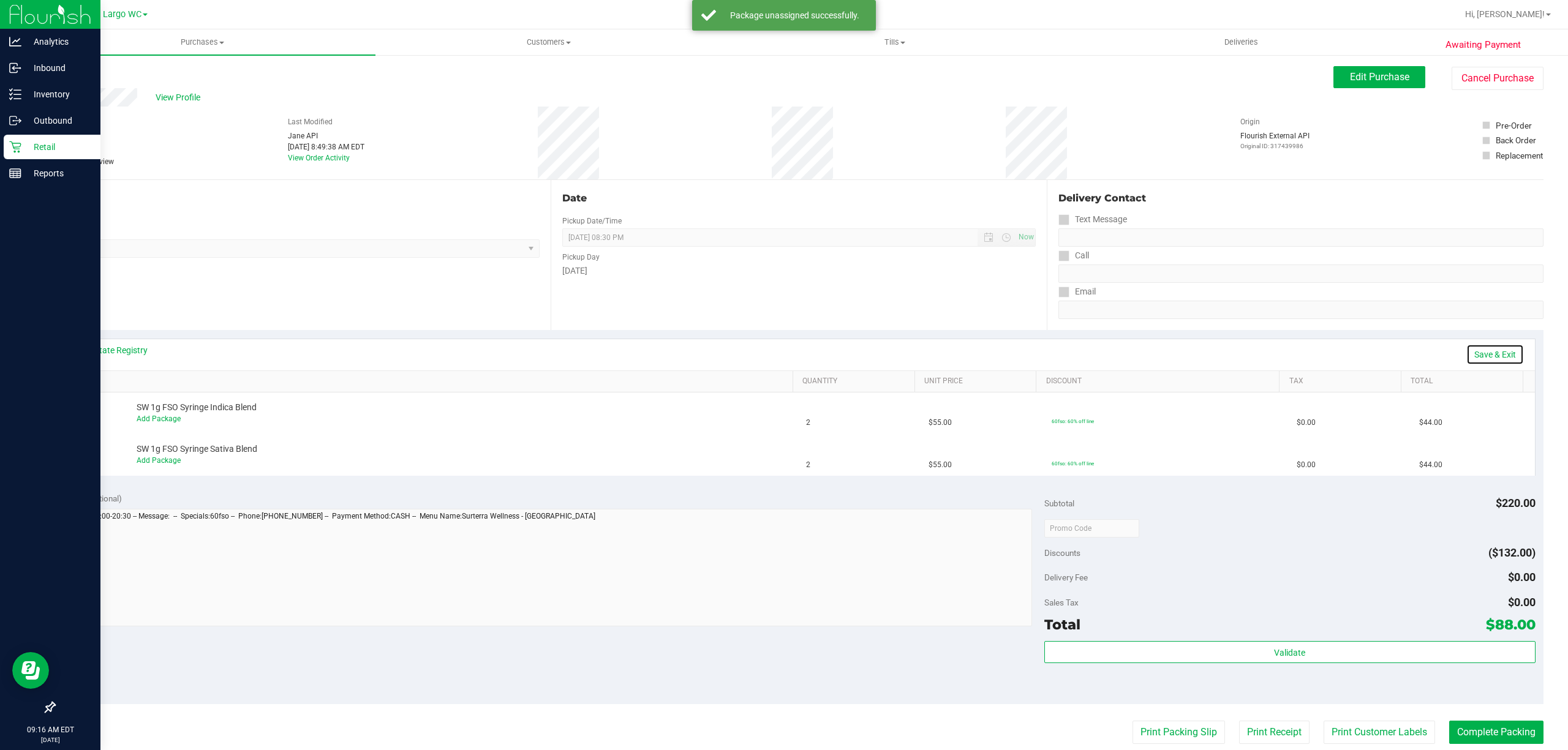
click at [1470, 351] on link "Save & Exit" at bounding box center [1494, 355] width 58 height 21
click at [1358, 79] on span "Edit Purchase" at bounding box center [1379, 77] width 60 height 12
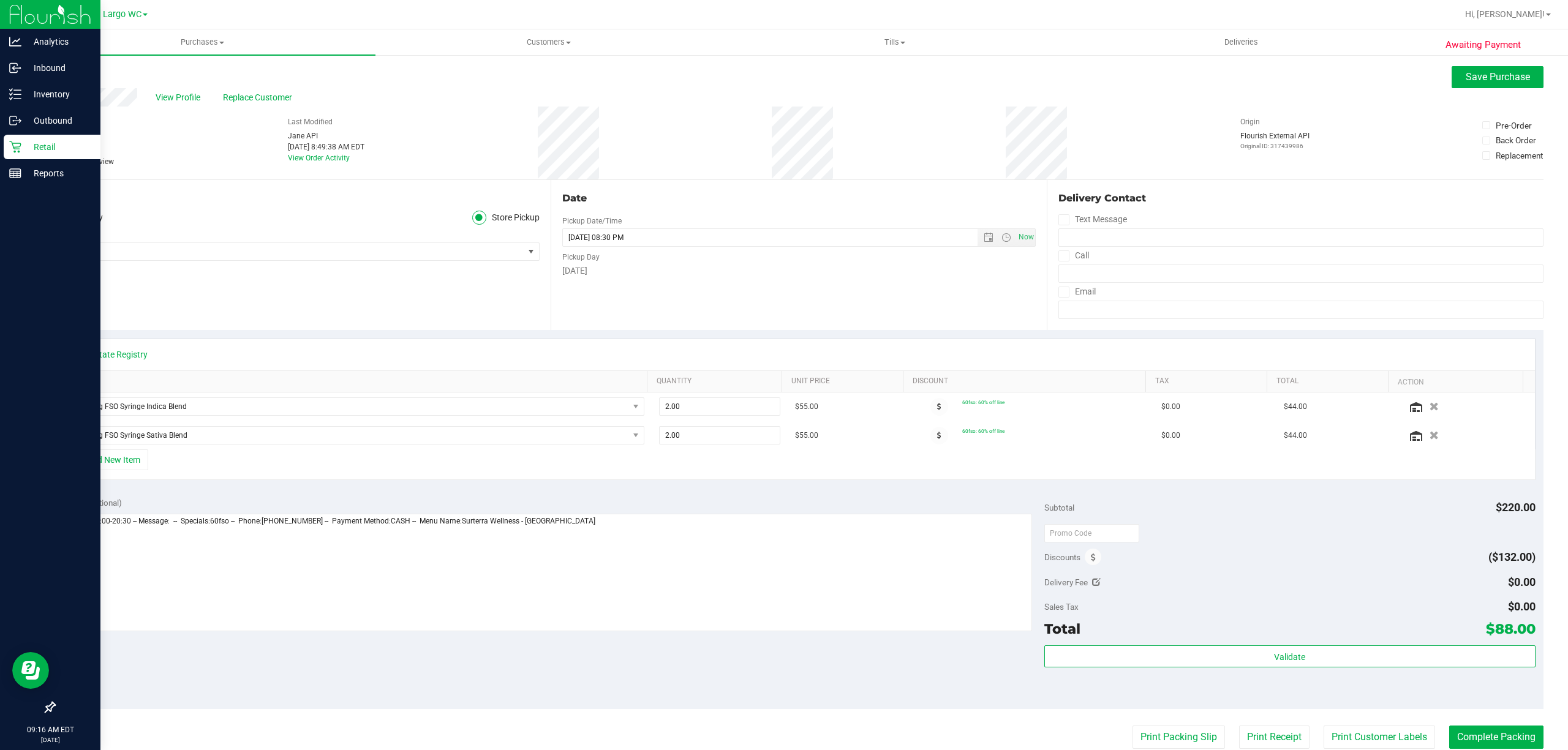
click at [57, 162] on icon at bounding box center [60, 162] width 8 height 0
click at [0, 0] on input "Needs review" at bounding box center [0, 0] width 0 height 0
click at [133, 354] on link "View State Registry" at bounding box center [111, 354] width 74 height 12
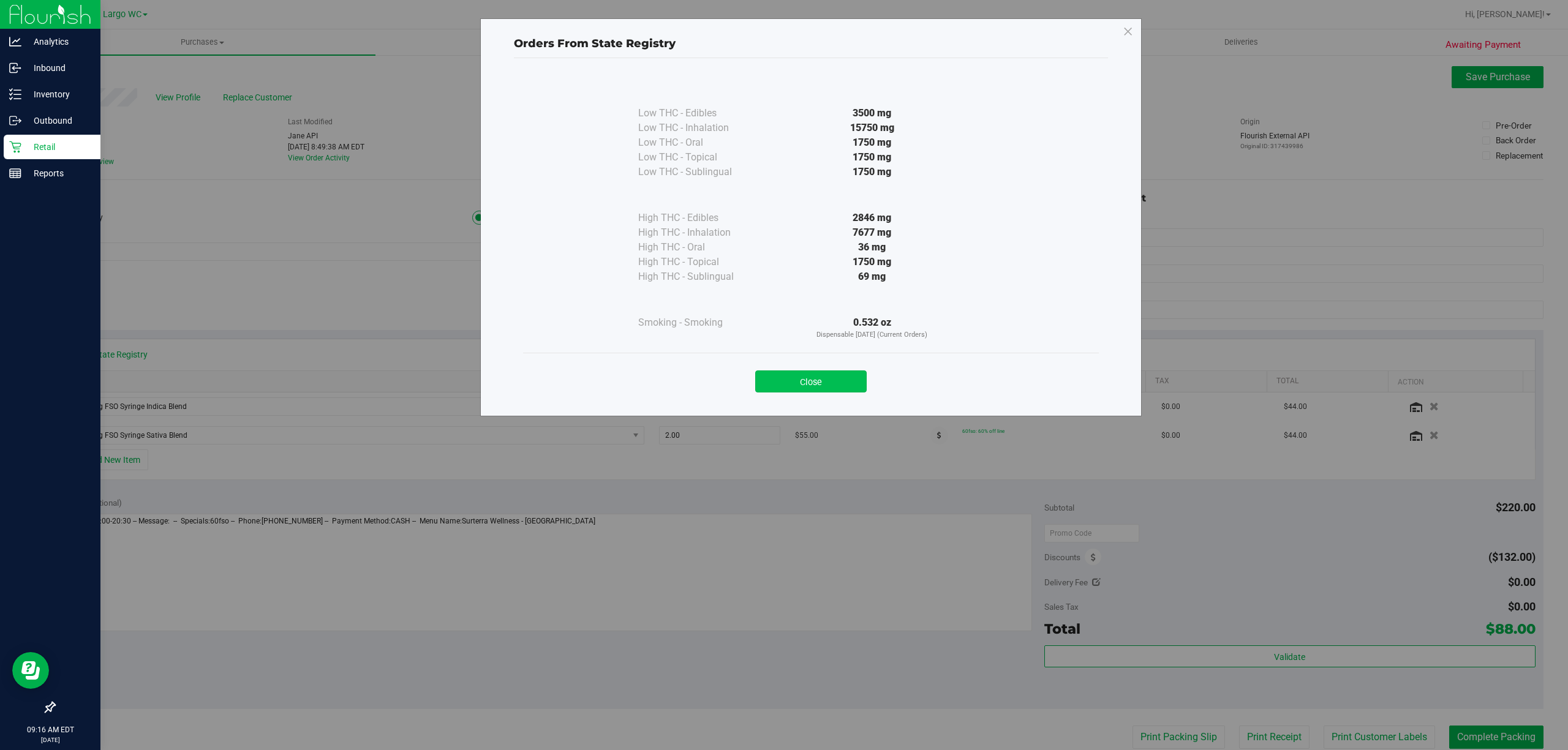
click at [803, 388] on button "Close" at bounding box center [811, 382] width 111 height 22
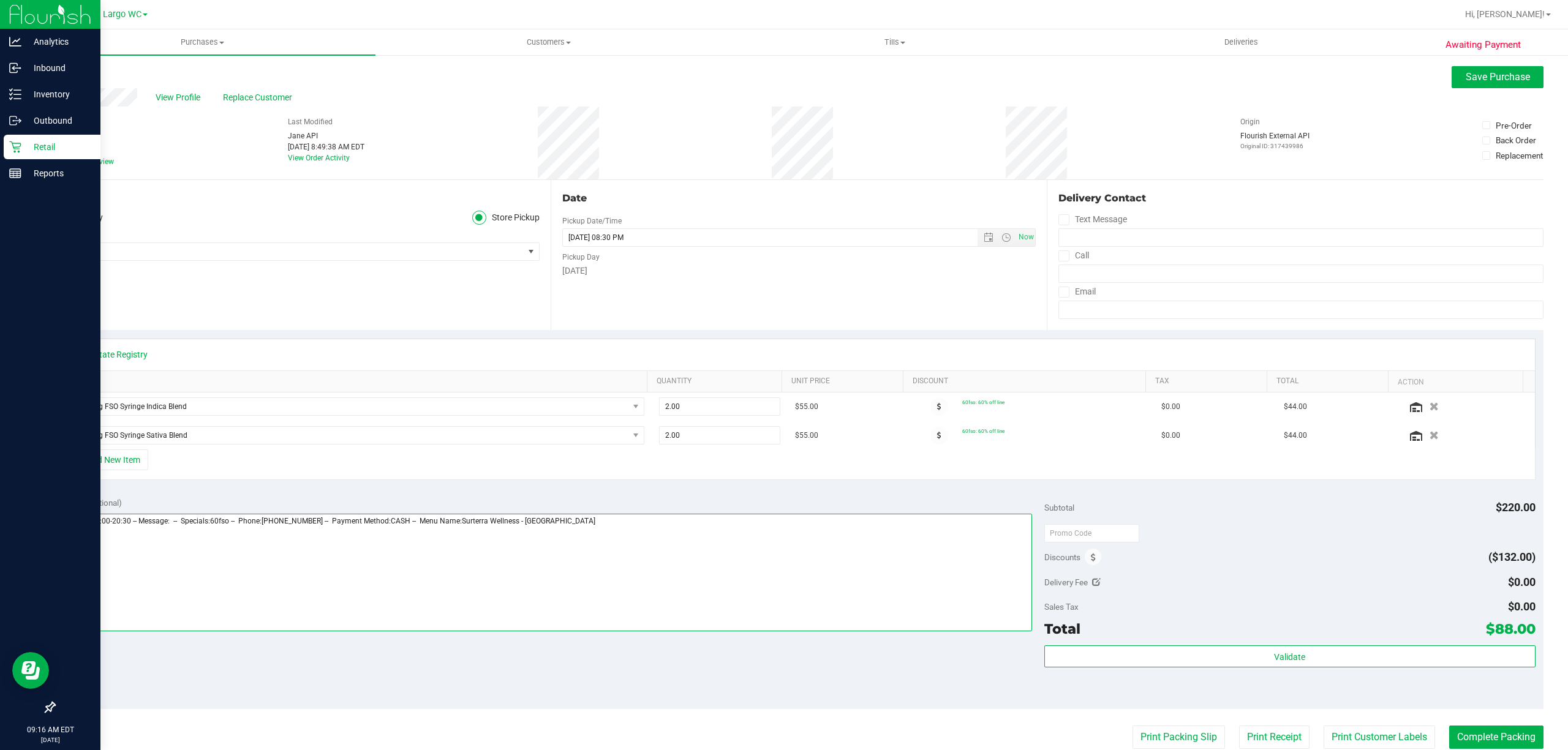
click at [618, 537] on textarea at bounding box center [547, 572] width 969 height 117
type textarea "Wednesday 08/27/2025 09:00-20:30 -- Message: -- Specials:60fso -- Phone:9199738…"
click at [1470, 76] on span "Save Purchase" at bounding box center [1497, 77] width 64 height 12
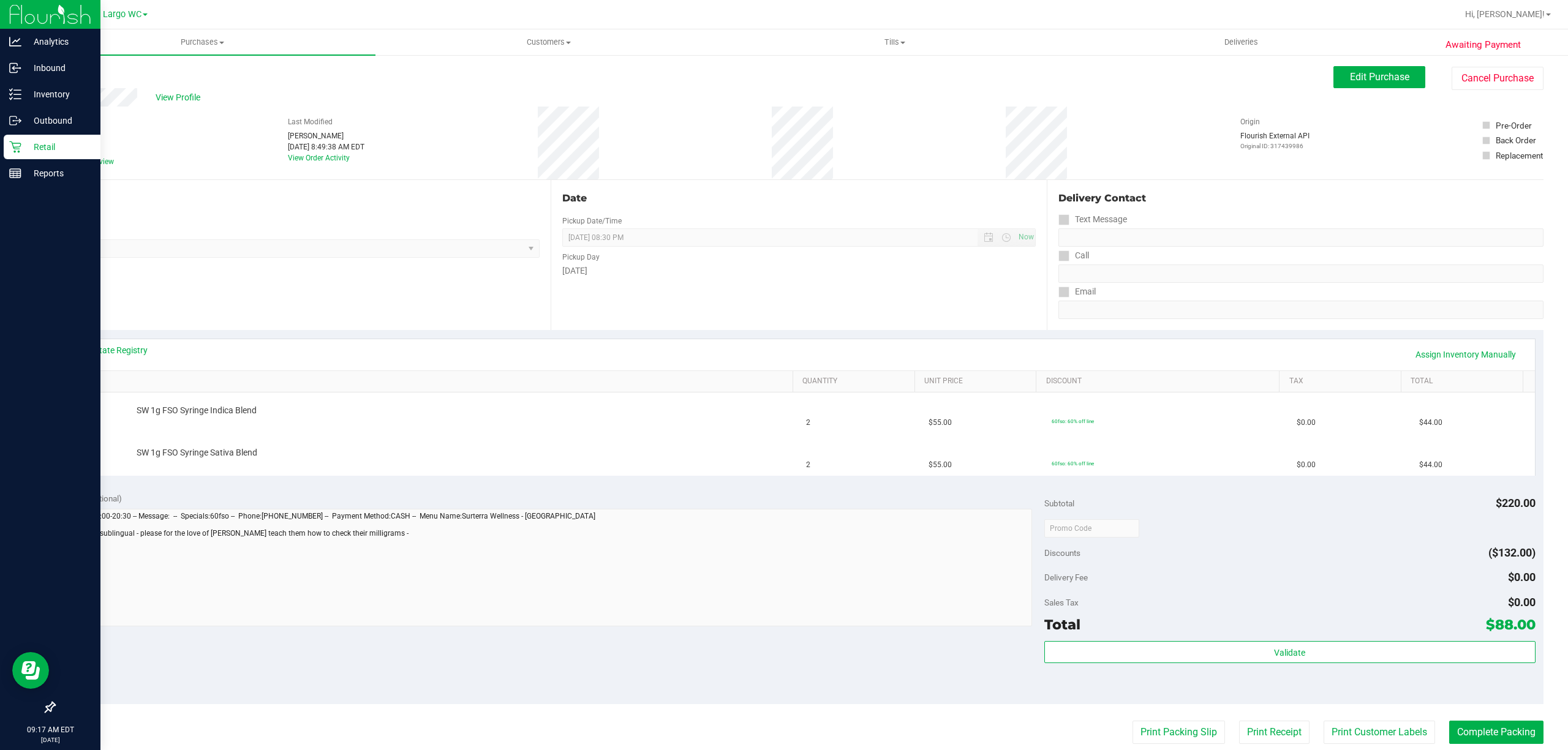
click at [64, 71] on link "Back" at bounding box center [63, 74] width 18 height 9
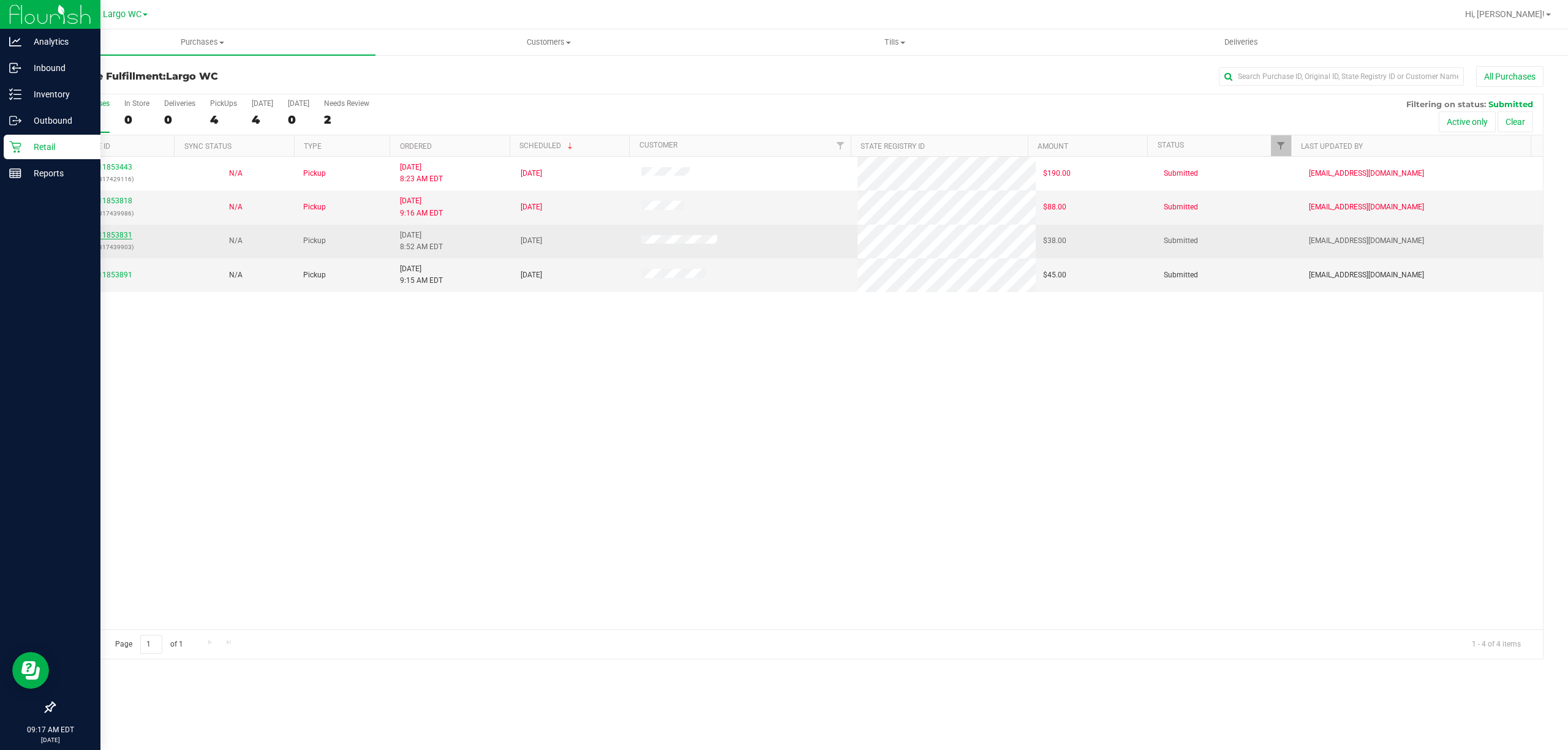
click at [106, 233] on link "11853831" at bounding box center [115, 235] width 34 height 9
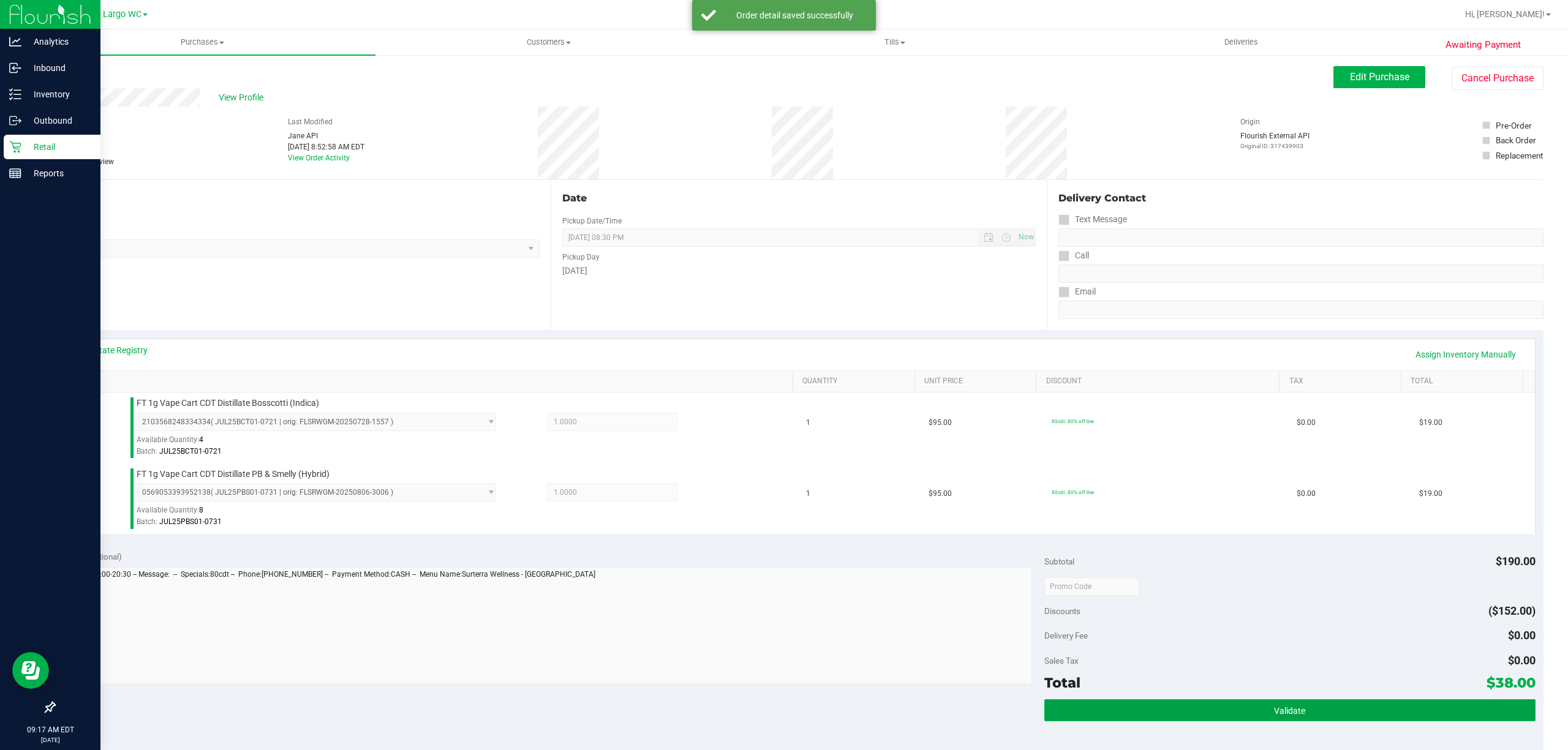
click at [1275, 706] on span "Validate" at bounding box center [1289, 710] width 31 height 9
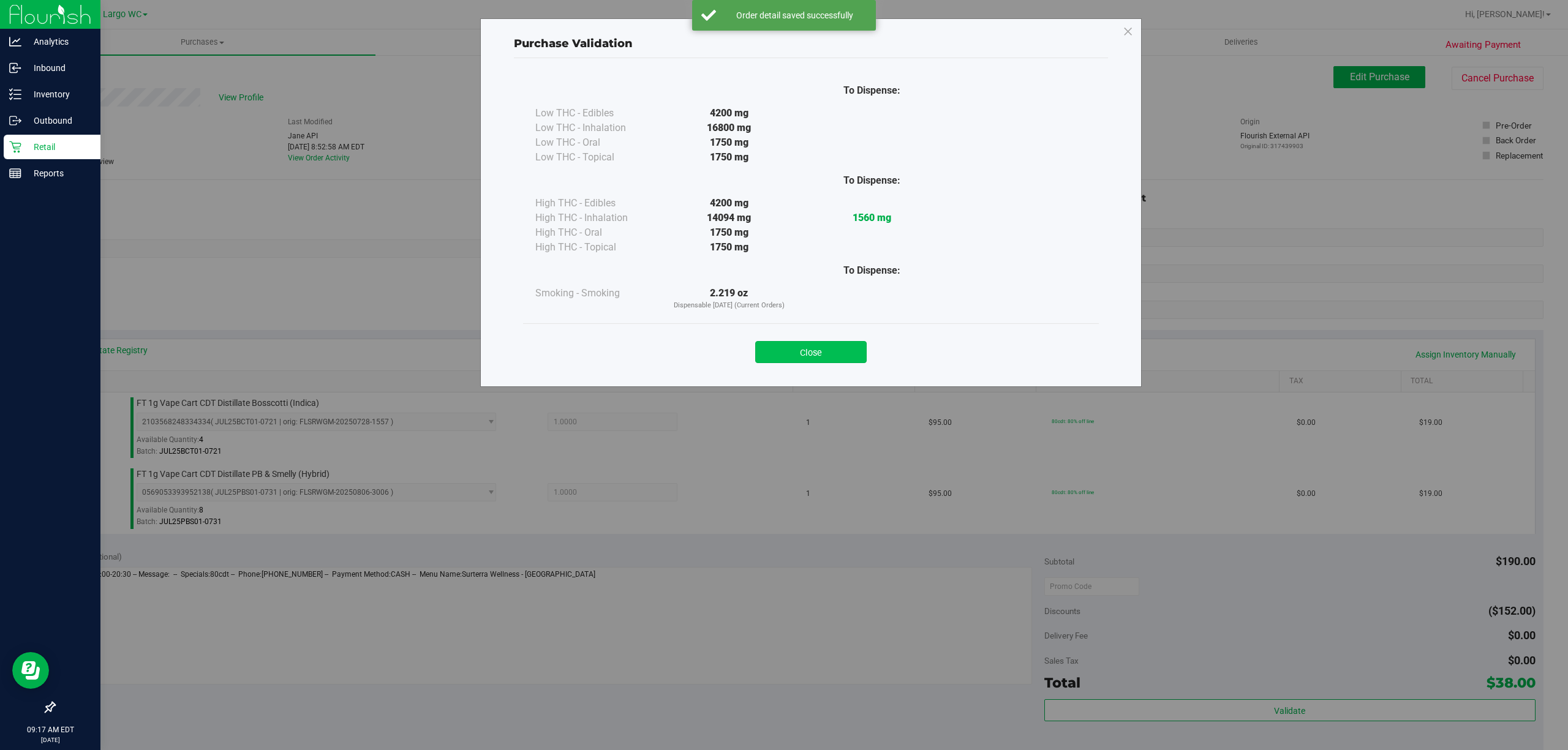
click at [833, 344] on button "Close" at bounding box center [811, 352] width 111 height 22
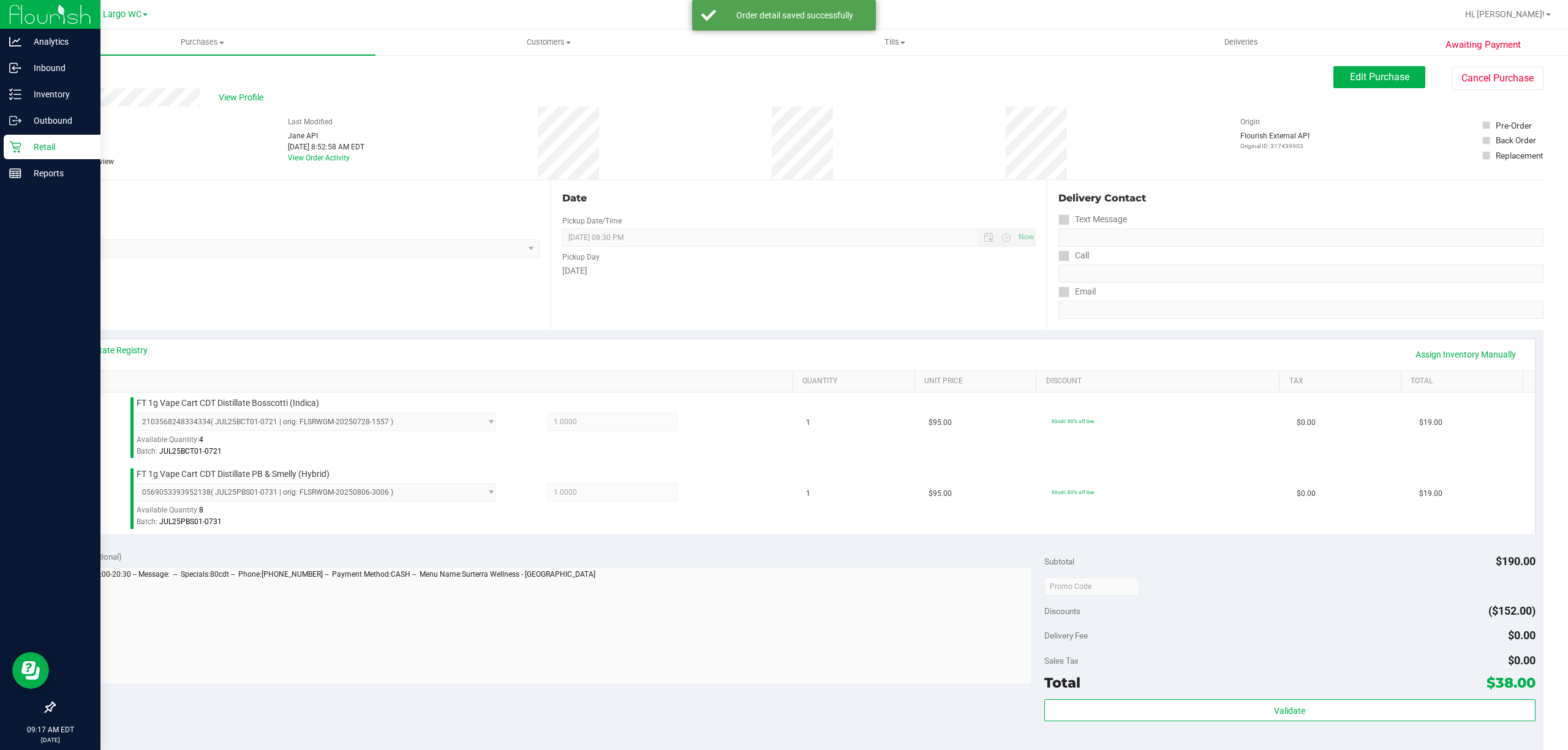
scroll to position [324, 0]
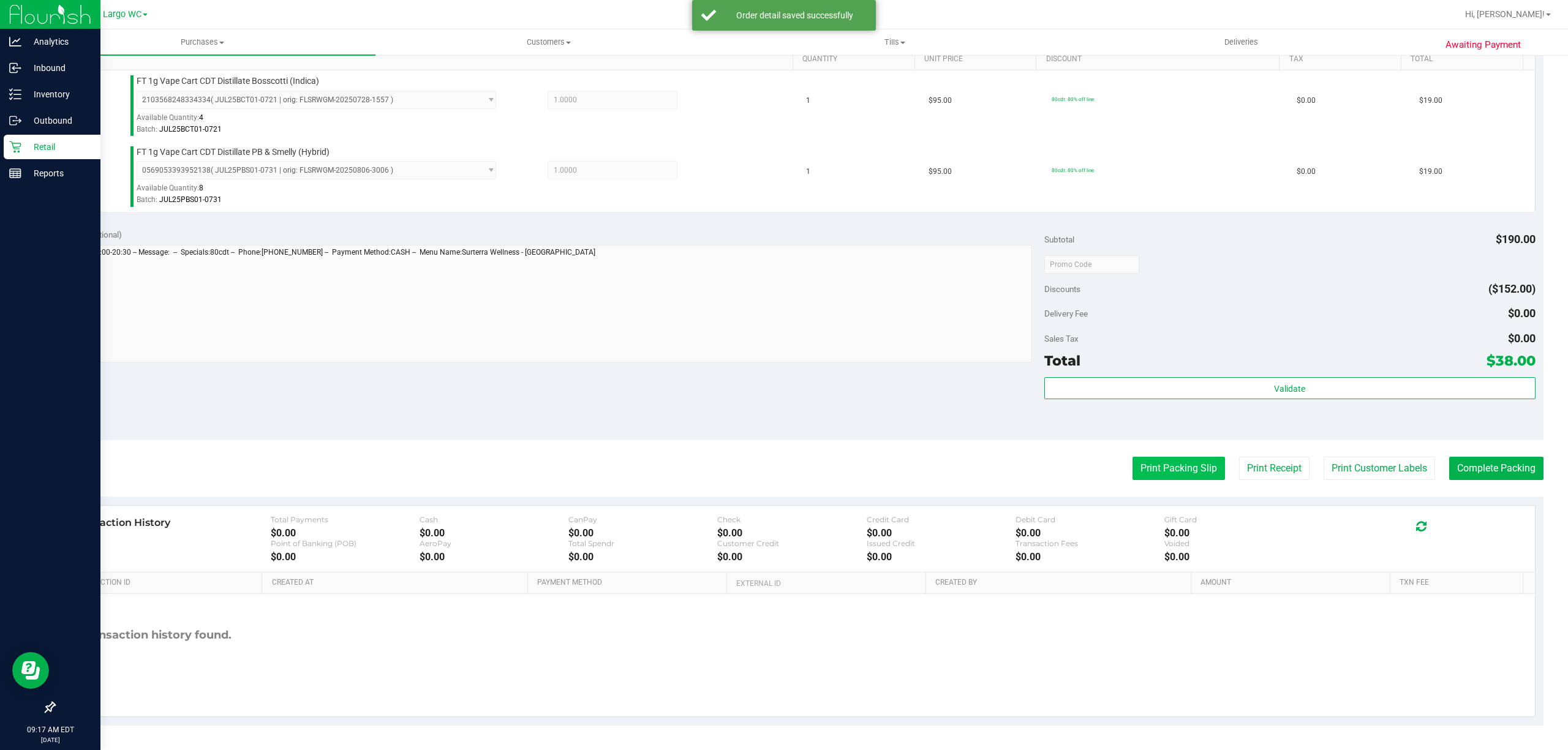
click at [1175, 474] on button "Print Packing Slip" at bounding box center [1178, 468] width 92 height 23
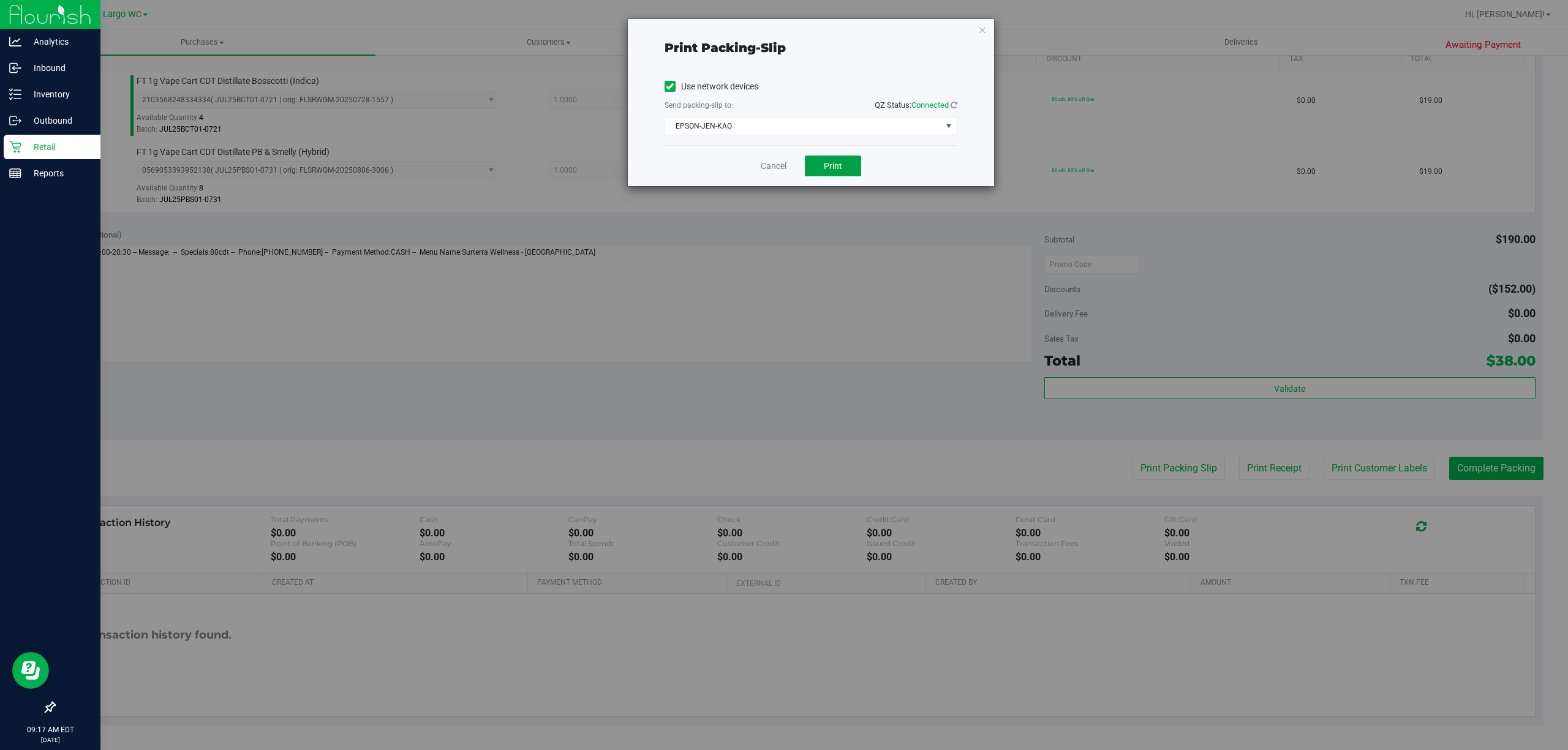
click at [823, 159] on button "Print" at bounding box center [832, 166] width 56 height 21
click at [980, 34] on icon "button" at bounding box center [982, 29] width 9 height 15
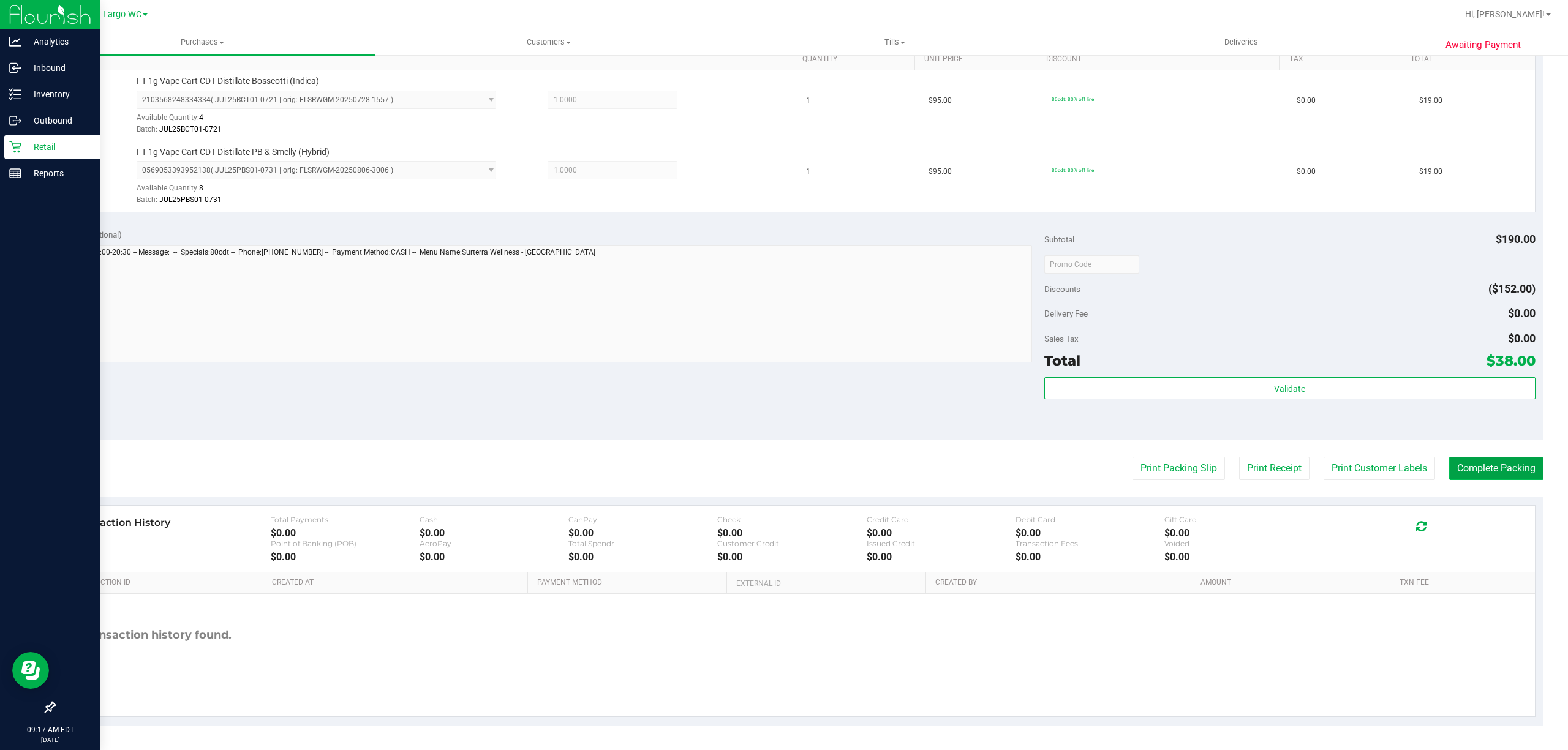
click at [1522, 478] on button "Complete Packing" at bounding box center [1495, 468] width 94 height 23
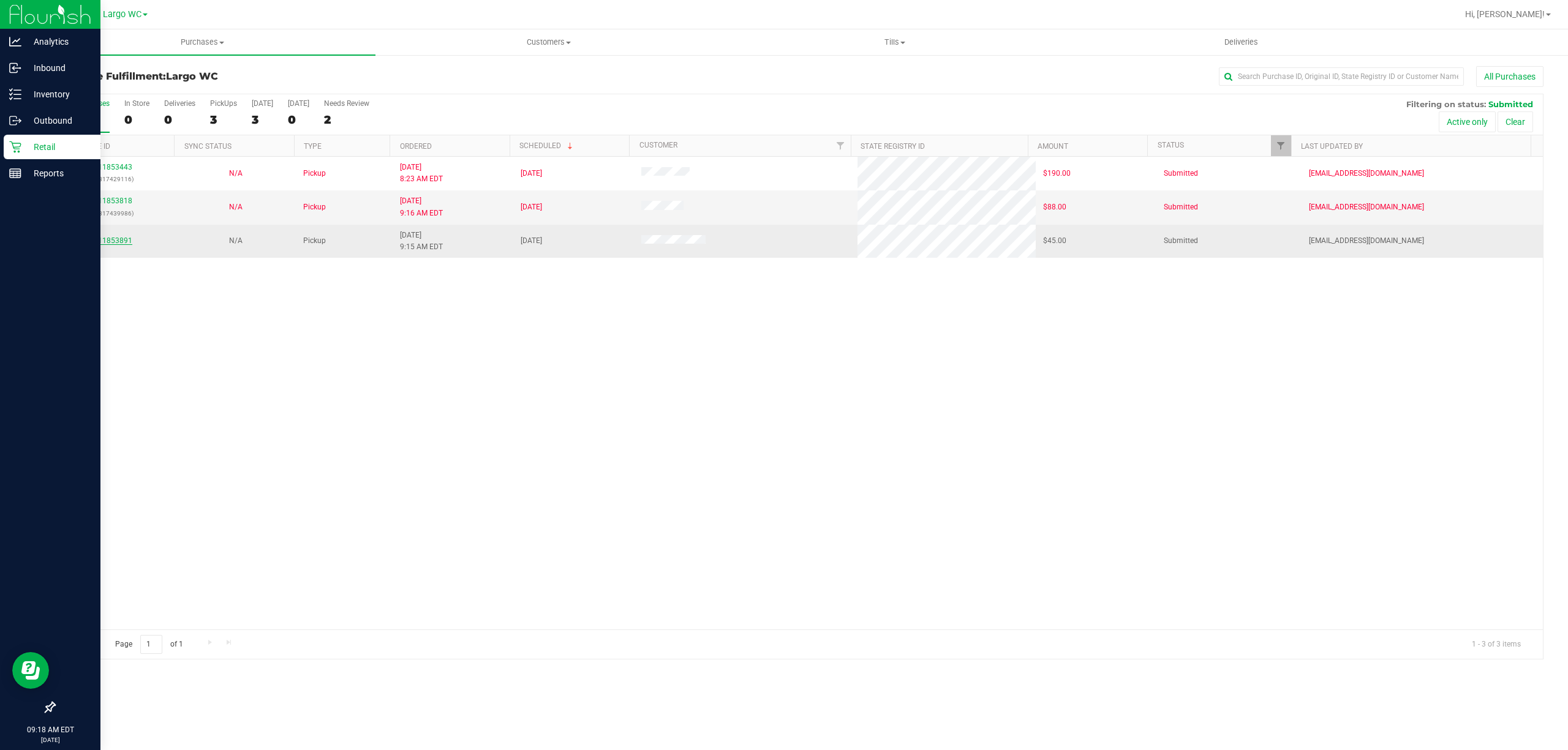
click at [124, 242] on link "11853891" at bounding box center [115, 241] width 34 height 9
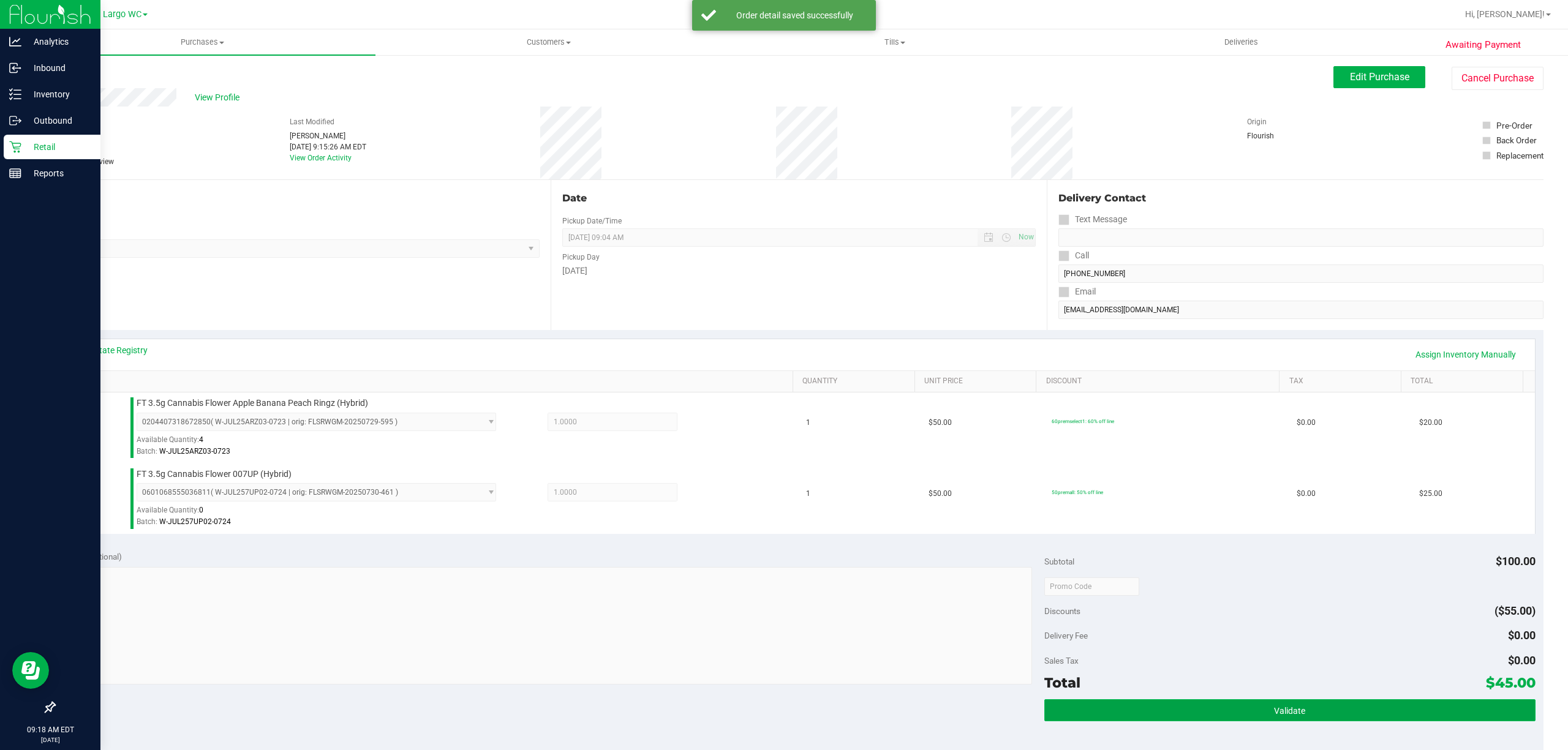
click at [1292, 722] on button "Validate" at bounding box center [1290, 710] width 491 height 22
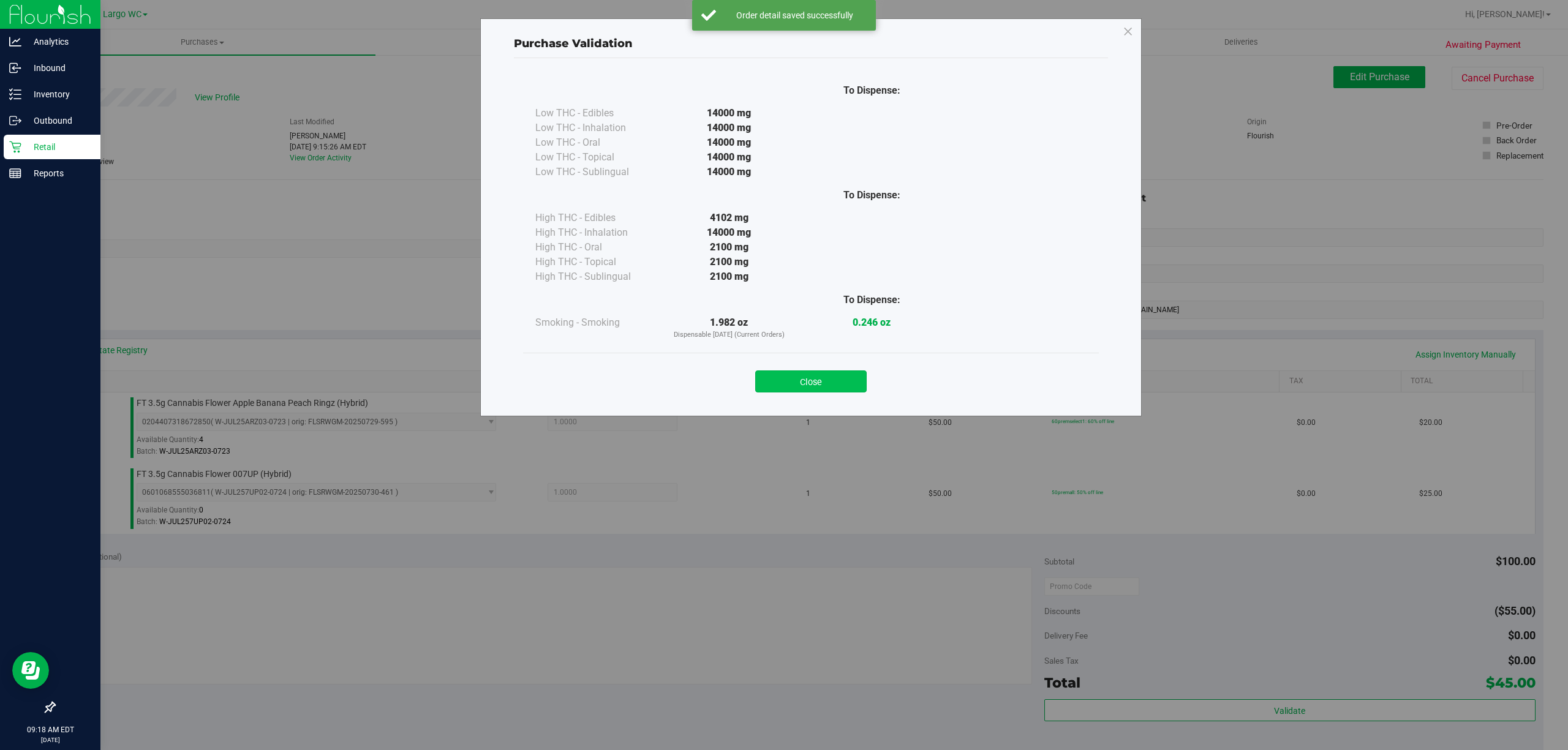
click at [837, 375] on button "Close" at bounding box center [811, 382] width 111 height 22
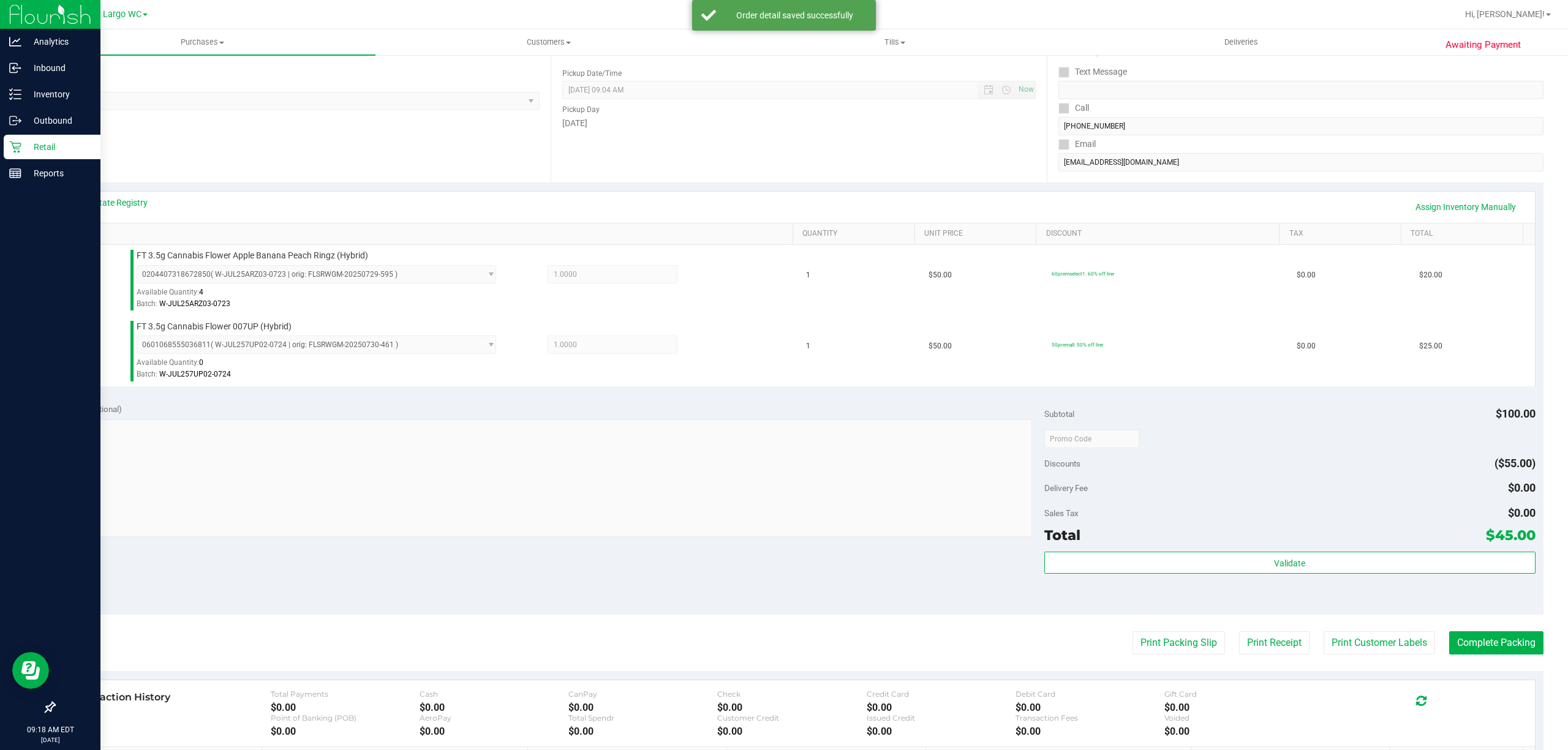
scroll to position [324, 0]
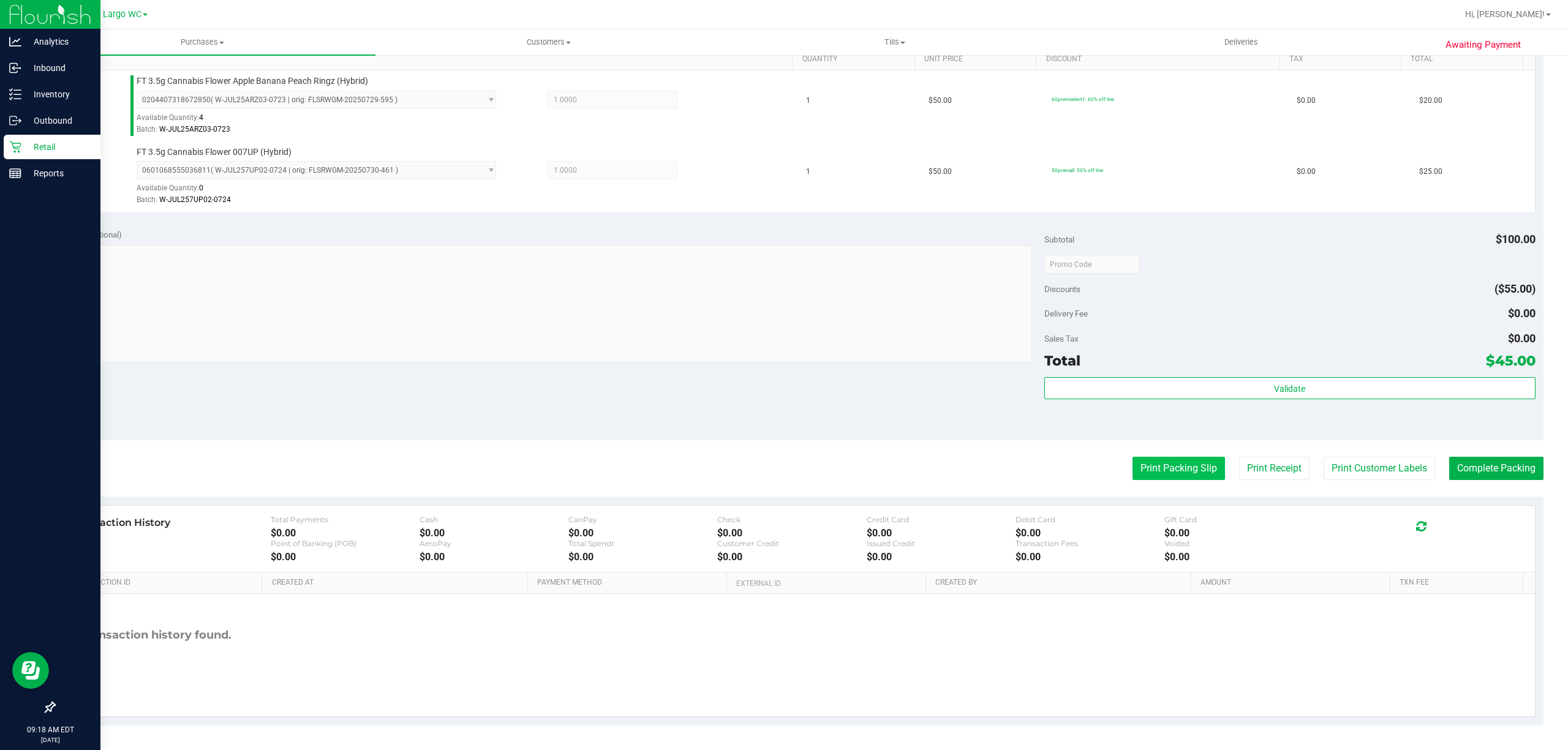
click at [1161, 468] on button "Print Packing Slip" at bounding box center [1178, 468] width 92 height 23
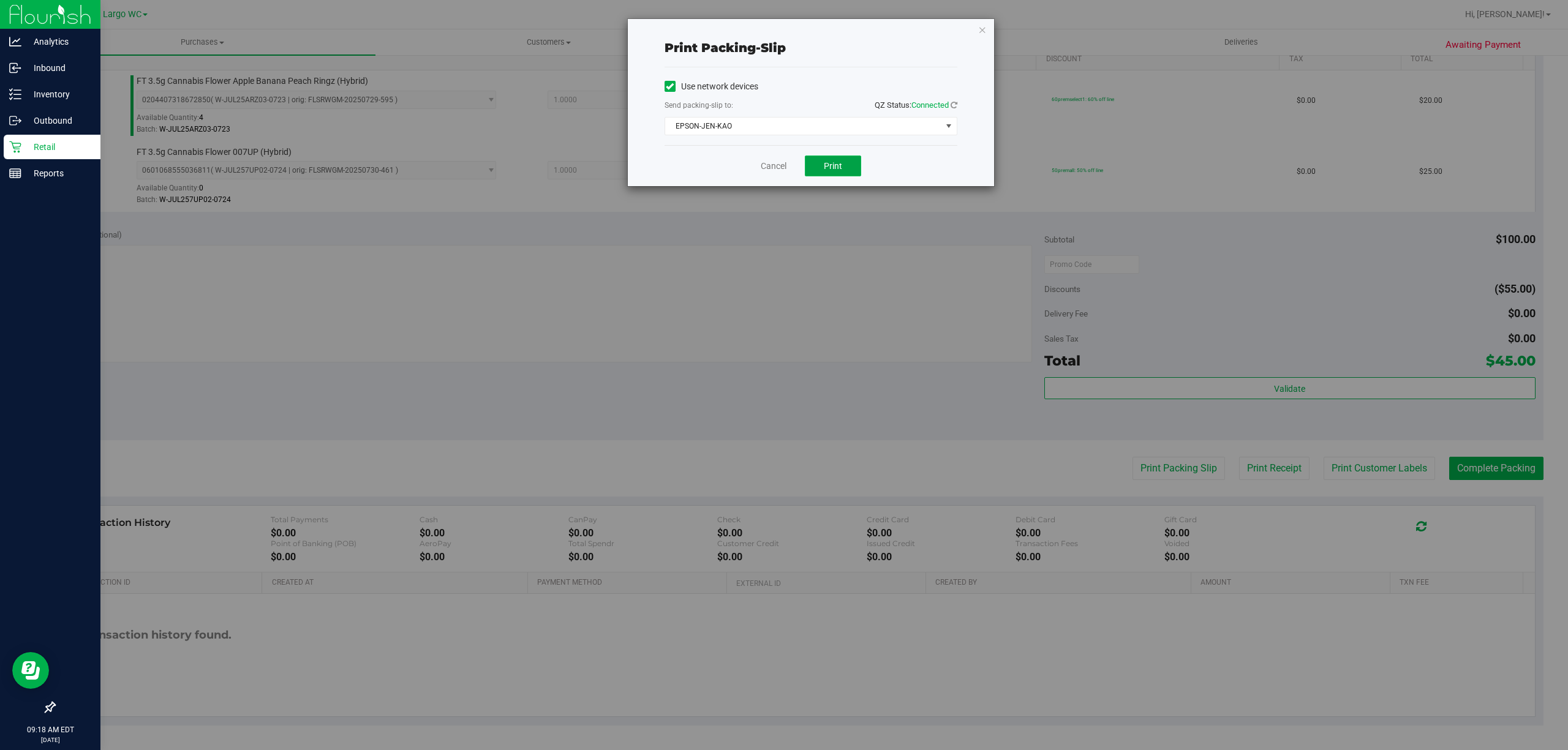
click at [844, 171] on button "Print" at bounding box center [832, 166] width 56 height 21
click at [983, 36] on icon "button" at bounding box center [982, 29] width 9 height 15
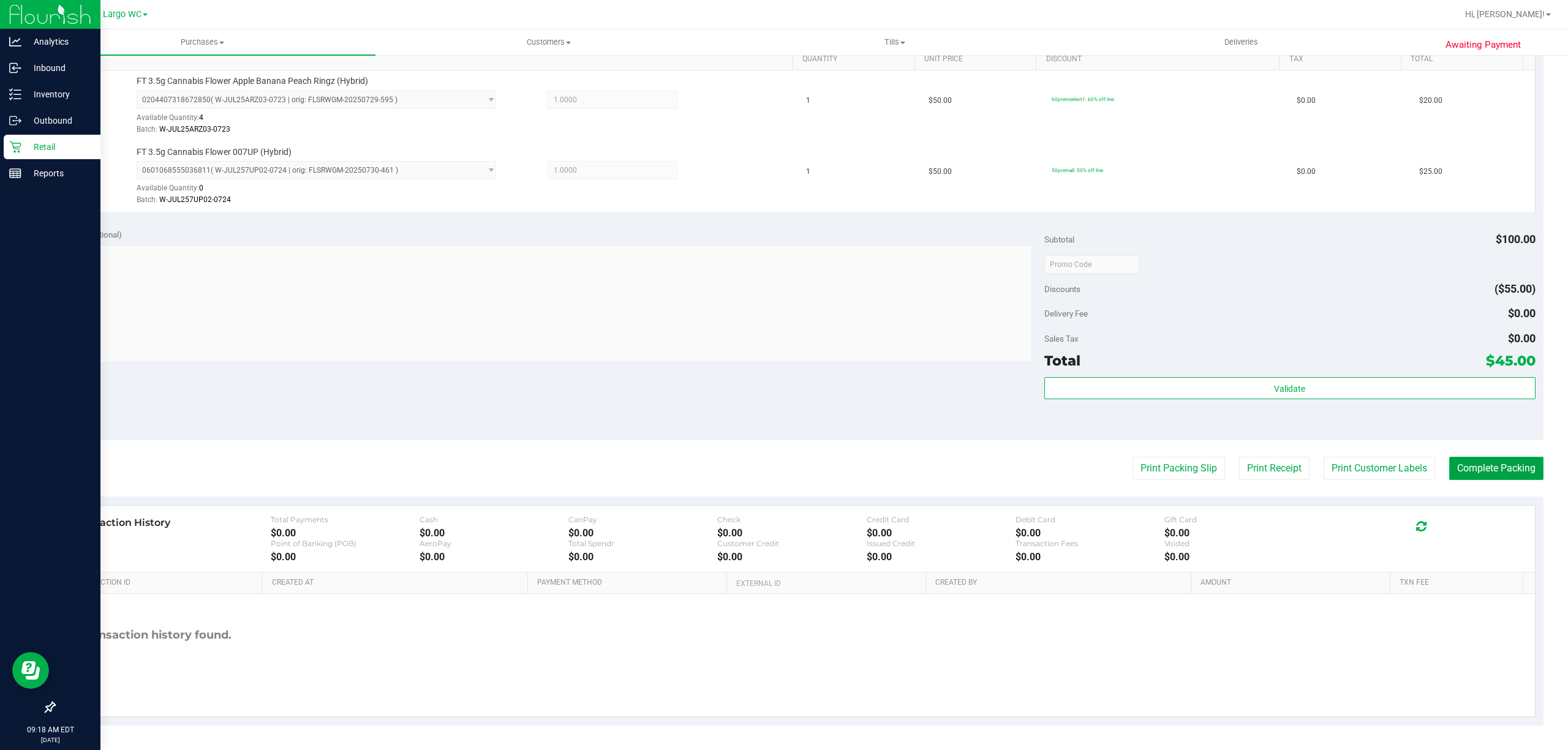
click at [1488, 469] on button "Complete Packing" at bounding box center [1495, 468] width 94 height 23
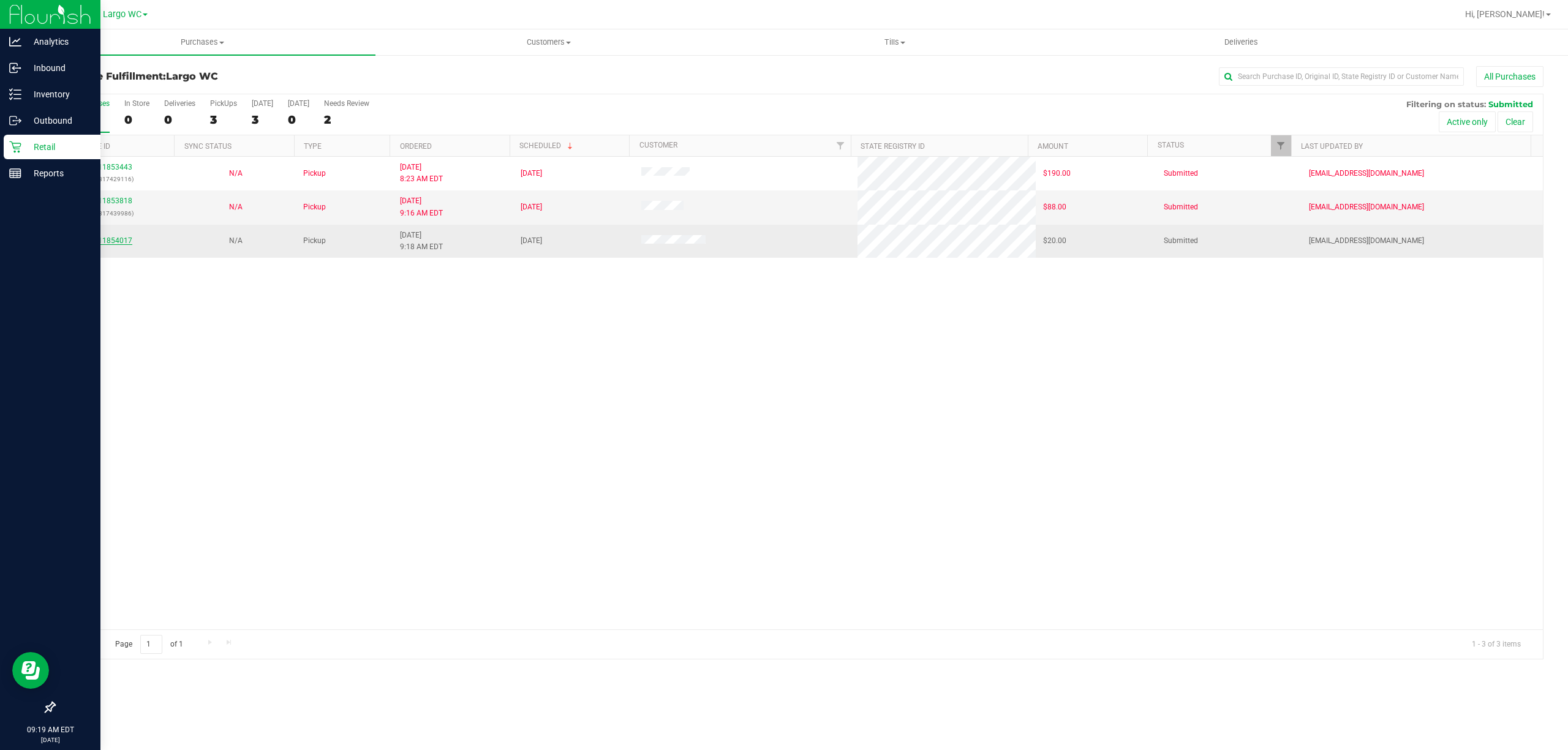
click at [114, 245] on link "11854017" at bounding box center [115, 241] width 34 height 9
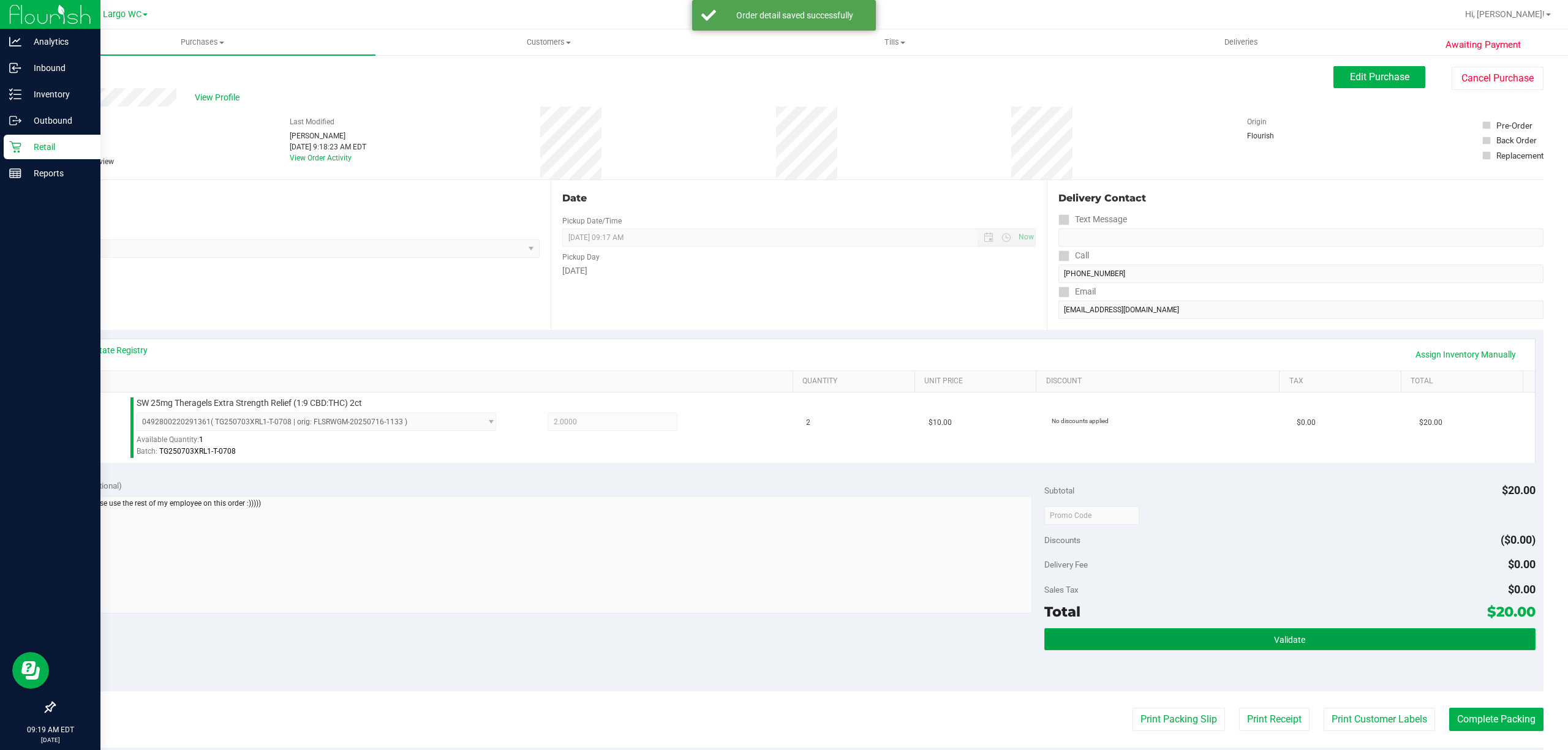
click at [1277, 640] on span "Validate" at bounding box center [1289, 639] width 31 height 9
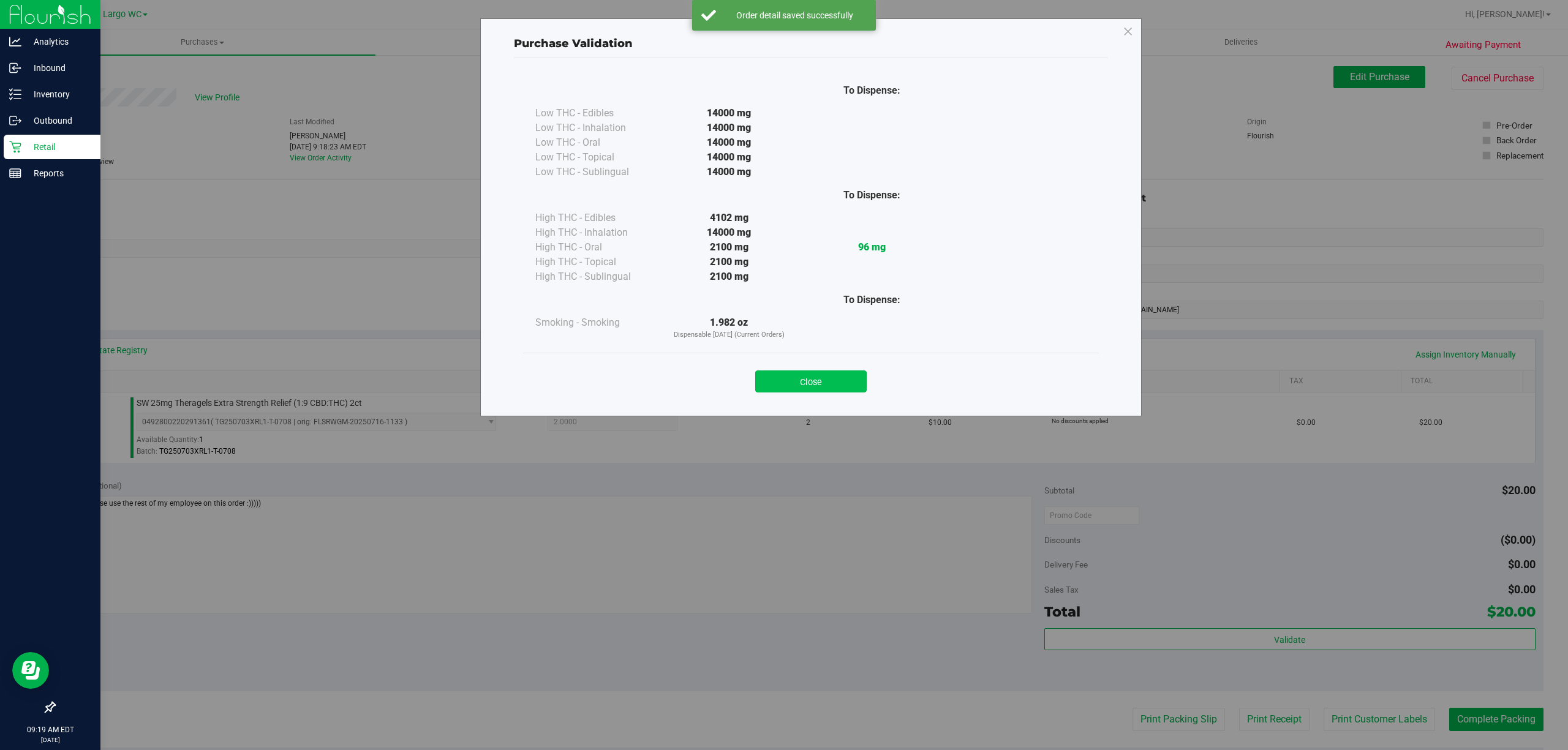
click at [829, 390] on button "Close" at bounding box center [811, 382] width 111 height 22
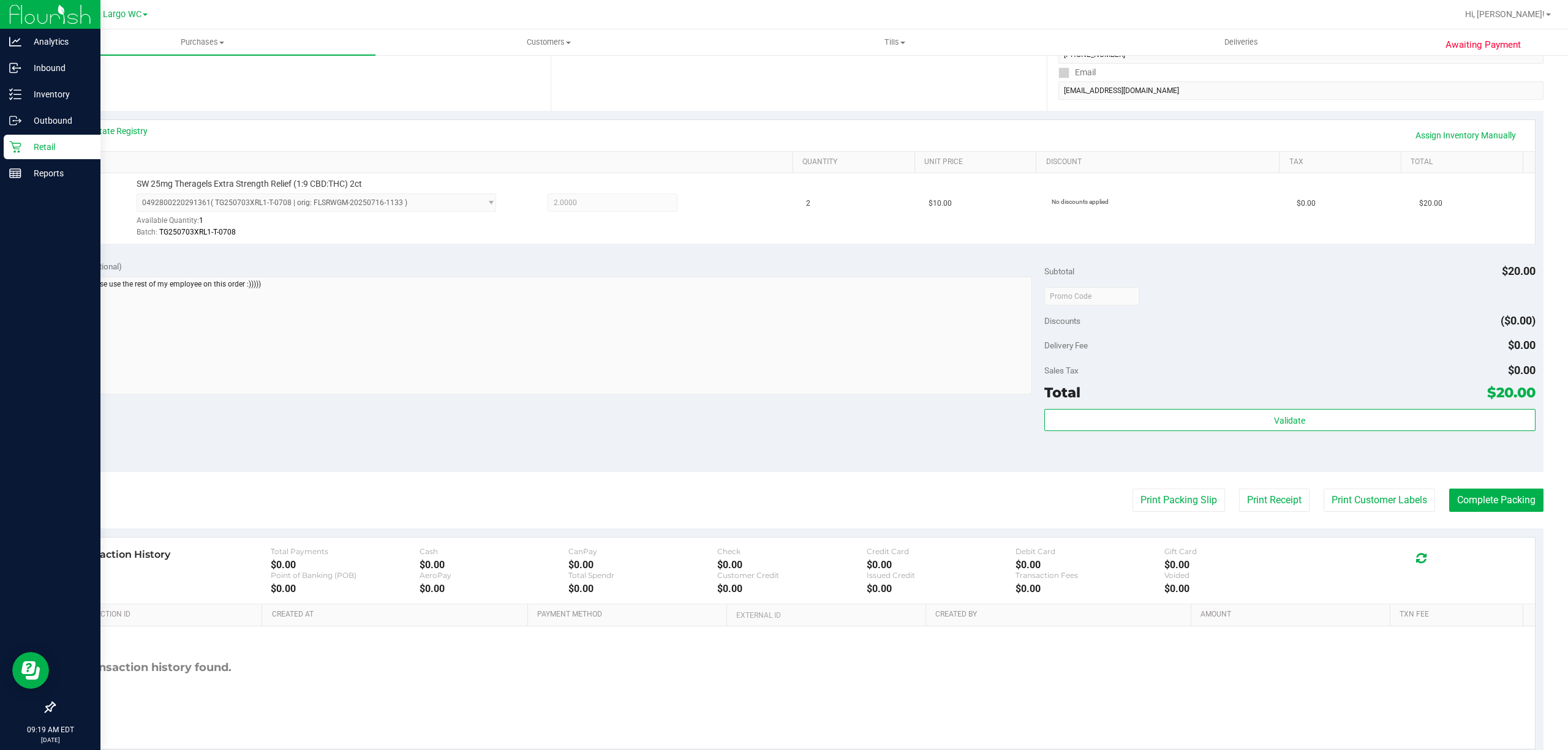
scroll to position [253, 0]
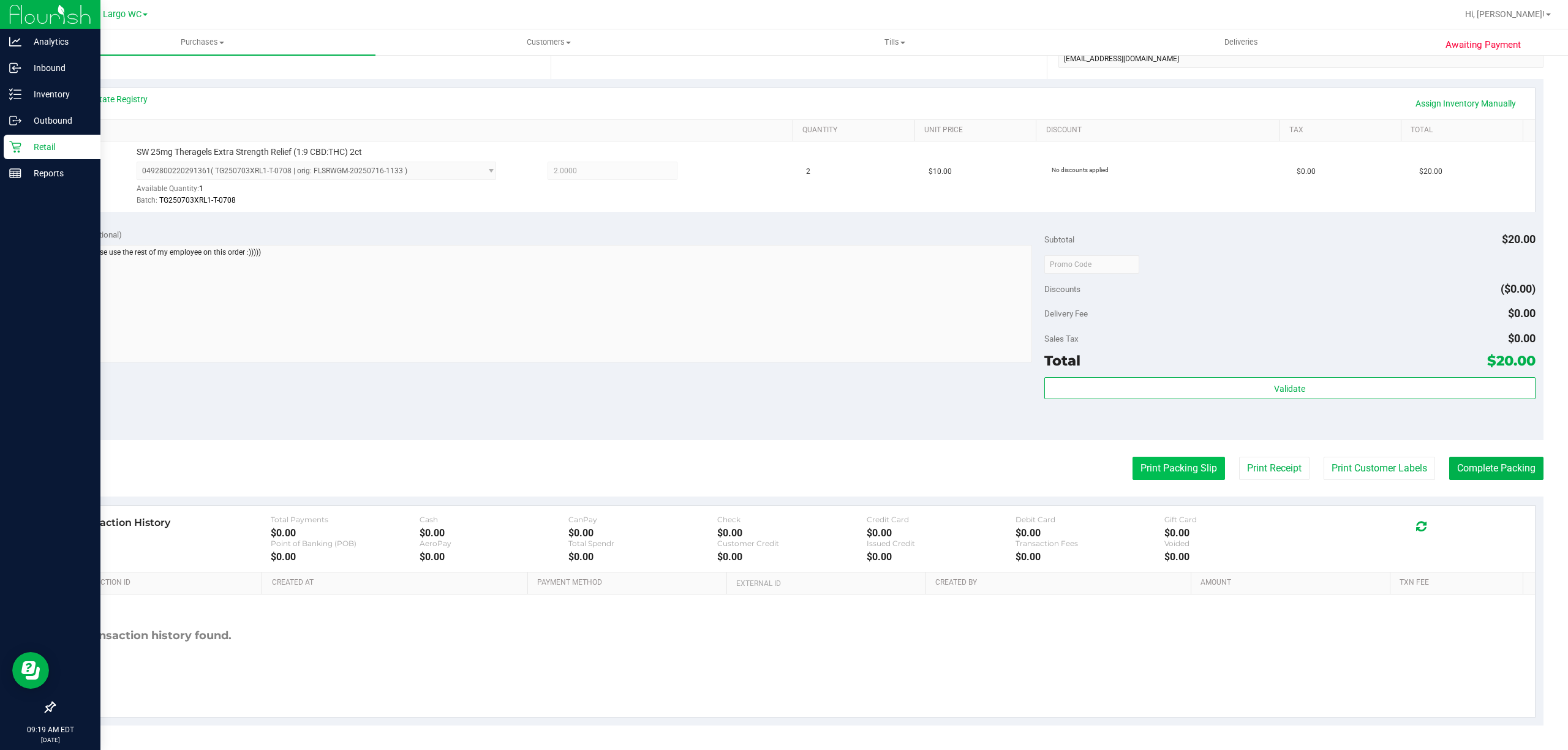
click at [1175, 465] on button "Print Packing Slip" at bounding box center [1178, 468] width 92 height 23
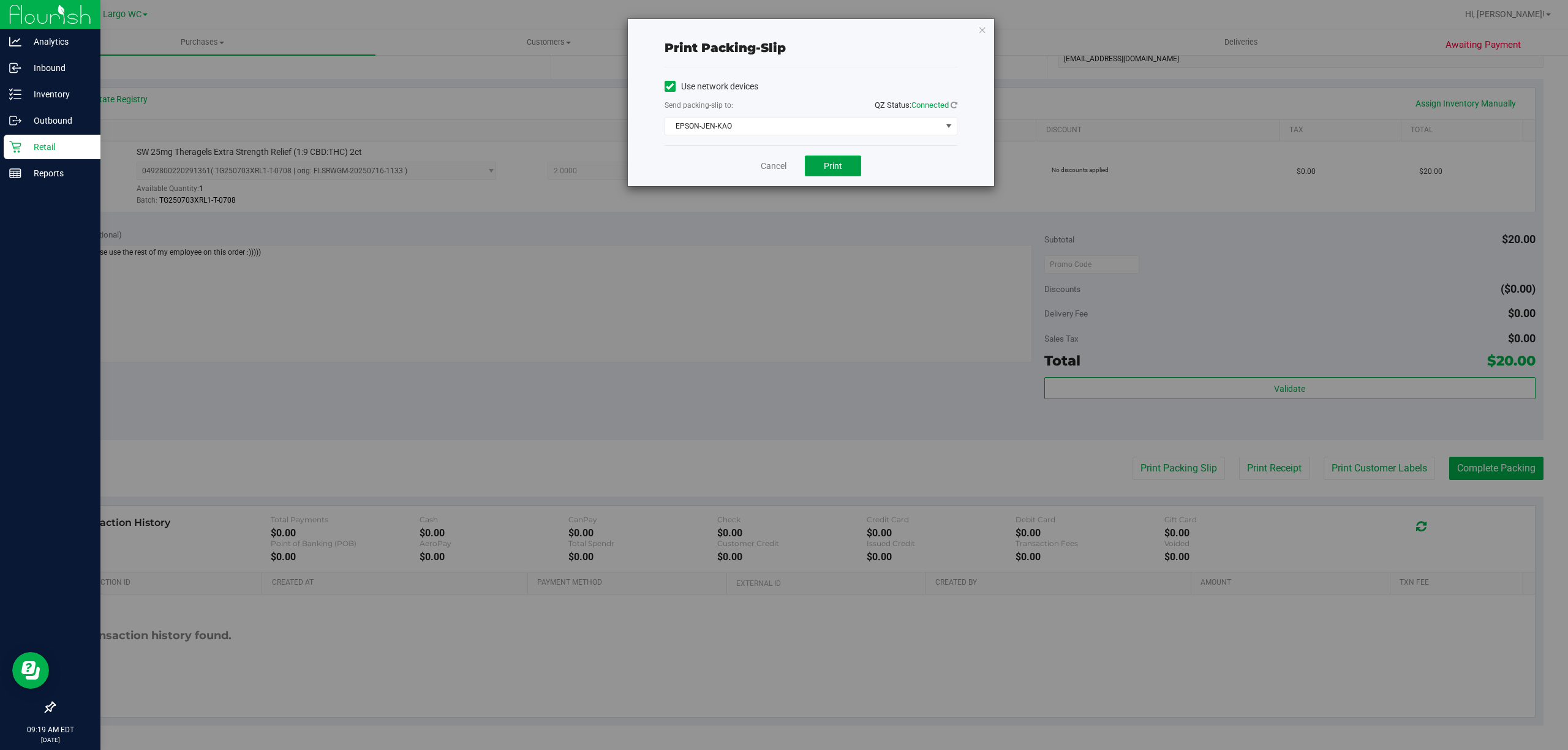
click at [832, 162] on span "Print" at bounding box center [832, 165] width 18 height 9
click at [981, 28] on icon "button" at bounding box center [982, 29] width 9 height 15
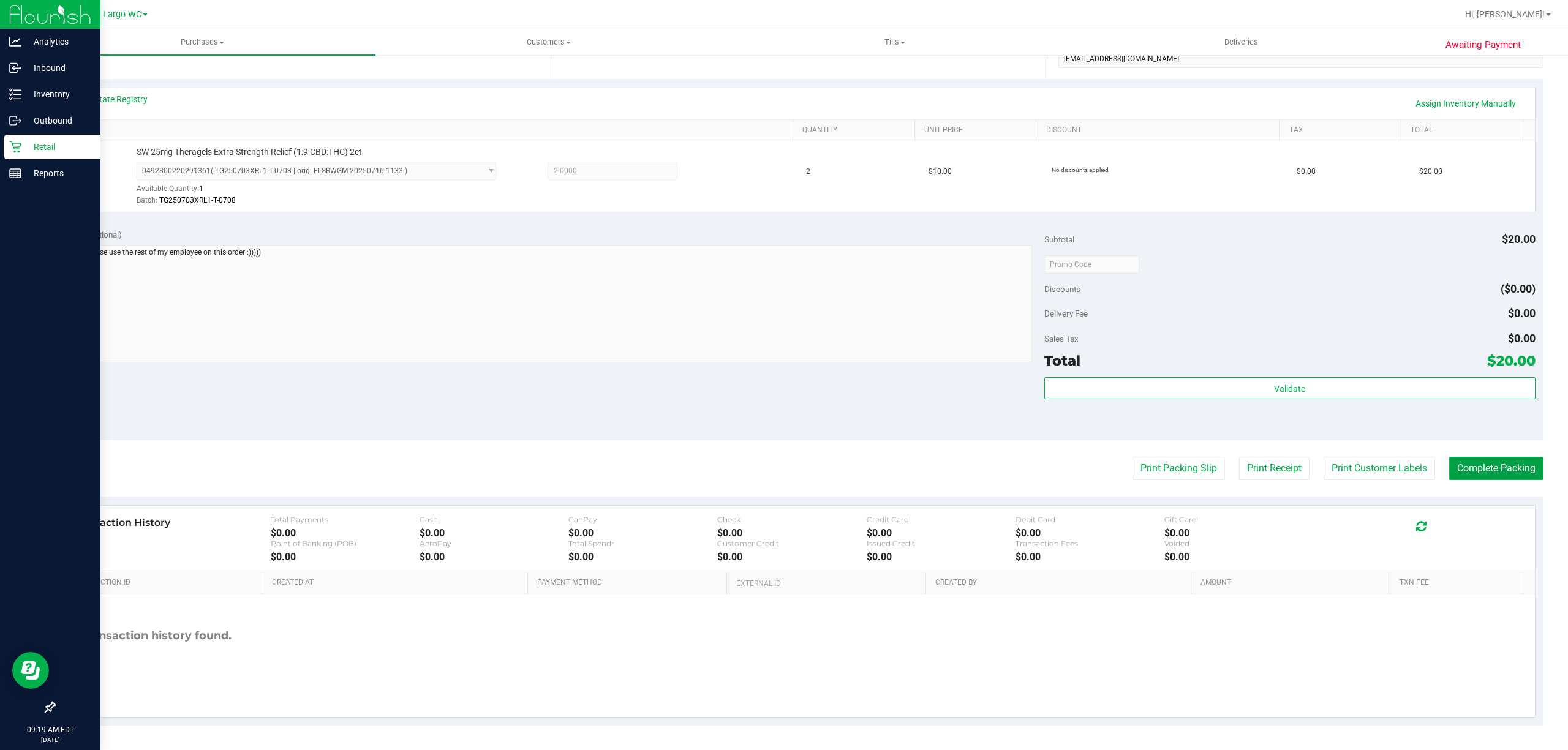
click at [1512, 478] on button "Complete Packing" at bounding box center [1495, 468] width 94 height 23
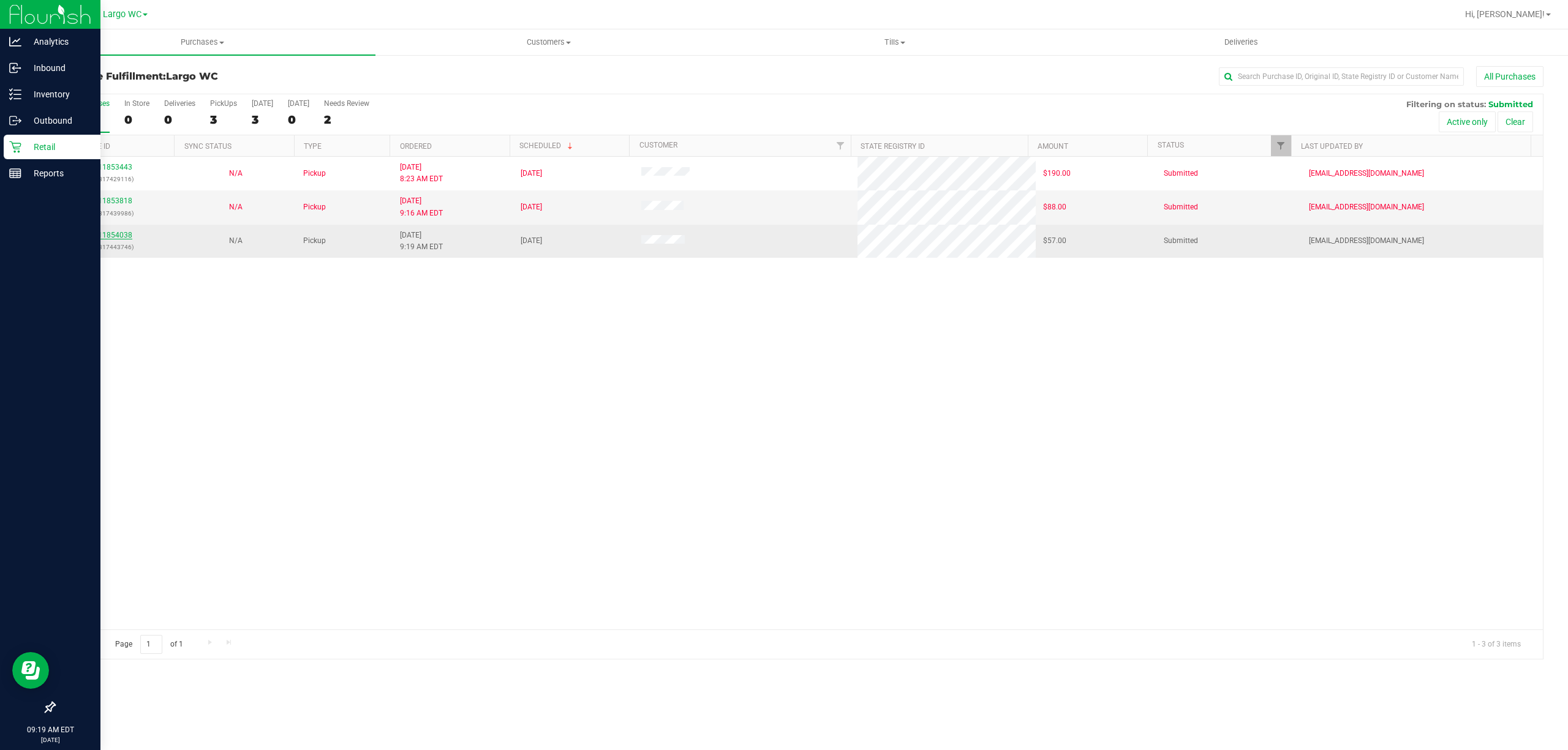
click at [121, 233] on link "11854038" at bounding box center [115, 235] width 34 height 9
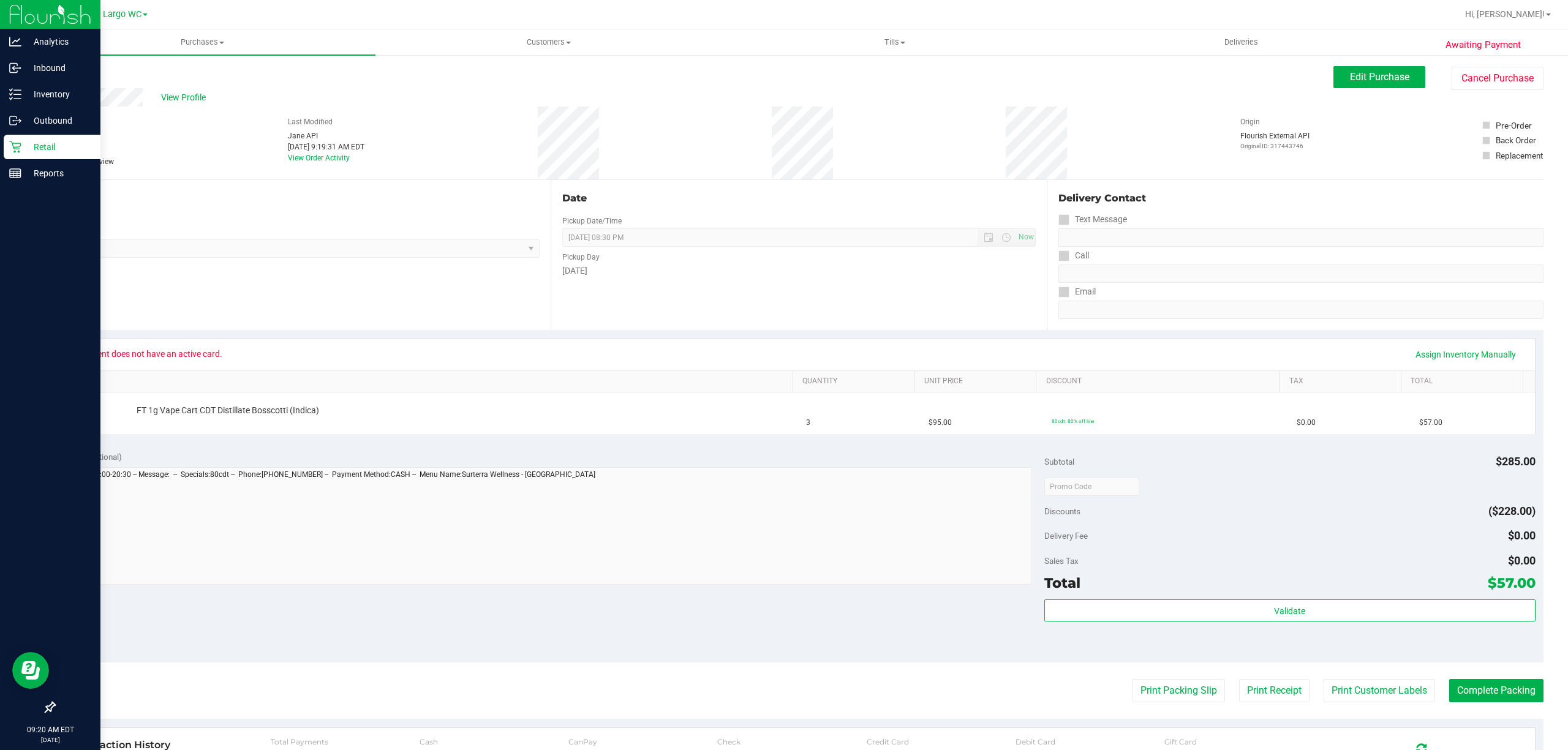
click at [1345, 63] on div "Awaiting Payment Back Edit Purchase Cancel Purchase View Profile # 11854038 Bio…" at bounding box center [798, 513] width 1538 height 918
click at [1350, 74] on span "Edit Purchase" at bounding box center [1379, 77] width 60 height 12
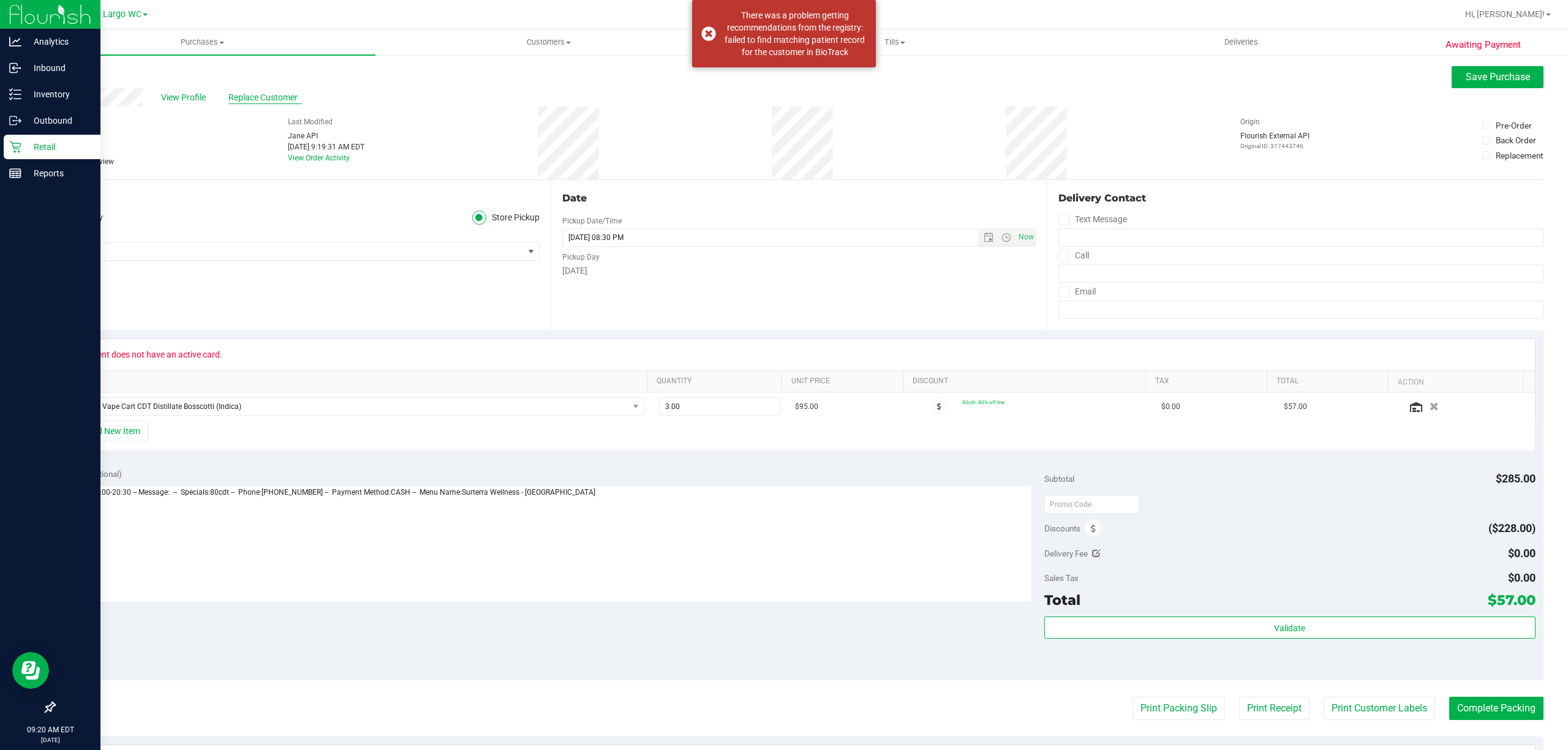
click at [260, 92] on span "Replace Customer" at bounding box center [265, 98] width 74 height 13
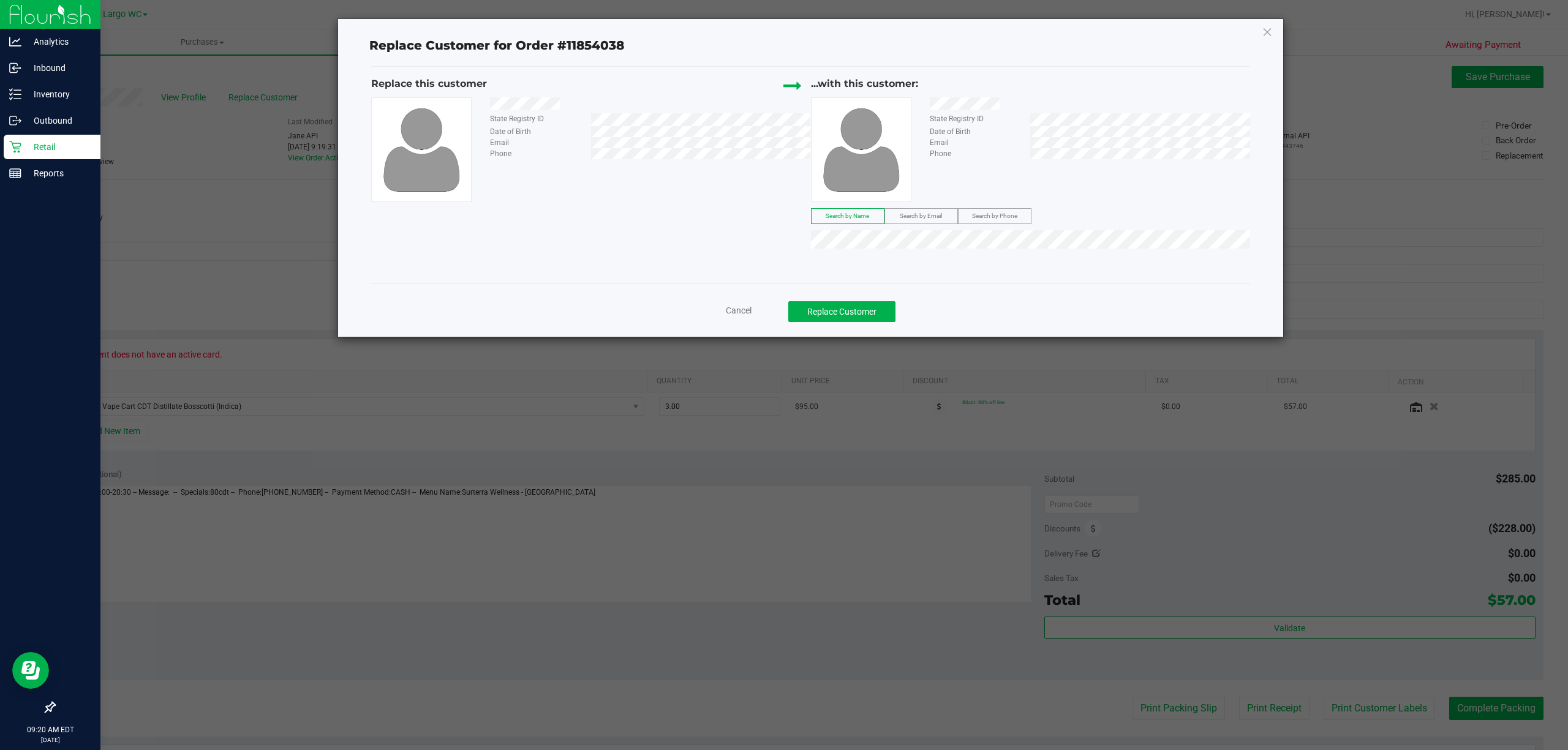
click at [921, 210] on label "Search by Email" at bounding box center [921, 216] width 72 height 15
click at [808, 240] on div "Replace this customer State Registry ID Date of Birth Email Phone ...with this …" at bounding box center [811, 165] width 879 height 178
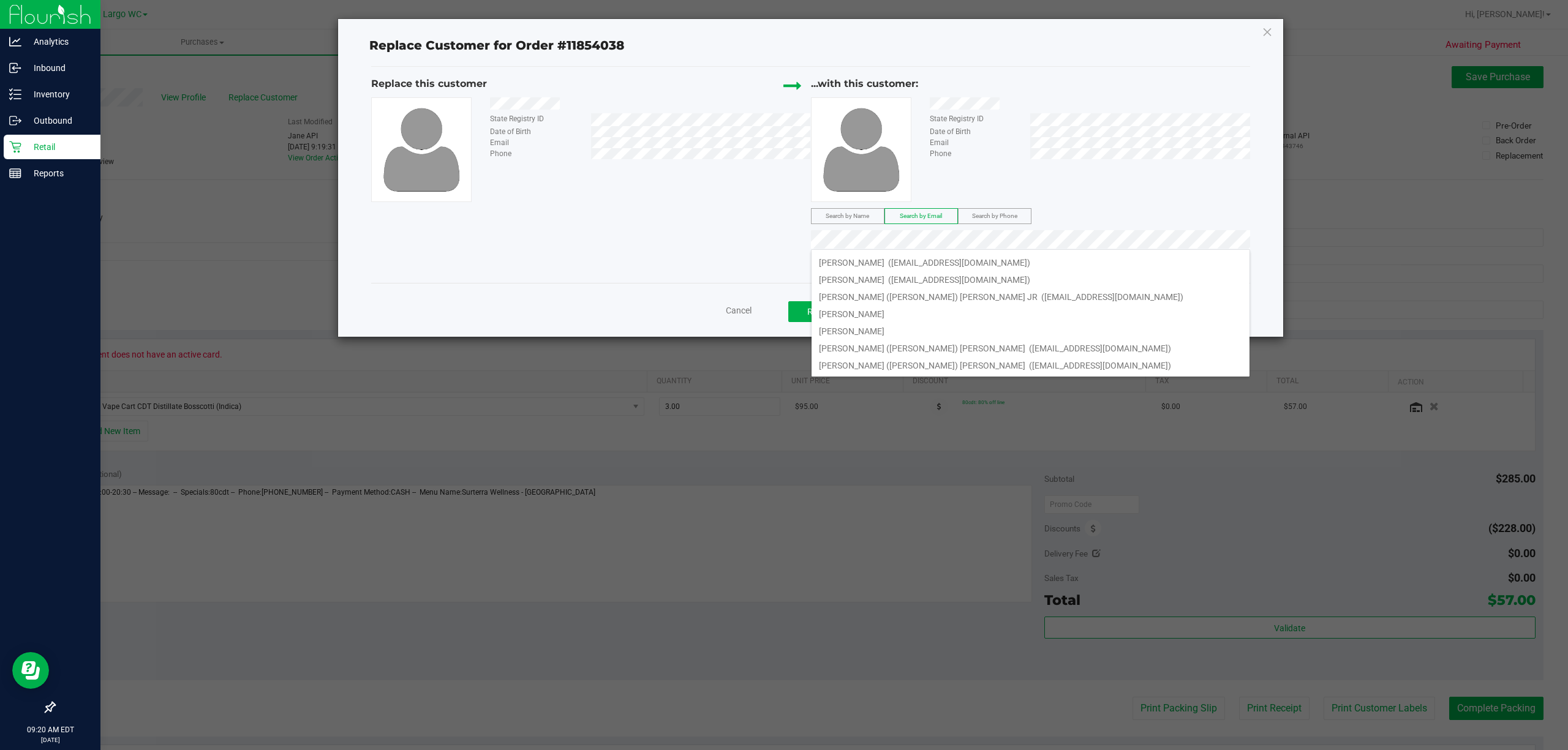
click at [736, 245] on div "Replace Customer for Order #11854038 Replace this customer State Registry ID Da…" at bounding box center [810, 178] width 945 height 317
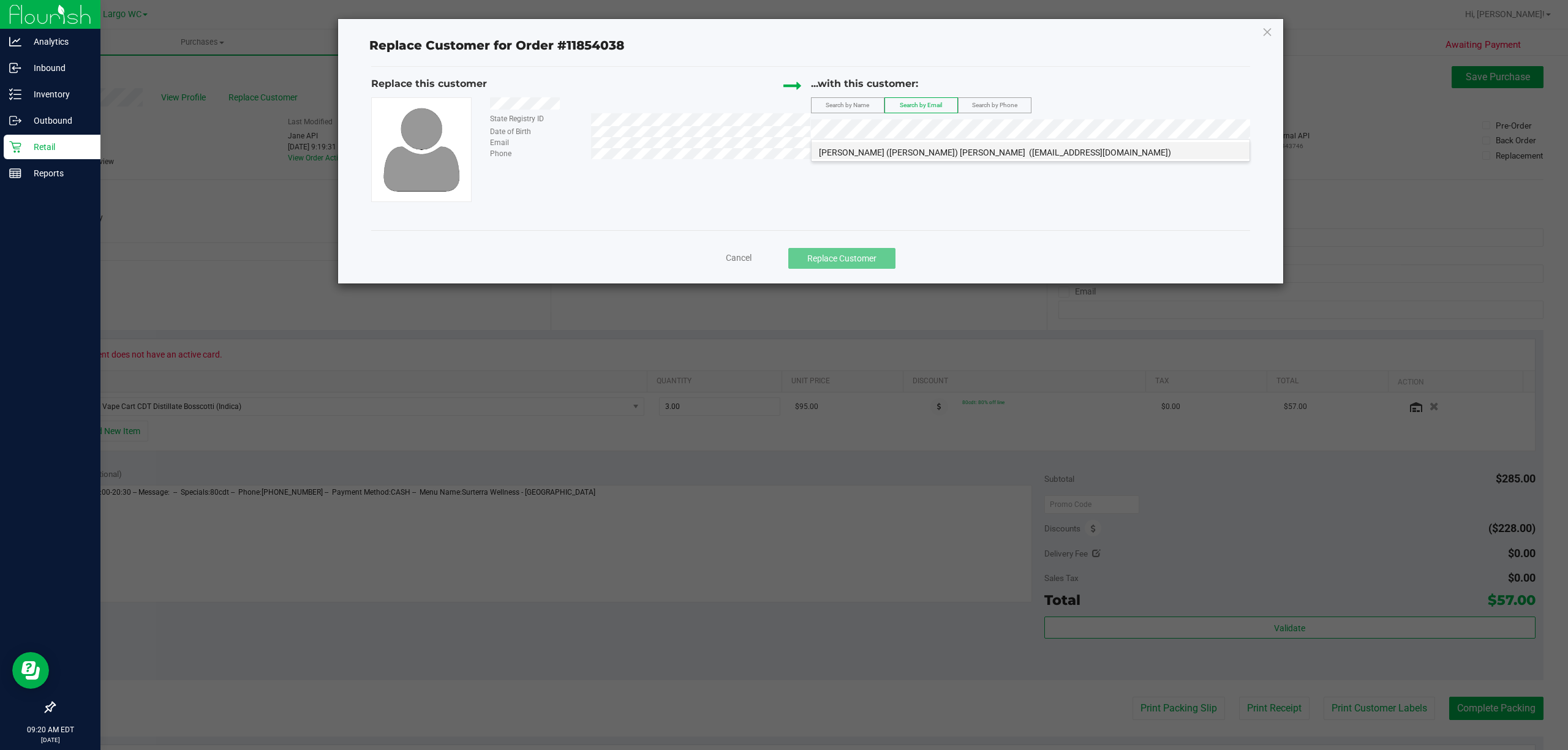
click at [1029, 151] on span "(billylowe66@hotmail.com)" at bounding box center [1100, 152] width 142 height 9
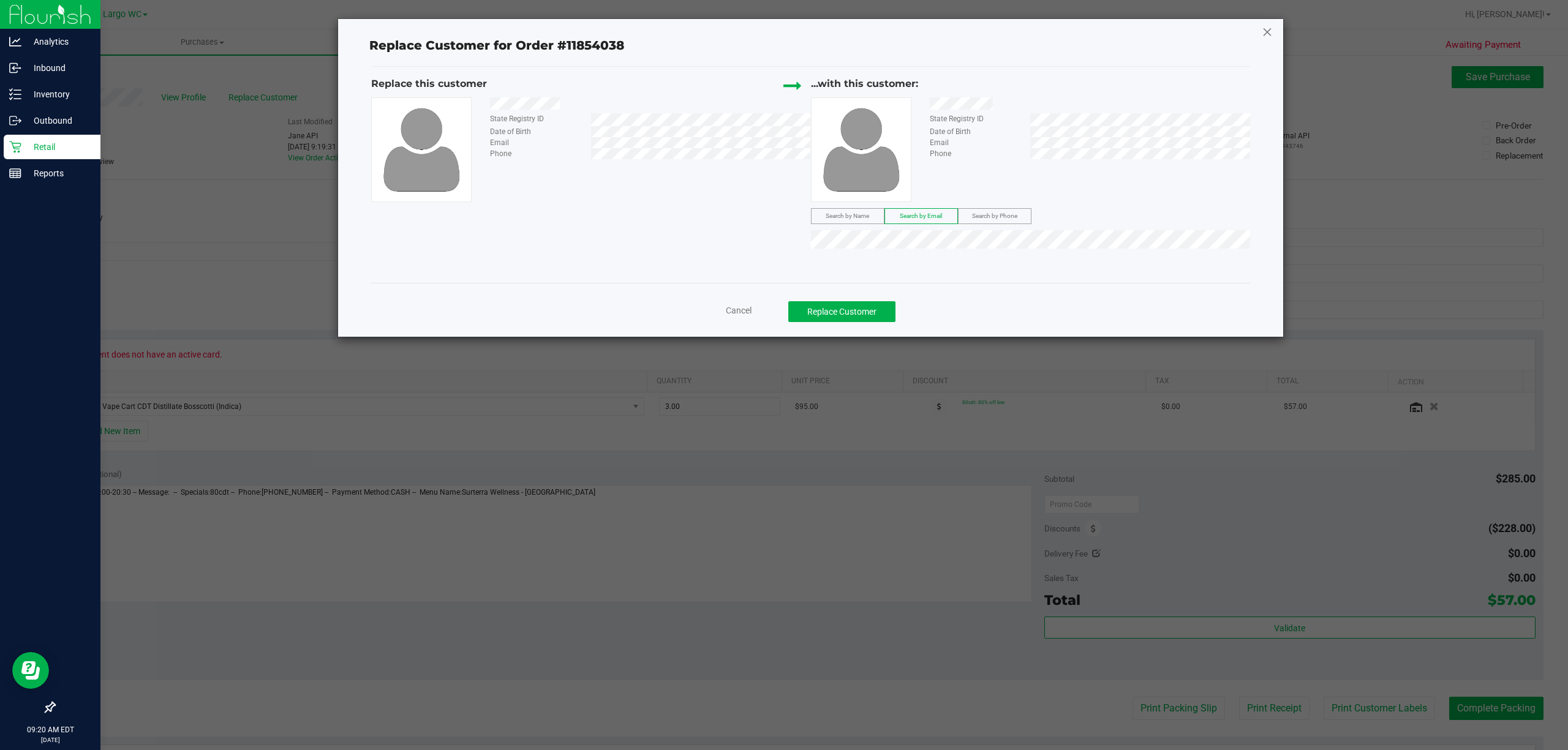
click at [1263, 33] on icon at bounding box center [1266, 31] width 11 height 20
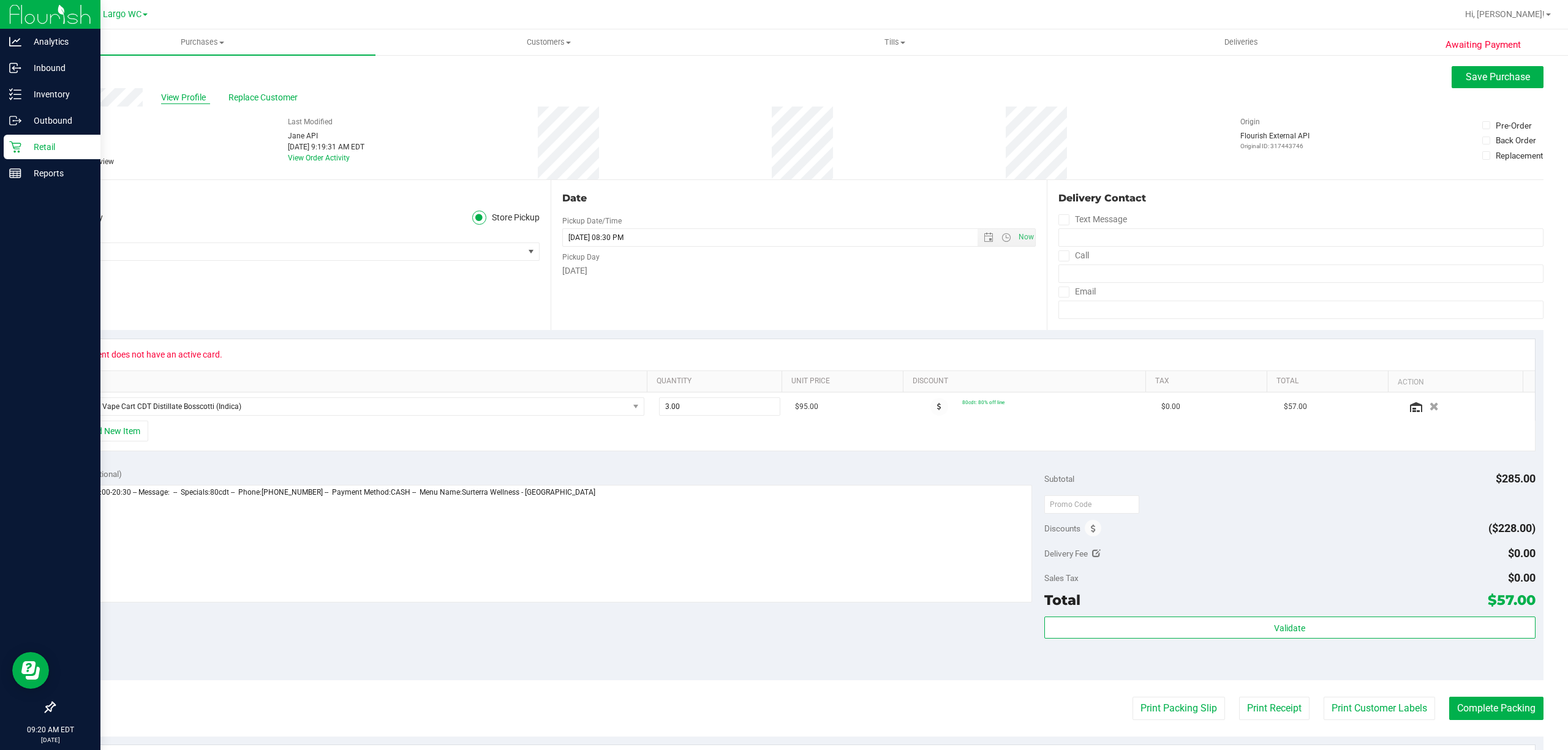
click at [170, 94] on span "View Profile" at bounding box center [185, 98] width 49 height 13
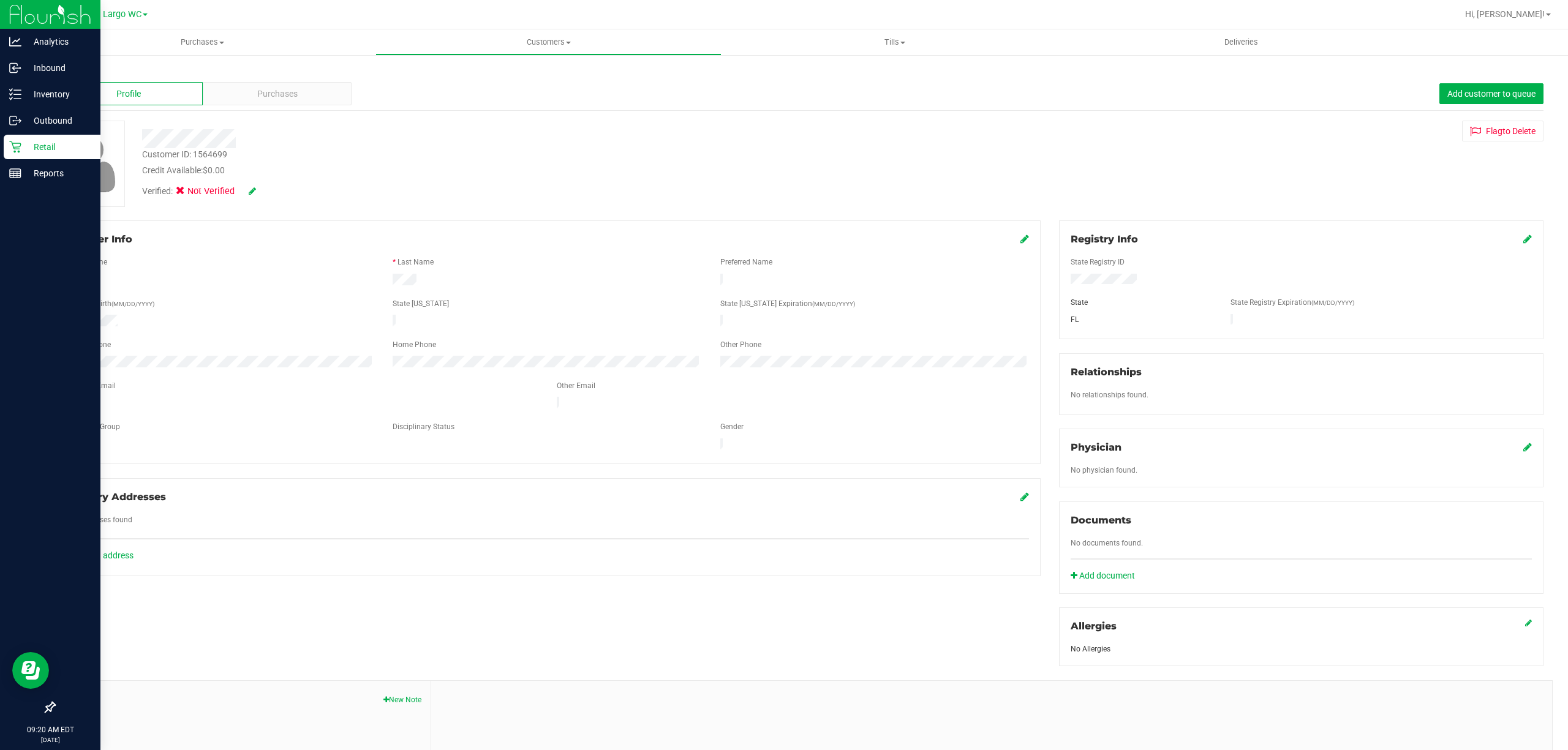
click at [1020, 239] on icon at bounding box center [1025, 238] width 9 height 9
click at [406, 701] on button "New Note" at bounding box center [402, 700] width 38 height 11
click at [520, 735] on input "Note Title" at bounding box center [992, 730] width 1103 height 18
paste input "P6MH5242"
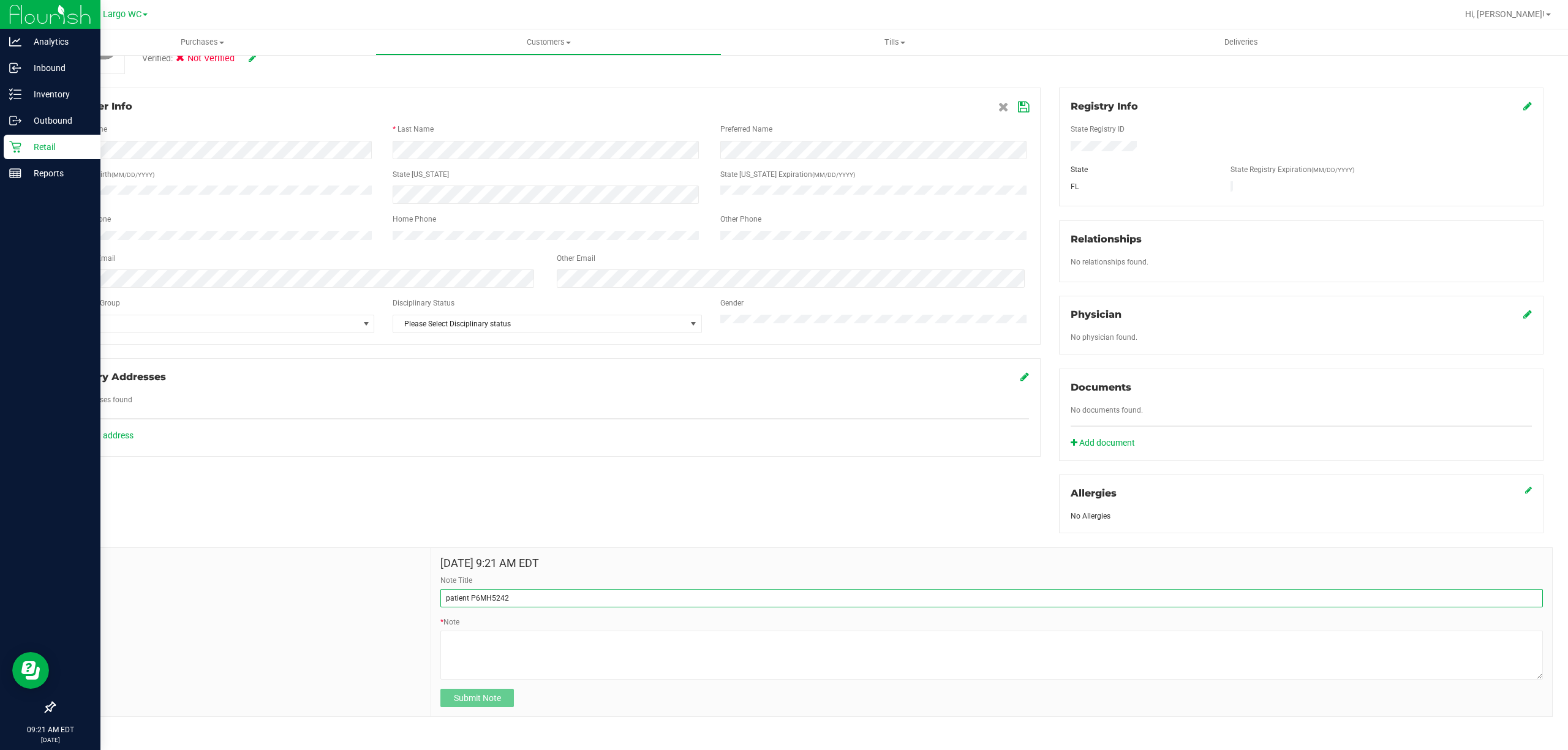
scroll to position [143, 0]
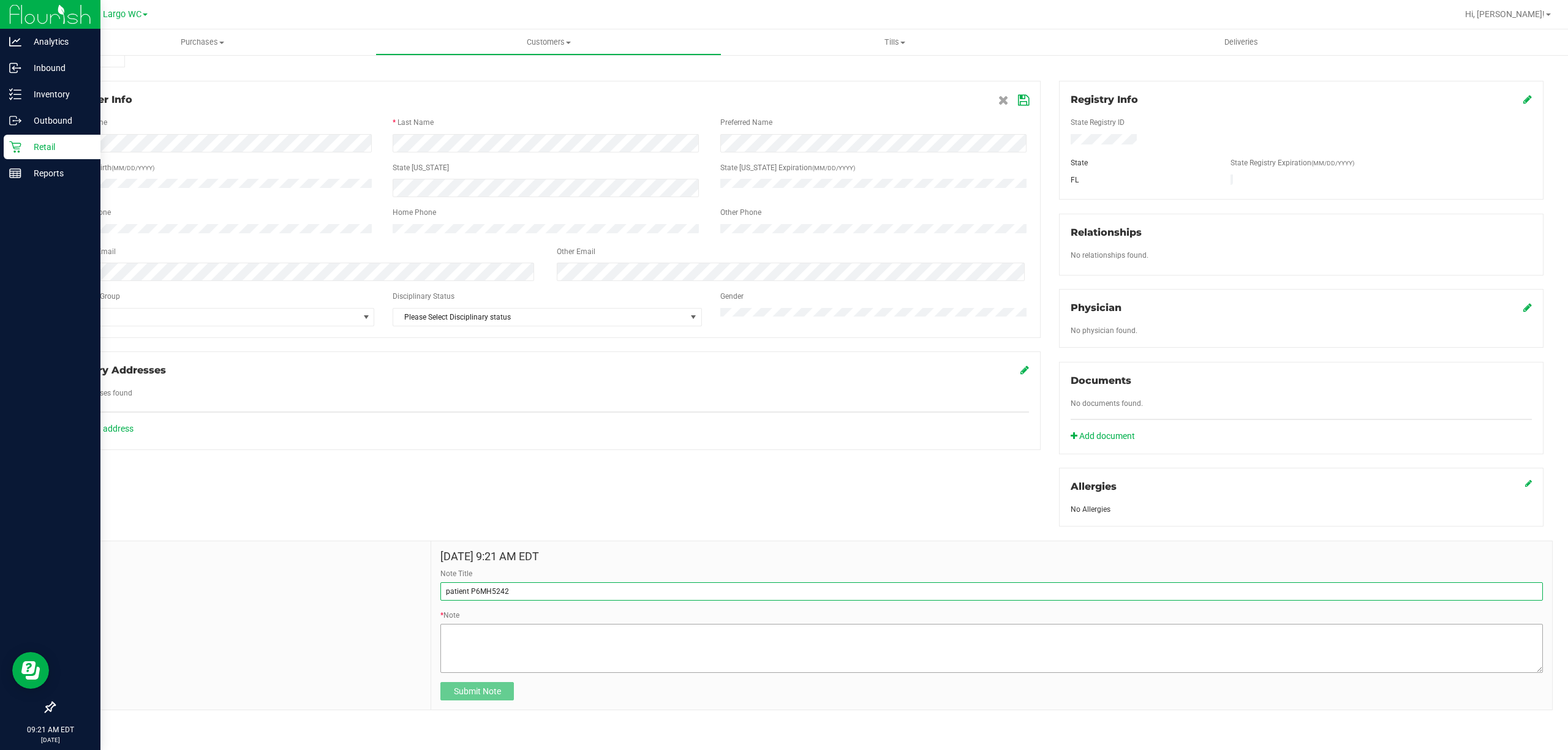
type input "patient P6MH5242"
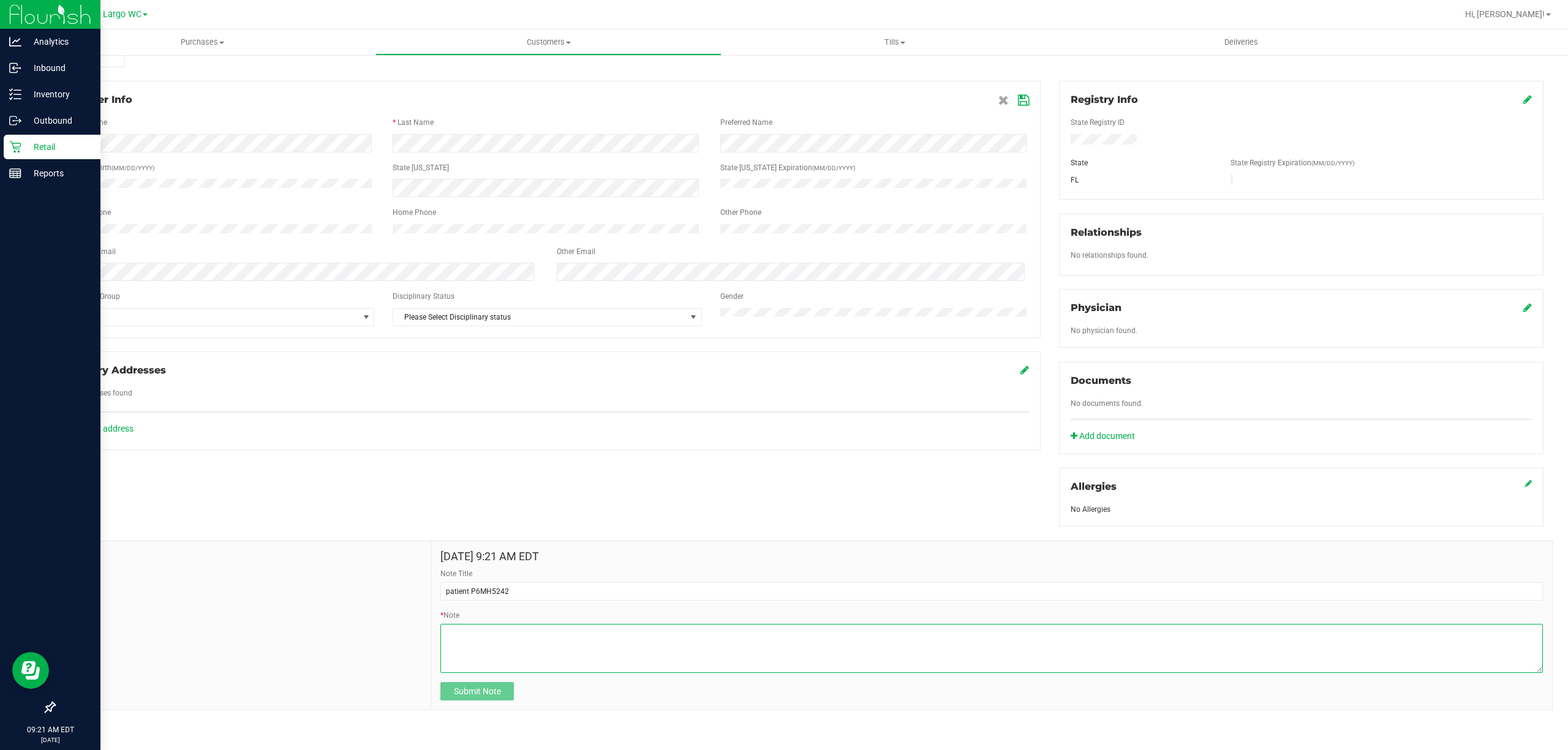
click at [496, 633] on textarea "* Note" at bounding box center [992, 648] width 1103 height 49
paste textarea "P6MH5242"
type textarea "P6MH5242"
click at [498, 688] on button "Submit Note" at bounding box center [477, 691] width 74 height 18
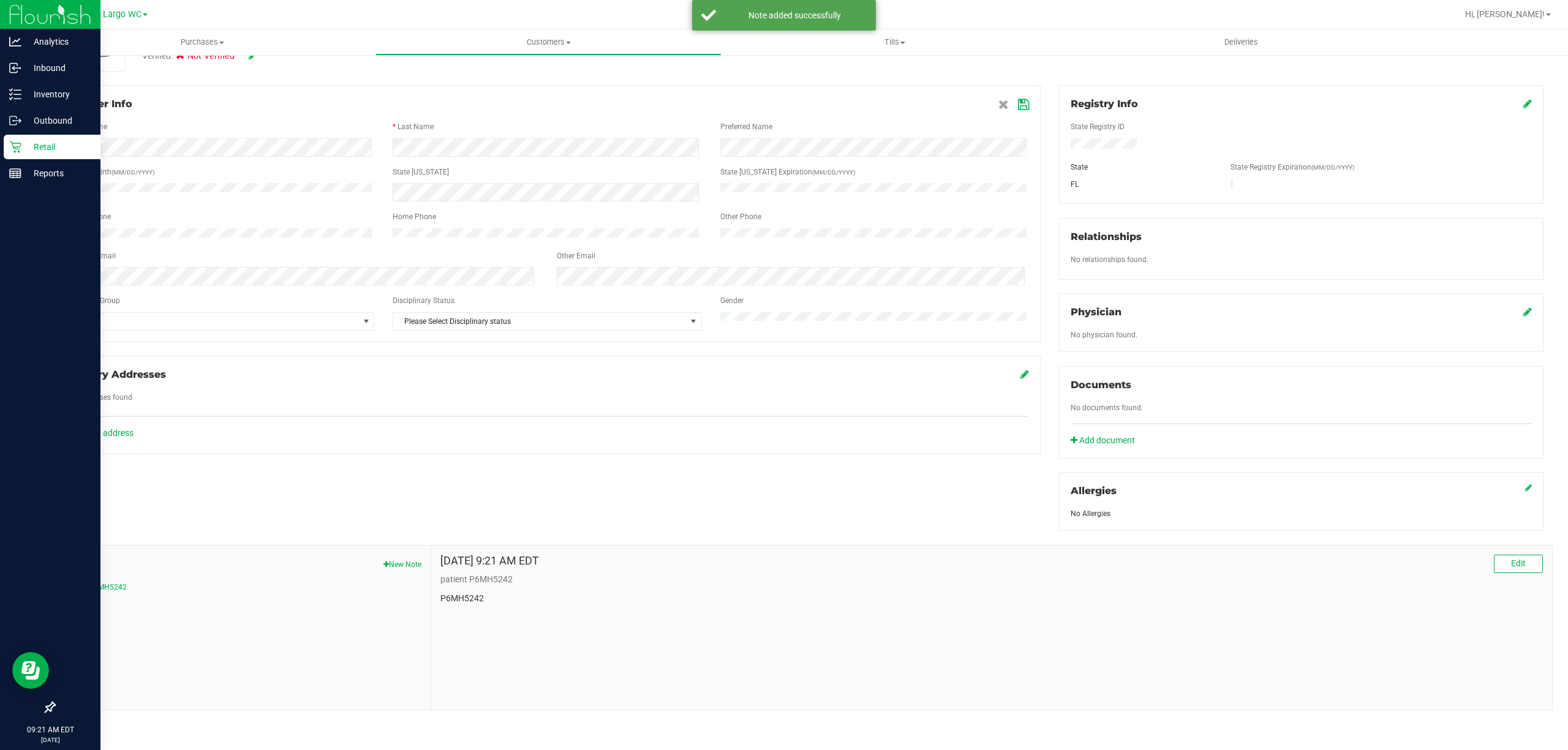
scroll to position [0, 0]
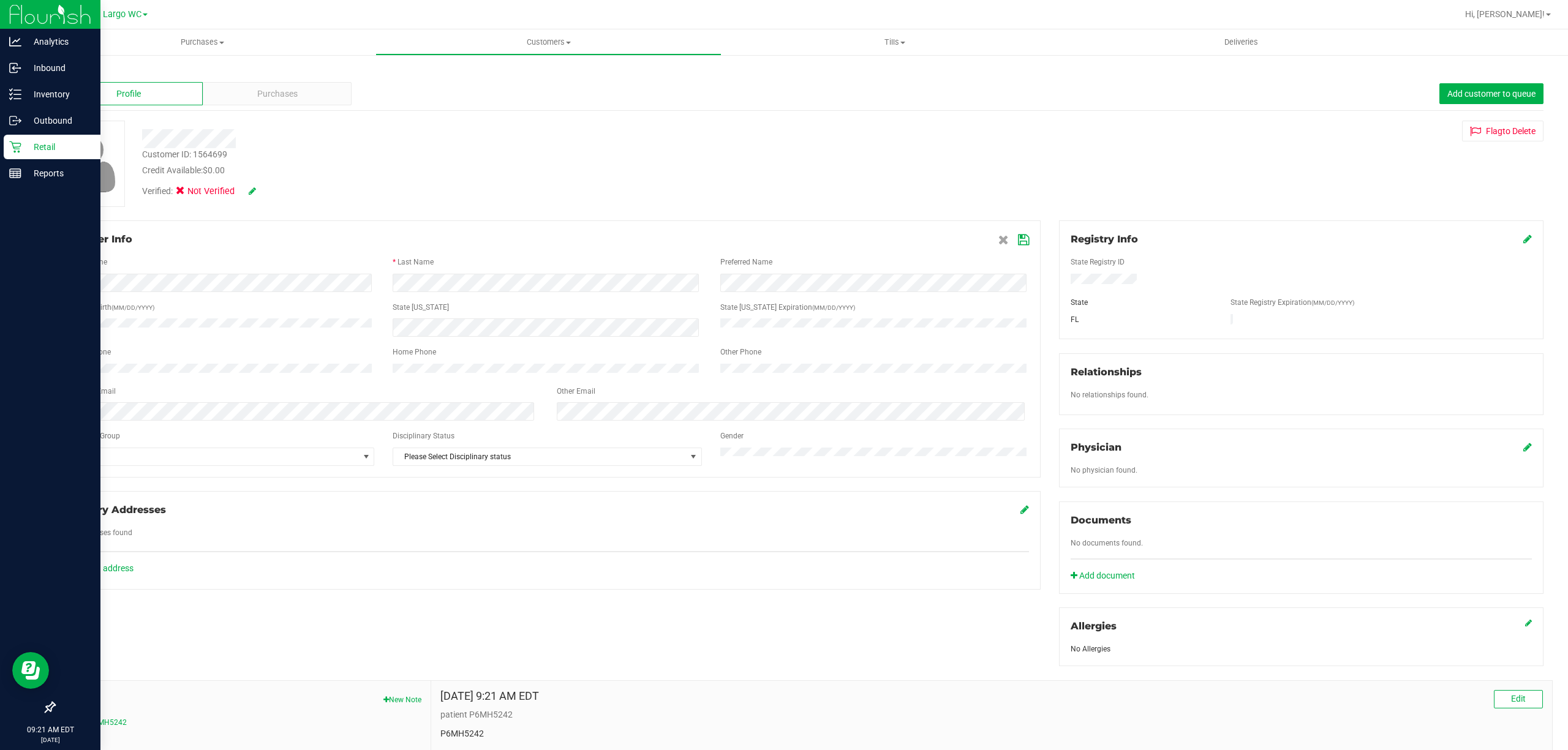
click at [1017, 241] on icon at bounding box center [1023, 240] width 11 height 9
click at [397, 549] on div "Add an address" at bounding box center [547, 556] width 982 height 13
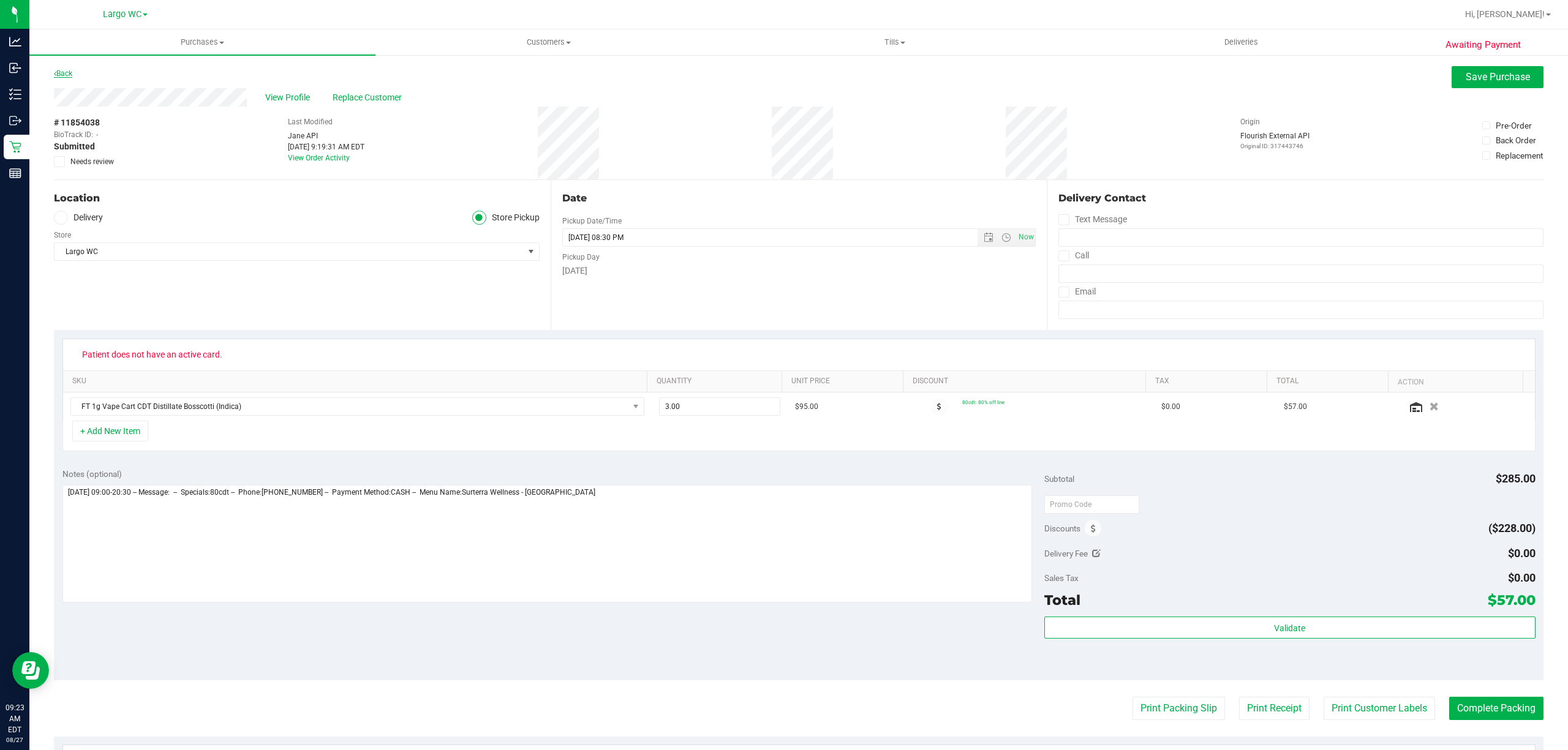
click at [63, 74] on link "Back" at bounding box center [63, 74] width 18 height 9
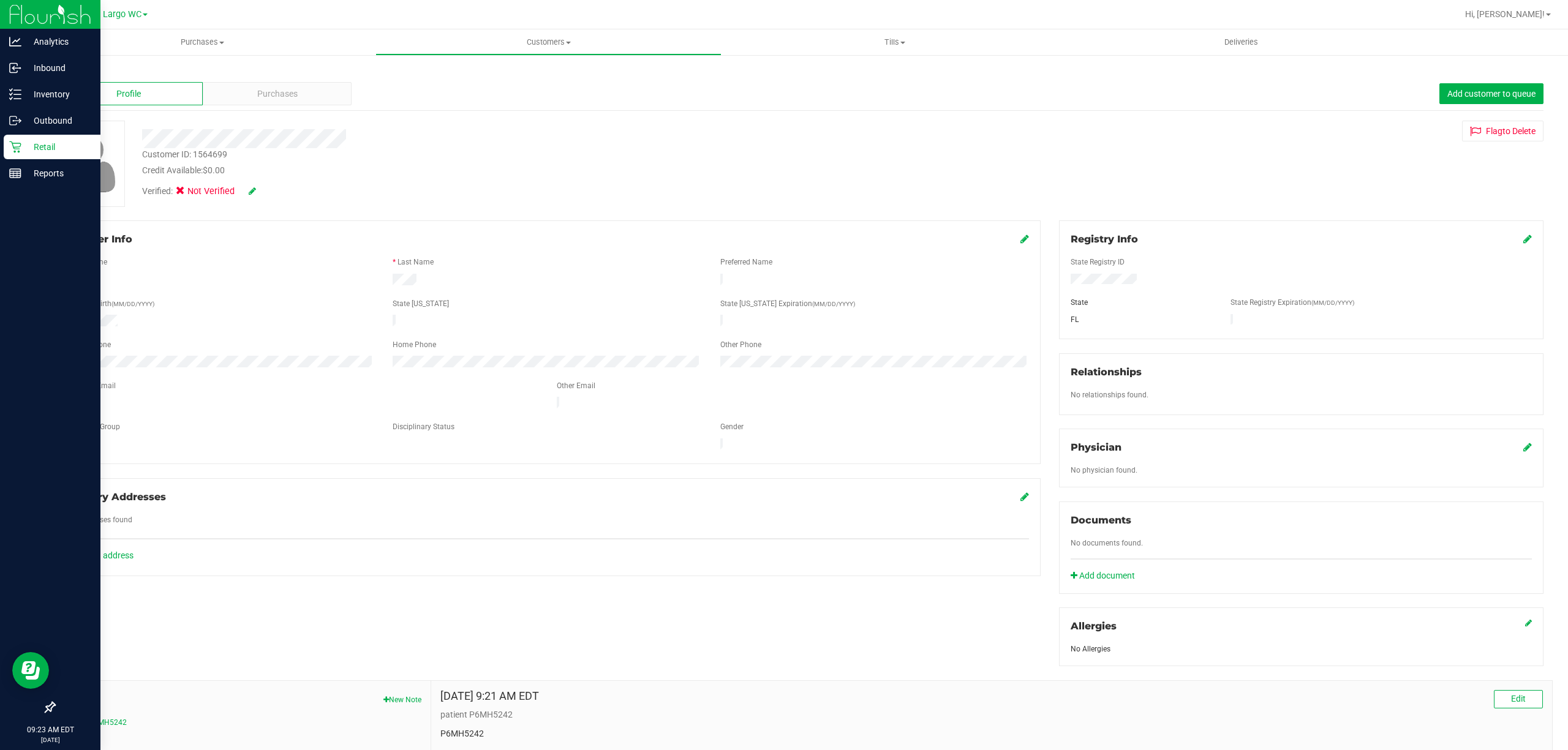
click at [21, 138] on div "Retail" at bounding box center [52, 147] width 97 height 25
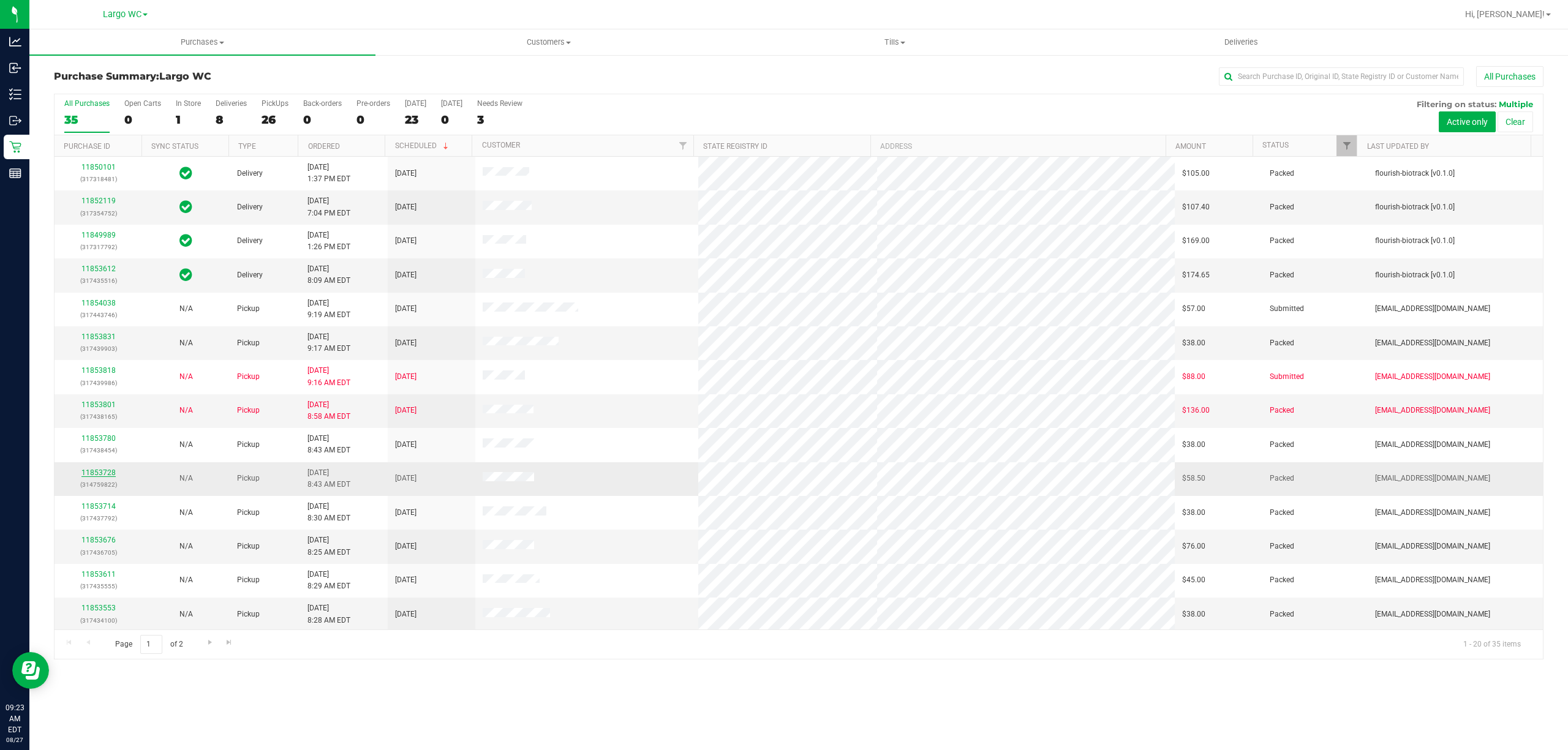
click at [106, 474] on link "11853728" at bounding box center [98, 473] width 34 height 9
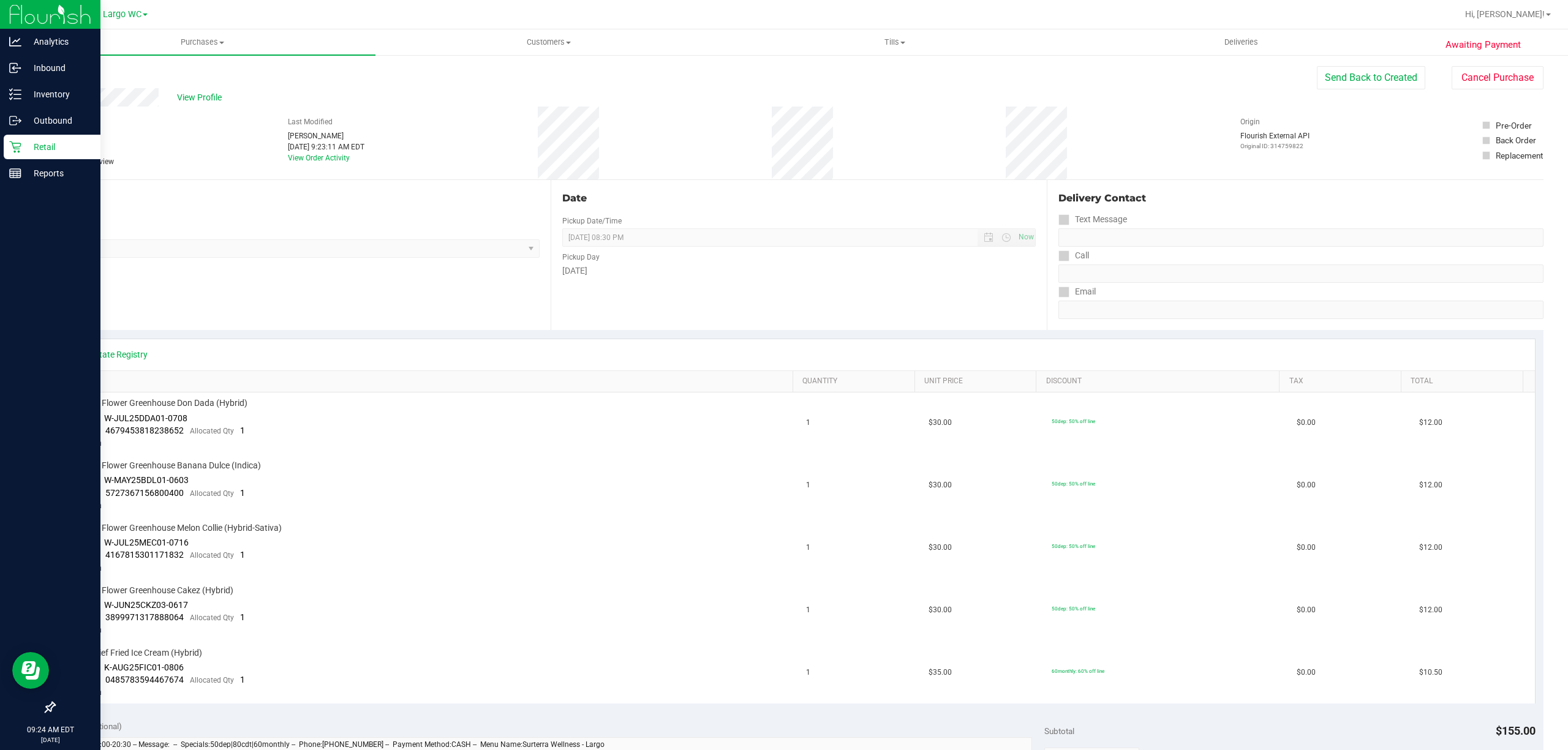
click at [15, 147] on icon at bounding box center [15, 147] width 12 height 12
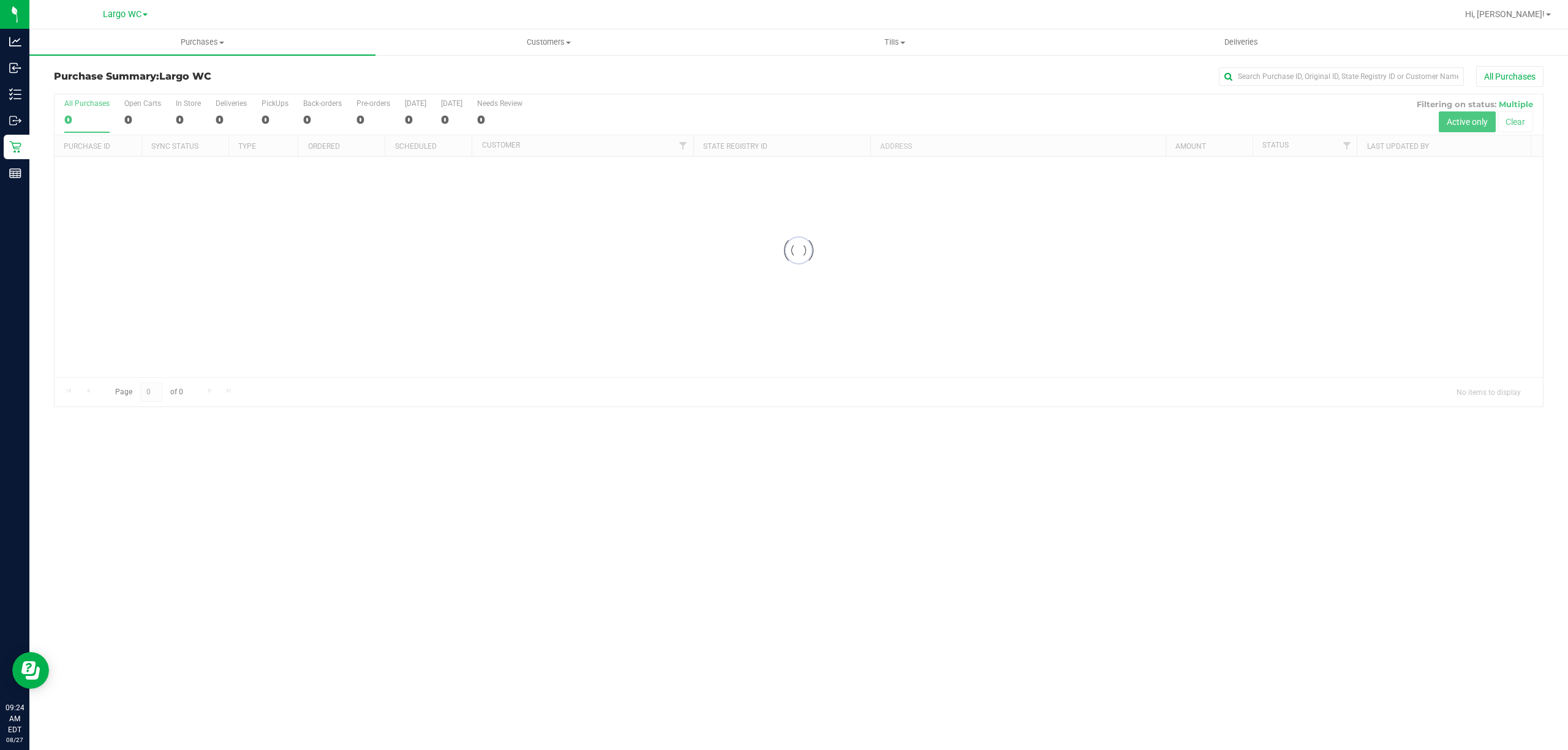
click at [182, 128] on div at bounding box center [798, 250] width 1488 height 312
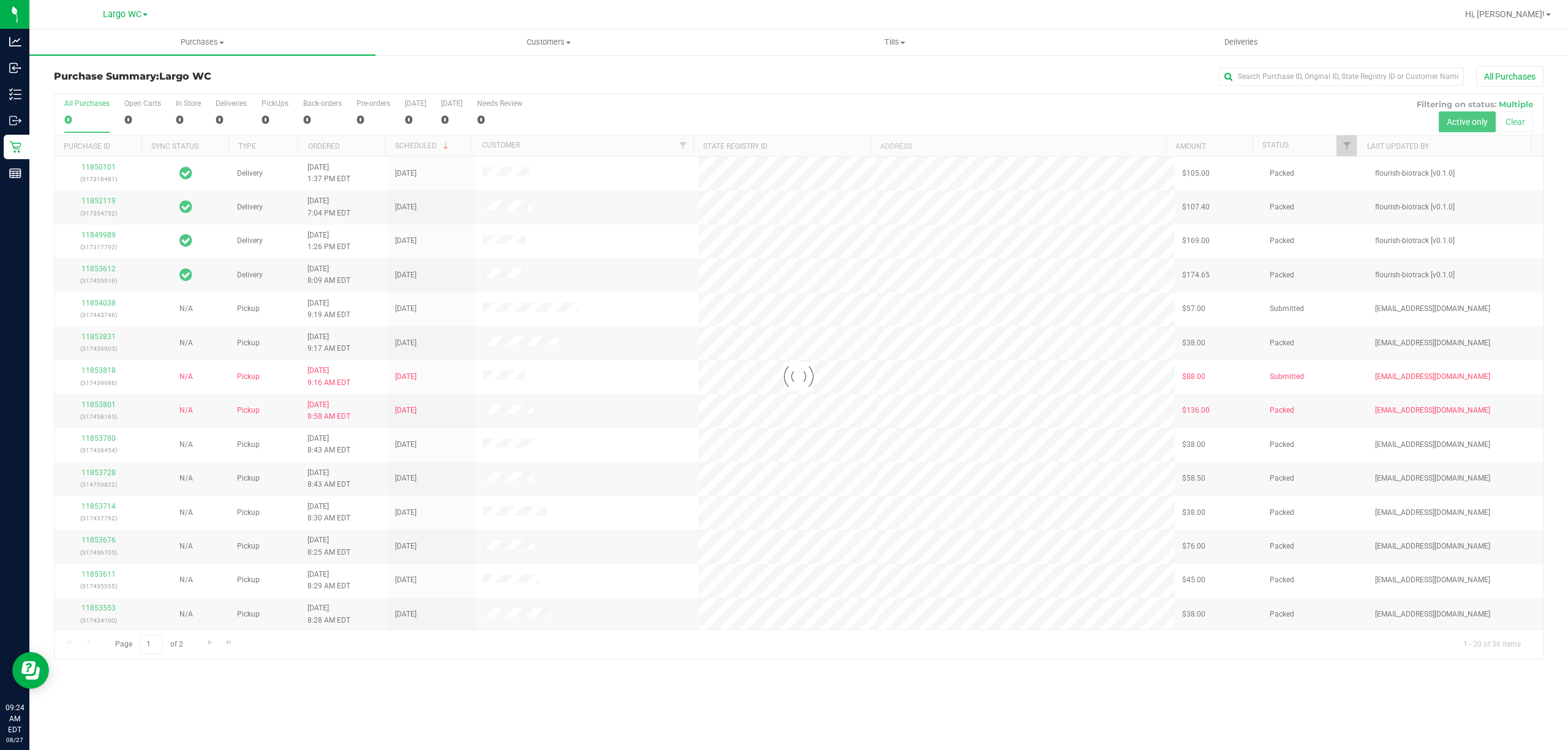
click at [171, 121] on div at bounding box center [798, 376] width 1488 height 564
click at [176, 108] on div "In Store" at bounding box center [188, 103] width 25 height 9
click at [0, 0] on input "In Store 2" at bounding box center [0, 0] width 0 height 0
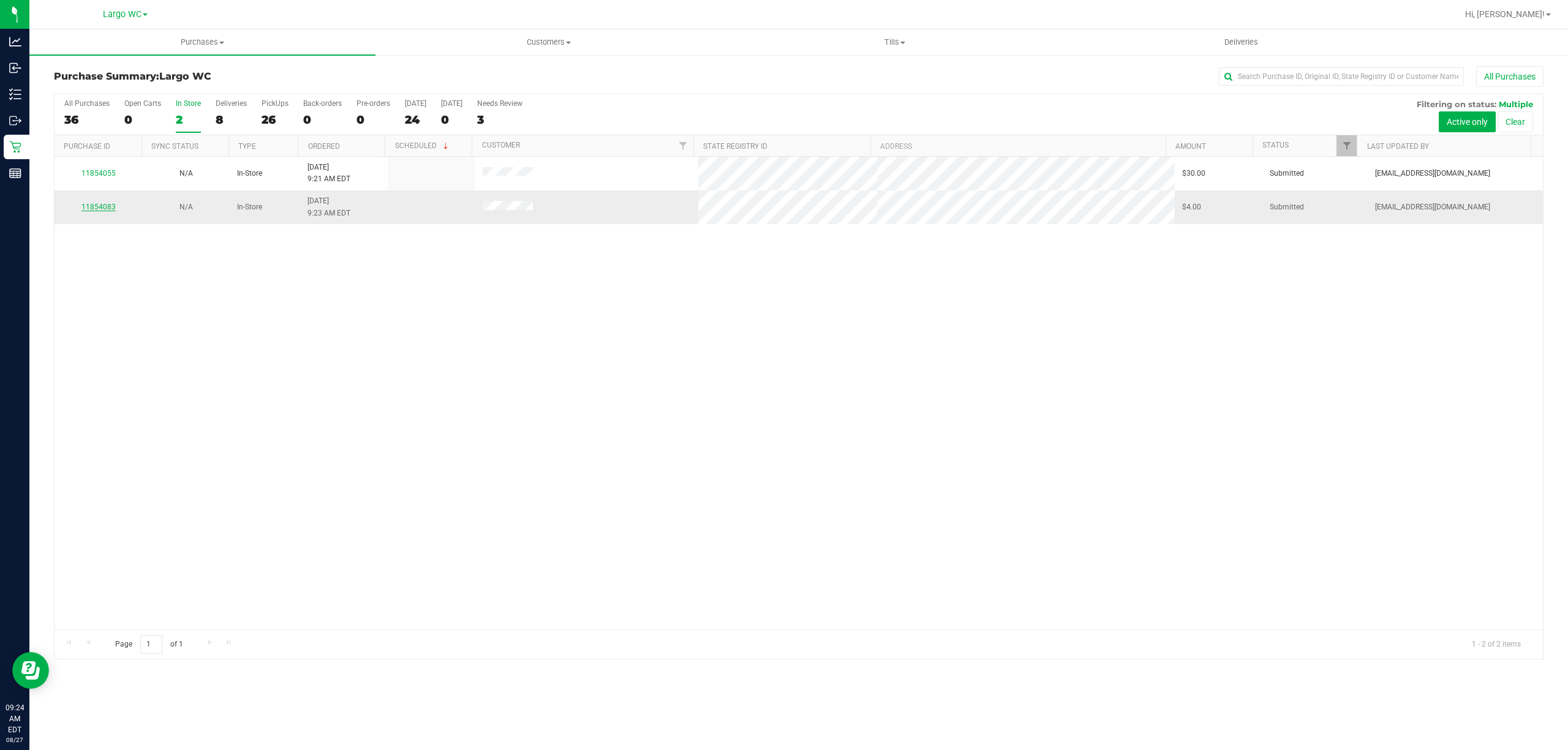
click at [97, 208] on link "11854083" at bounding box center [98, 207] width 34 height 9
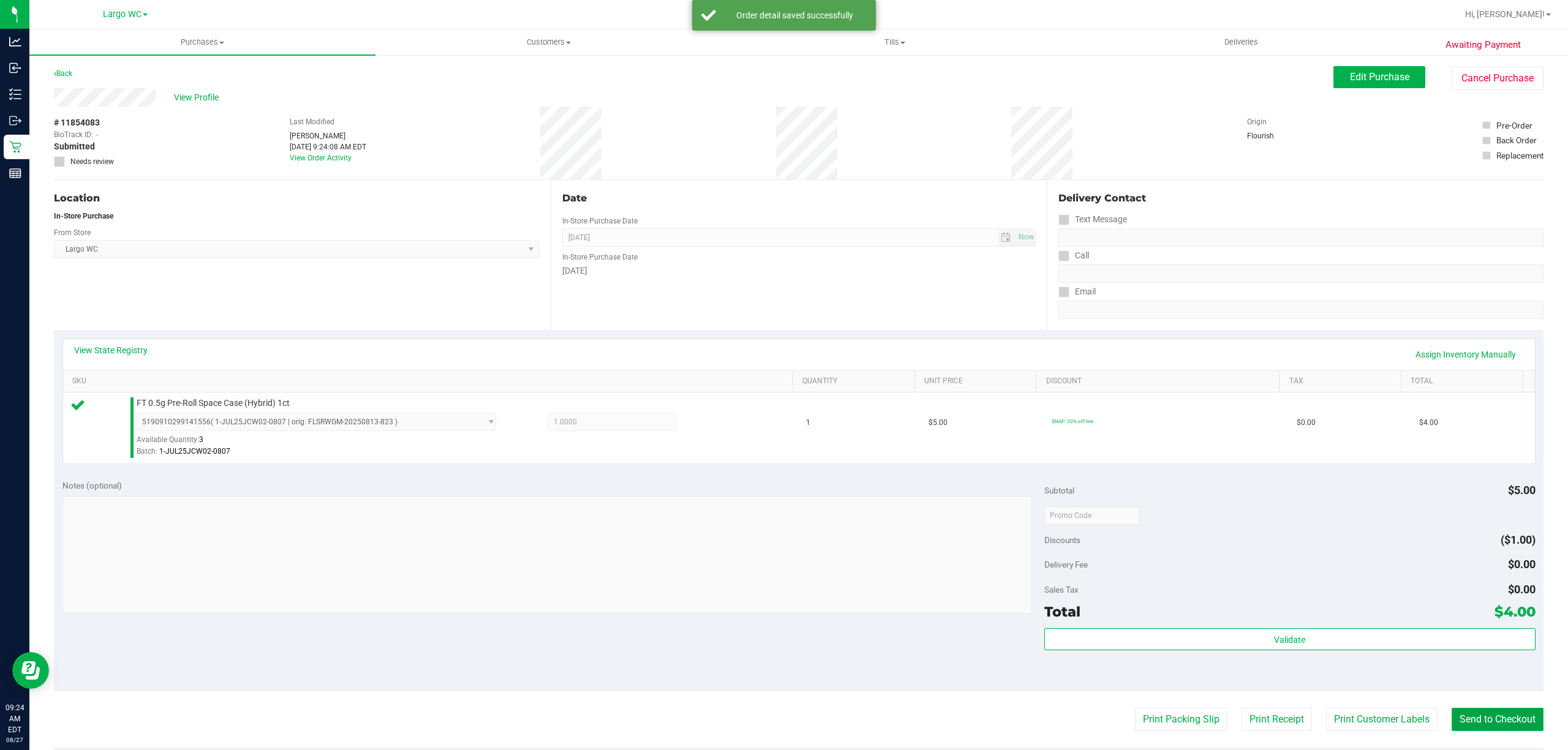
click at [1473, 726] on button "Send to Checkout" at bounding box center [1497, 719] width 92 height 23
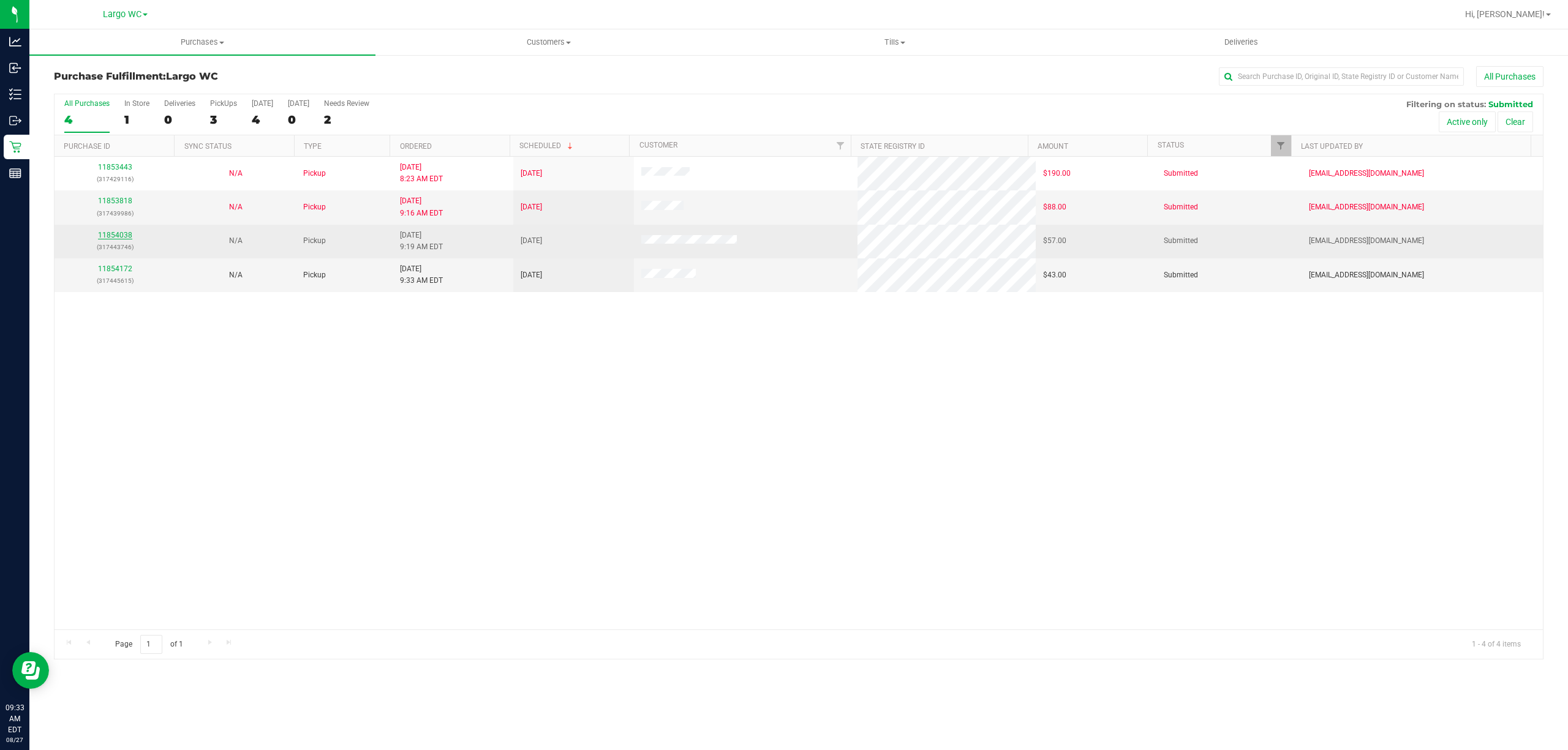
click at [103, 236] on link "11854038" at bounding box center [115, 235] width 34 height 9
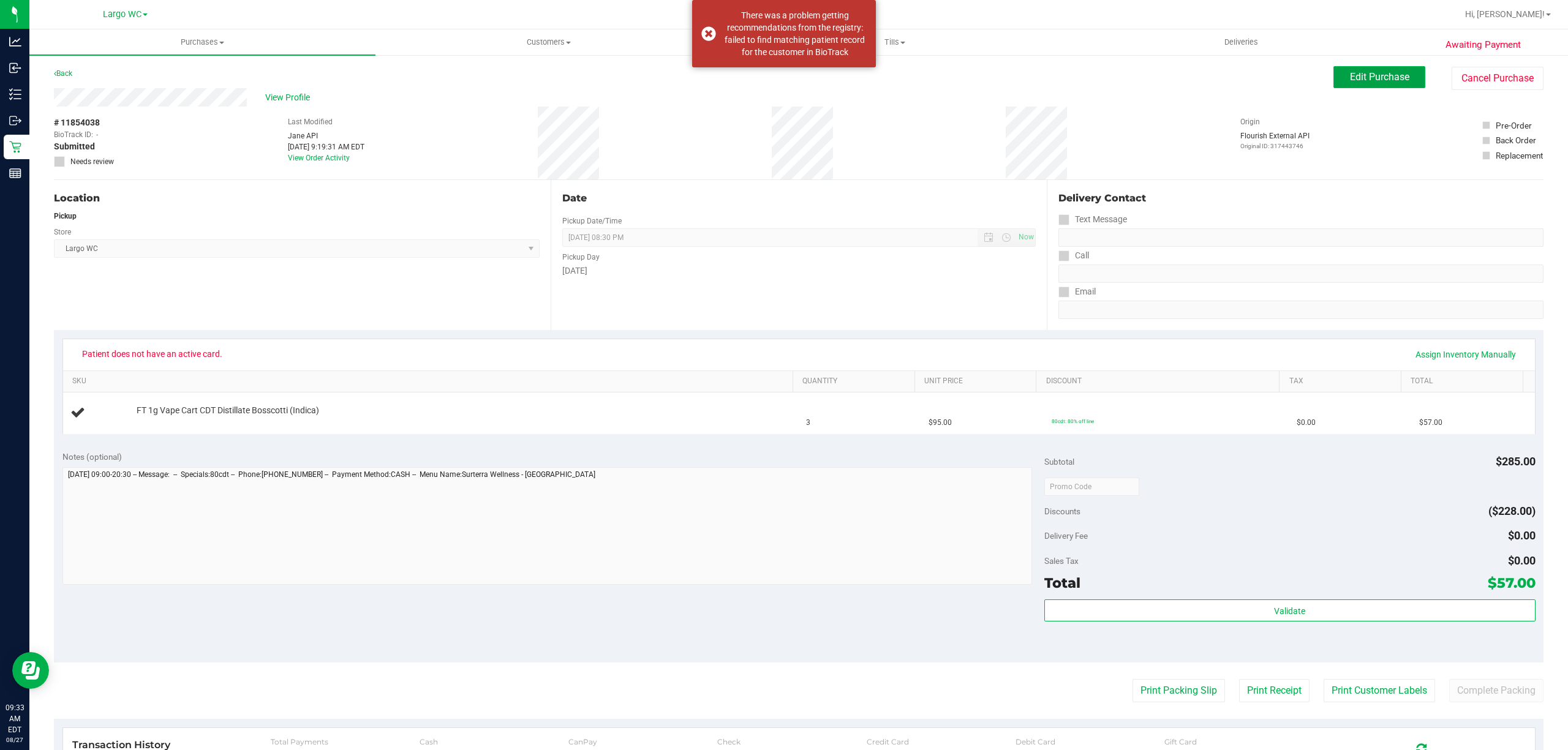
click at [1380, 79] on span "Edit Purchase" at bounding box center [1379, 77] width 60 height 12
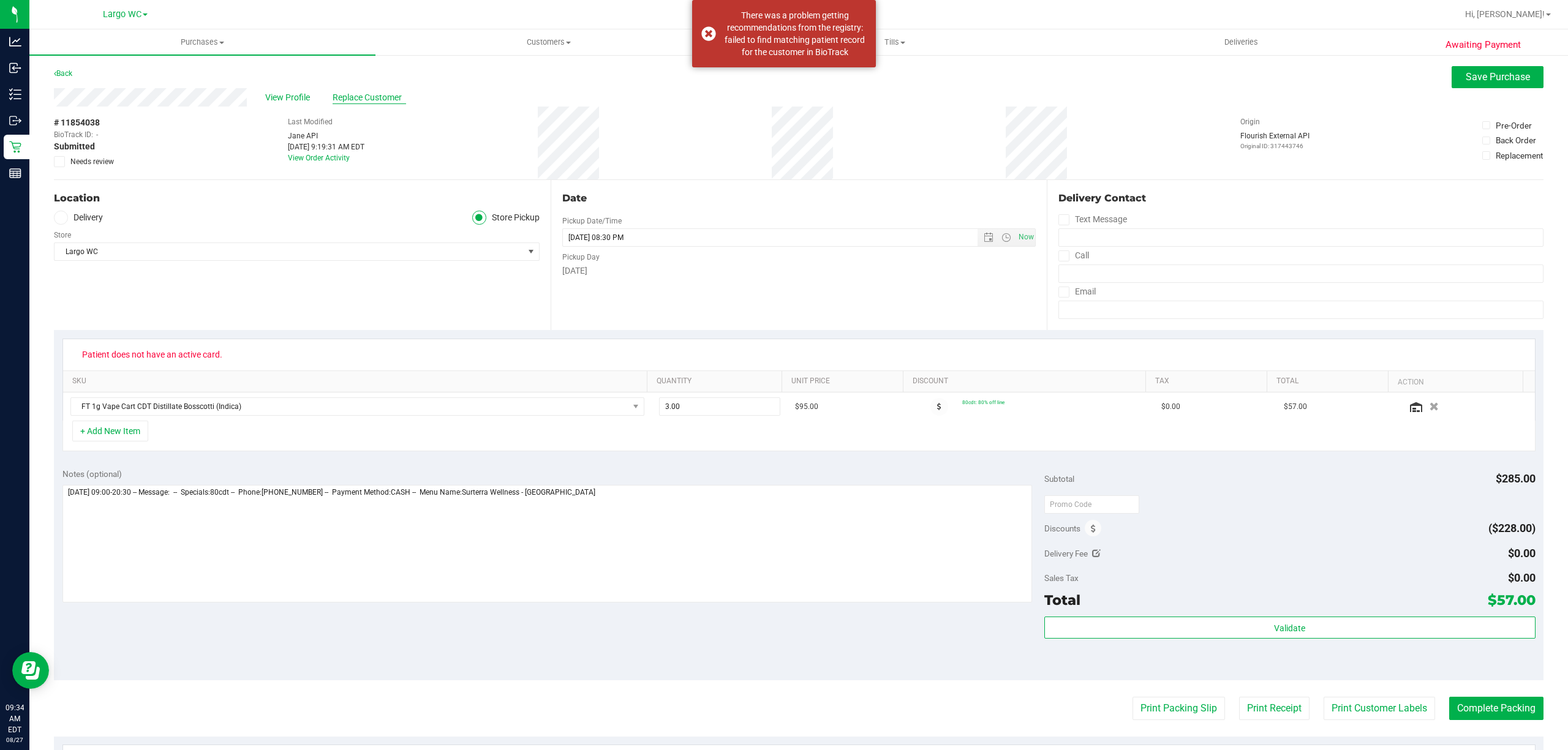
click at [368, 97] on span "Replace Customer" at bounding box center [369, 98] width 74 height 13
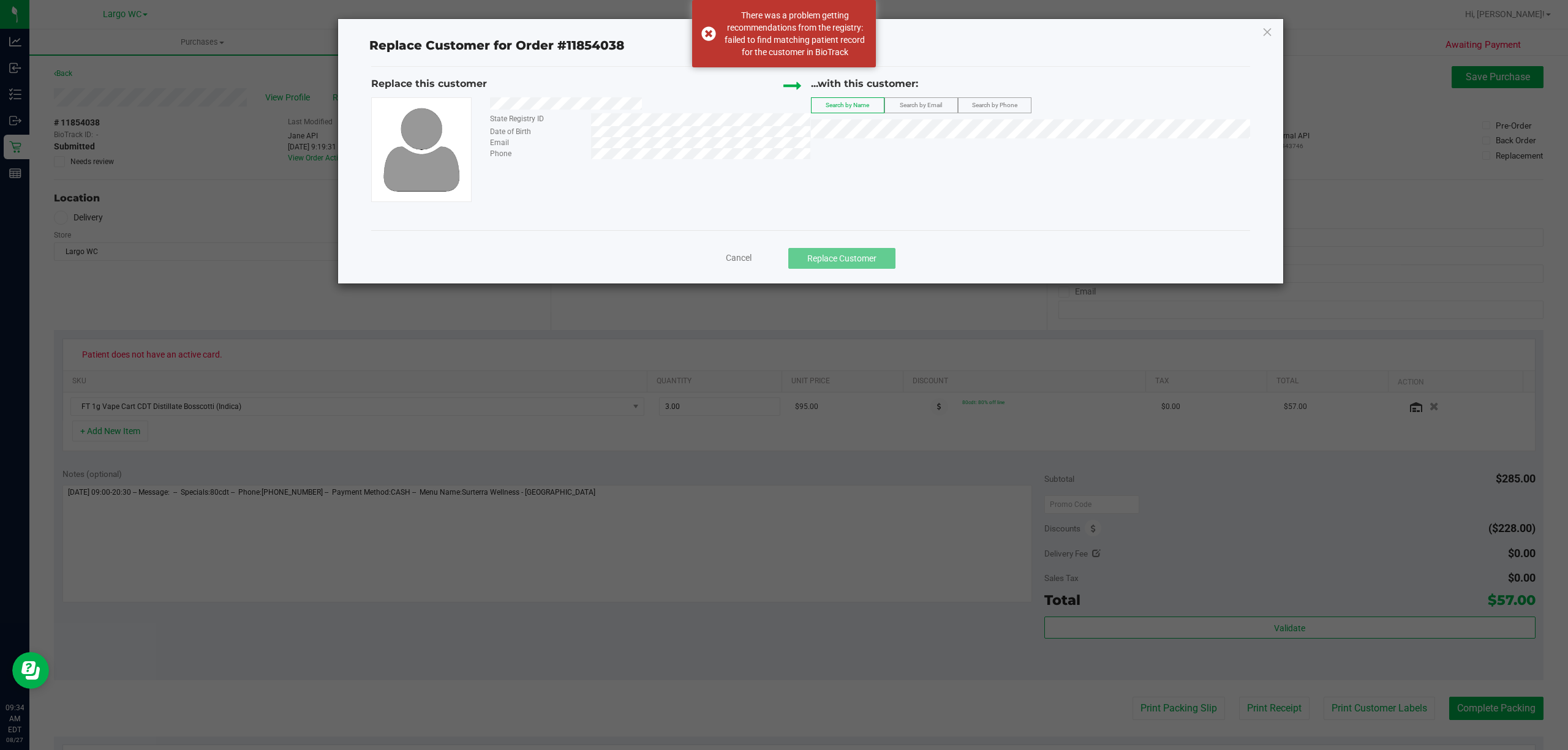
click at [938, 106] on span "Search by Email" at bounding box center [921, 105] width 42 height 7
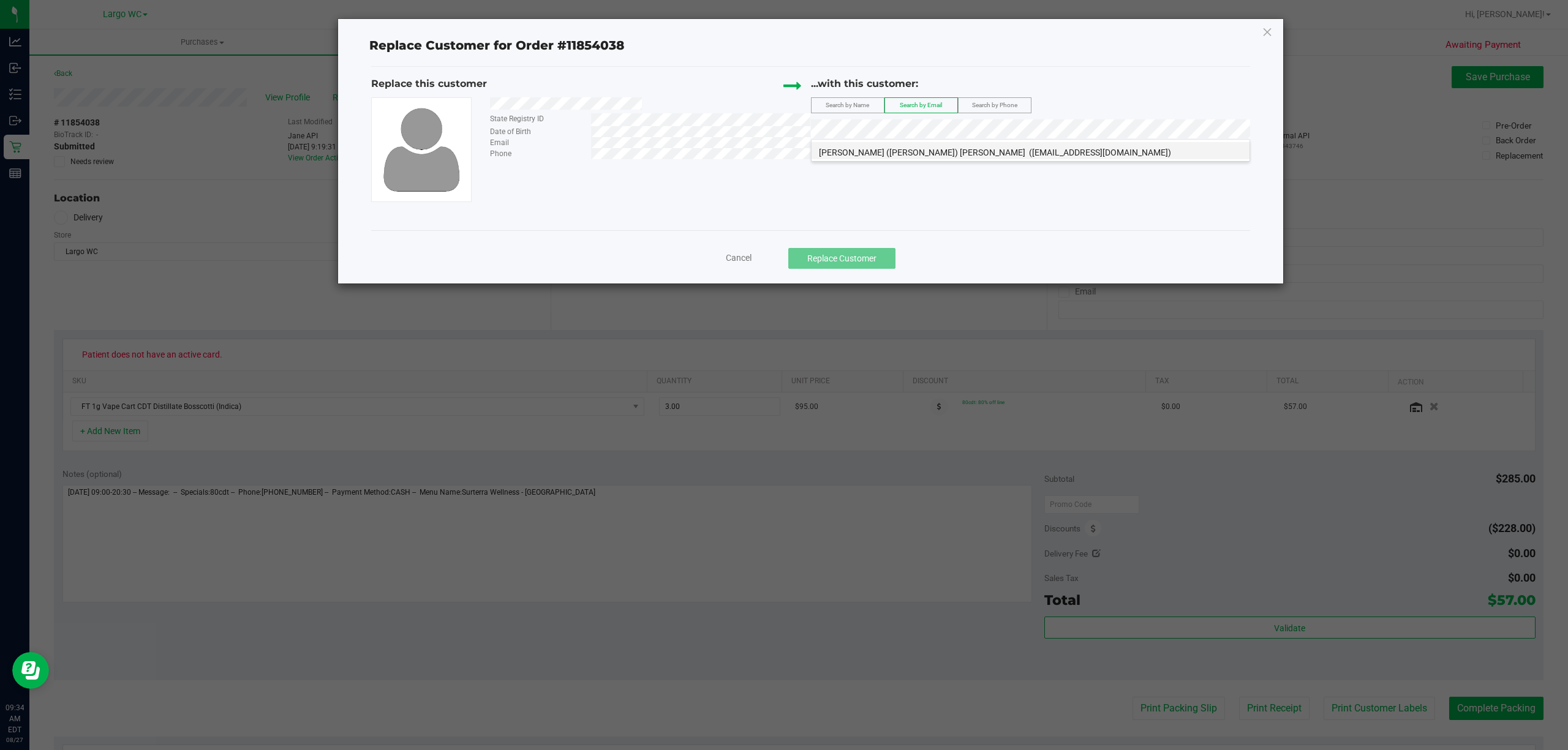
click at [1029, 152] on span "(billylowe66@hotmail.com)" at bounding box center [1100, 152] width 142 height 9
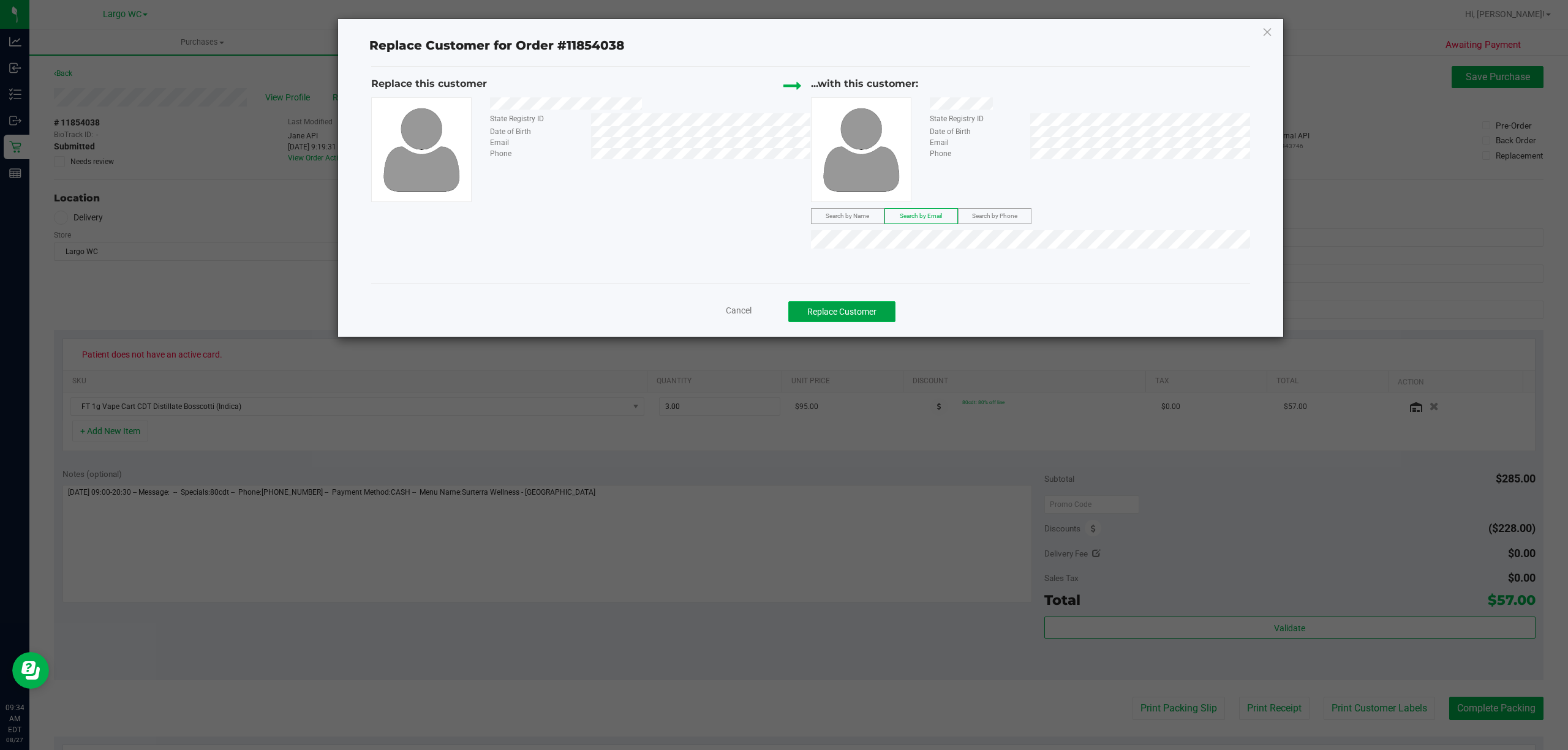
click at [839, 311] on button "Replace Customer" at bounding box center [841, 312] width 107 height 21
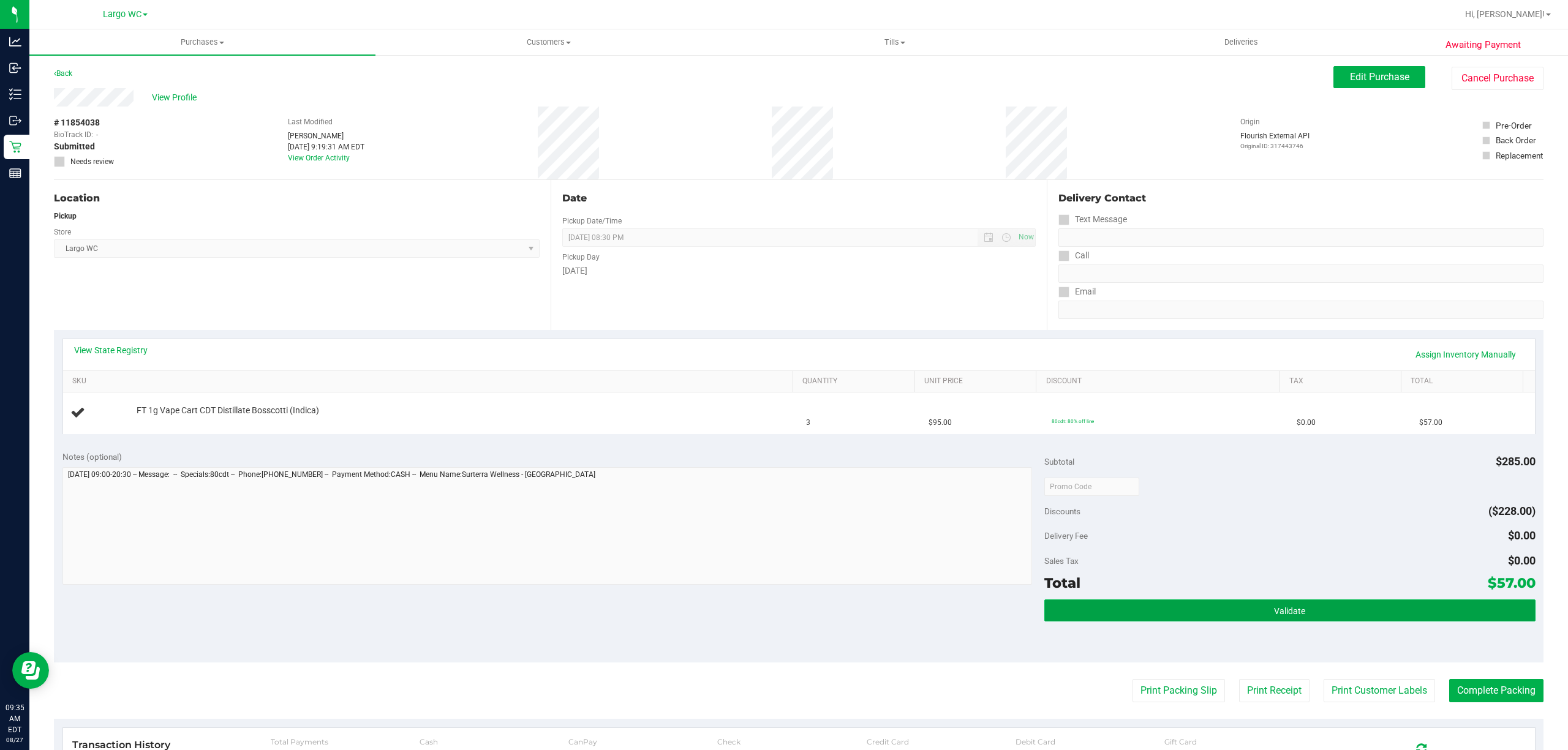
click at [1323, 615] on button "Validate" at bounding box center [1290, 610] width 491 height 22
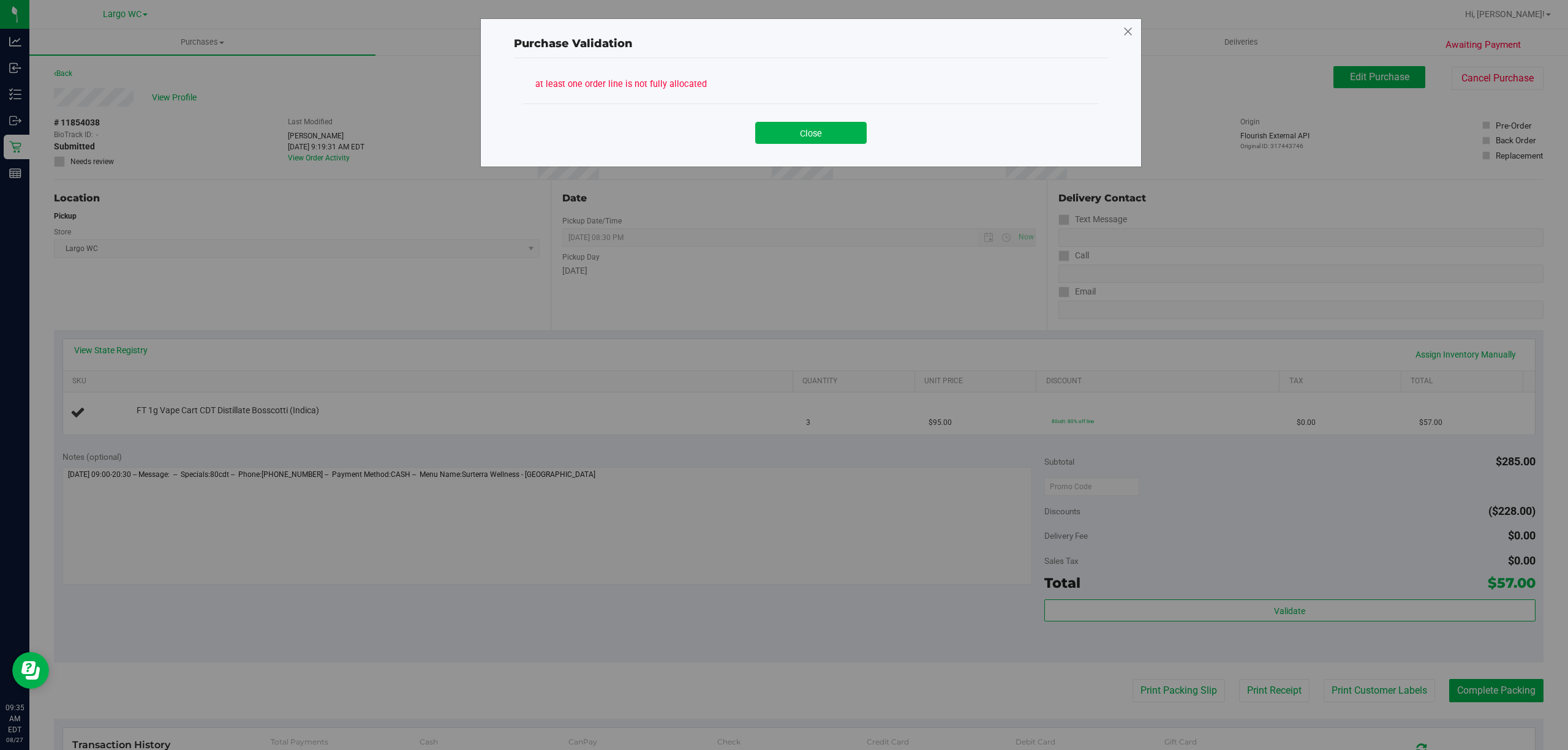
click at [1127, 31] on icon at bounding box center [1127, 31] width 11 height 20
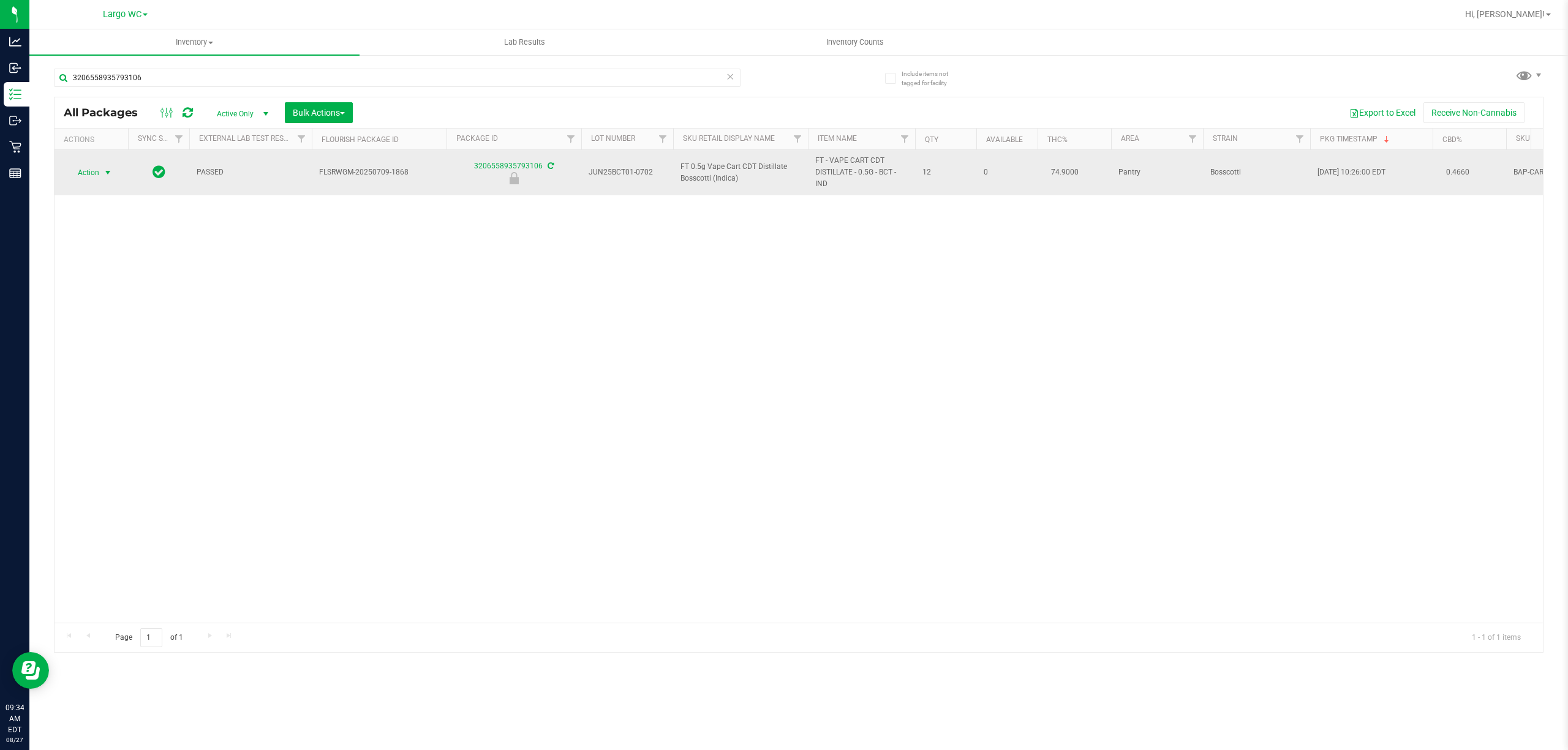
type input "3206558935793106"
click at [108, 173] on span "select" at bounding box center [107, 172] width 9 height 9
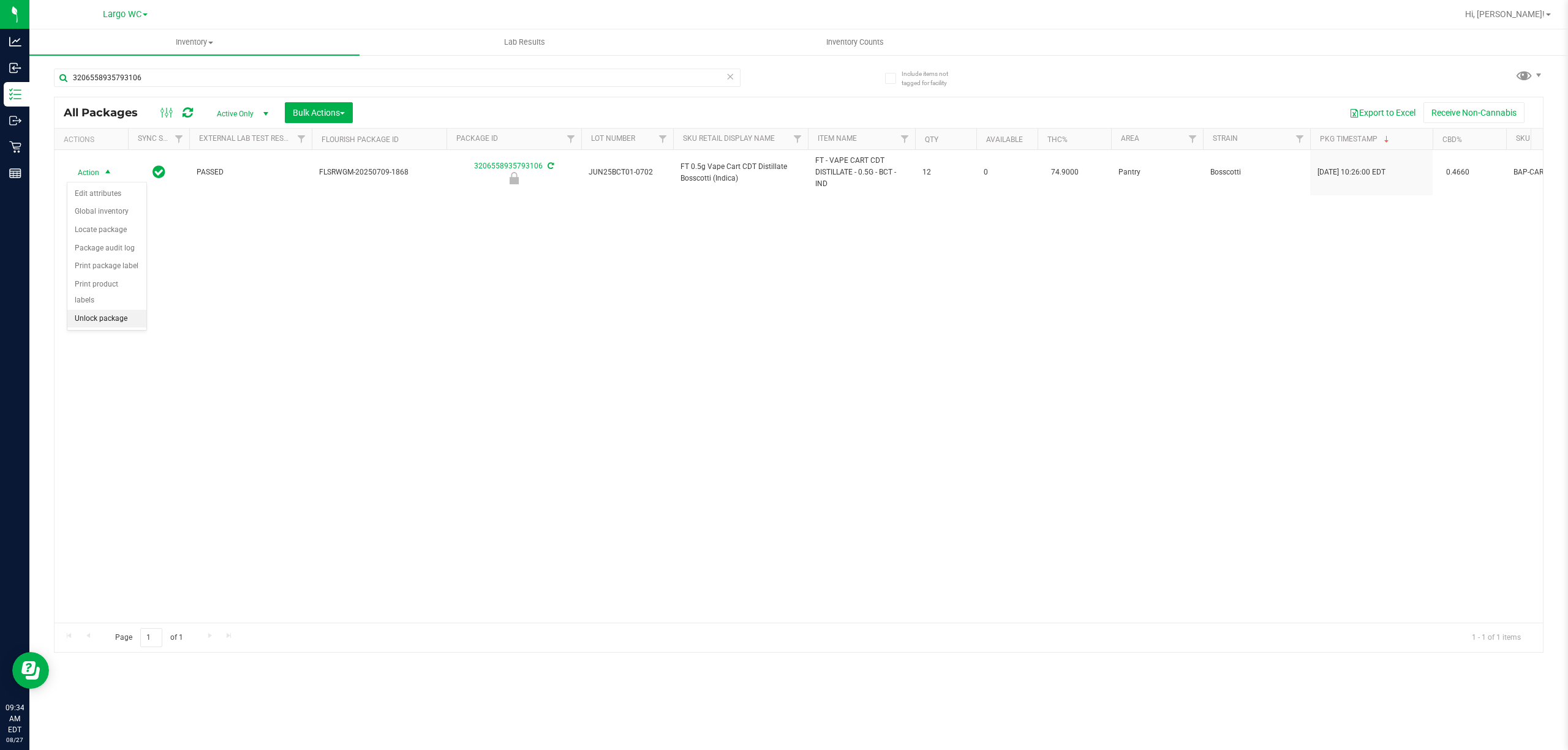
click at [99, 328] on li "Unlock package" at bounding box center [106, 318] width 79 height 18
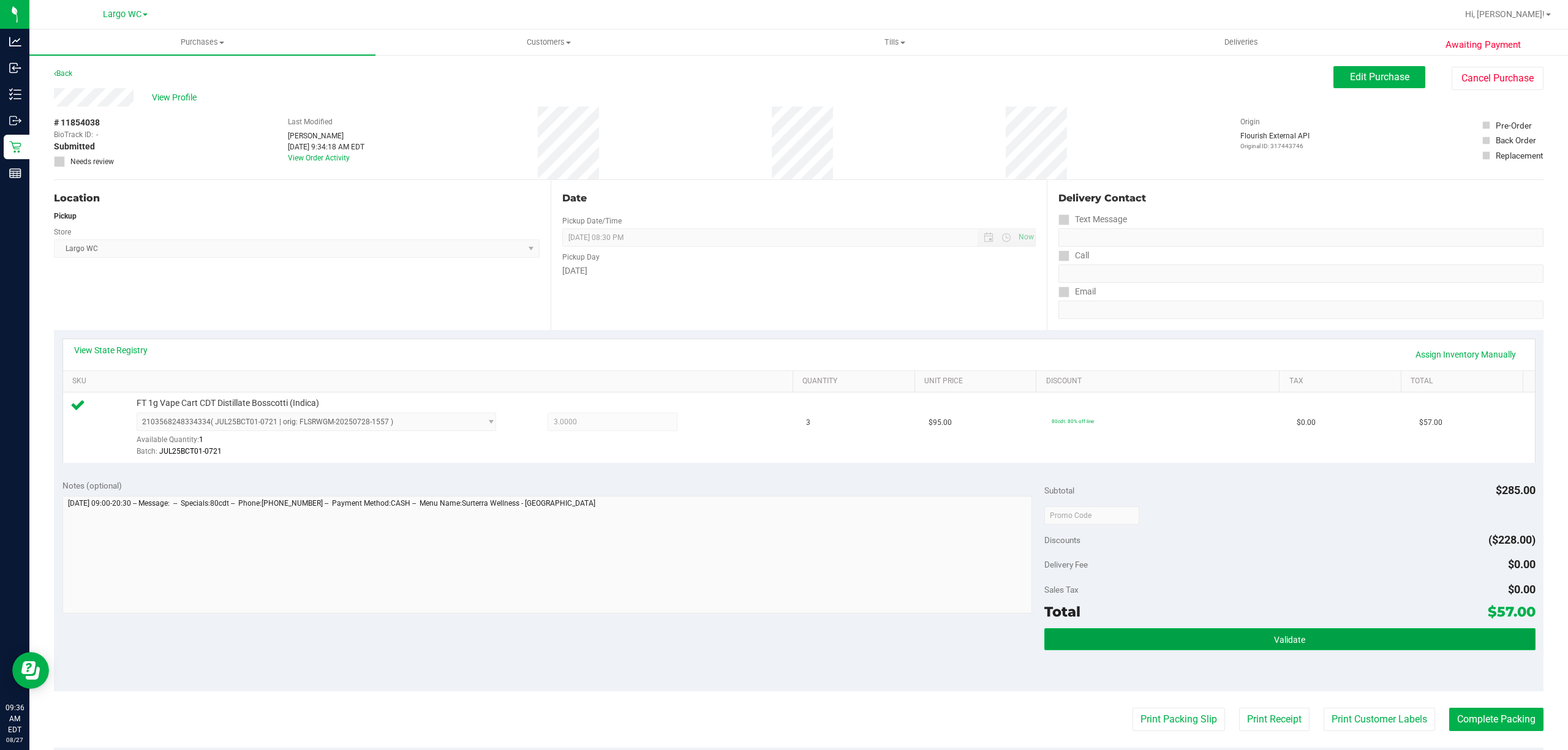
click at [1308, 642] on button "Validate" at bounding box center [1290, 639] width 491 height 22
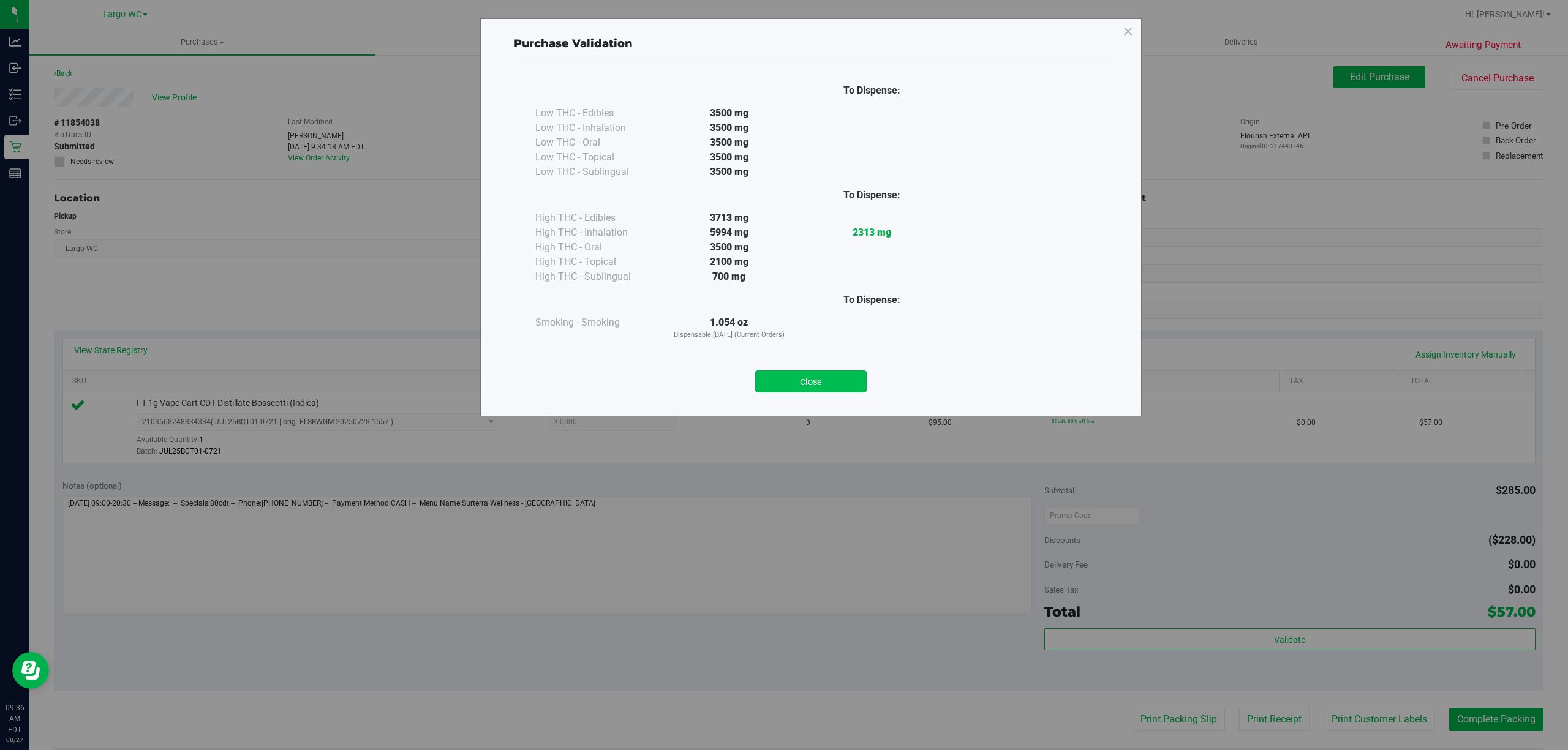
click at [802, 380] on button "Close" at bounding box center [811, 382] width 111 height 22
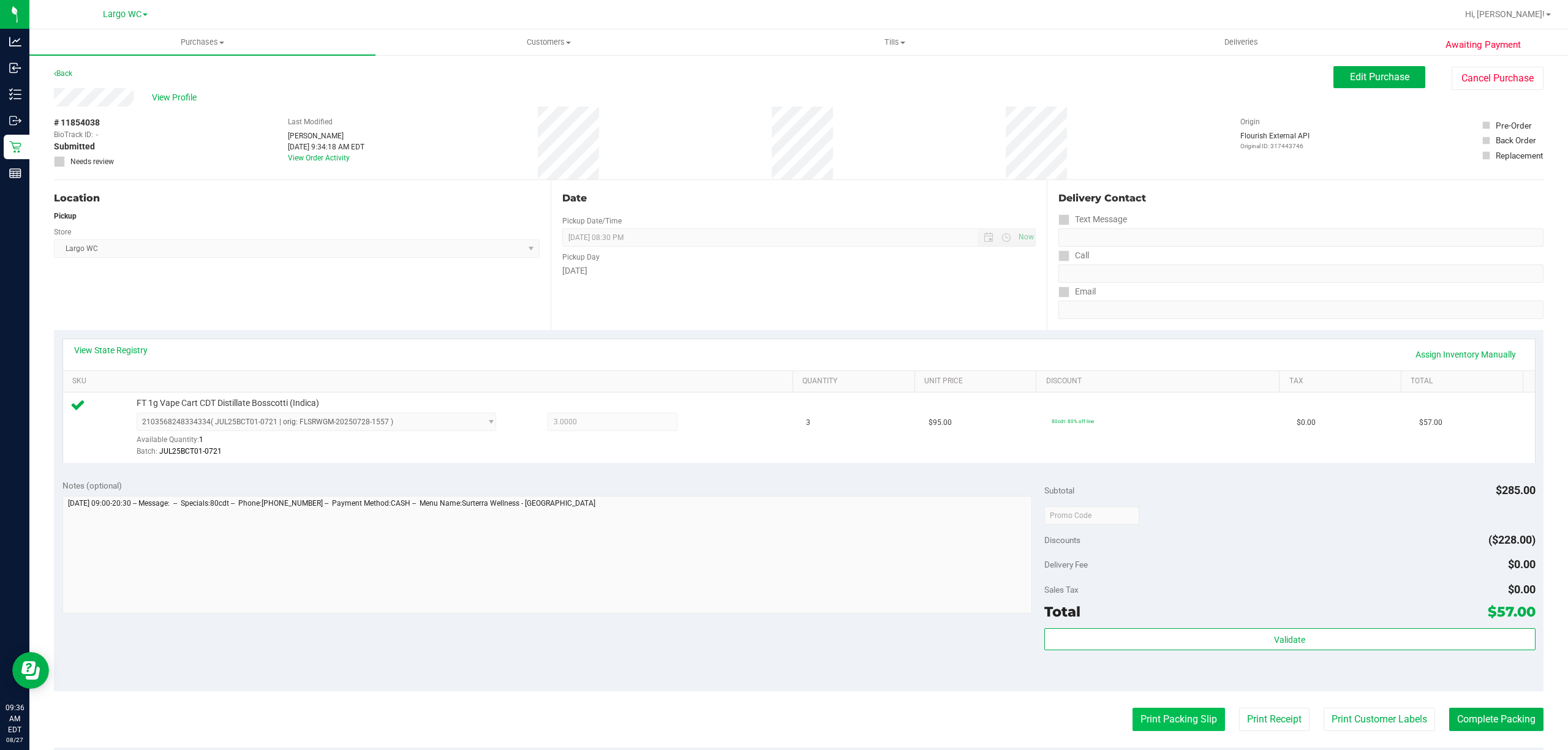
click at [1157, 715] on button "Print Packing Slip" at bounding box center [1178, 719] width 92 height 23
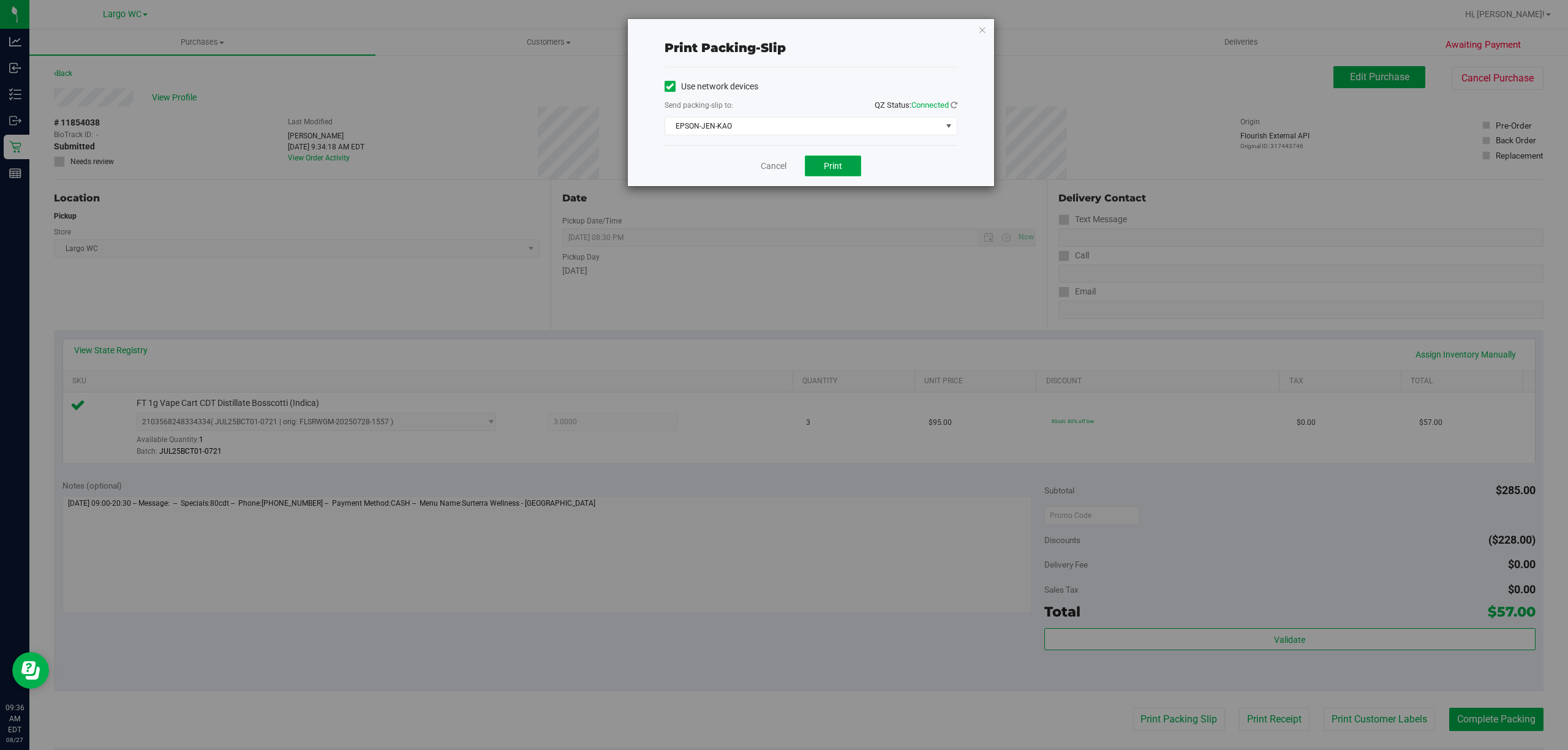
click at [839, 170] on span "Print" at bounding box center [832, 165] width 18 height 9
click at [981, 31] on icon "button" at bounding box center [982, 29] width 9 height 15
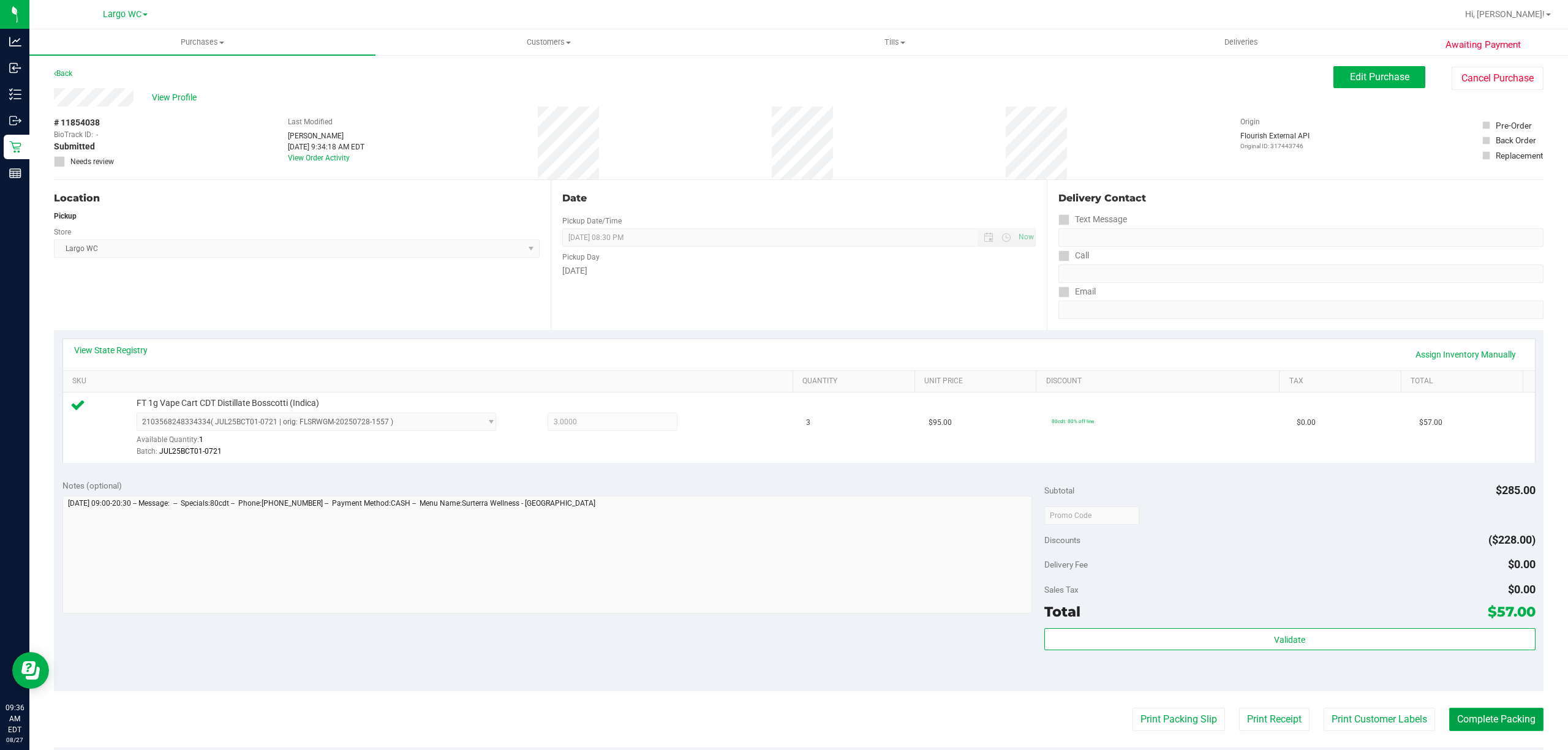
click at [1468, 709] on button "Complete Packing" at bounding box center [1495, 719] width 94 height 23
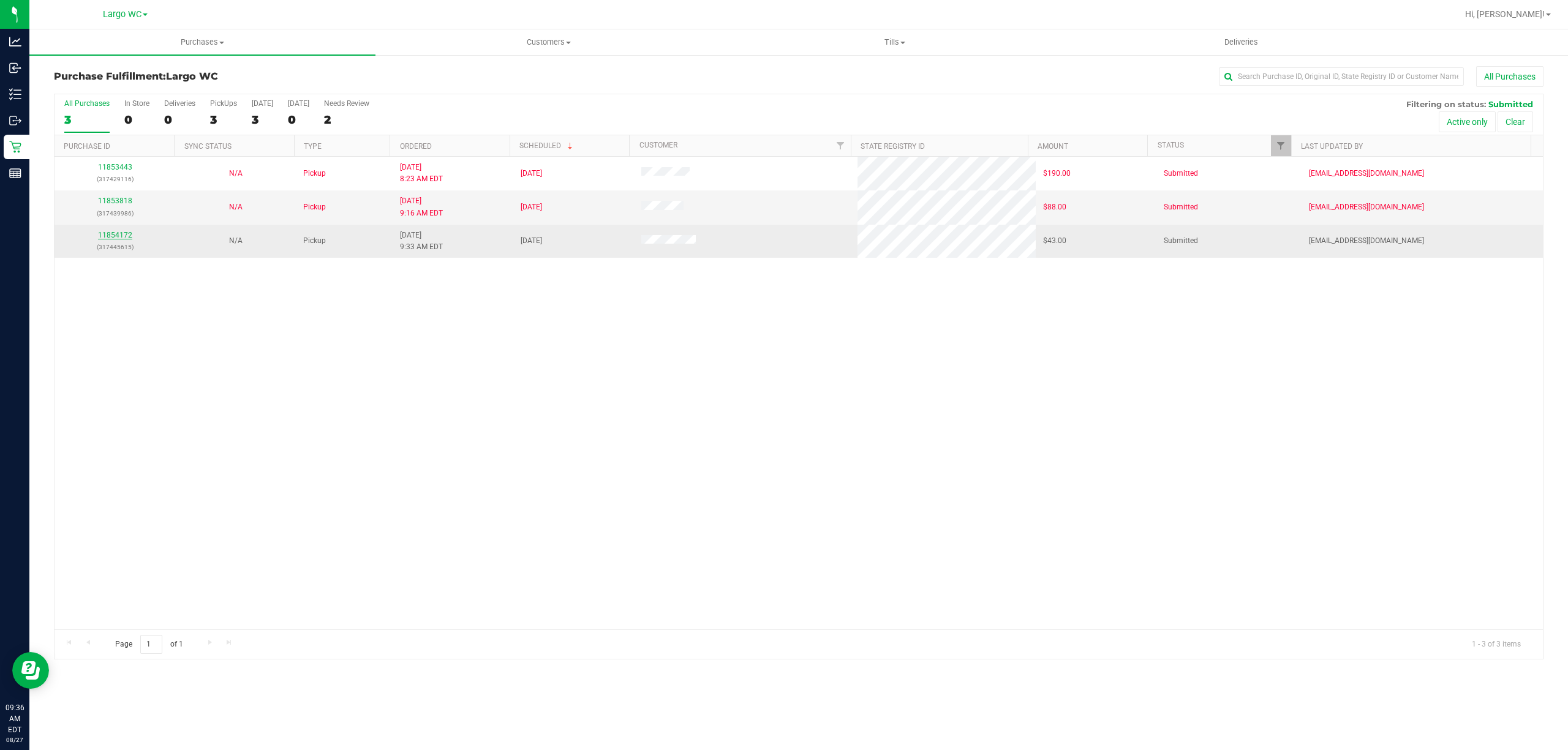
click at [121, 233] on link "11854172" at bounding box center [115, 235] width 34 height 9
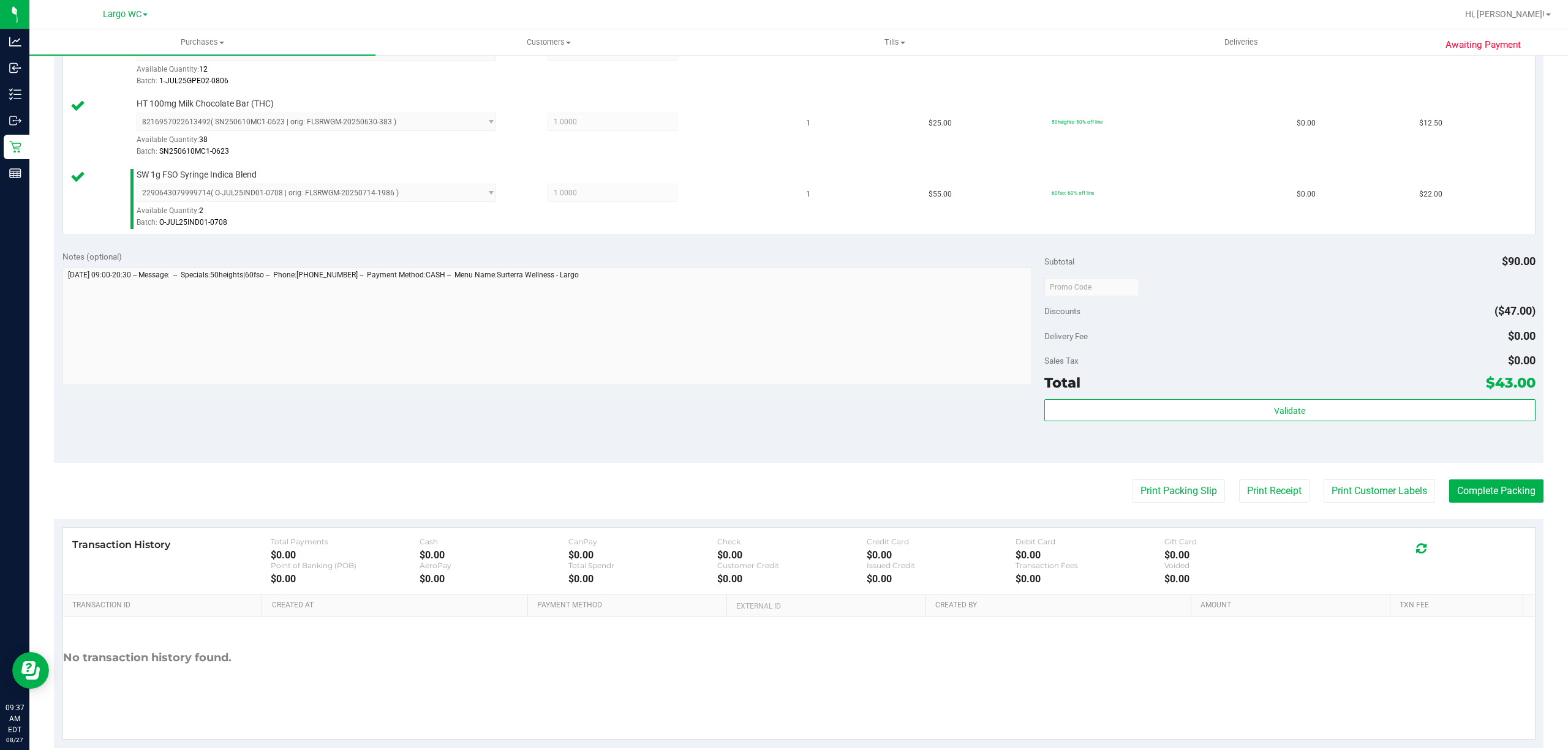
scroll to position [395, 0]
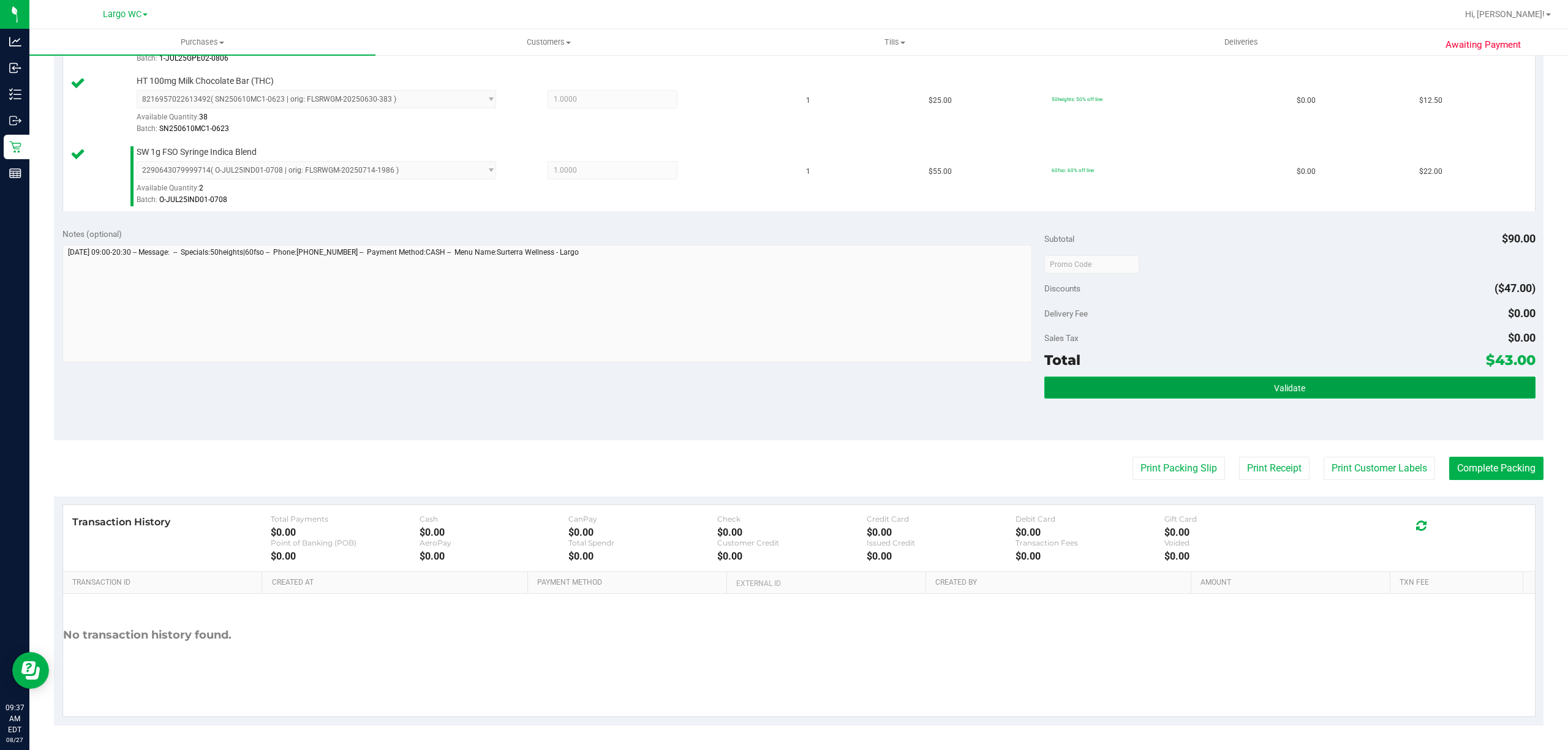
click at [1315, 380] on button "Validate" at bounding box center [1290, 387] width 491 height 22
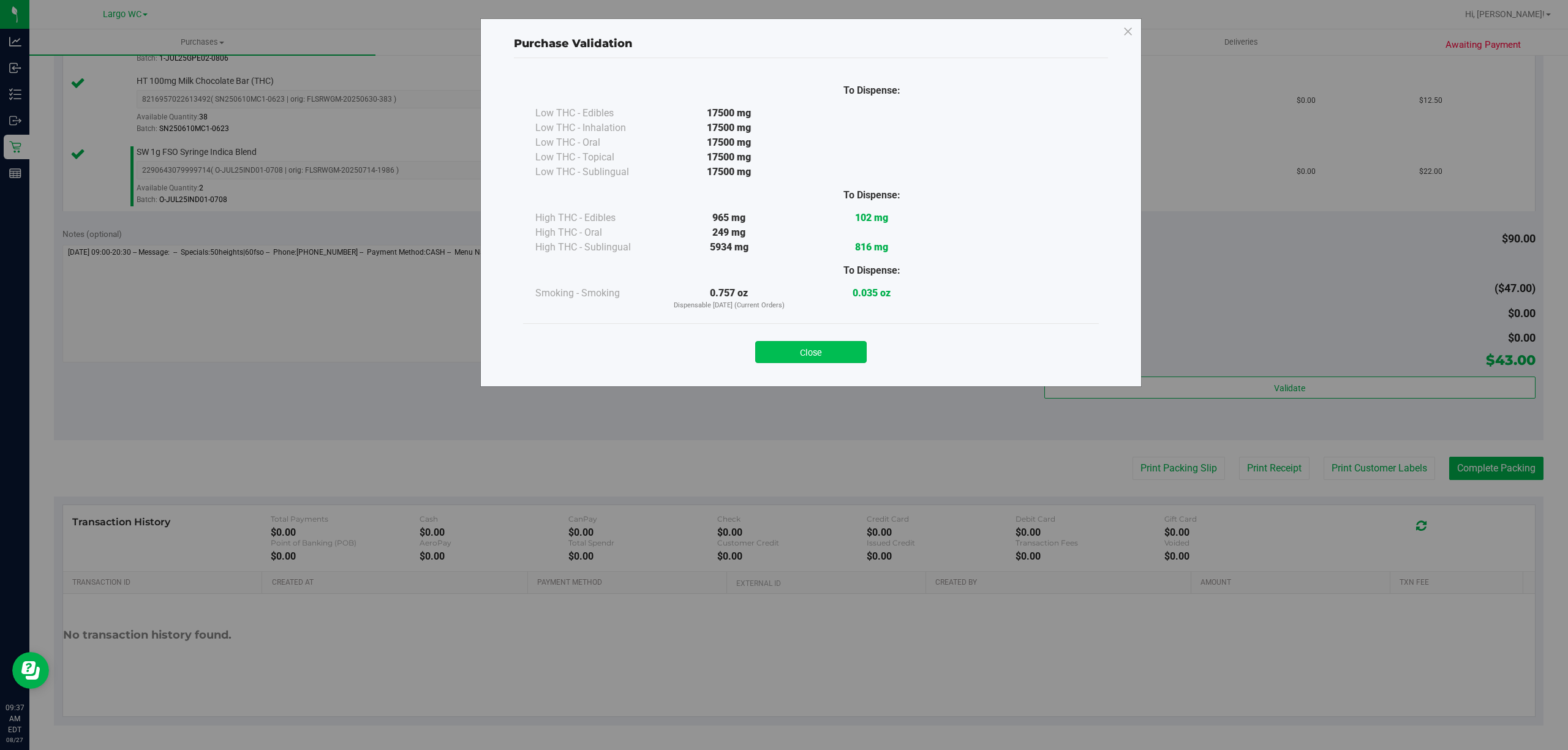
click at [825, 344] on button "Close" at bounding box center [811, 352] width 111 height 22
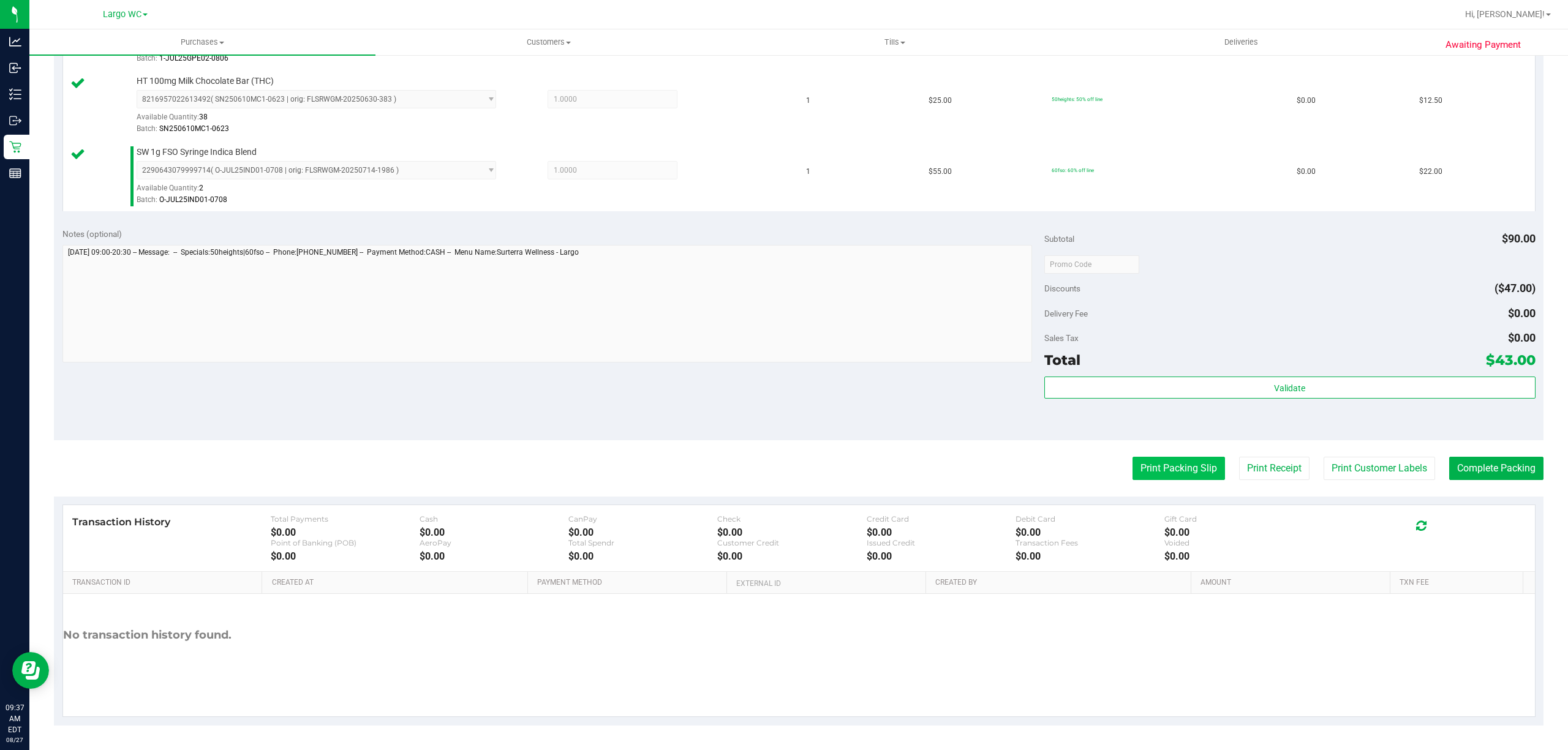
click at [1173, 469] on button "Print Packing Slip" at bounding box center [1178, 468] width 92 height 23
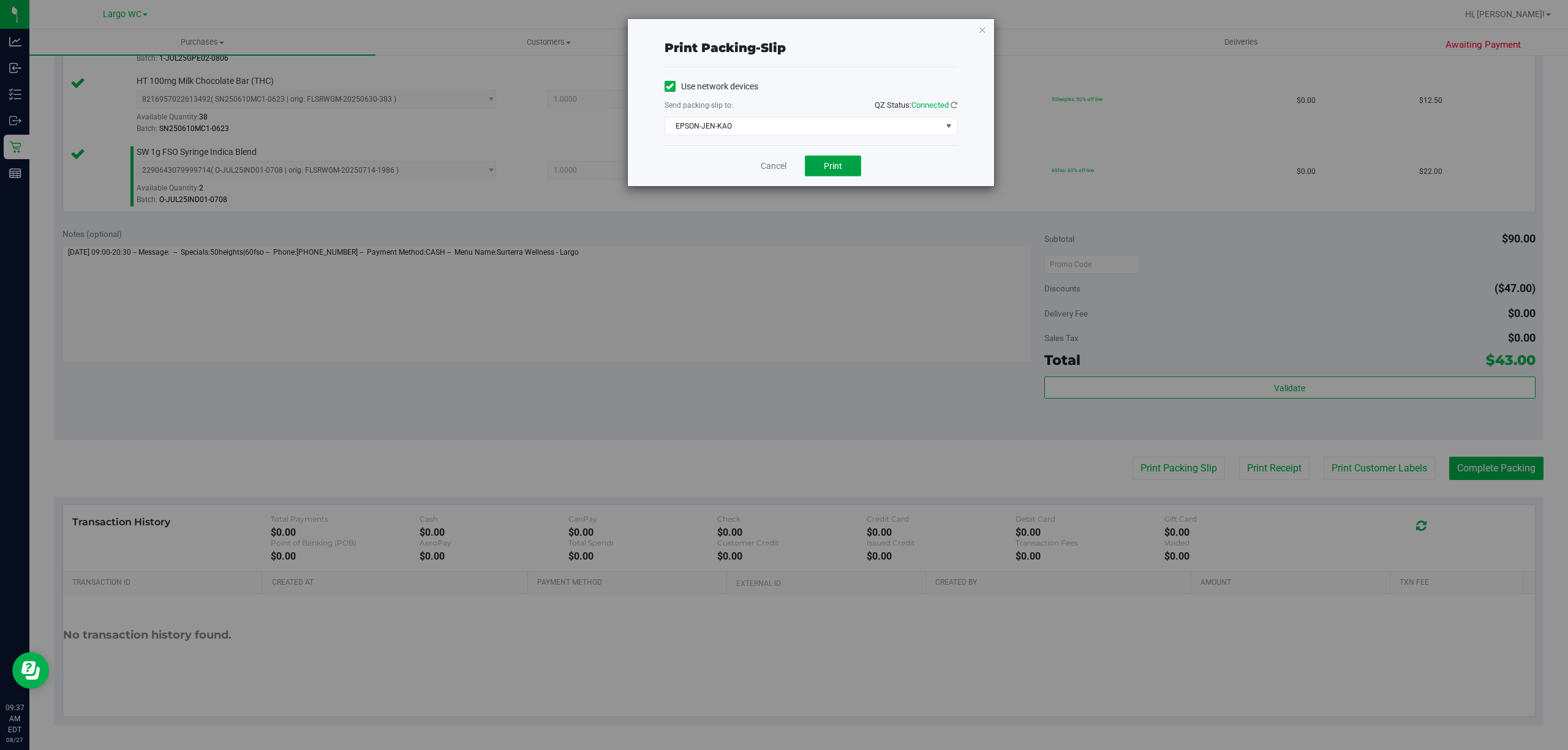
click at [833, 164] on span "Print" at bounding box center [832, 165] width 18 height 9
click at [363, 355] on div "Print packing-slip Use network devices Send packing-slip to: QZ Status: Connect…" at bounding box center [788, 375] width 1577 height 750
click at [983, 28] on icon "button" at bounding box center [982, 29] width 9 height 15
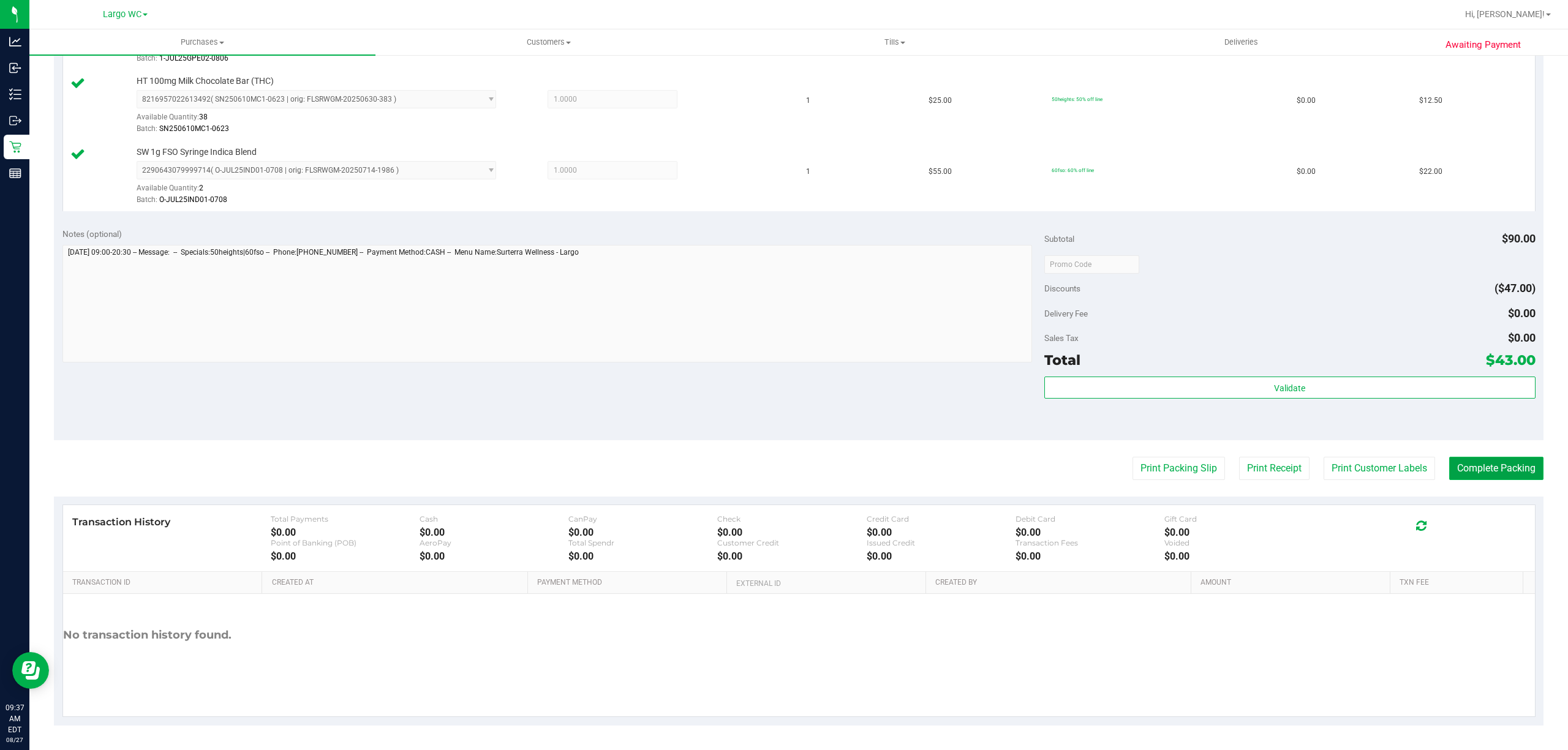
click at [1510, 470] on button "Complete Packing" at bounding box center [1495, 468] width 94 height 23
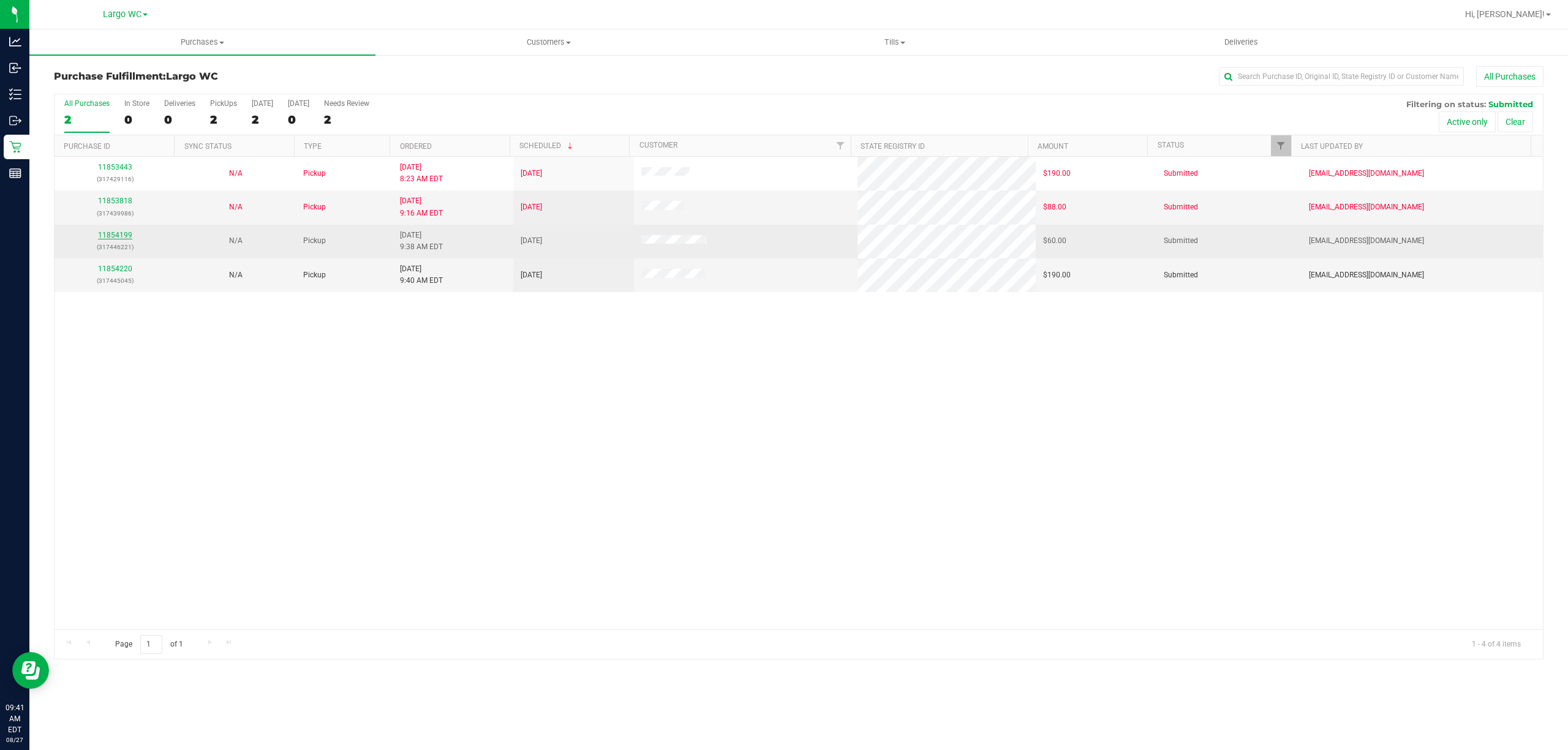
click at [113, 233] on link "11854199" at bounding box center [115, 235] width 34 height 9
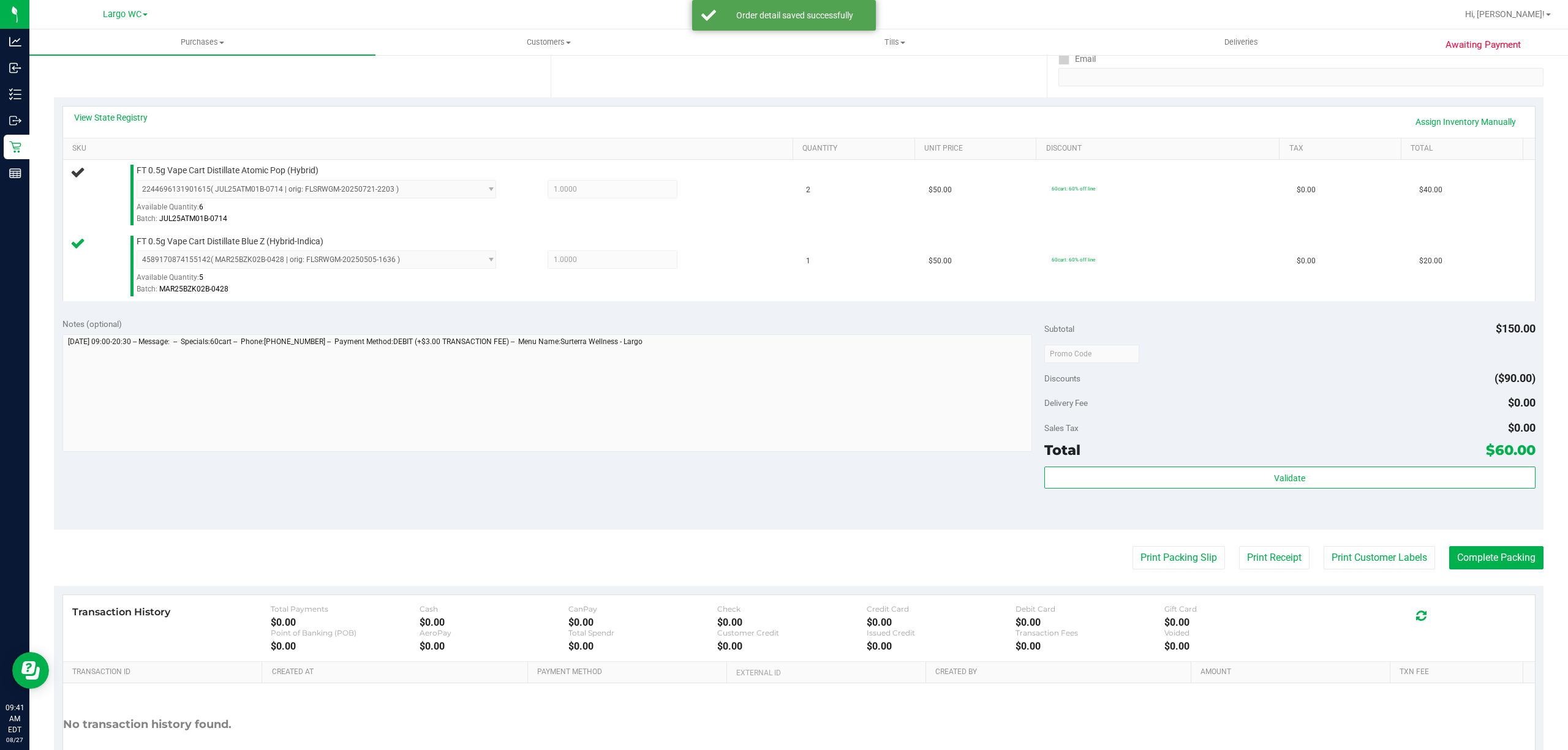
scroll to position [324, 0]
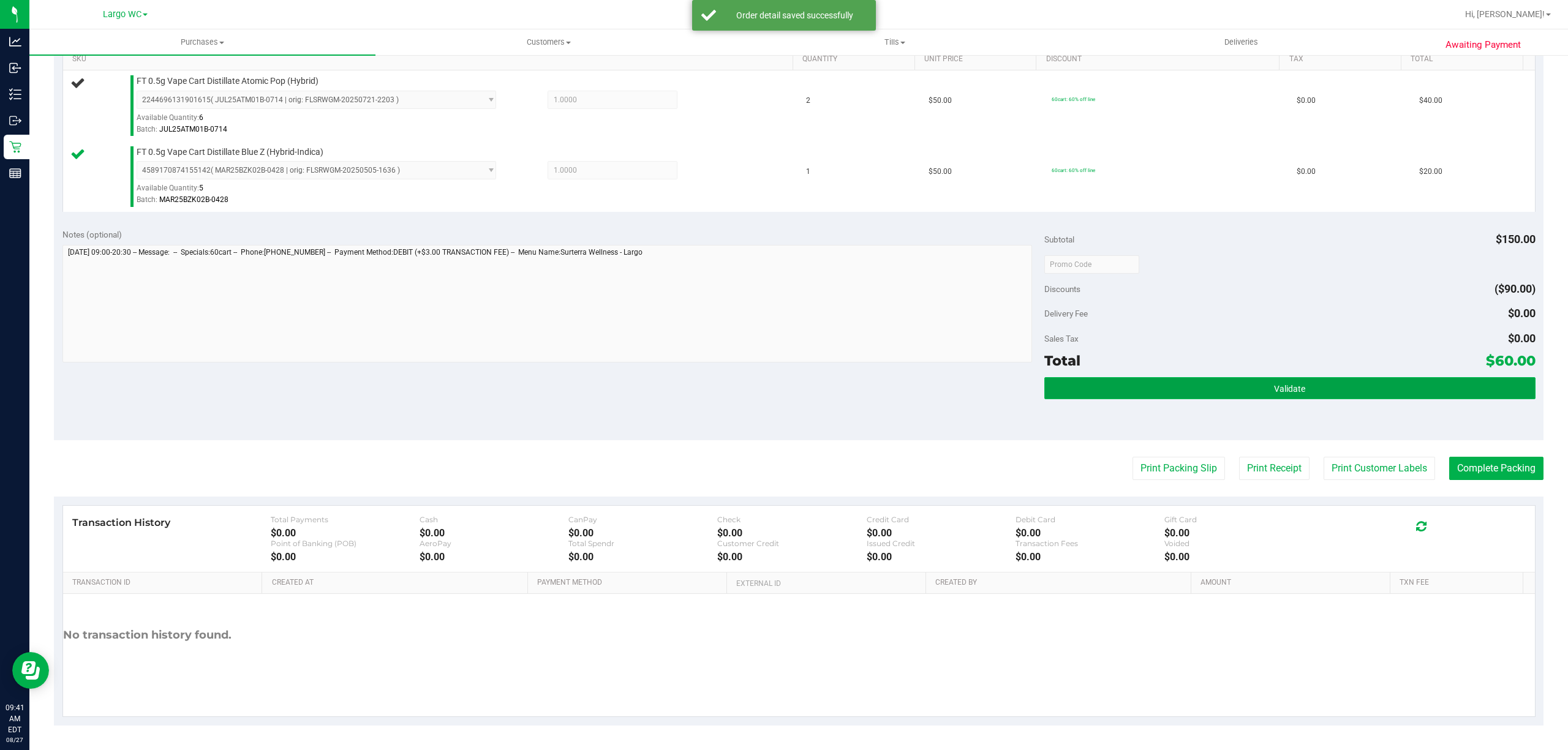
click at [1299, 382] on button "Validate" at bounding box center [1290, 388] width 491 height 22
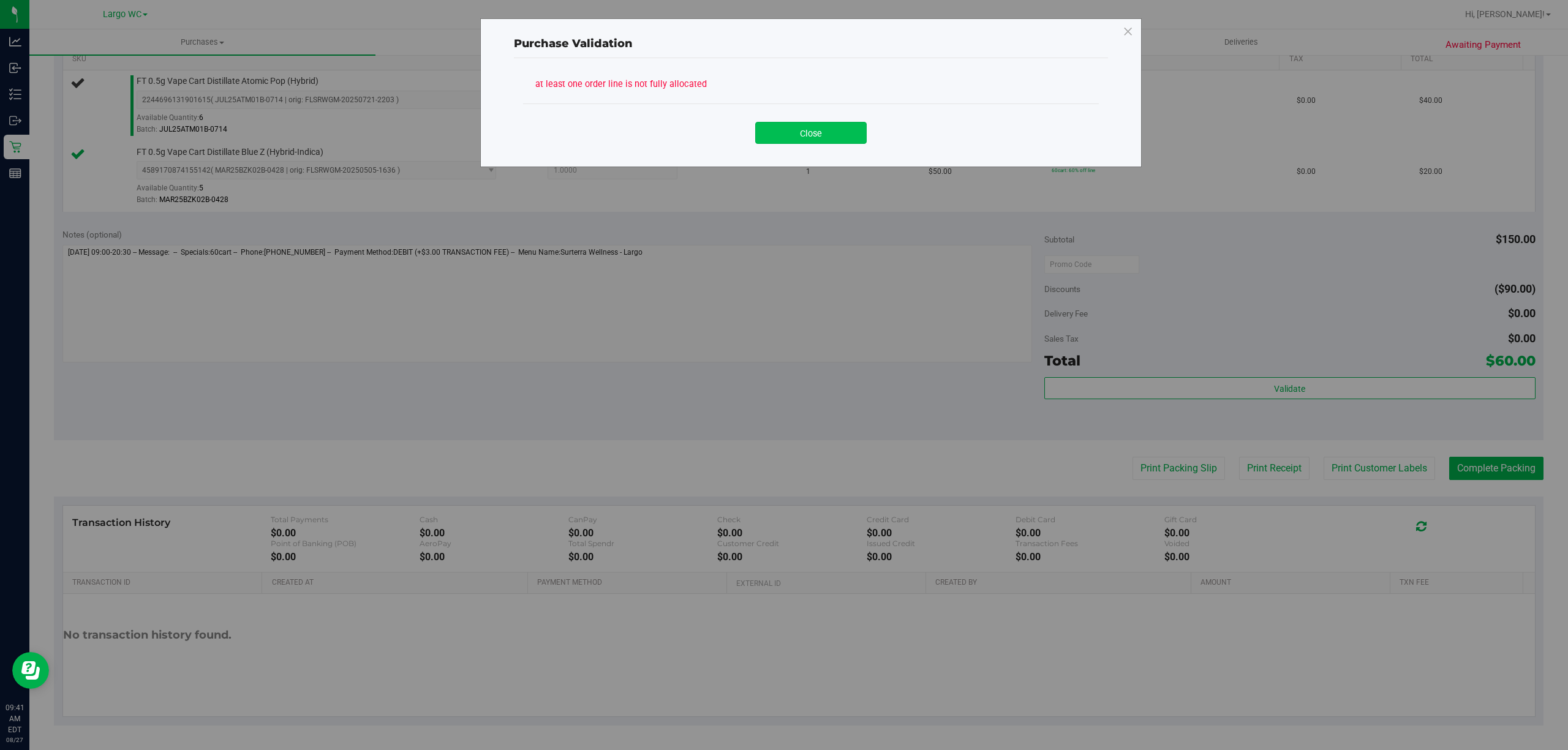
click at [841, 129] on button "Close" at bounding box center [811, 133] width 111 height 22
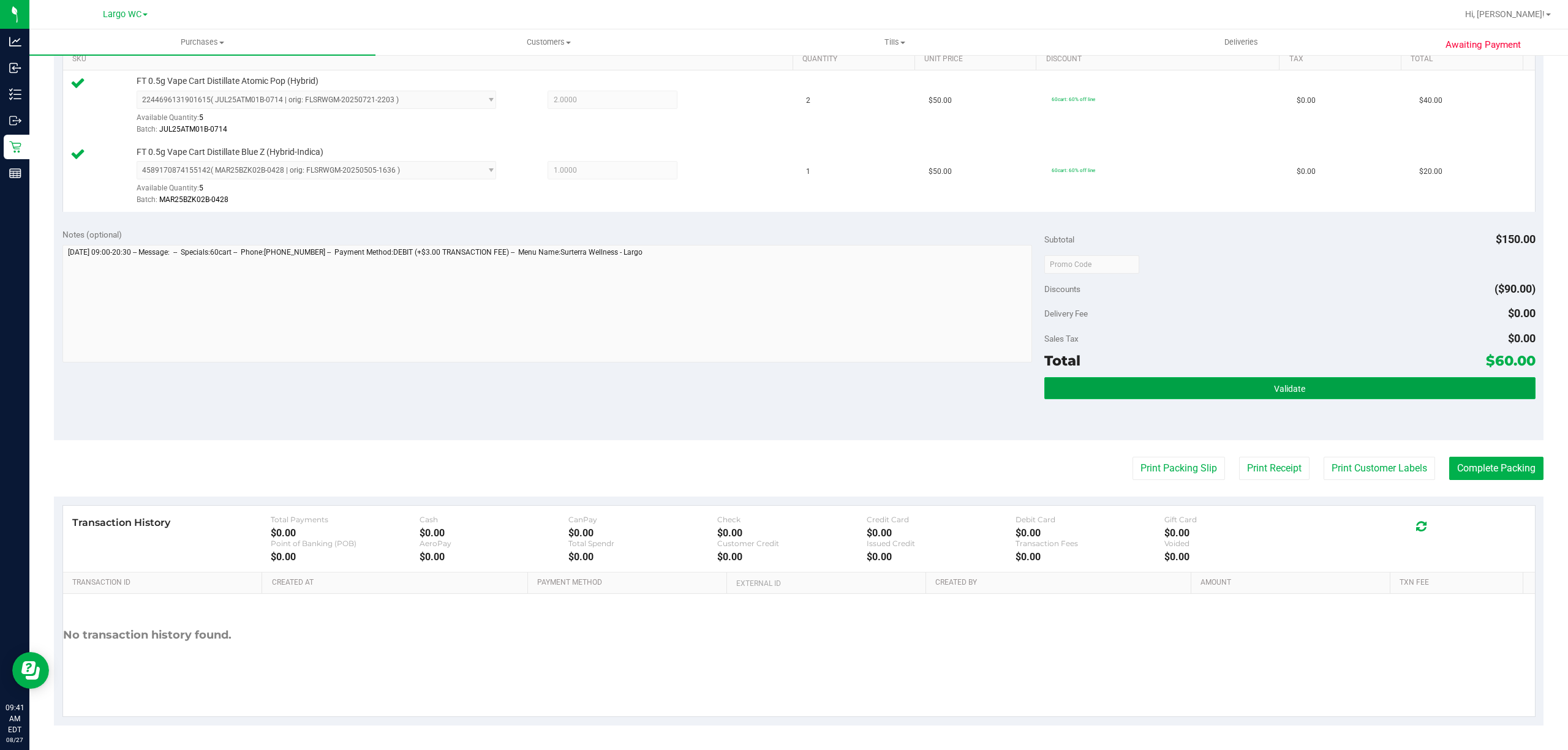
click at [1352, 393] on button "Validate" at bounding box center [1290, 388] width 491 height 22
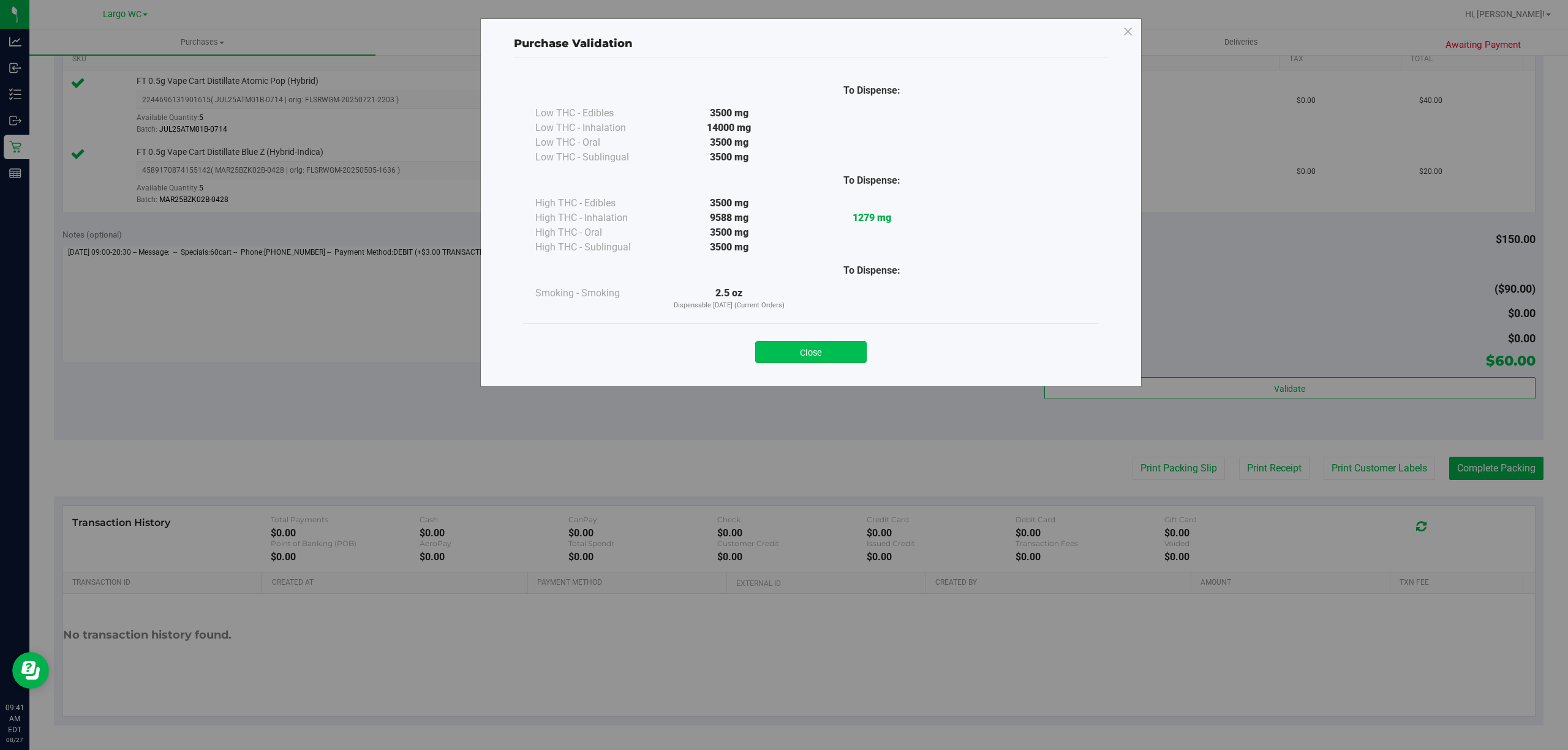
click at [819, 351] on button "Close" at bounding box center [811, 352] width 111 height 22
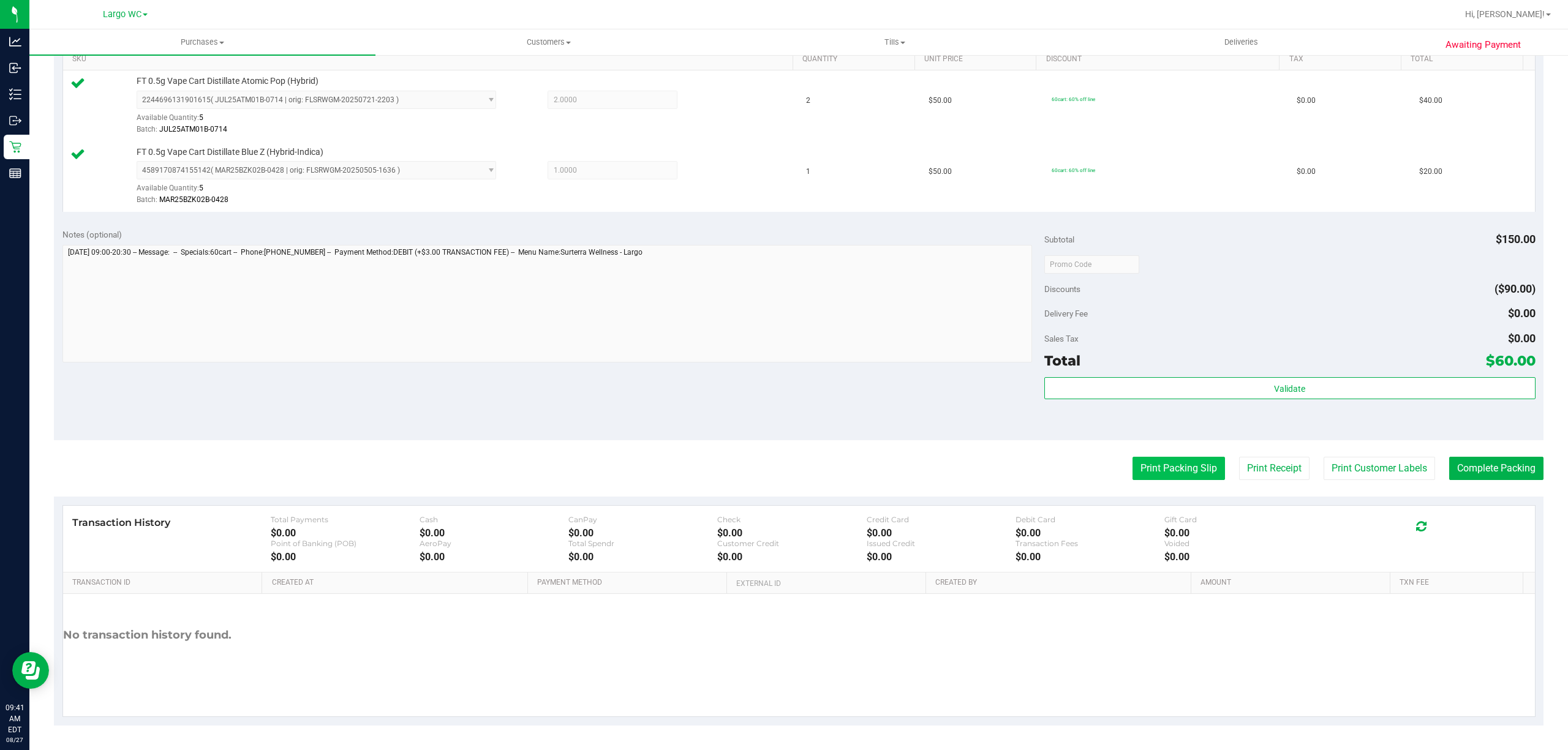
click at [1164, 474] on button "Print Packing Slip" at bounding box center [1178, 468] width 92 height 23
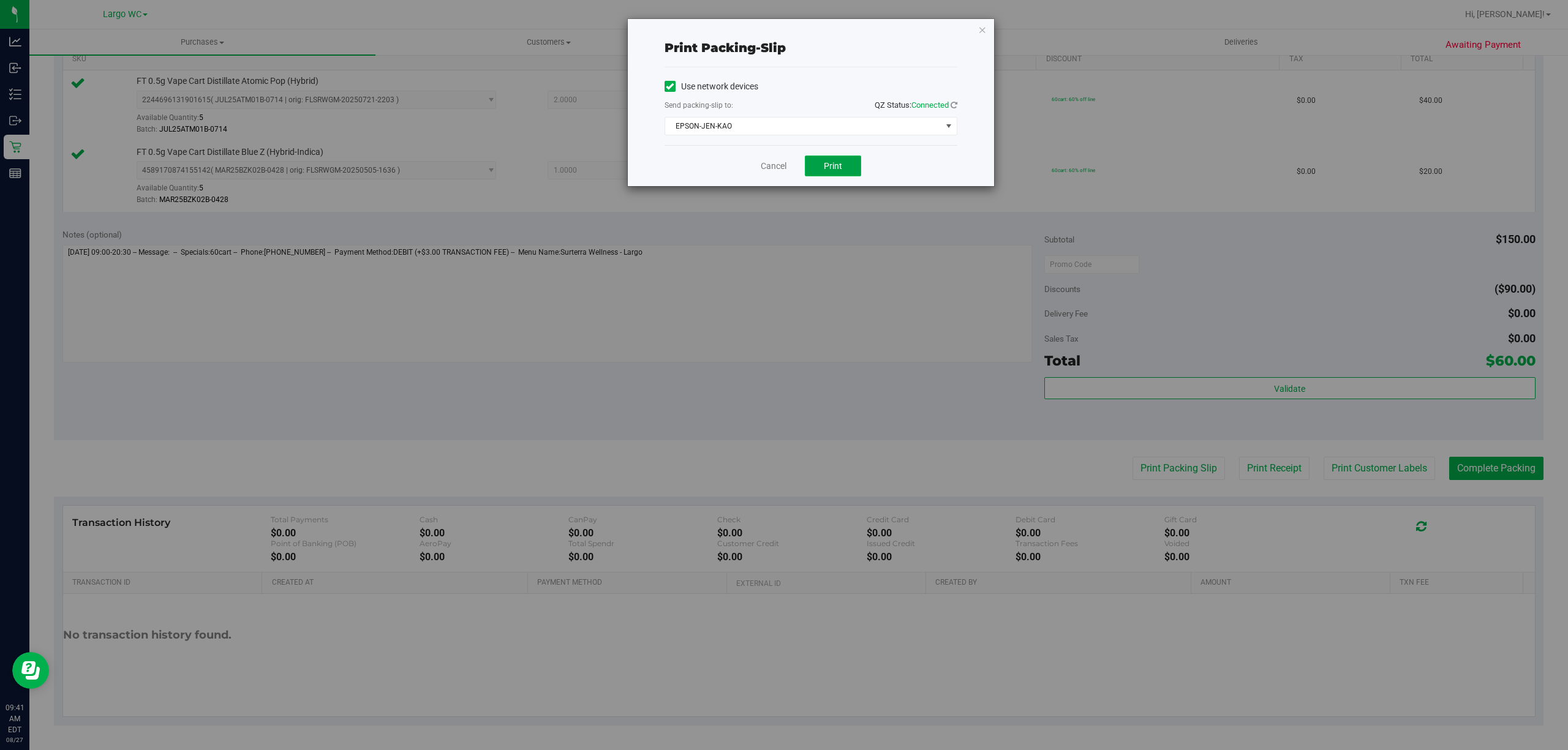
click at [824, 159] on button "Print" at bounding box center [832, 166] width 56 height 21
click at [980, 32] on icon "button" at bounding box center [982, 29] width 9 height 15
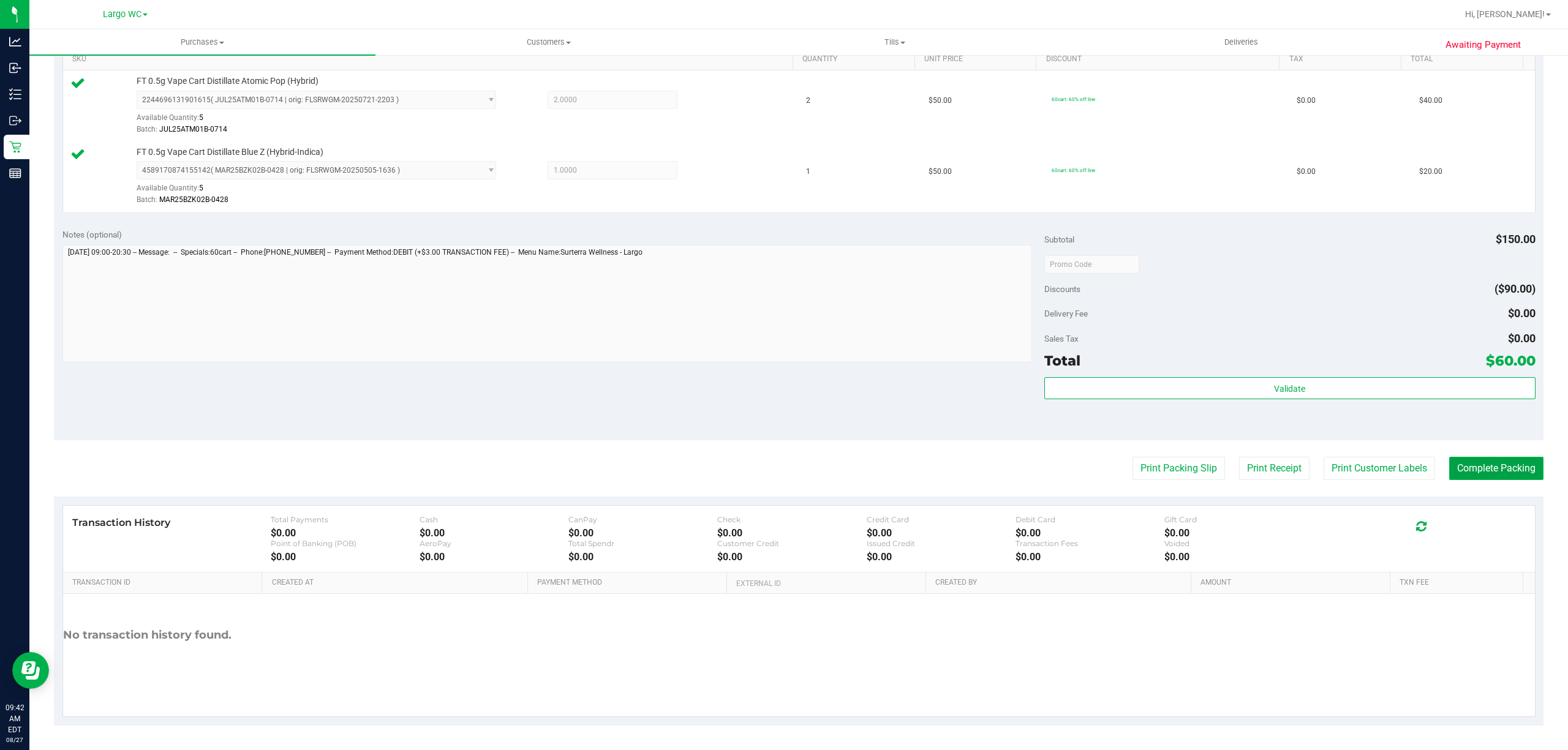
click at [1476, 471] on button "Complete Packing" at bounding box center [1495, 468] width 94 height 23
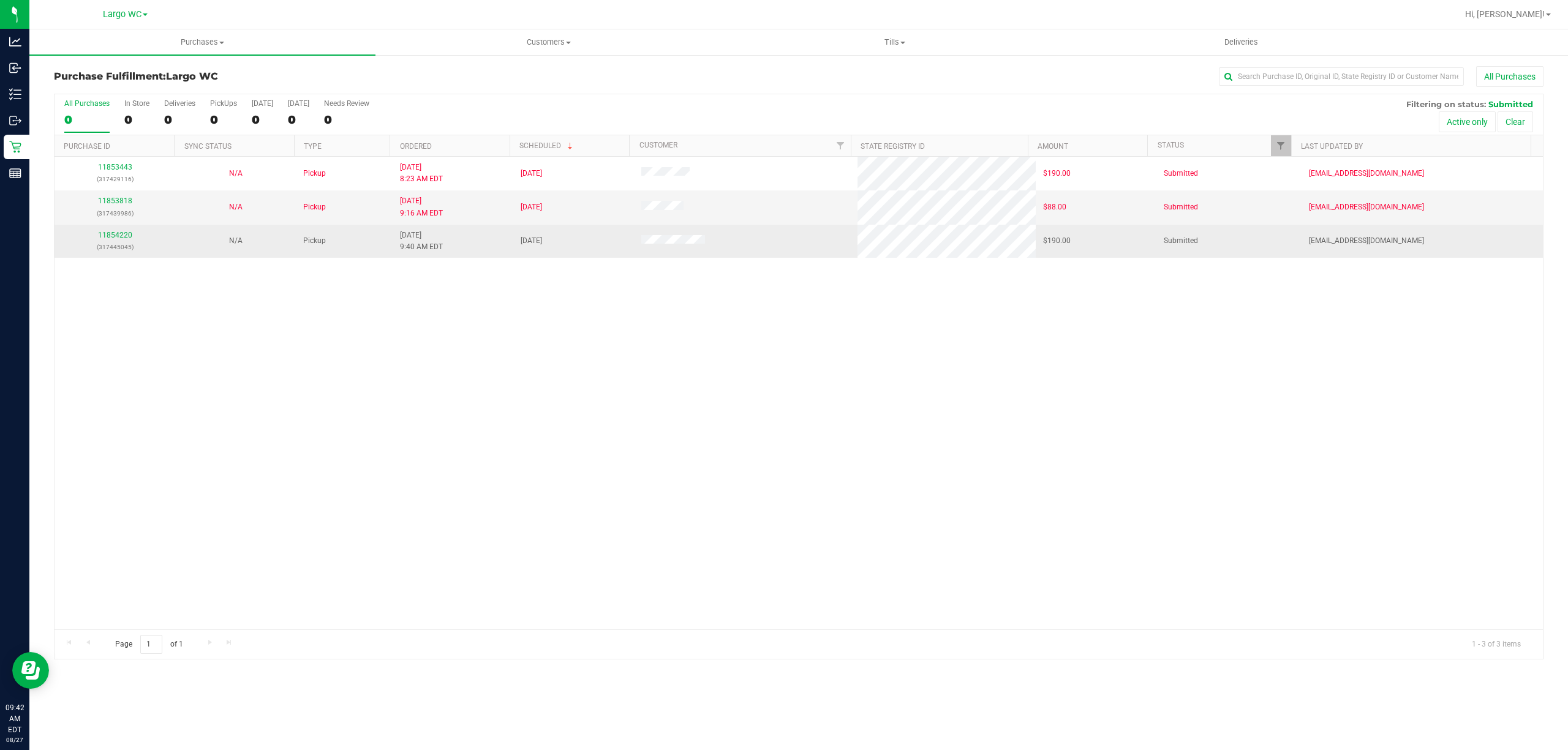
click at [111, 231] on div "11854220 (317445045)" at bounding box center [114, 241] width 106 height 23
click at [125, 239] on link "11854220" at bounding box center [115, 235] width 34 height 9
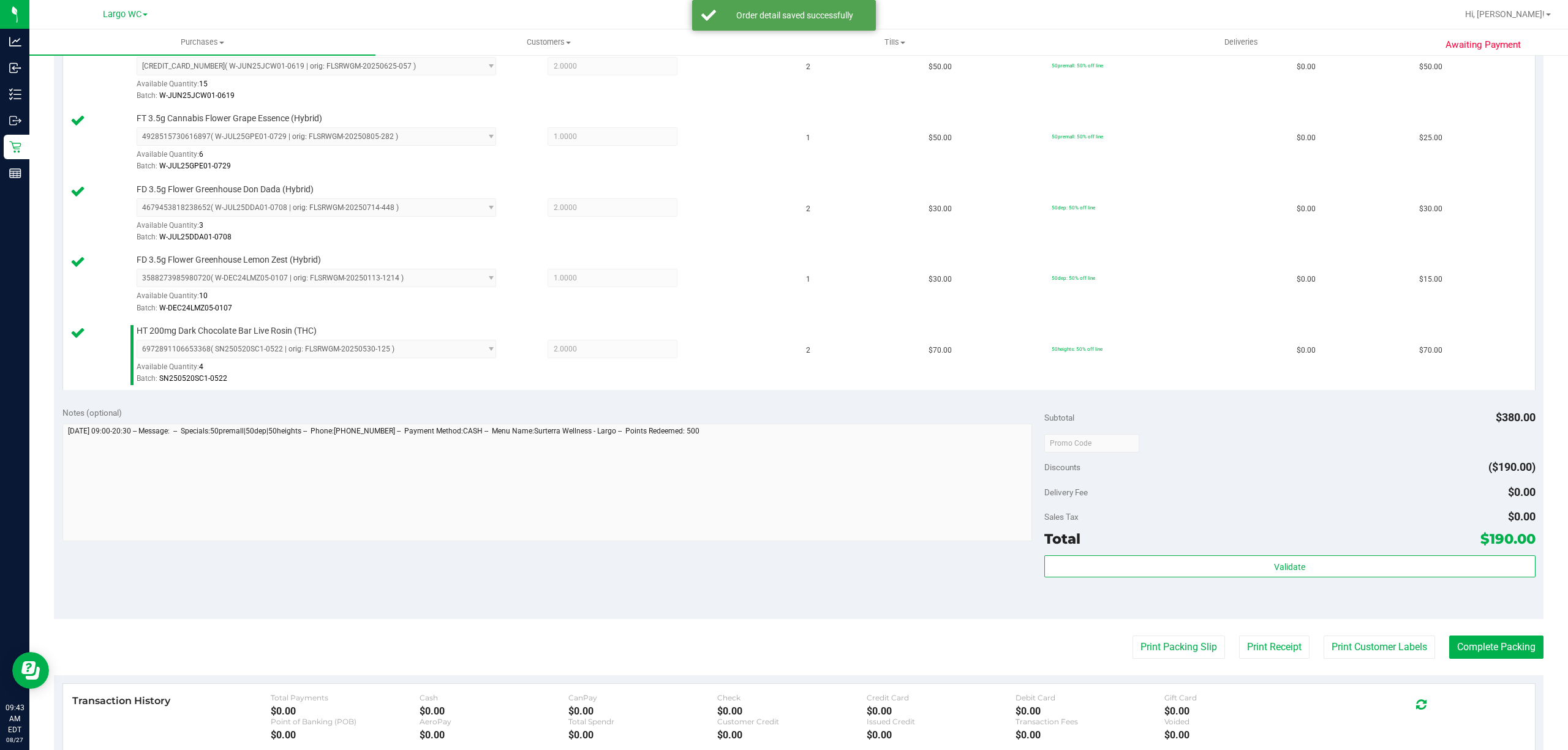
scroll to position [539, 0]
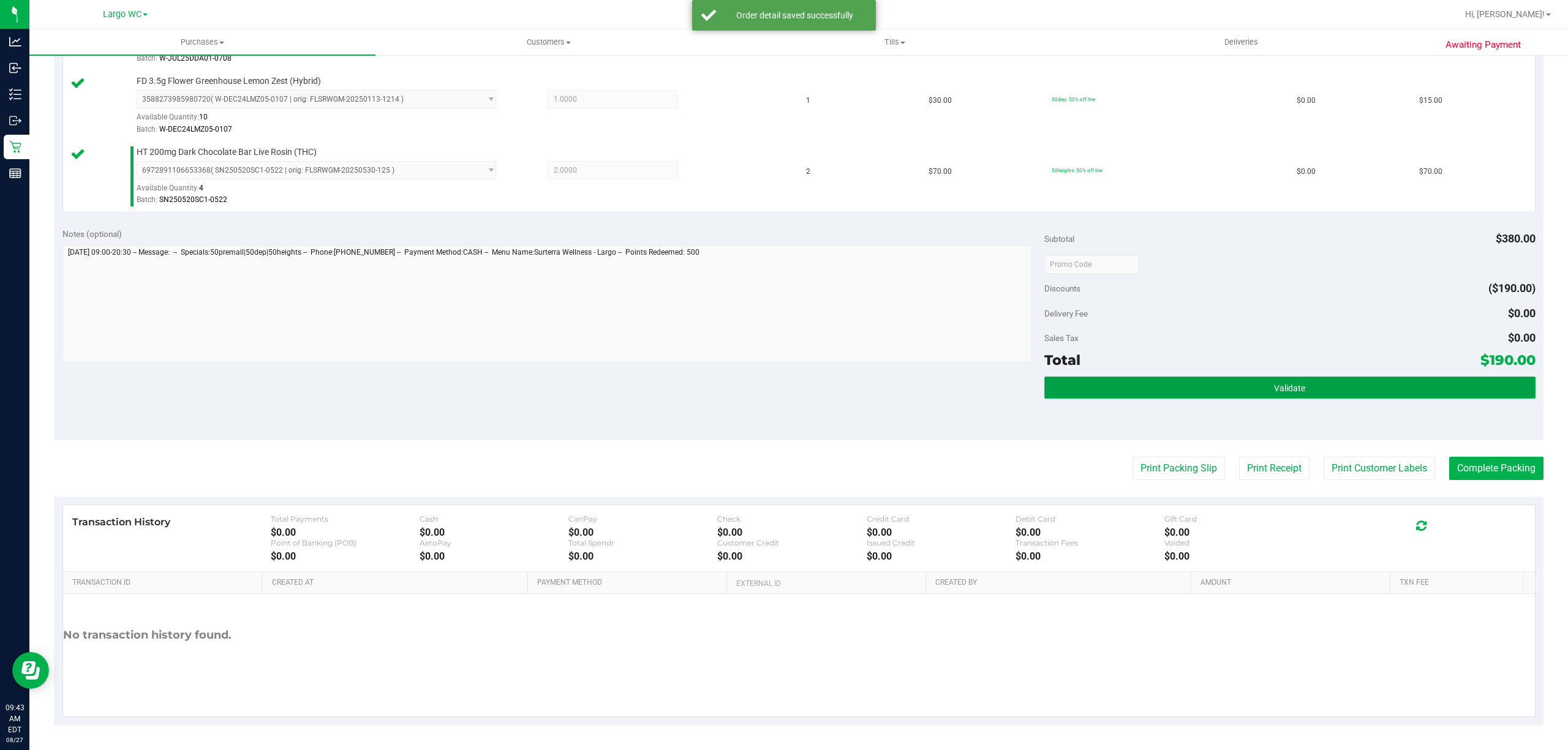
click at [1337, 395] on button "Validate" at bounding box center [1290, 387] width 491 height 22
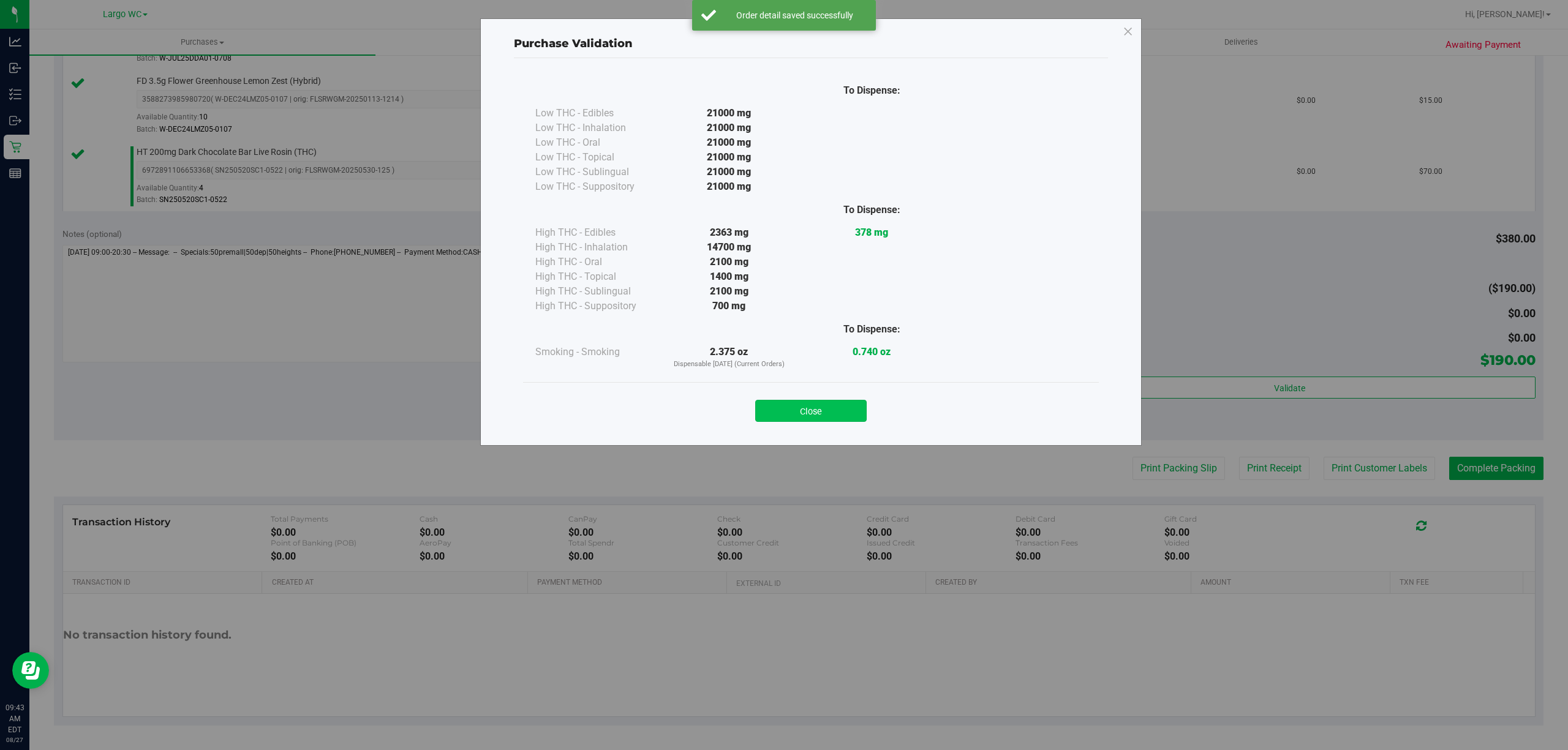
click at [806, 408] on button "Close" at bounding box center [811, 411] width 111 height 22
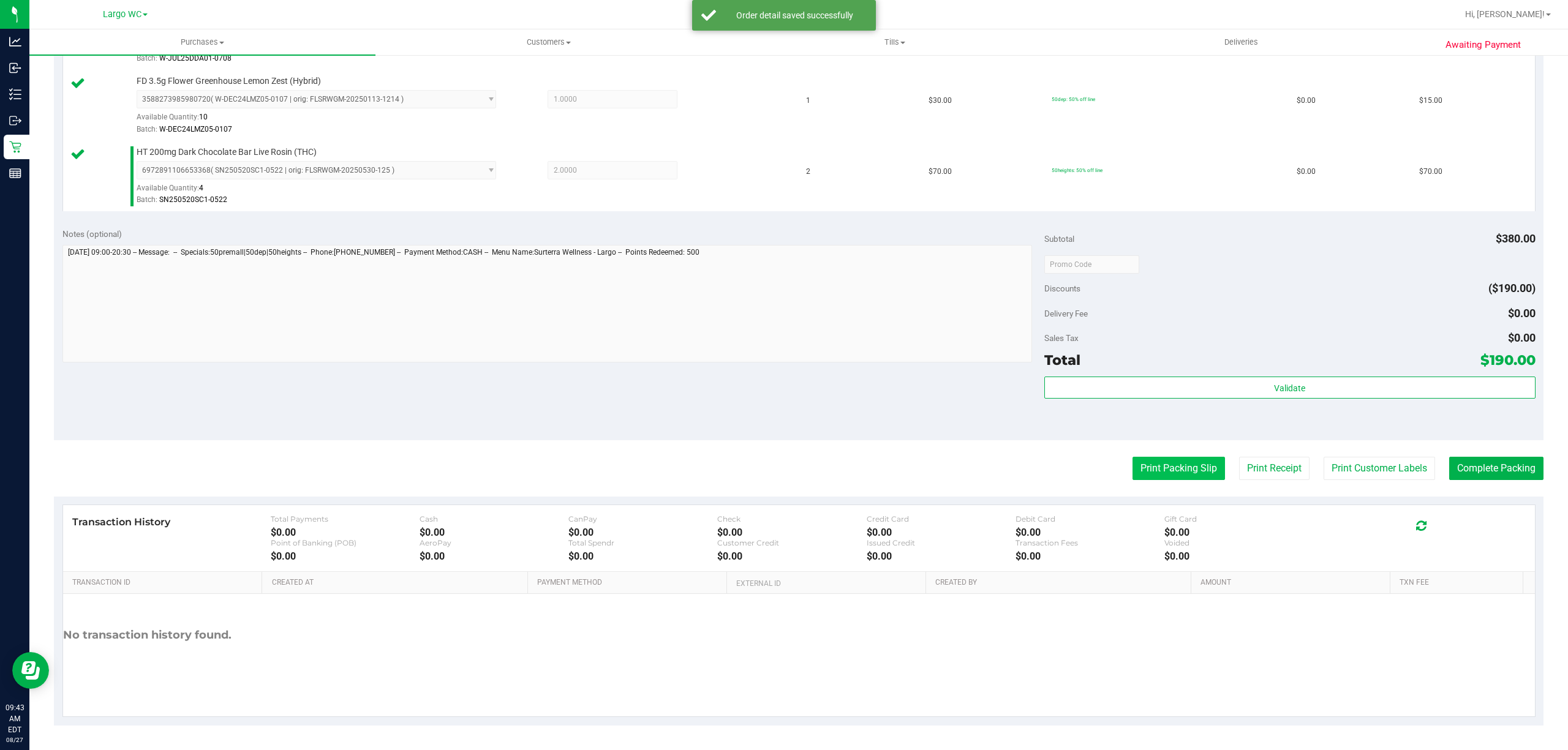
click at [1171, 466] on button "Print Packing Slip" at bounding box center [1178, 468] width 92 height 23
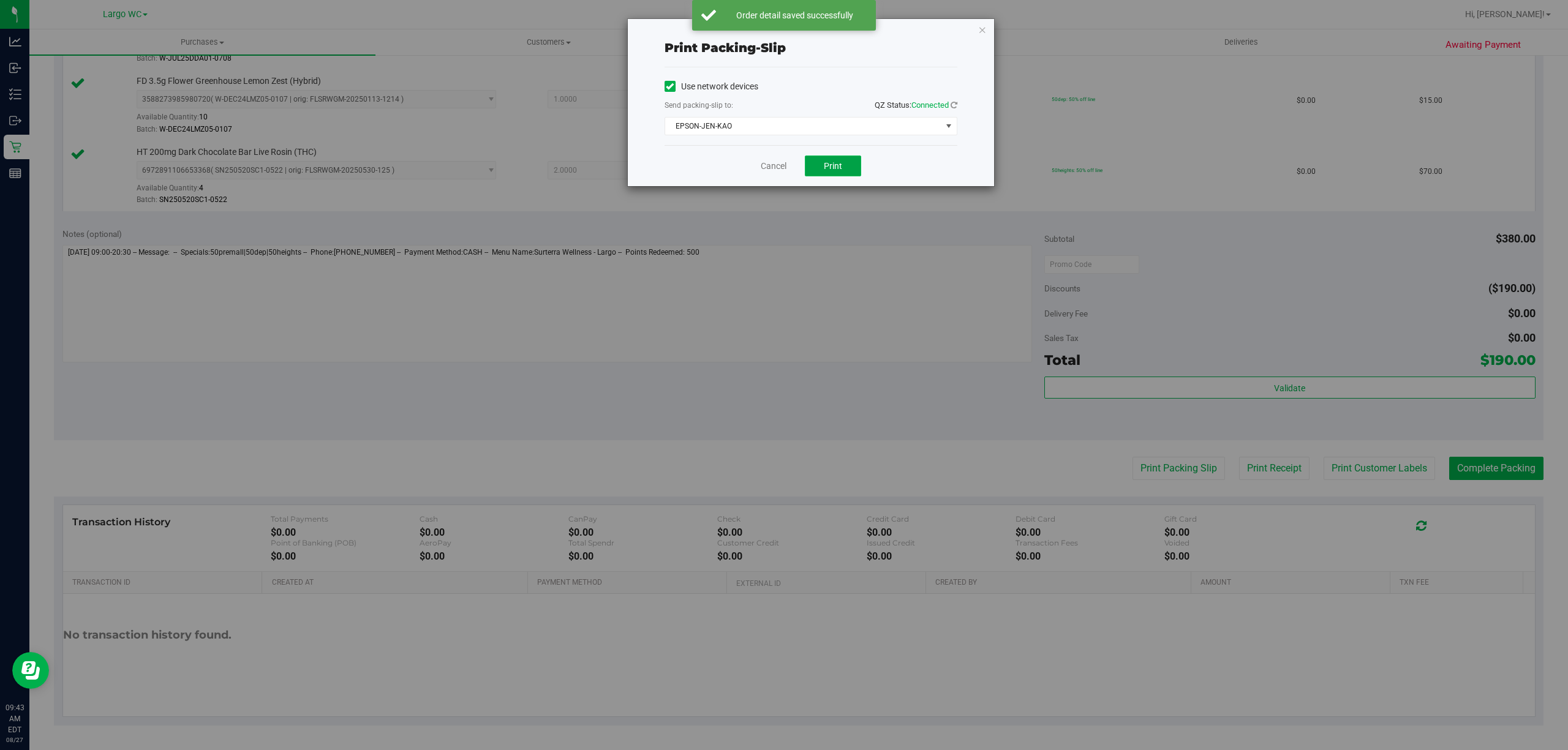
click at [837, 162] on span "Print" at bounding box center [832, 165] width 18 height 9
click at [981, 28] on icon "button" at bounding box center [982, 29] width 9 height 15
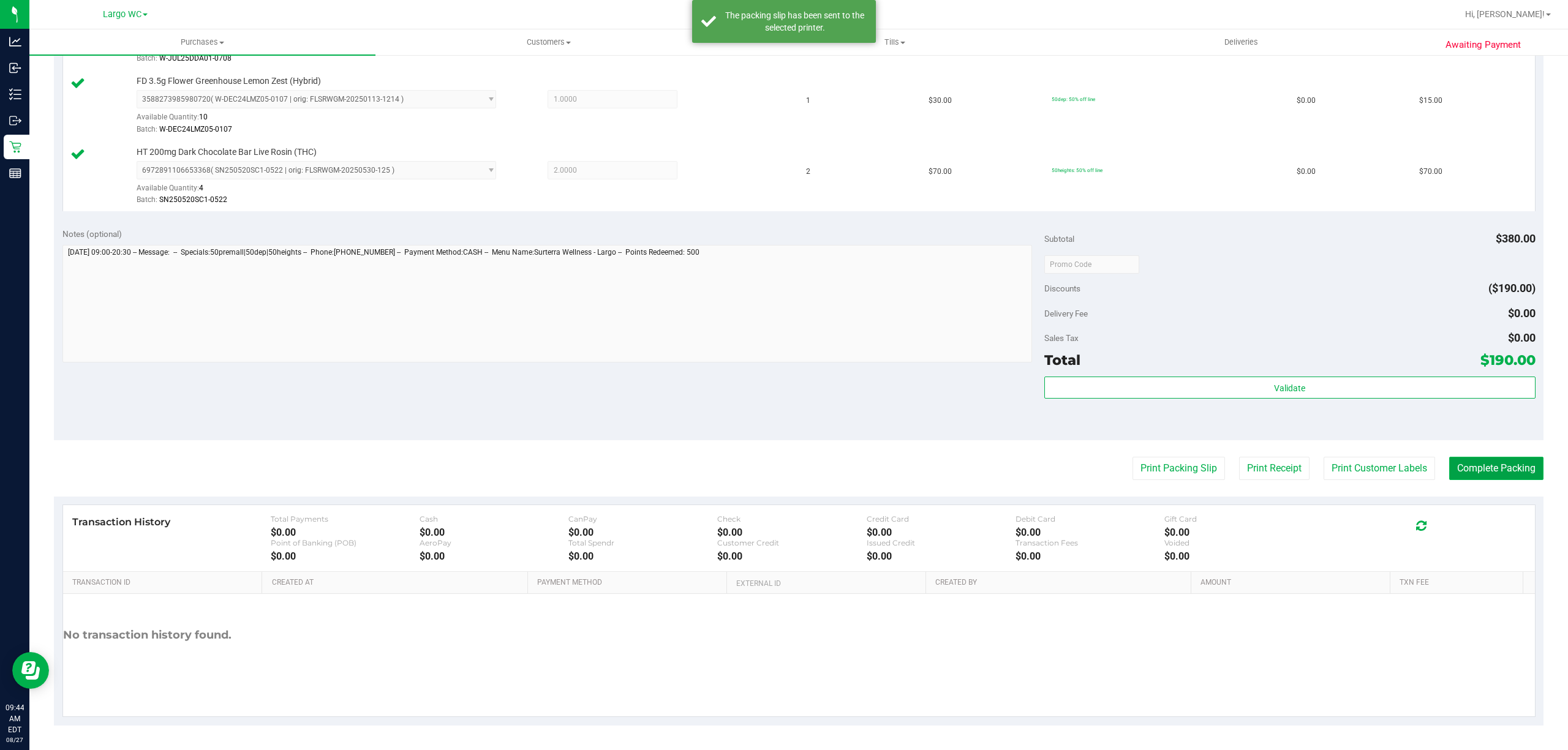
click at [1505, 464] on button "Complete Packing" at bounding box center [1495, 468] width 94 height 23
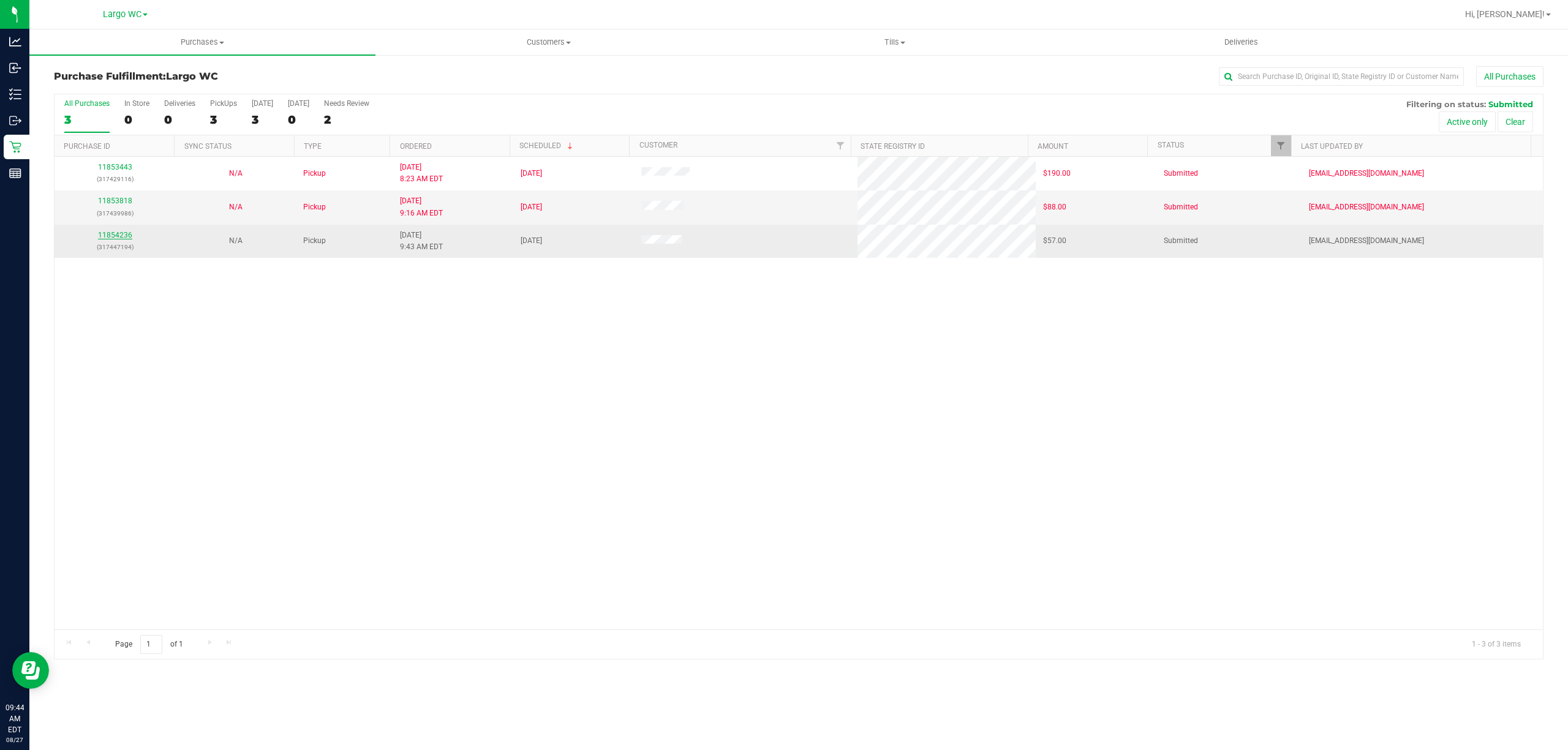
click at [125, 236] on link "11854236" at bounding box center [115, 235] width 34 height 9
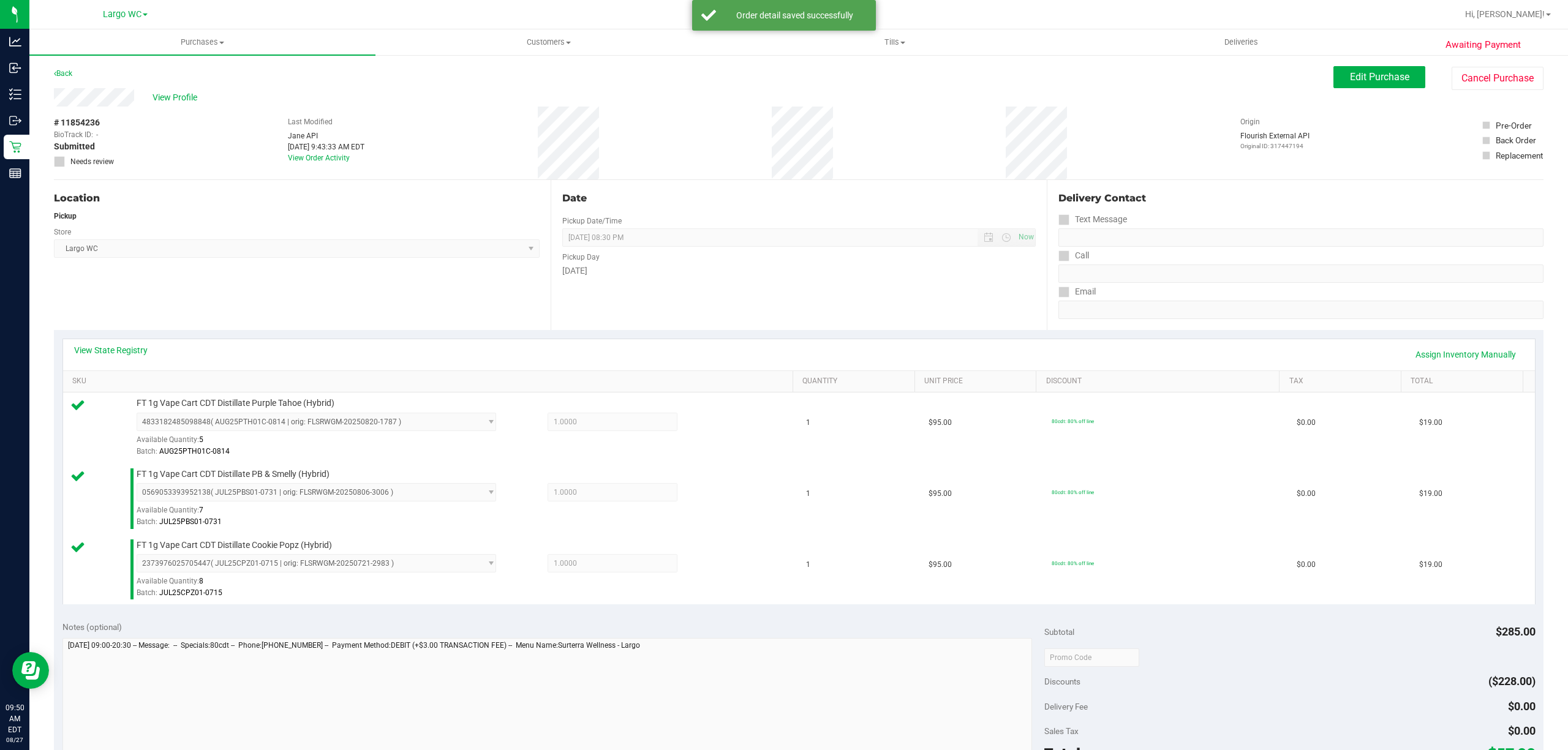
scroll to position [395, 0]
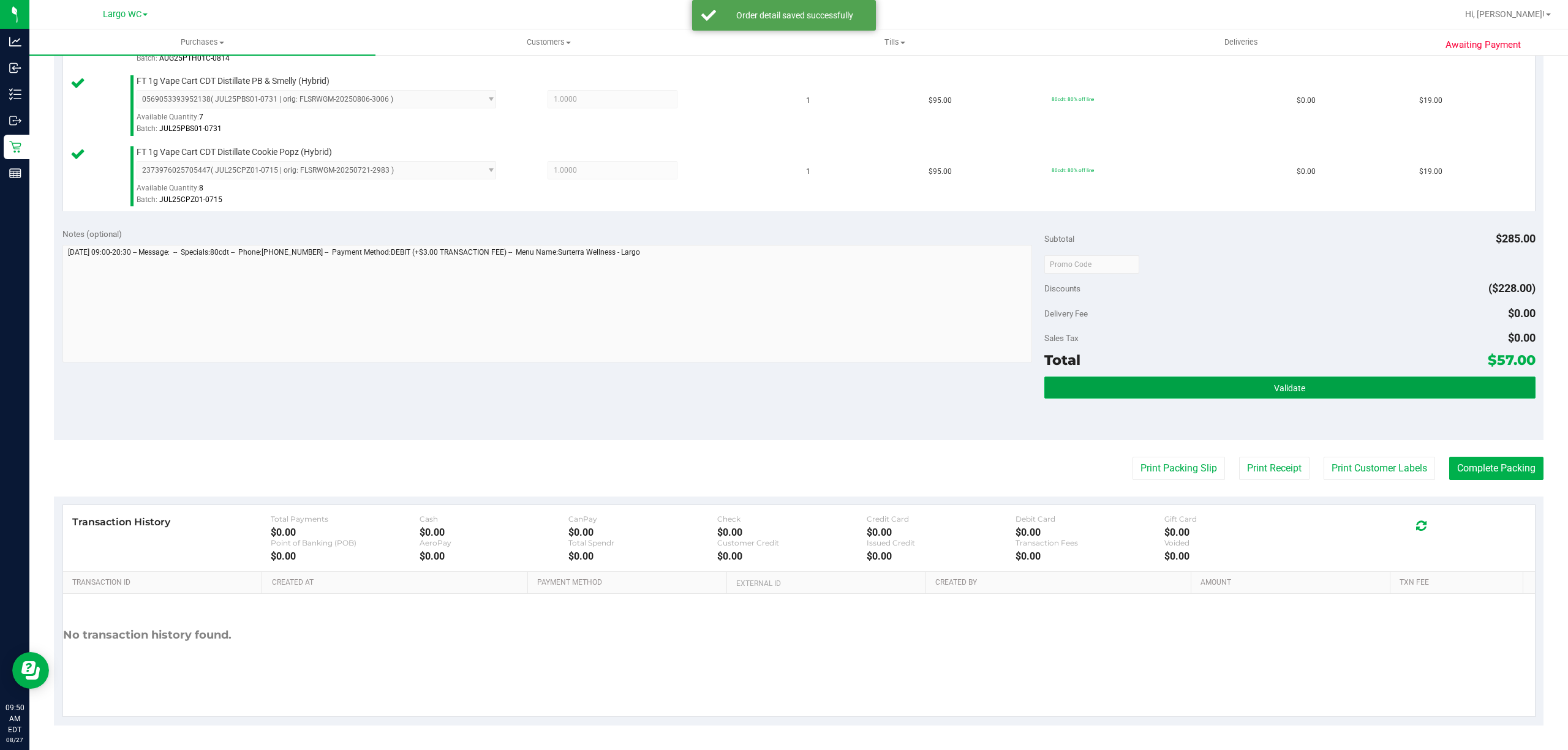
click at [1338, 398] on button "Validate" at bounding box center [1290, 387] width 491 height 22
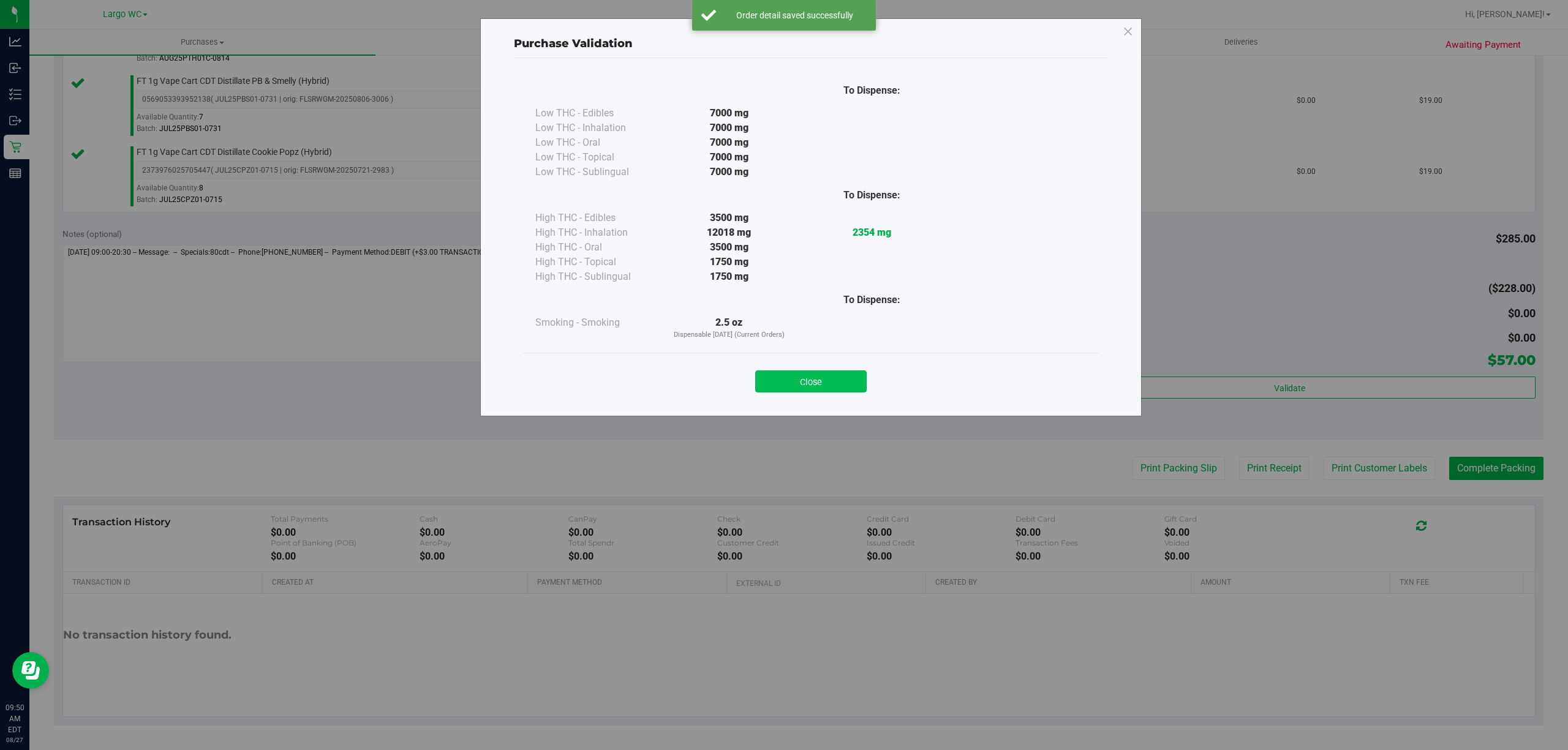
click at [816, 387] on button "Close" at bounding box center [811, 382] width 111 height 22
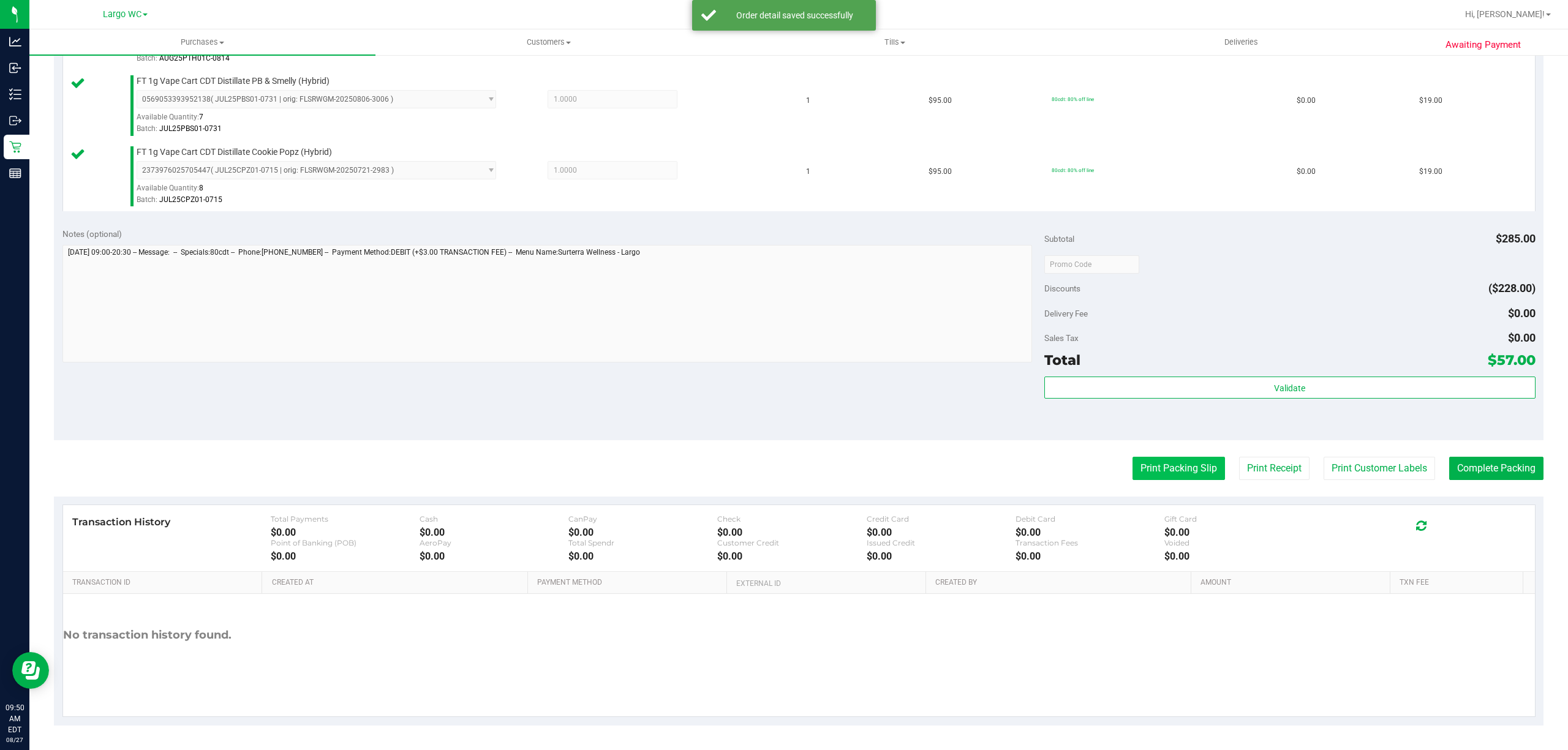
click at [1179, 467] on button "Print Packing Slip" at bounding box center [1178, 468] width 92 height 23
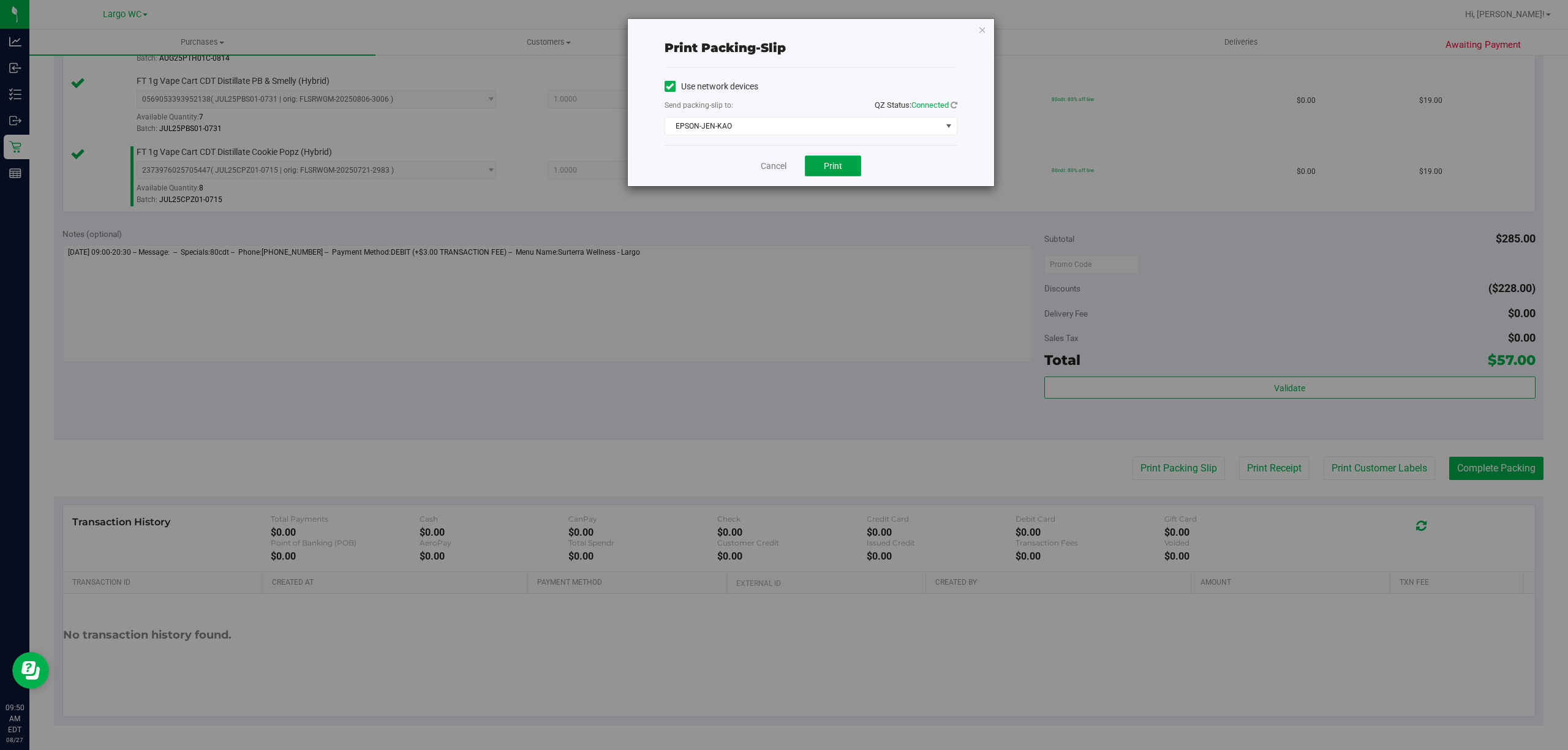
click at [824, 162] on span "Print" at bounding box center [832, 165] width 18 height 9
click at [982, 28] on icon "button" at bounding box center [982, 29] width 9 height 15
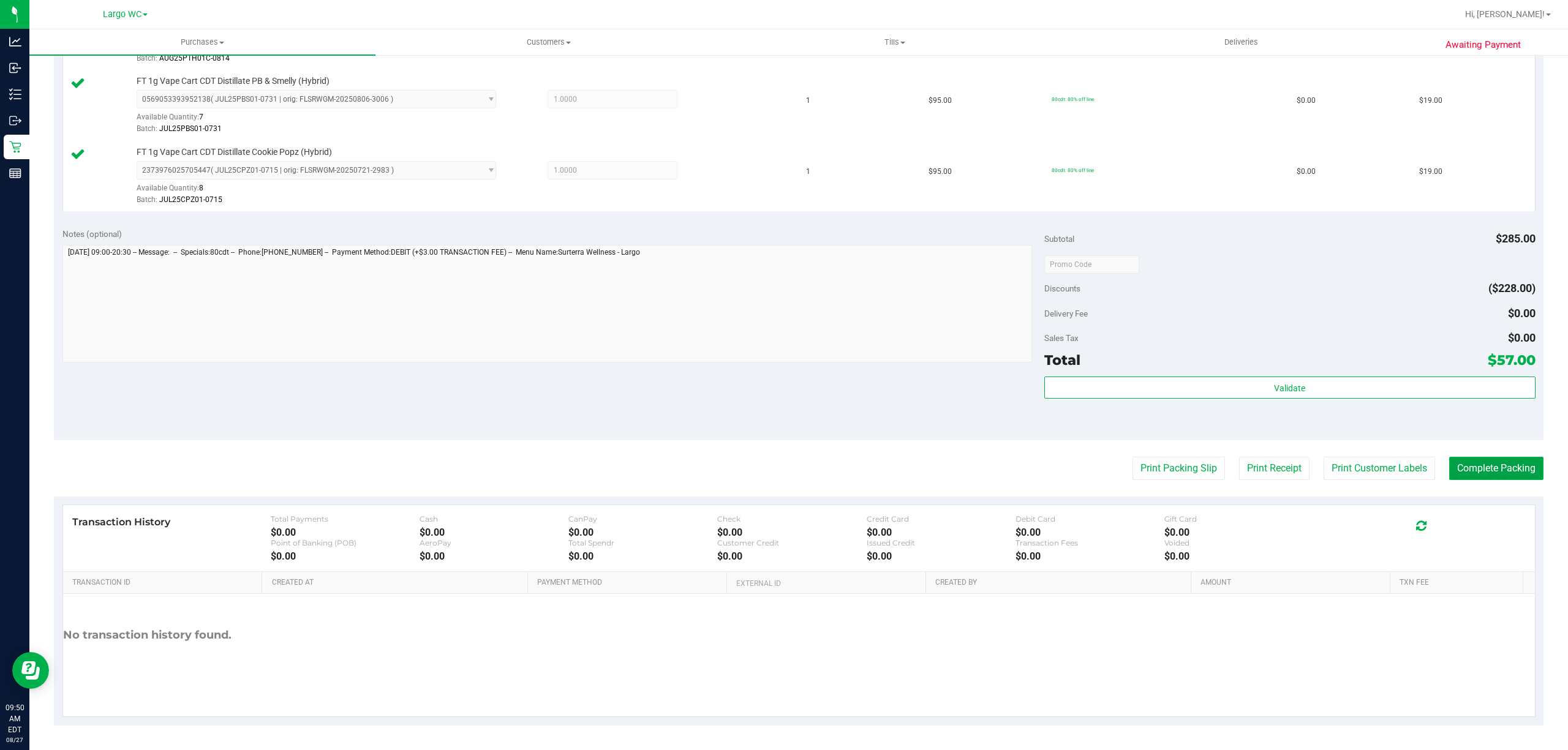
click at [1529, 471] on button "Complete Packing" at bounding box center [1495, 468] width 94 height 23
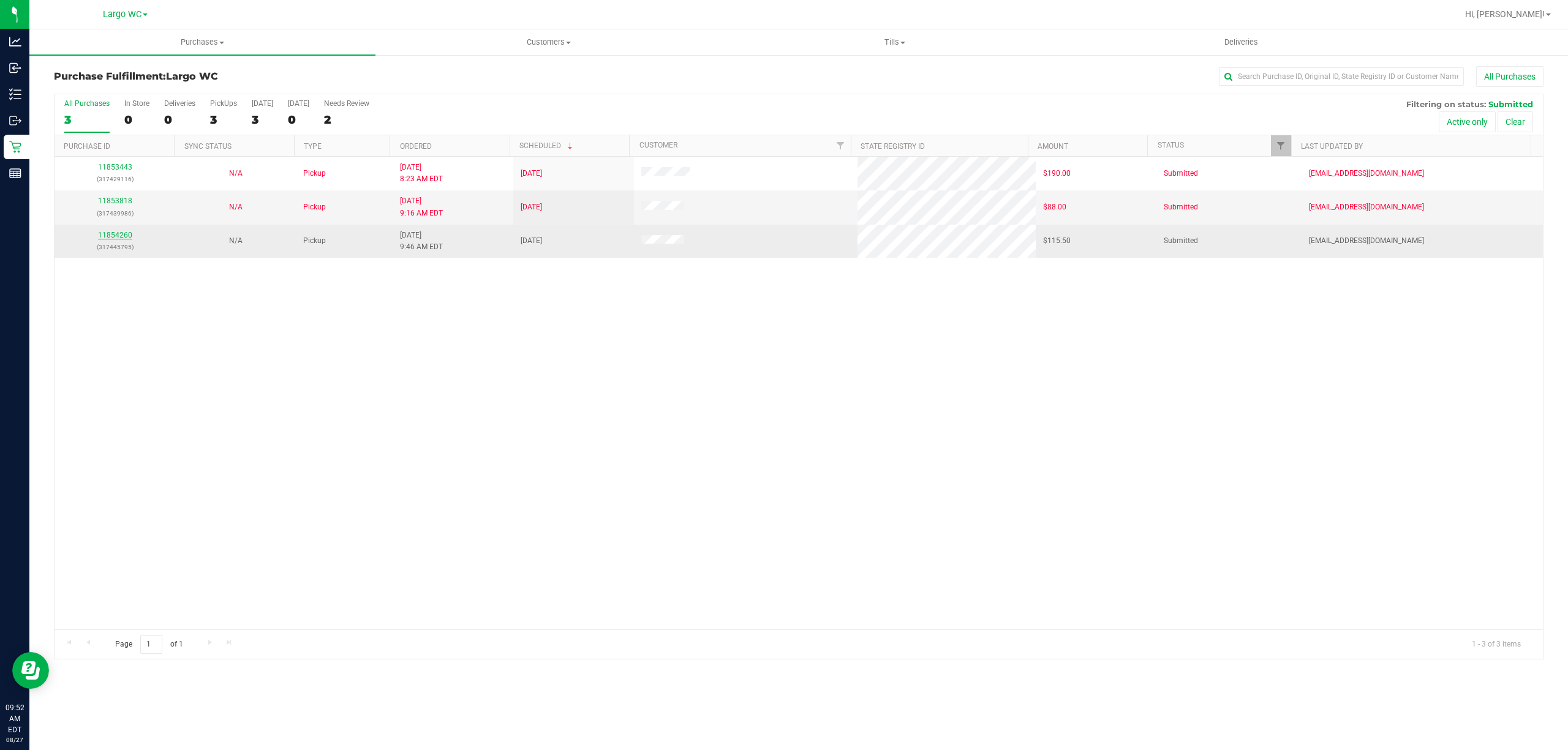
click at [119, 237] on link "11854260" at bounding box center [115, 235] width 34 height 9
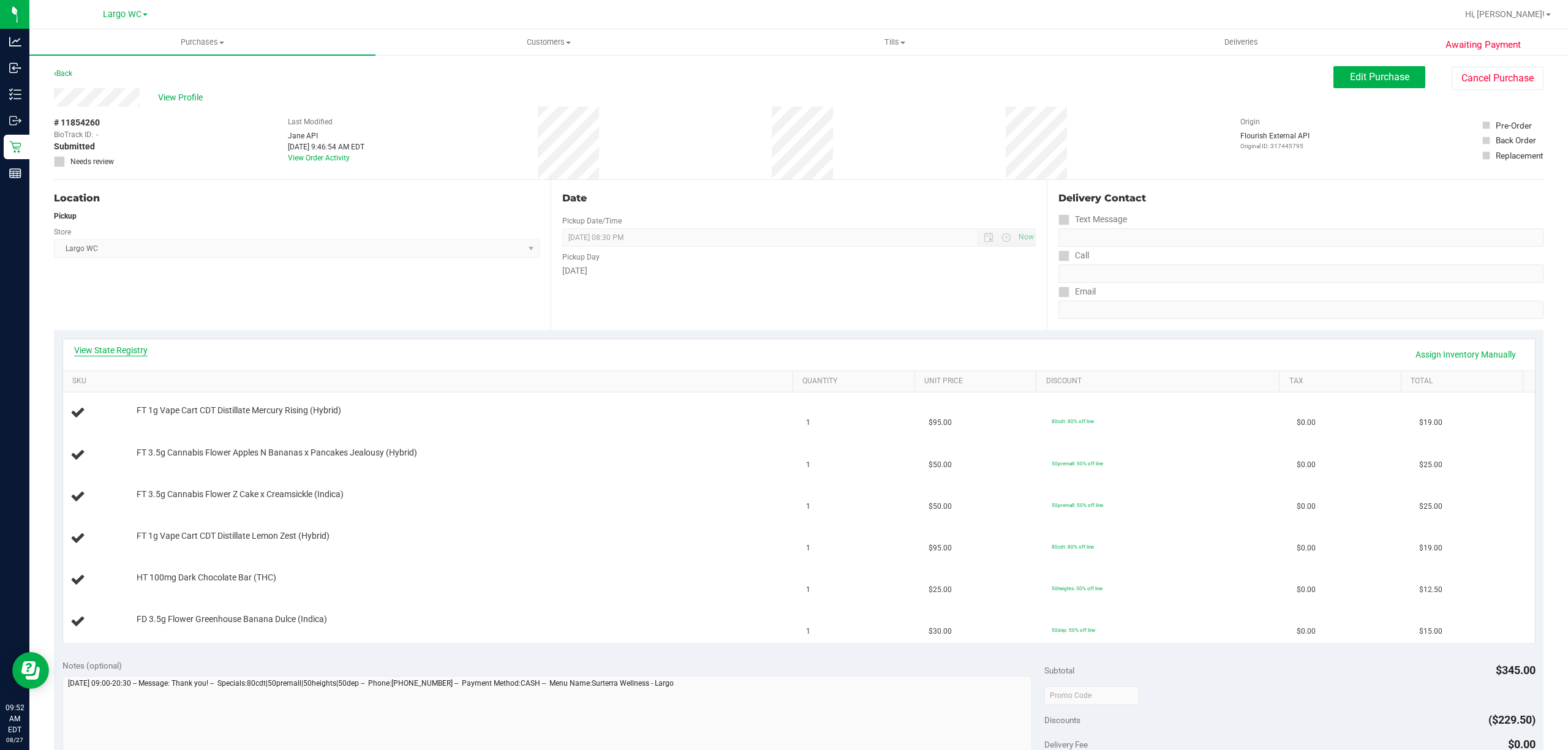
click at [117, 348] on link "View State Registry" at bounding box center [111, 350] width 74 height 12
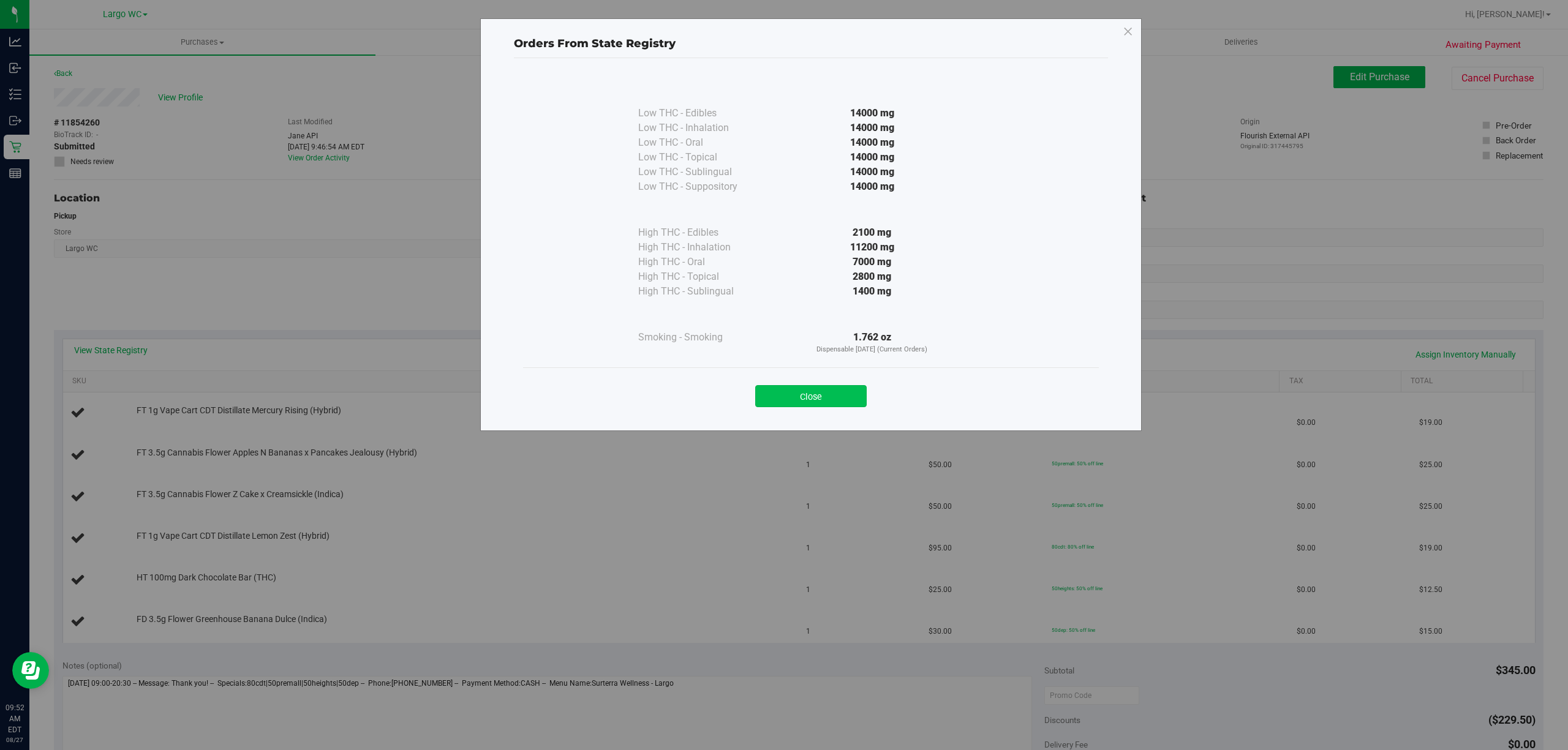
click at [819, 390] on button "Close" at bounding box center [811, 396] width 111 height 22
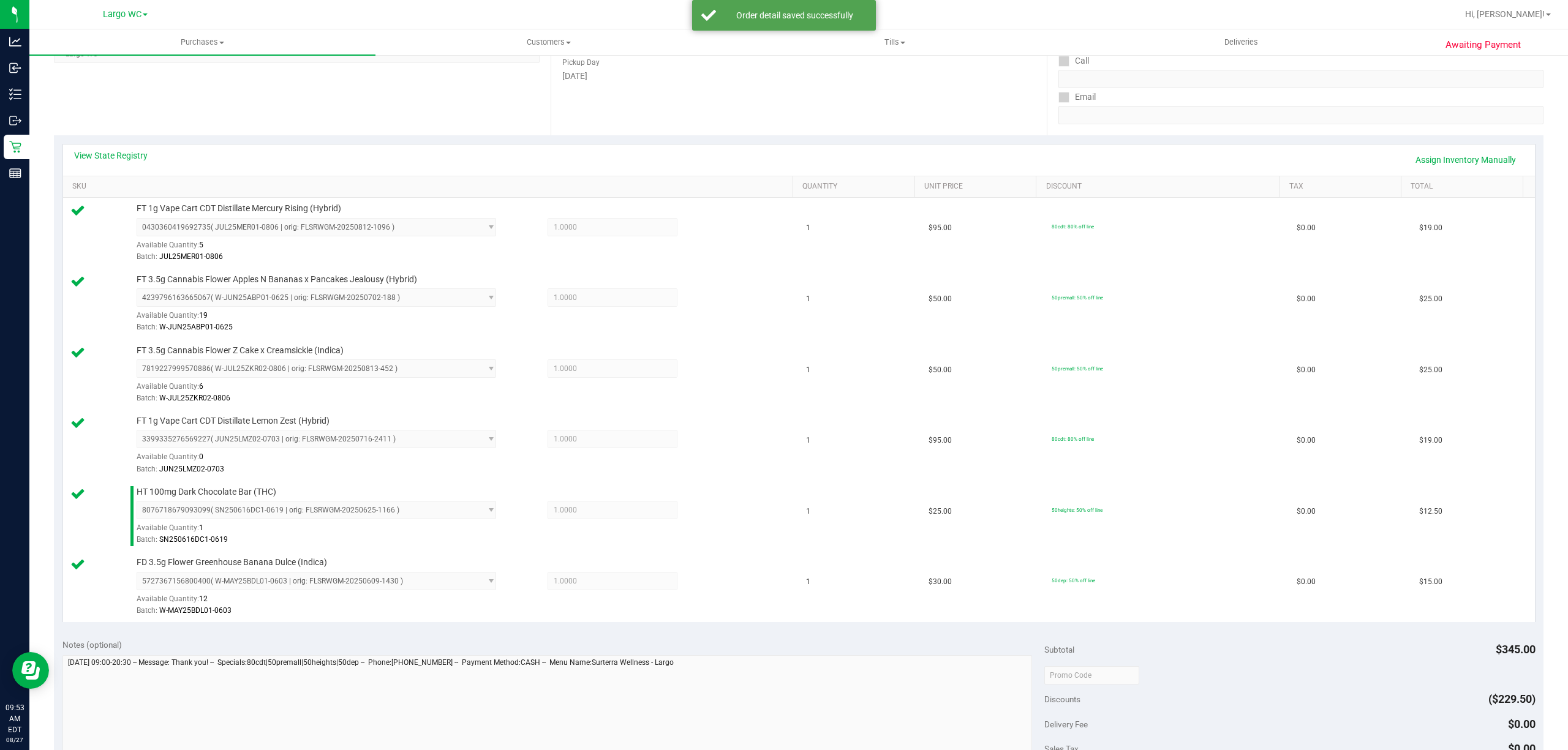
scroll to position [609, 0]
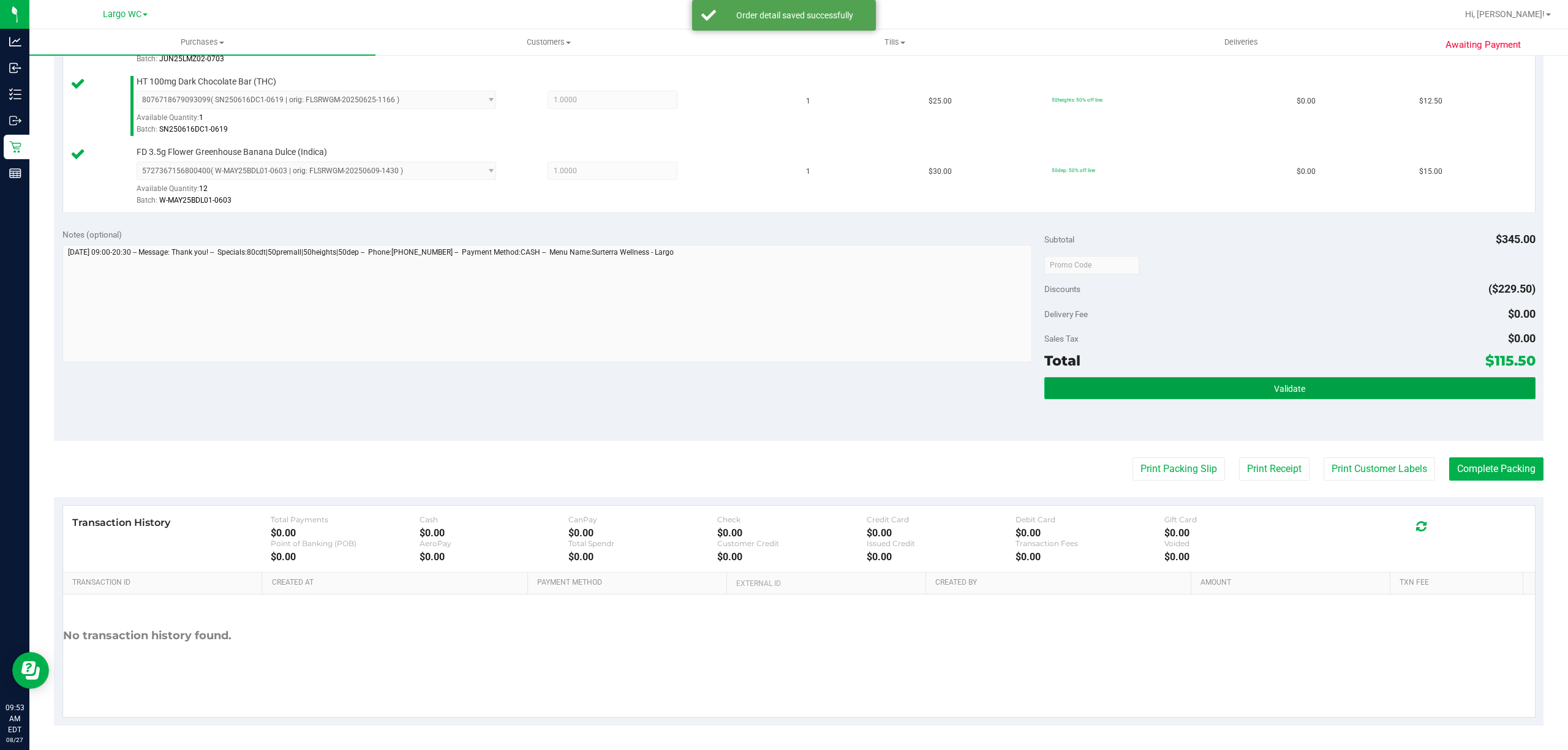
click at [1280, 377] on button "Validate" at bounding box center [1290, 388] width 491 height 22
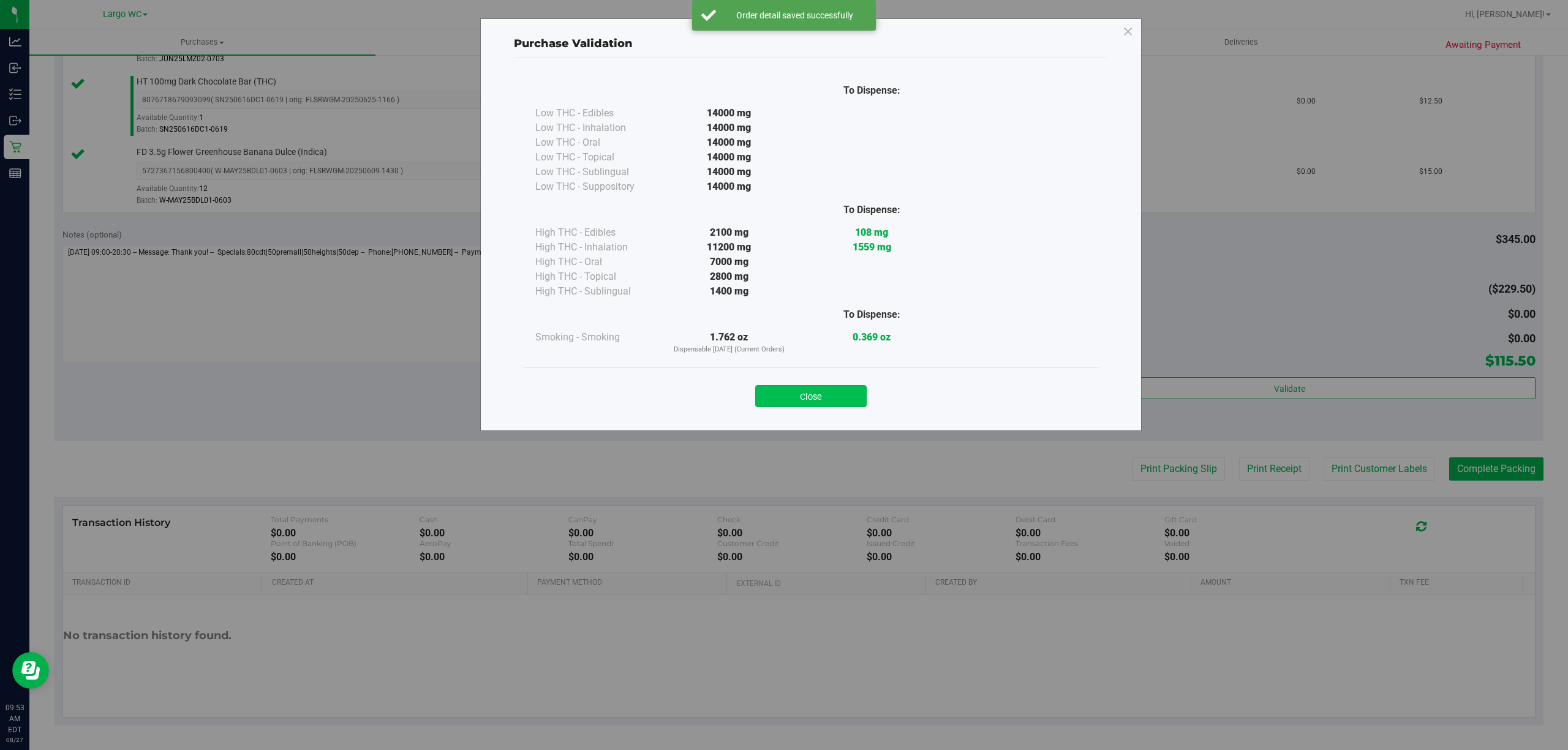
click at [824, 388] on button "Close" at bounding box center [811, 396] width 111 height 22
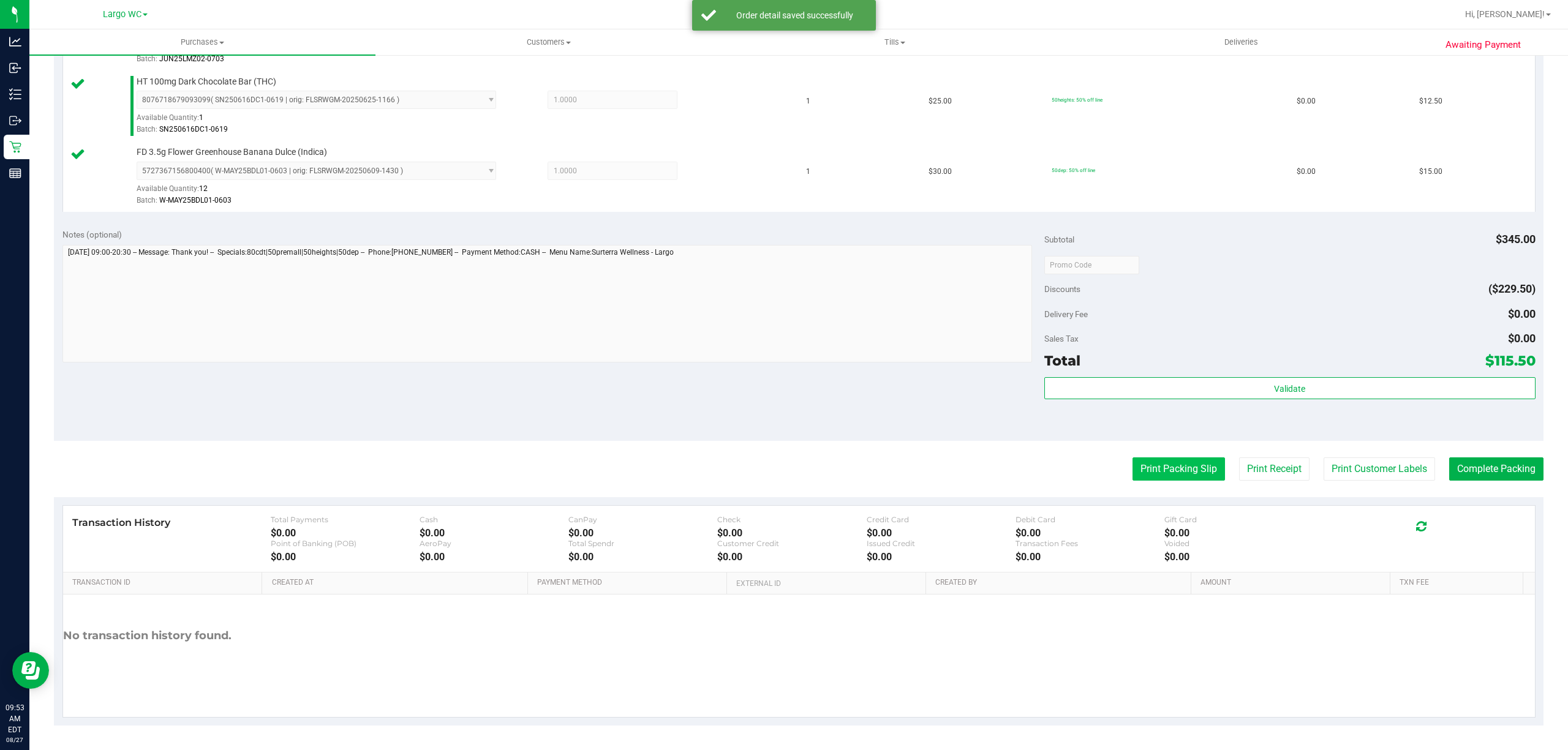
click at [1191, 471] on button "Print Packing Slip" at bounding box center [1178, 469] width 92 height 23
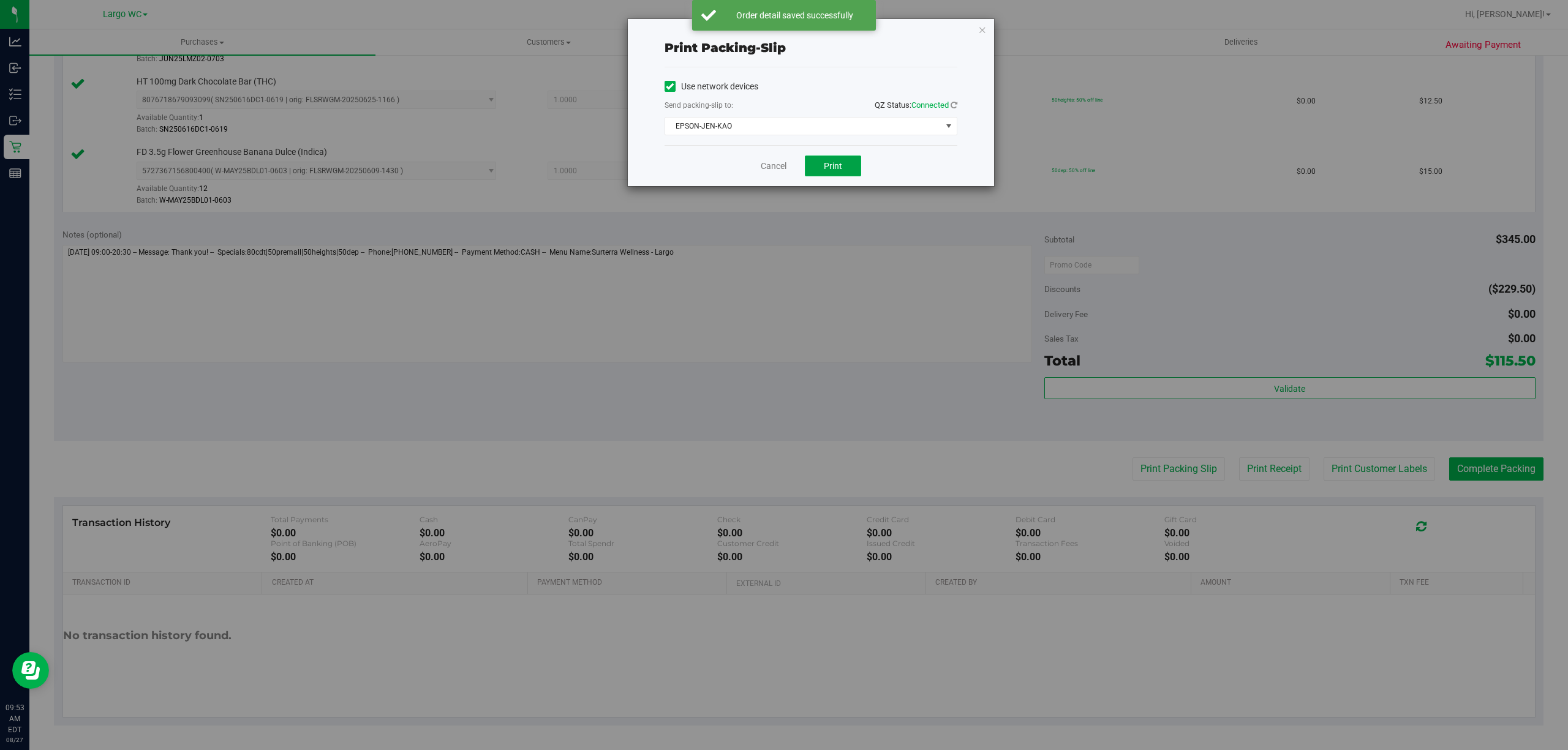
click at [816, 158] on button "Print" at bounding box center [832, 166] width 56 height 21
click at [981, 32] on icon "button" at bounding box center [982, 29] width 9 height 15
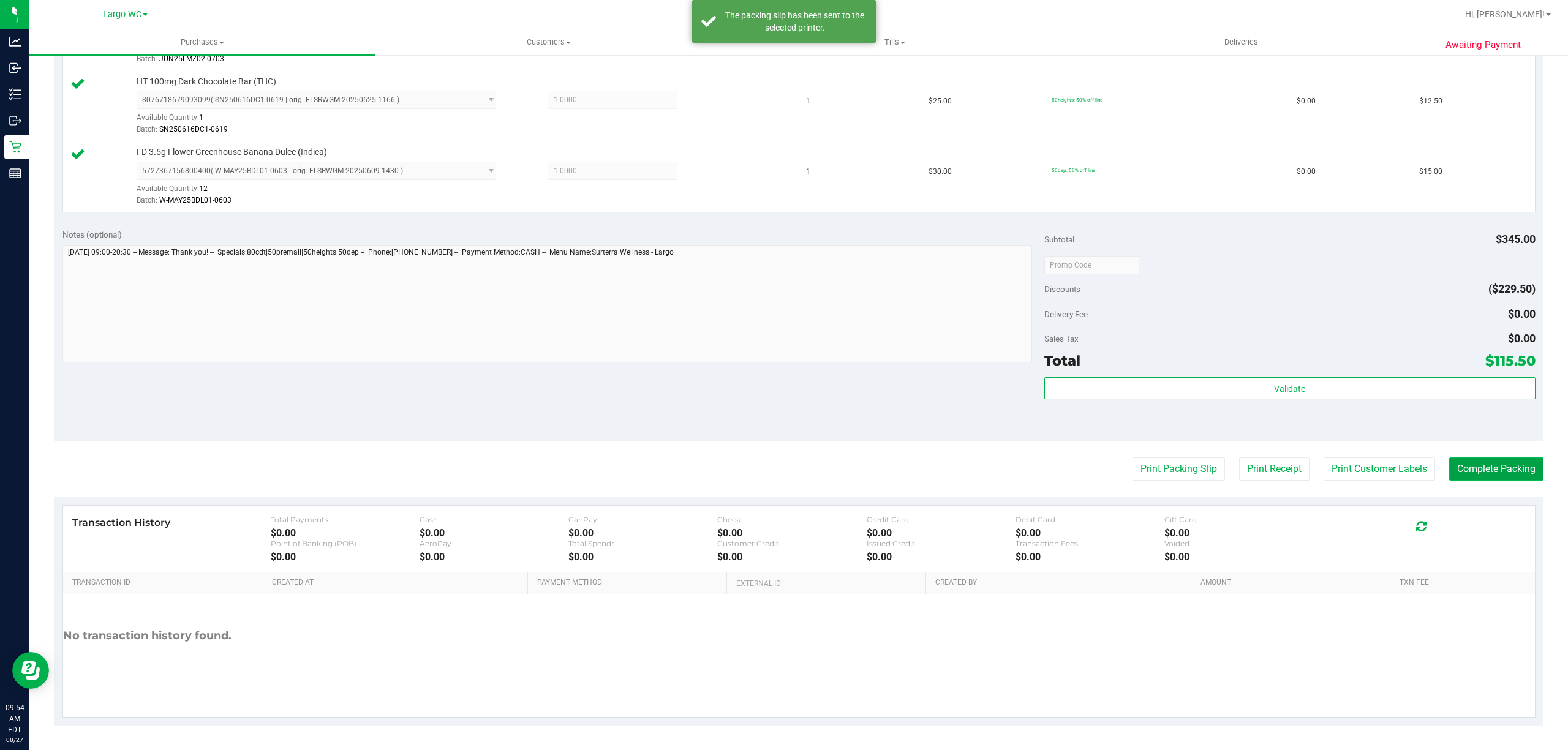
click at [1493, 462] on button "Complete Packing" at bounding box center [1495, 469] width 94 height 23
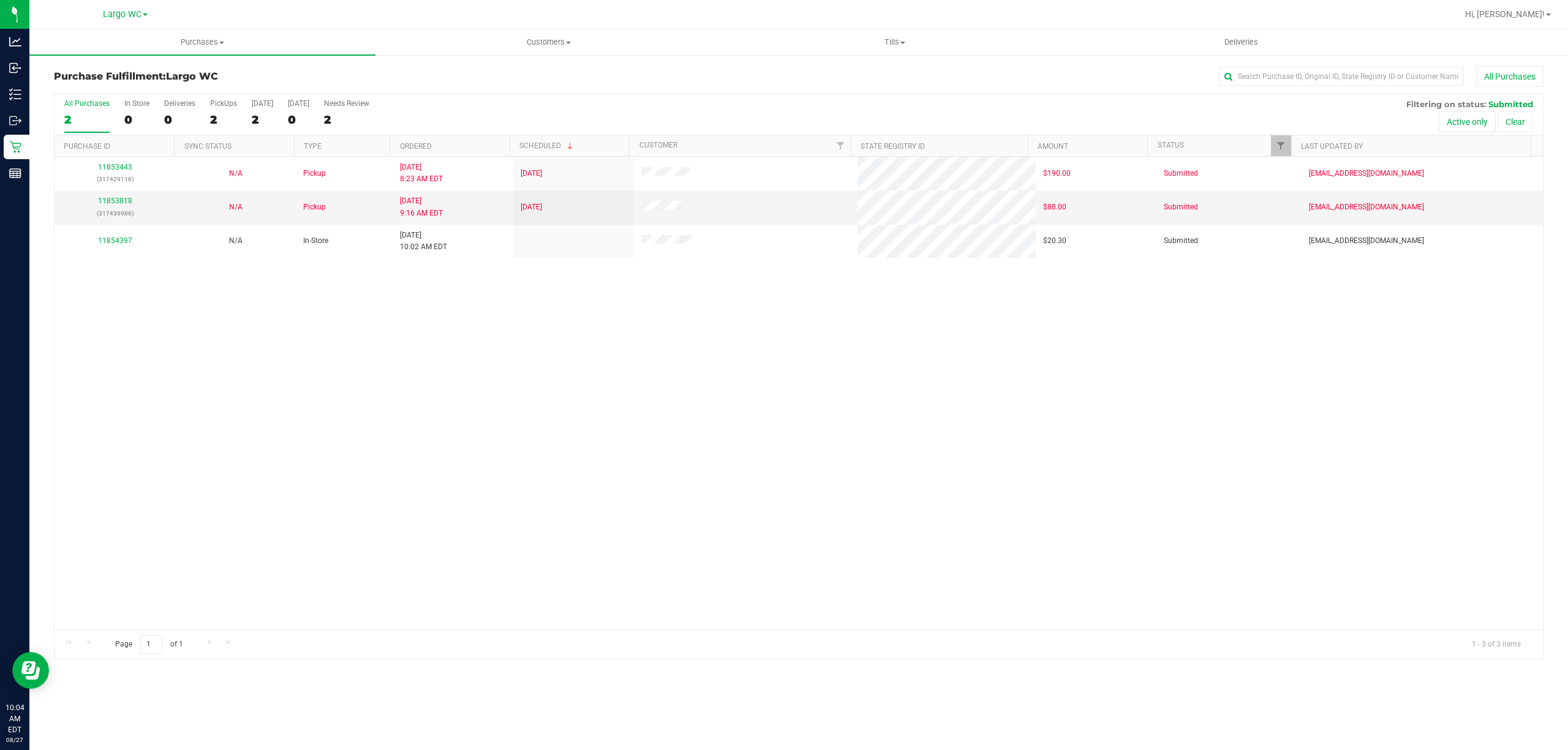
click at [304, 486] on div "11853443 (317429116) N/A Pickup 8/27/2025 8:23 AM EDT 8/27/2025 $190.00 Submitt…" at bounding box center [798, 392] width 1488 height 473
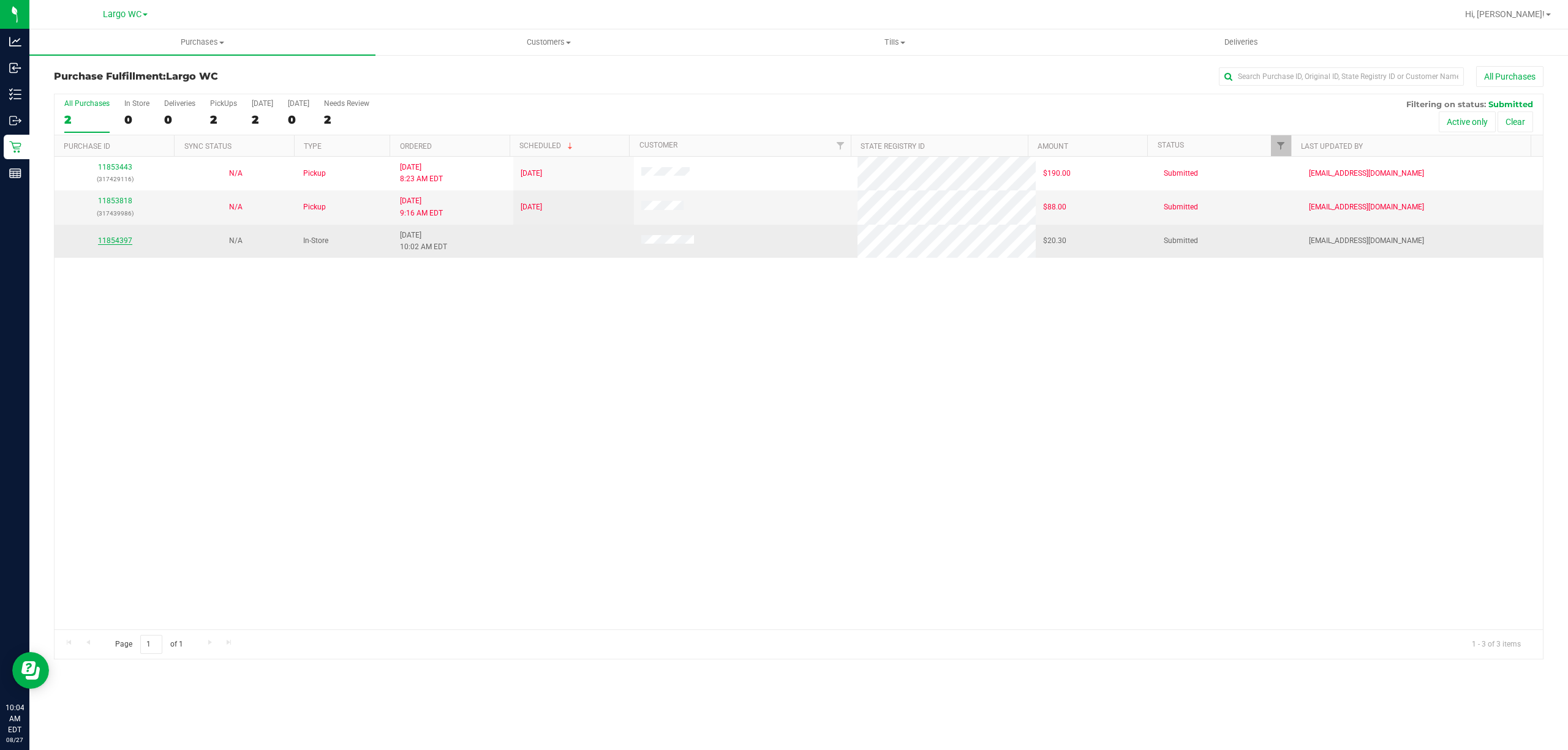
click at [117, 241] on link "11854397" at bounding box center [115, 241] width 34 height 9
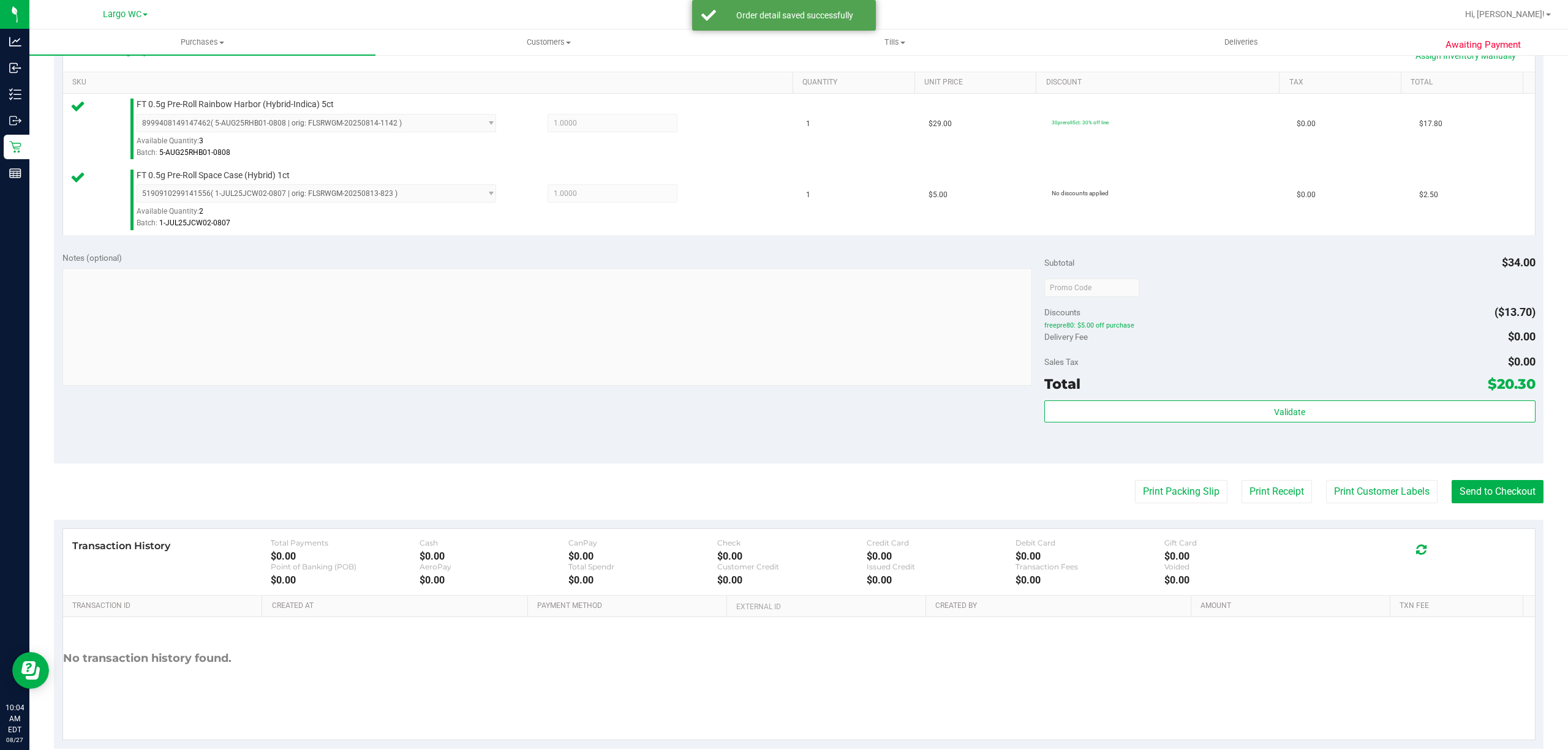
scroll to position [324, 0]
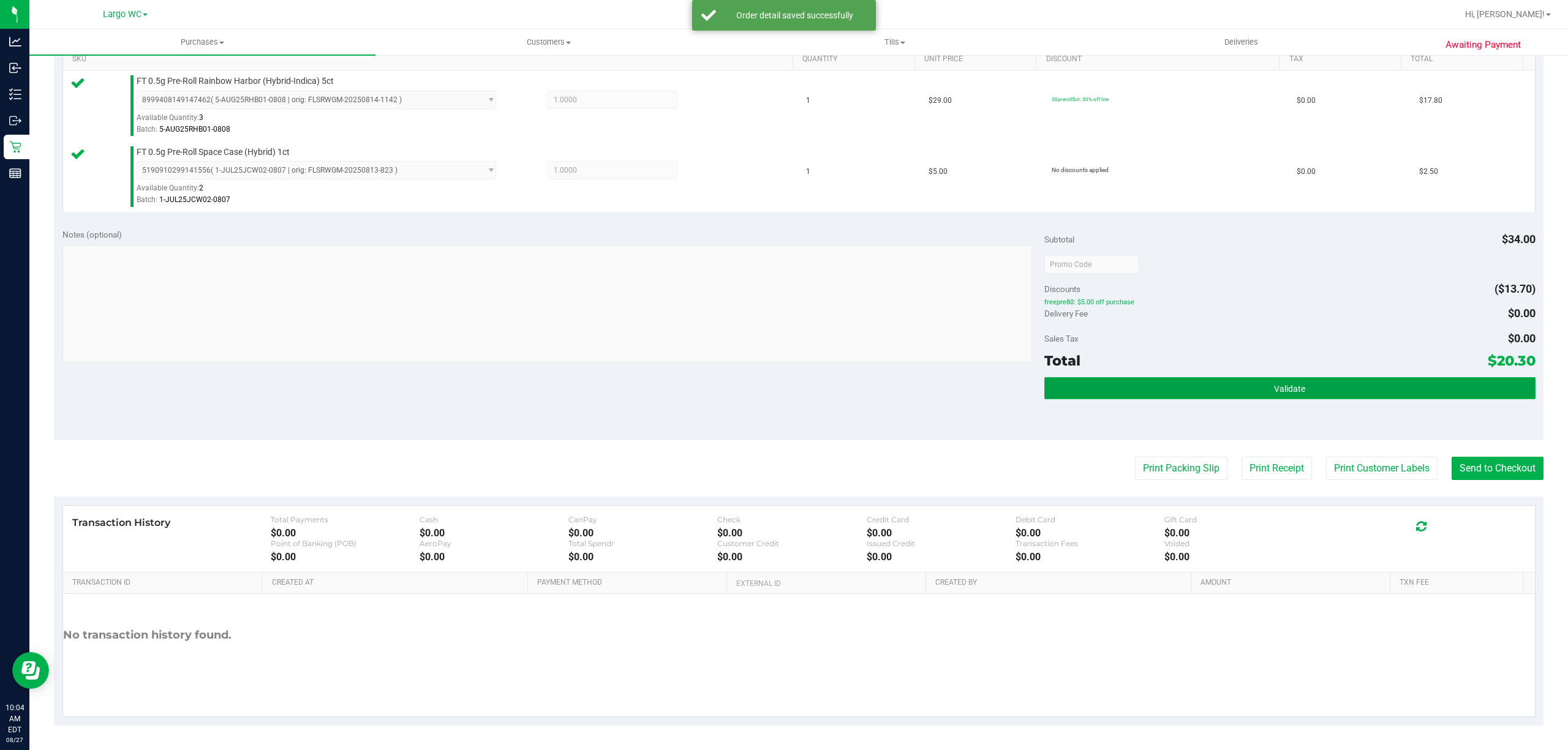
click at [1310, 390] on button "Validate" at bounding box center [1290, 388] width 491 height 22
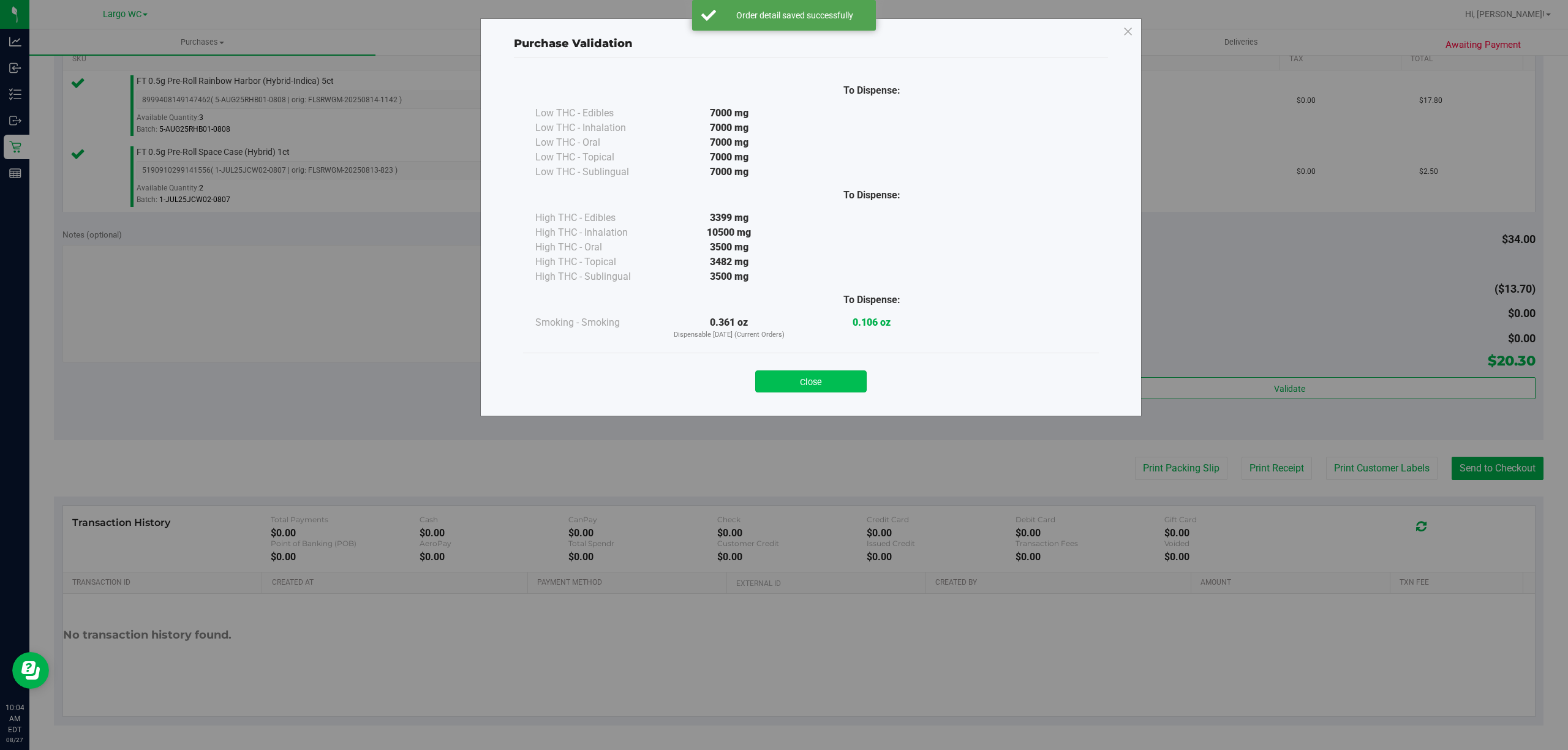
click at [795, 379] on button "Close" at bounding box center [811, 382] width 111 height 22
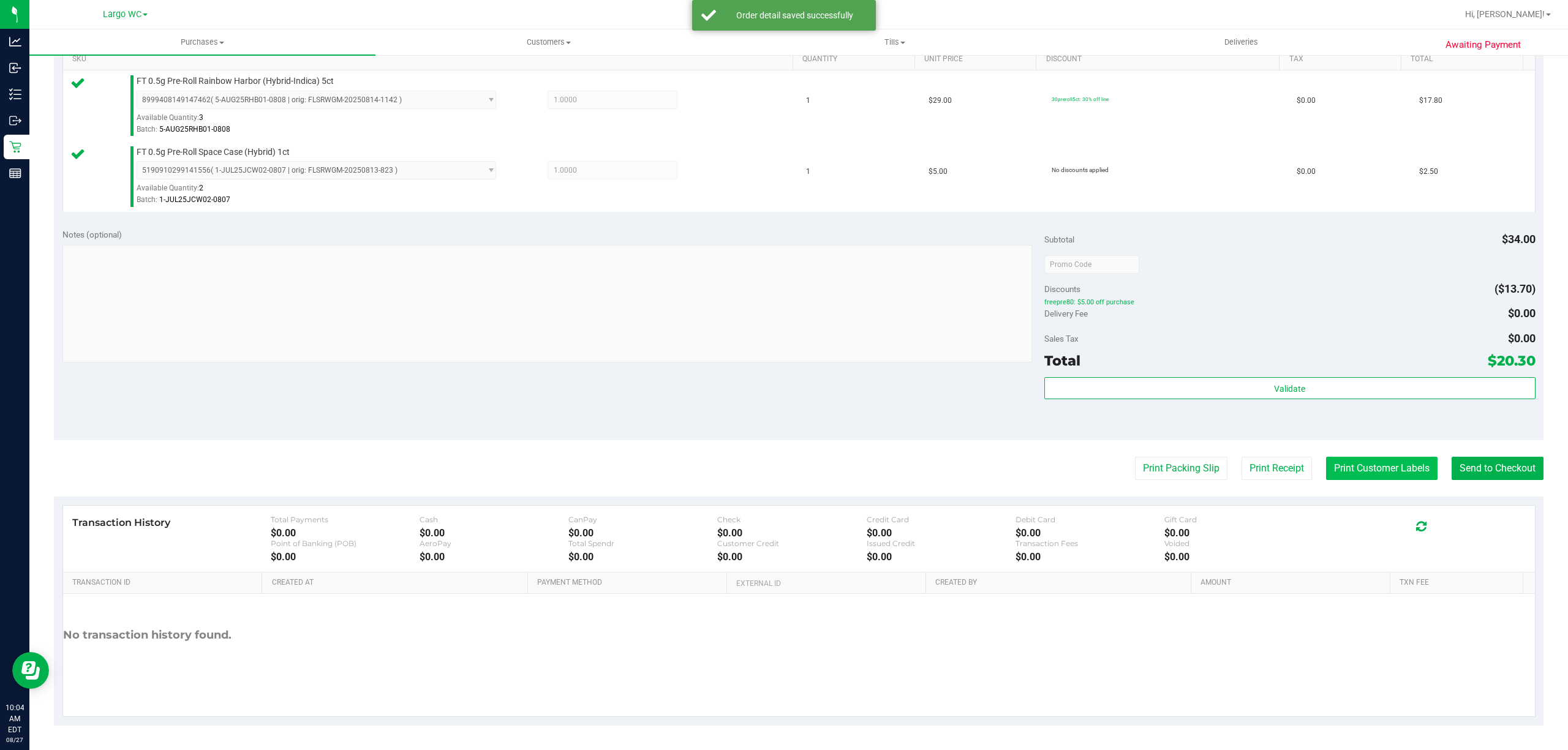
click at [1369, 469] on button "Print Customer Labels" at bounding box center [1381, 468] width 111 height 23
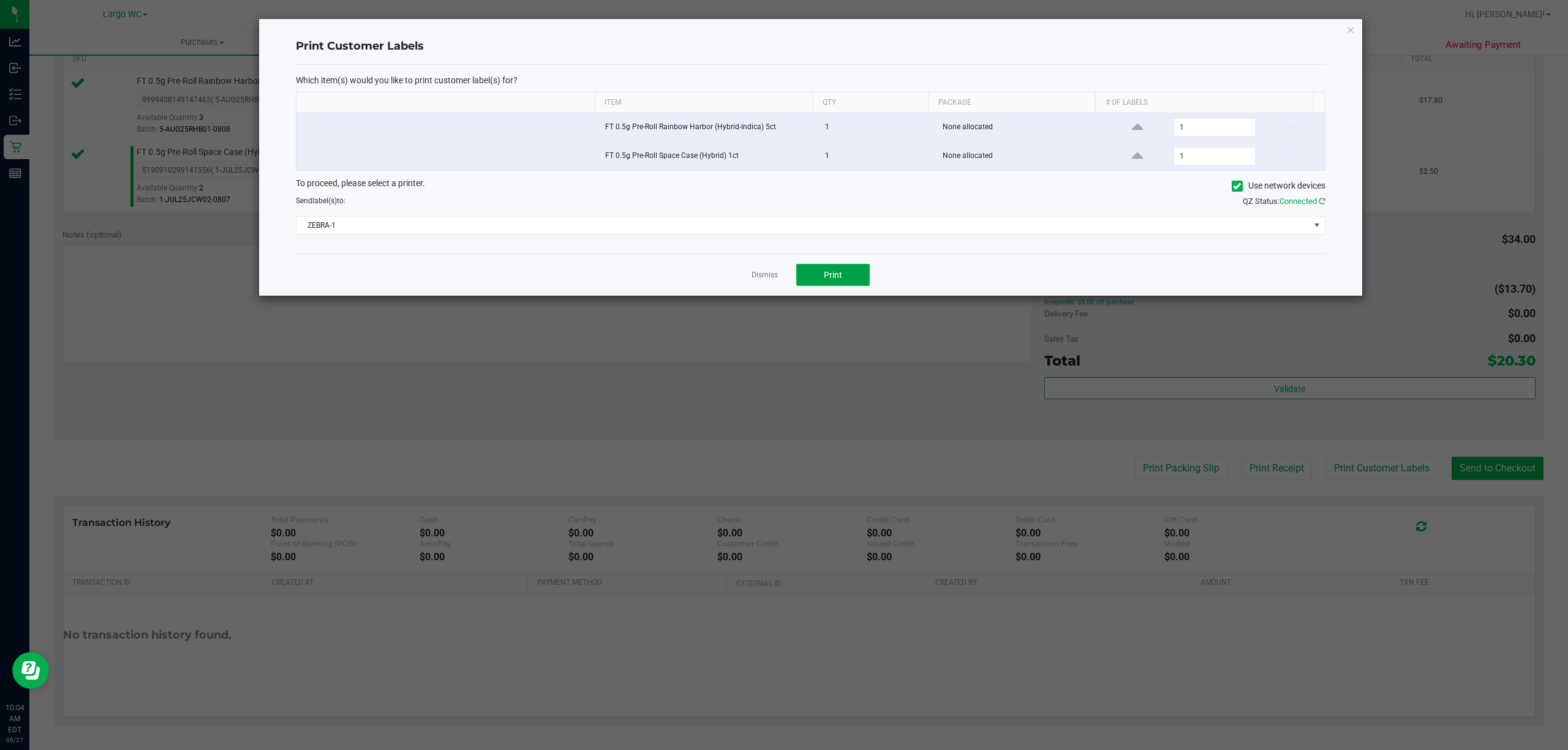
click at [831, 277] on span "Print" at bounding box center [832, 275] width 18 height 9
click at [1348, 33] on icon "button" at bounding box center [1350, 29] width 9 height 15
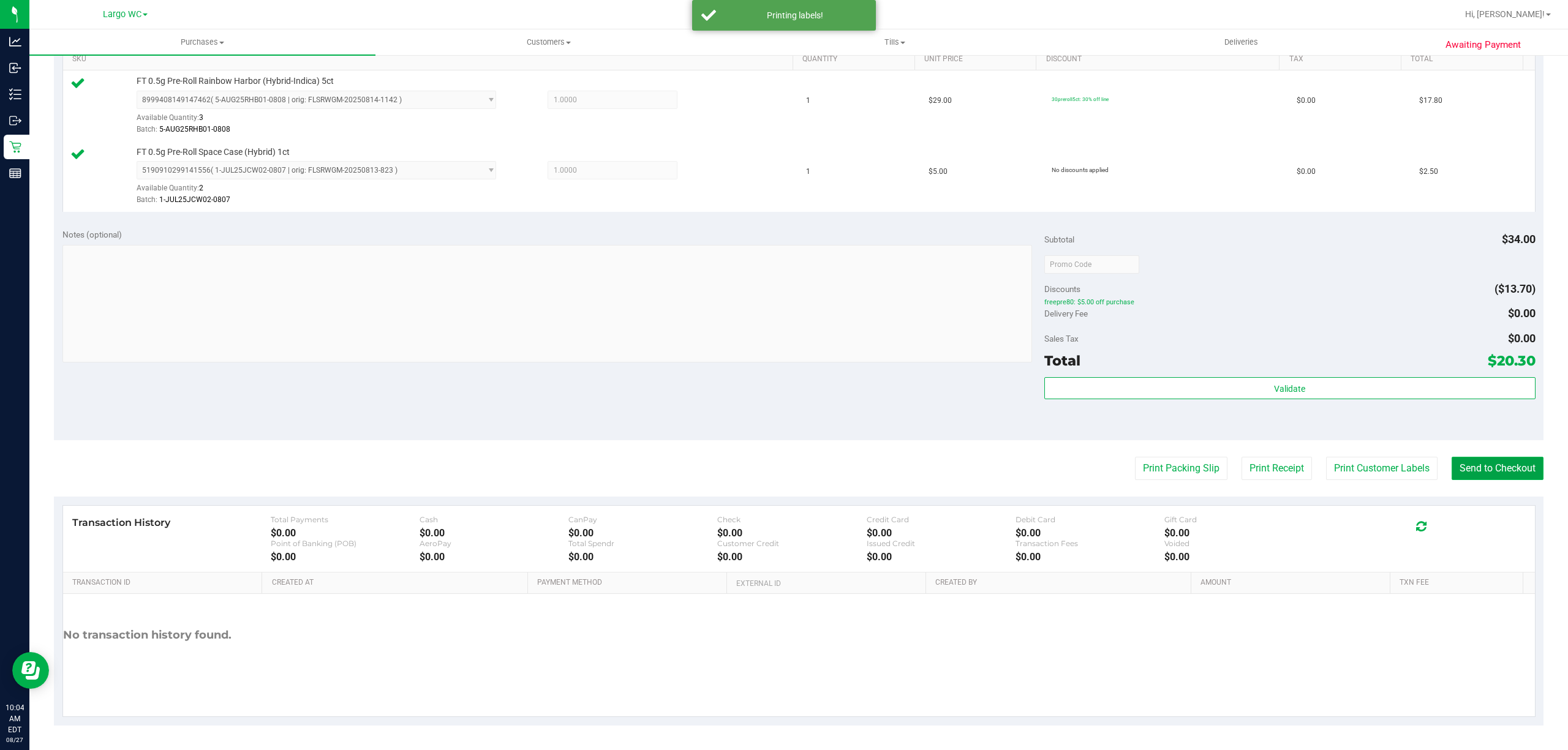
click at [1488, 467] on button "Send to Checkout" at bounding box center [1497, 468] width 92 height 23
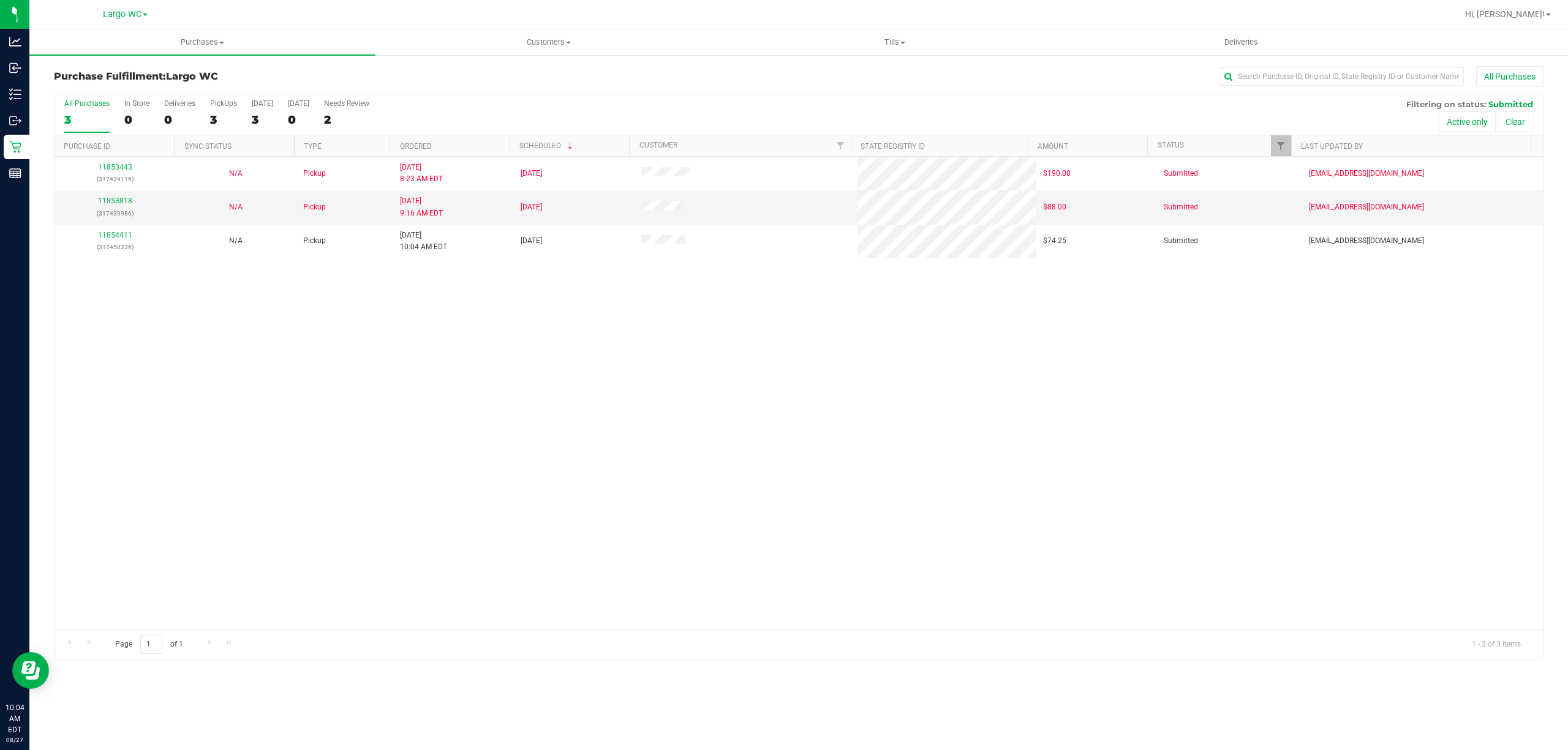
click at [382, 561] on div "11853443 (317429116) N/A Pickup 8/27/2025 8:23 AM EDT 8/27/2025 $190.00 Submitt…" at bounding box center [798, 392] width 1488 height 473
click at [131, 100] on div "In Store" at bounding box center [137, 103] width 25 height 9
click at [0, 0] on input "In Store 0" at bounding box center [0, 0] width 0 height 0
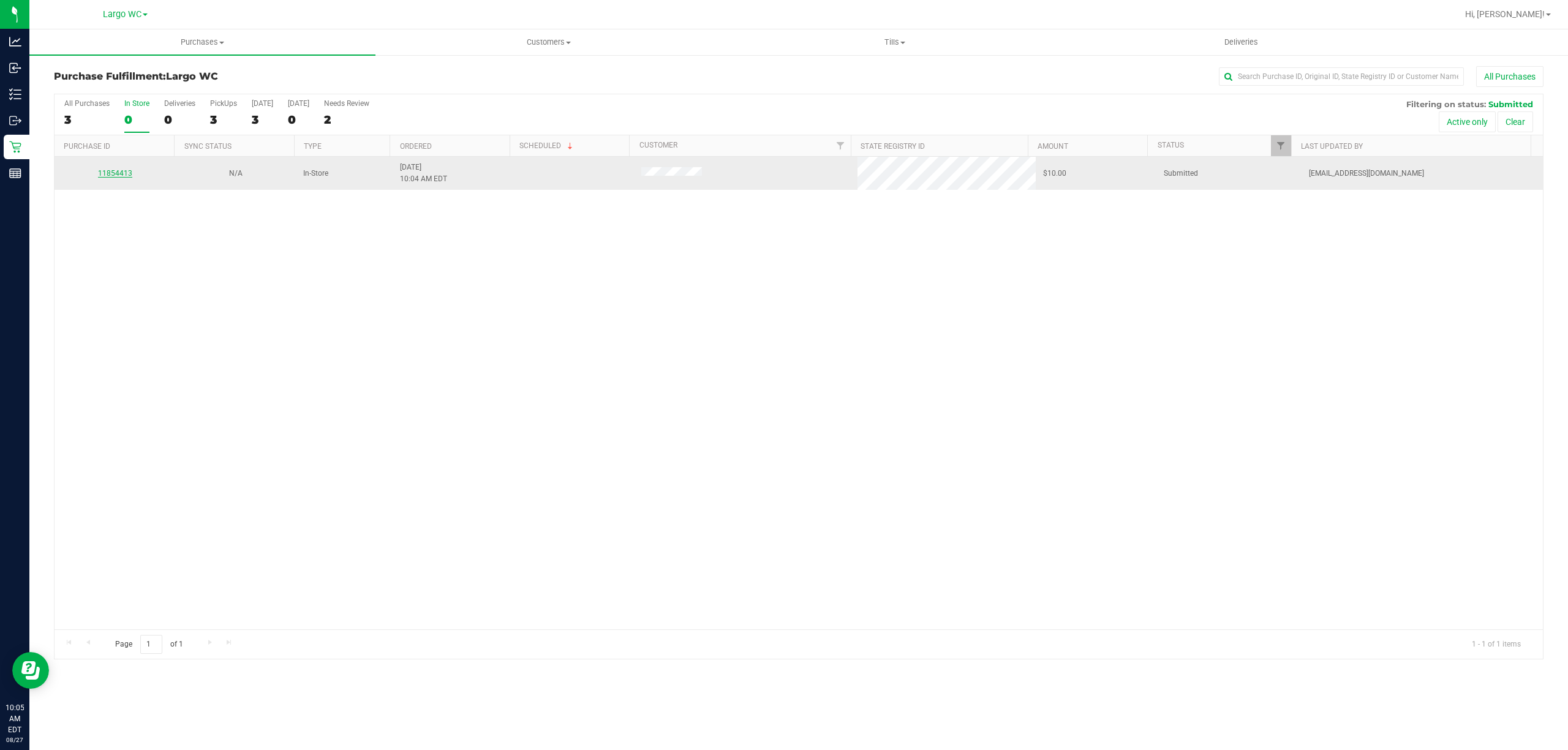
click at [110, 174] on link "11854413" at bounding box center [115, 173] width 34 height 9
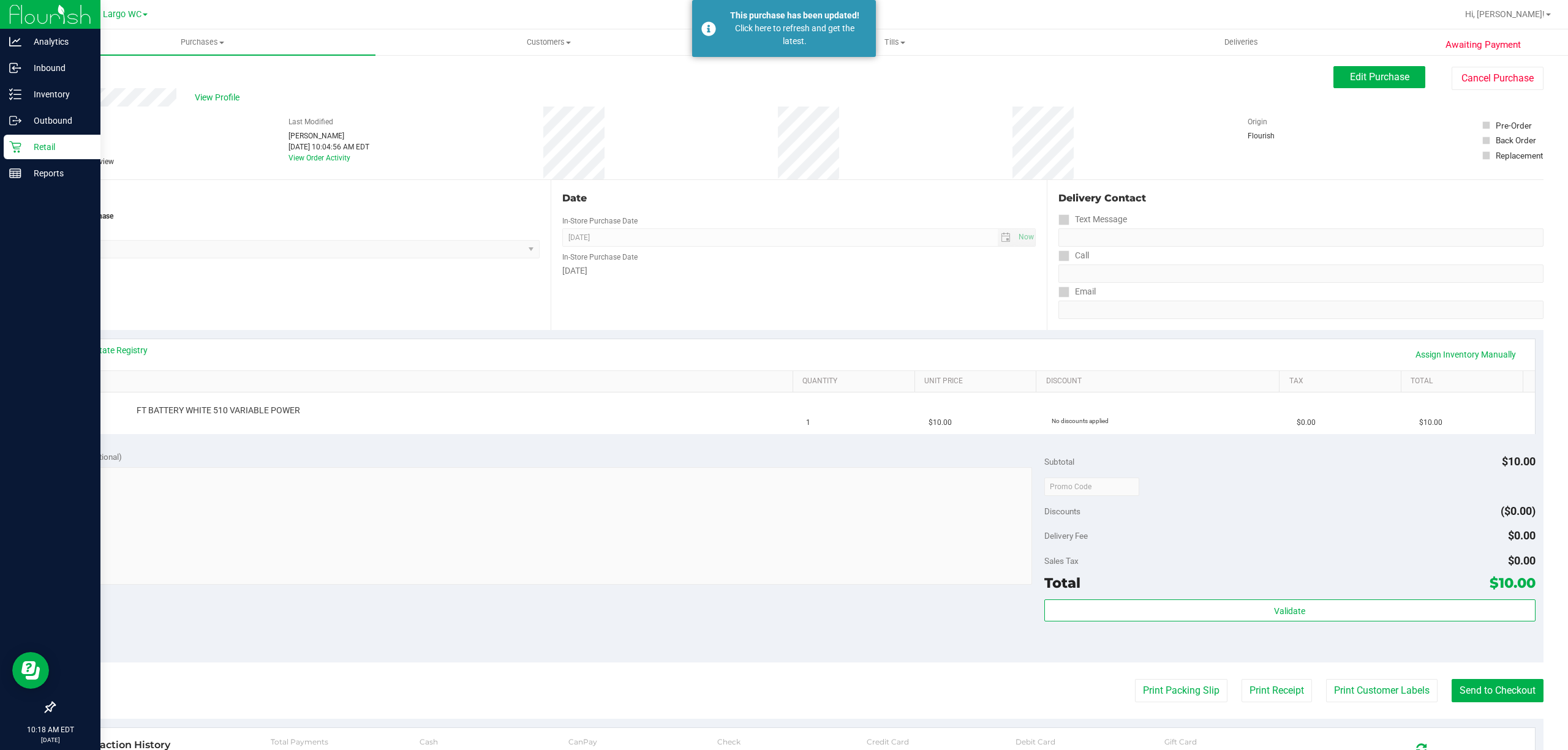
click at [23, 151] on p "Retail" at bounding box center [58, 147] width 74 height 15
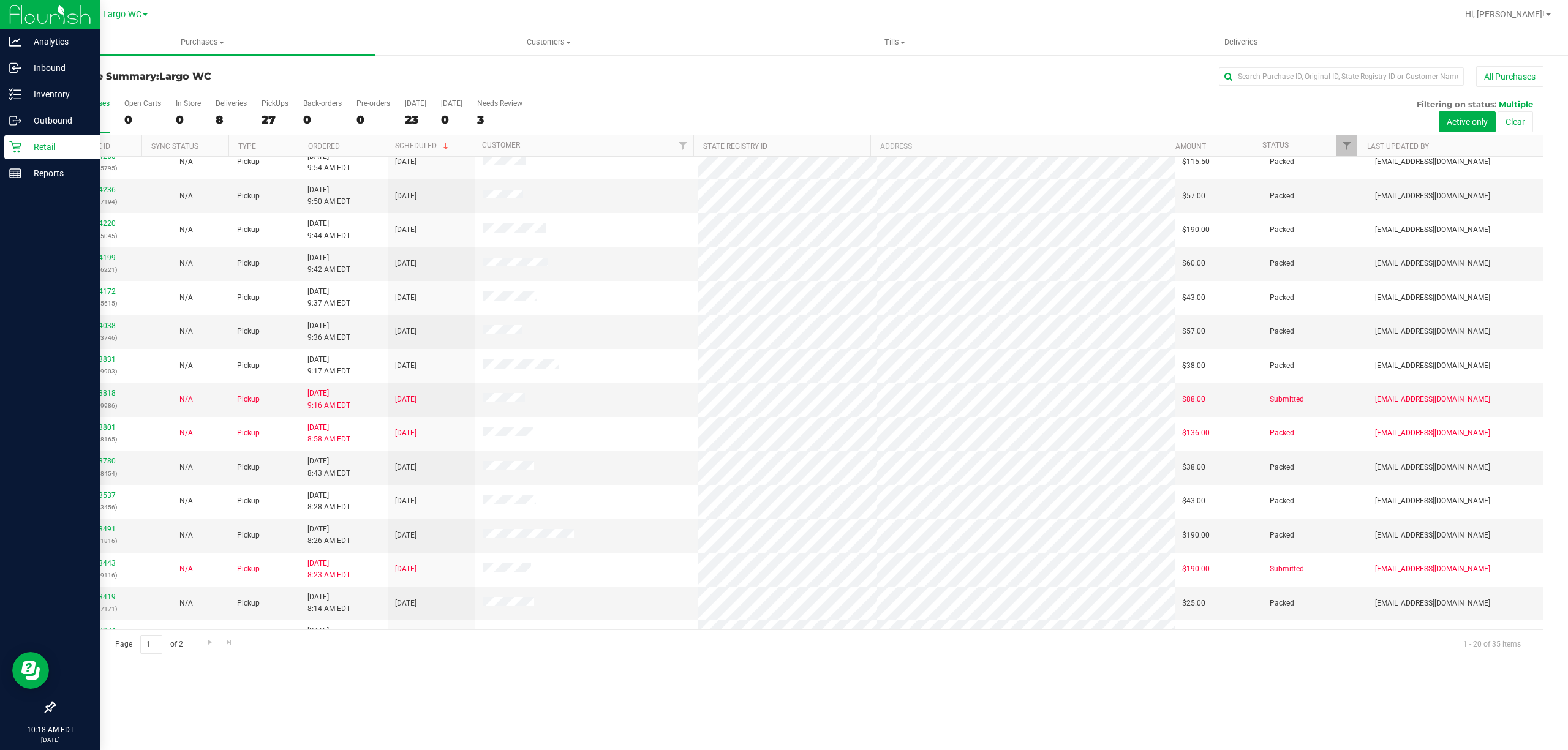
scroll to position [209, 0]
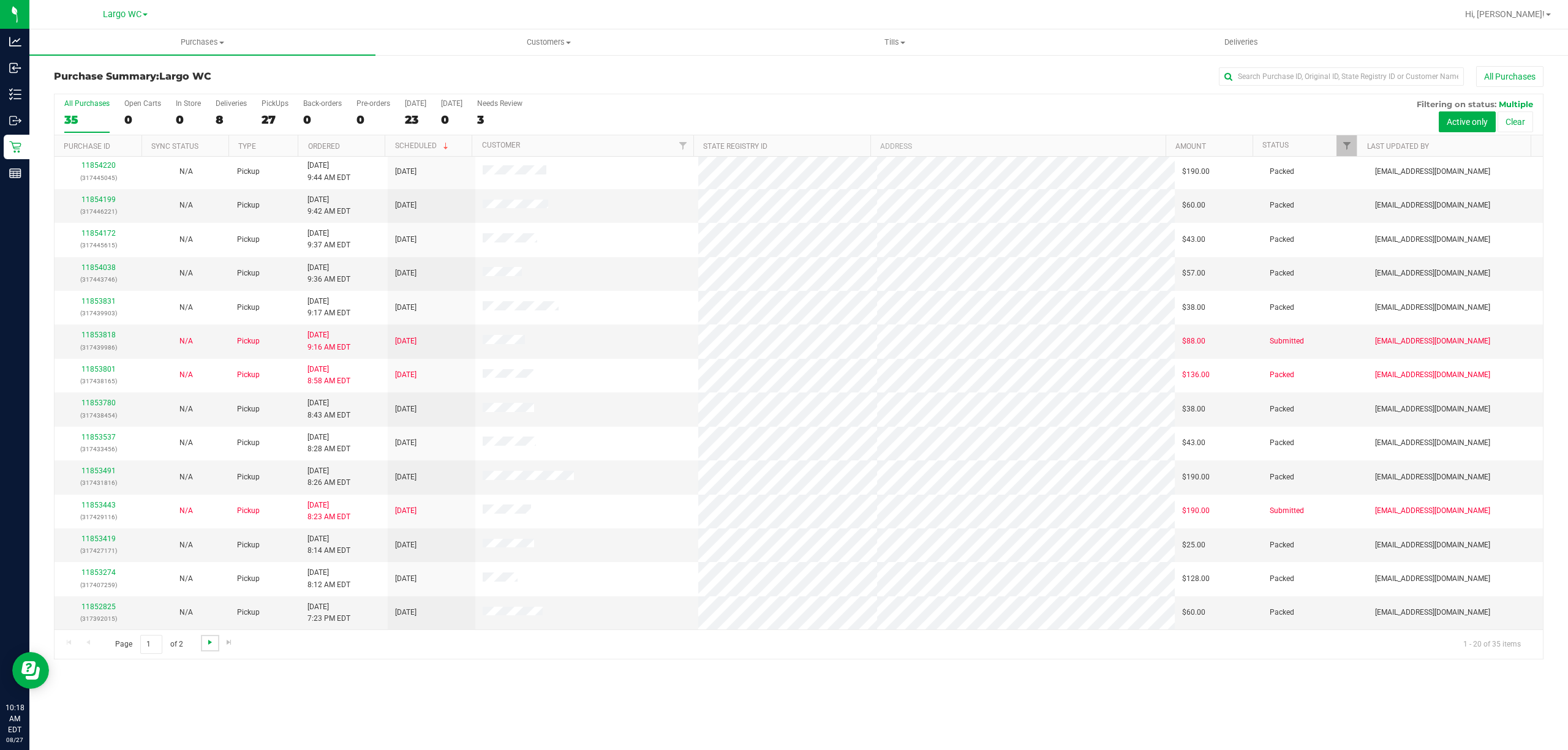
click at [208, 645] on span "Go to the next page" at bounding box center [210, 642] width 9 height 9
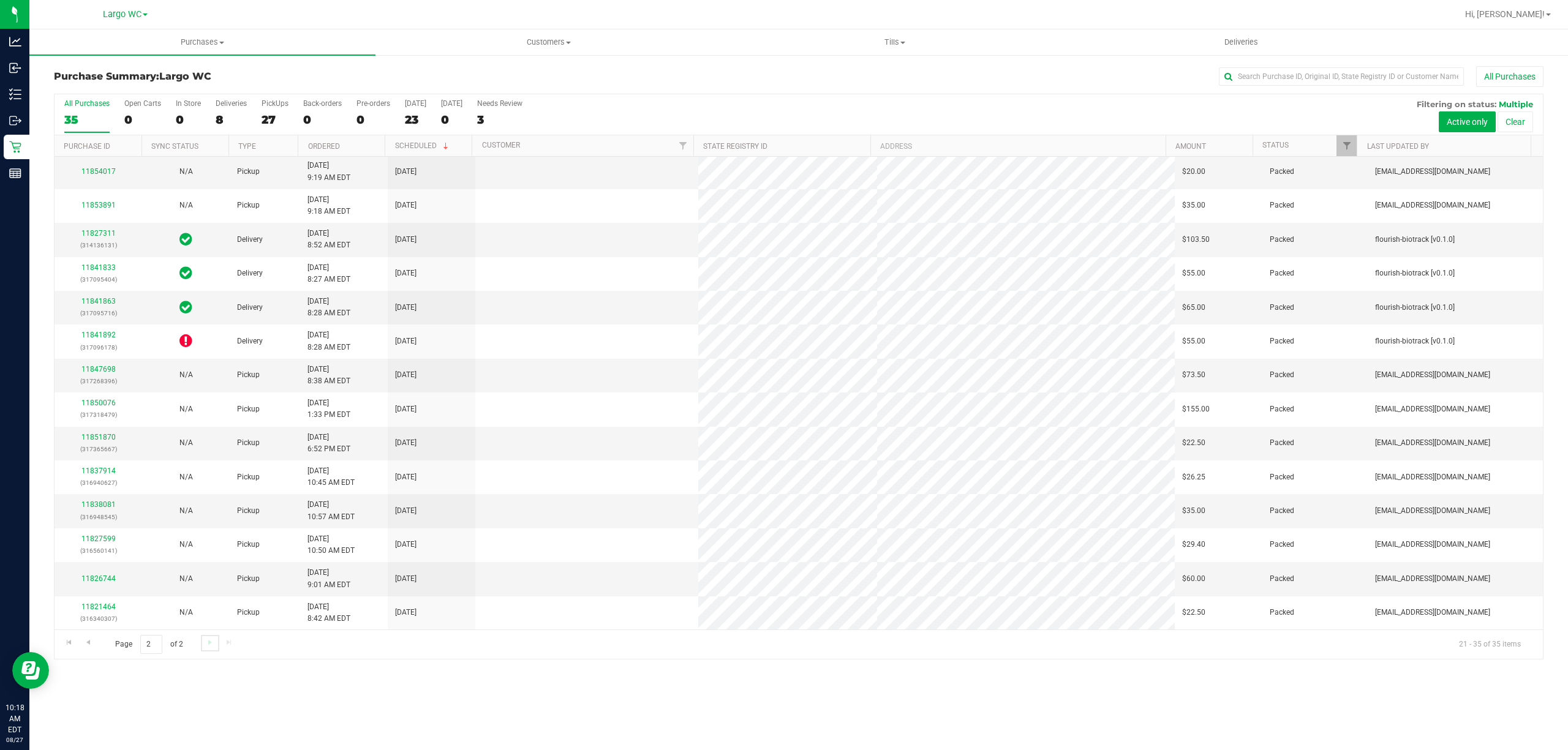
scroll to position [0, 0]
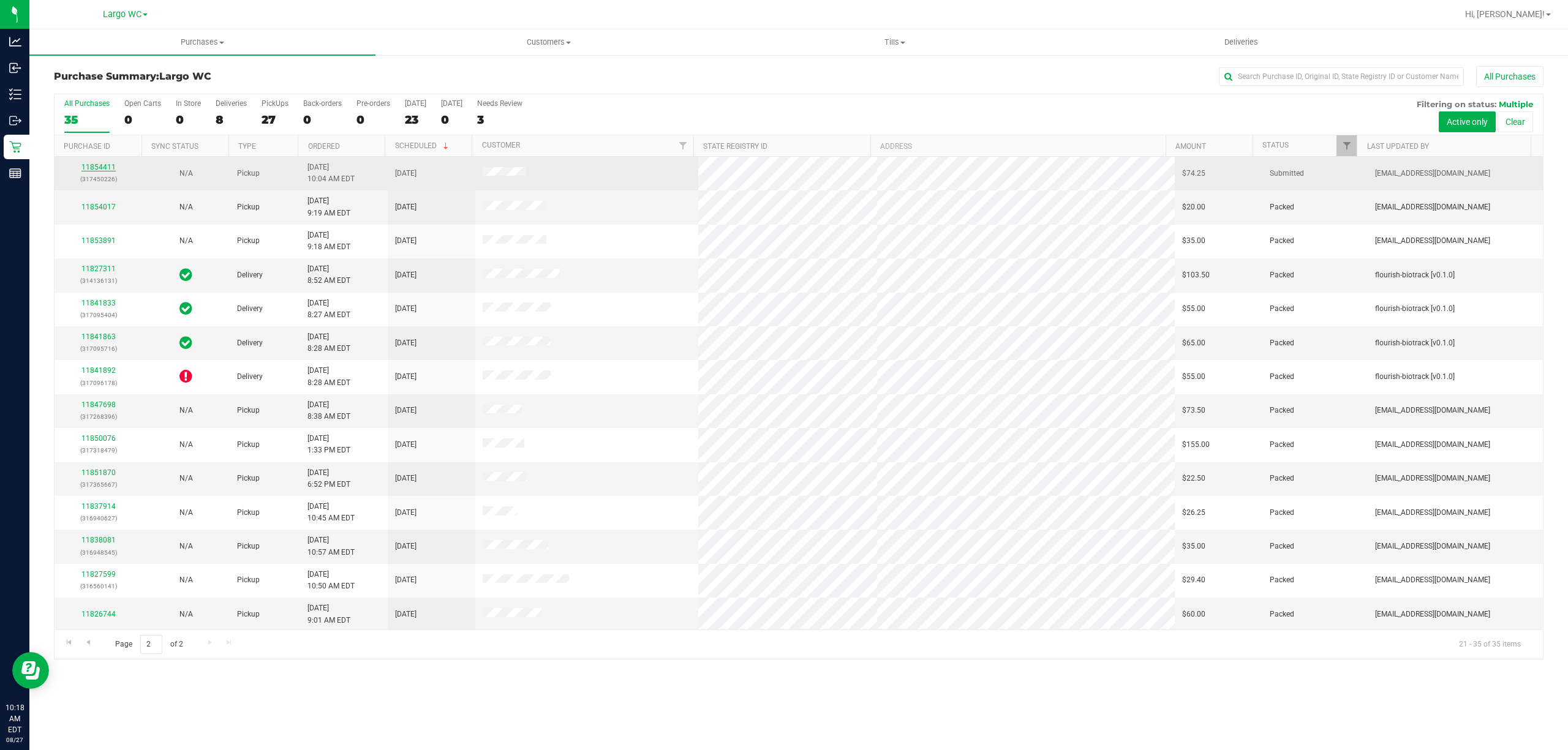
click at [106, 167] on link "11854411" at bounding box center [98, 167] width 34 height 9
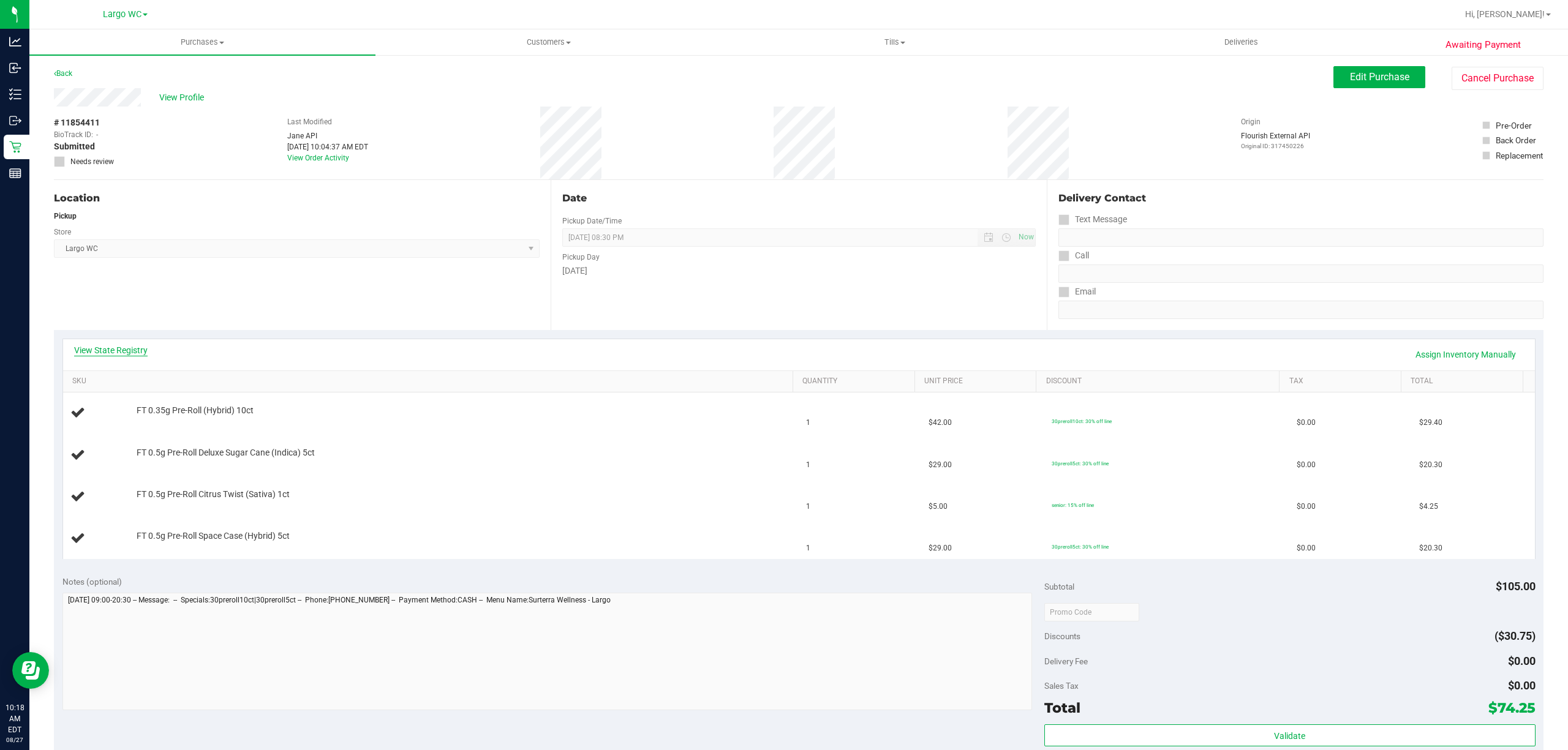
click at [127, 352] on link "View State Registry" at bounding box center [111, 350] width 74 height 12
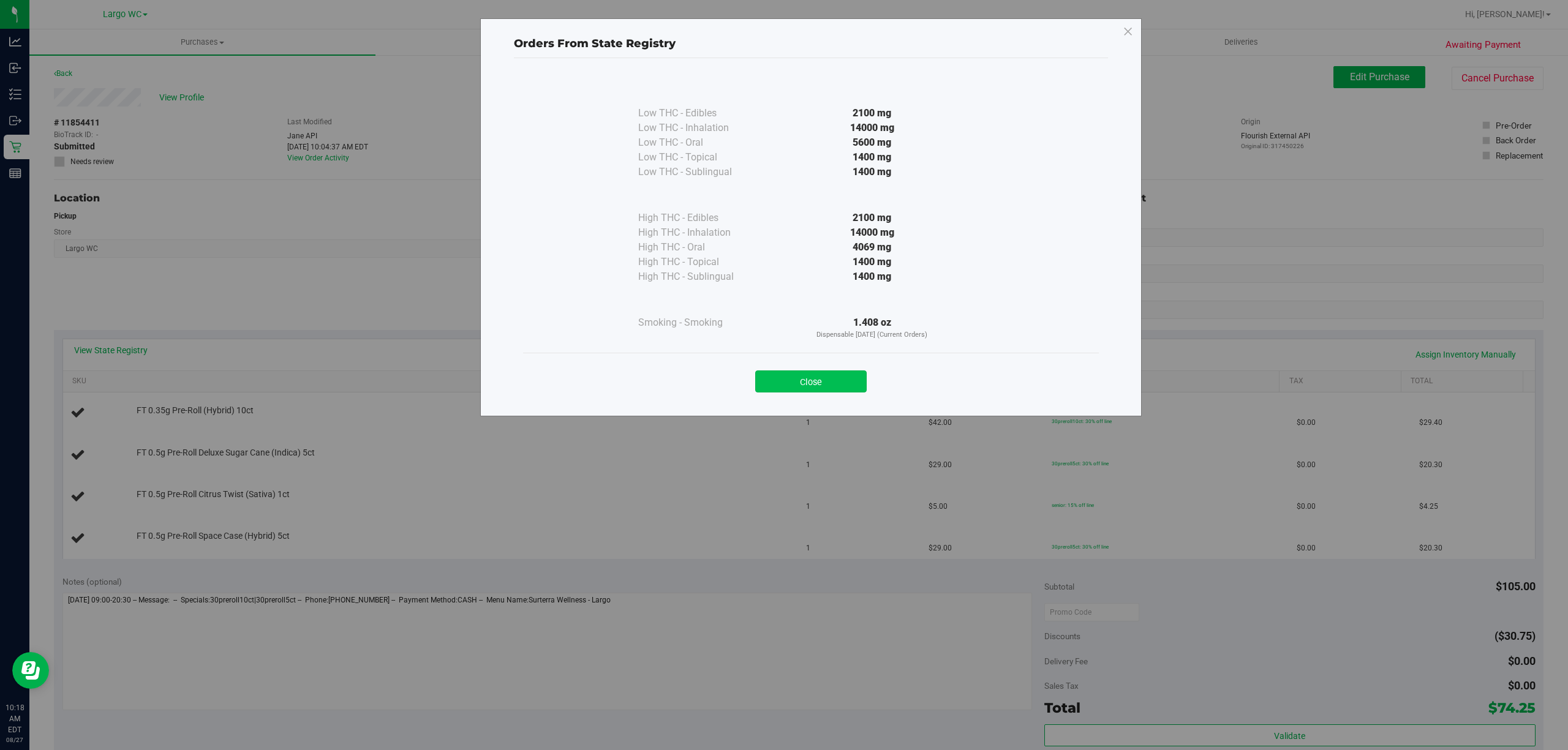
click at [829, 374] on button "Close" at bounding box center [811, 382] width 111 height 22
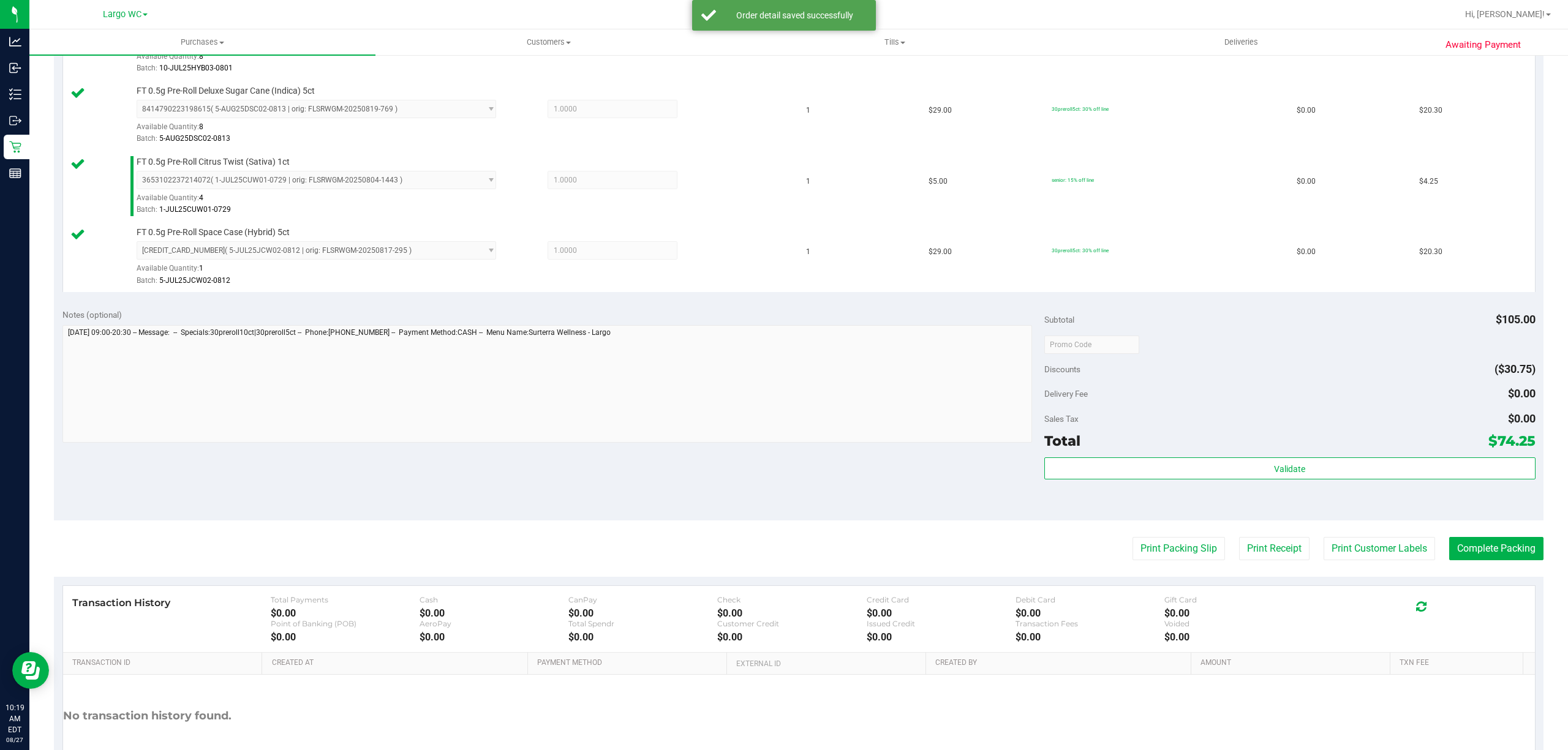
scroll to position [467, 0]
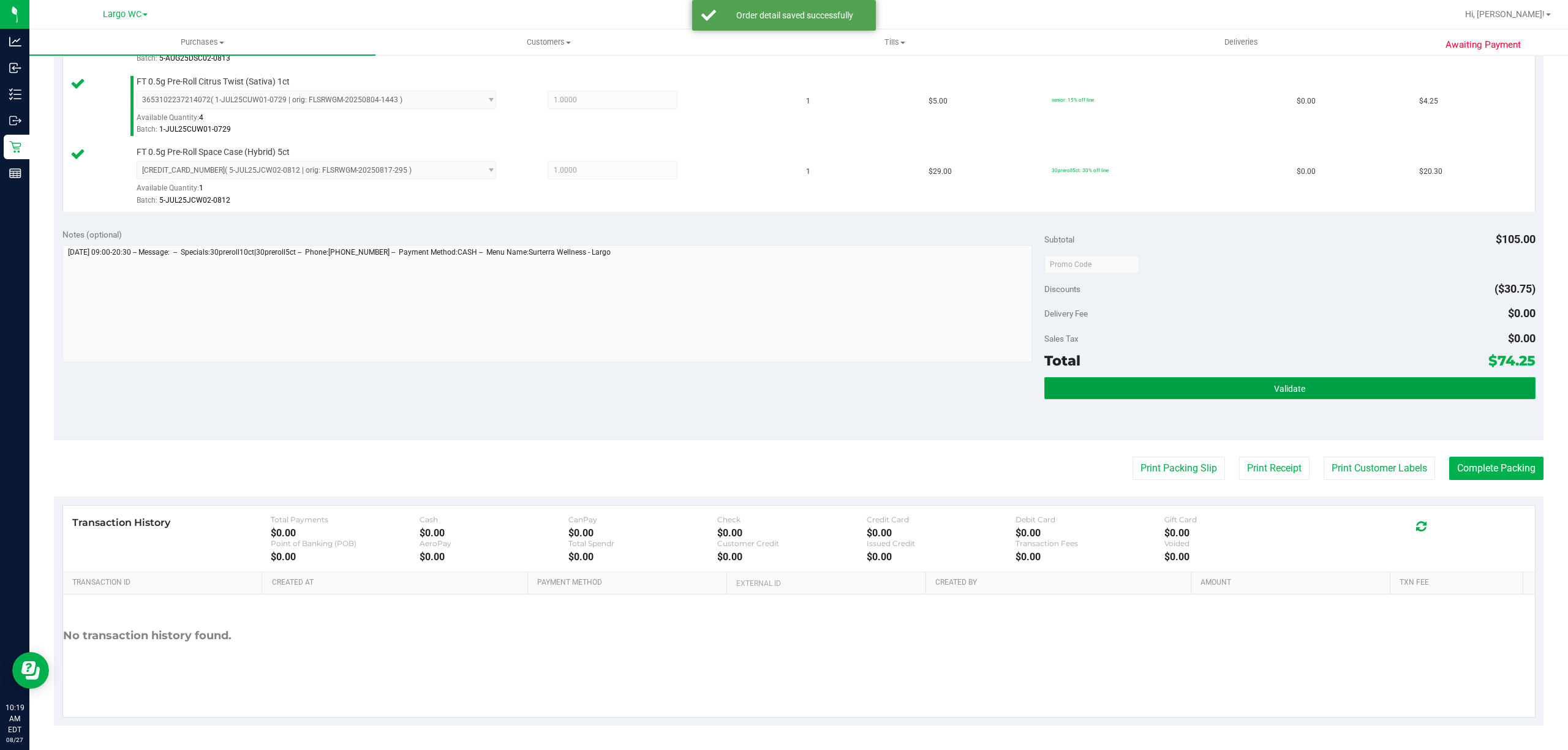
click at [1369, 387] on button "Validate" at bounding box center [1290, 388] width 491 height 22
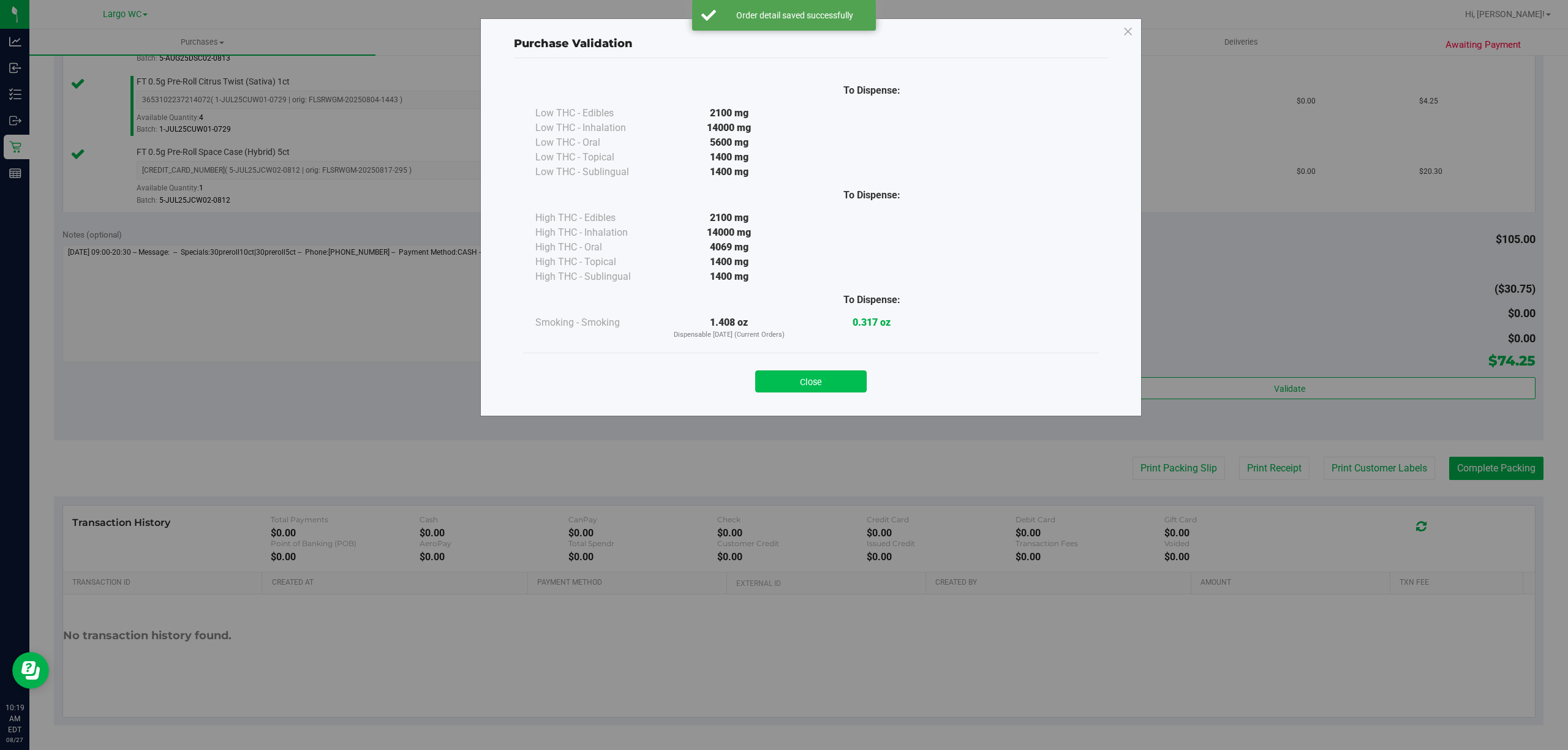
click at [835, 379] on button "Close" at bounding box center [811, 382] width 111 height 22
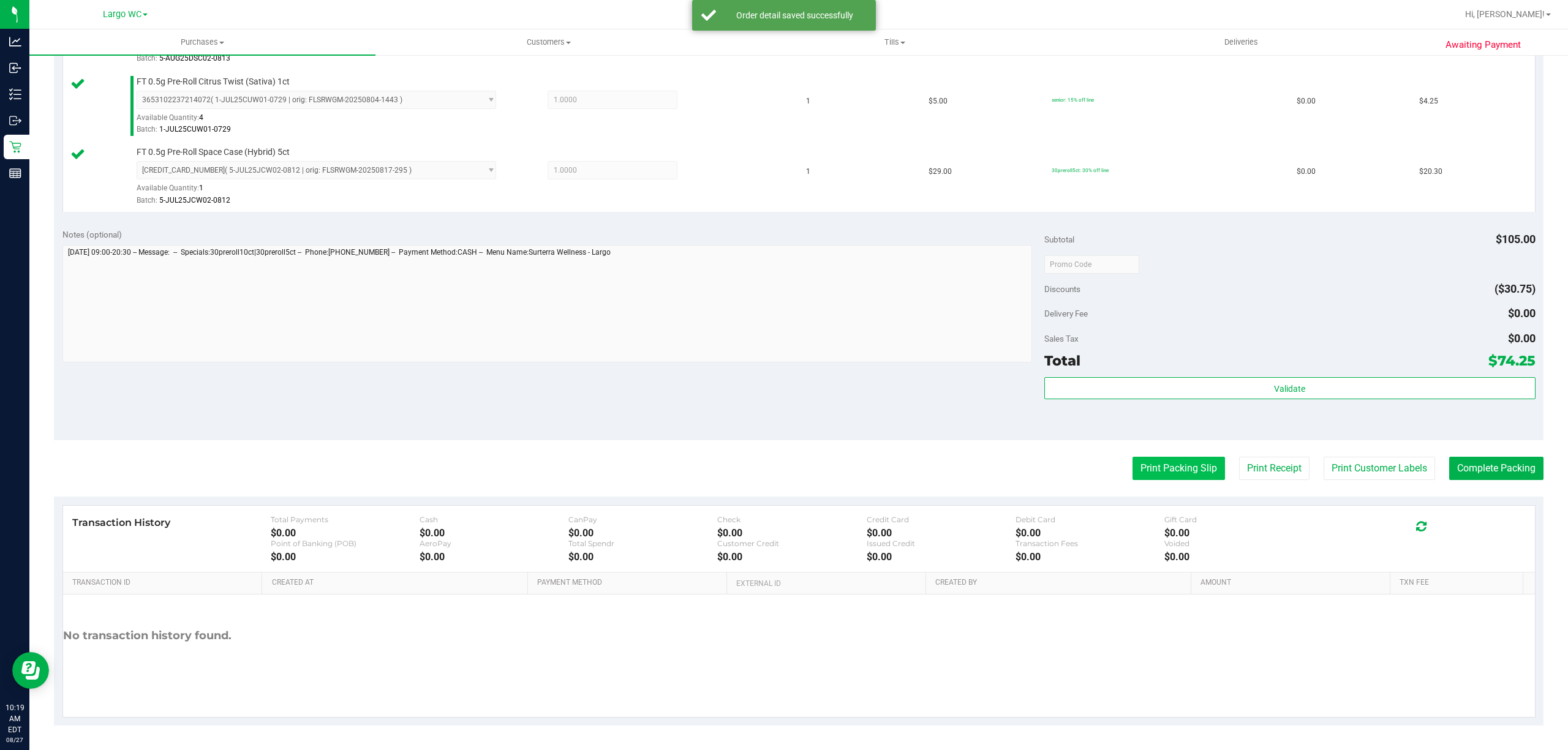
click at [1157, 471] on button "Print Packing Slip" at bounding box center [1178, 468] width 92 height 23
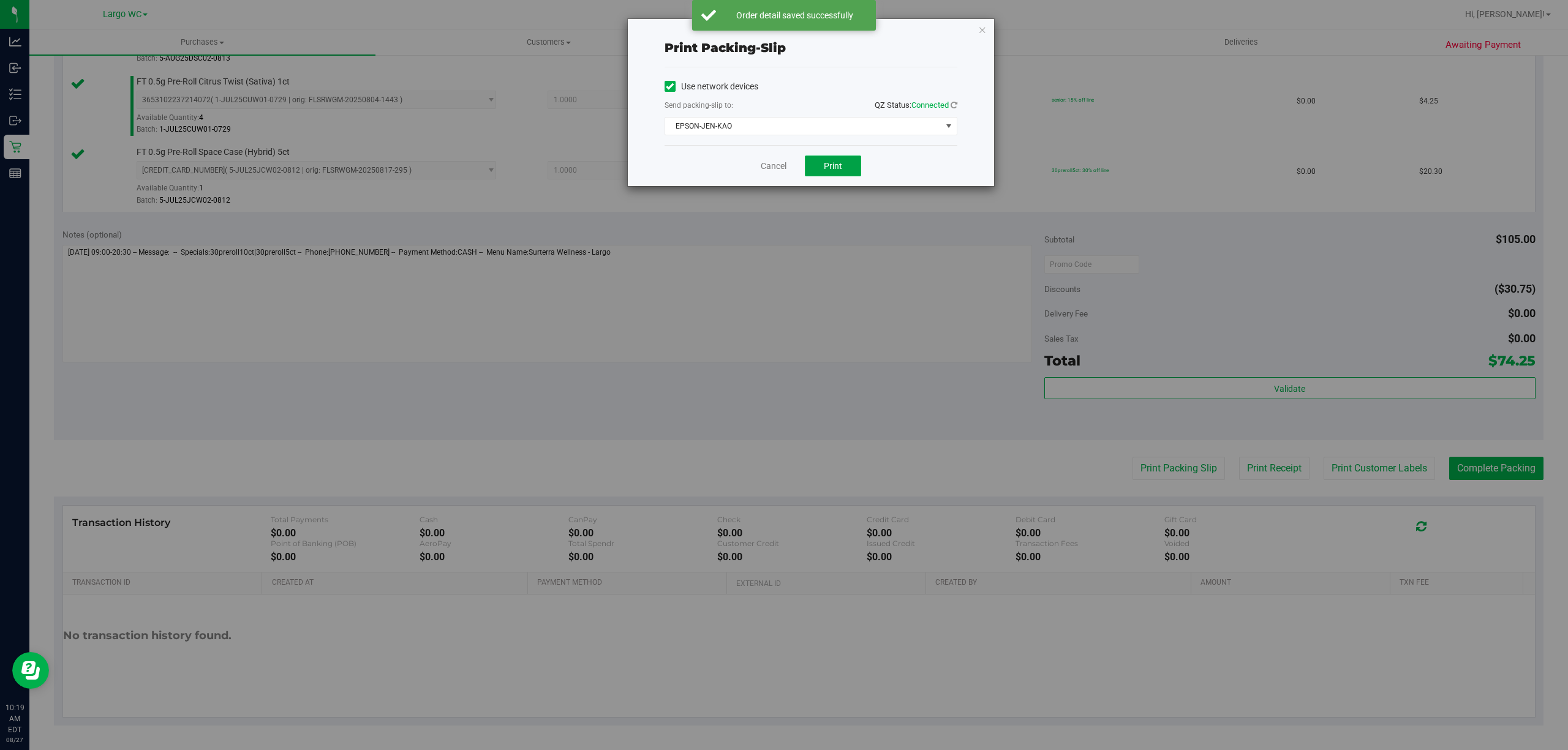
click at [840, 170] on span "Print" at bounding box center [832, 165] width 18 height 9
click at [999, 36] on div "Print packing-slip Use network devices Send packing-slip to: QZ Status: Connect…" at bounding box center [788, 375] width 1577 height 750
click at [983, 28] on icon "button" at bounding box center [982, 29] width 9 height 15
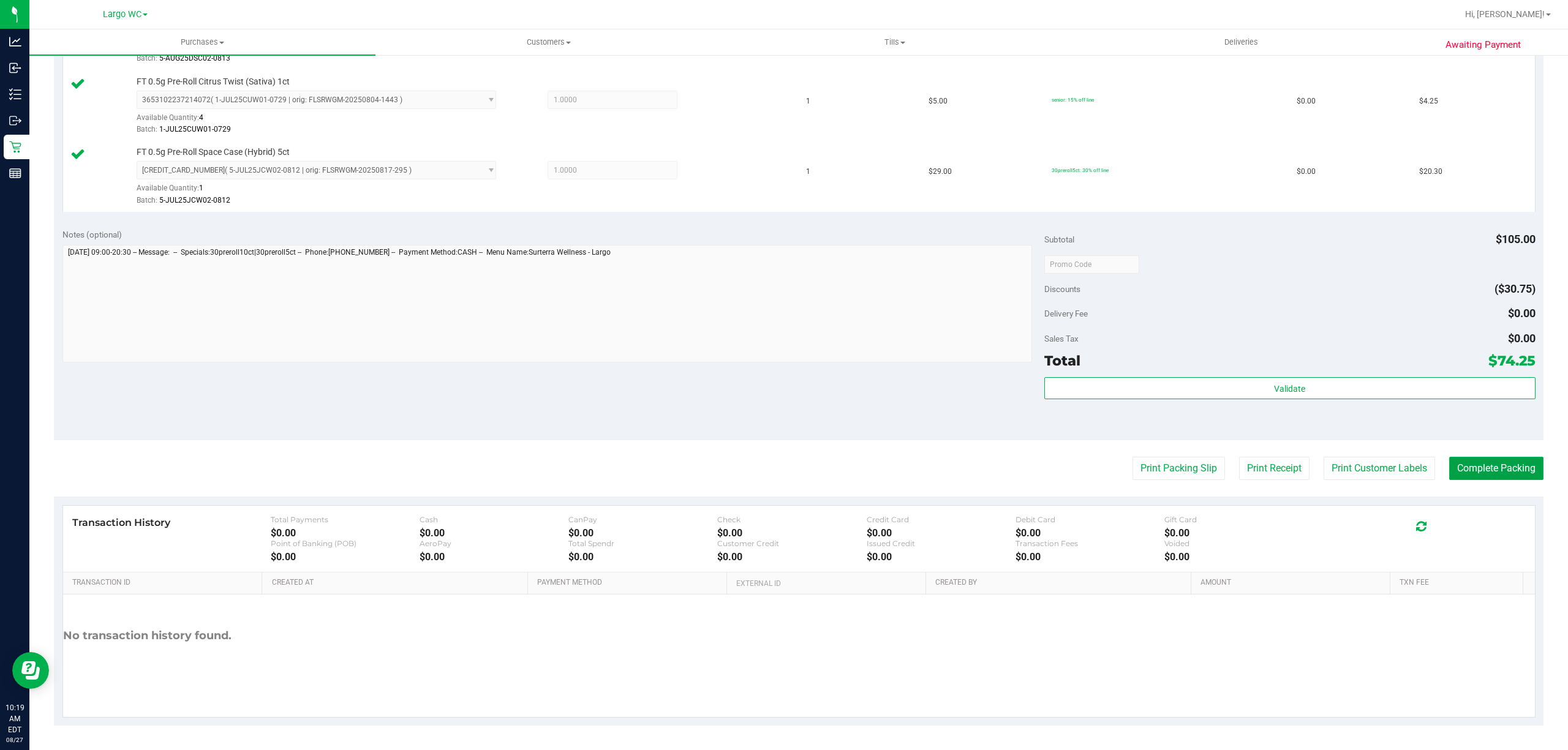
click at [1470, 473] on button "Complete Packing" at bounding box center [1495, 468] width 94 height 23
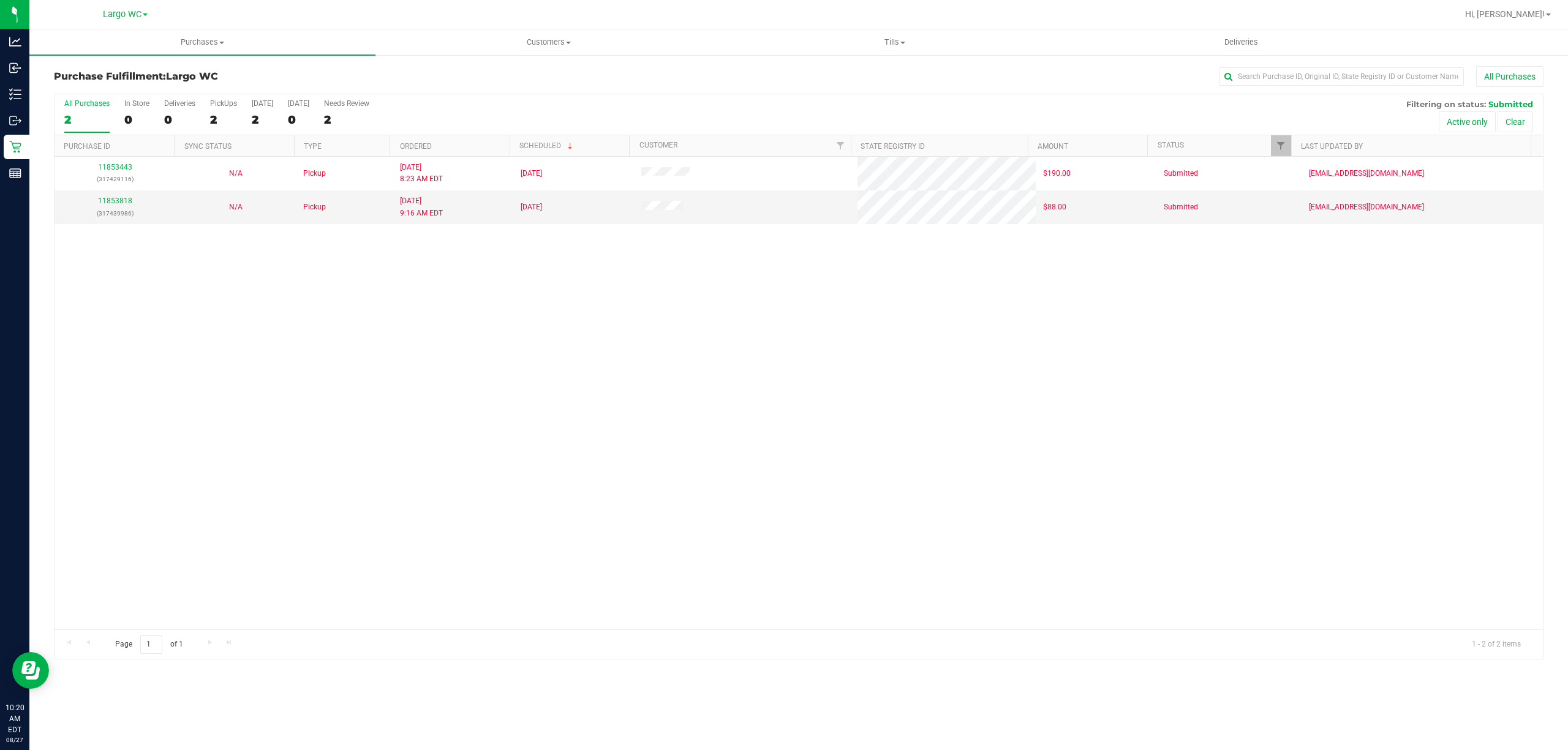
click at [292, 548] on div "11853443 (317429116) N/A Pickup 8/27/2025 8:23 AM EDT 8/27/2025 $190.00 Submitt…" at bounding box center [798, 392] width 1488 height 473
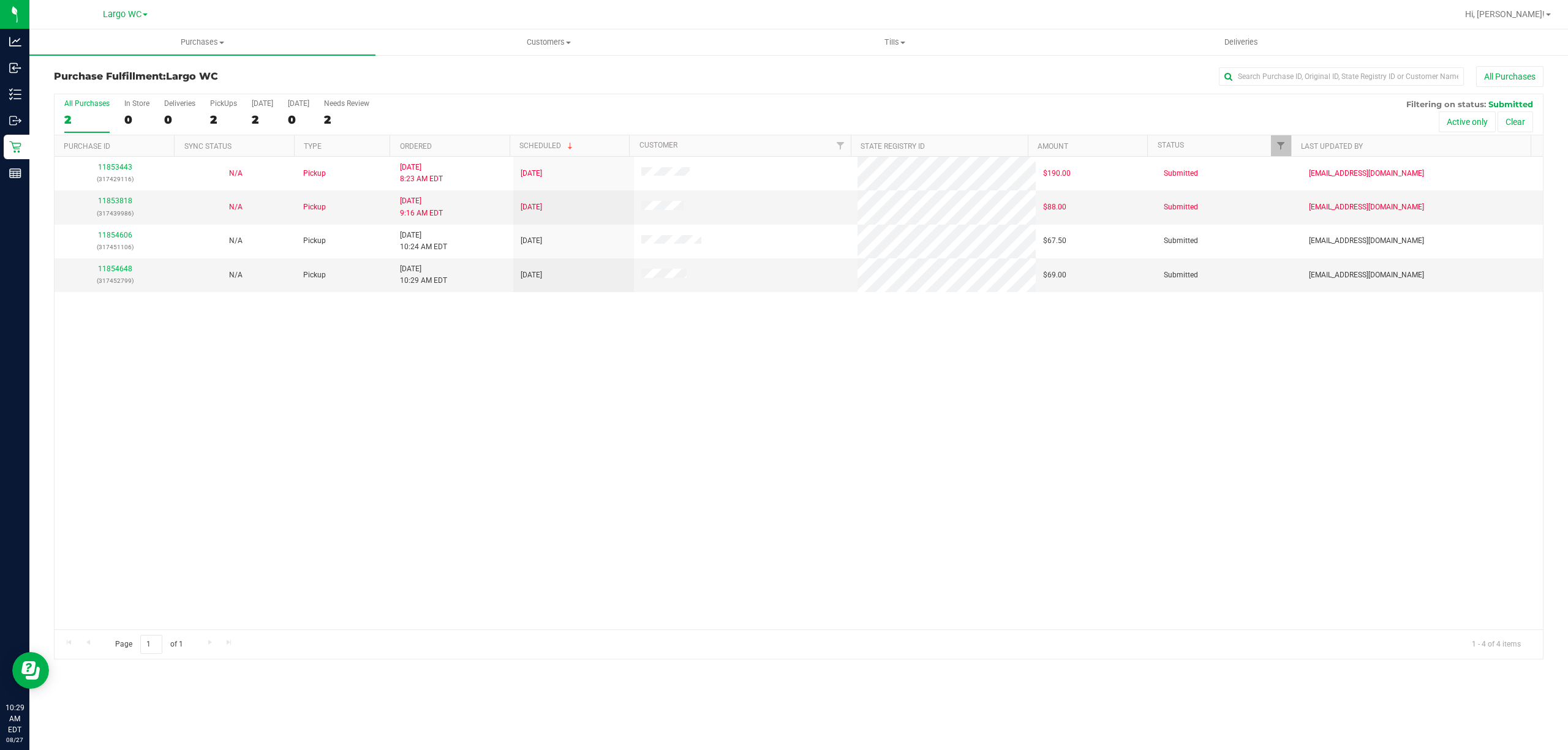
click at [318, 542] on div "11853443 (317429116) N/A Pickup 8/27/2025 8:23 AM EDT 8/27/2025 $190.00 Submitt…" at bounding box center [798, 392] width 1488 height 473
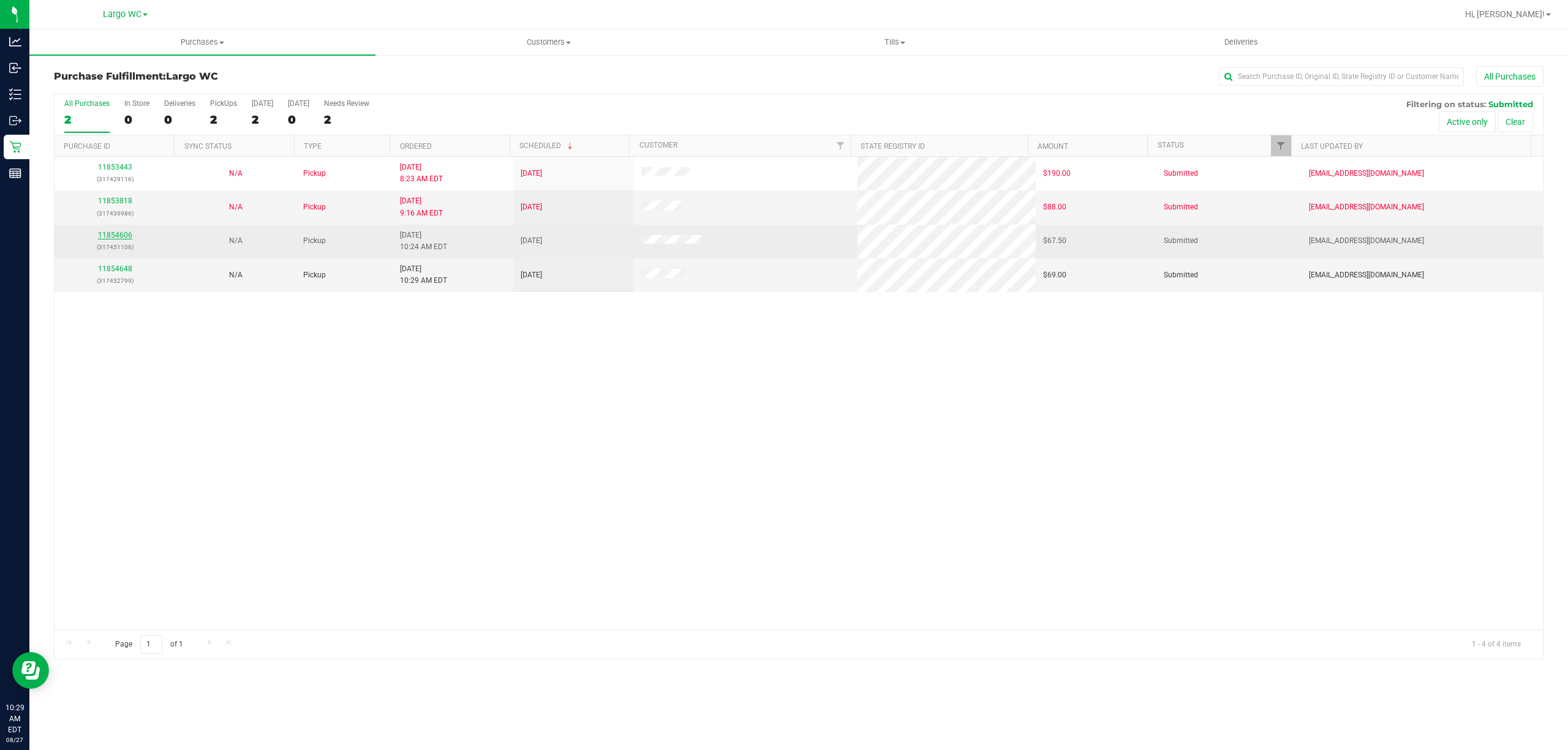
click at [123, 233] on link "11854606" at bounding box center [115, 235] width 34 height 9
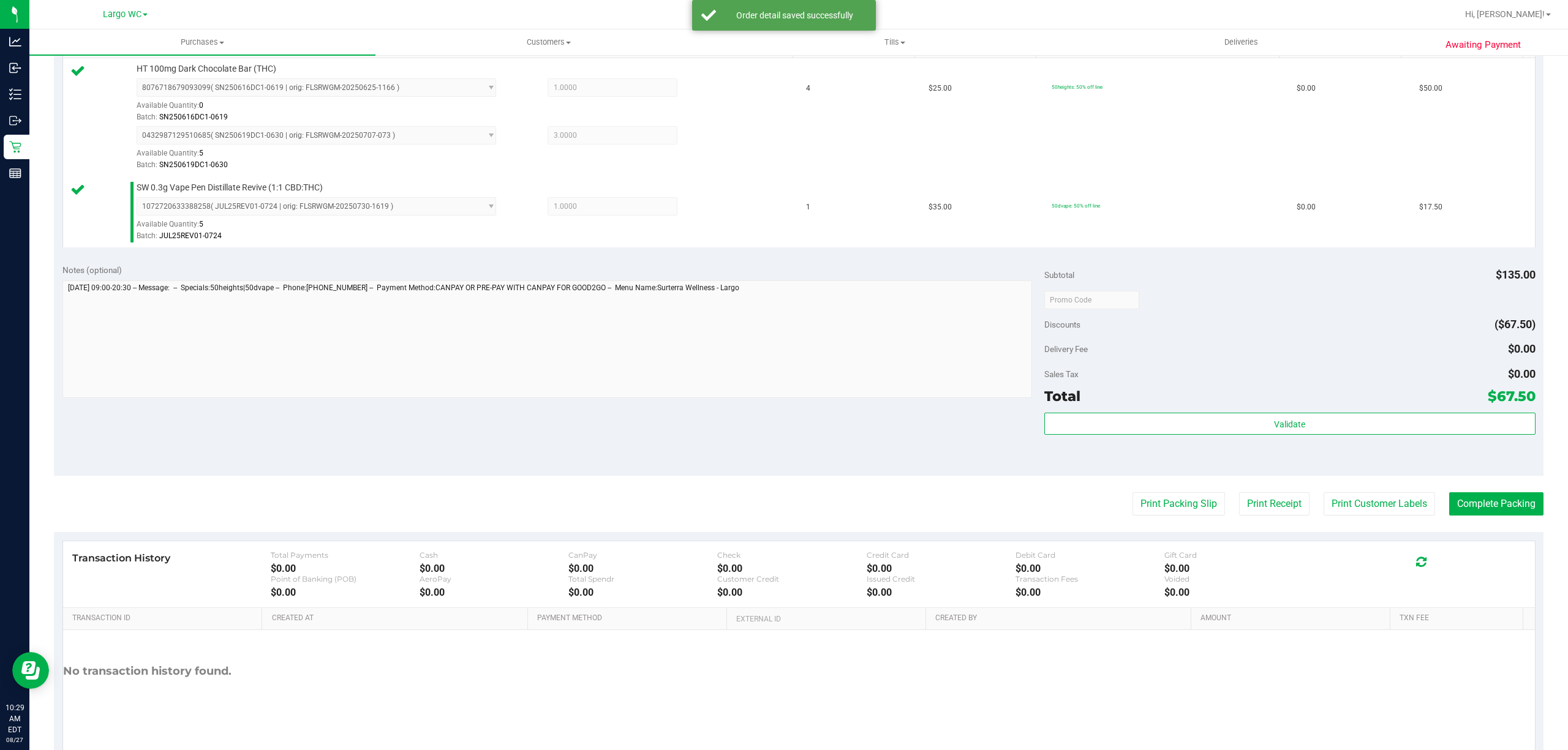
scroll to position [373, 0]
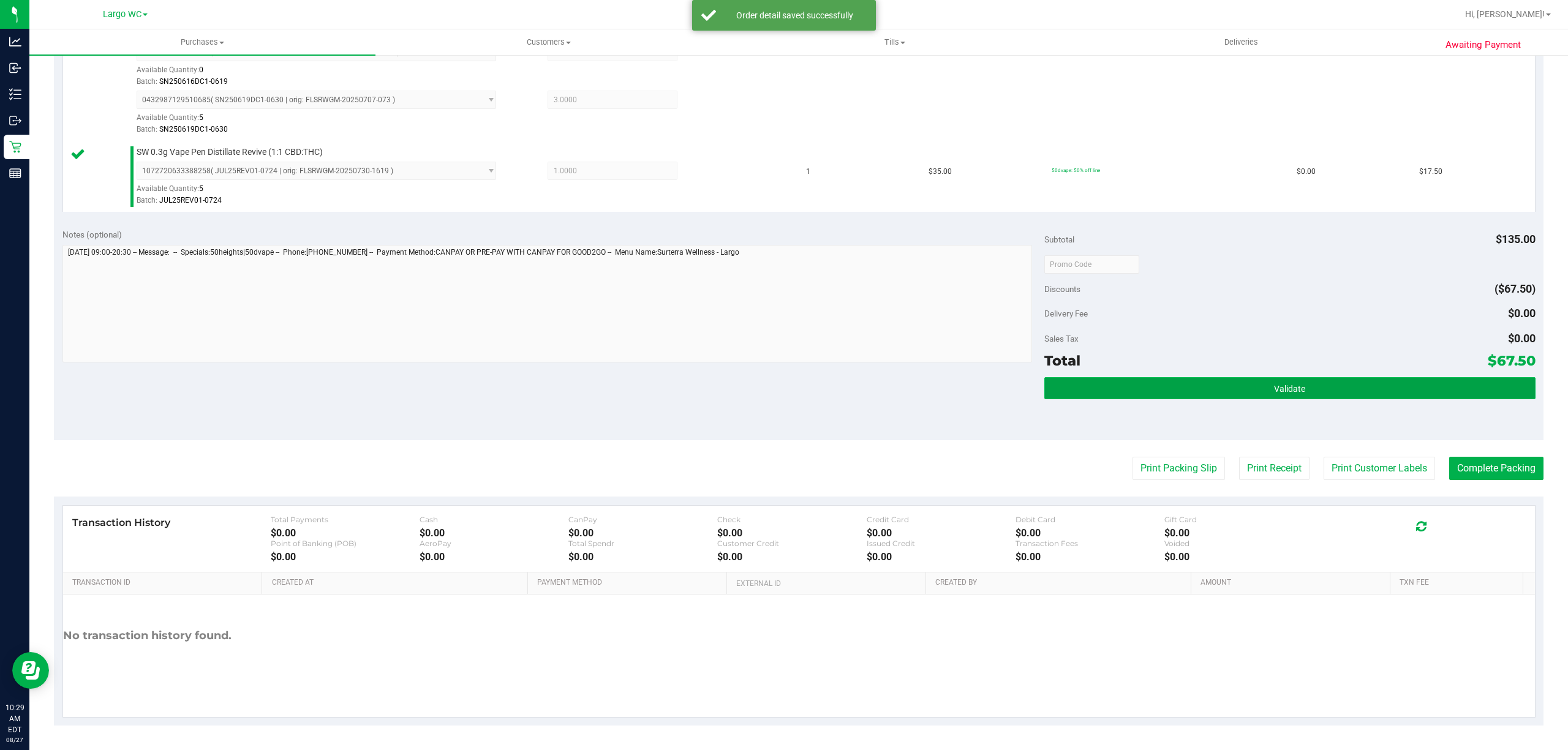
click at [1303, 390] on button "Validate" at bounding box center [1290, 388] width 491 height 22
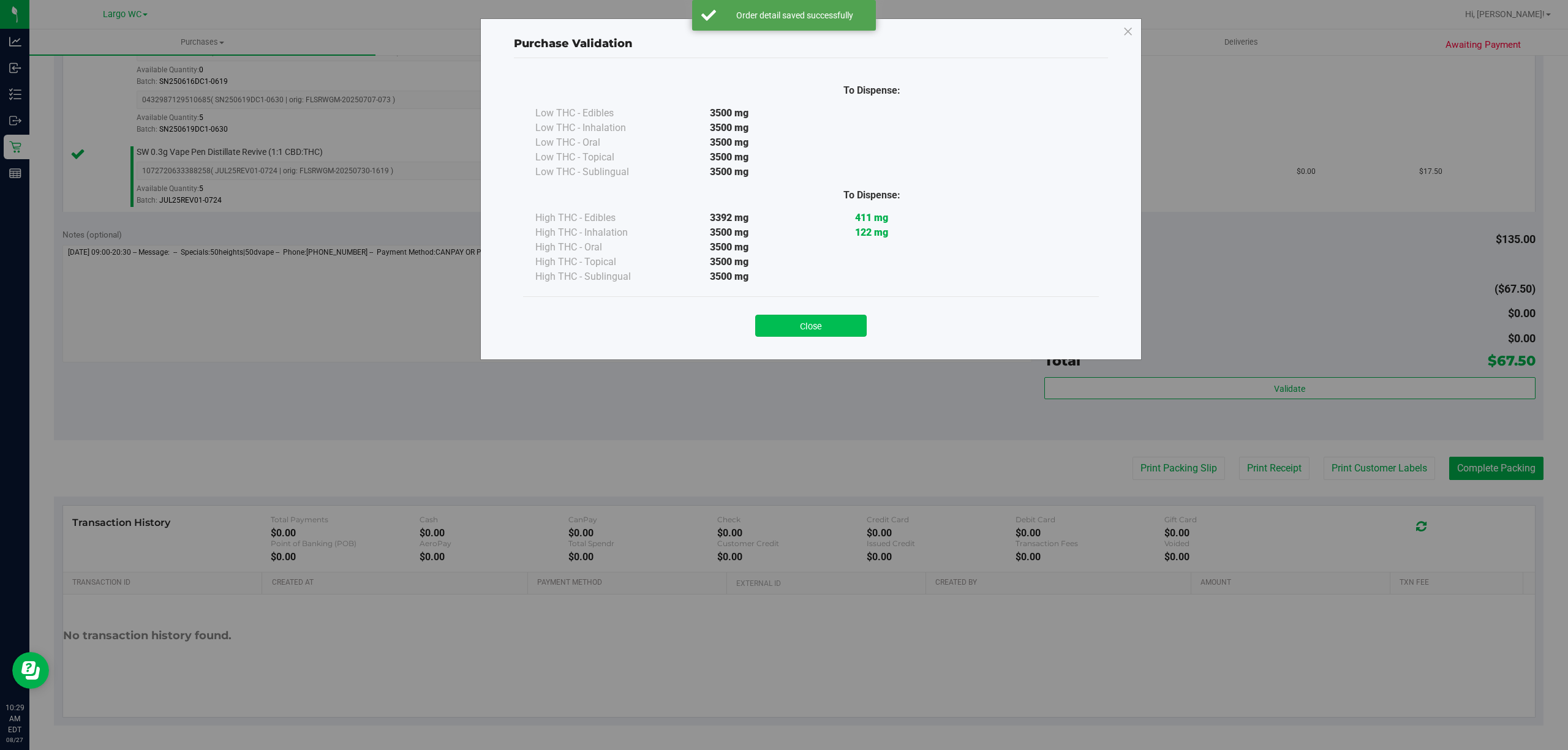
click at [816, 327] on button "Close" at bounding box center [811, 325] width 111 height 22
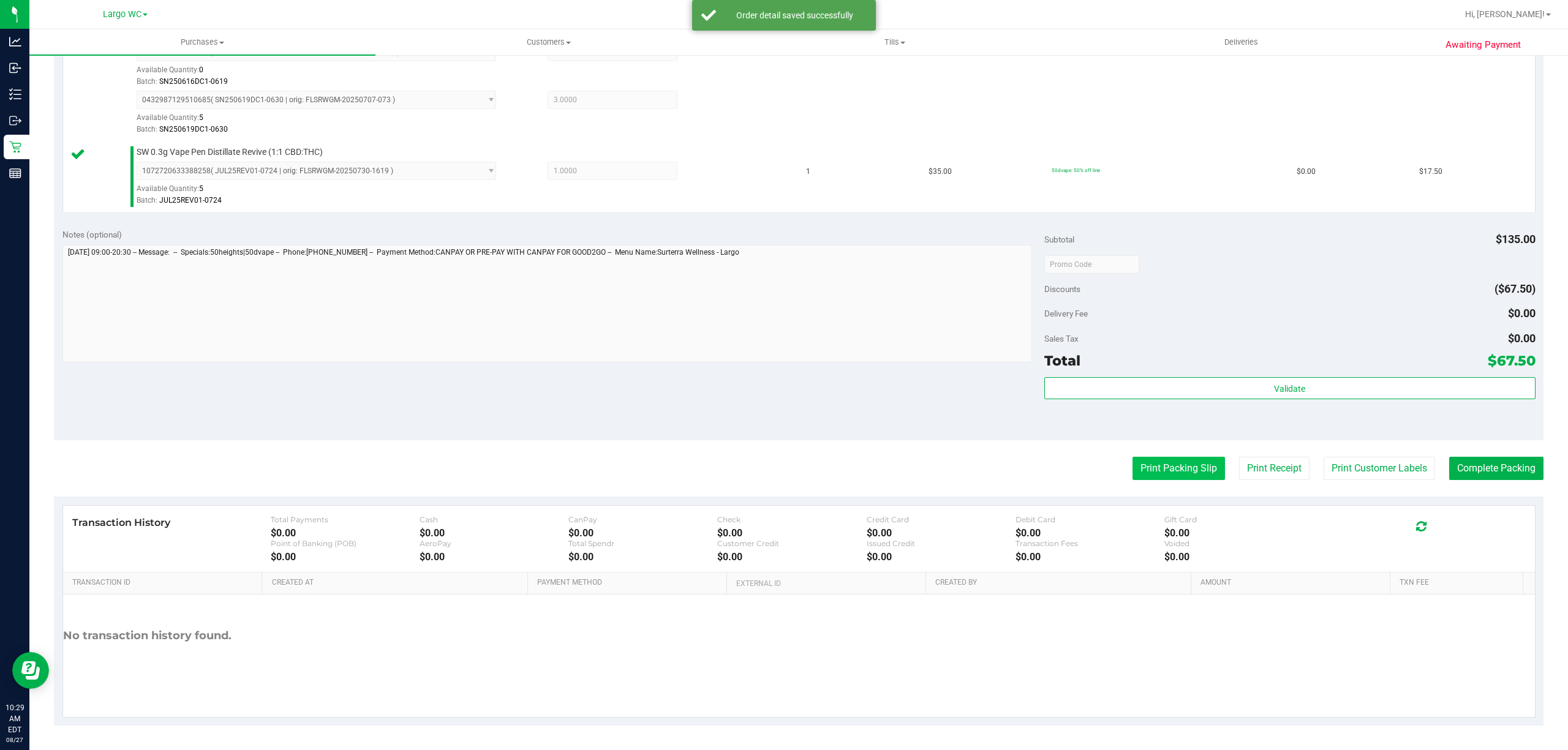
click at [1155, 475] on button "Print Packing Slip" at bounding box center [1178, 468] width 92 height 23
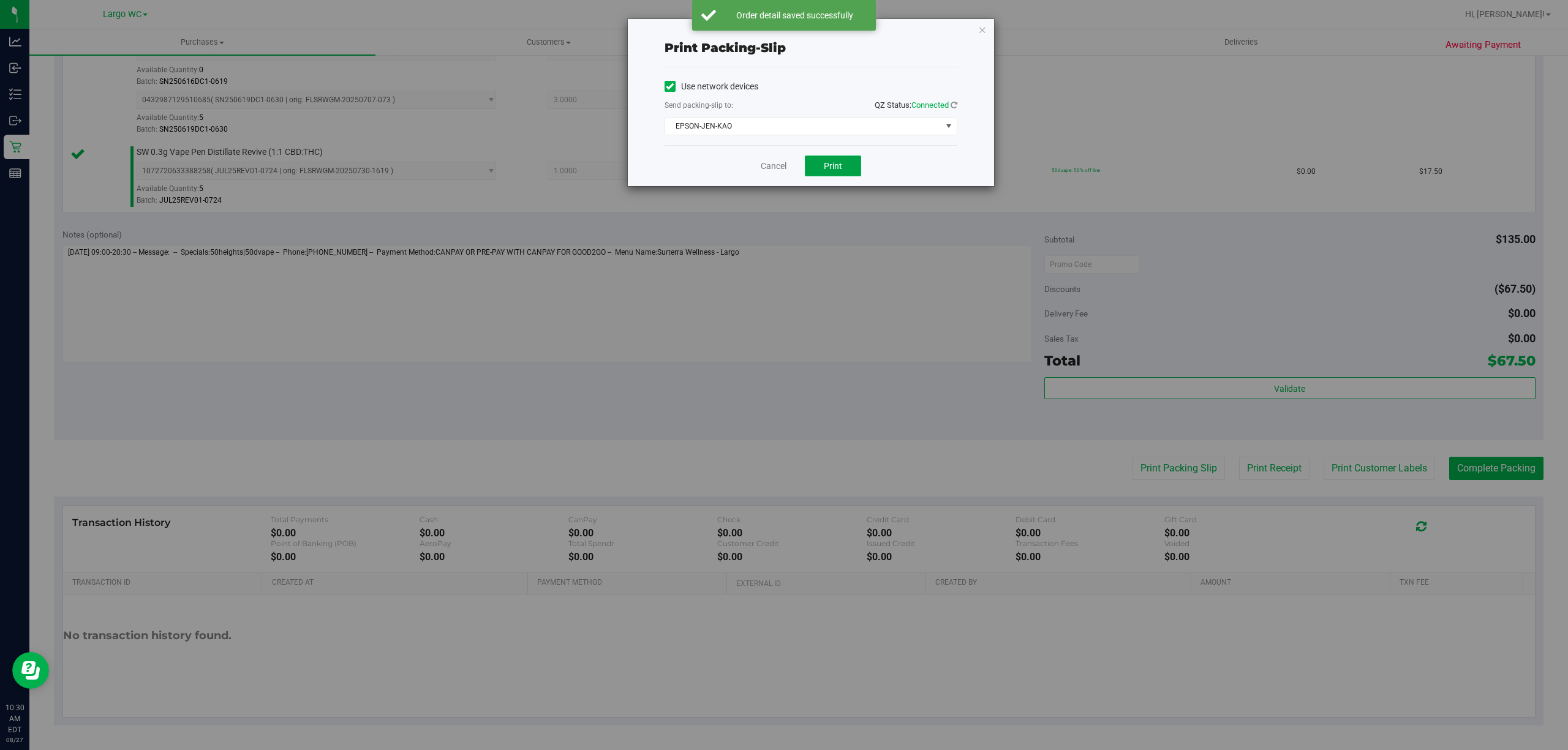
click at [823, 159] on button "Print" at bounding box center [832, 166] width 56 height 21
click at [981, 28] on icon "button" at bounding box center [982, 29] width 9 height 15
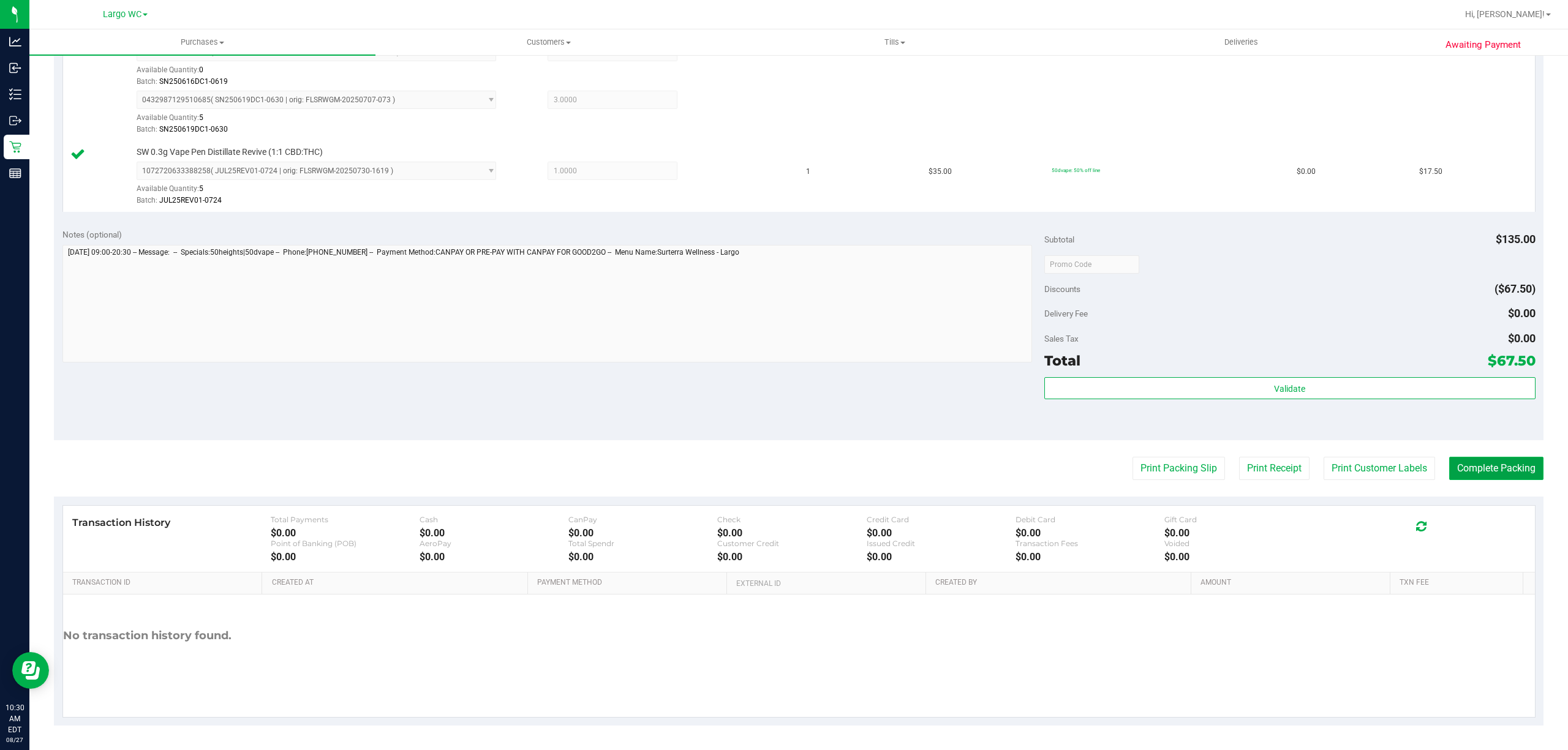
click at [1478, 459] on button "Complete Packing" at bounding box center [1495, 468] width 94 height 23
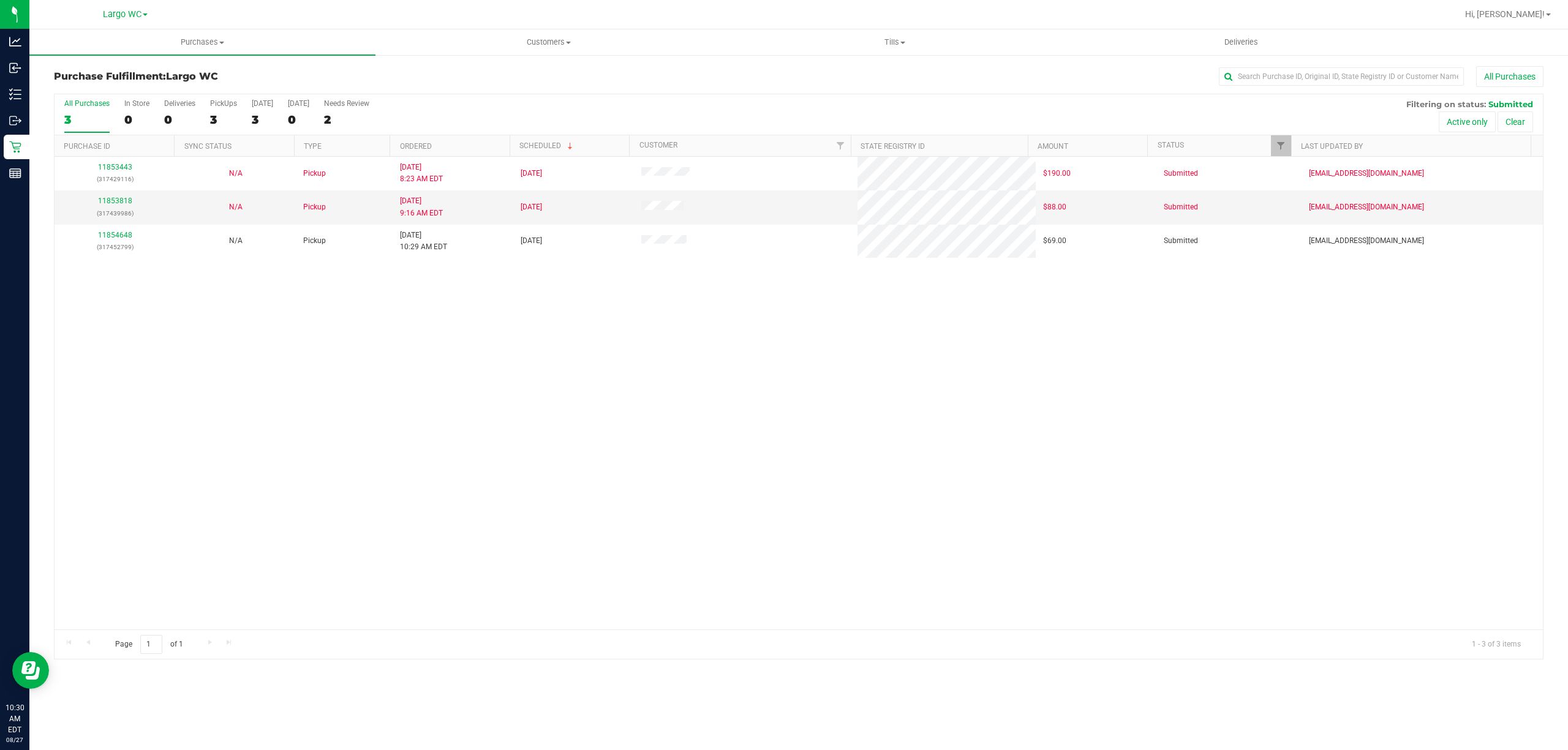
click at [312, 553] on div "11853443 (317429116) N/A Pickup 8/27/2025 8:23 AM EDT 8/27/2025 $190.00 Submitt…" at bounding box center [798, 392] width 1488 height 473
click at [1317, 641] on div "Page 1 of 1 1 - 3 of 3 items" at bounding box center [798, 644] width 1488 height 29
click at [321, 497] on div "11853443 (317429116) N/A Pickup 8/27/2025 8:23 AM EDT 8/27/2025 $190.00 Submitt…" at bounding box center [798, 392] width 1488 height 473
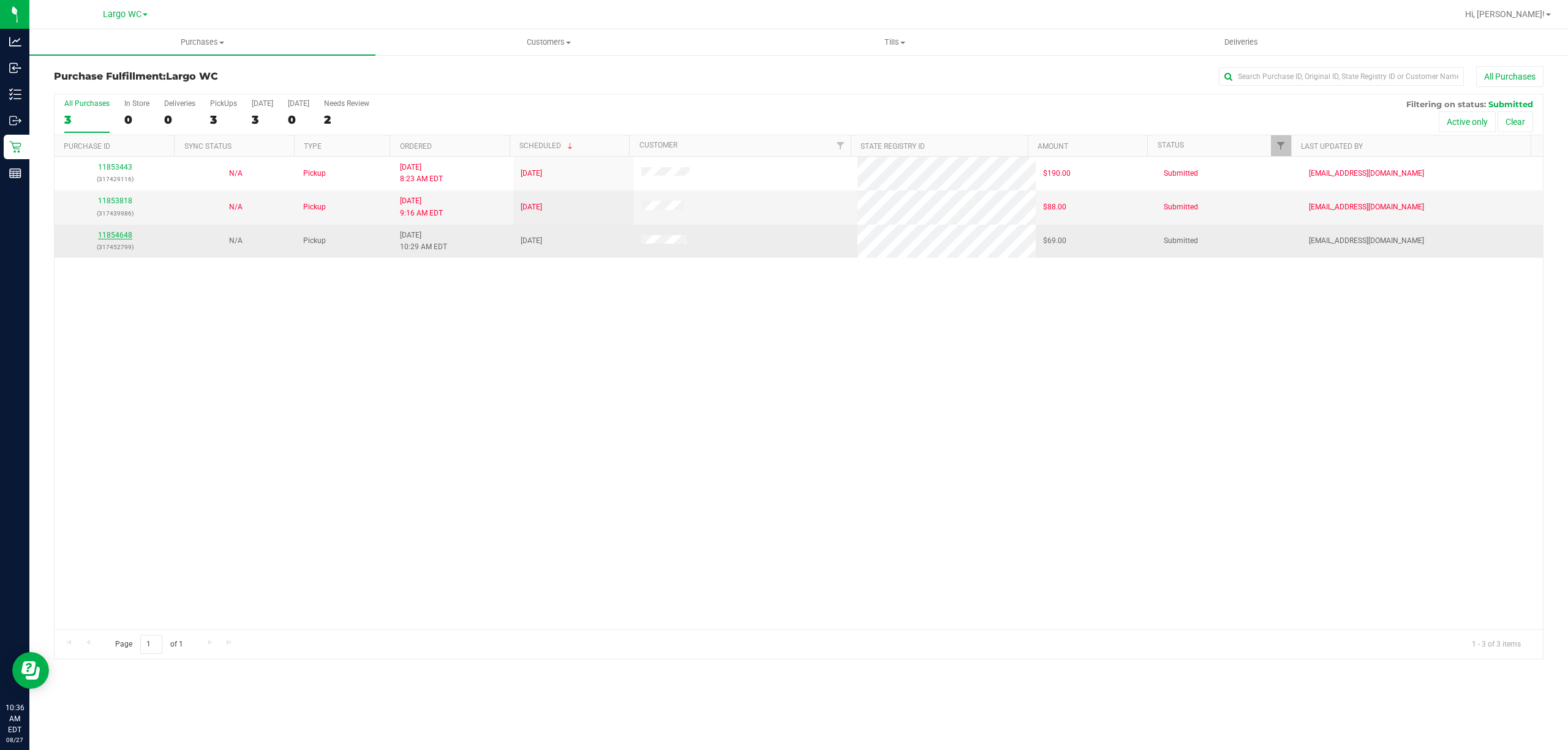
click at [102, 237] on link "11854648" at bounding box center [115, 235] width 34 height 9
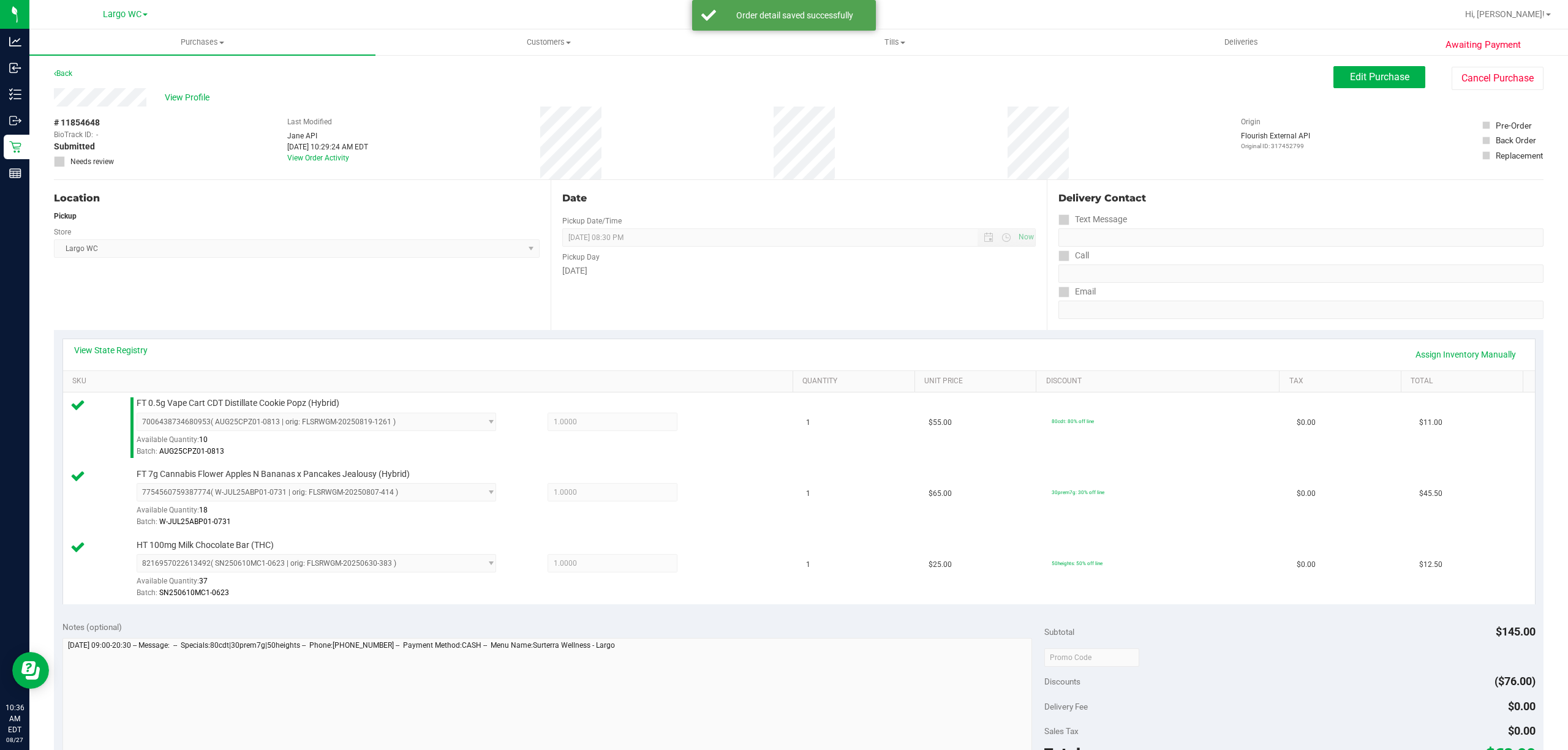
scroll to position [395, 0]
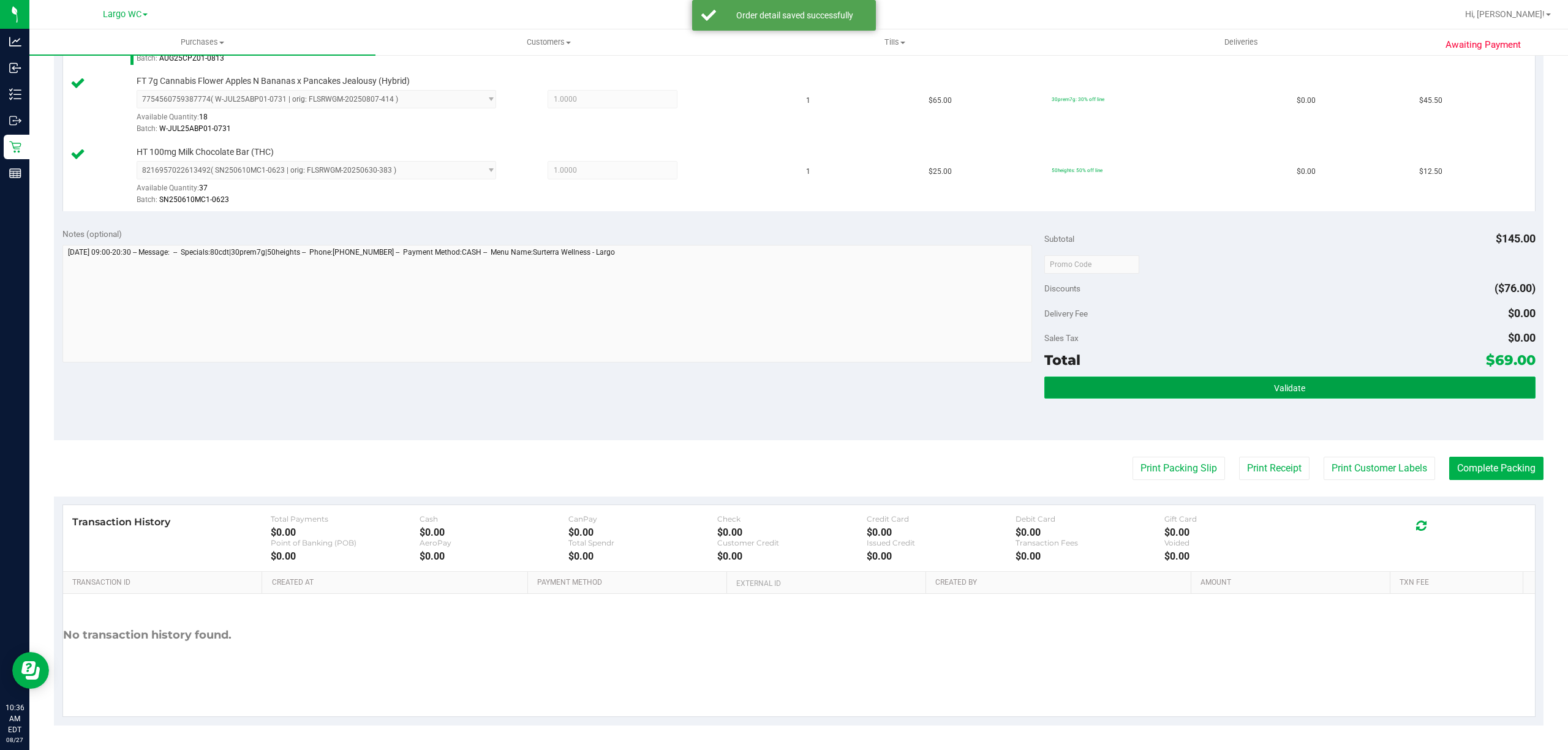
click at [1294, 378] on button "Validate" at bounding box center [1290, 387] width 491 height 22
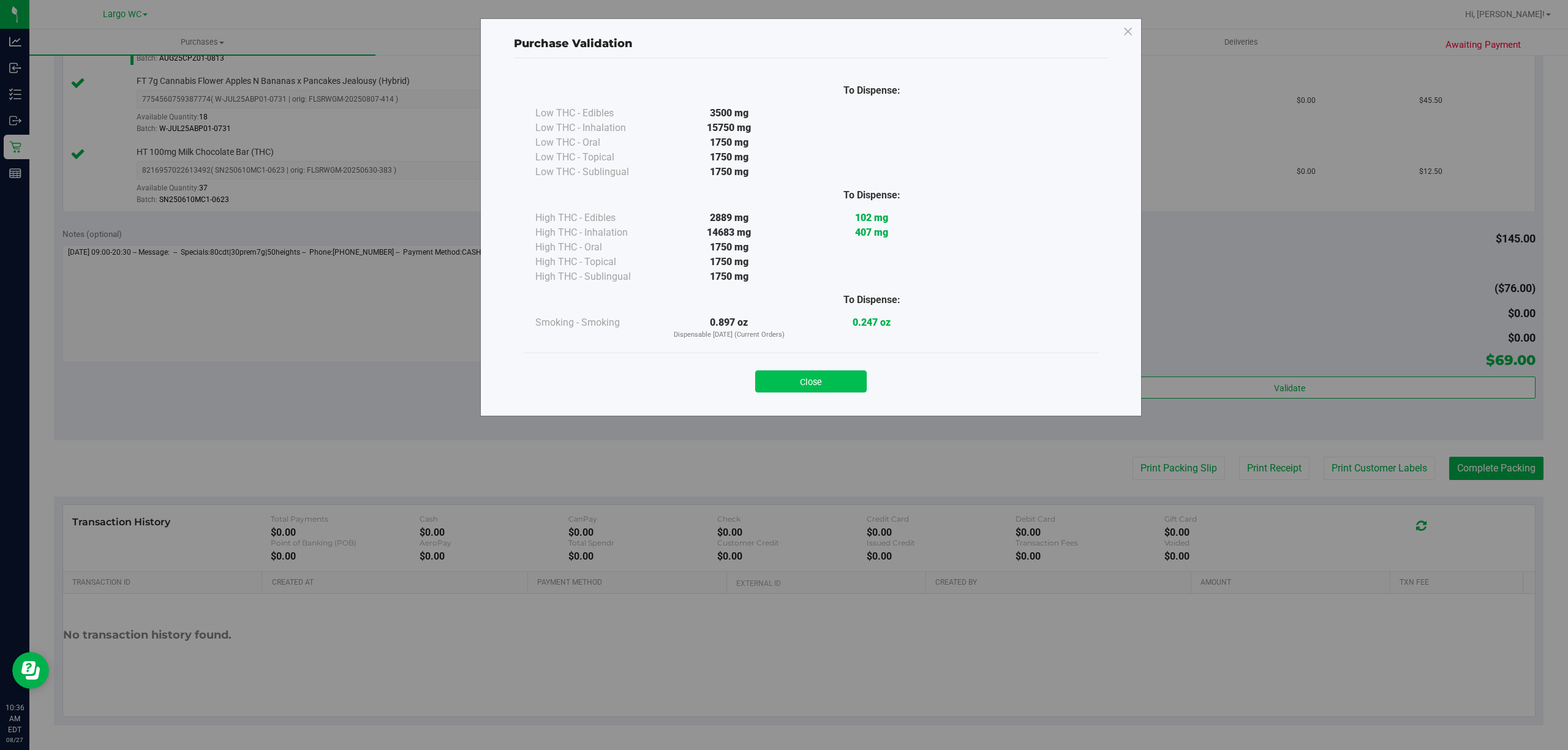
click at [819, 372] on button "Close" at bounding box center [811, 382] width 111 height 22
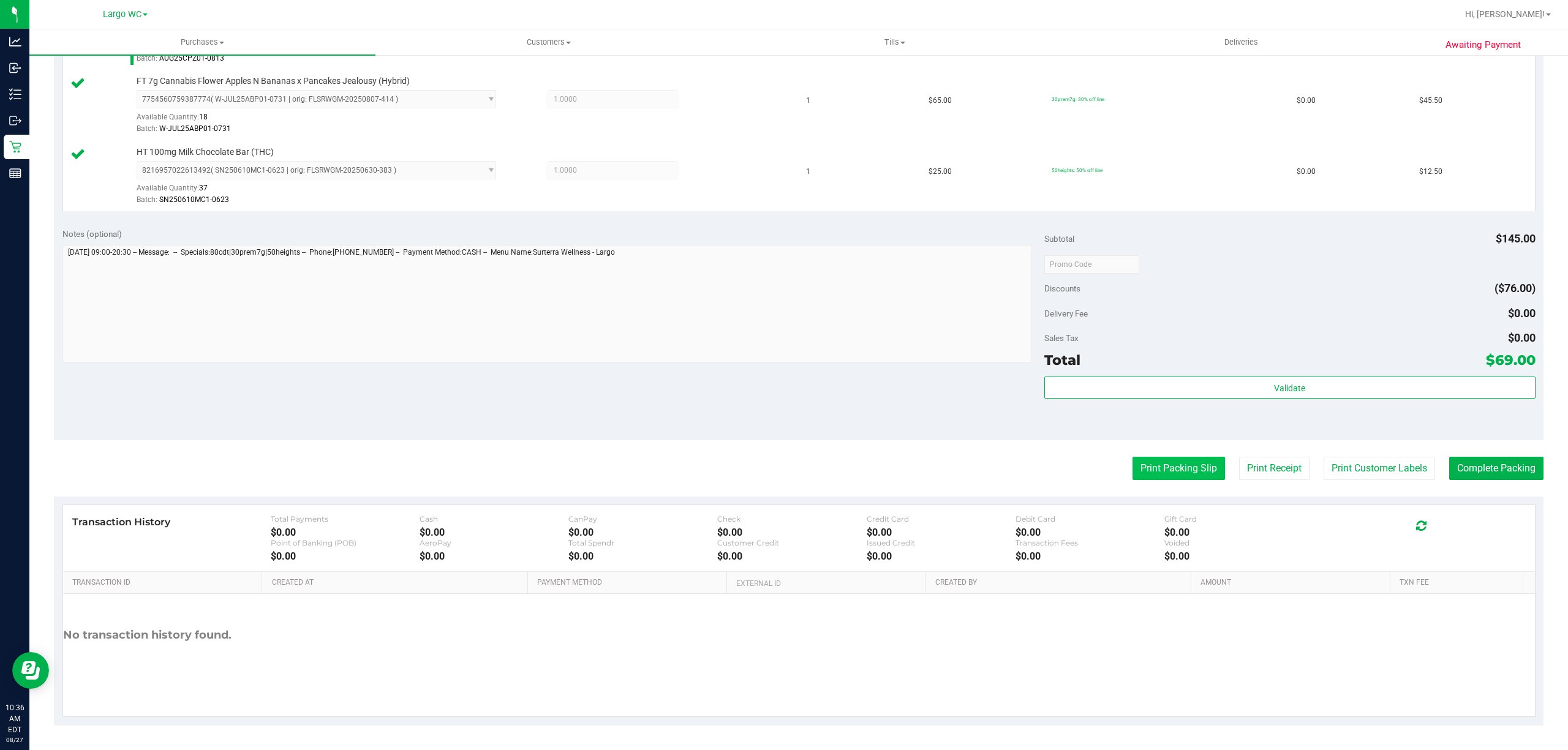
click at [1157, 469] on button "Print Packing Slip" at bounding box center [1178, 468] width 92 height 23
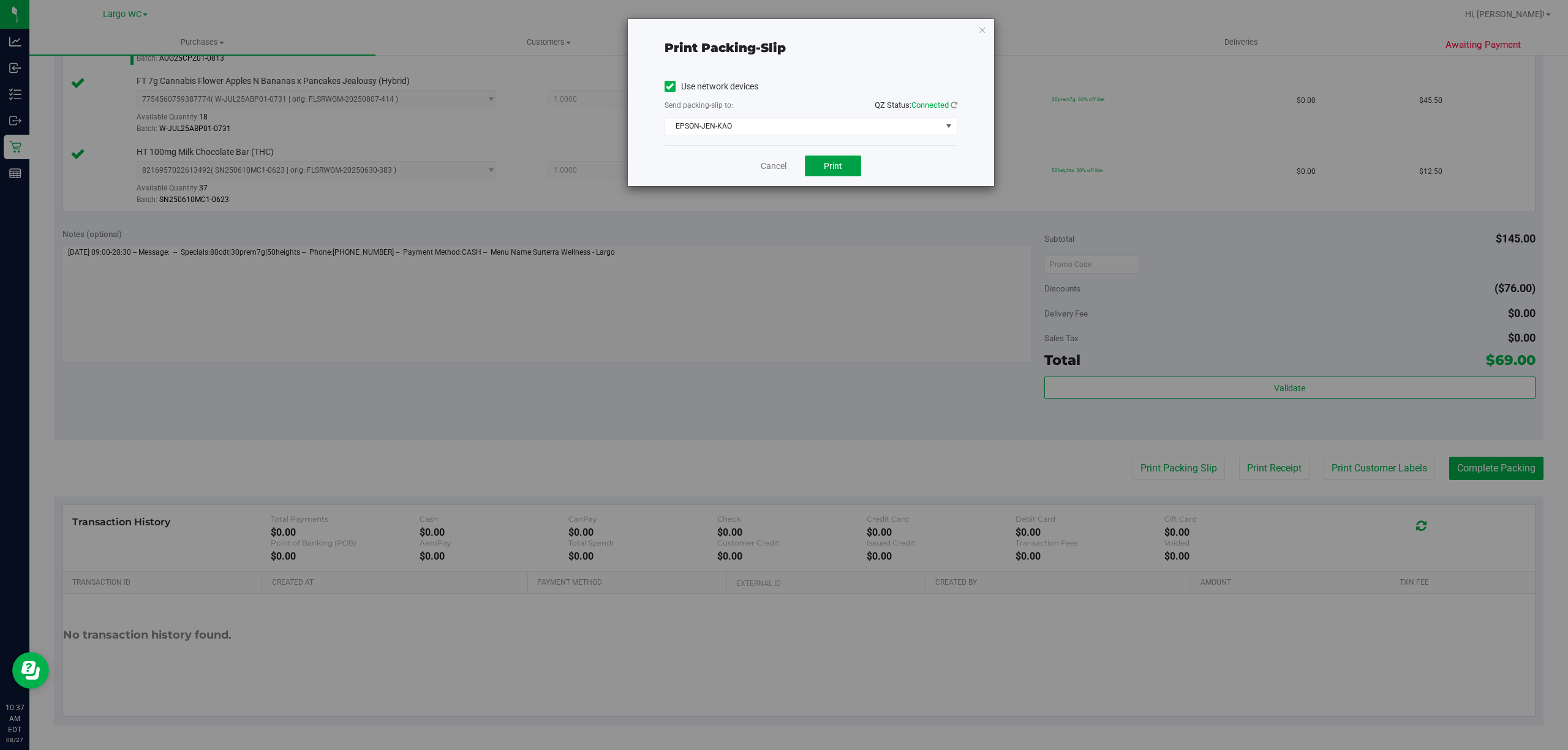
click at [843, 167] on button "Print" at bounding box center [832, 166] width 56 height 21
click at [981, 30] on icon "button" at bounding box center [982, 29] width 9 height 15
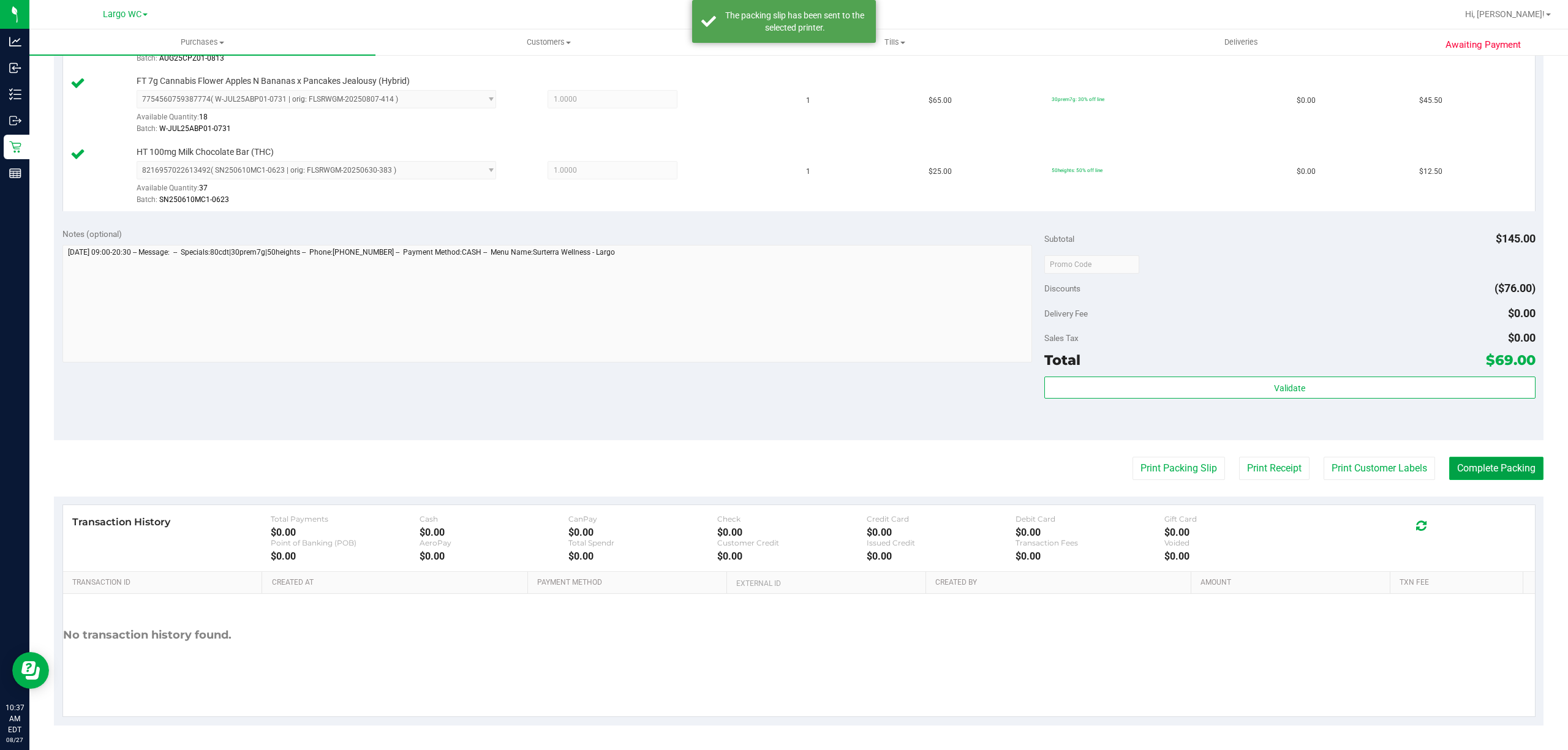
click at [1499, 467] on button "Complete Packing" at bounding box center [1495, 468] width 94 height 23
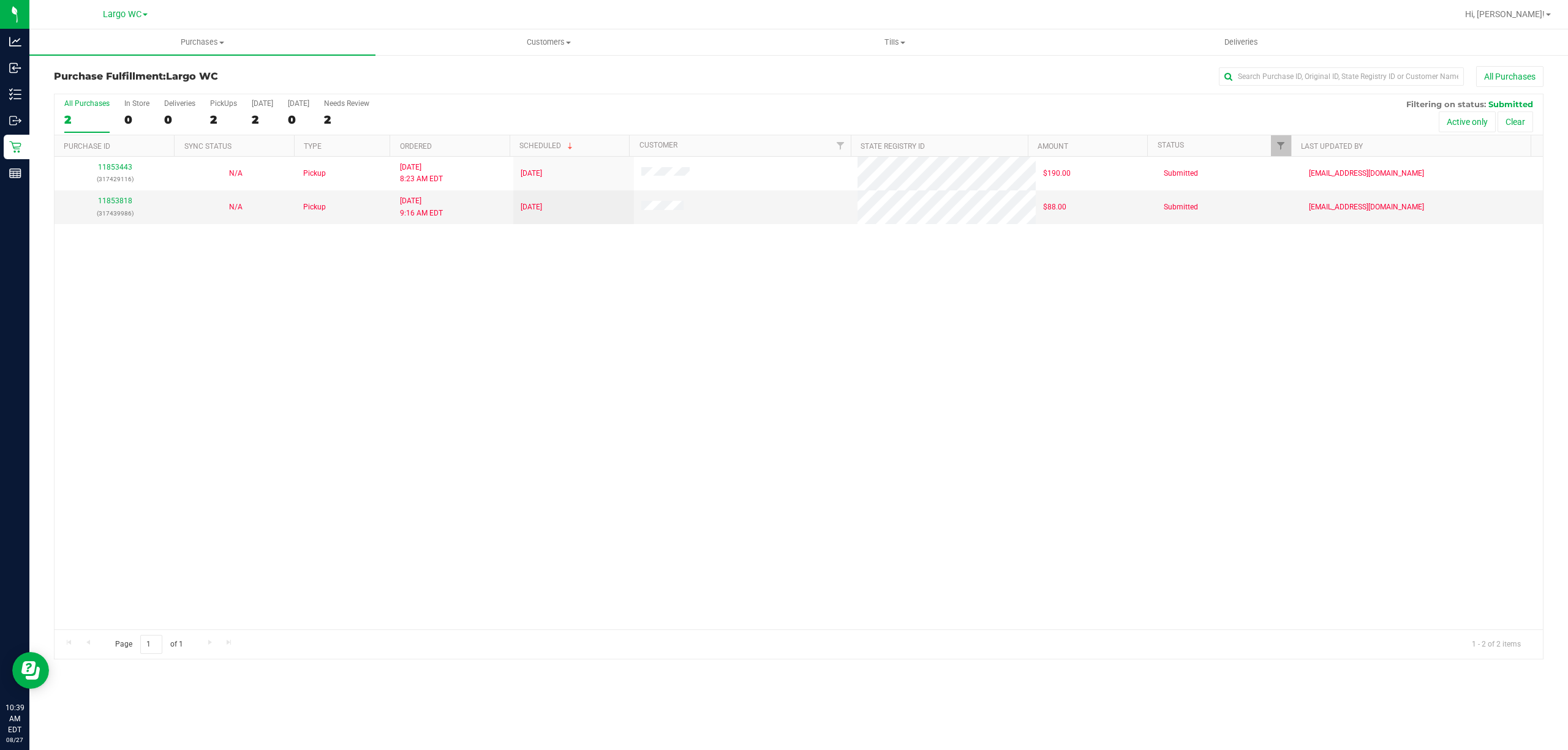
click at [372, 610] on div "11853443 (317429116) N/A Pickup 8/27/2025 8:23 AM EDT 8/27/2025 $190.00 Submitt…" at bounding box center [798, 392] width 1488 height 473
click at [312, 549] on div "11853443 (317429116) N/A Pickup 8/27/2025 8:23 AM EDT 8/27/2025 $190.00 Submitt…" at bounding box center [798, 392] width 1488 height 473
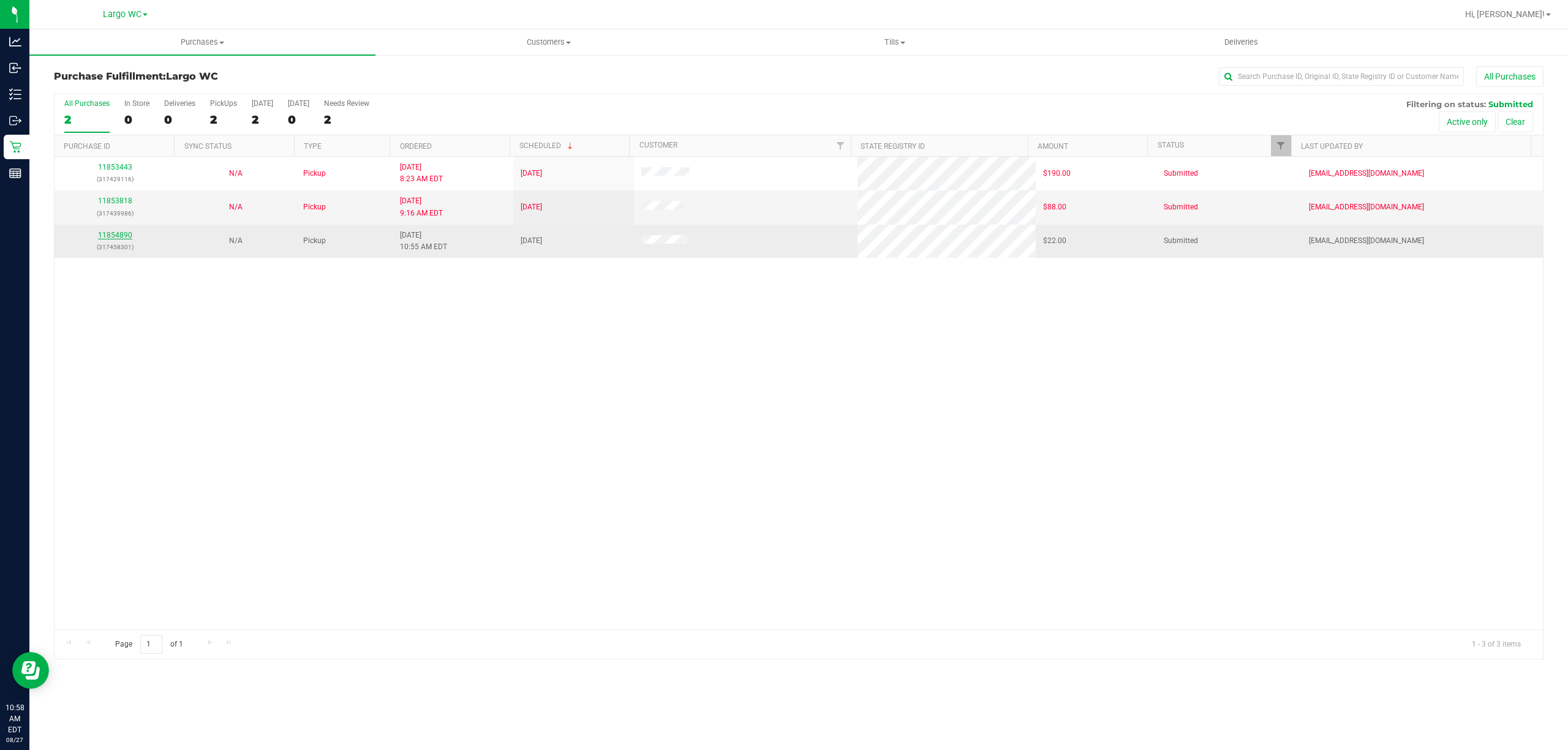
click at [115, 237] on link "11854890" at bounding box center [115, 235] width 34 height 9
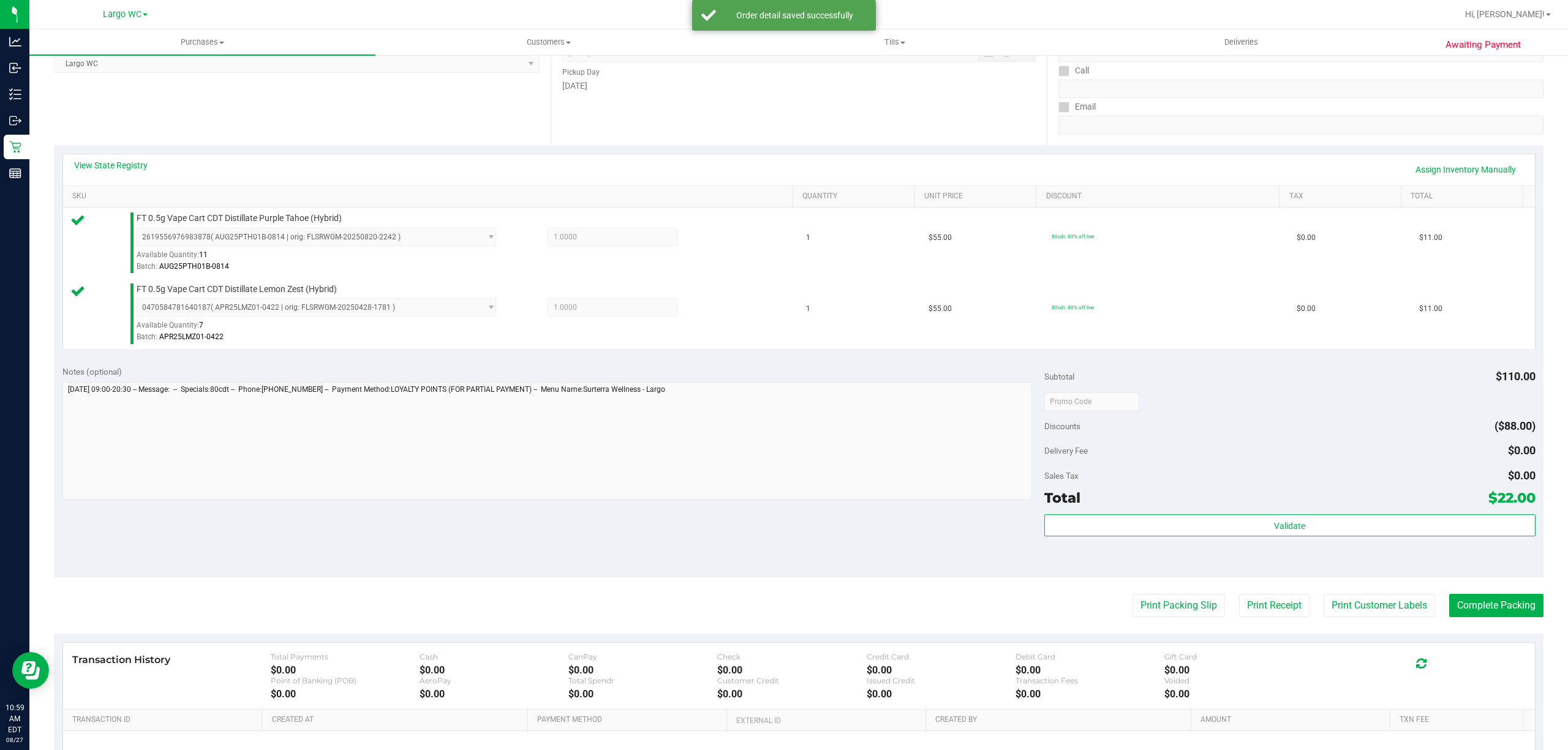
scroll to position [324, 0]
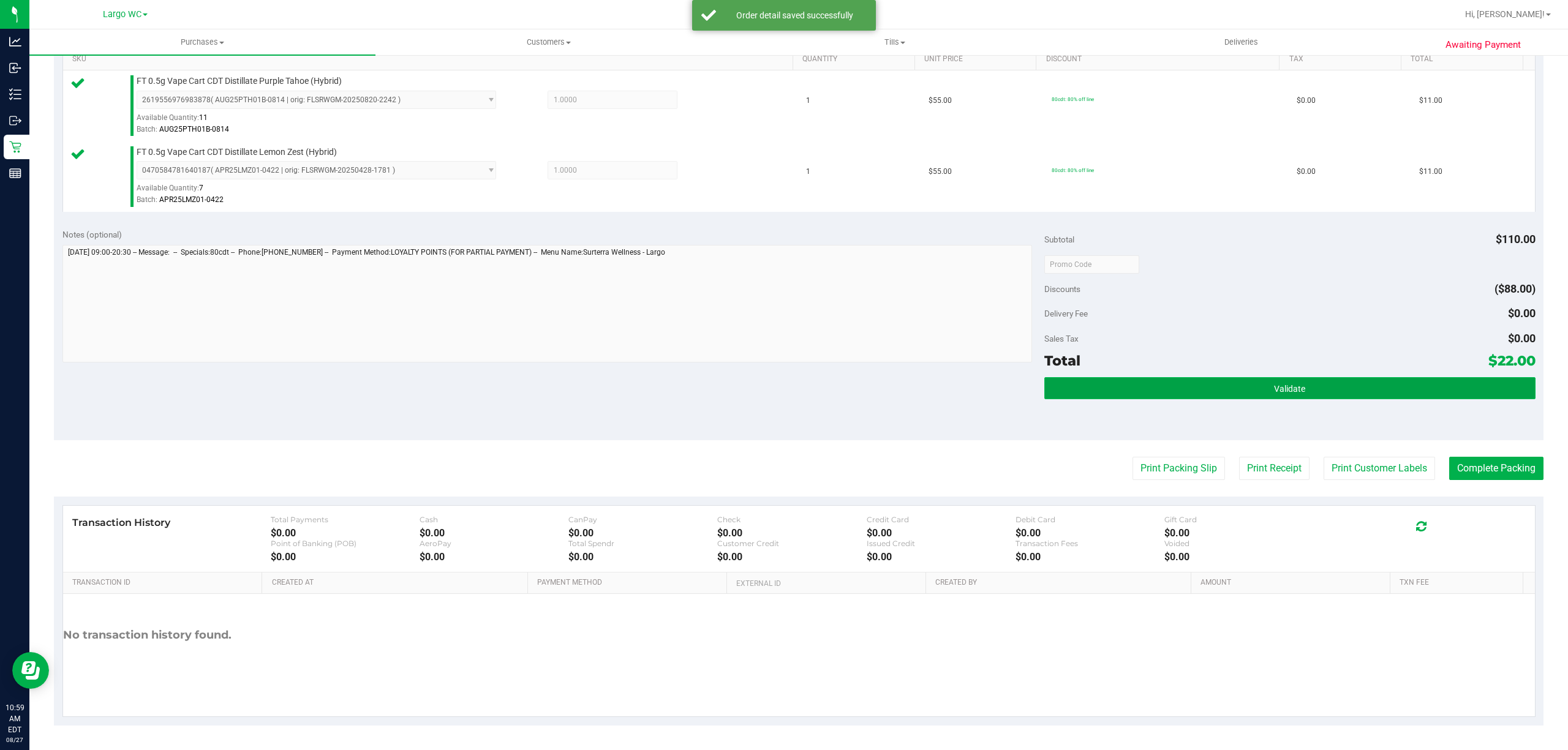
click at [1336, 398] on button "Validate" at bounding box center [1290, 388] width 491 height 22
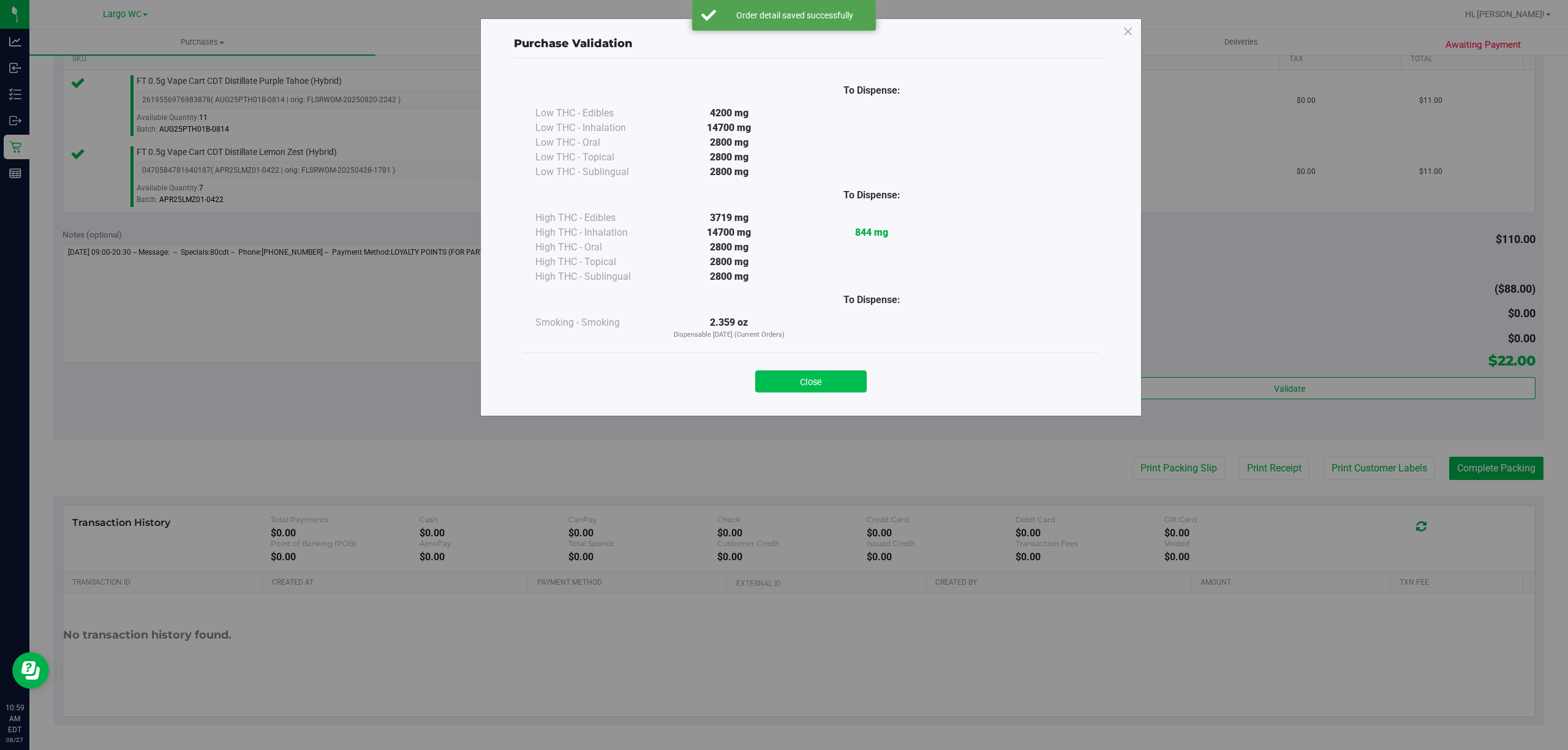
click at [841, 371] on button "Close" at bounding box center [811, 382] width 111 height 22
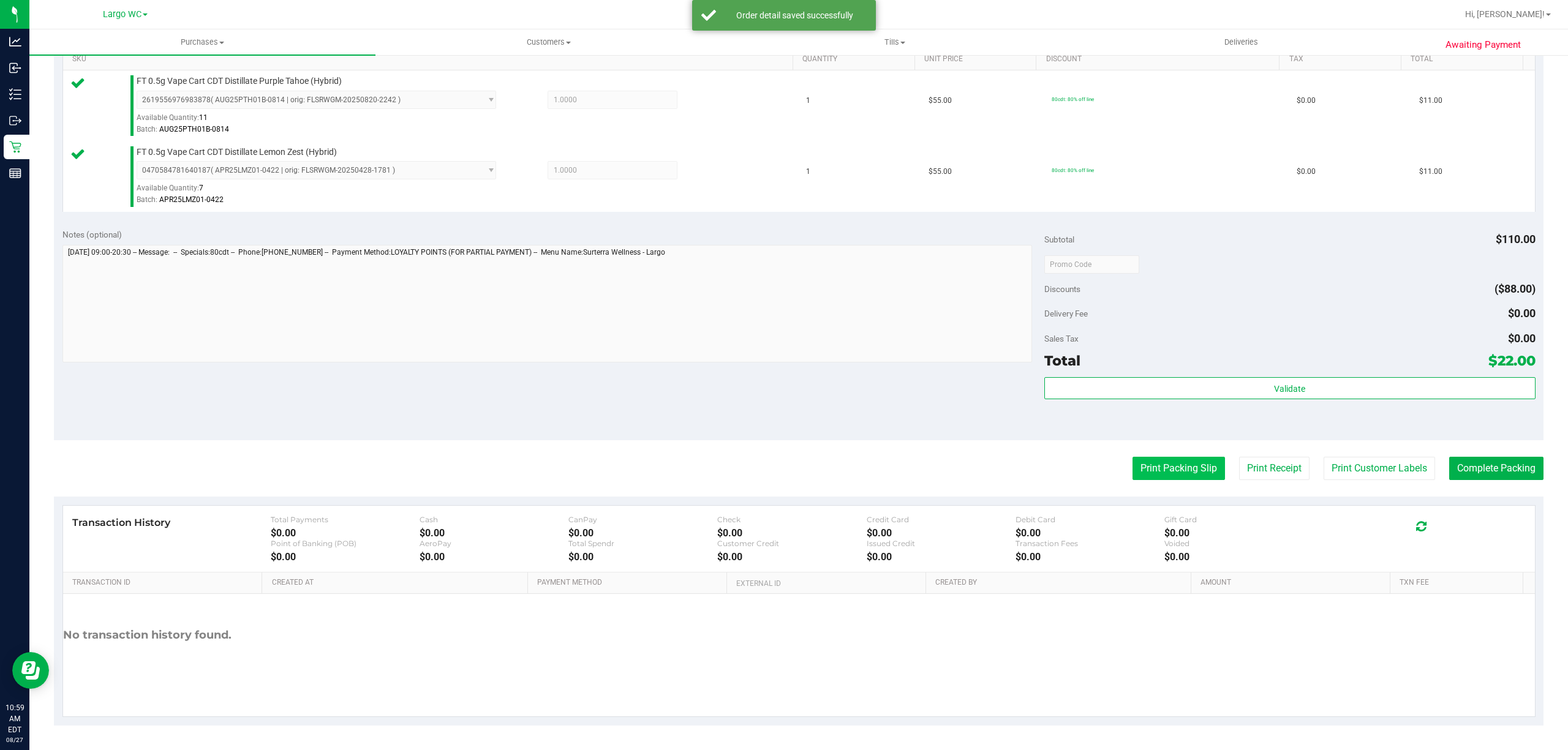
click at [1172, 461] on button "Print Packing Slip" at bounding box center [1178, 468] width 92 height 23
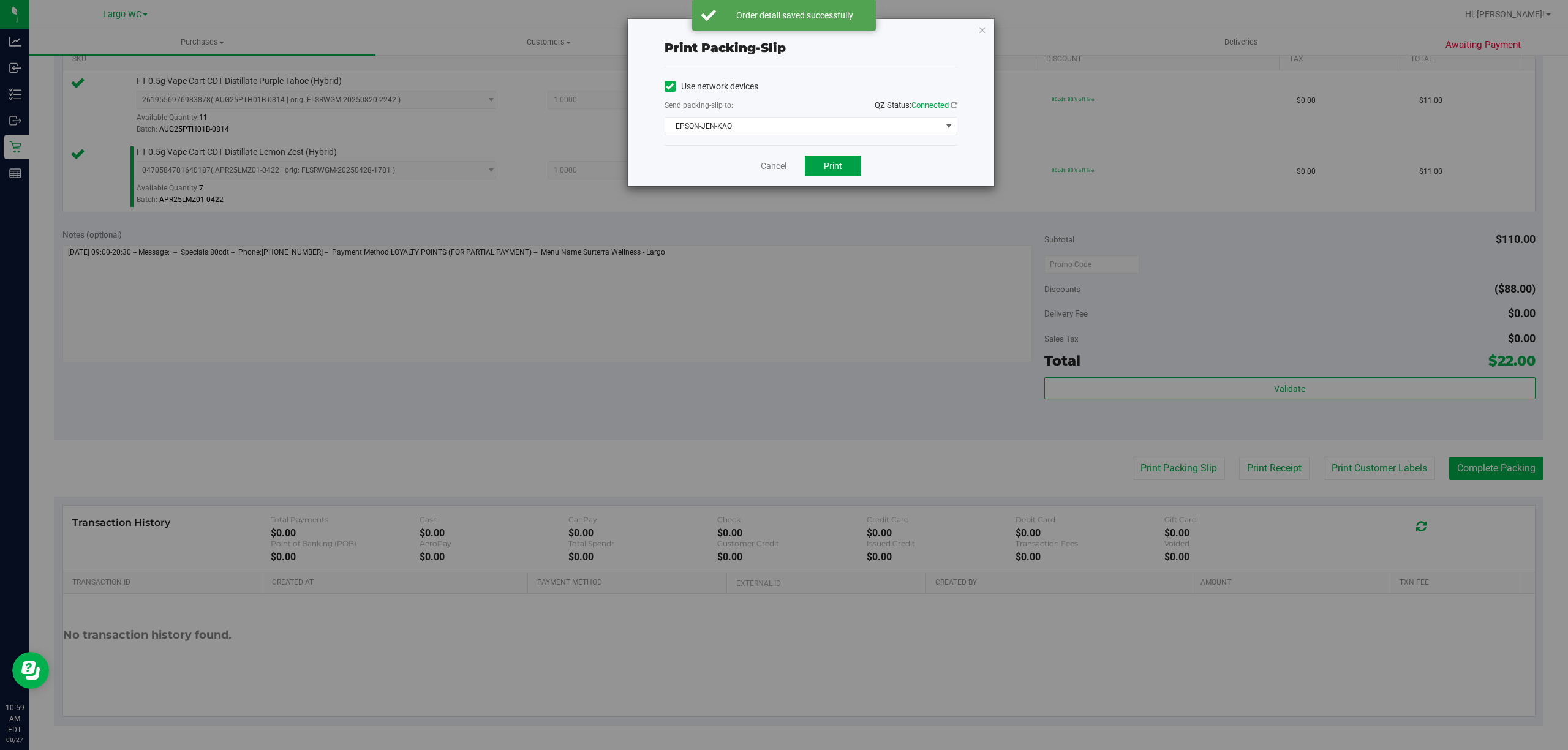
click at [830, 165] on span "Print" at bounding box center [832, 165] width 18 height 9
click at [981, 27] on icon "button" at bounding box center [982, 29] width 9 height 15
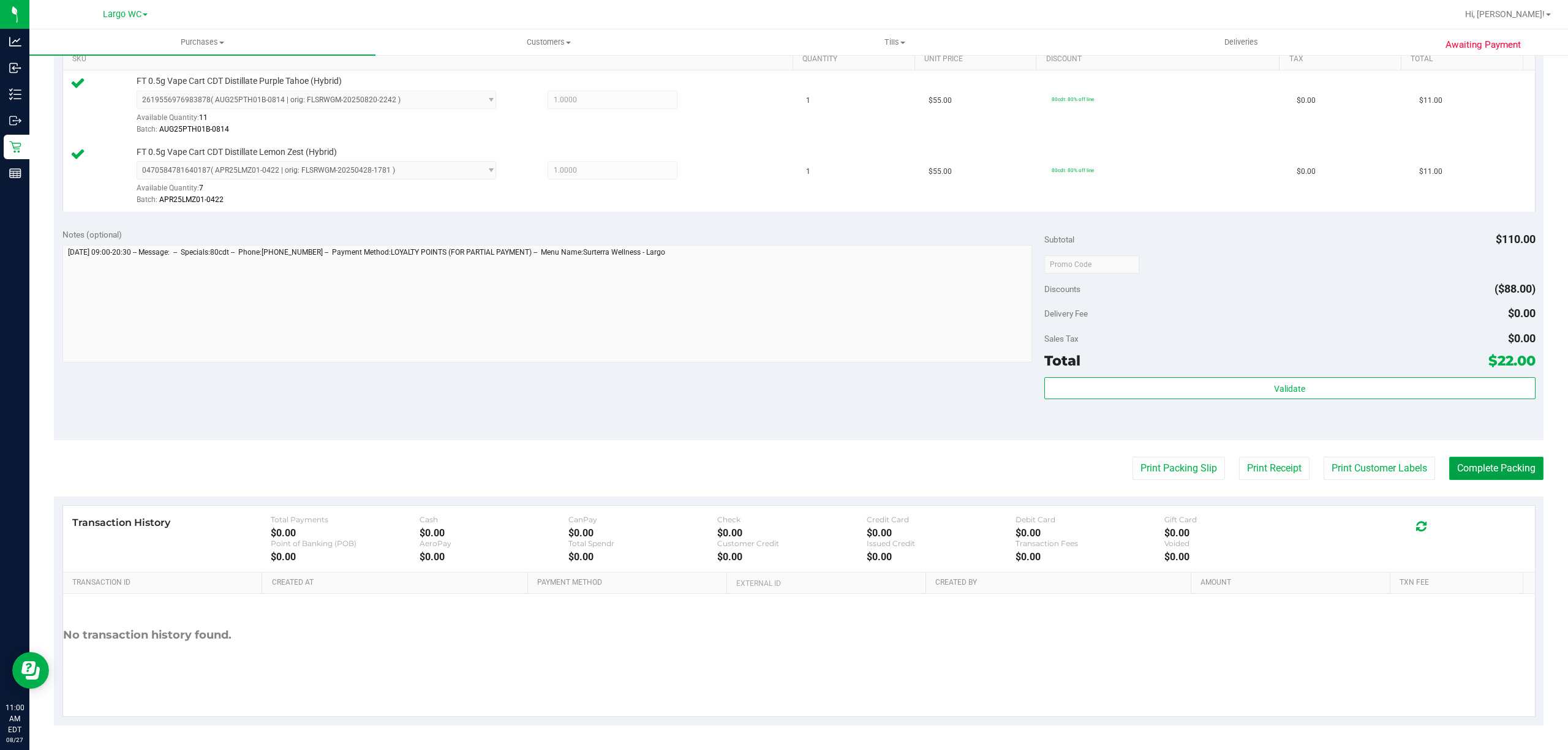
click at [1478, 474] on button "Complete Packing" at bounding box center [1495, 468] width 94 height 23
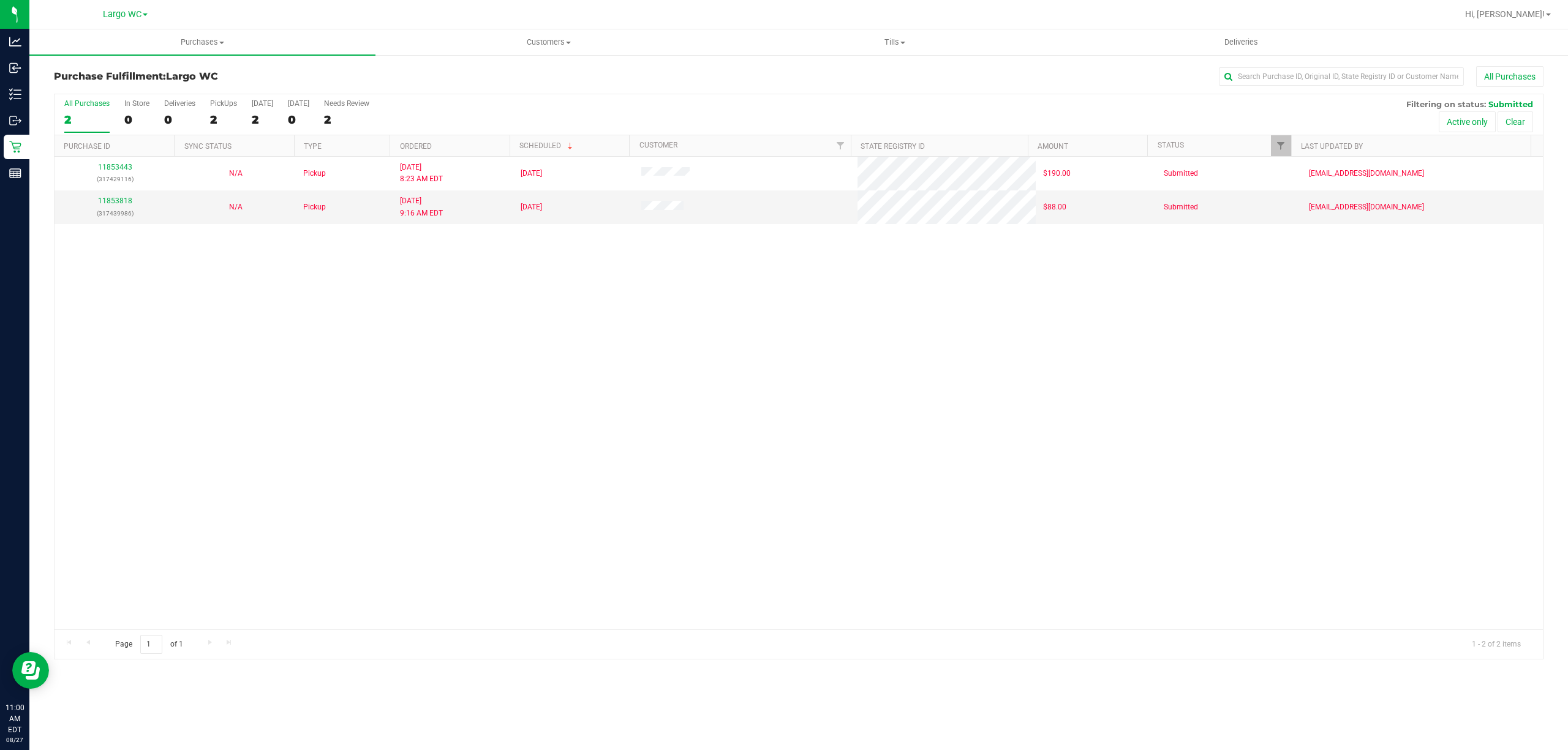
click at [219, 356] on div "11853443 (317429116) N/A Pickup 8/27/2025 8:23 AM EDT 8/27/2025 $190.00 Submitt…" at bounding box center [798, 392] width 1488 height 473
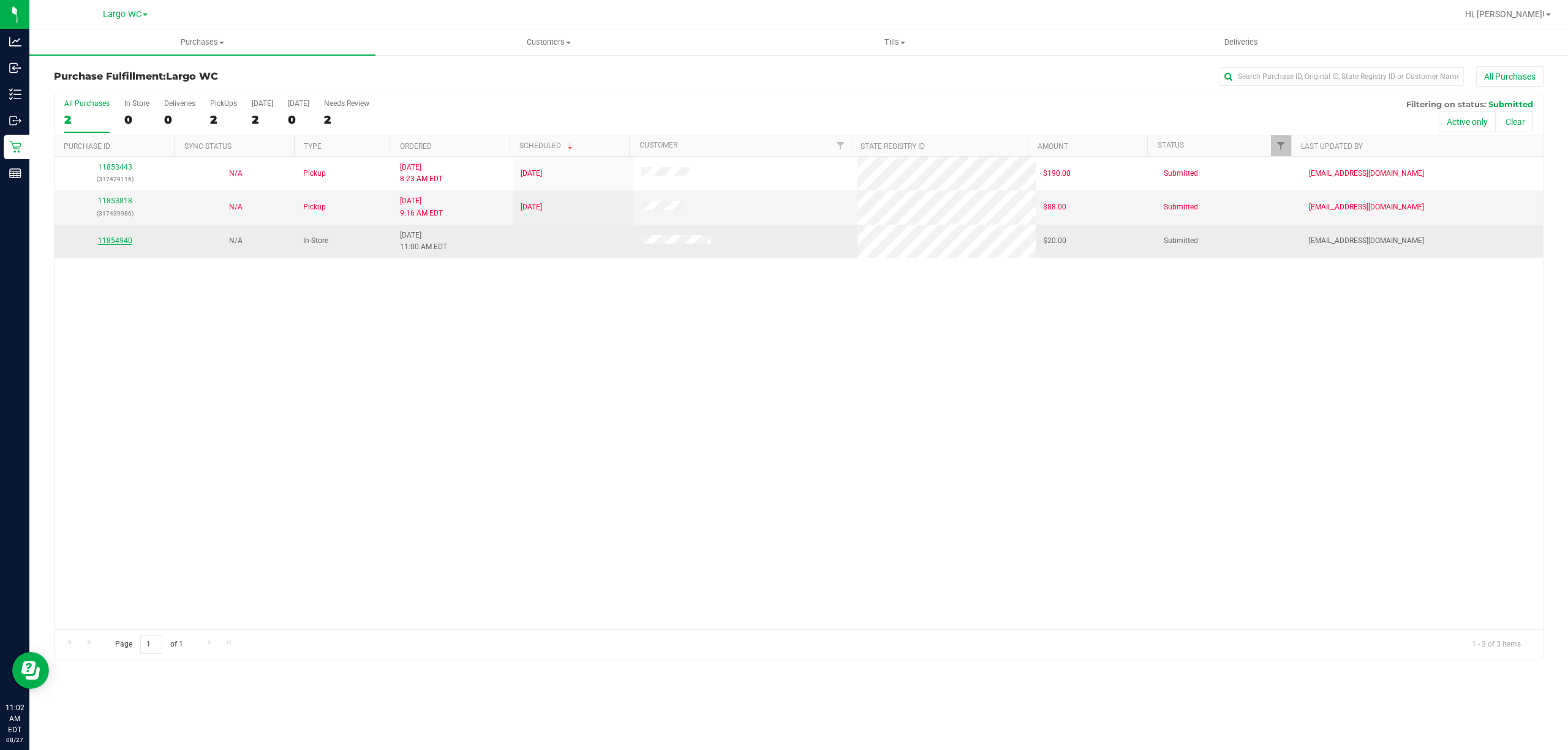
click at [109, 245] on link "11854940" at bounding box center [115, 241] width 34 height 9
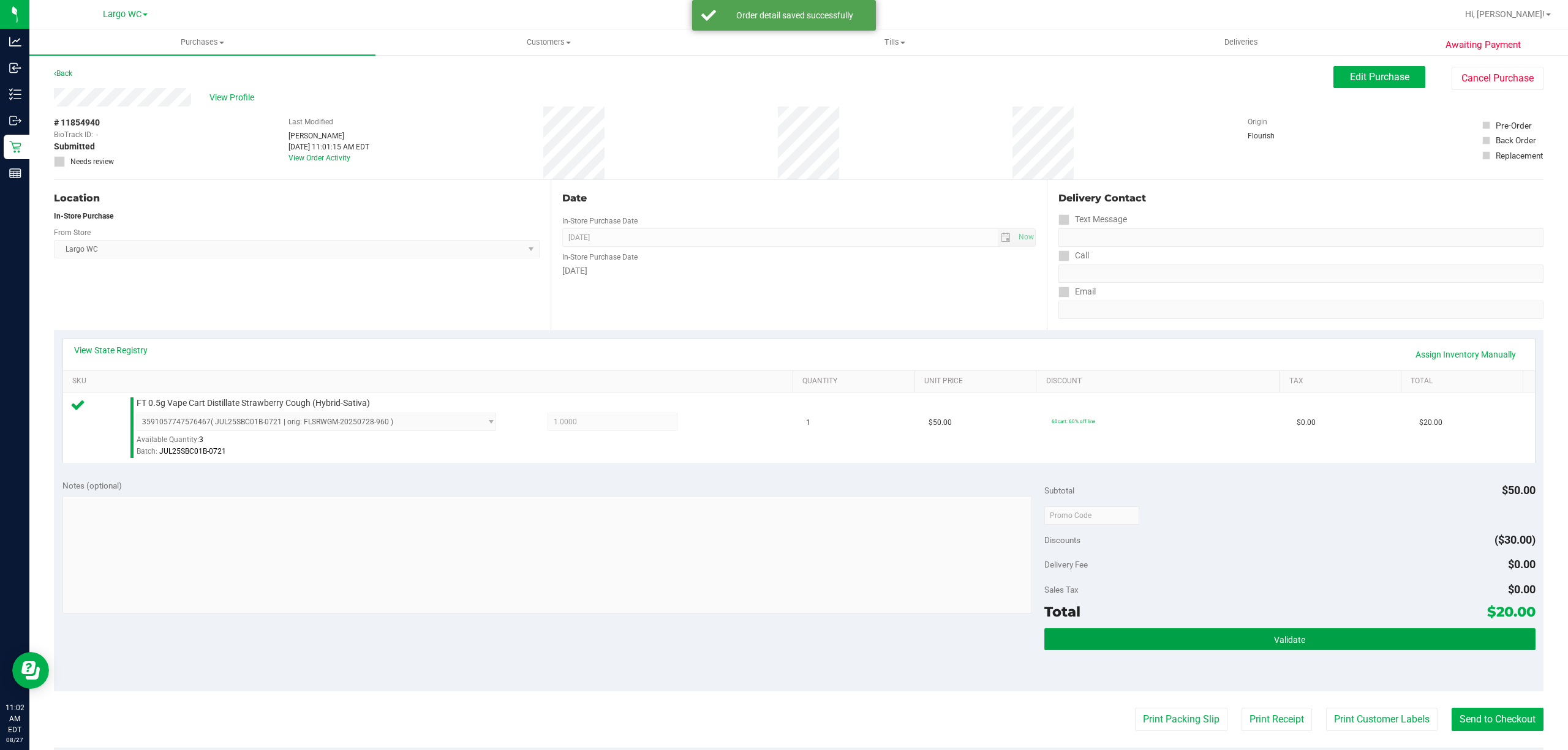
click at [1311, 647] on button "Validate" at bounding box center [1290, 639] width 491 height 22
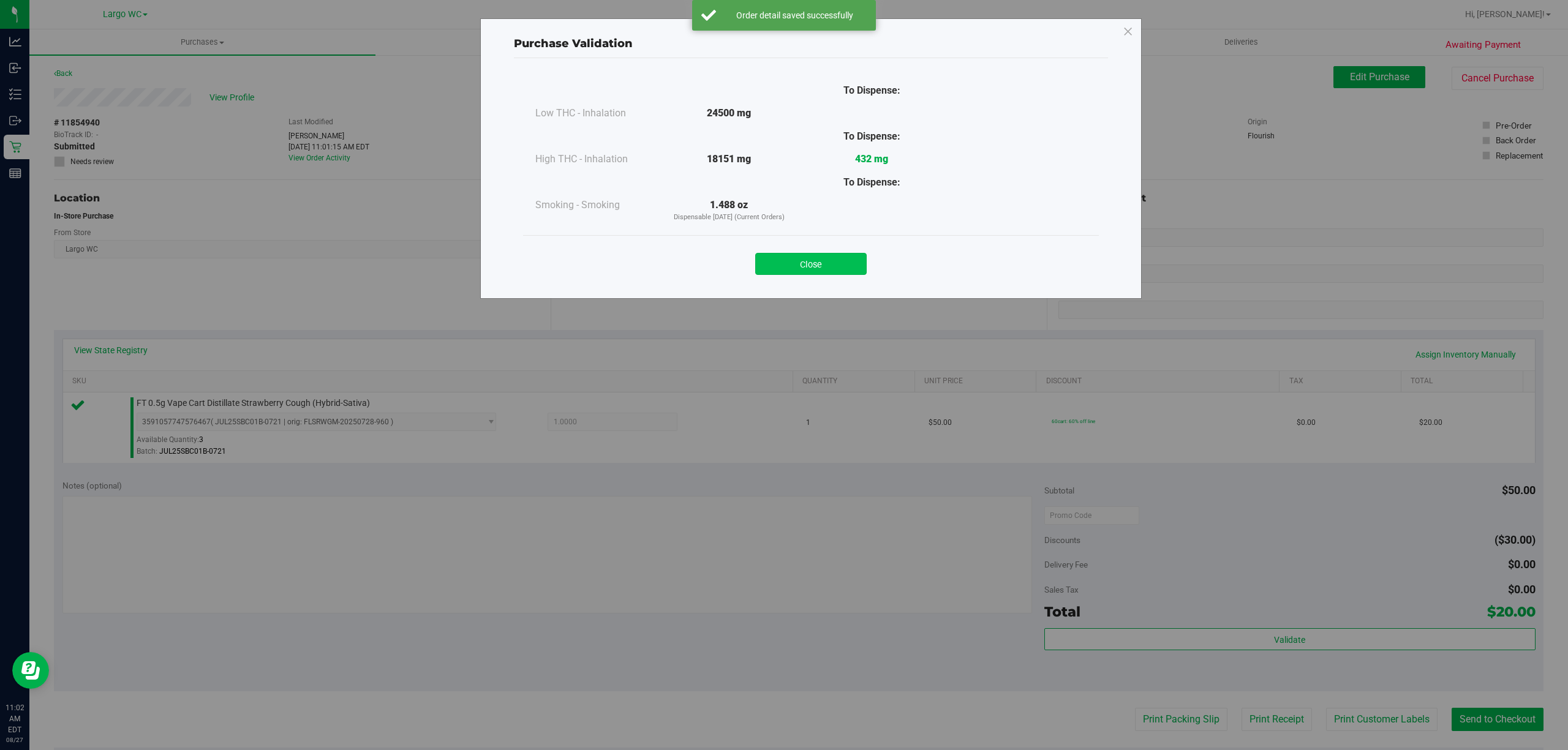
click at [809, 267] on button "Close" at bounding box center [811, 264] width 111 height 22
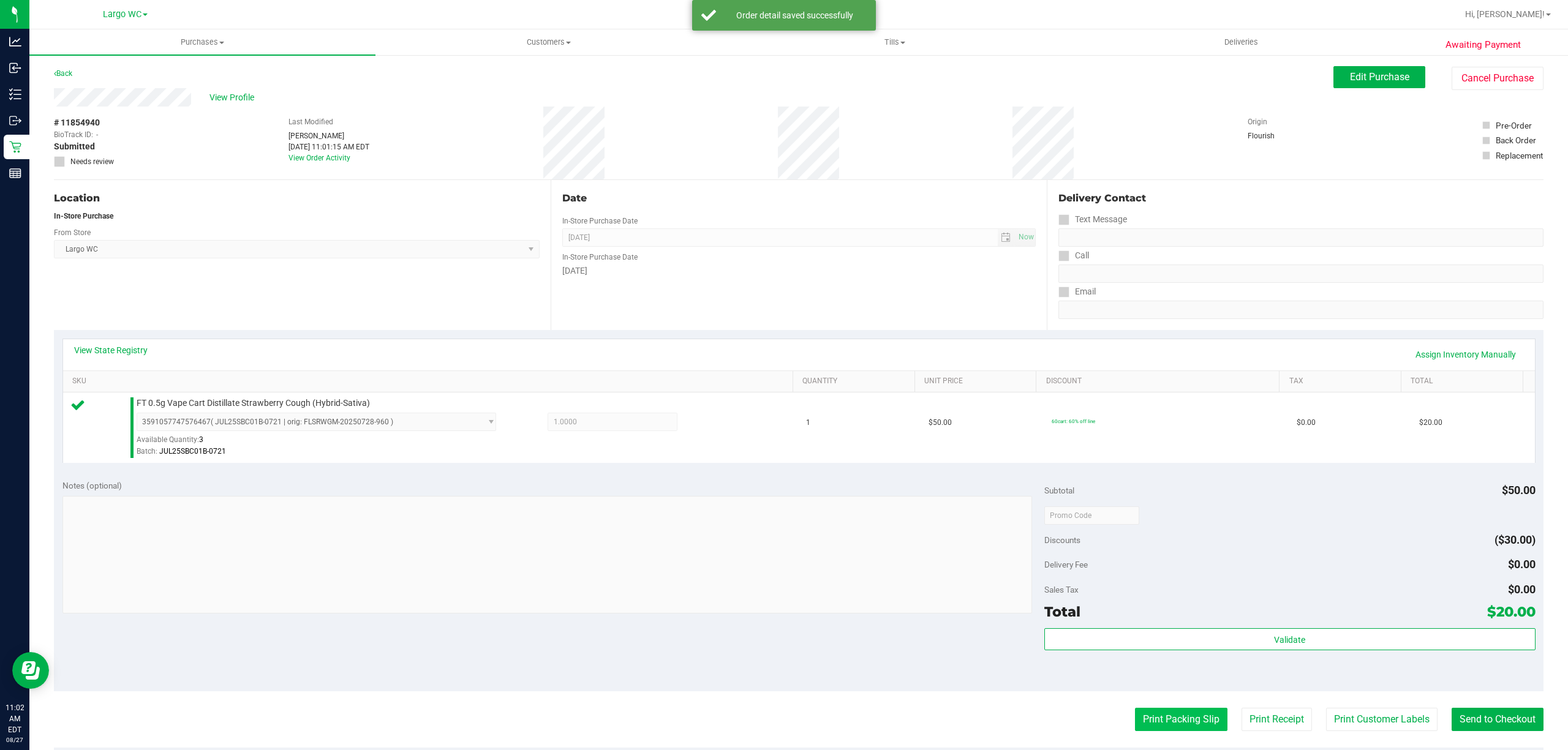
click at [1174, 725] on button "Print Packing Slip" at bounding box center [1181, 719] width 92 height 23
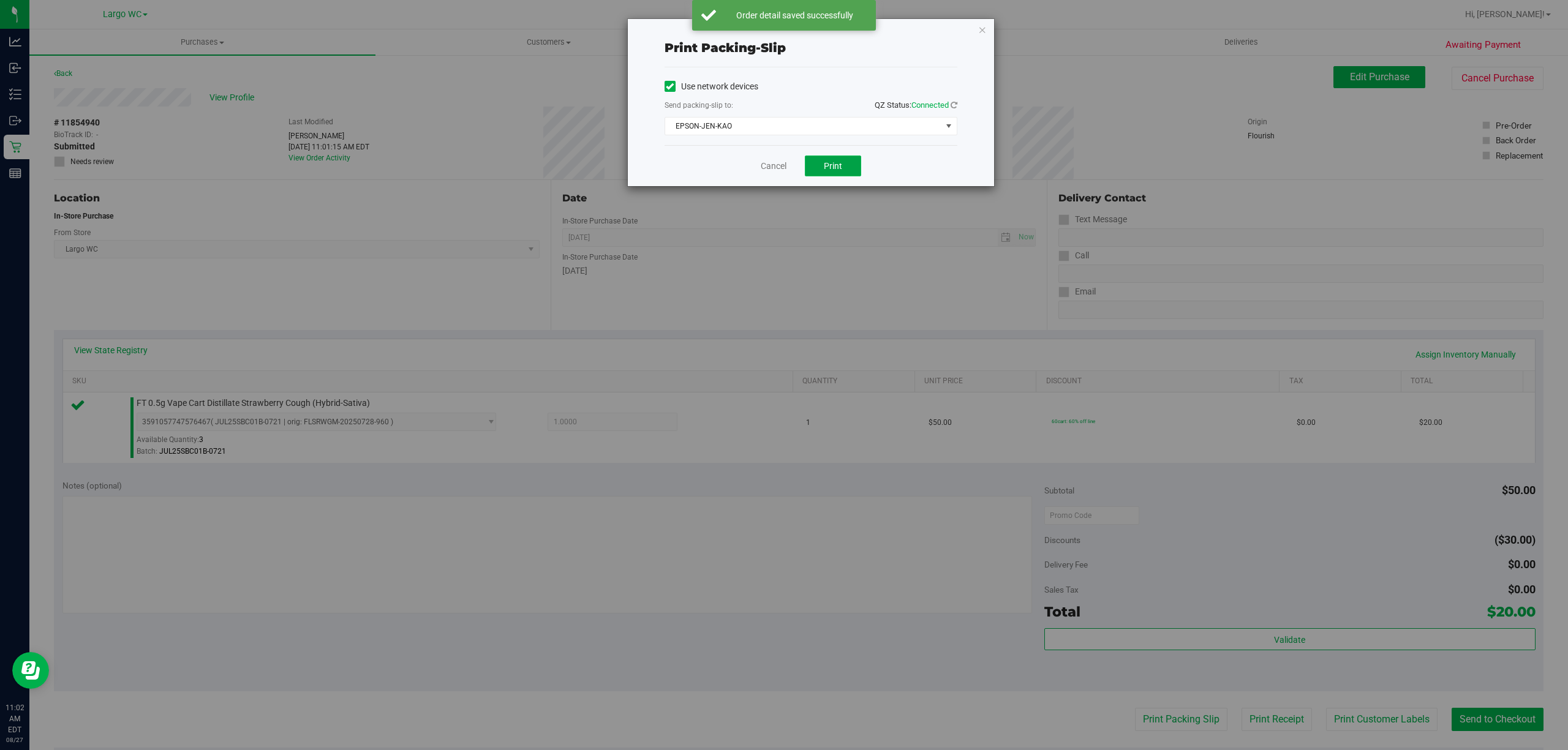
click at [833, 165] on span "Print" at bounding box center [832, 165] width 18 height 9
click at [982, 35] on icon "button" at bounding box center [982, 29] width 9 height 15
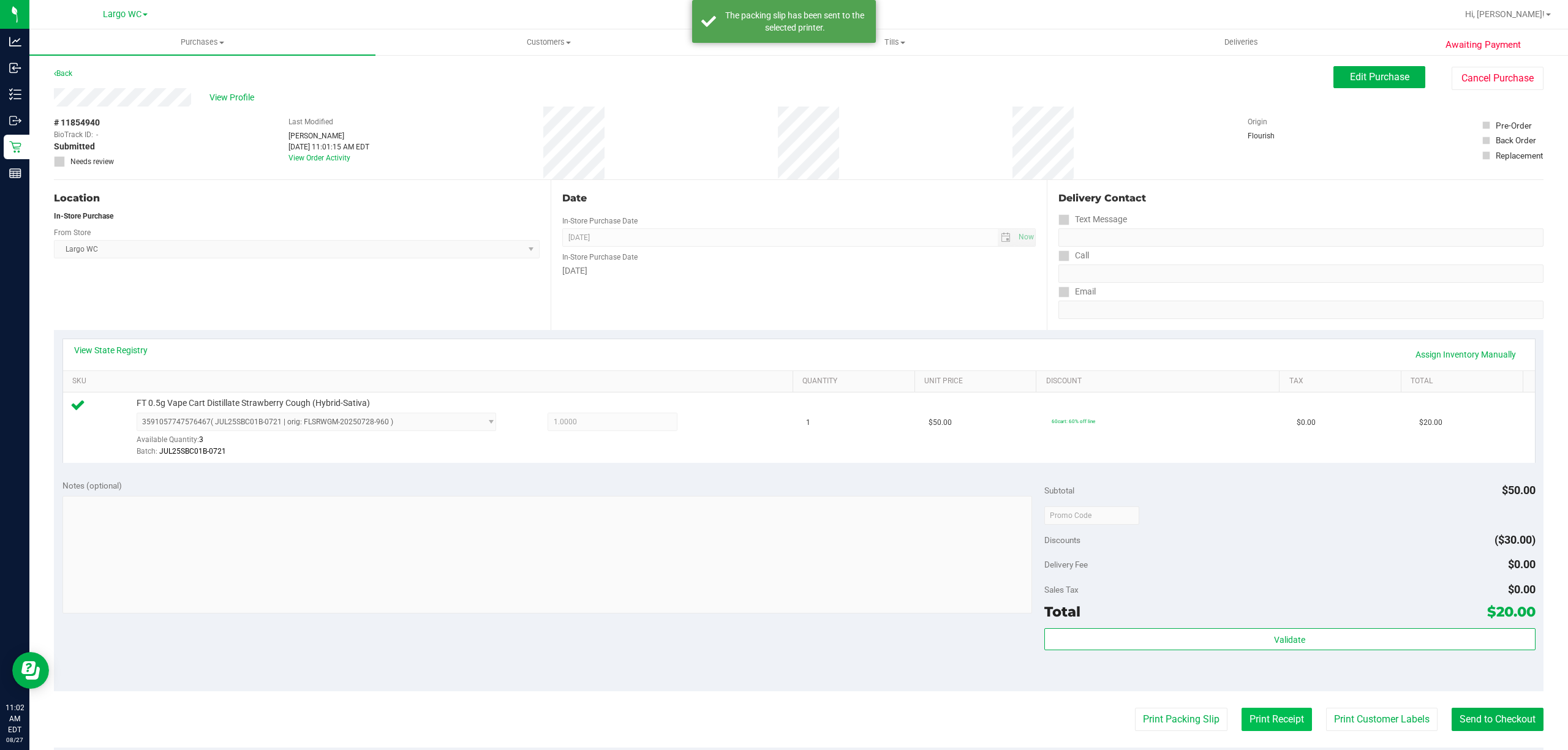
click at [1272, 722] on button "Print Receipt" at bounding box center [1276, 719] width 71 height 23
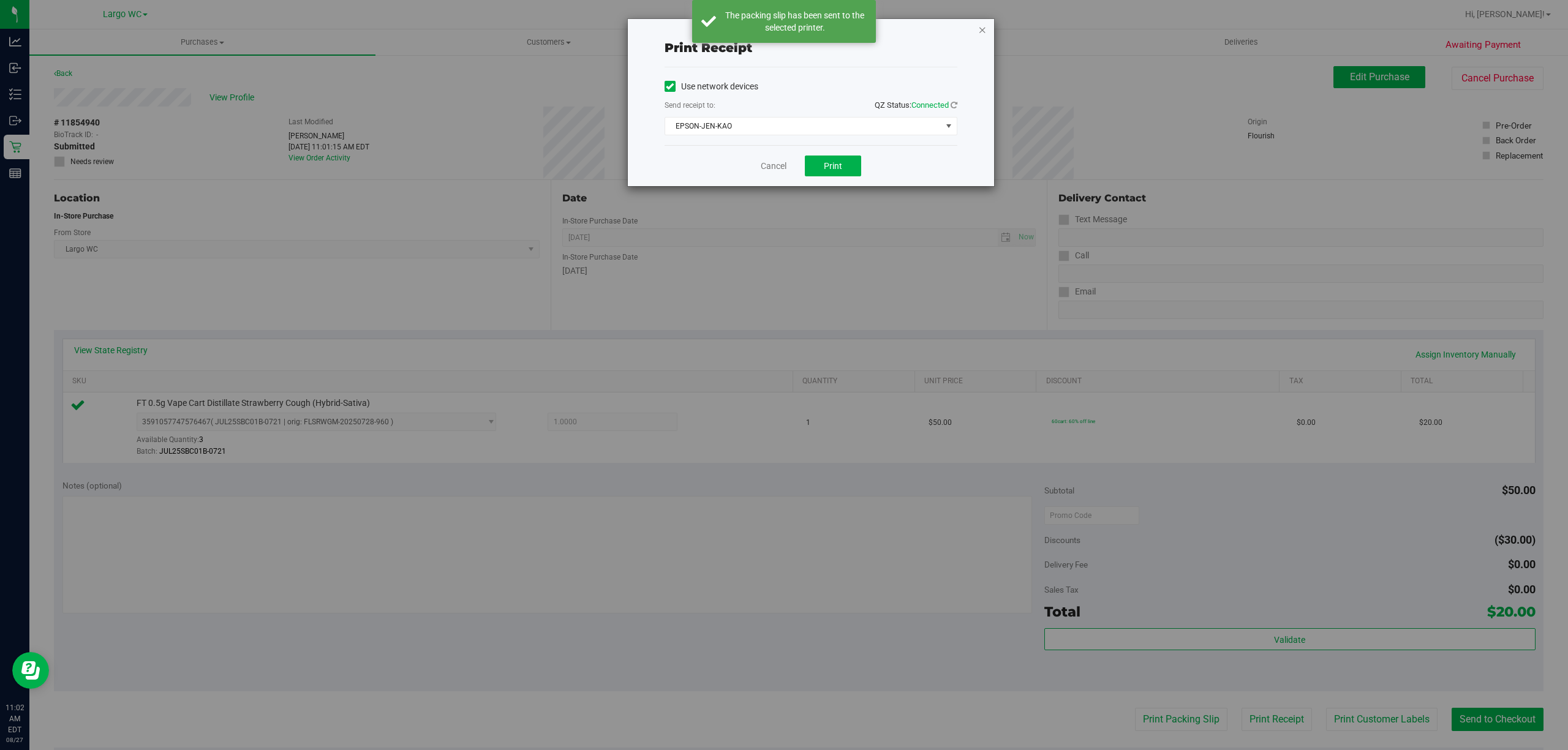
click at [980, 28] on icon "button" at bounding box center [982, 29] width 9 height 15
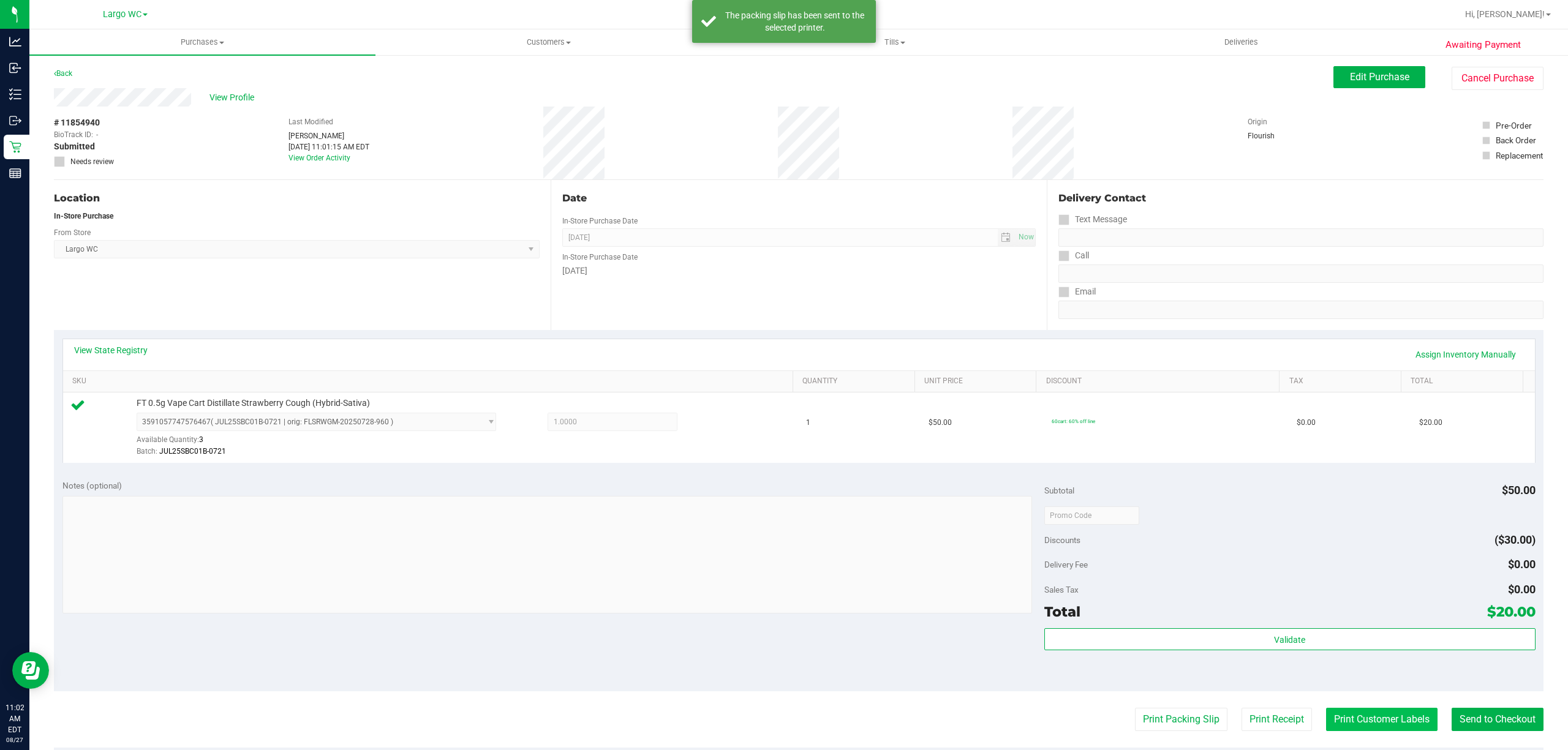
click at [1369, 726] on button "Print Customer Labels" at bounding box center [1381, 719] width 111 height 23
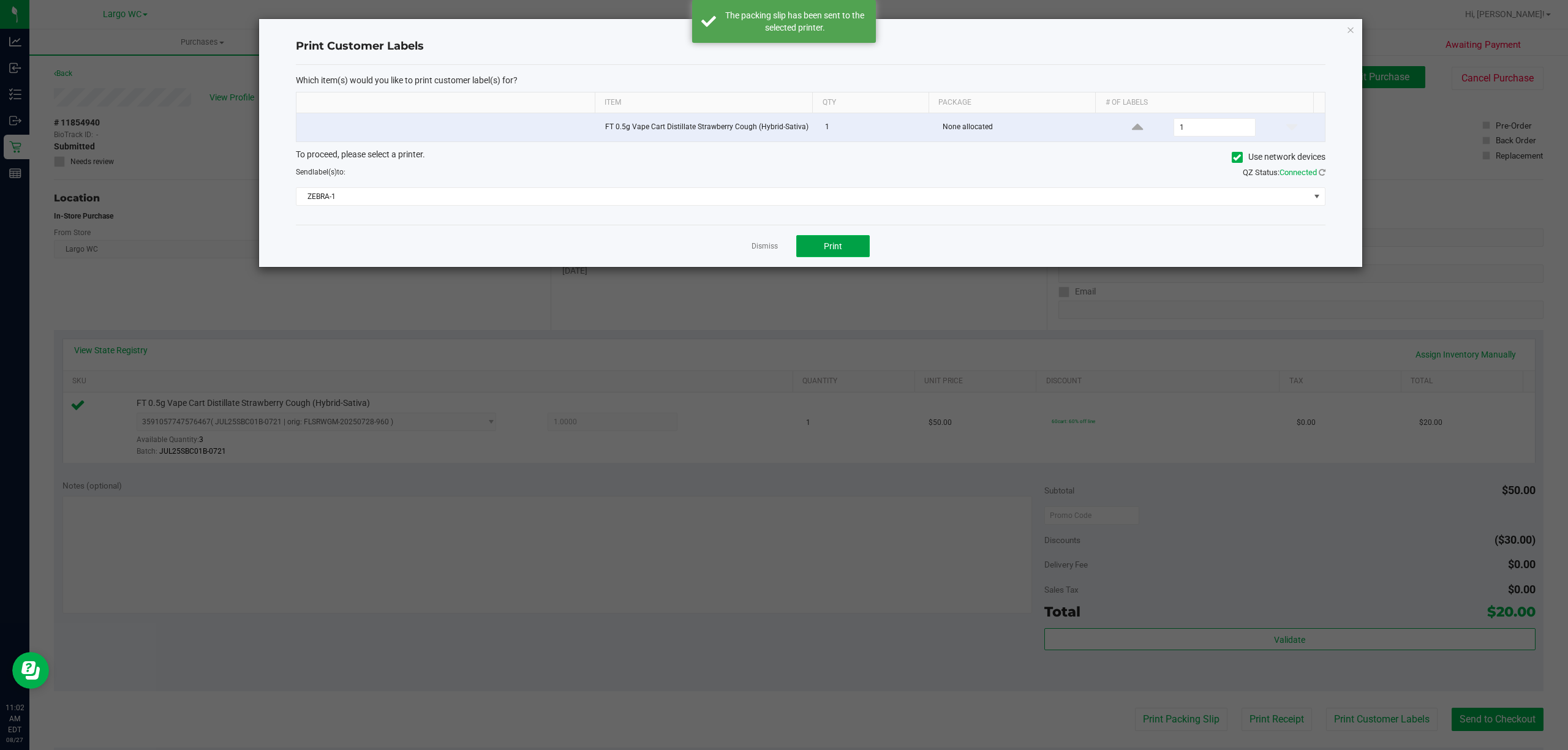
click at [836, 250] on span "Print" at bounding box center [832, 245] width 18 height 9
click at [1350, 30] on icon "button" at bounding box center [1350, 29] width 9 height 15
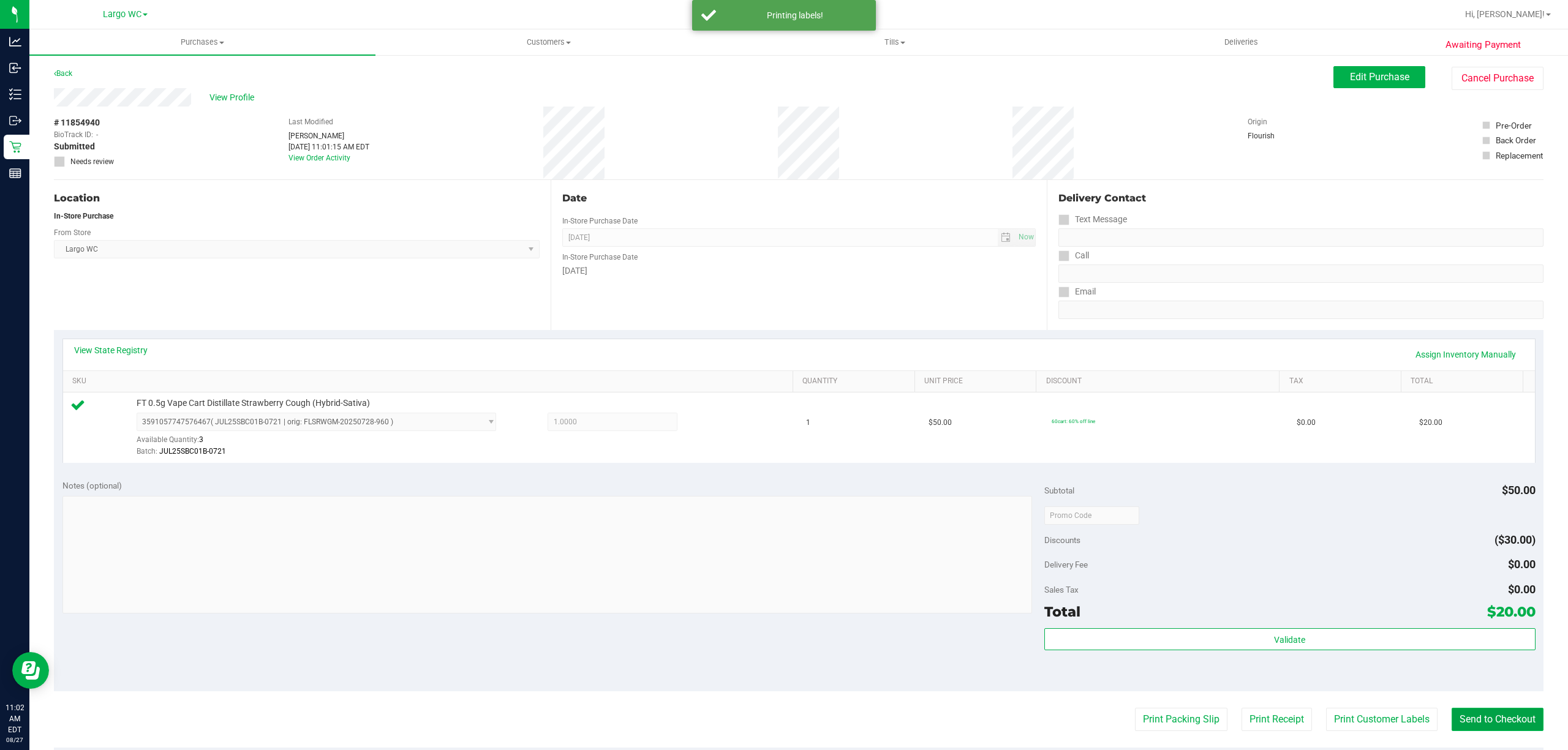
click at [1487, 719] on button "Send to Checkout" at bounding box center [1497, 719] width 92 height 23
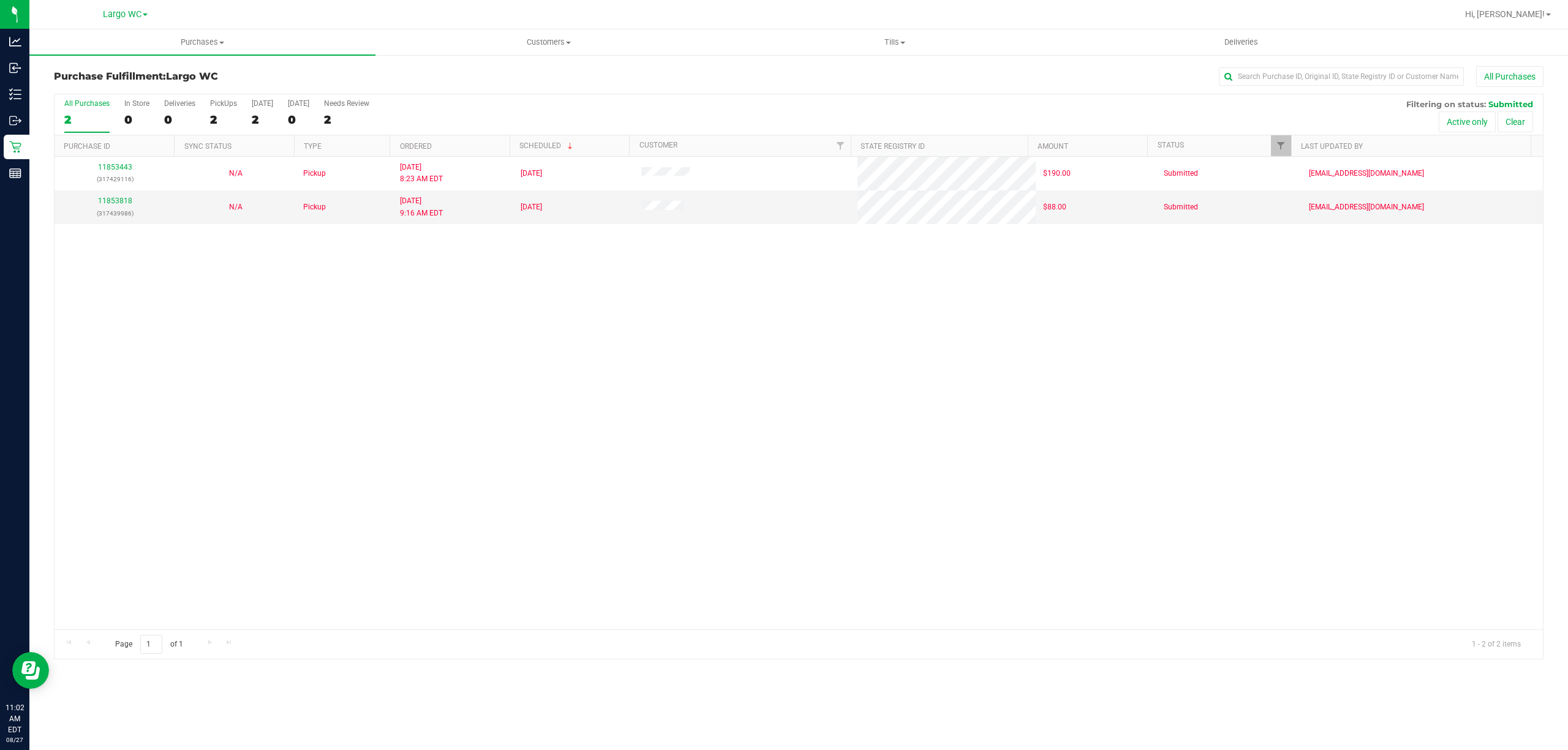
click at [251, 556] on div "11853443 (317429116) N/A Pickup 8/27/2025 8:23 AM EDT 8/27/2025 $190.00 Submitt…" at bounding box center [798, 392] width 1488 height 473
click at [368, 555] on div "11853443 (317429116) N/A Pickup 8/27/2025 8:23 AM EDT 8/27/2025 $190.00 Submitt…" at bounding box center [798, 392] width 1488 height 473
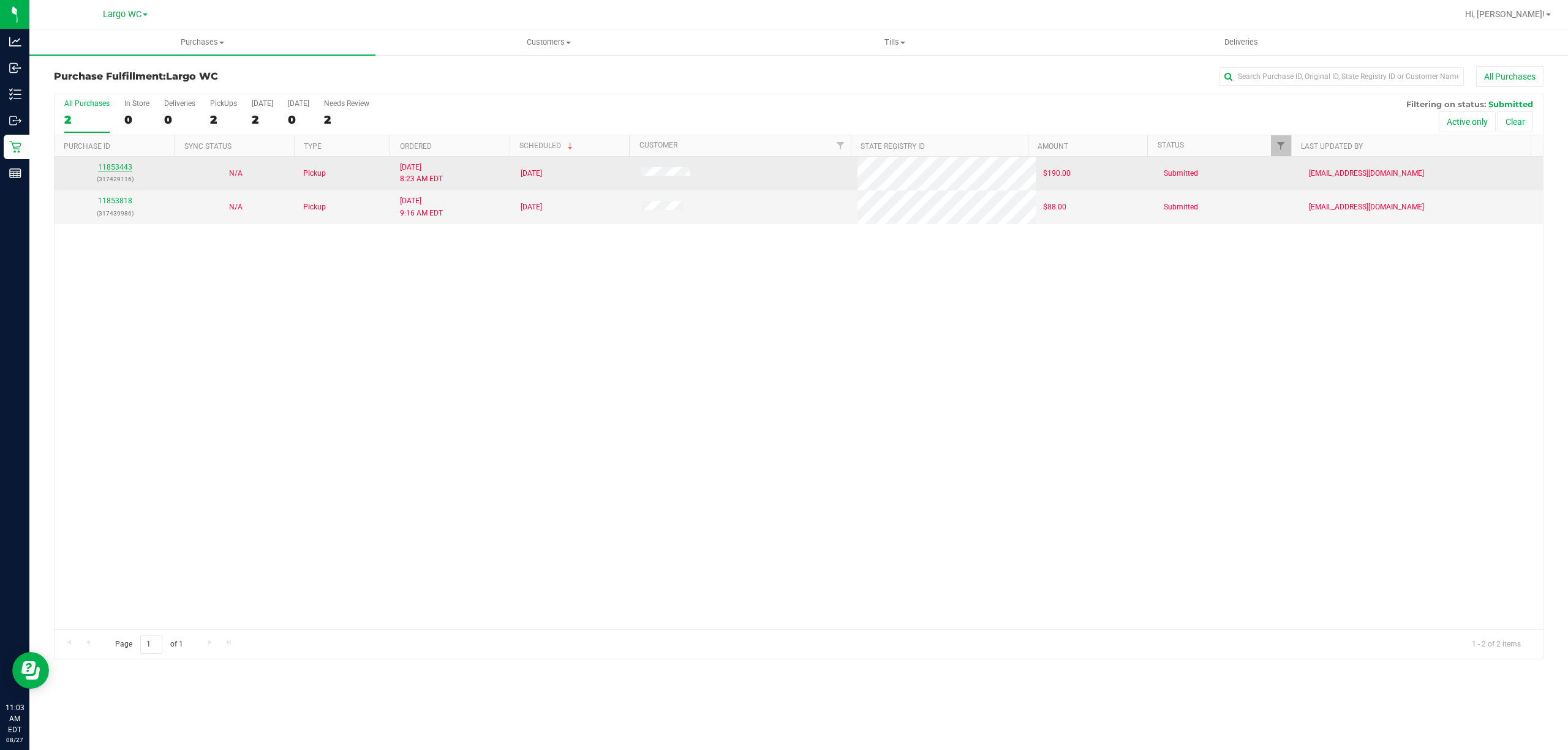
click at [115, 167] on link "11853443" at bounding box center [115, 167] width 34 height 9
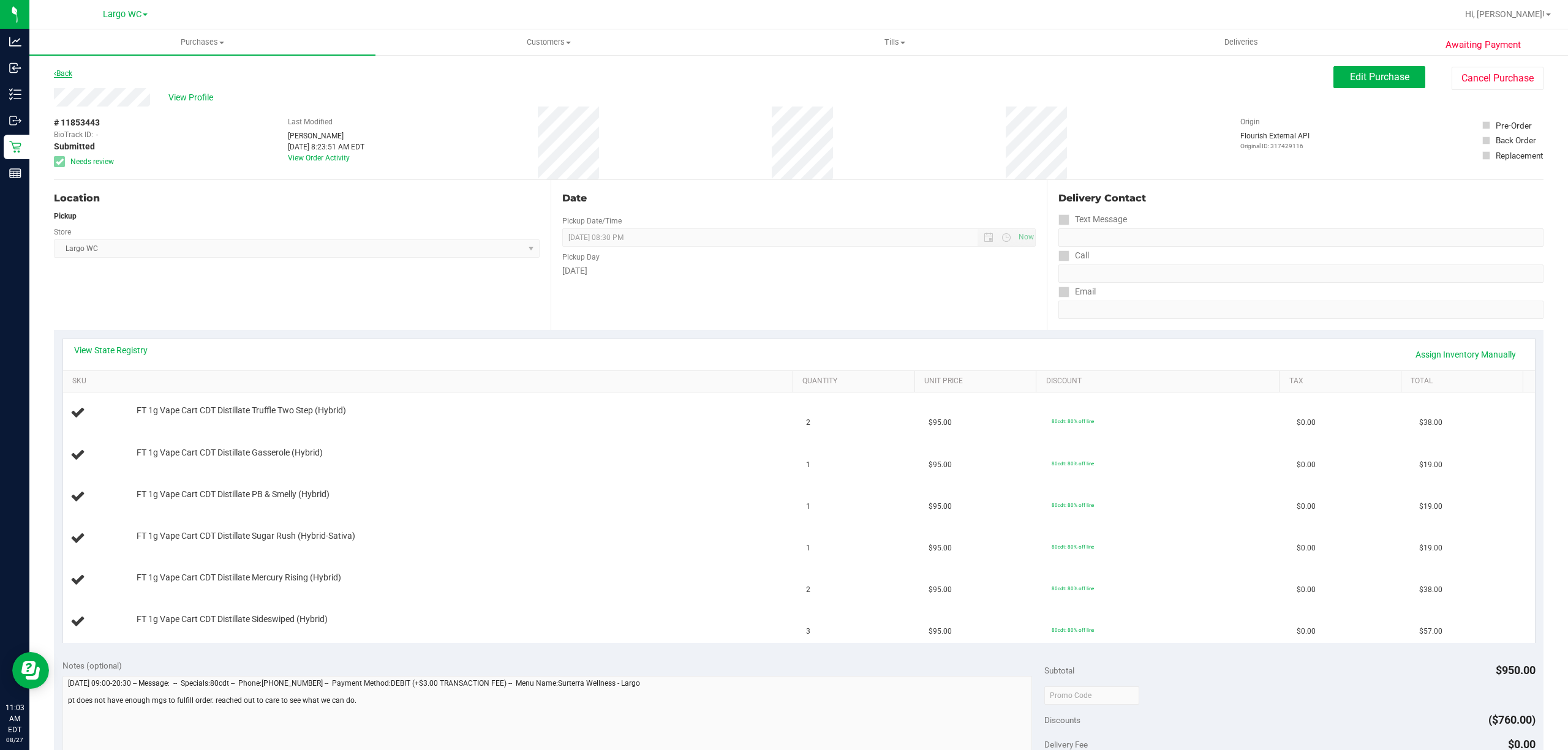
click at [63, 72] on link "Back" at bounding box center [63, 74] width 18 height 9
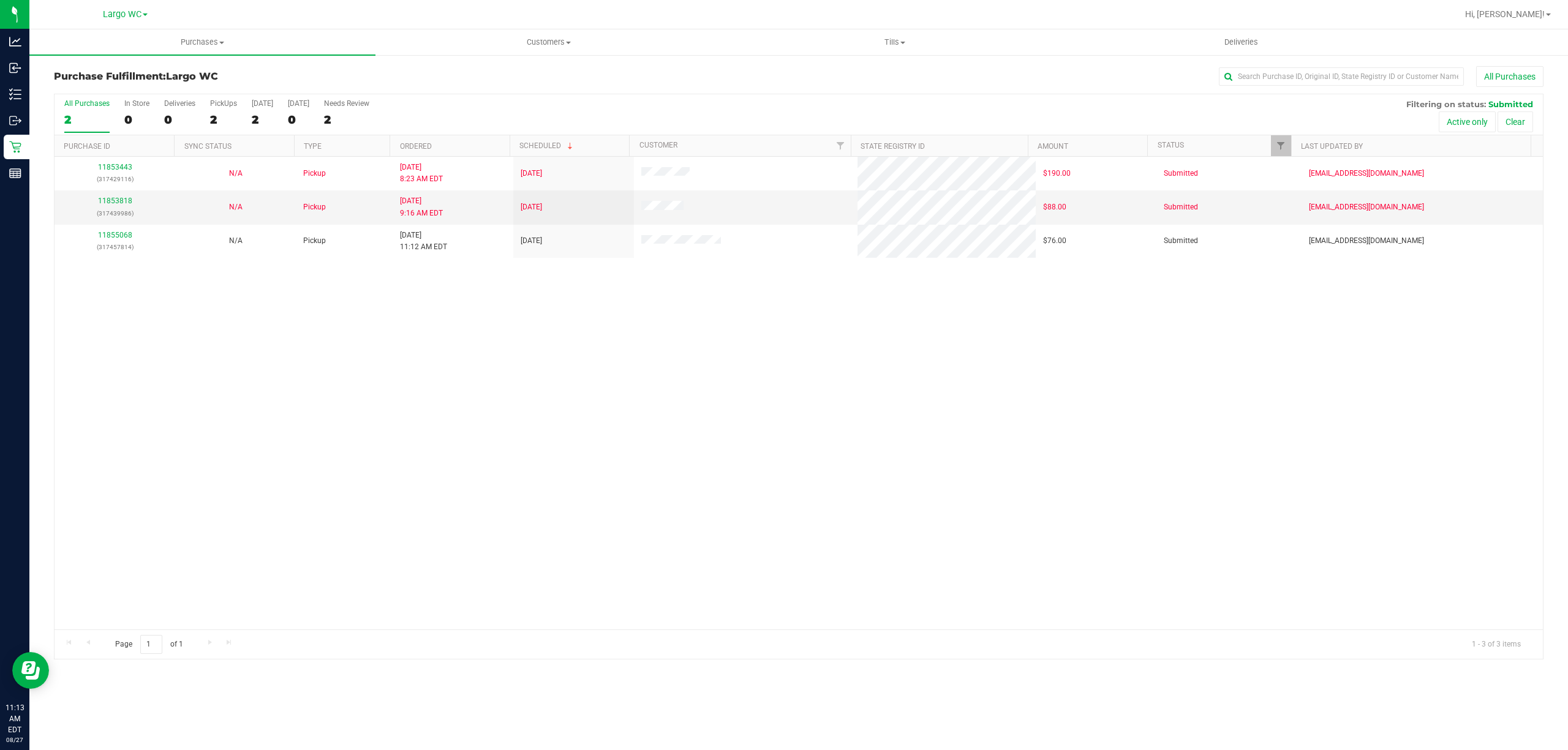
click at [106, 529] on div "11853443 (317429116) N/A Pickup 8/27/2025 8:23 AM EDT 8/27/2025 $190.00 Submitt…" at bounding box center [798, 392] width 1488 height 473
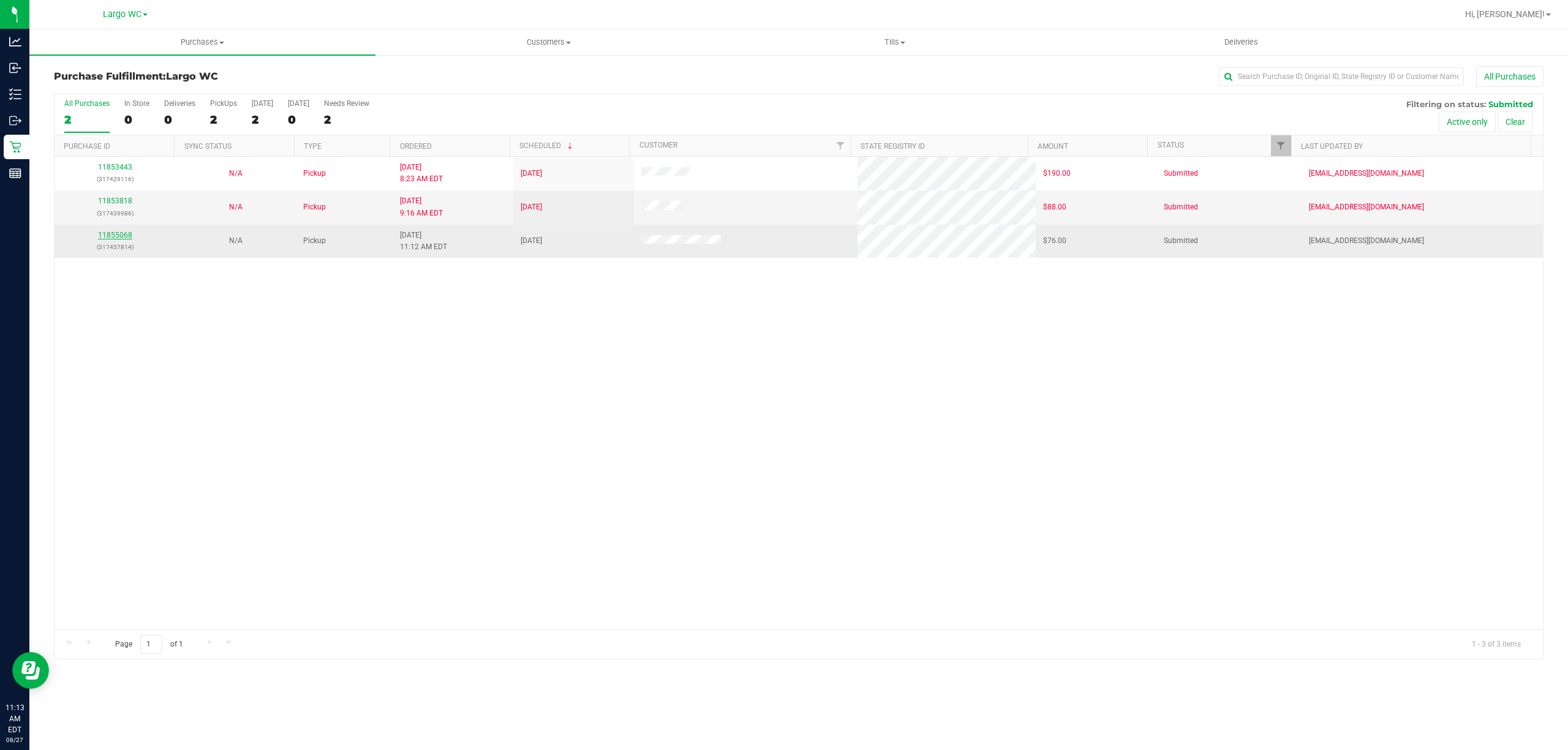
click at [117, 233] on link "11855068" at bounding box center [115, 235] width 34 height 9
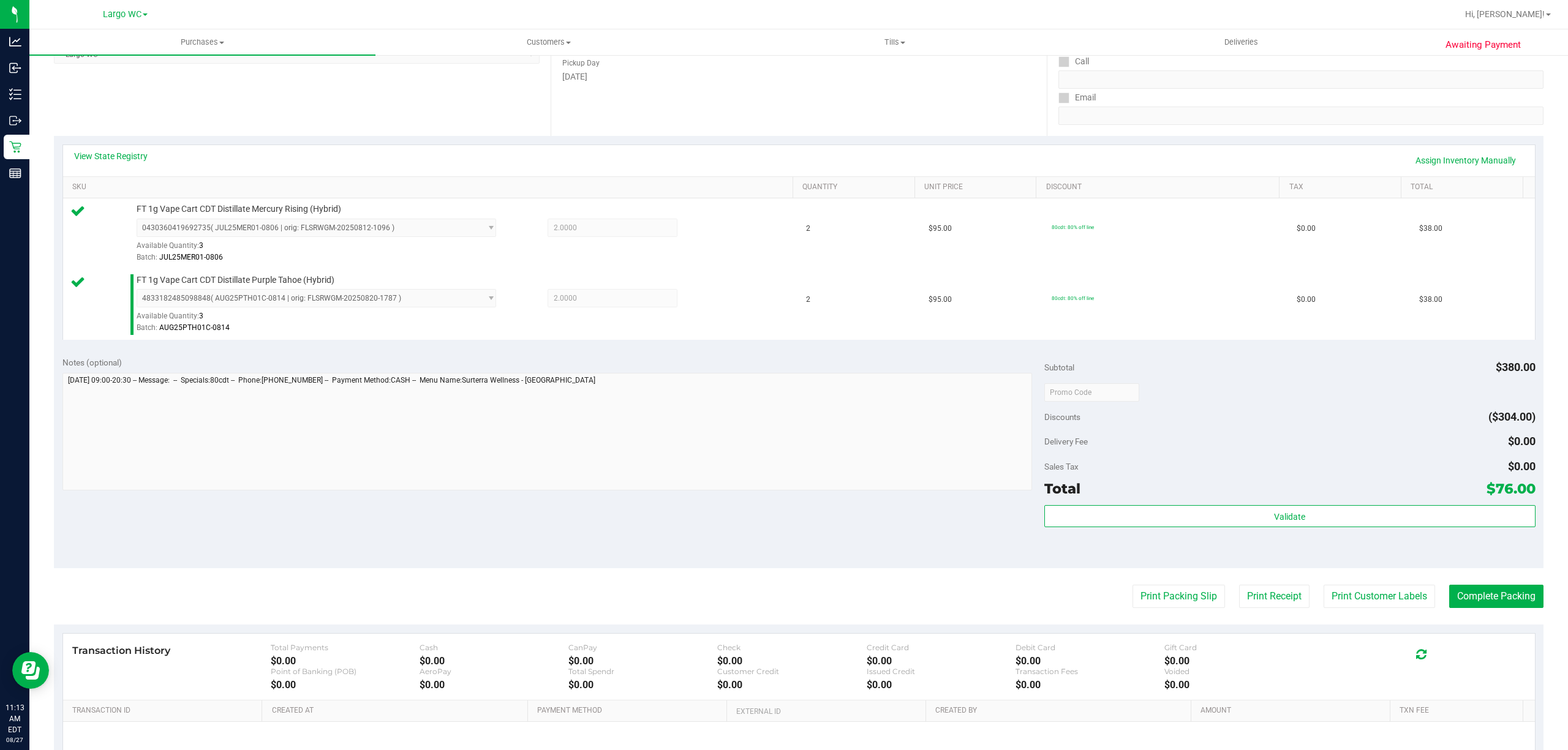
scroll to position [324, 0]
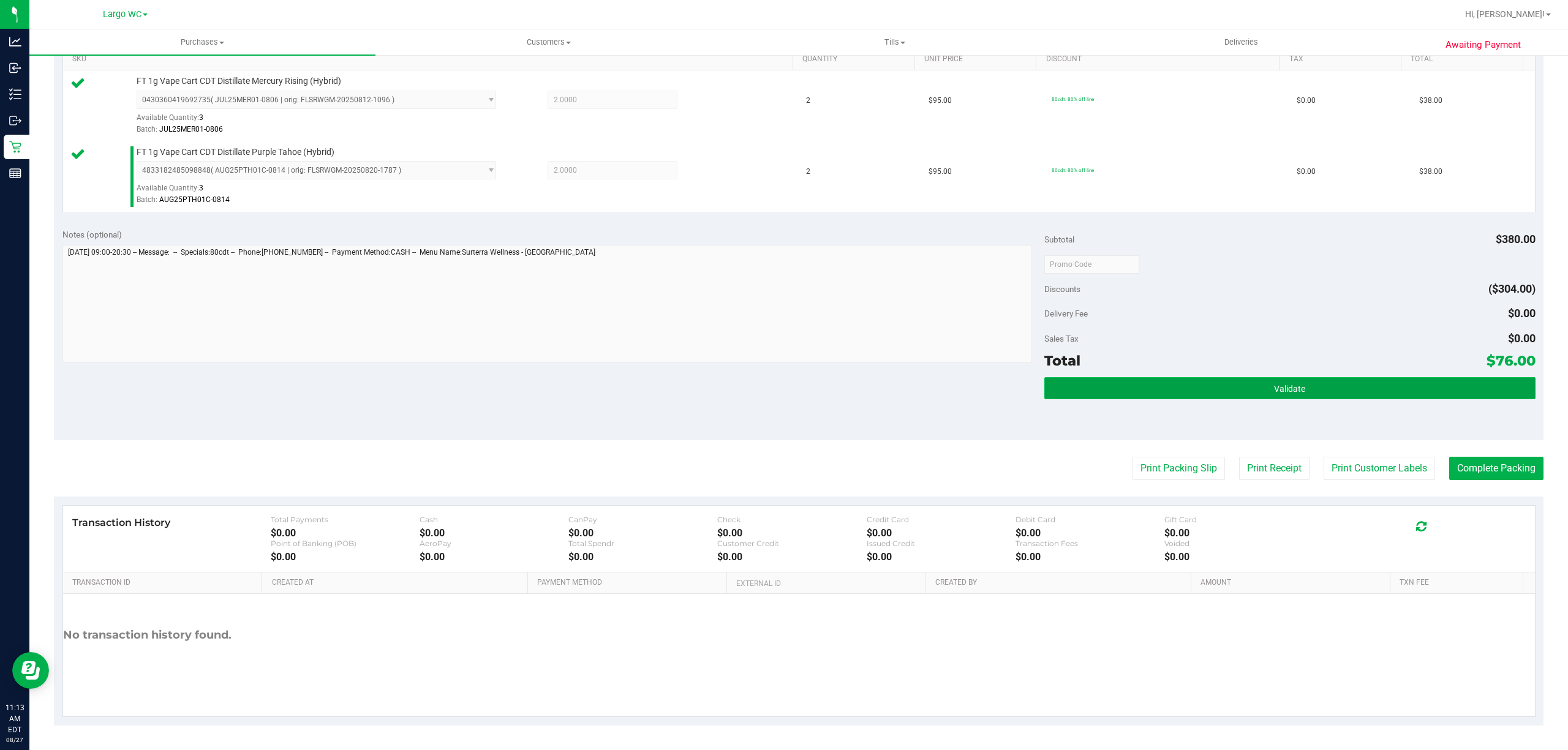
click at [1352, 394] on button "Validate" at bounding box center [1290, 388] width 491 height 22
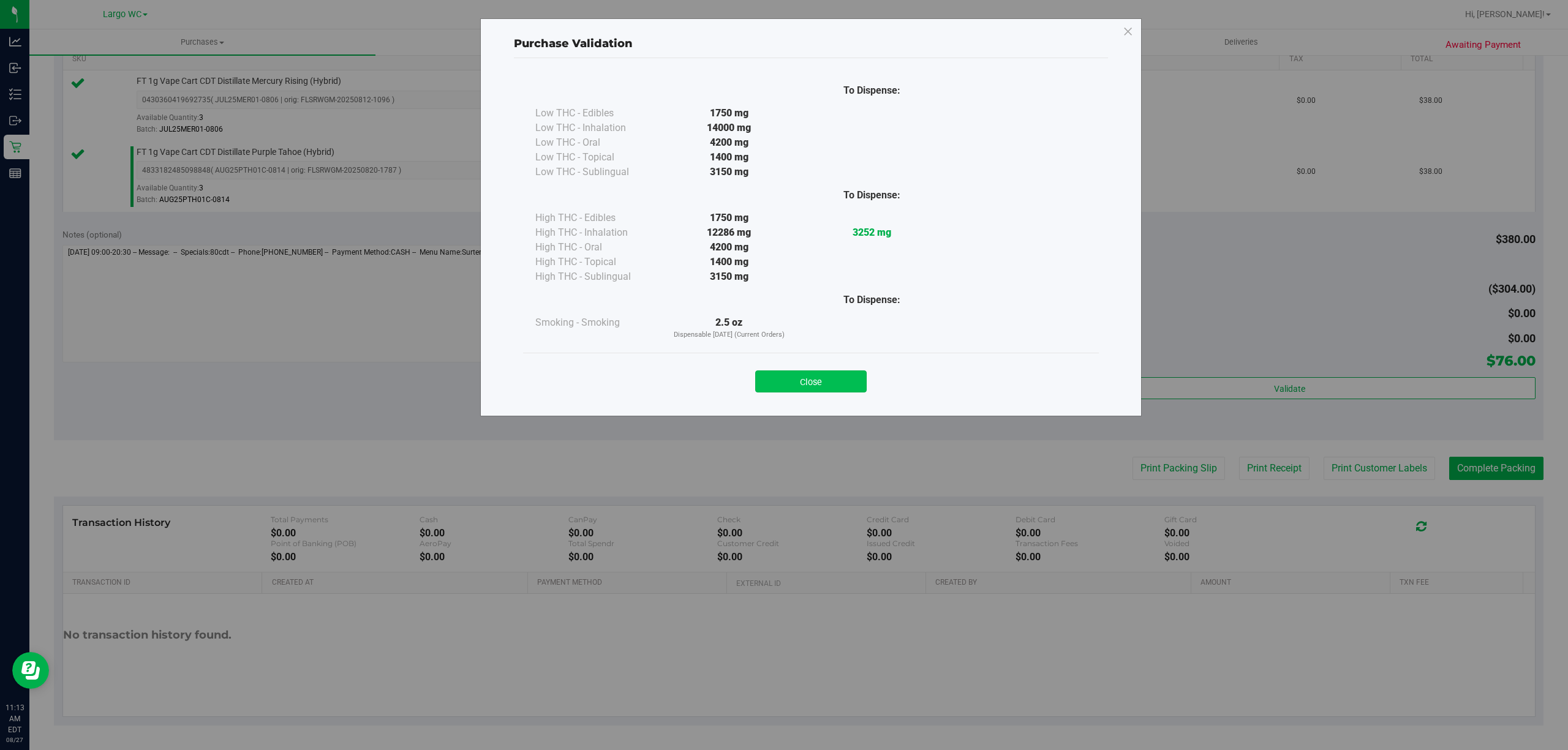
click at [821, 381] on button "Close" at bounding box center [811, 382] width 111 height 22
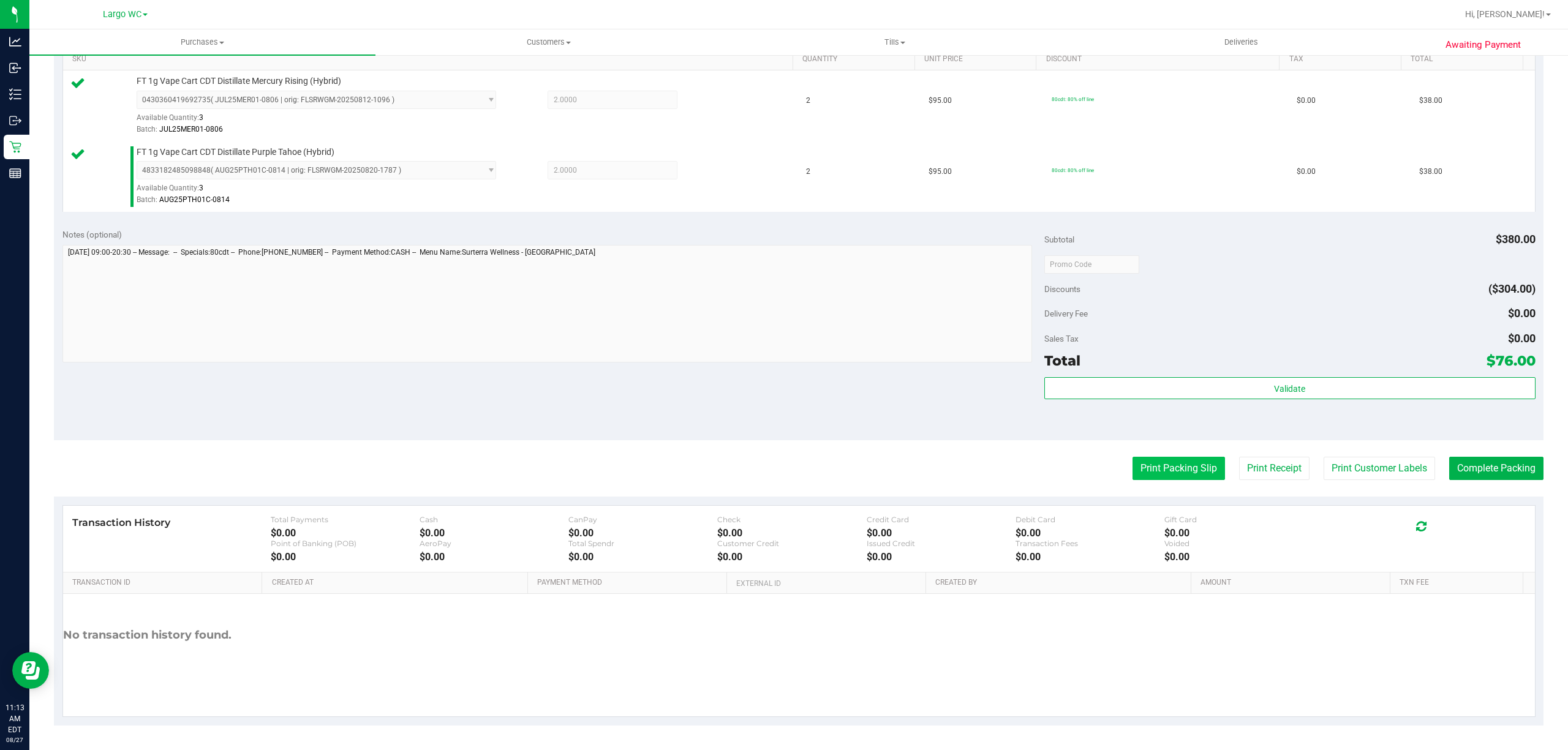
click at [1157, 467] on button "Print Packing Slip" at bounding box center [1178, 468] width 92 height 23
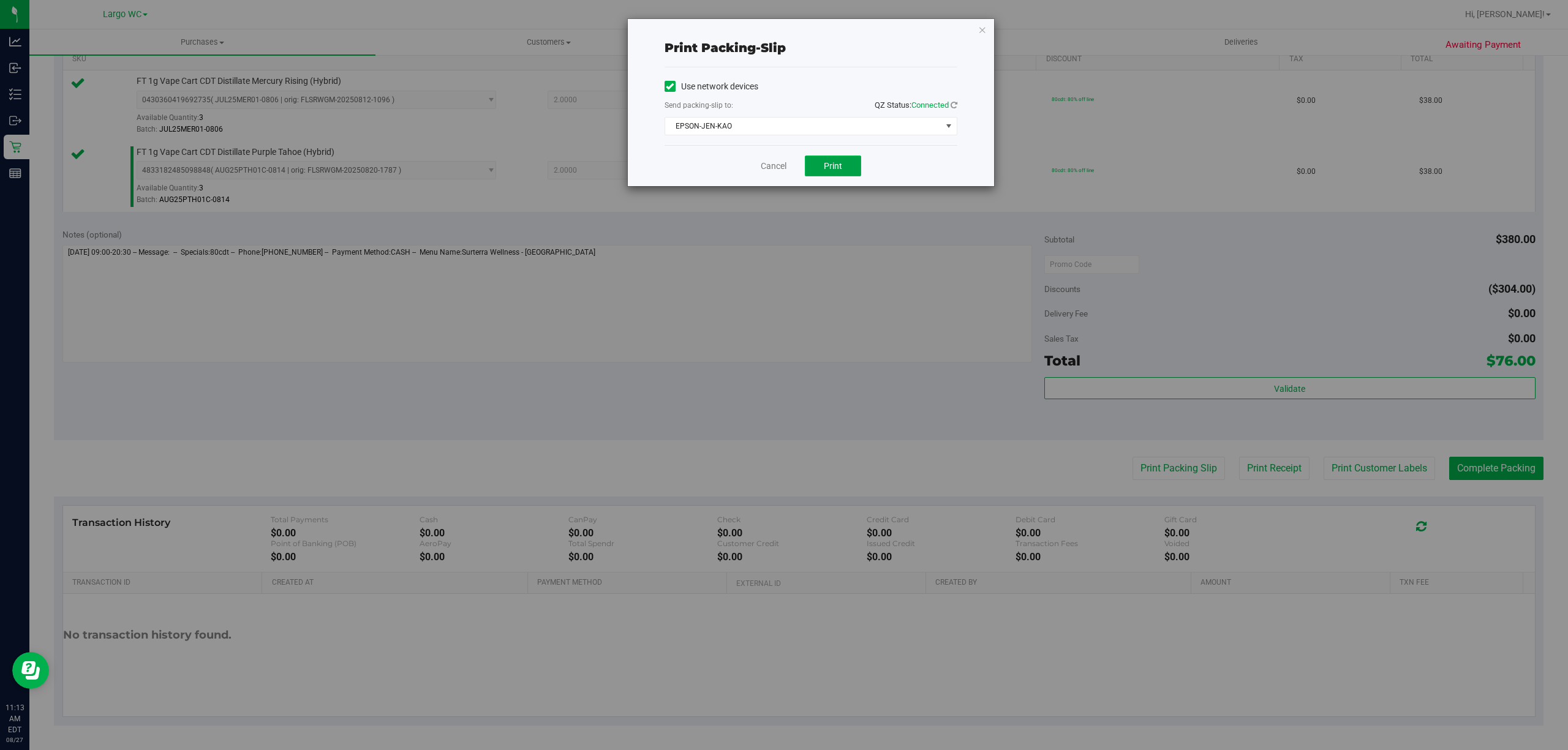
click at [841, 174] on button "Print" at bounding box center [832, 166] width 56 height 21
click at [981, 27] on icon "button" at bounding box center [982, 29] width 9 height 15
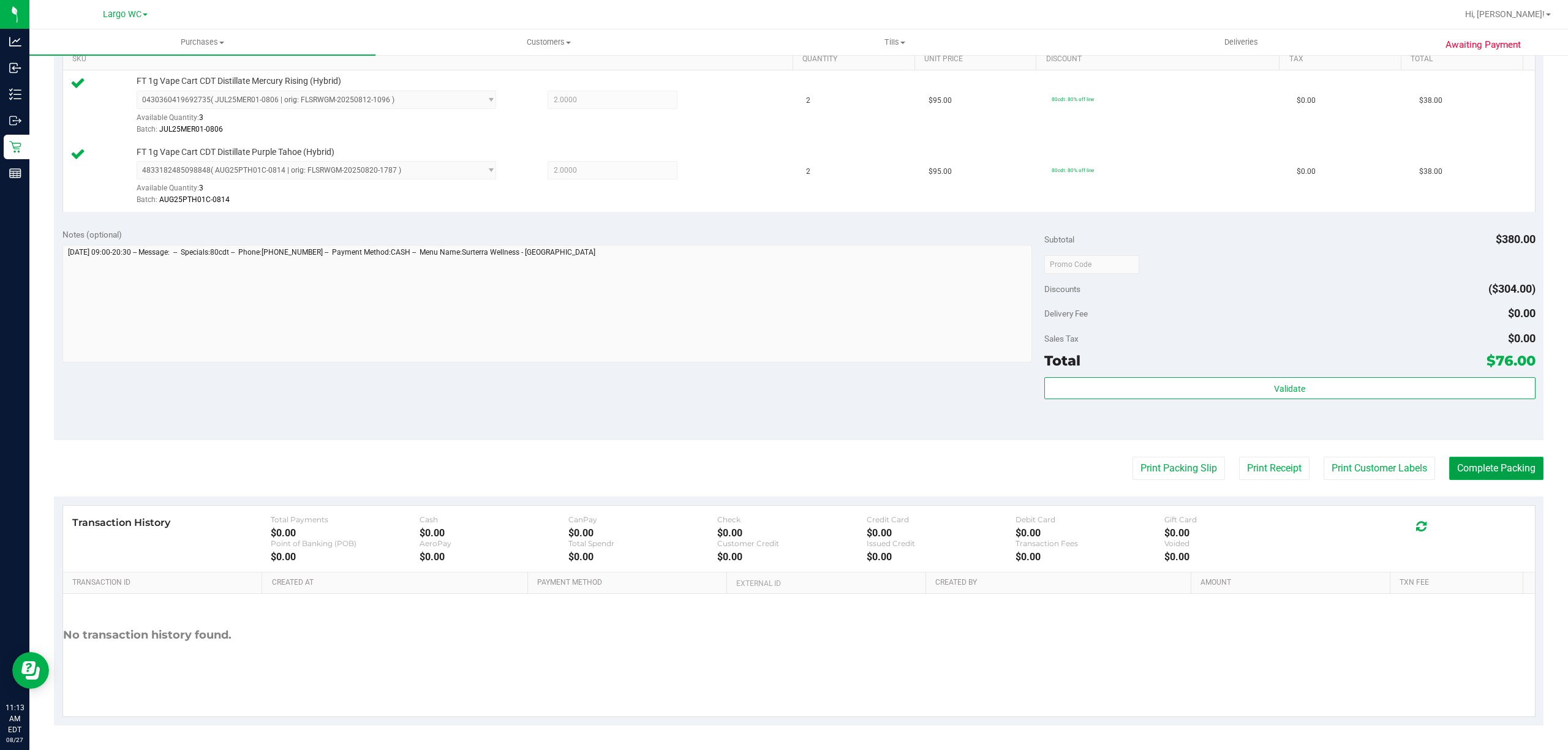
click at [1491, 473] on button "Complete Packing" at bounding box center [1495, 468] width 94 height 23
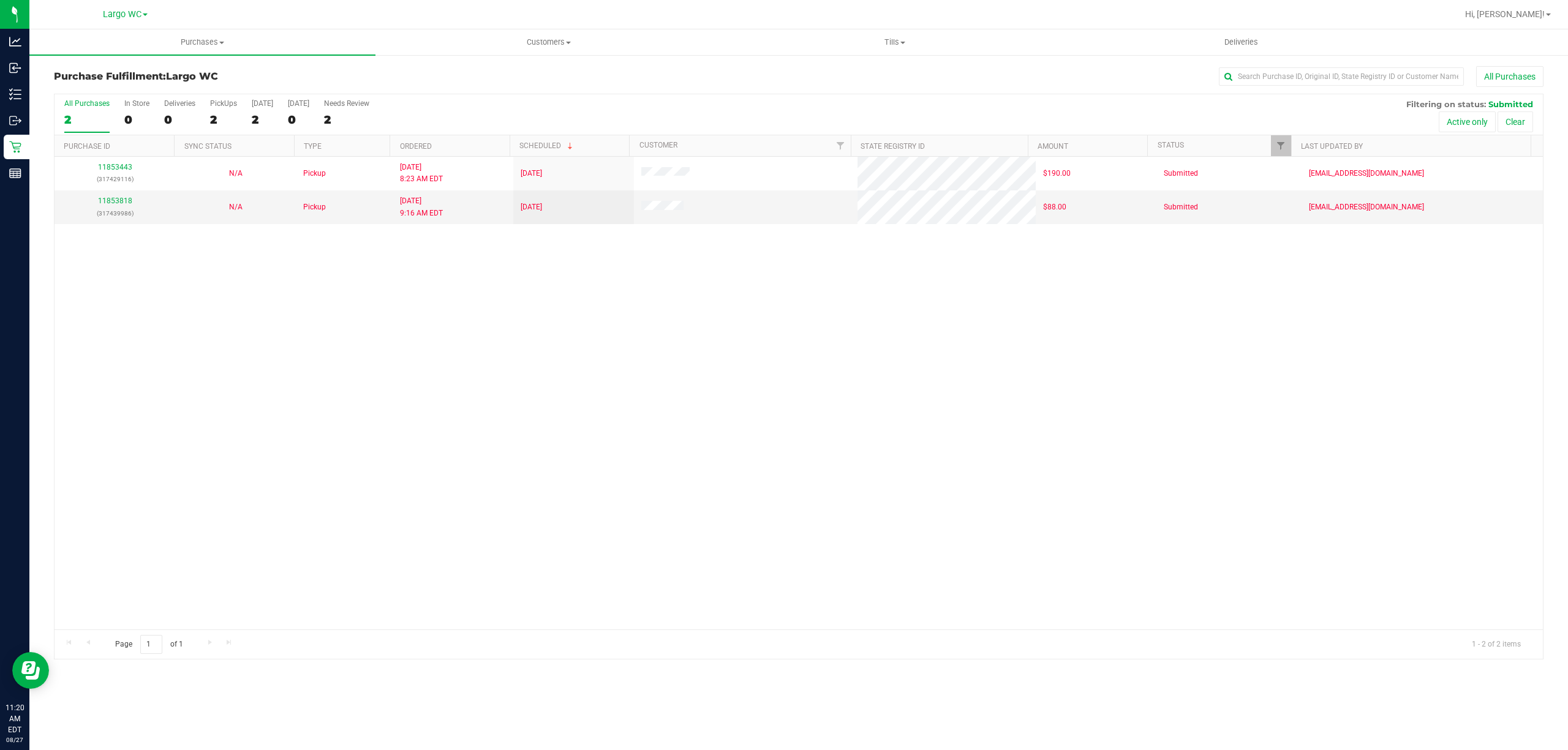
click at [177, 407] on div "11853443 (317429116) N/A Pickup 8/27/2025 8:23 AM EDT 8/27/2025 $190.00 Submitt…" at bounding box center [798, 392] width 1488 height 473
click at [311, 529] on div "11853443 (317429116) N/A Pickup 8/27/2025 8:23 AM EDT 8/27/2025 $190.00 Submitt…" at bounding box center [798, 392] width 1488 height 473
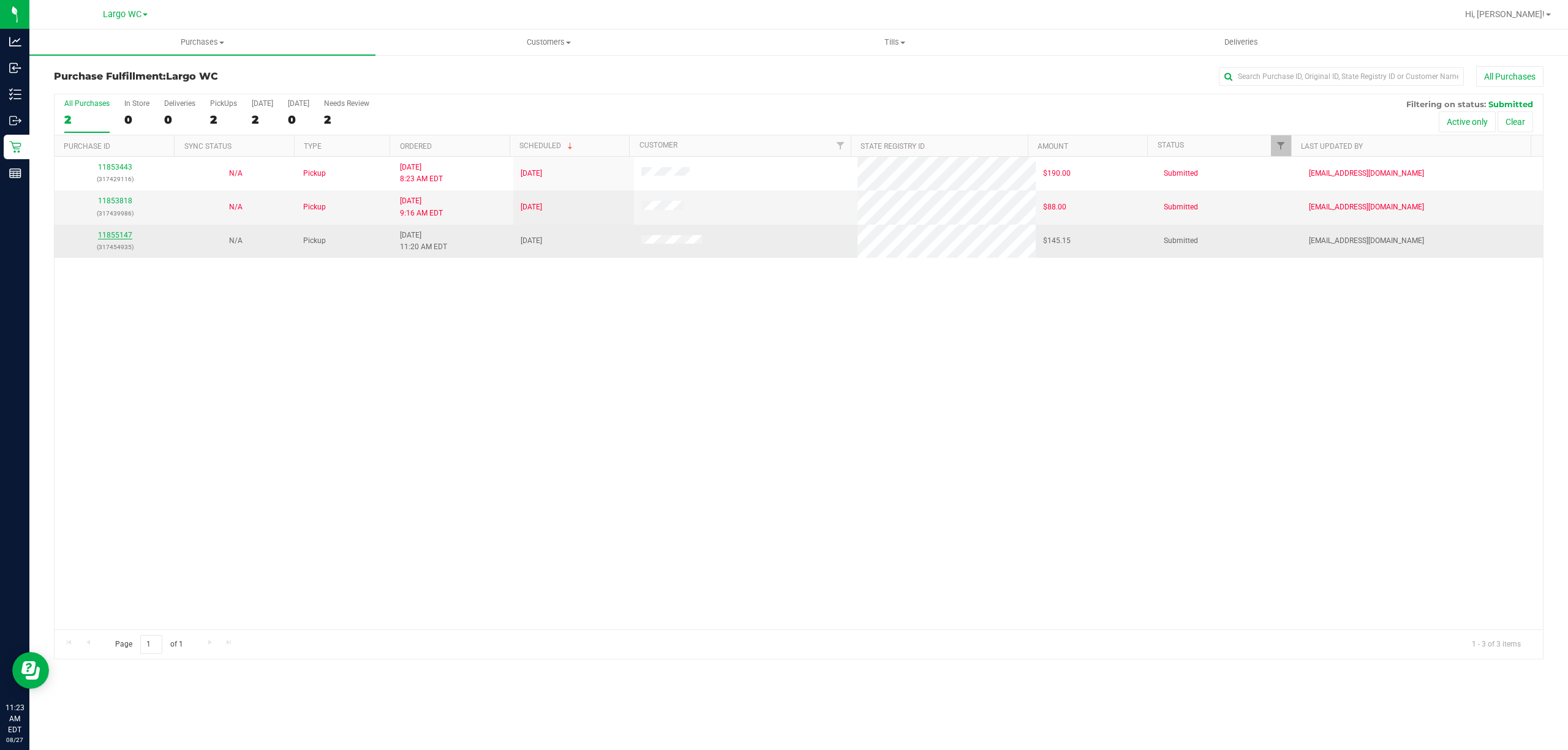
click at [120, 237] on link "11855147" at bounding box center [115, 235] width 34 height 9
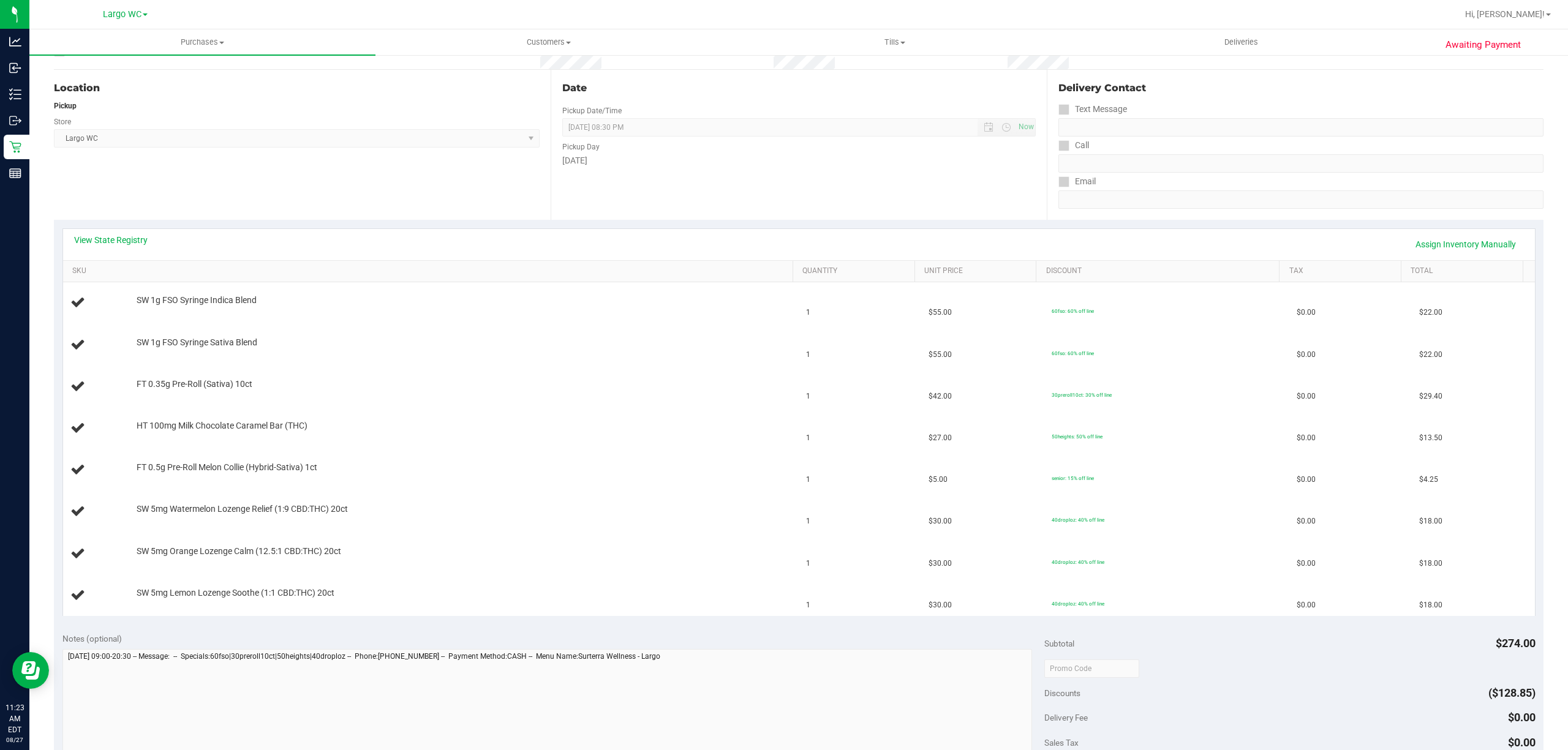
scroll to position [142, 0]
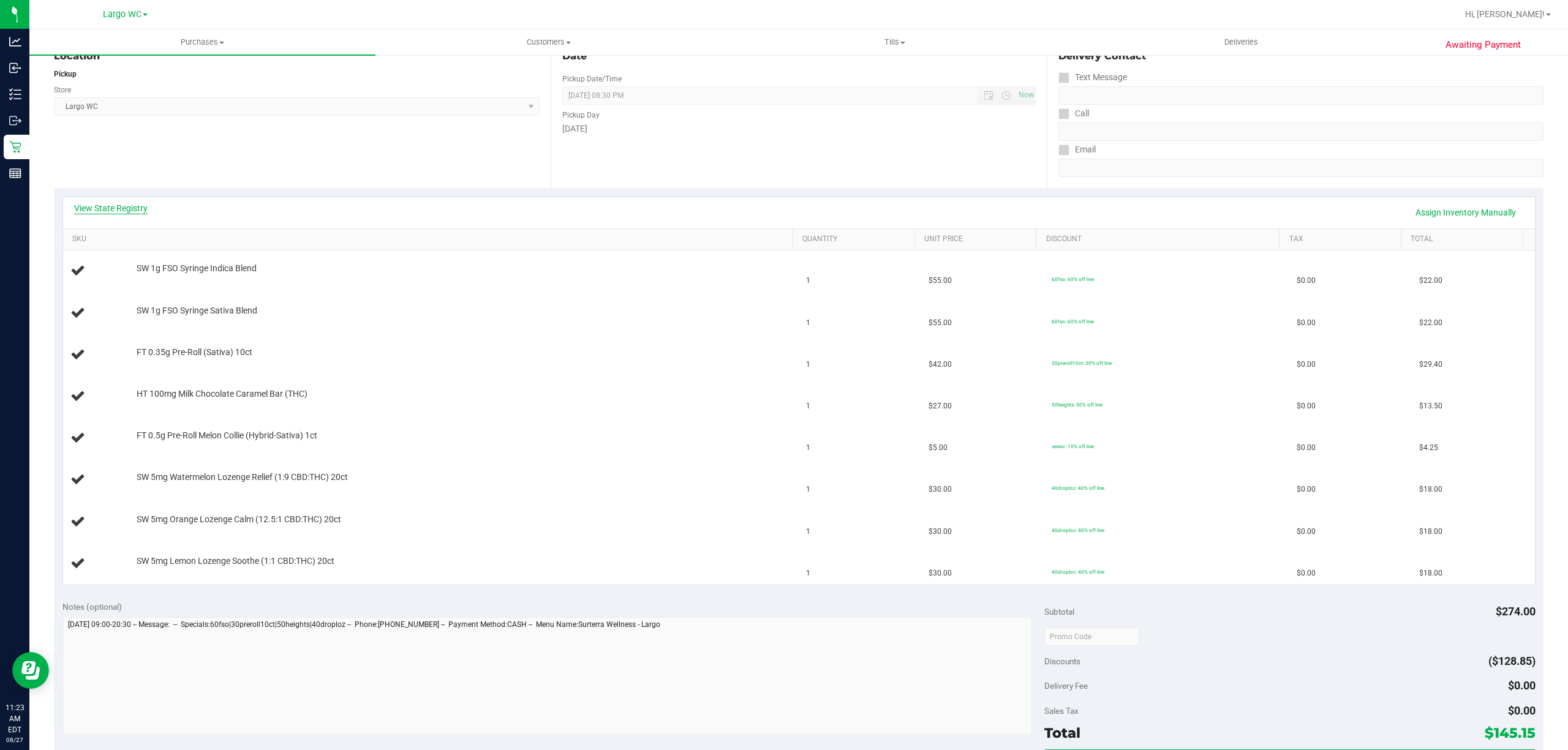
click at [127, 210] on link "View State Registry" at bounding box center [111, 208] width 74 height 12
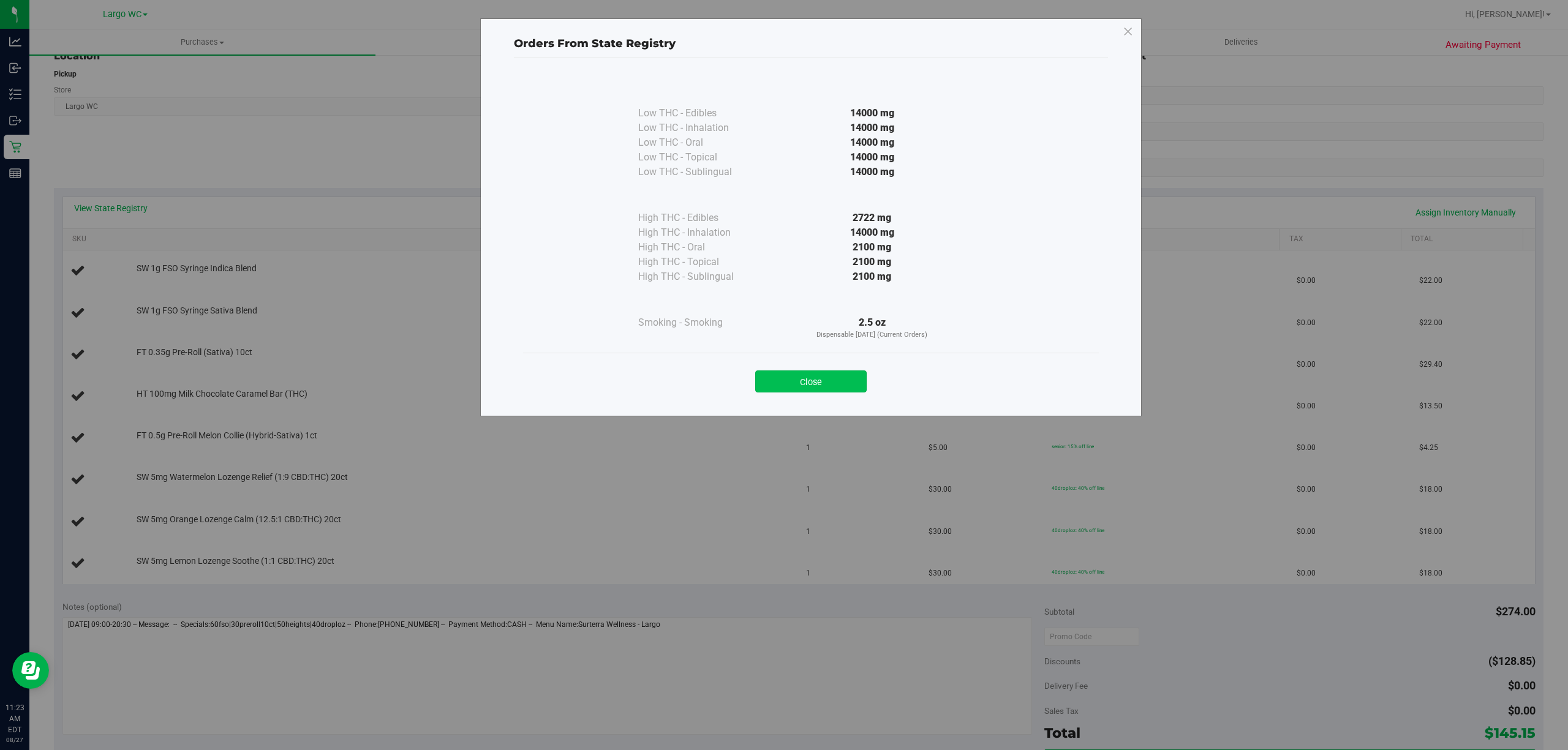
click at [824, 376] on button "Close" at bounding box center [811, 382] width 111 height 22
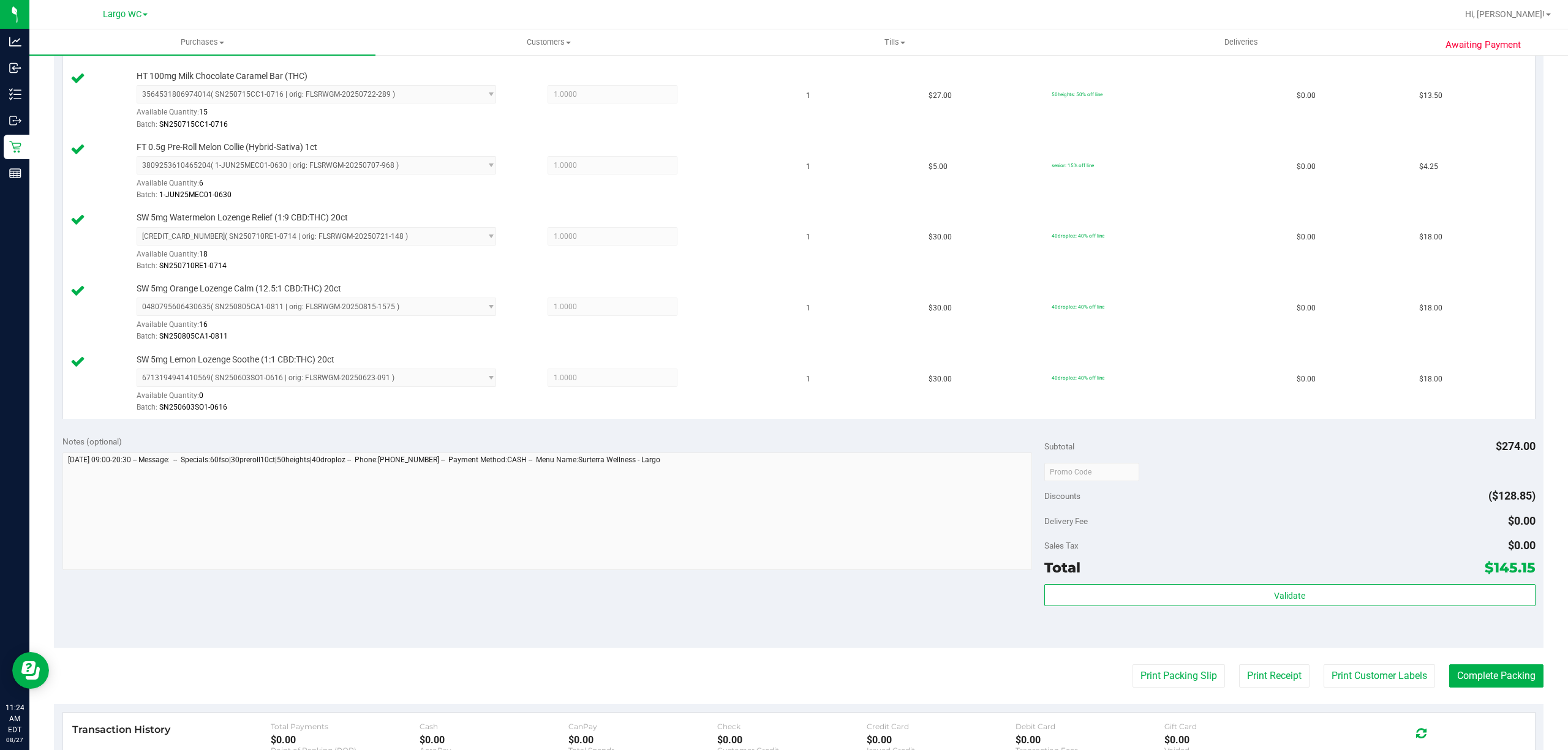
scroll to position [752, 0]
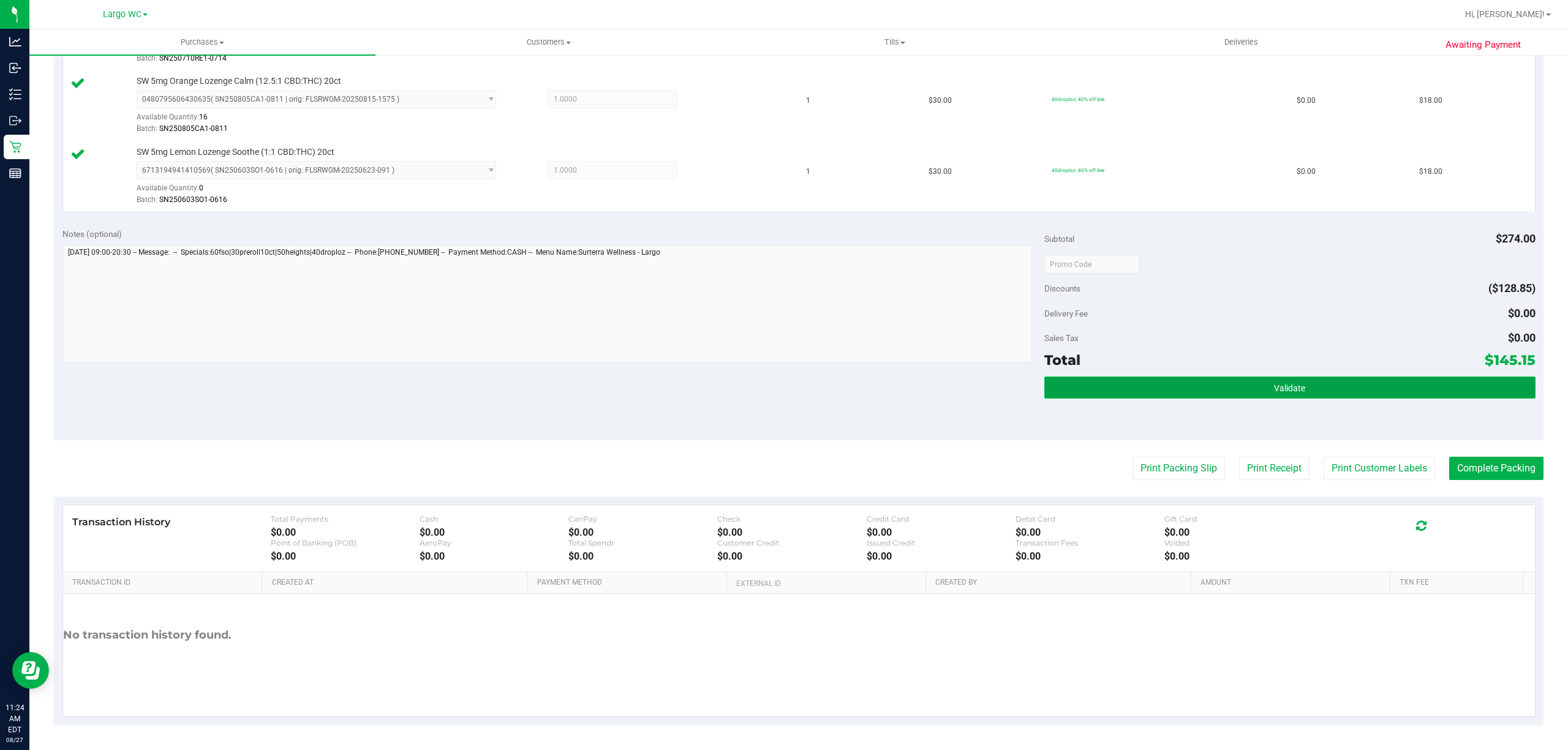
click at [1367, 378] on button "Validate" at bounding box center [1290, 387] width 491 height 22
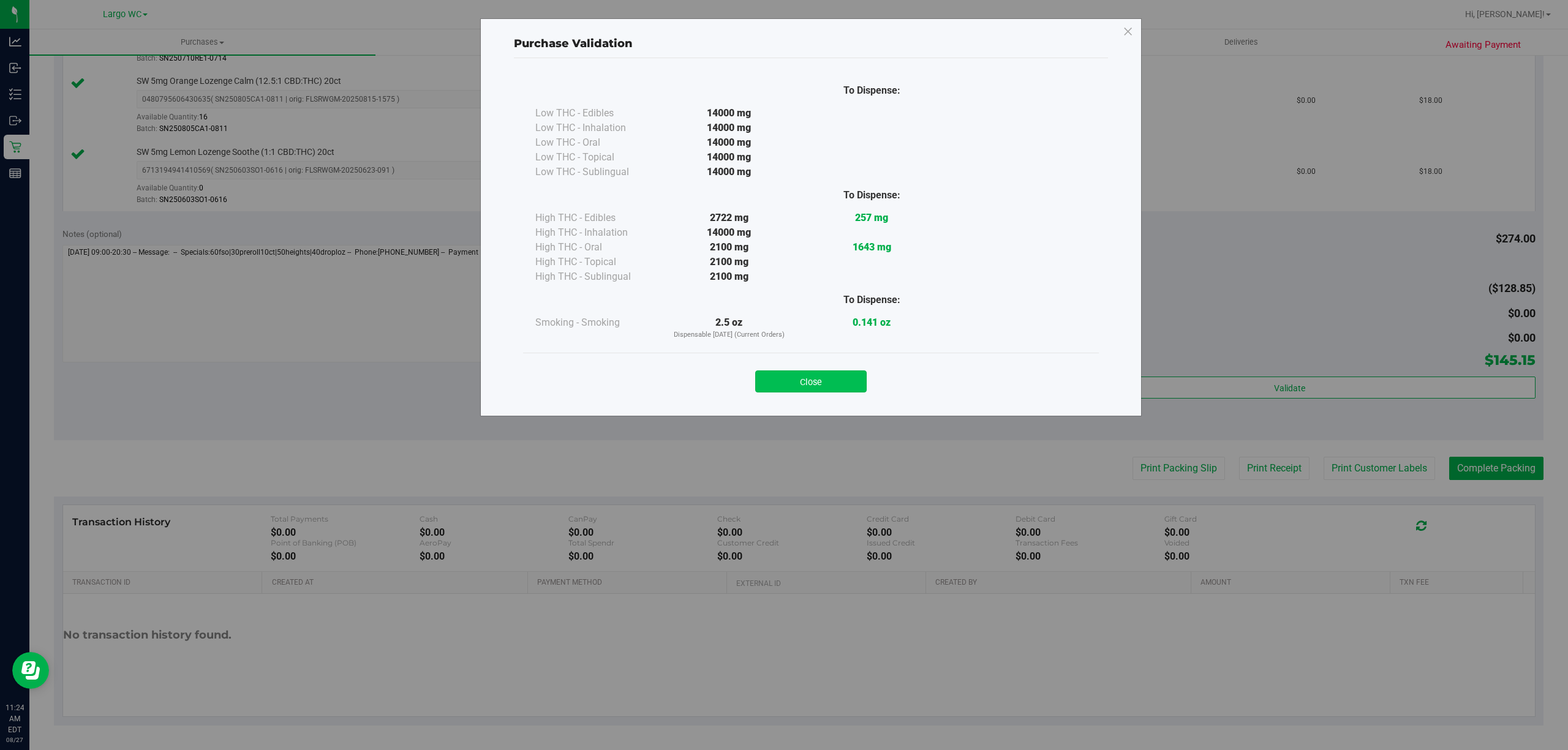
click at [851, 380] on button "Close" at bounding box center [811, 382] width 111 height 22
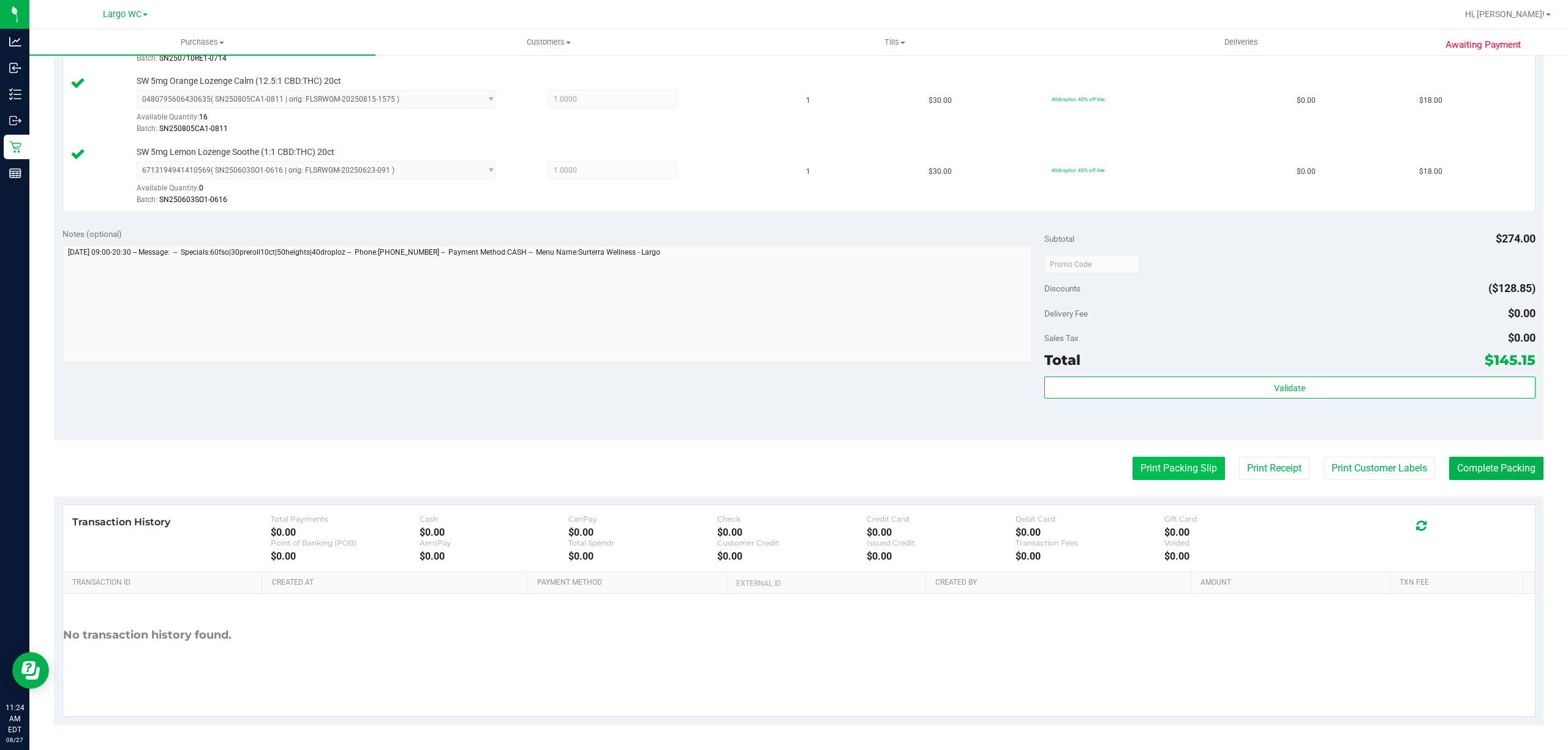
click at [1175, 468] on button "Print Packing Slip" at bounding box center [1178, 468] width 92 height 23
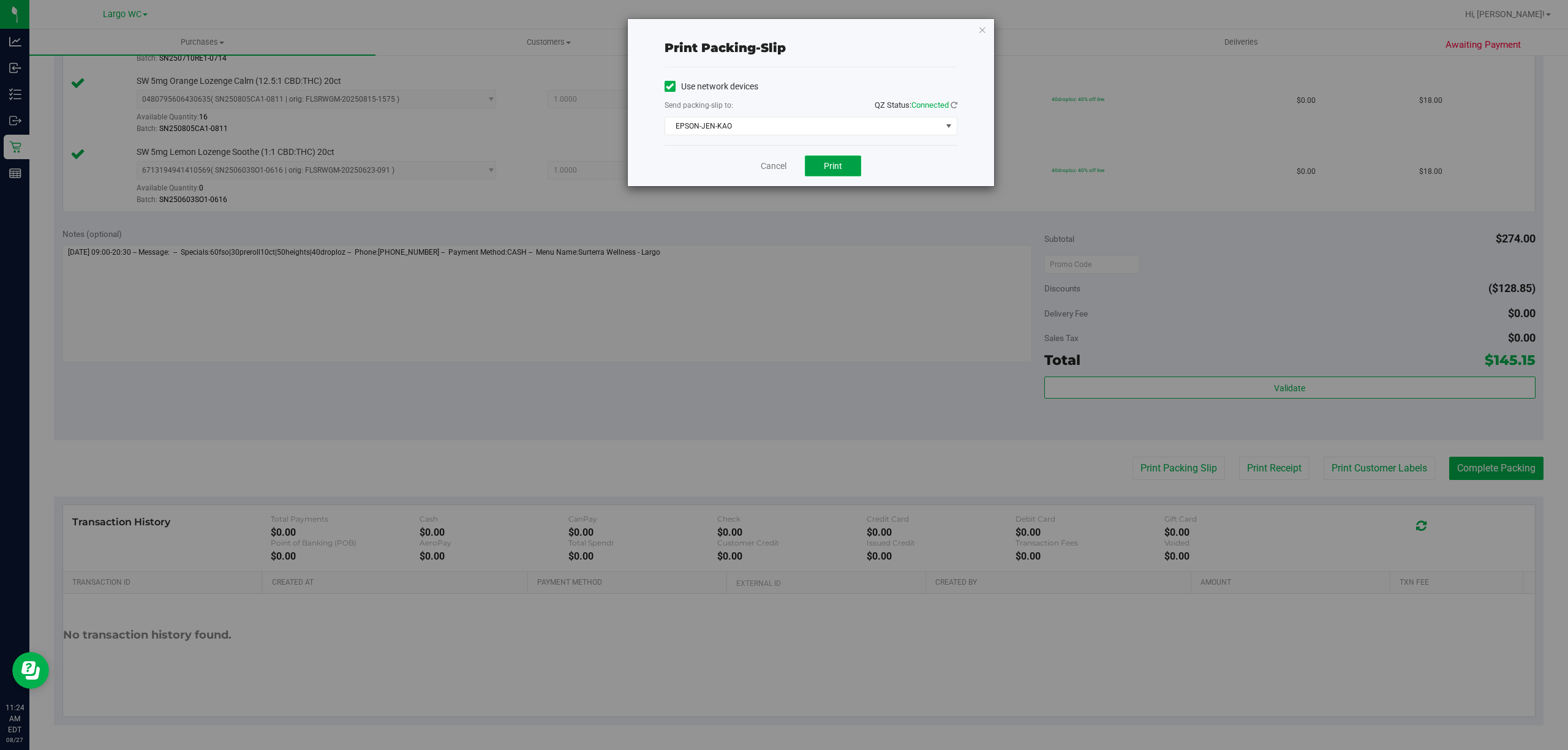
click at [829, 161] on span "Print" at bounding box center [832, 165] width 18 height 9
click at [985, 28] on icon "button" at bounding box center [982, 29] width 9 height 15
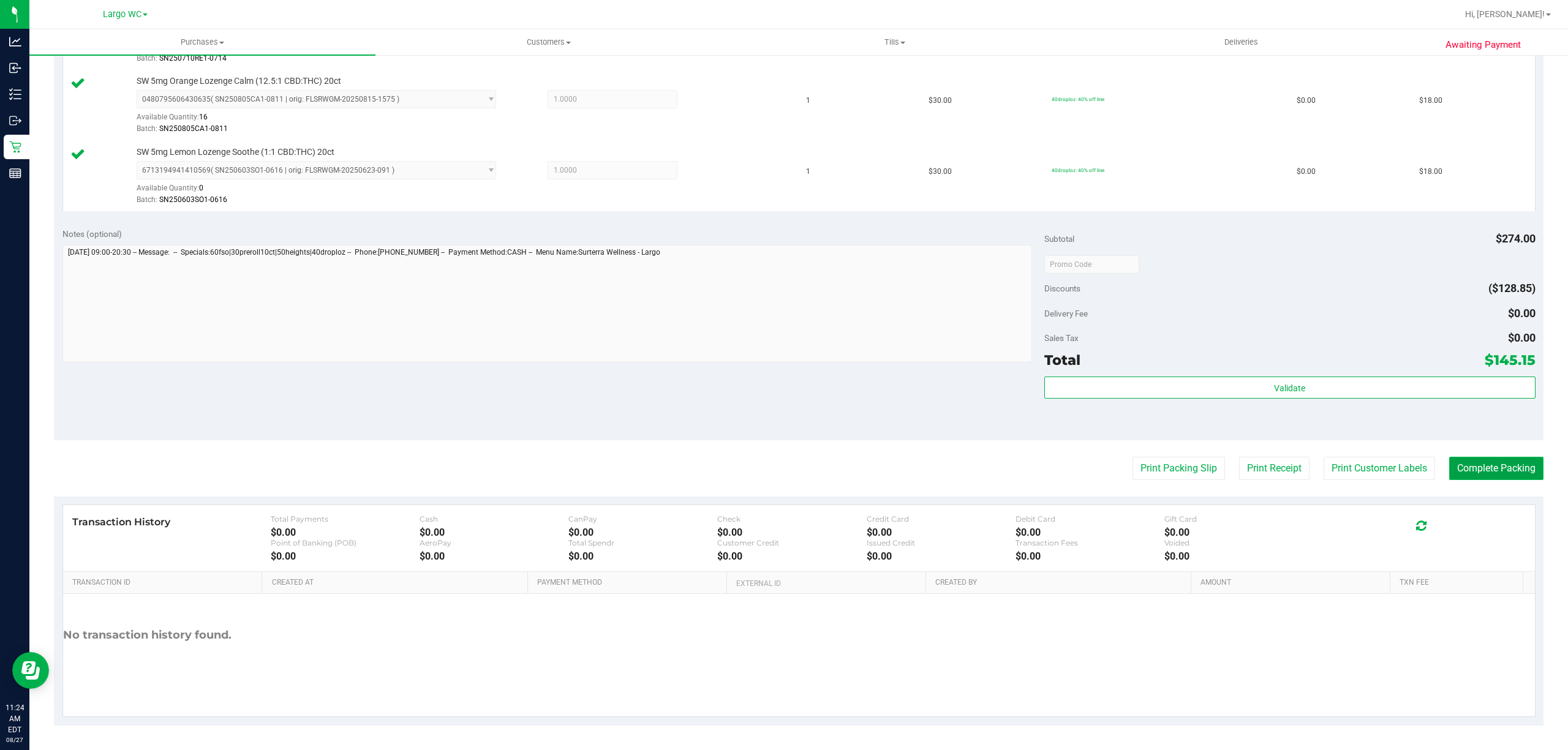
click at [1502, 466] on button "Complete Packing" at bounding box center [1495, 468] width 94 height 23
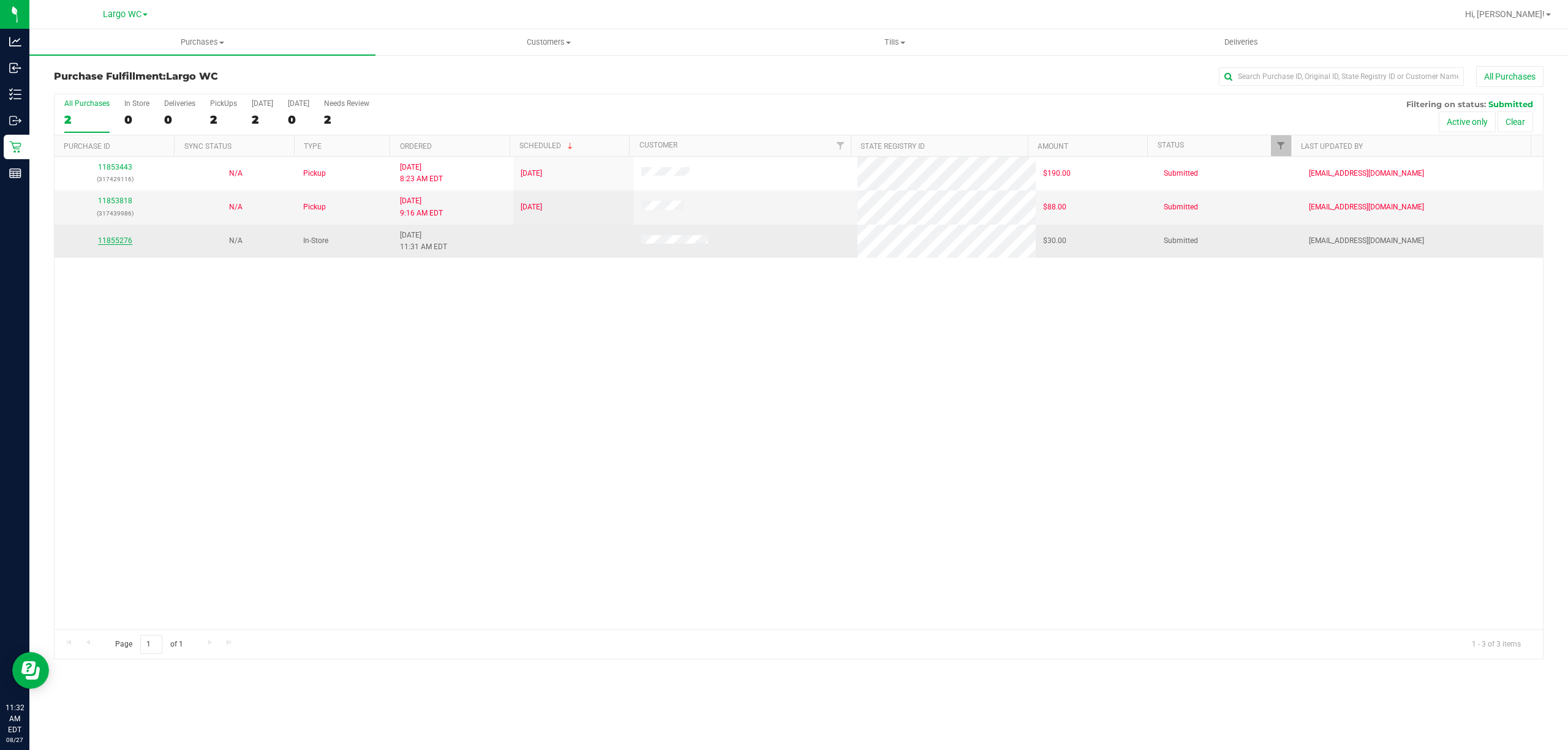
click at [113, 241] on link "11855276" at bounding box center [115, 241] width 34 height 9
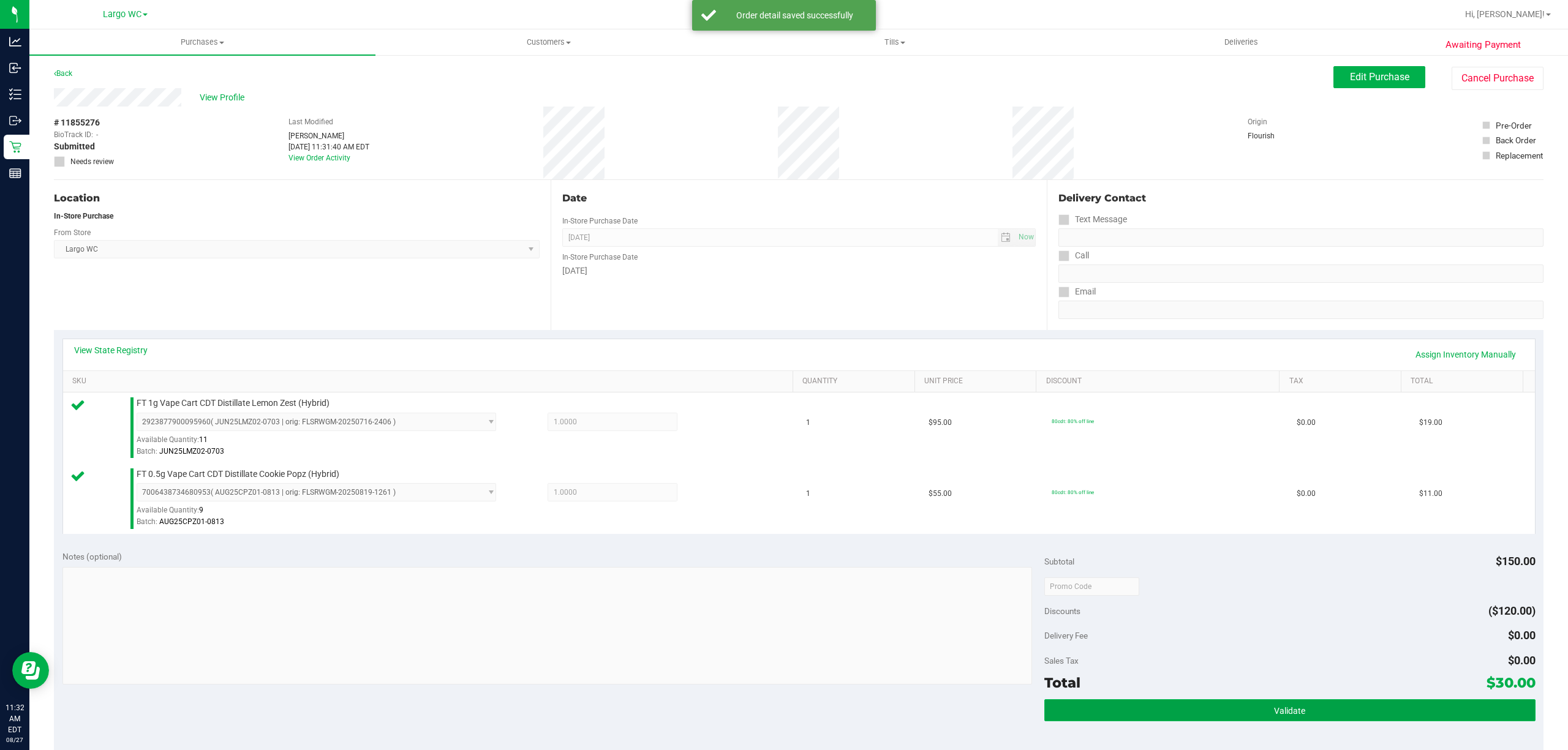
click at [1287, 703] on button "Validate" at bounding box center [1290, 710] width 491 height 22
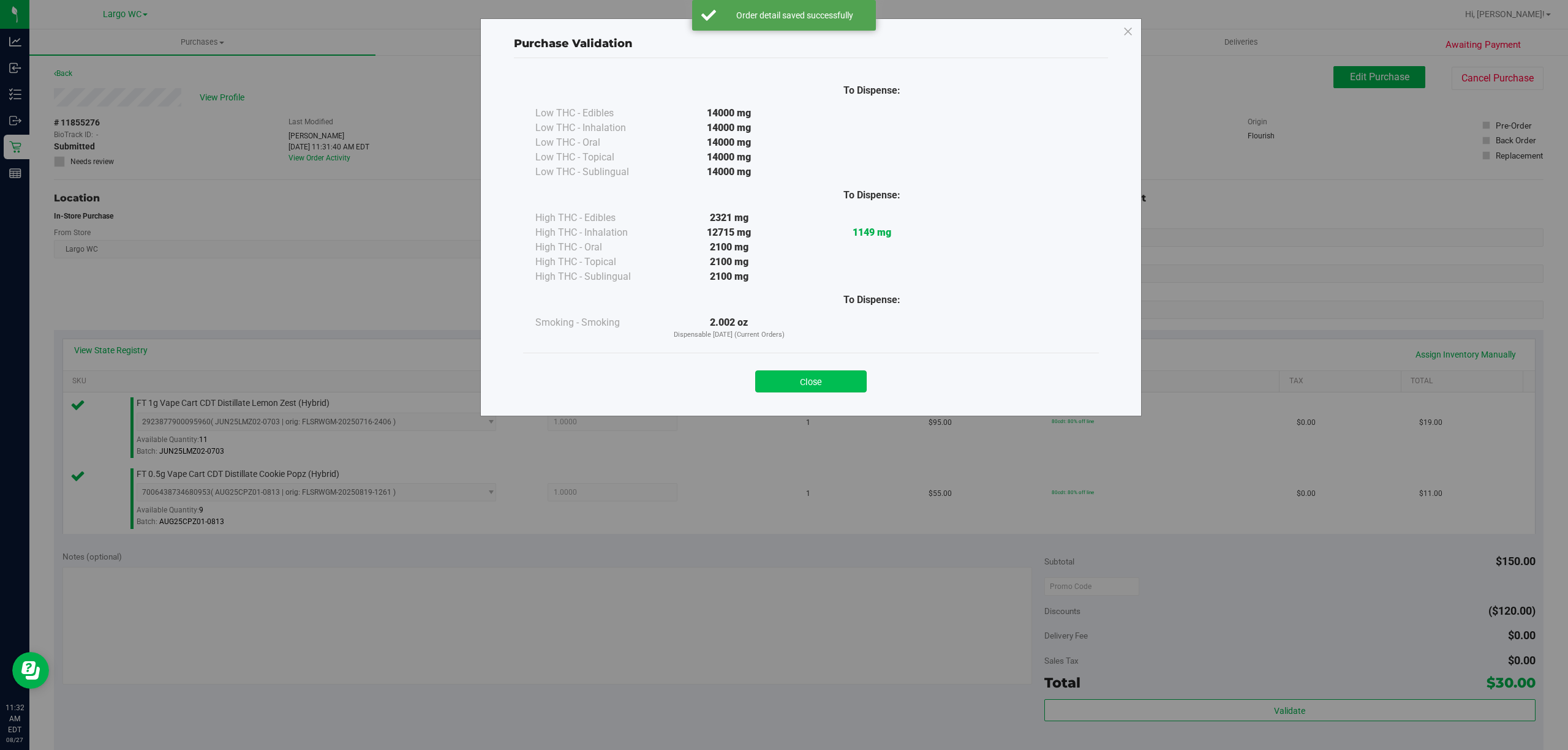
click at [839, 378] on button "Close" at bounding box center [811, 382] width 111 height 22
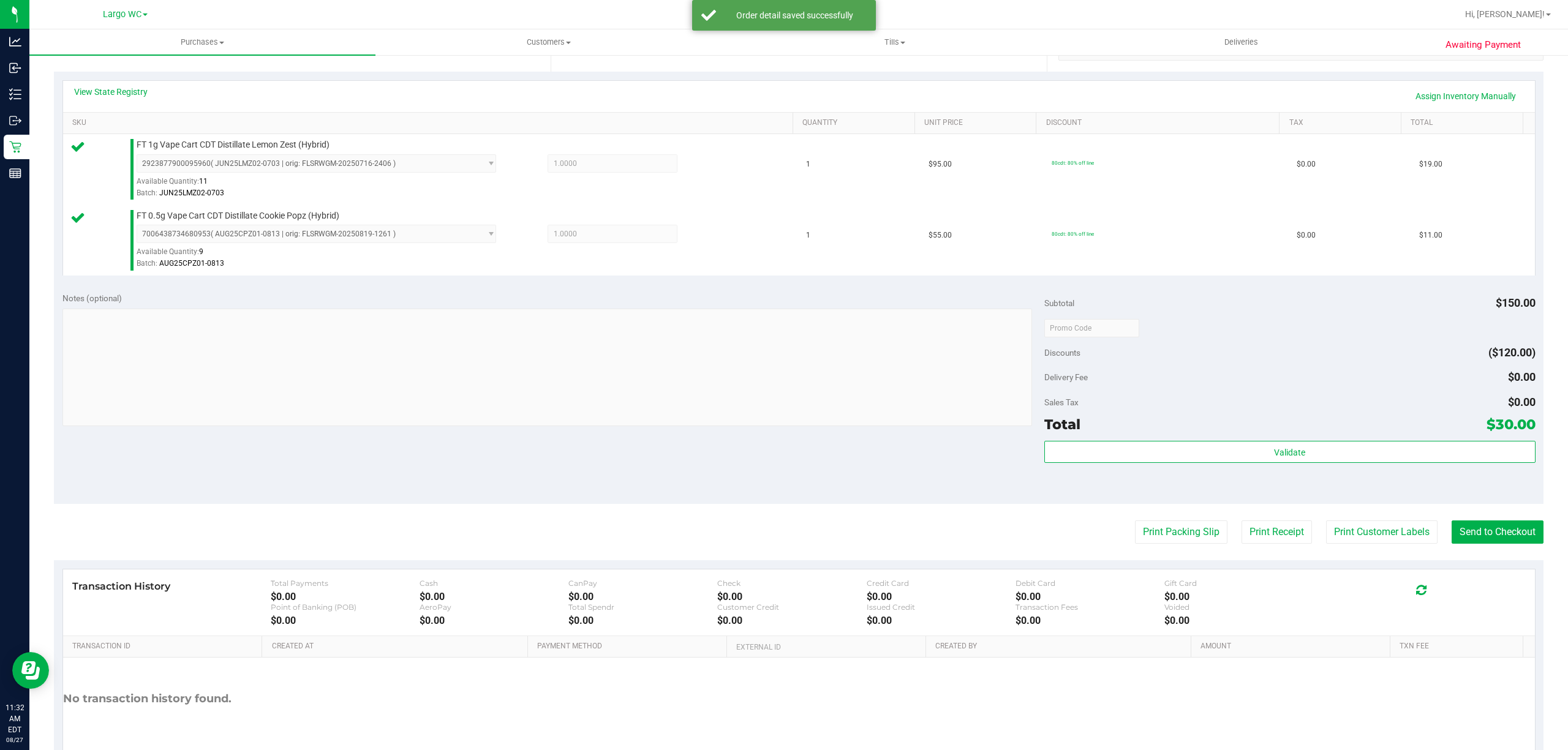
scroll to position [324, 0]
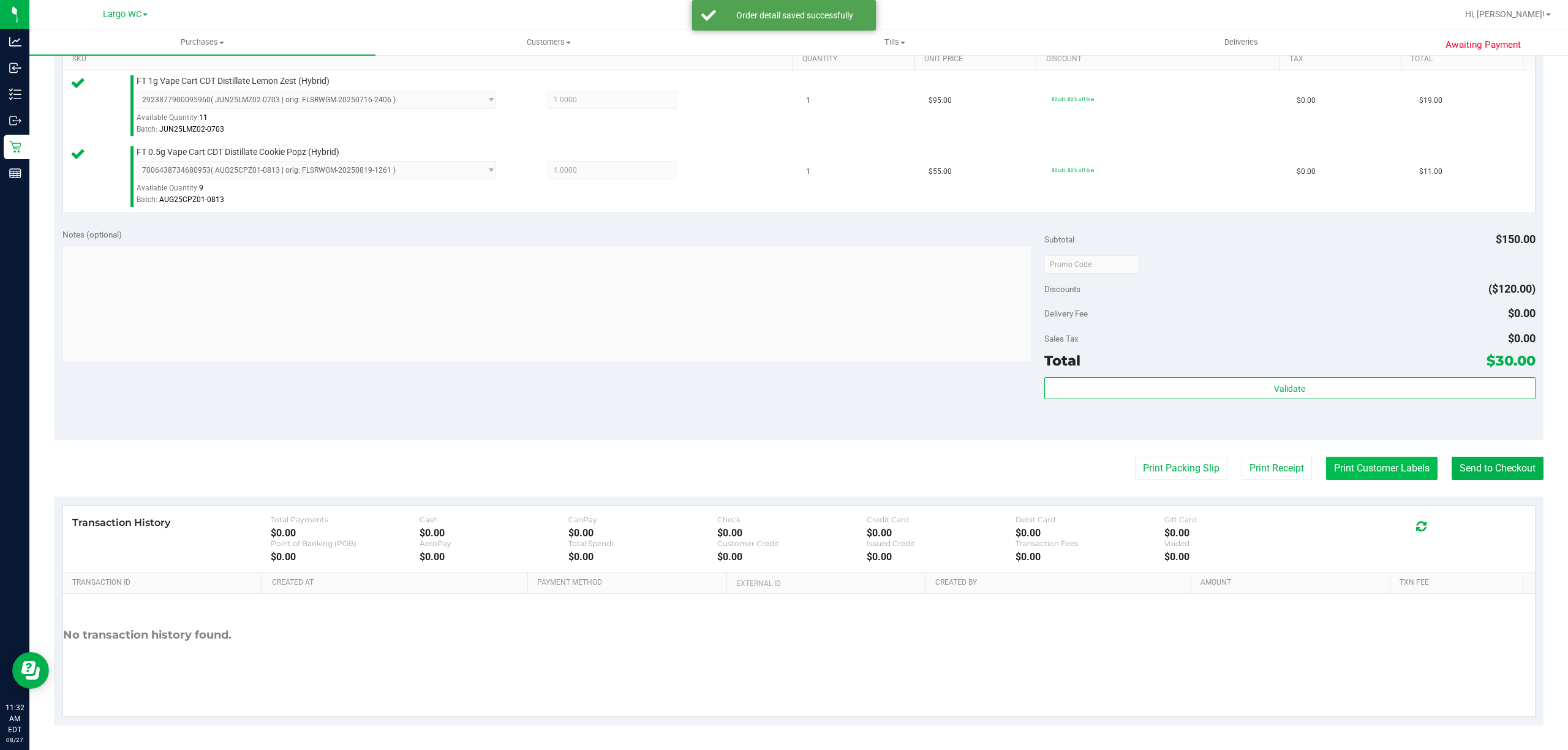
click at [1370, 468] on button "Print Customer Labels" at bounding box center [1381, 468] width 111 height 23
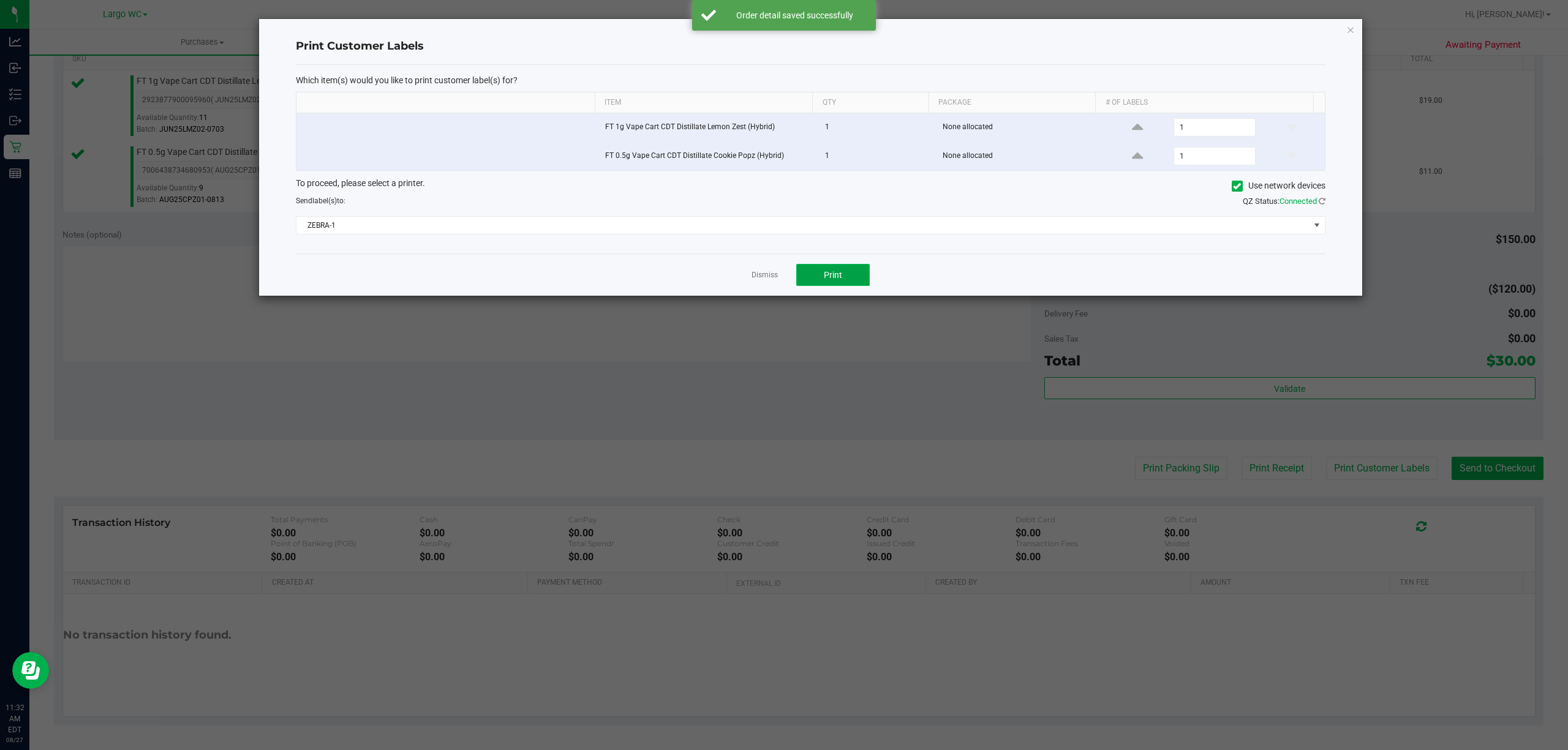
click at [856, 280] on button "Print" at bounding box center [832, 275] width 74 height 22
click at [1350, 28] on icon "button" at bounding box center [1350, 29] width 9 height 15
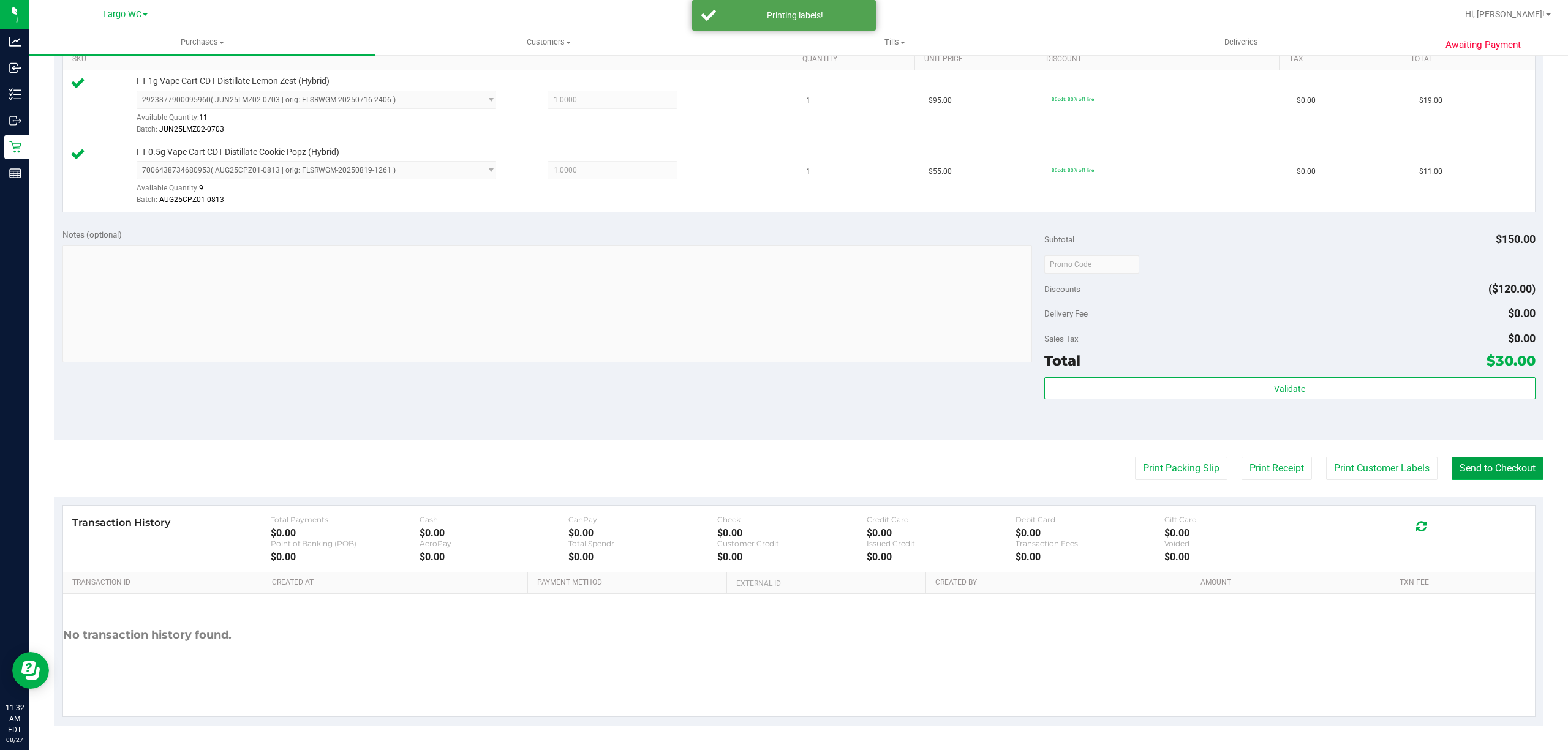
click at [1489, 470] on button "Send to Checkout" at bounding box center [1497, 468] width 92 height 23
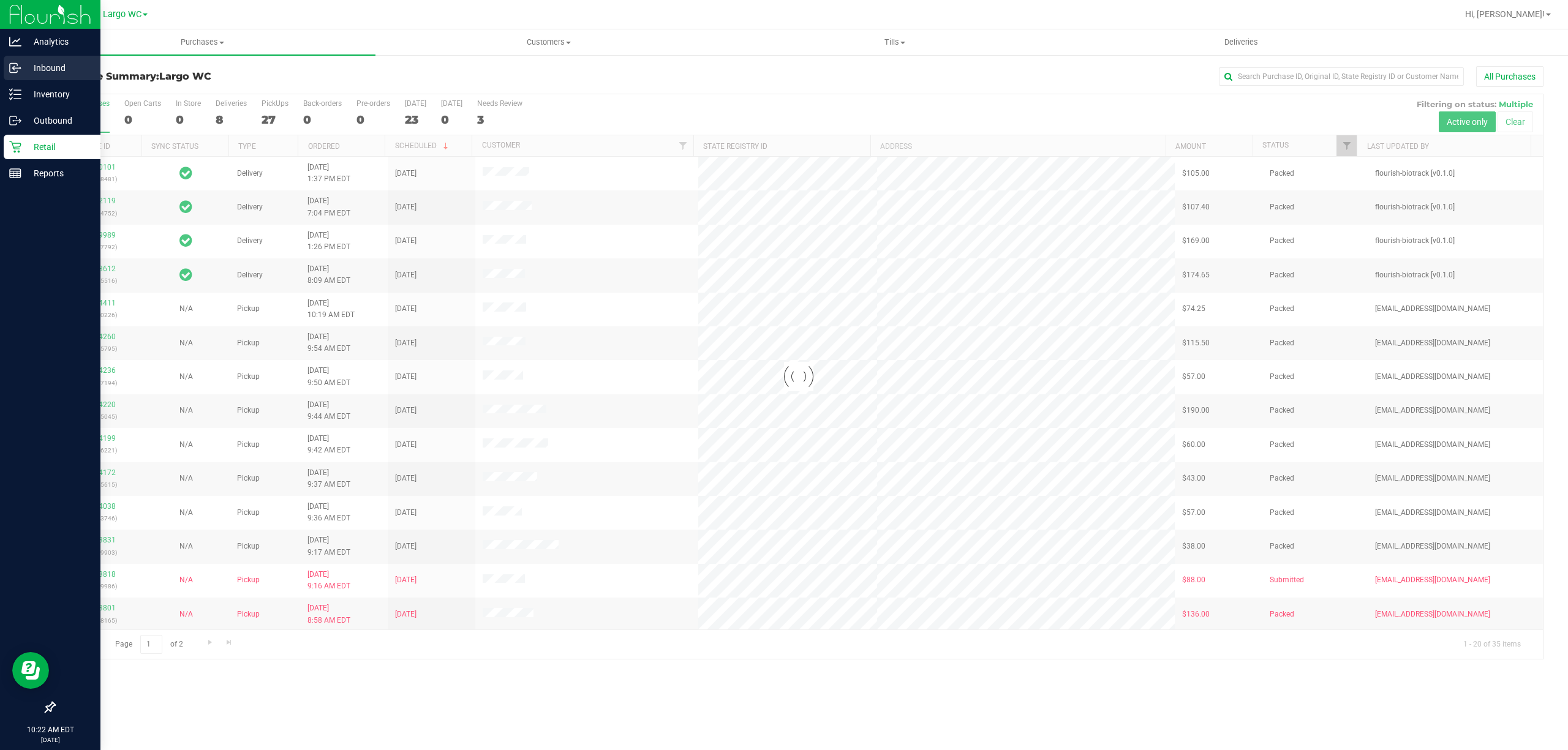
click at [22, 72] on p "Inbound" at bounding box center [58, 68] width 74 height 15
click at [6, 66] on div "Inbound" at bounding box center [52, 68] width 97 height 25
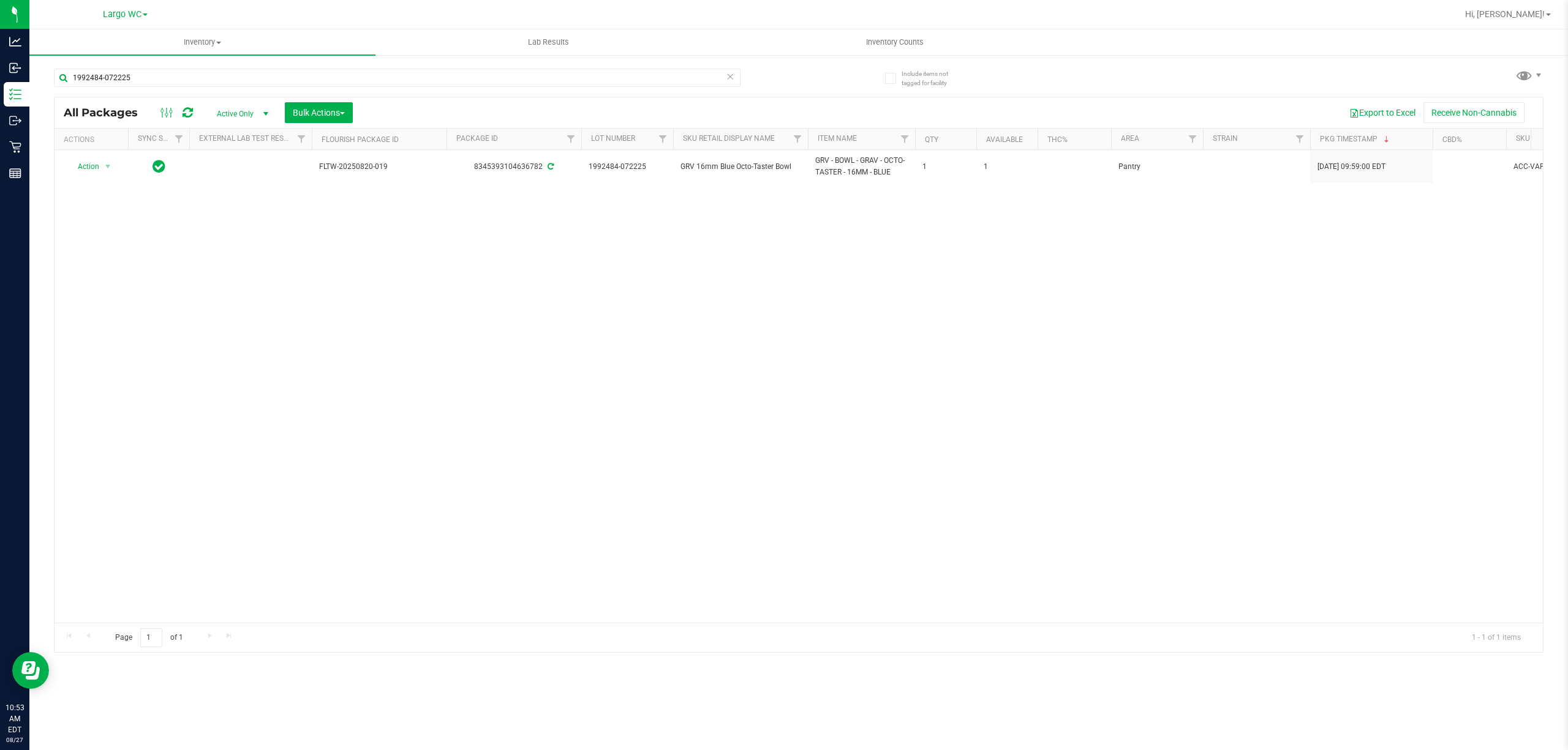
click at [239, 470] on div "Action Action Adjust qty Create package Edit attributes Global inventory Locate…" at bounding box center [798, 386] width 1488 height 473
click at [230, 81] on input "1992484-072225" at bounding box center [397, 77] width 687 height 18
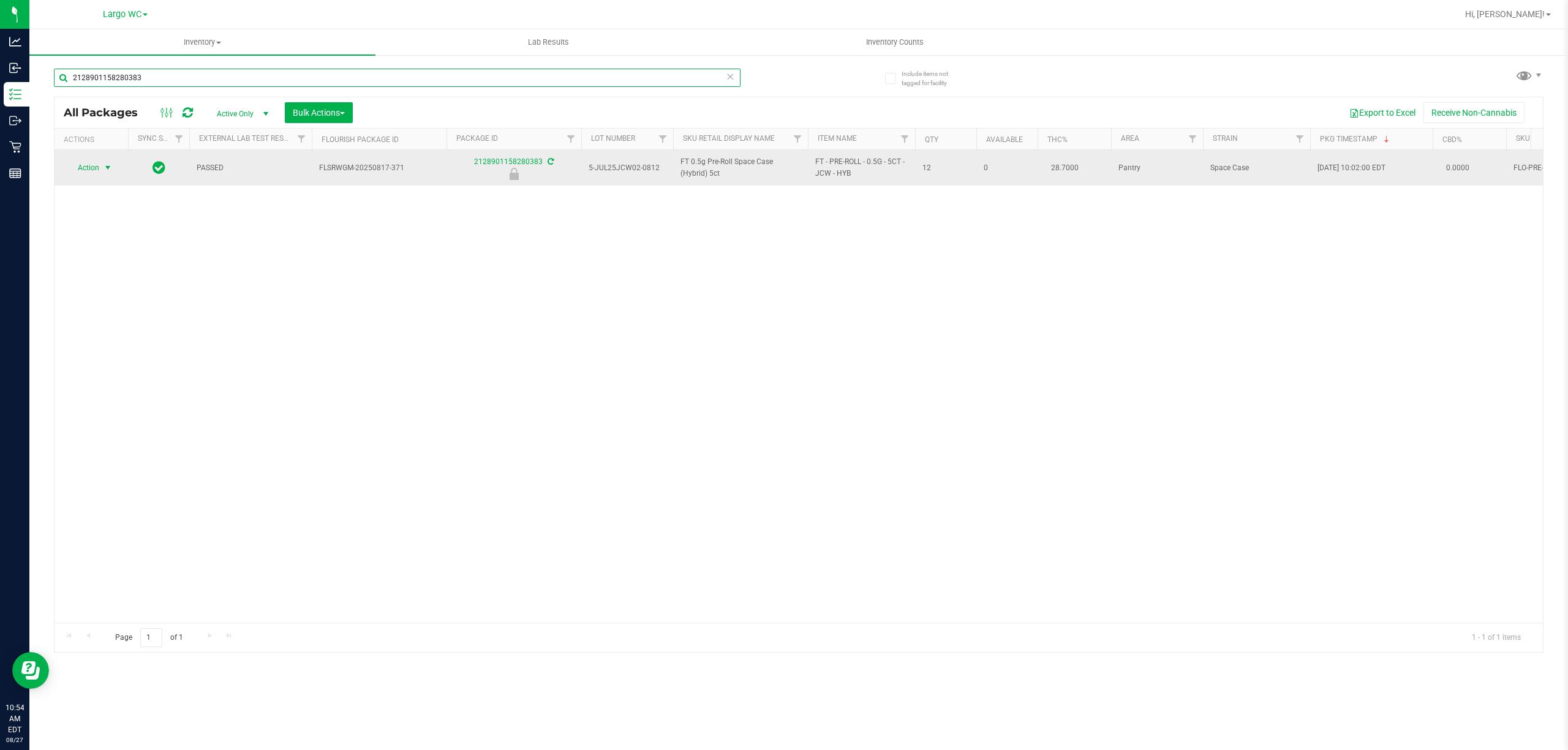
type input "2128901158280383"
click at [106, 167] on span "select" at bounding box center [107, 167] width 9 height 9
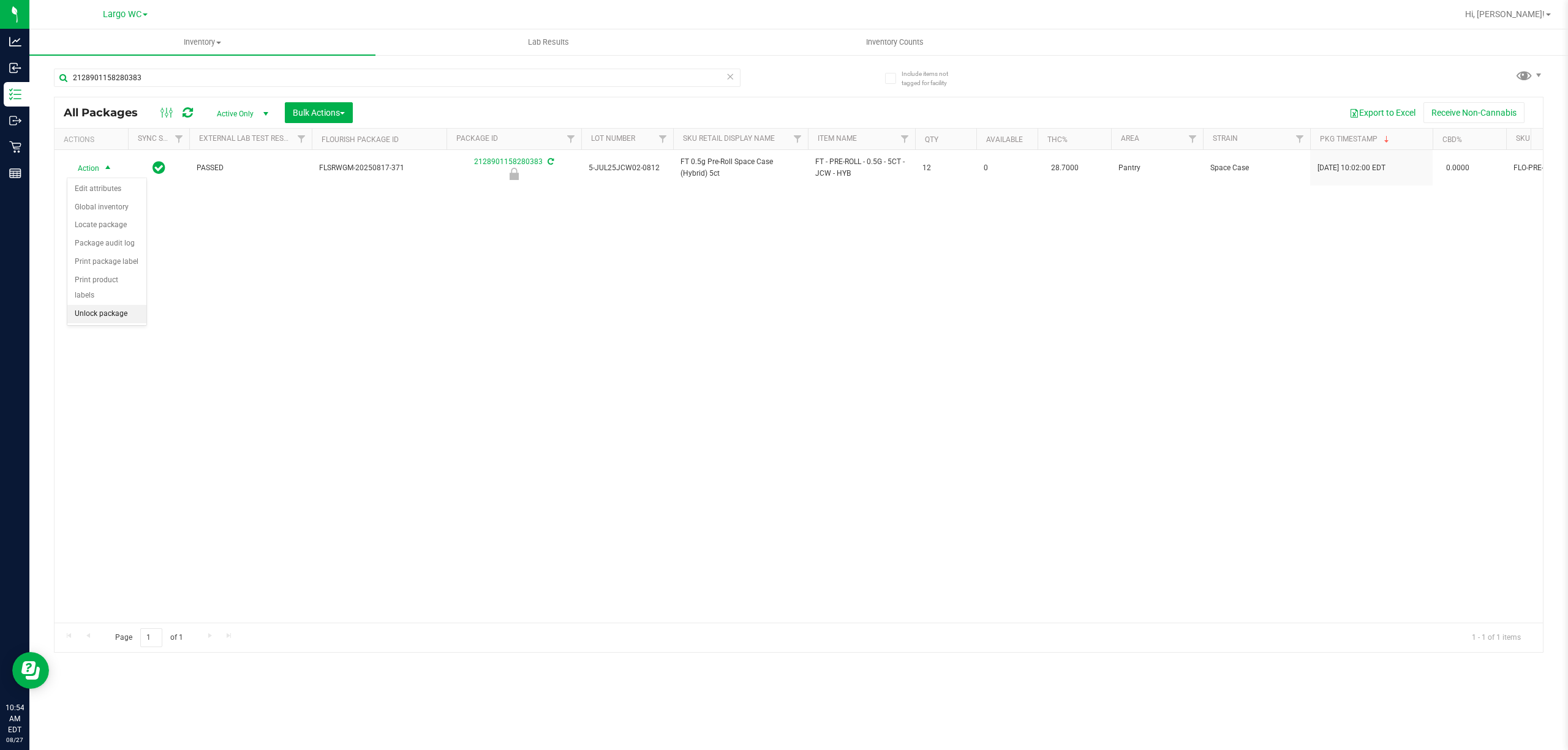
click at [114, 316] on li "Unlock package" at bounding box center [106, 314] width 79 height 18
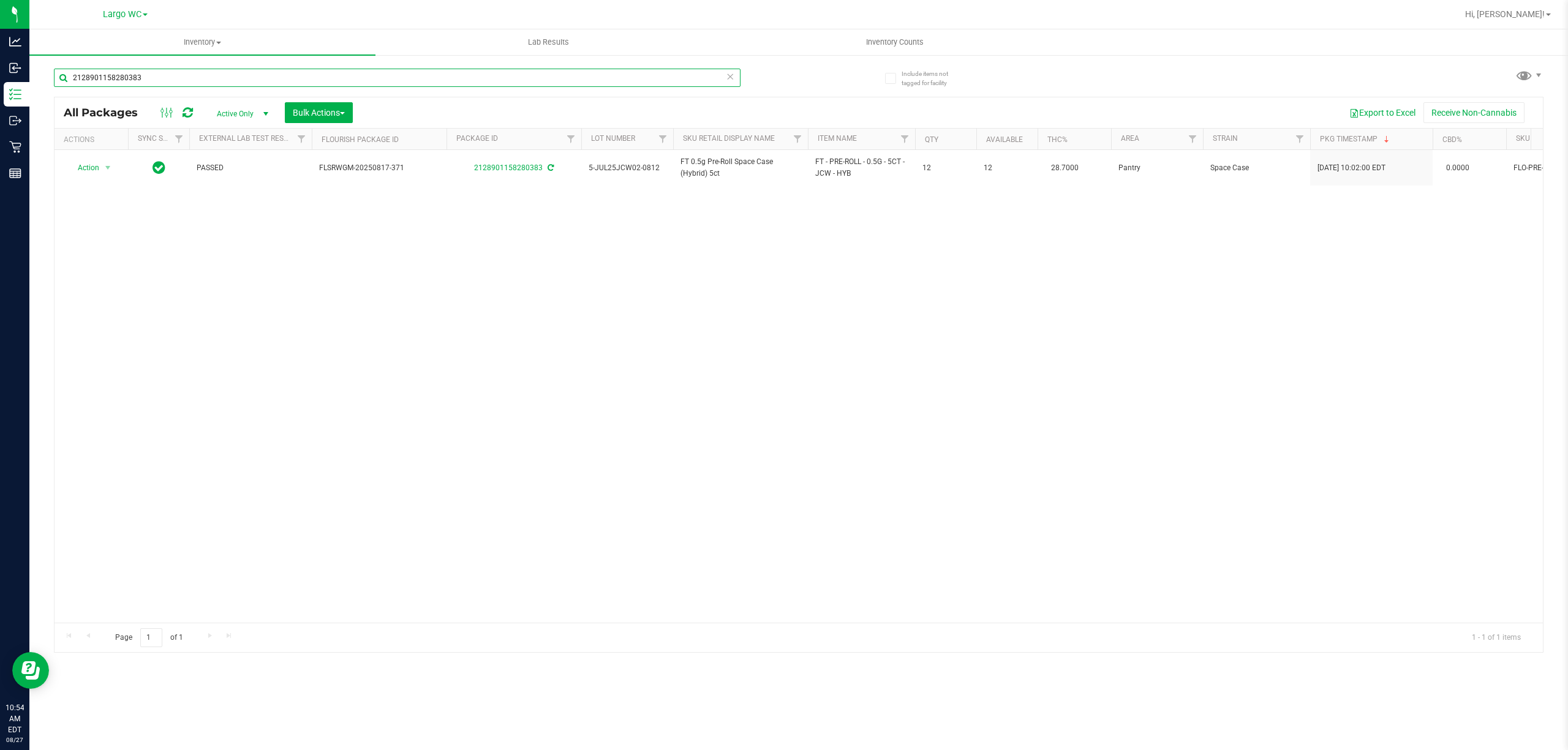
click at [261, 77] on input "2128901158280383" at bounding box center [397, 77] width 687 height 18
type input "1"
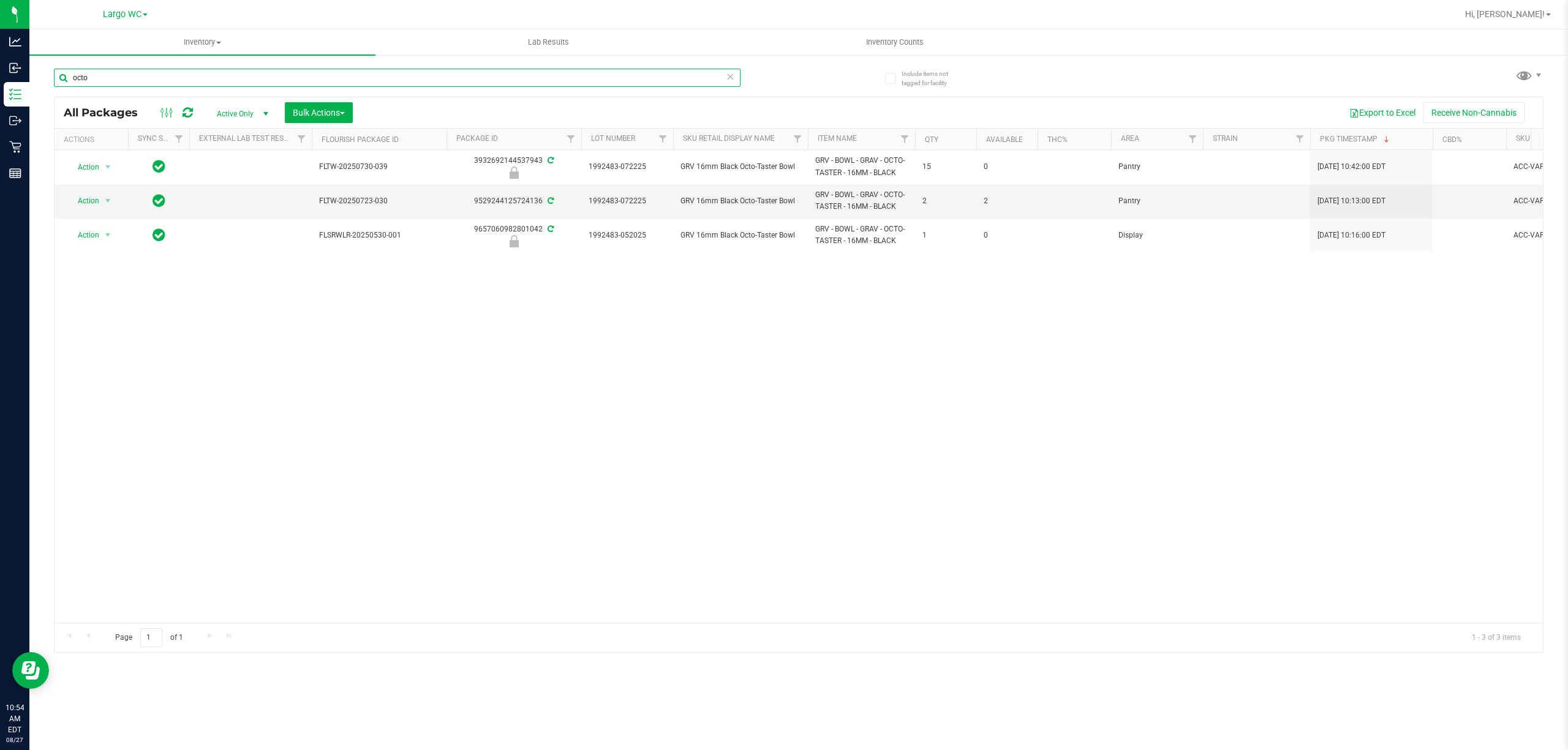
click at [138, 79] on input "octo" at bounding box center [397, 77] width 687 height 18
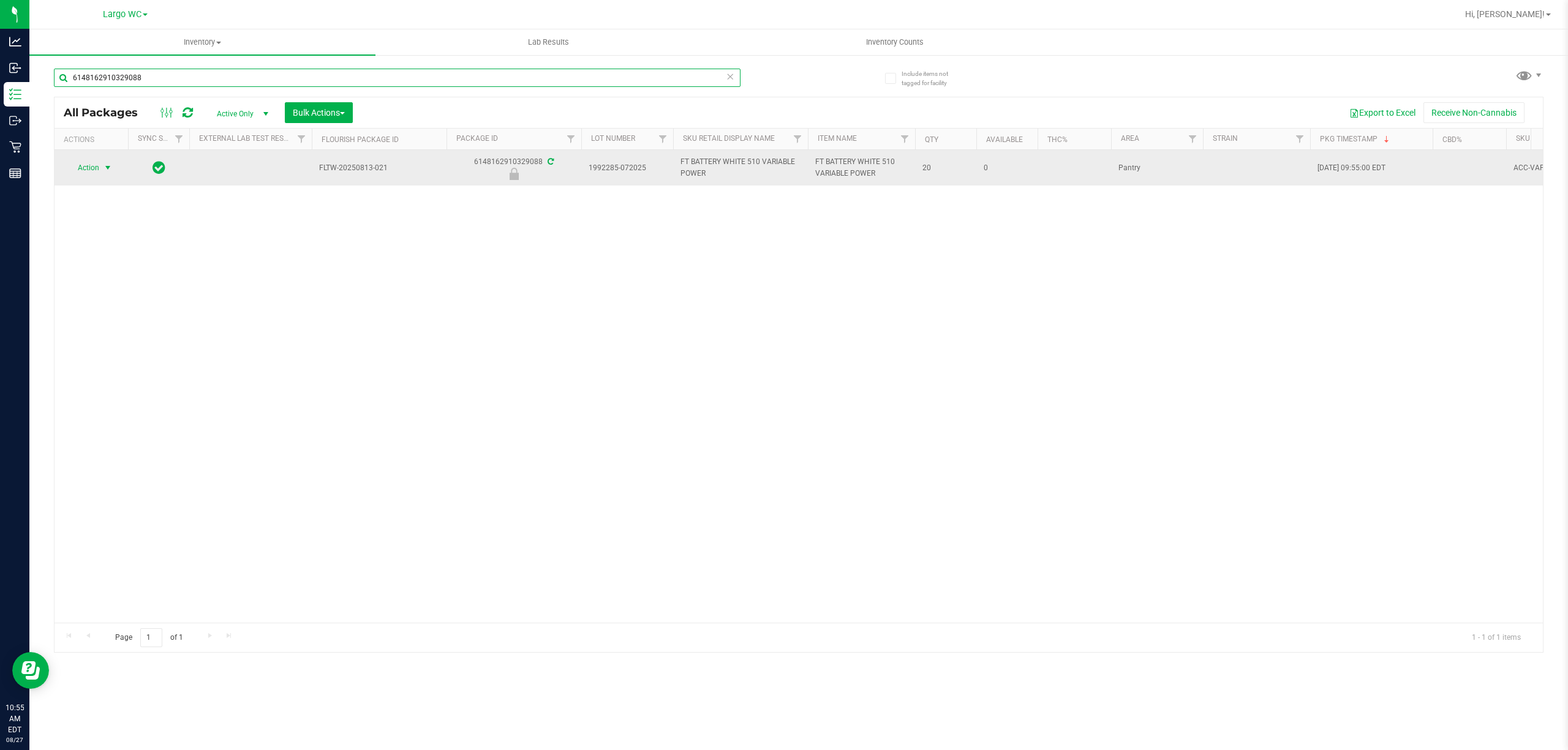
type input "6148162910329088"
click at [106, 167] on span "select" at bounding box center [107, 167] width 9 height 9
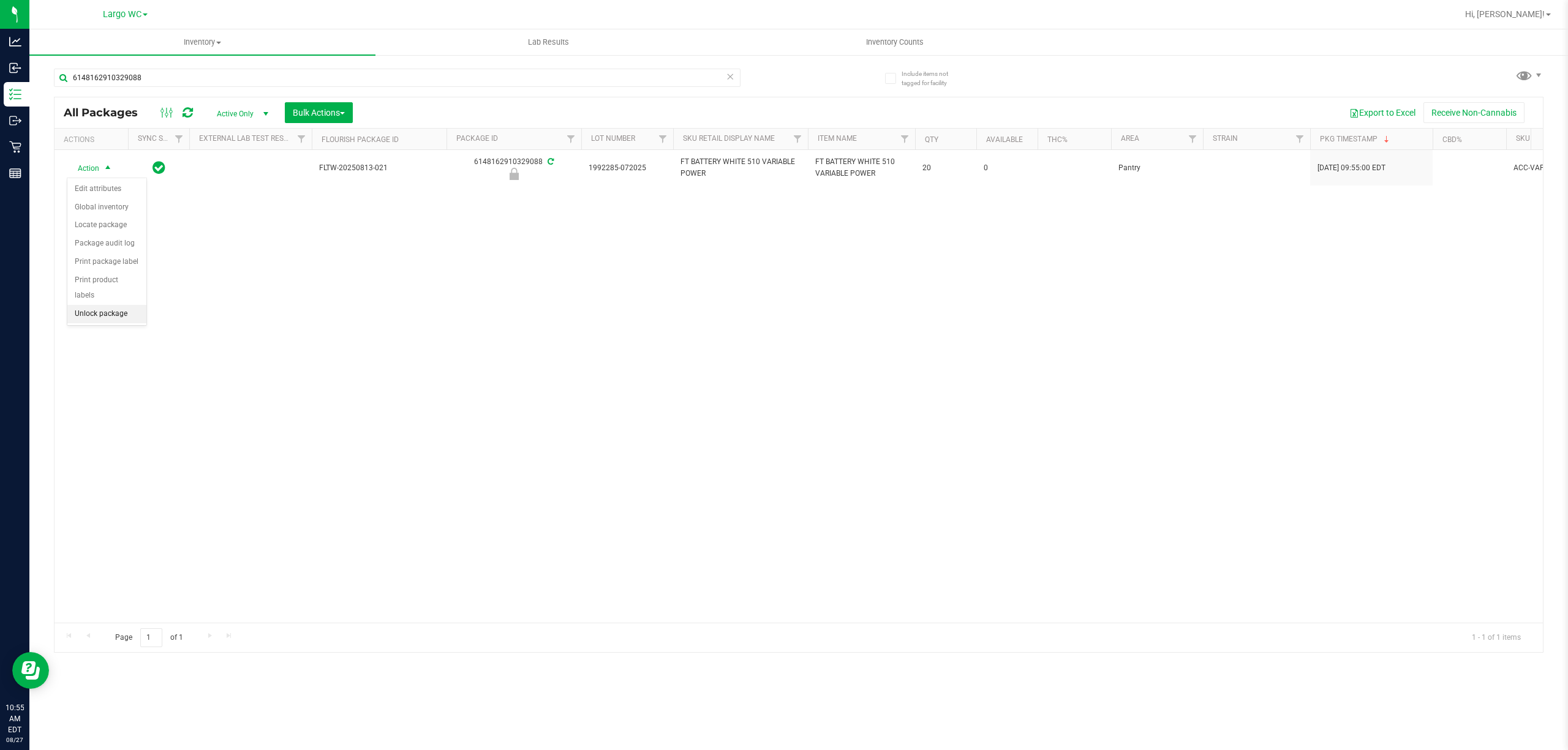
click at [98, 321] on li "Unlock package" at bounding box center [106, 314] width 79 height 18
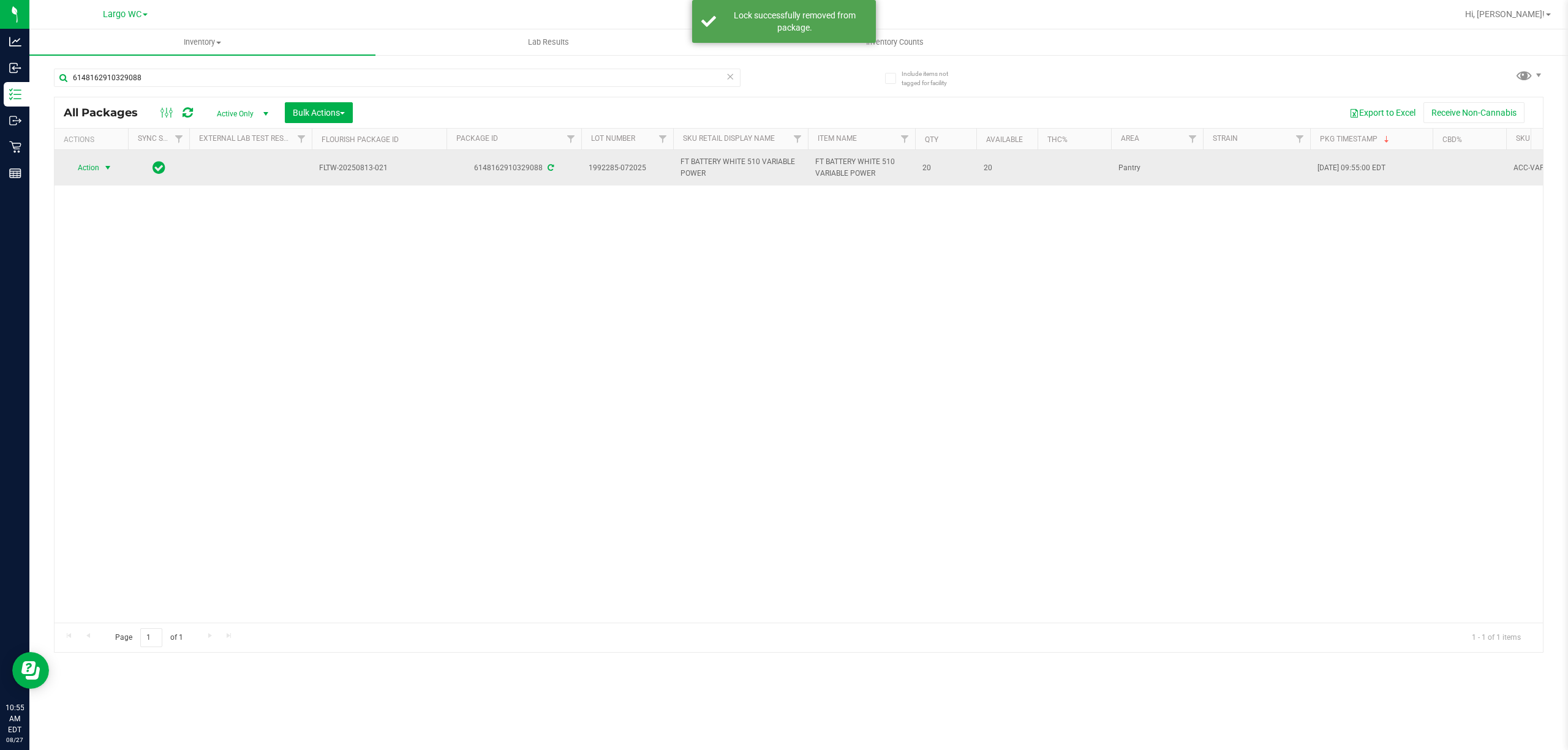
click at [108, 167] on span "select" at bounding box center [107, 167] width 9 height 9
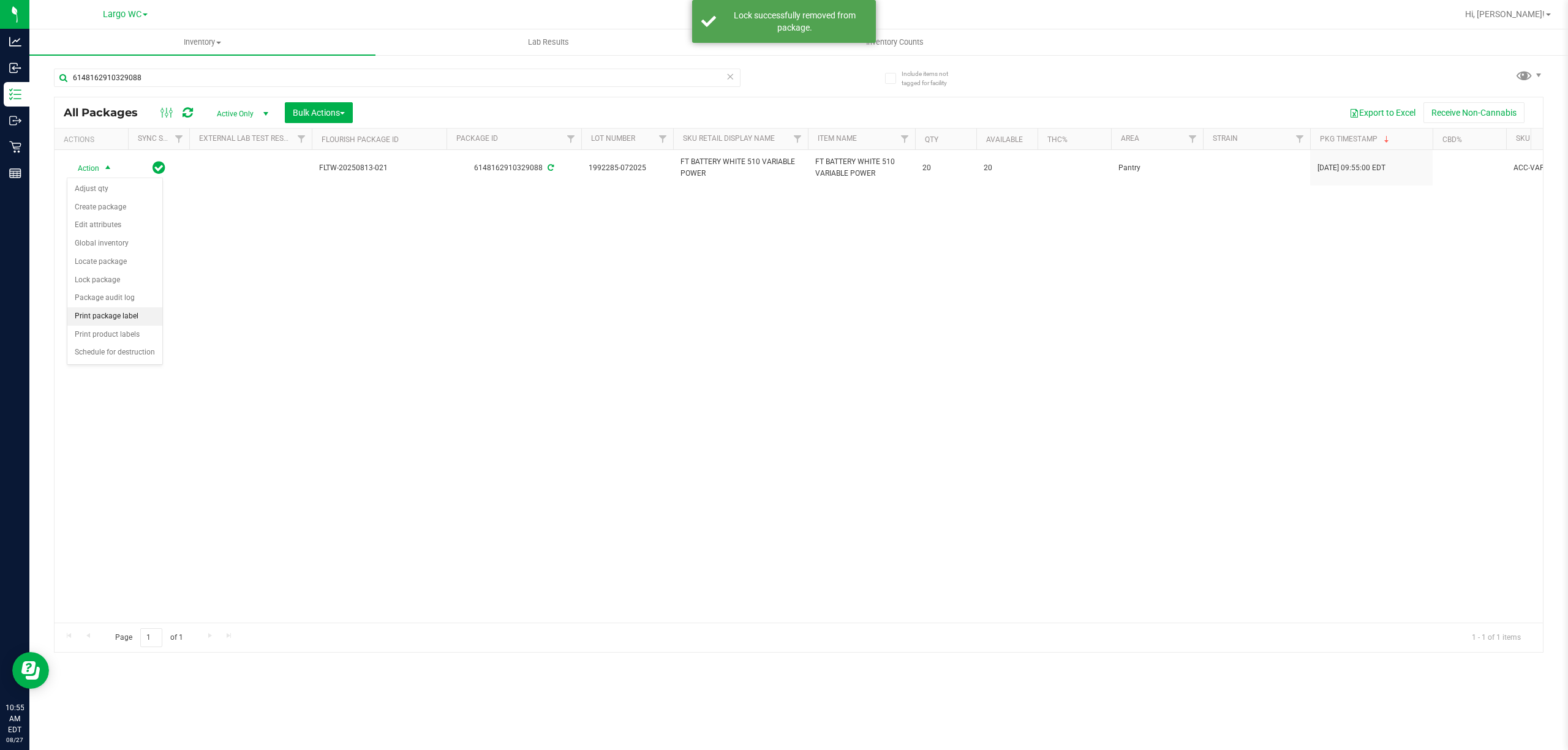
click at [109, 321] on li "Print package label" at bounding box center [114, 316] width 95 height 18
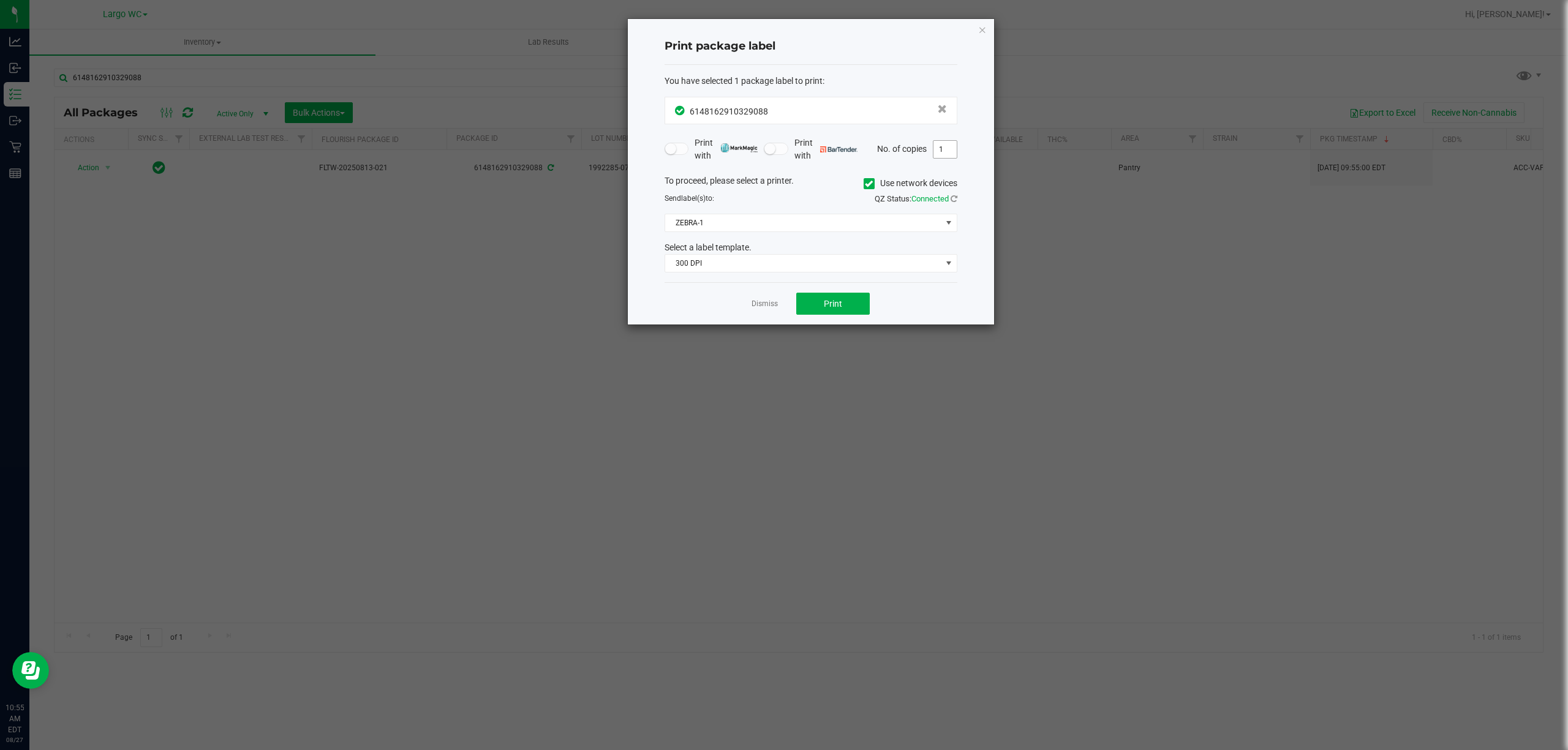
click at [941, 150] on input "1" at bounding box center [945, 149] width 23 height 17
click at [833, 302] on span "Print" at bounding box center [832, 303] width 18 height 9
click at [941, 150] on input "3" at bounding box center [945, 149] width 23 height 17
type input "1"
click at [854, 296] on button "Print" at bounding box center [832, 304] width 74 height 22
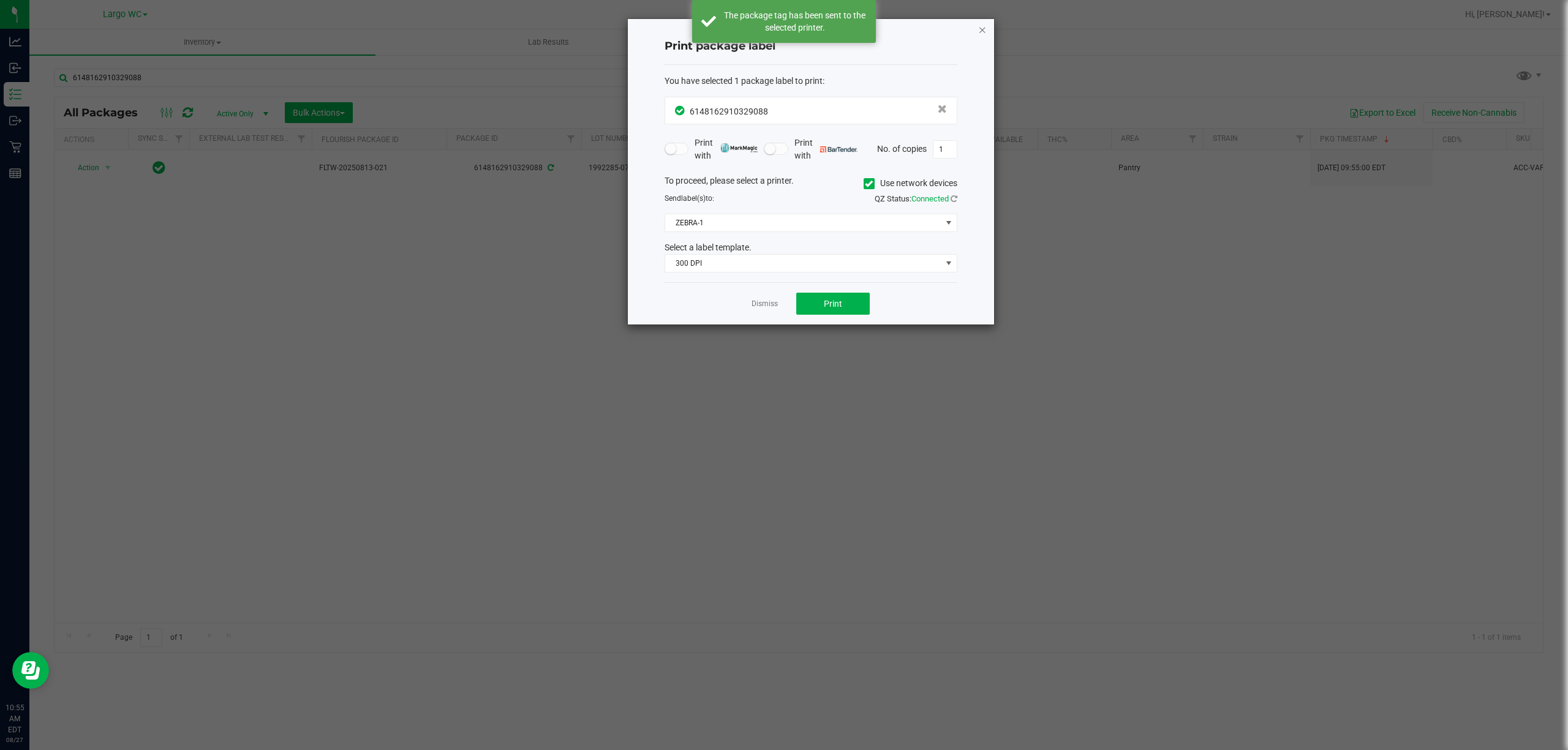
click at [980, 33] on icon "button" at bounding box center [982, 29] width 9 height 15
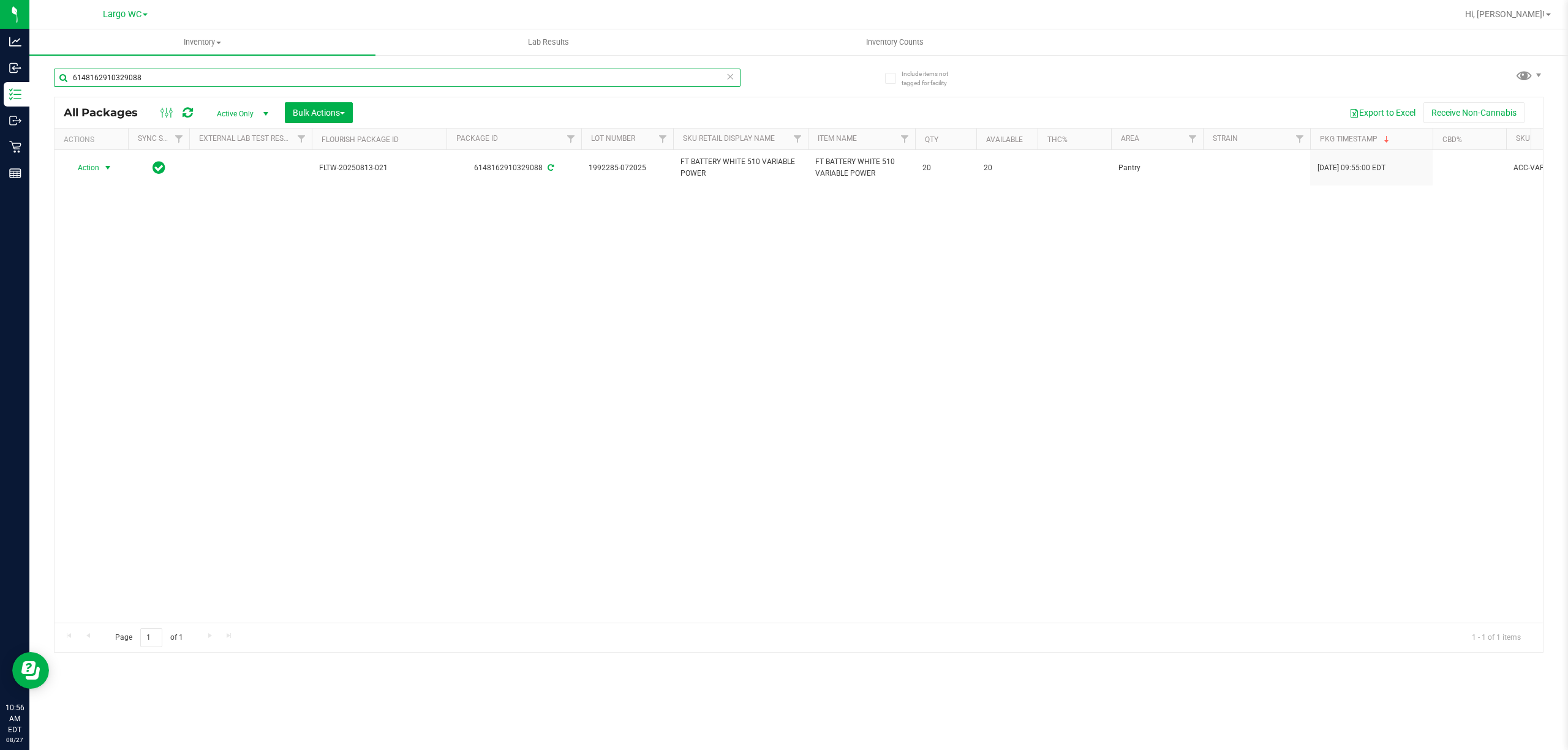
click at [221, 79] on input "6148162910329088" at bounding box center [397, 77] width 687 height 18
type input "b"
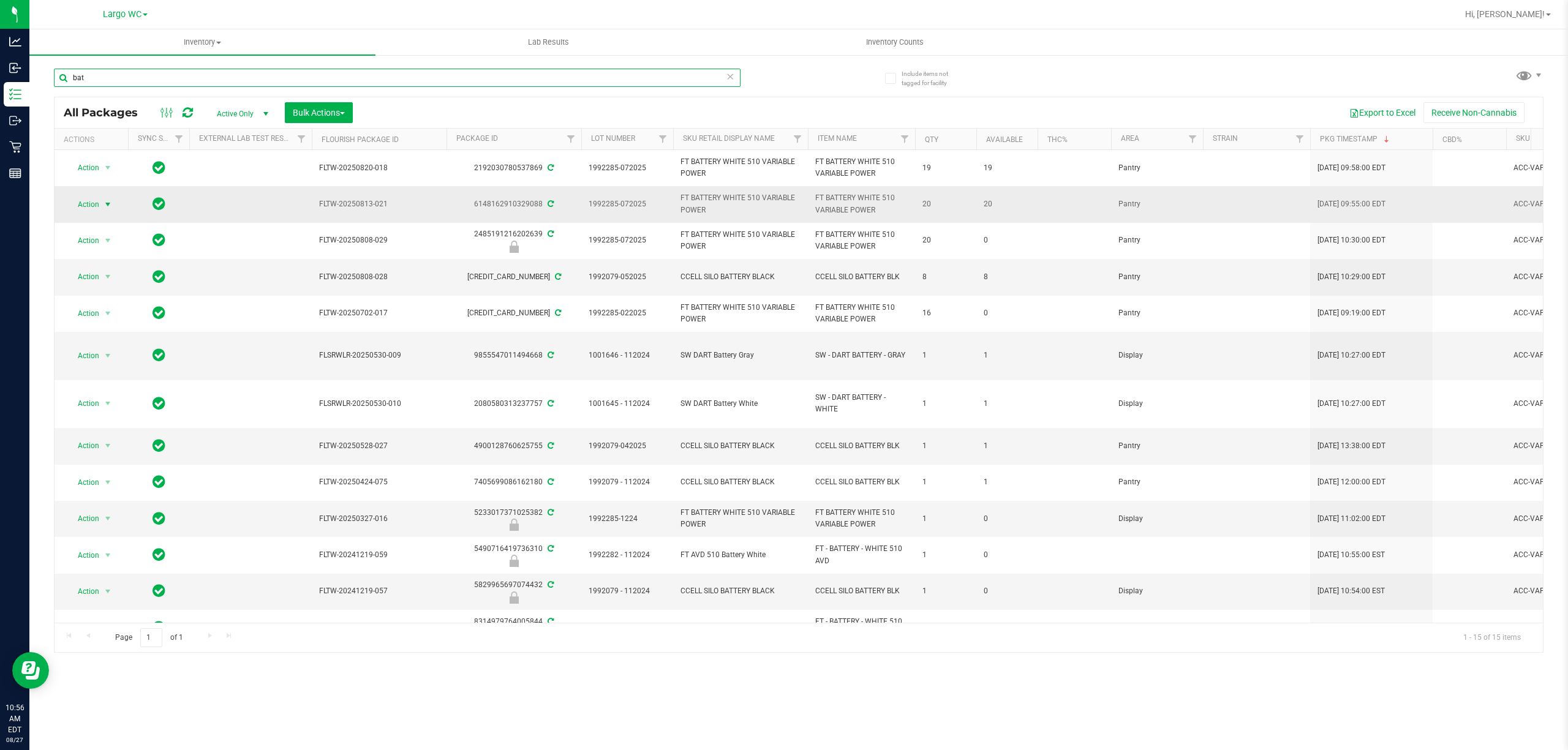
type input "bat"
click at [106, 206] on span "select" at bounding box center [107, 204] width 9 height 9
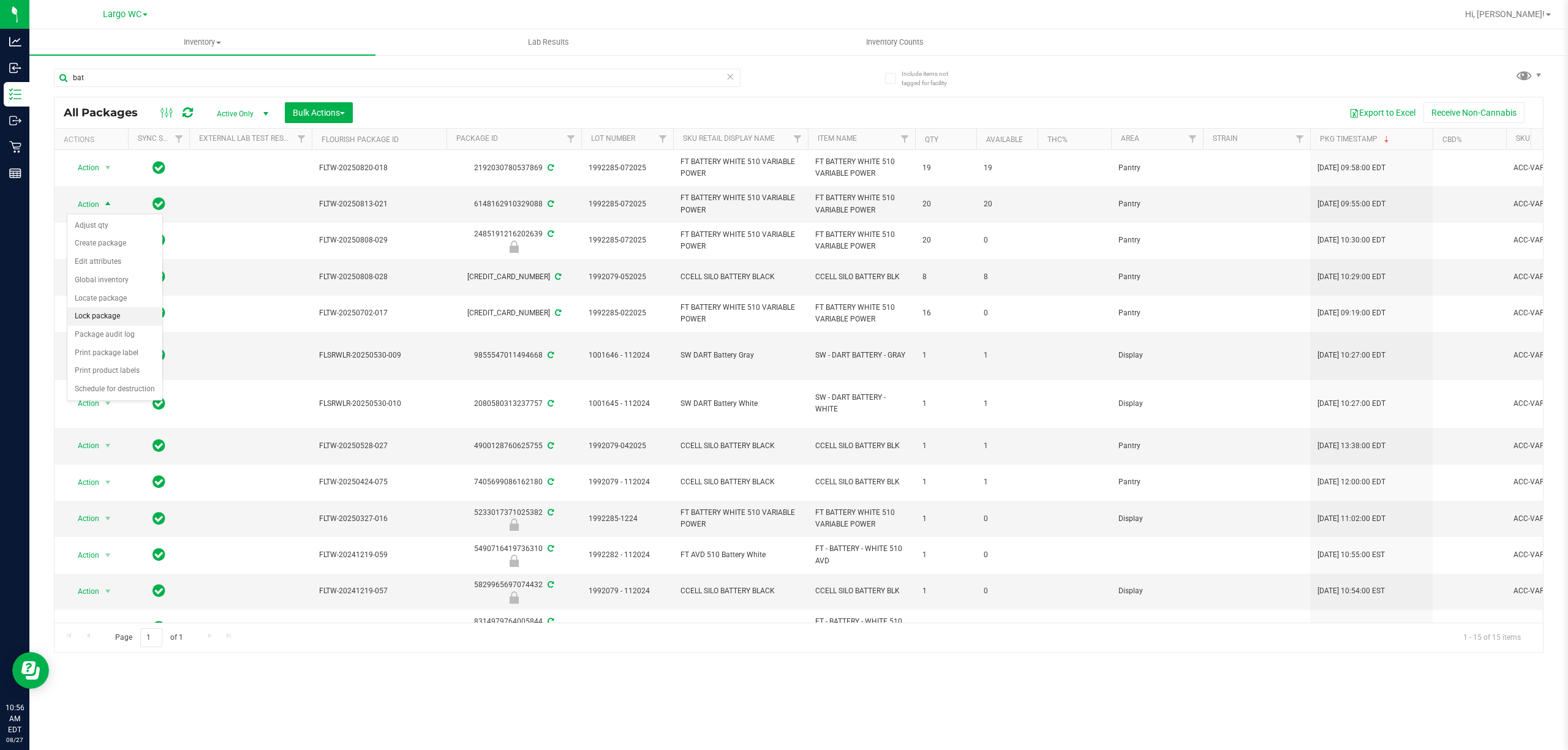
click at [87, 323] on li "Lock package" at bounding box center [114, 316] width 95 height 18
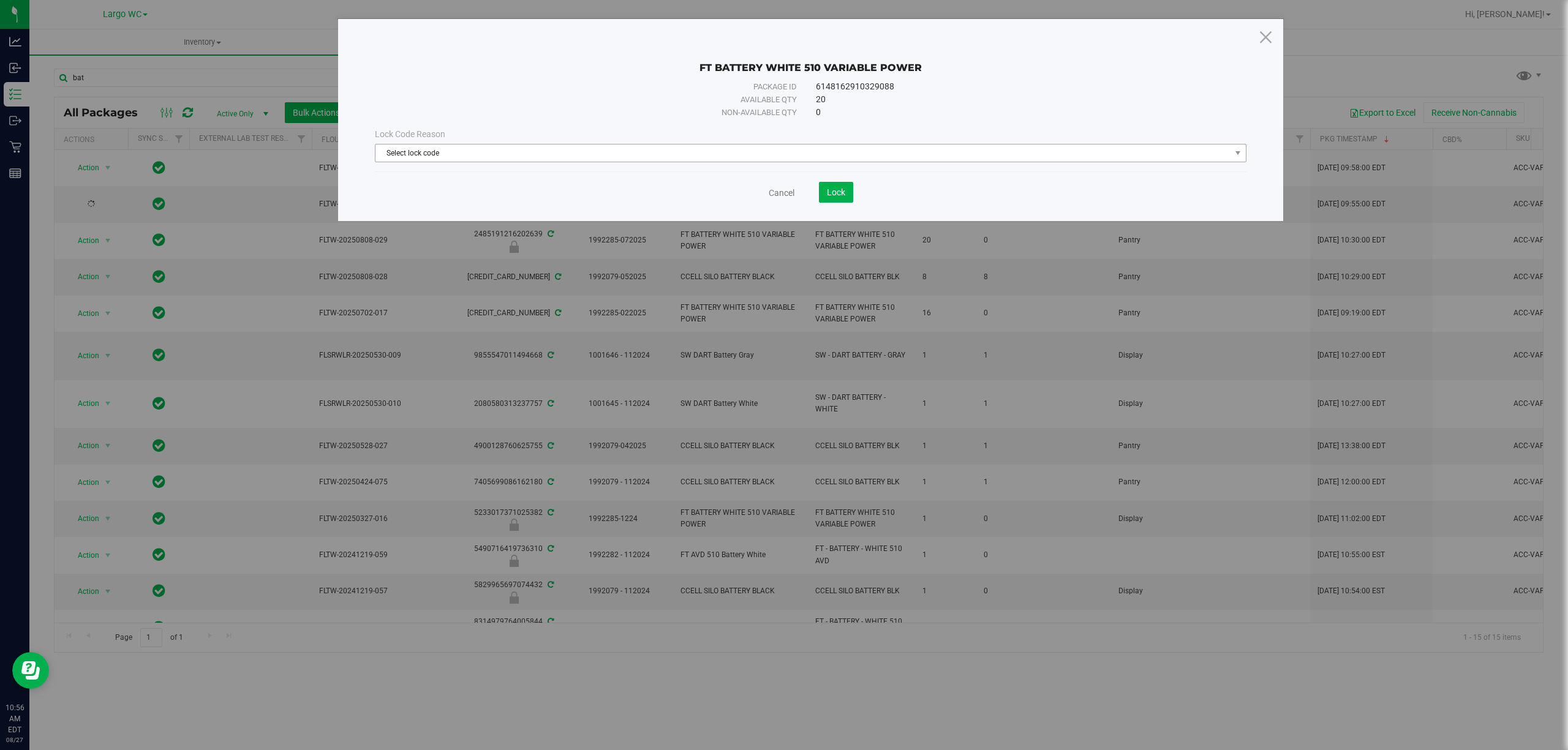
click at [693, 159] on span "Select lock code" at bounding box center [803, 153] width 855 height 17
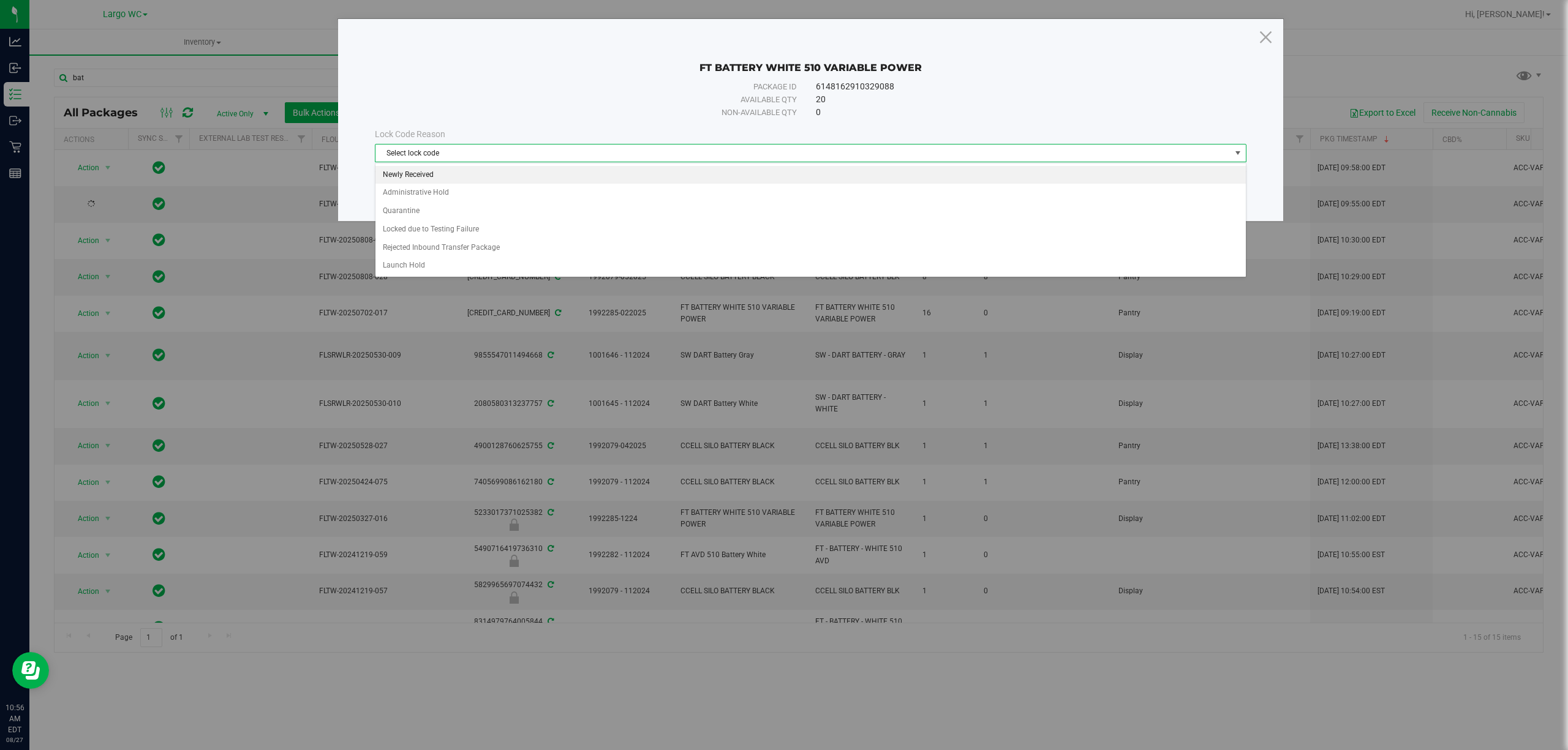
click at [468, 182] on li "Newly Received" at bounding box center [810, 175] width 870 height 18
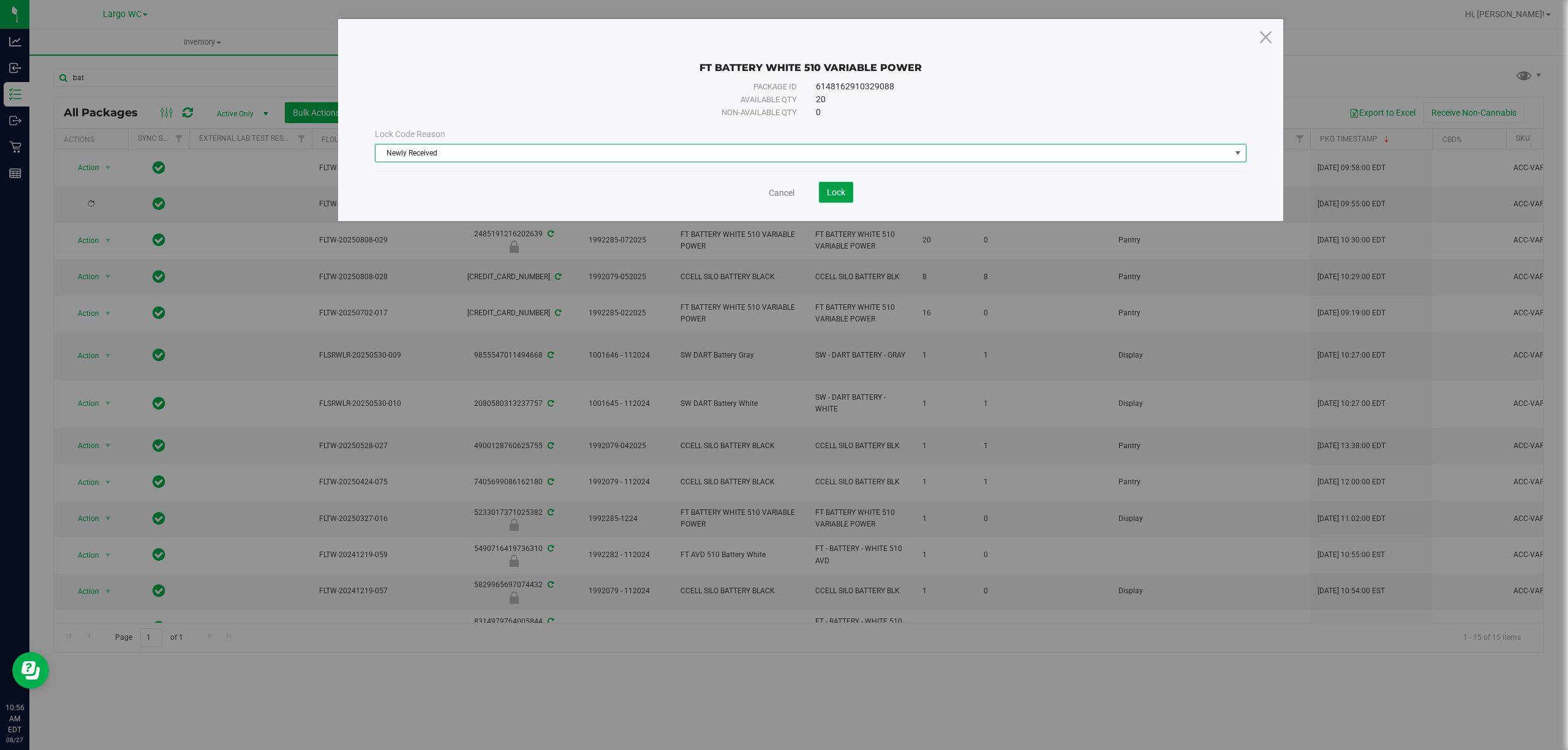
click at [846, 190] on button "Lock" at bounding box center [835, 192] width 34 height 21
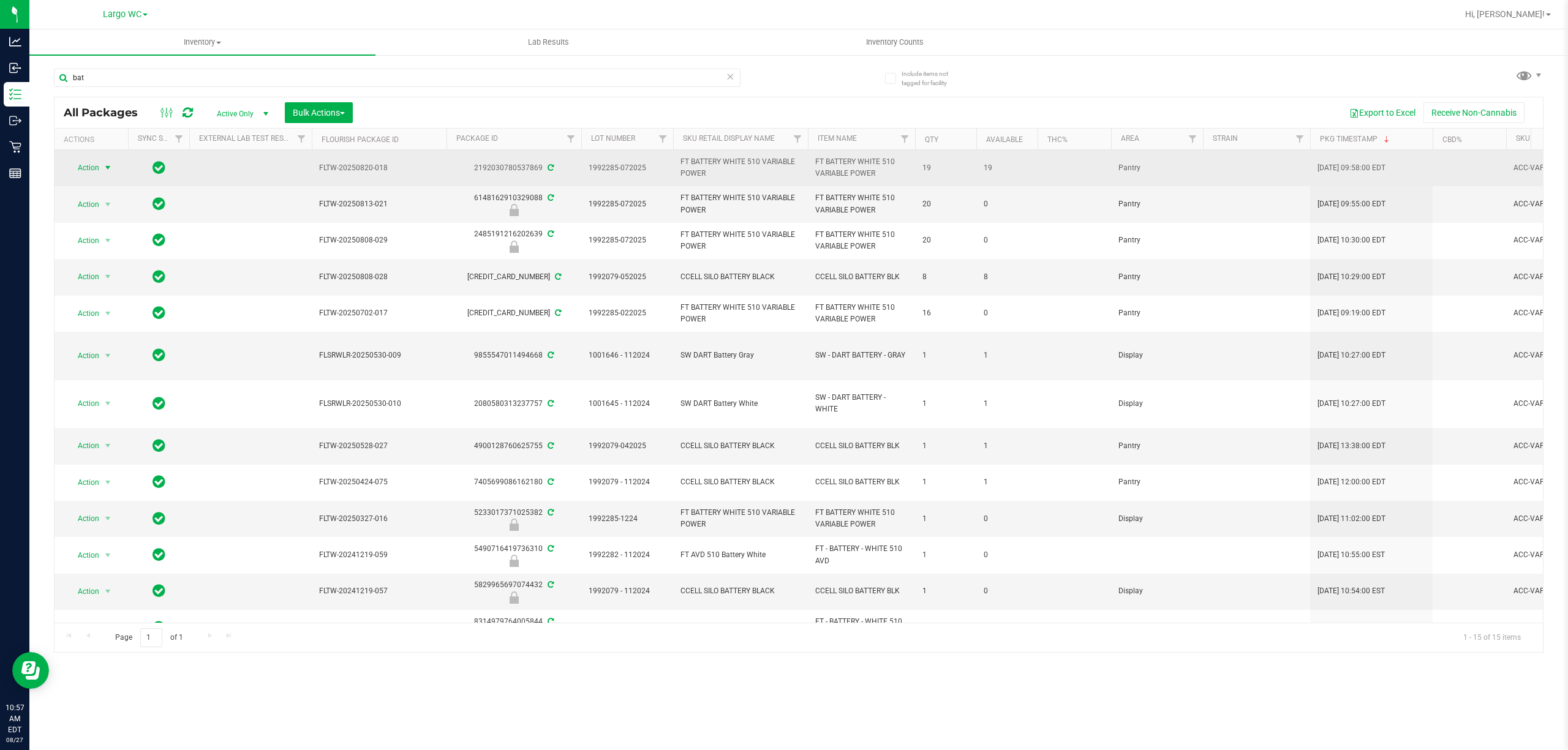
click at [106, 167] on span "select" at bounding box center [107, 167] width 9 height 9
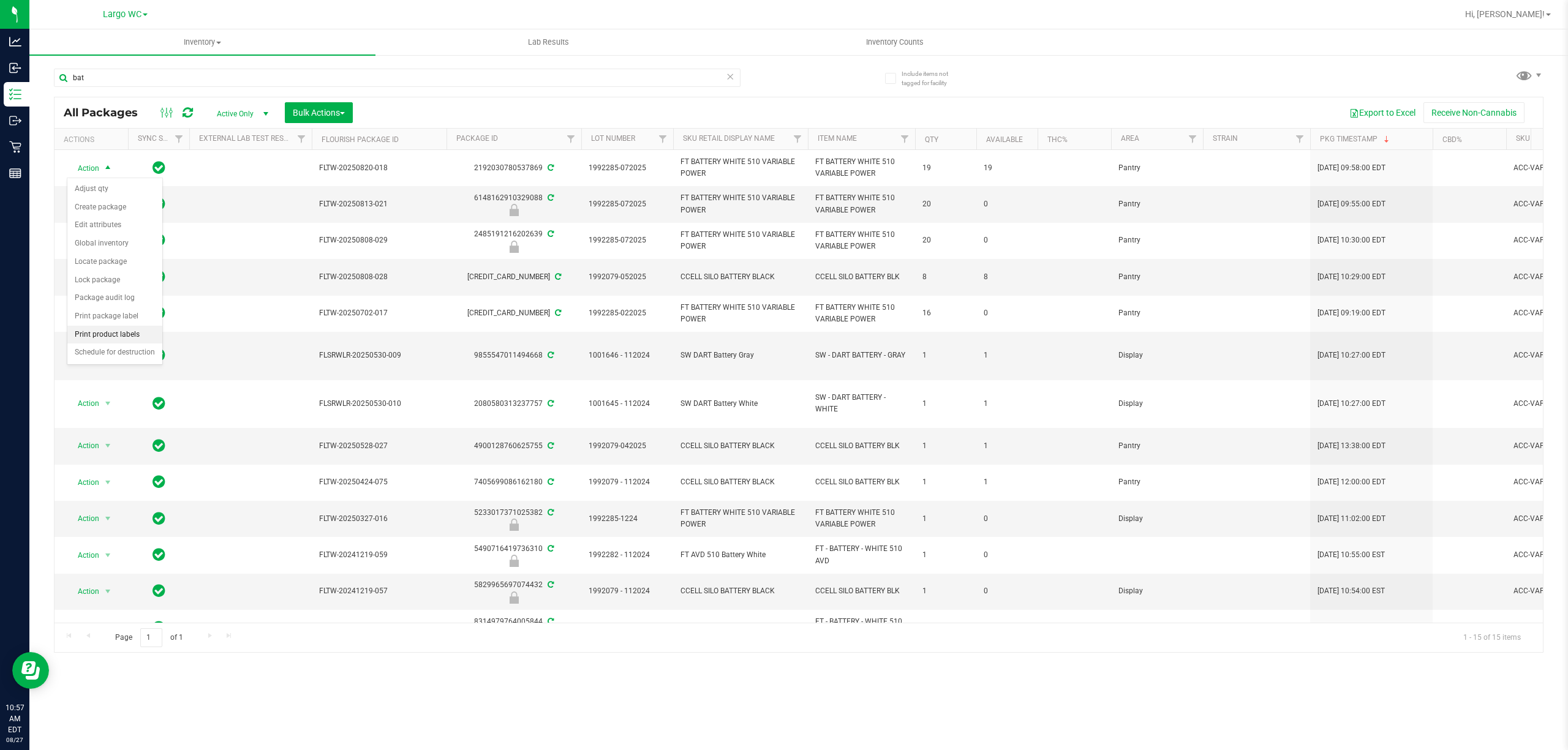
click at [99, 341] on li "Print product labels" at bounding box center [114, 334] width 95 height 18
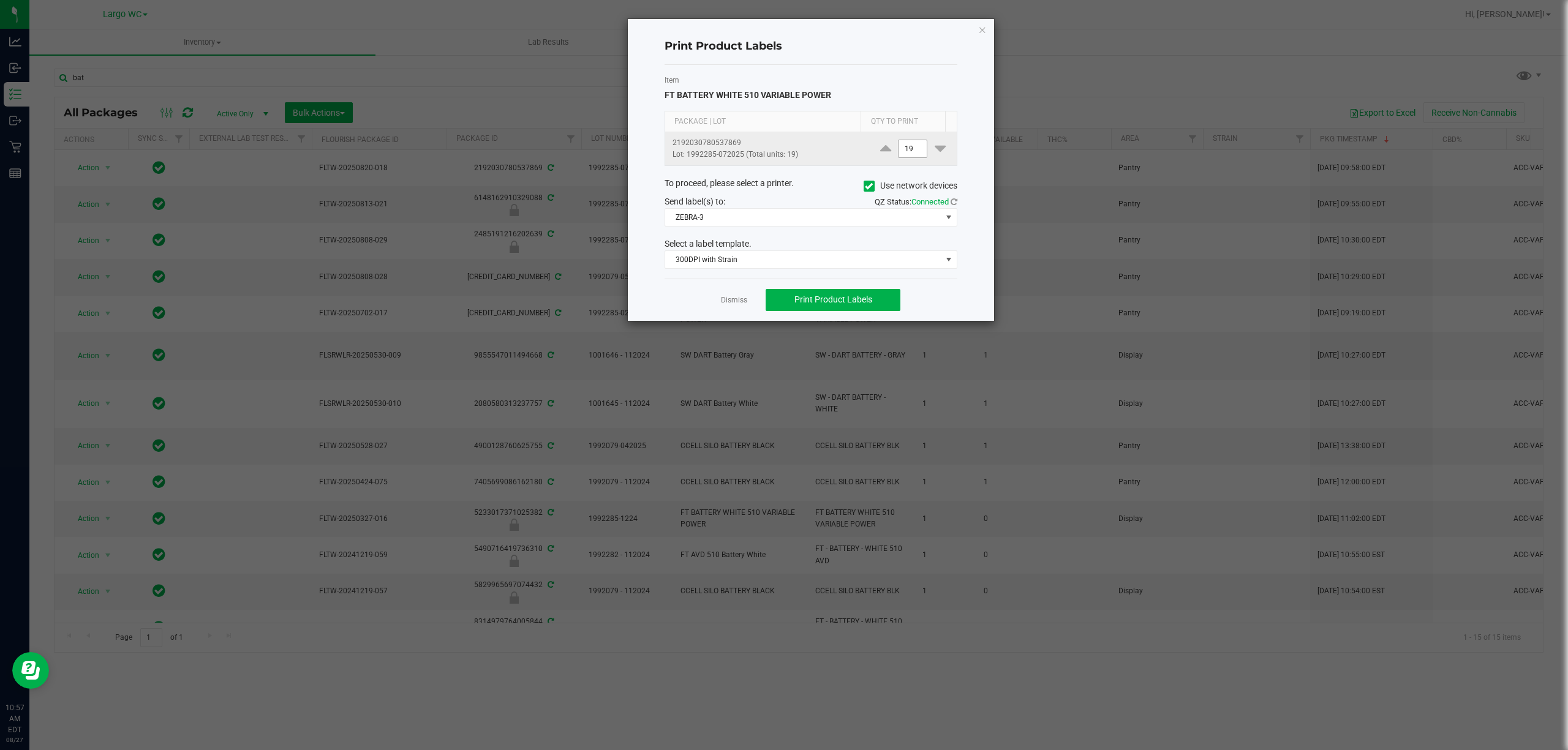
click at [902, 151] on input "19" at bounding box center [913, 149] width 28 height 17
click at [981, 31] on icon "button" at bounding box center [982, 29] width 9 height 15
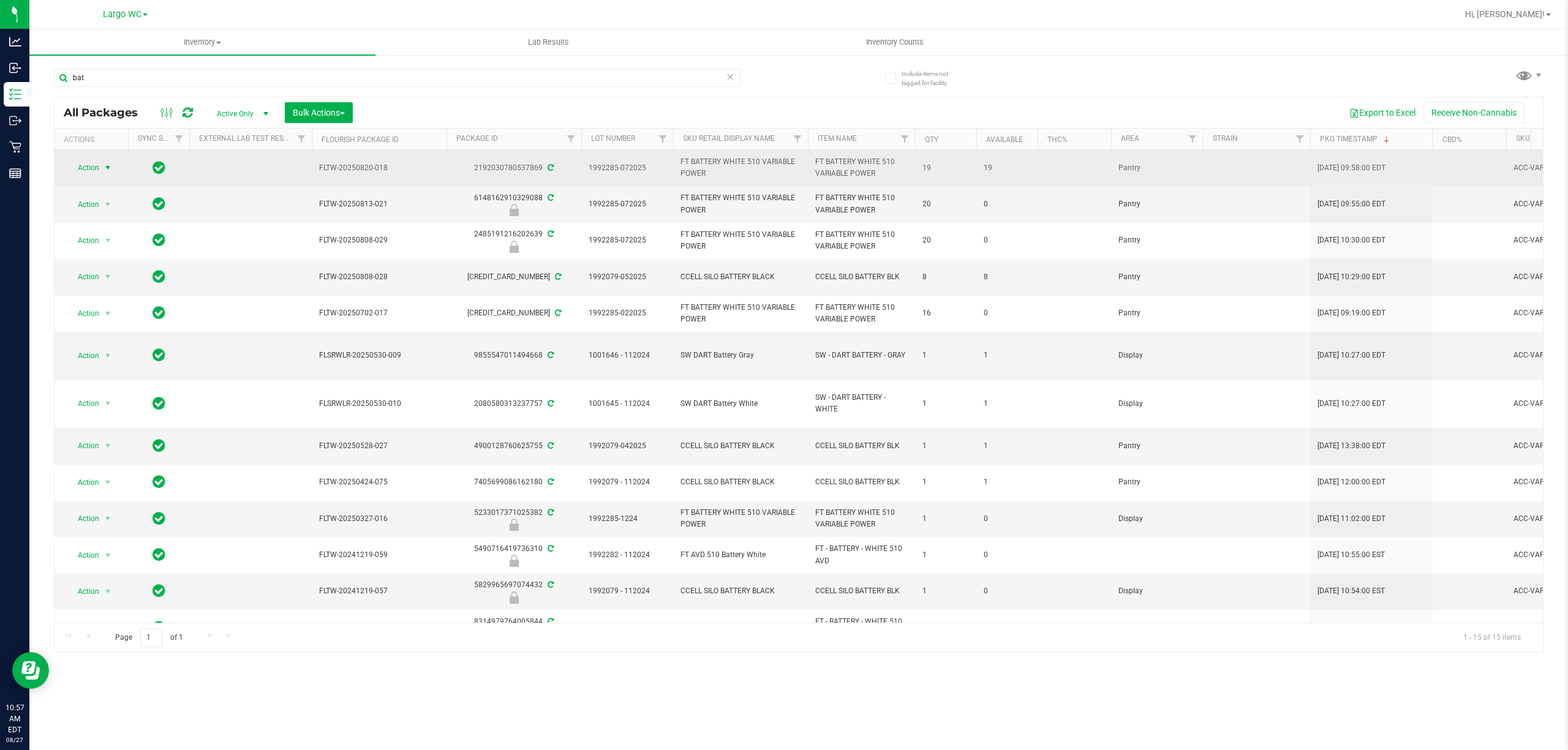
click at [108, 167] on span "select" at bounding box center [107, 167] width 9 height 9
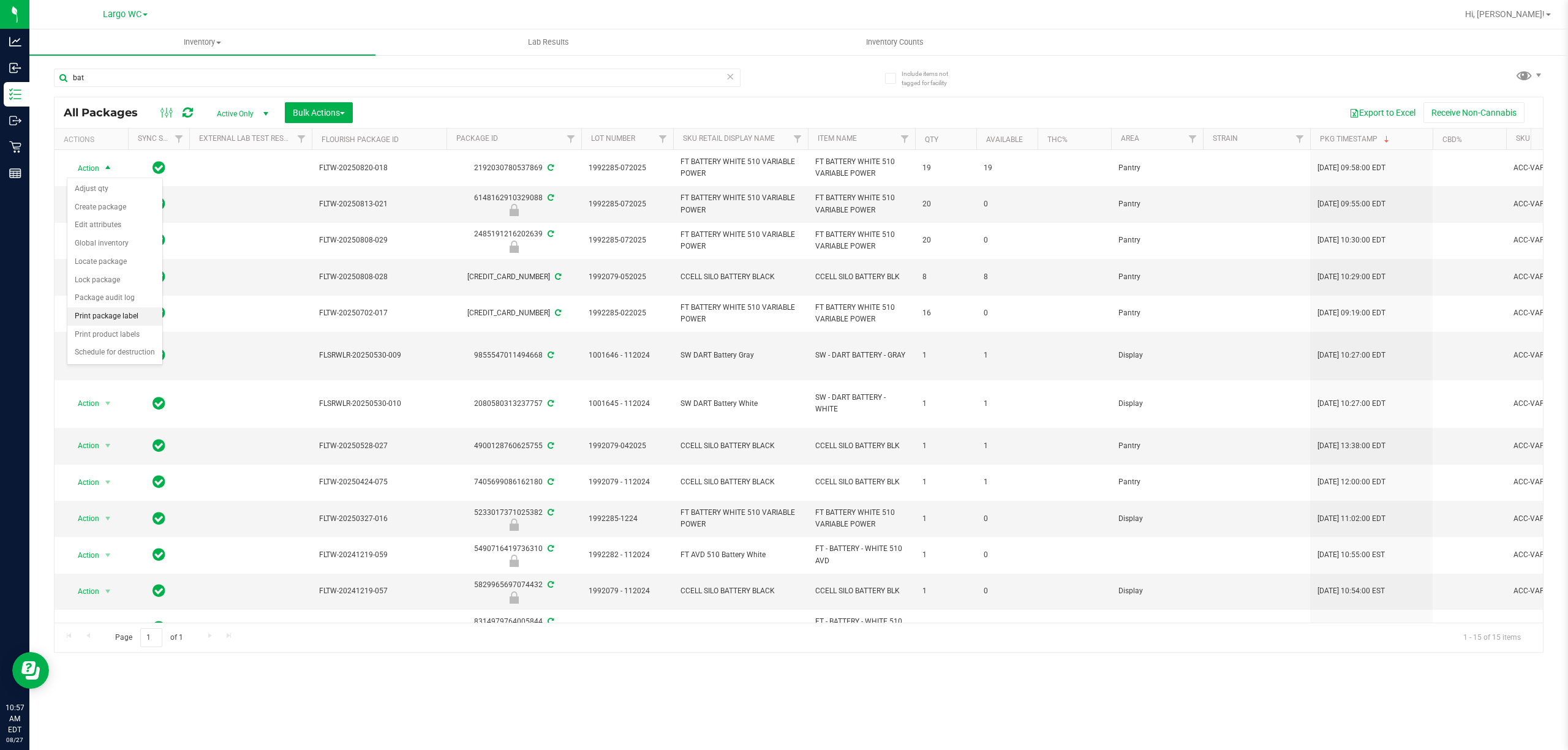
click at [94, 317] on li "Print package label" at bounding box center [114, 316] width 95 height 18
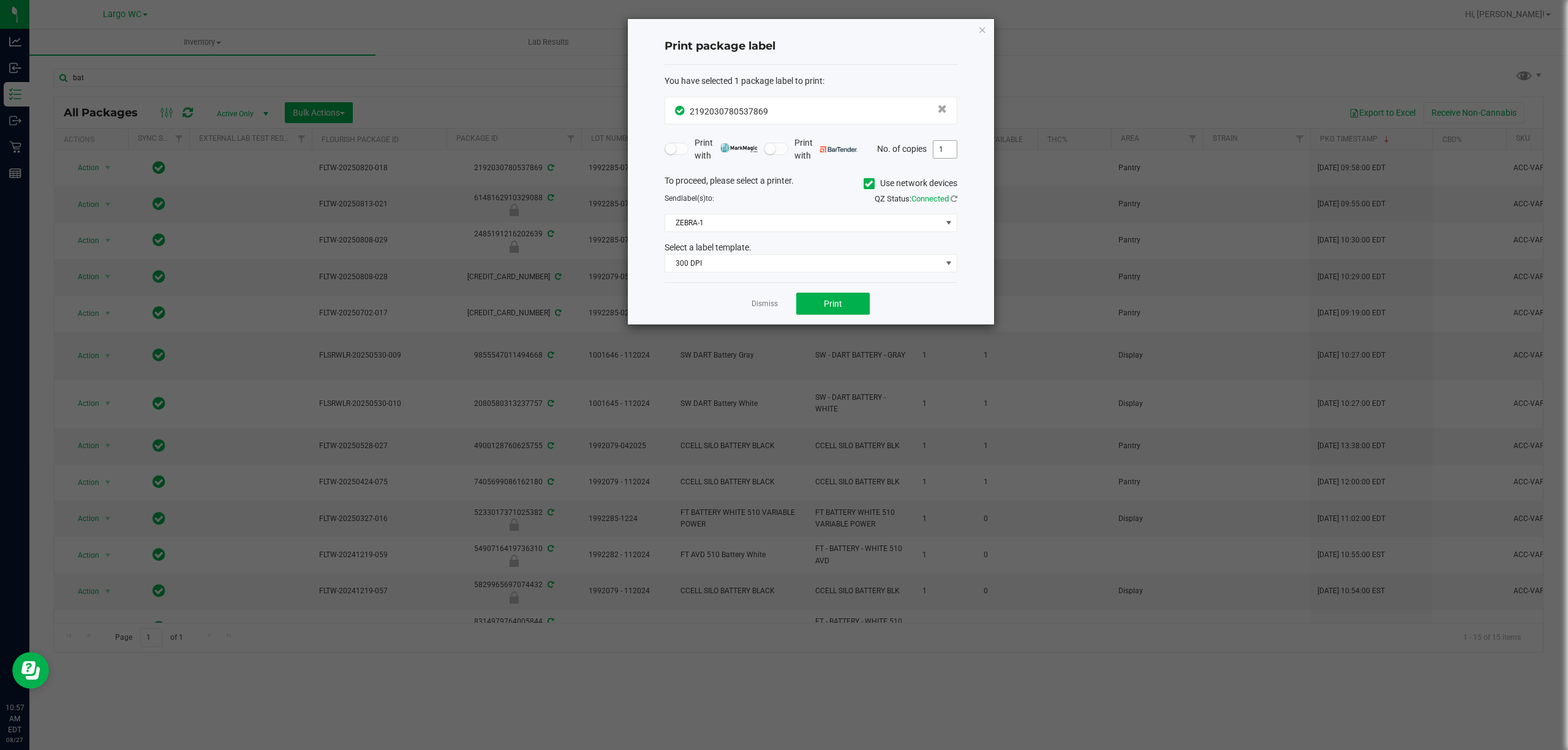
click at [945, 150] on input "1" at bounding box center [945, 149] width 23 height 17
type input "4"
click at [843, 294] on button "Print" at bounding box center [832, 304] width 74 height 22
click at [979, 28] on icon "button" at bounding box center [982, 29] width 9 height 15
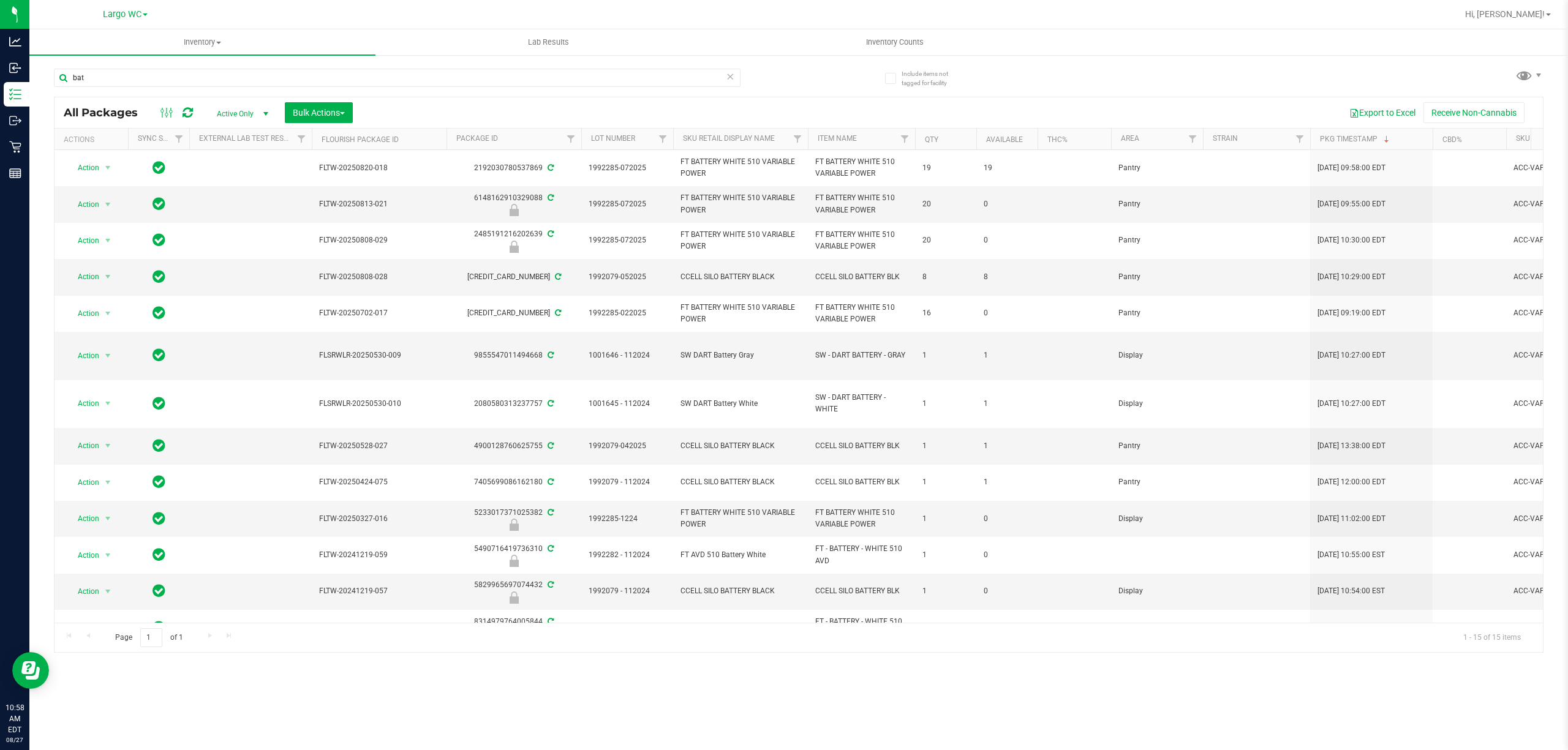
click at [336, 650] on div "Page 1 of 1 1 - 15 of 15 items" at bounding box center [798, 637] width 1488 height 29
click at [234, 76] on input "bat" at bounding box center [397, 77] width 687 height 18
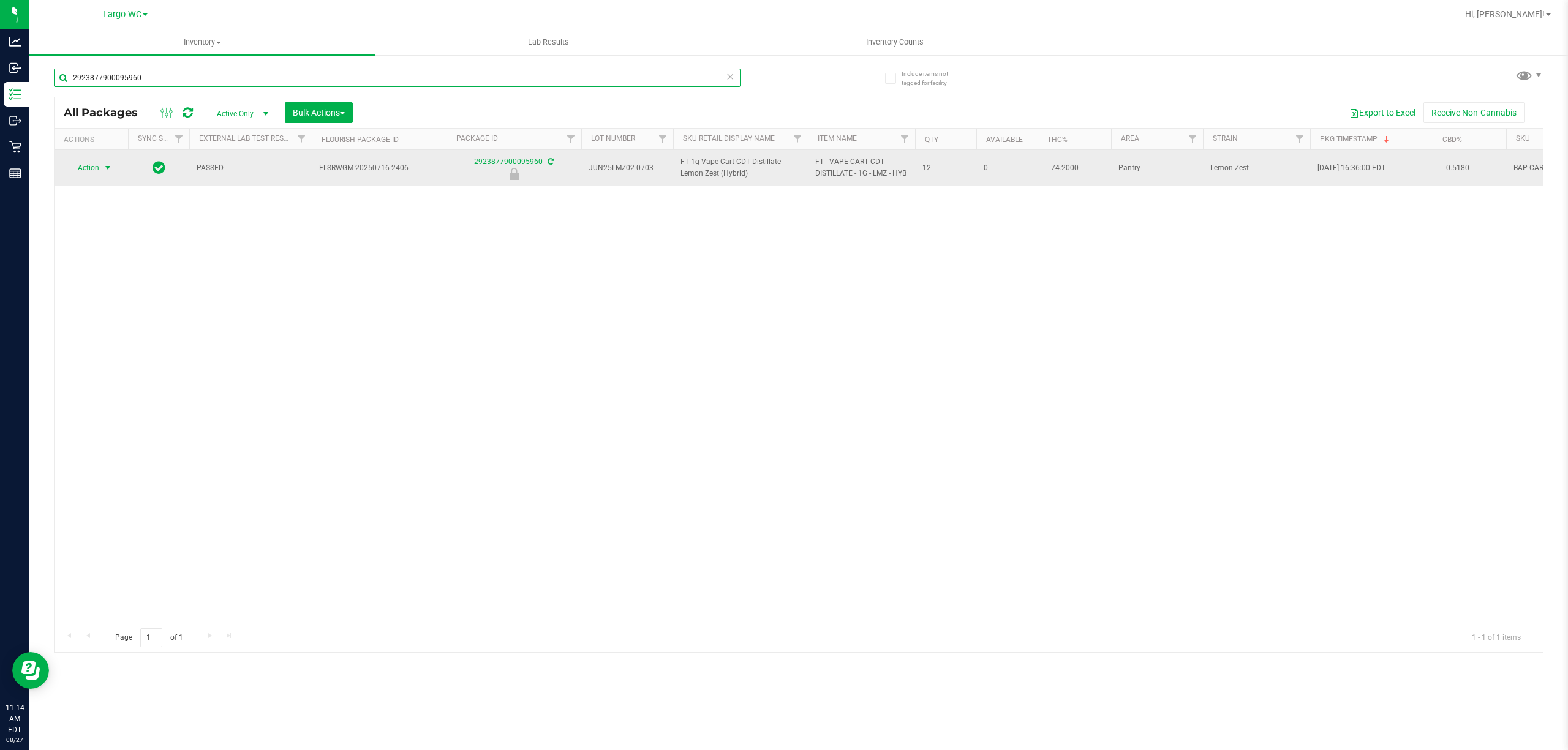
type input "2923877900095960"
click at [103, 173] on span "select" at bounding box center [107, 167] width 9 height 9
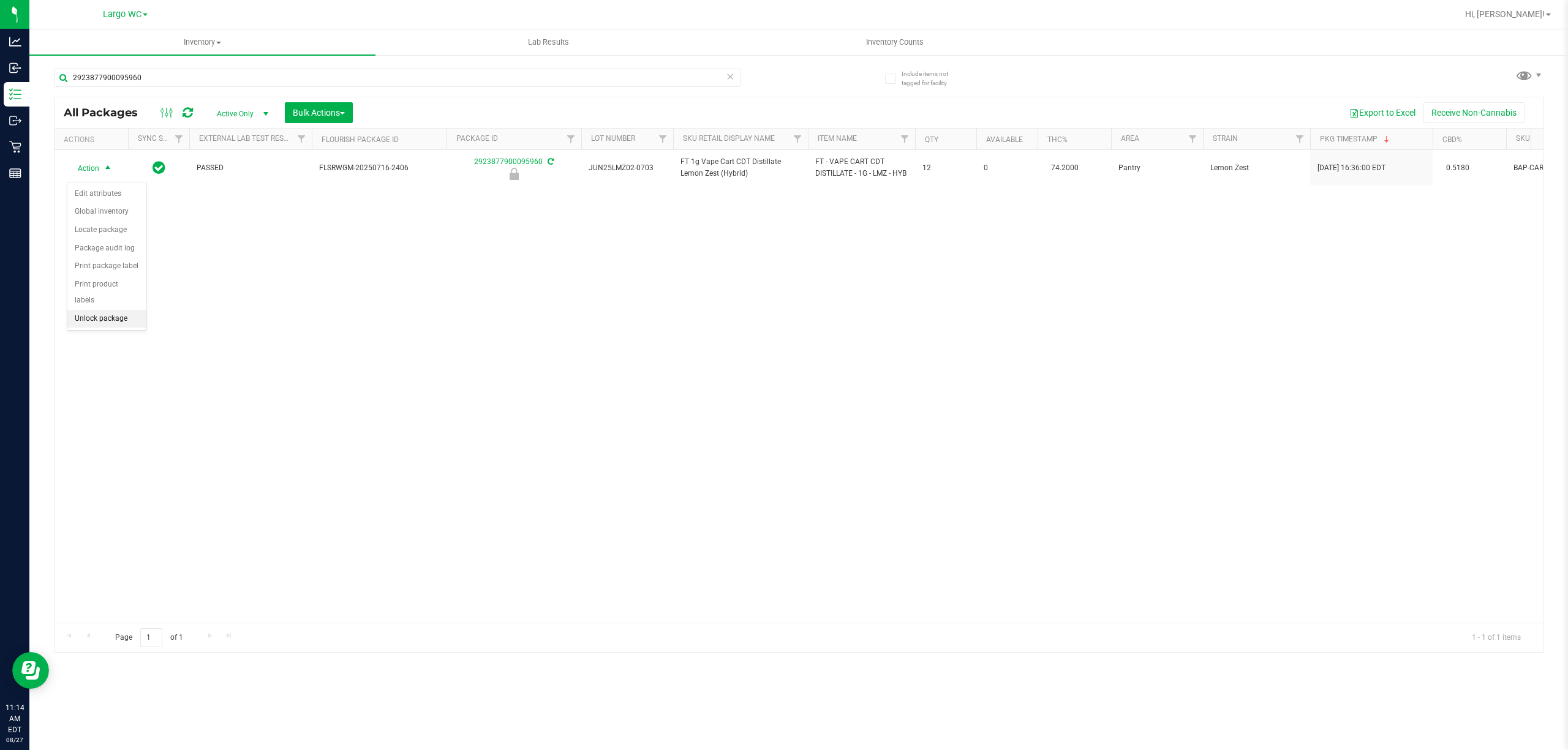
click at [111, 328] on ul "Edit attributes Global inventory Locate package Package audit log Print package…" at bounding box center [106, 256] width 79 height 143
click at [117, 331] on div "Action Edit attributes Global inventory Locate package Package audit log Print …" at bounding box center [107, 256] width 80 height 149
click at [119, 328] on li "Unlock package" at bounding box center [106, 318] width 79 height 18
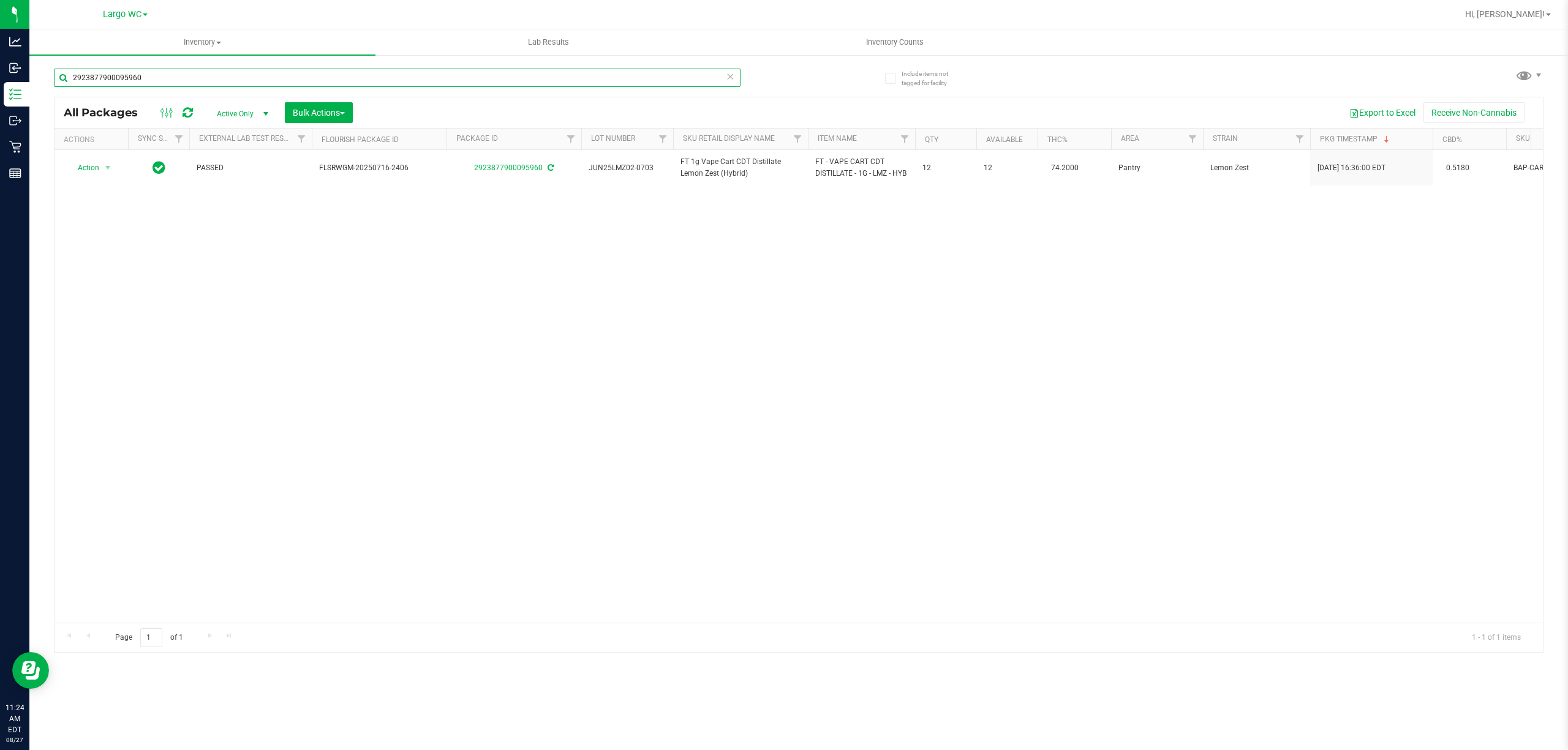
click at [203, 77] on input "2923877900095960" at bounding box center [397, 77] width 687 height 18
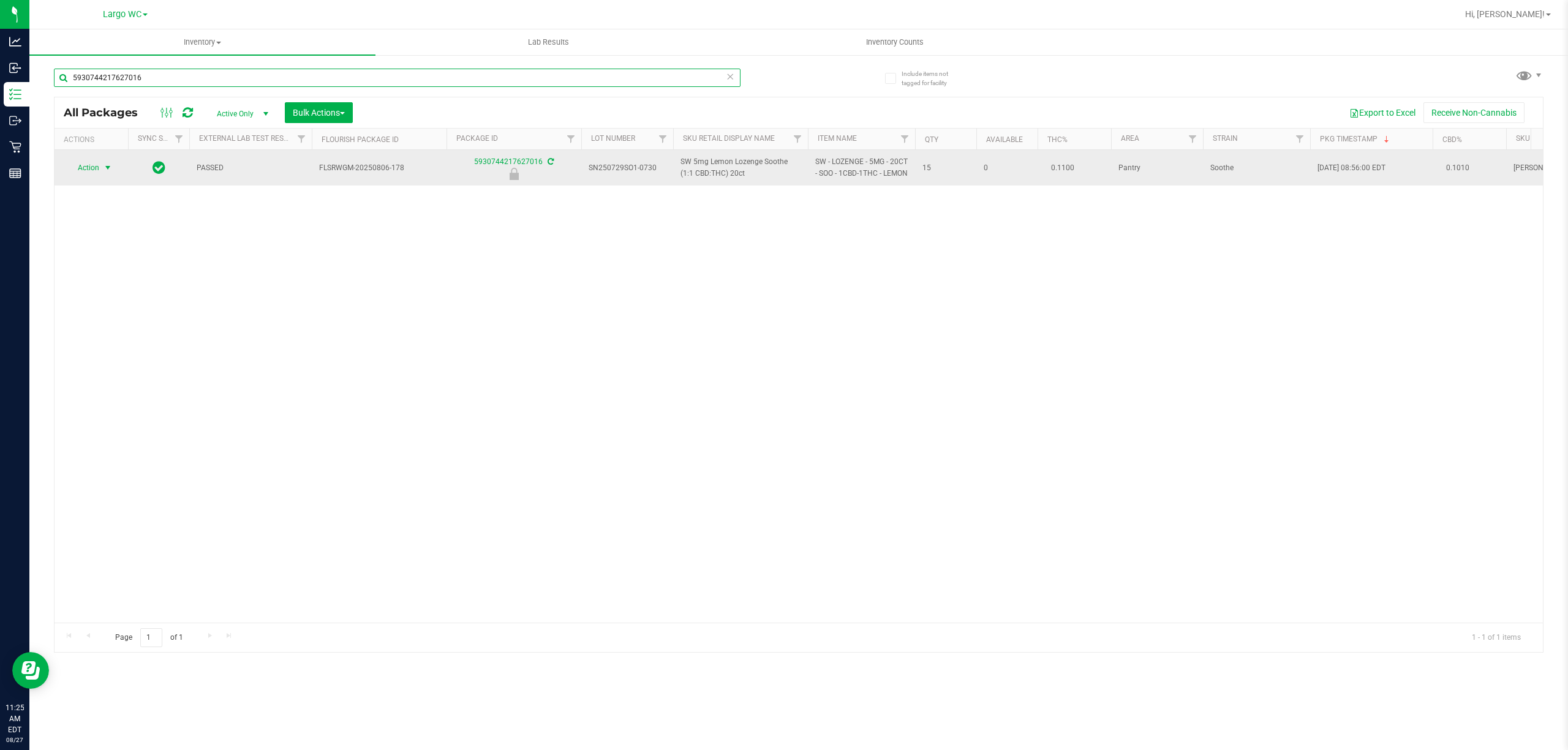
type input "5930744217627016"
click at [106, 173] on span "select" at bounding box center [107, 167] width 9 height 9
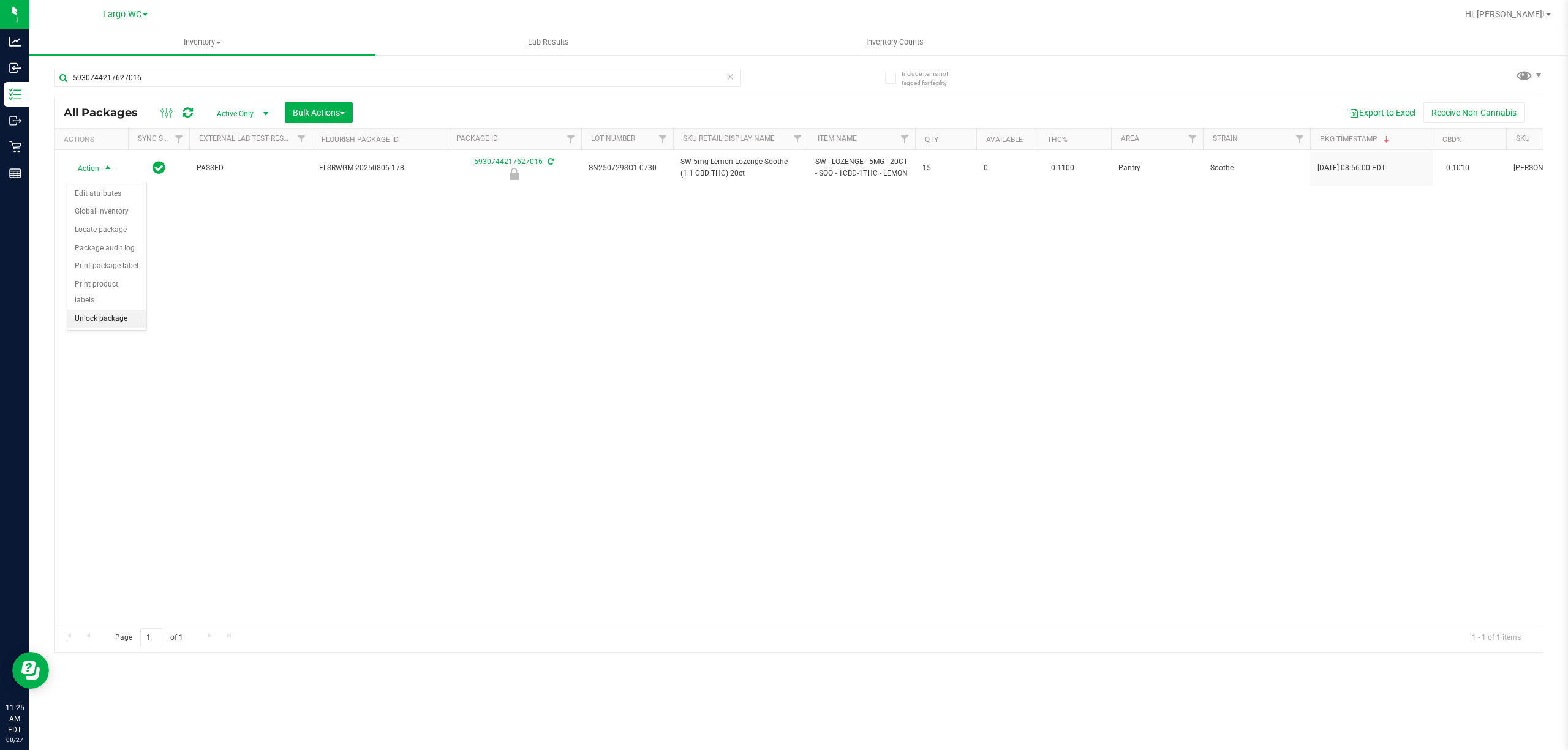
click at [104, 325] on li "Unlock package" at bounding box center [106, 318] width 79 height 18
